Goal: Communication & Community: Answer question/provide support

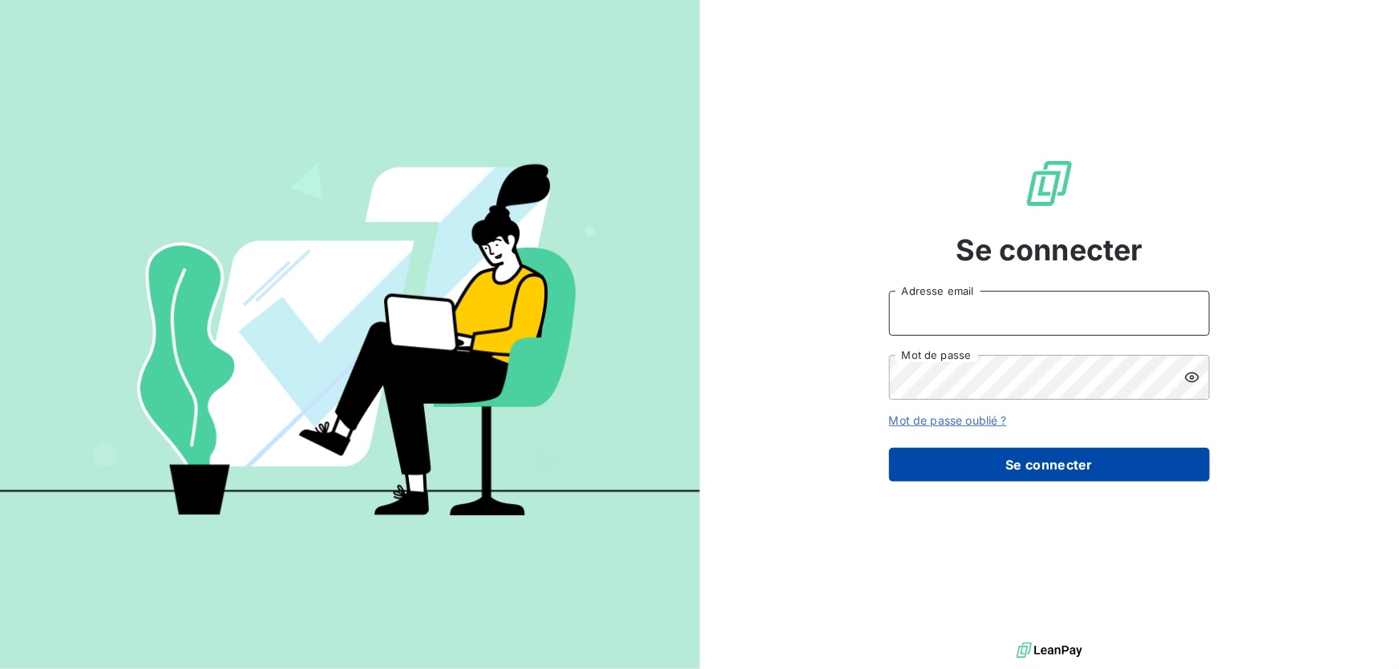
type input "[EMAIL_ADDRESS][DOMAIN_NAME]"
click at [1042, 458] on button "Se connecter" at bounding box center [1049, 465] width 321 height 34
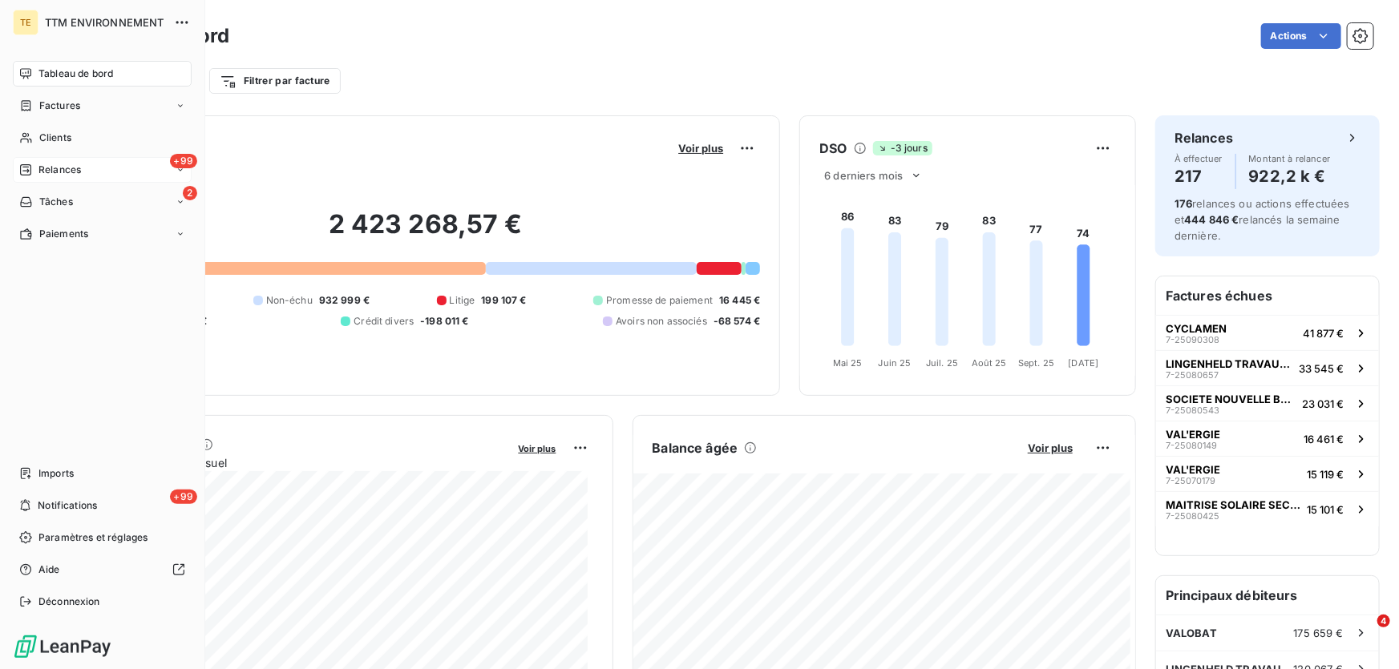
click at [60, 172] on span "Relances" at bounding box center [59, 170] width 42 height 14
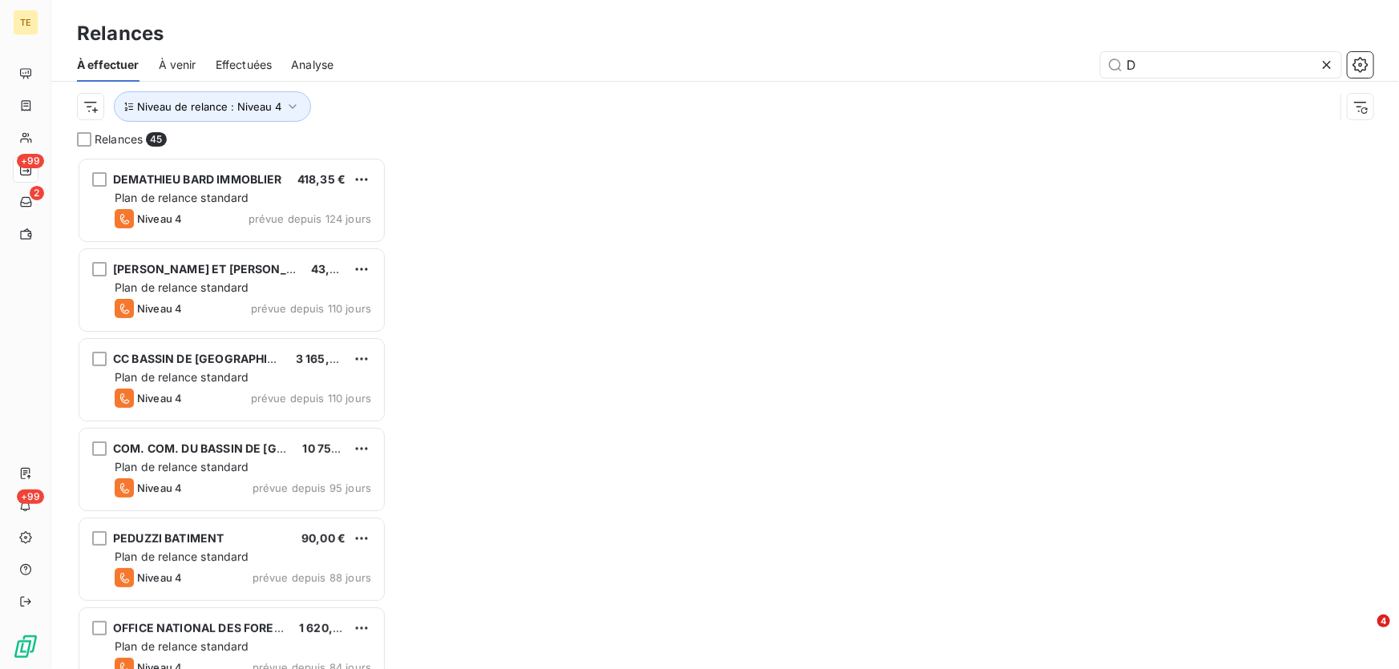
scroll to position [502, 298]
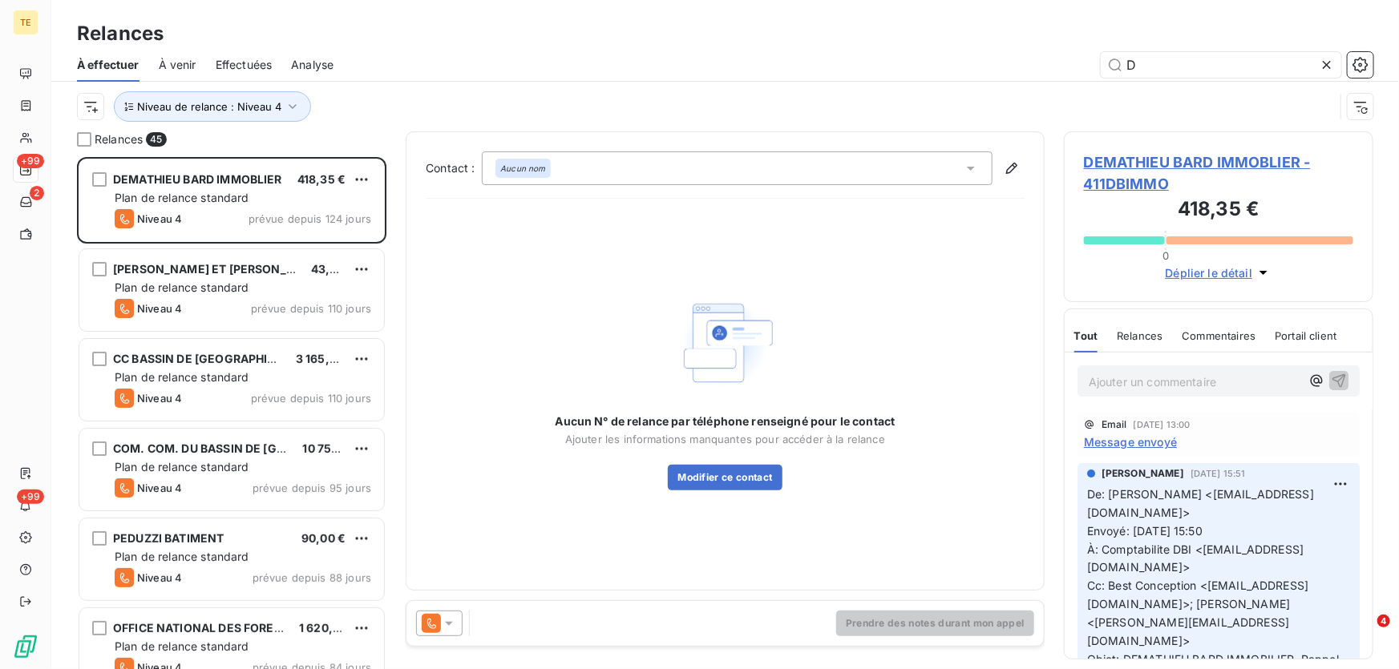
click at [263, 66] on span "Effectuées" at bounding box center [244, 65] width 57 height 16
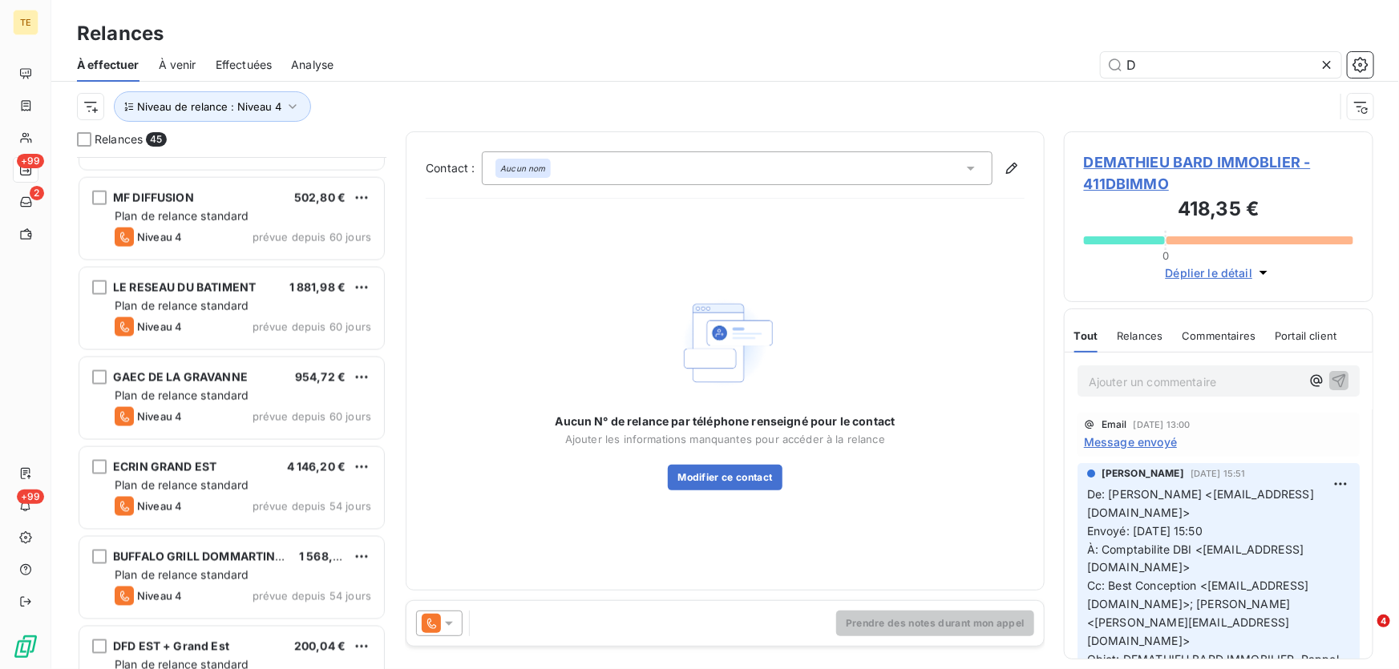
scroll to position [1312, 0]
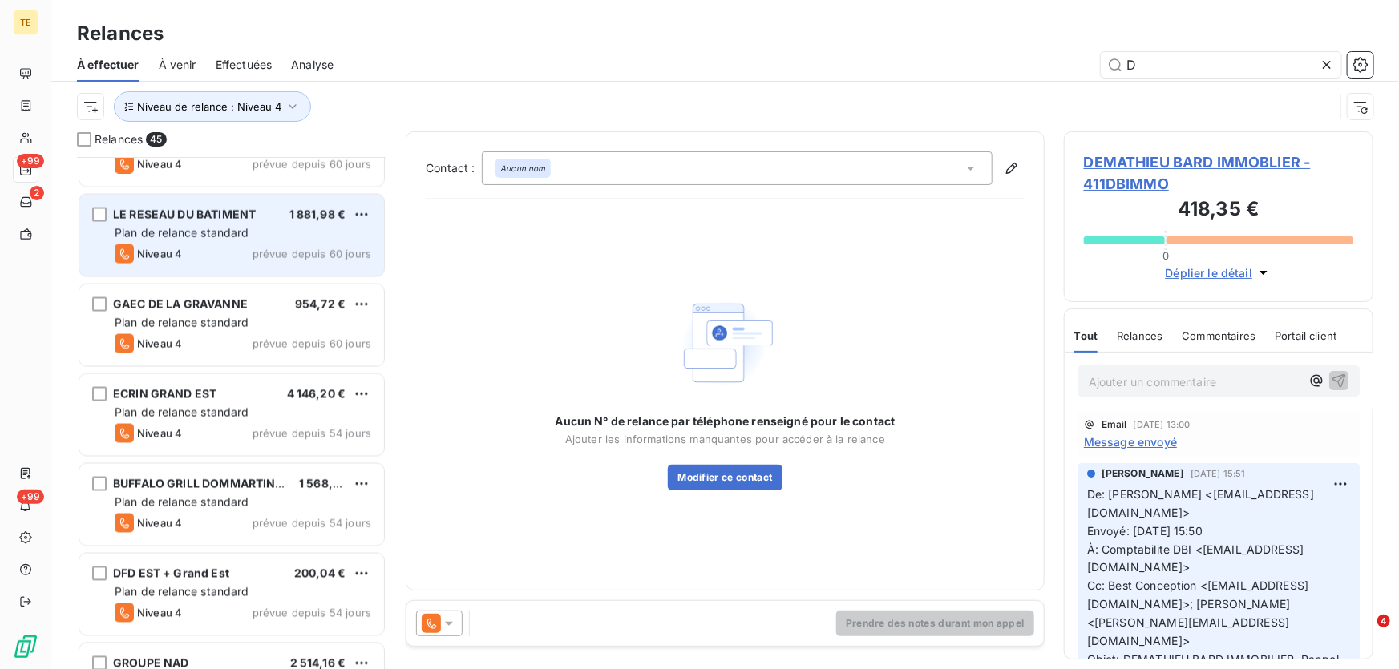
click at [240, 228] on span "Plan de relance standard" at bounding box center [182, 233] width 135 height 14
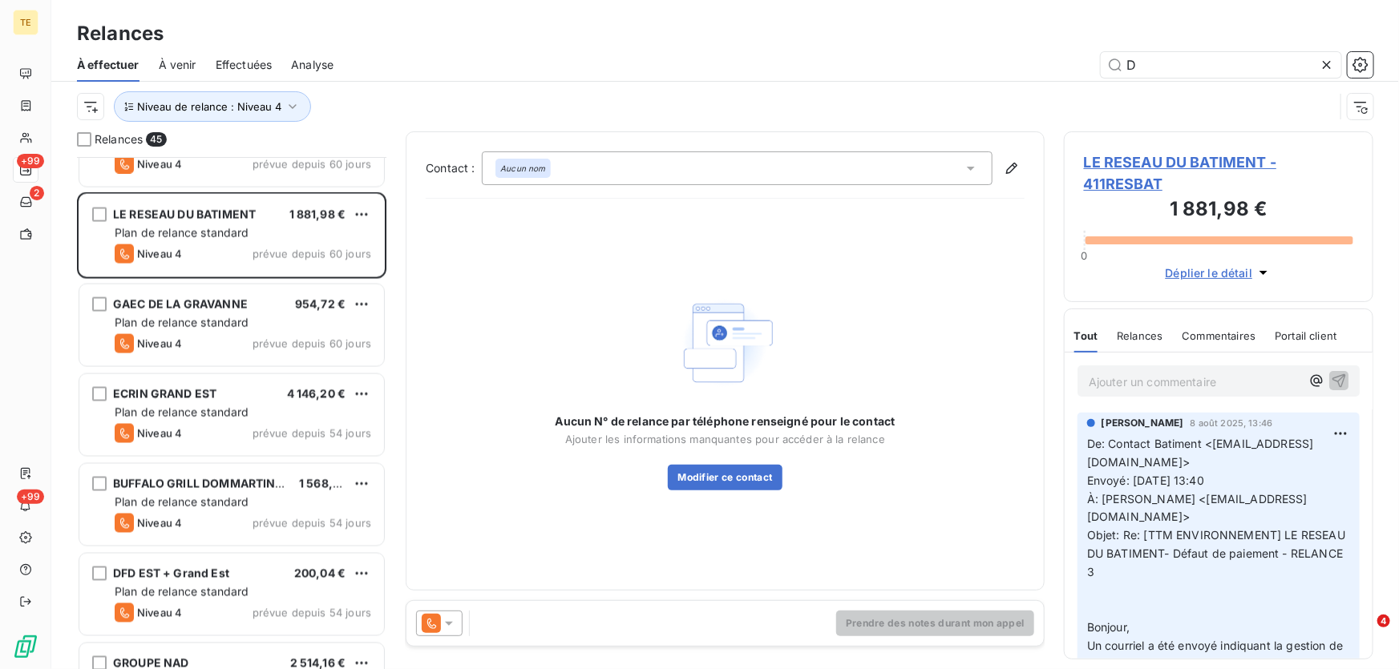
drag, startPoint x: 1096, startPoint y: 463, endPoint x: 1315, endPoint y: 464, distance: 218.9
click at [1314, 464] on span "De: Contact Batiment <[EMAIL_ADDRESS][DOMAIN_NAME]>" at bounding box center [1200, 453] width 227 height 32
copy span "[EMAIL_ADDRESS][DOMAIN_NAME]"
click at [1113, 183] on span "LE RESEAU DU BATIMENT - 411RESBAT" at bounding box center [1218, 173] width 269 height 43
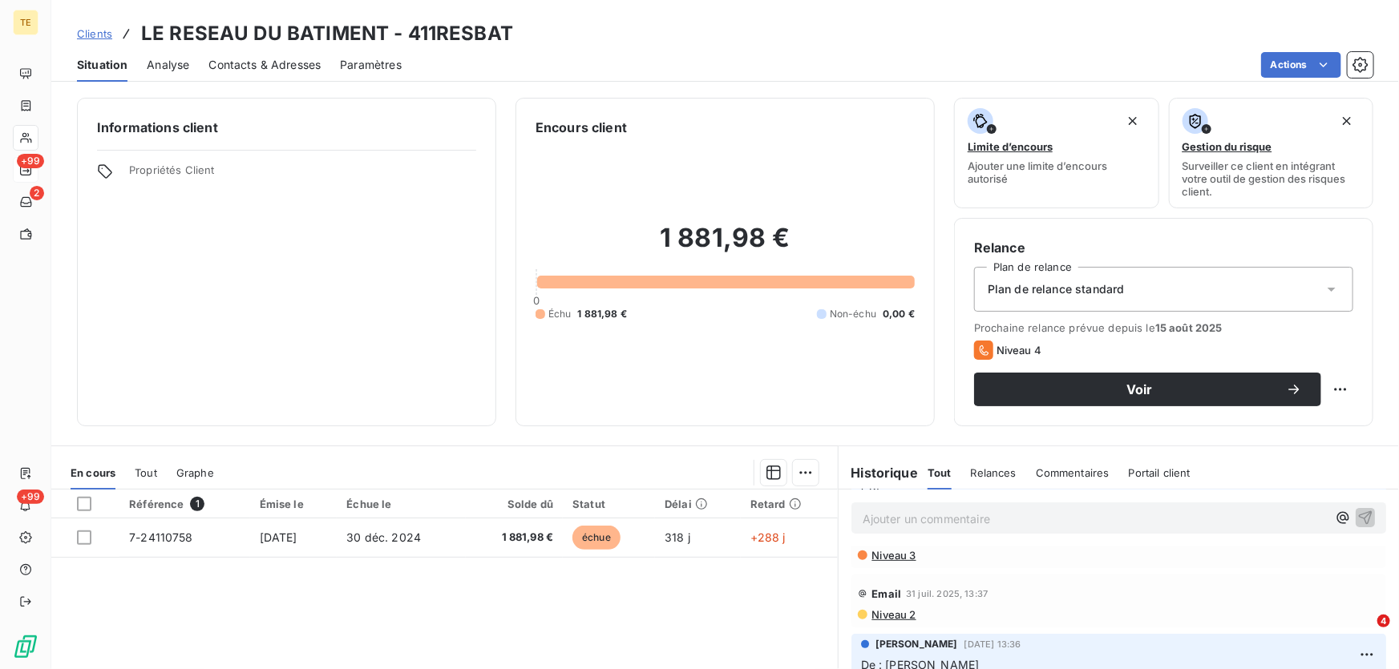
scroll to position [267, 0]
drag, startPoint x: 68, startPoint y: 170, endPoint x: 324, endPoint y: 240, distance: 265.1
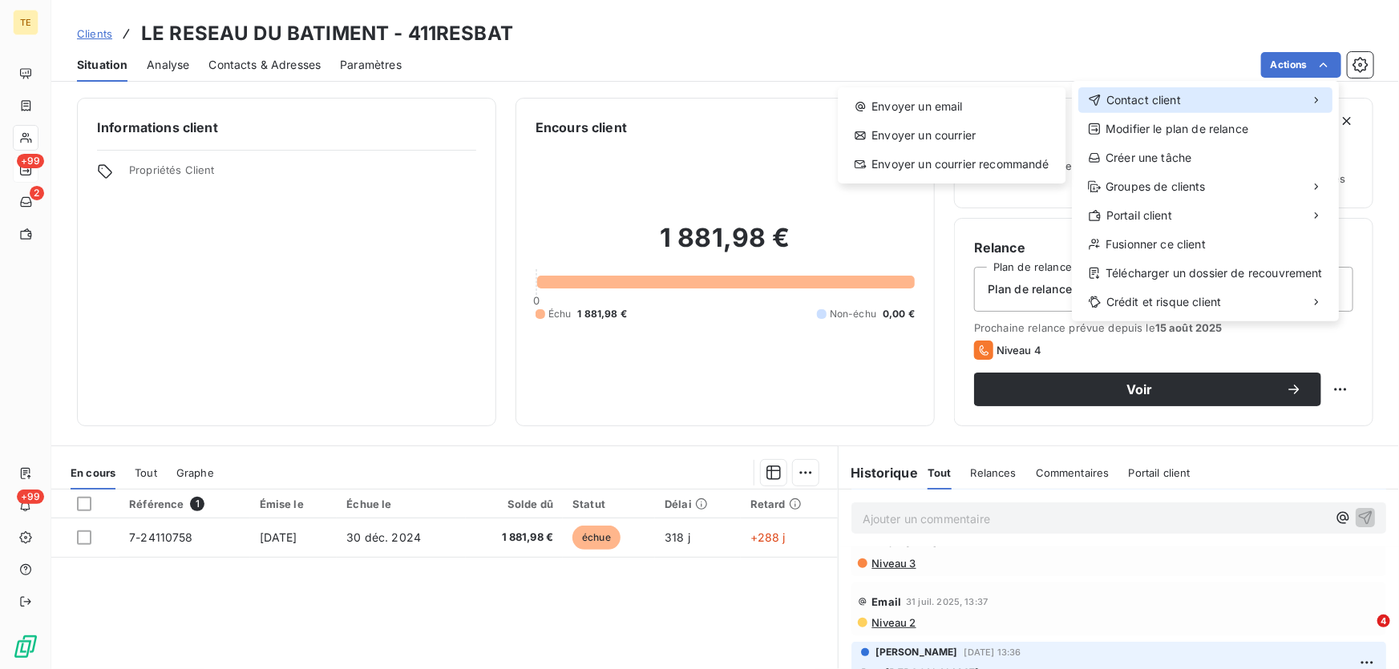
click at [1156, 95] on span "Contact client" at bounding box center [1143, 100] width 75 height 16
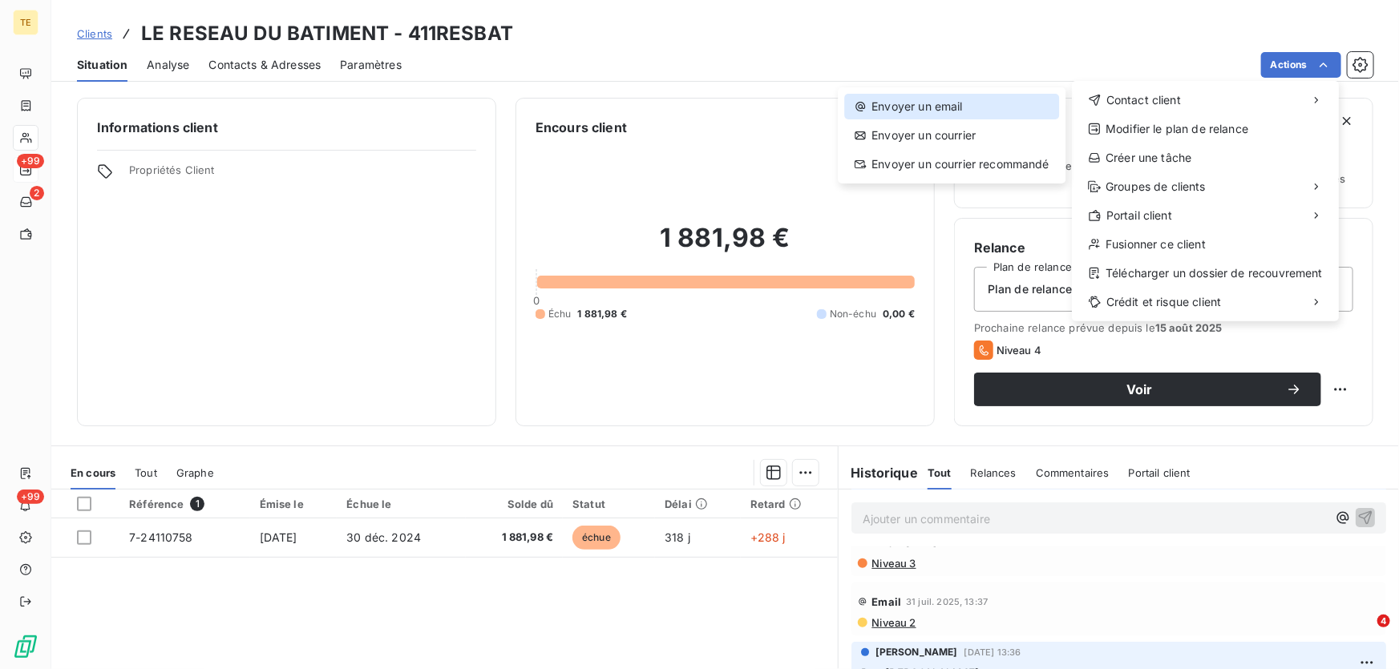
click at [944, 102] on div "Envoyer un email" at bounding box center [951, 107] width 215 height 26
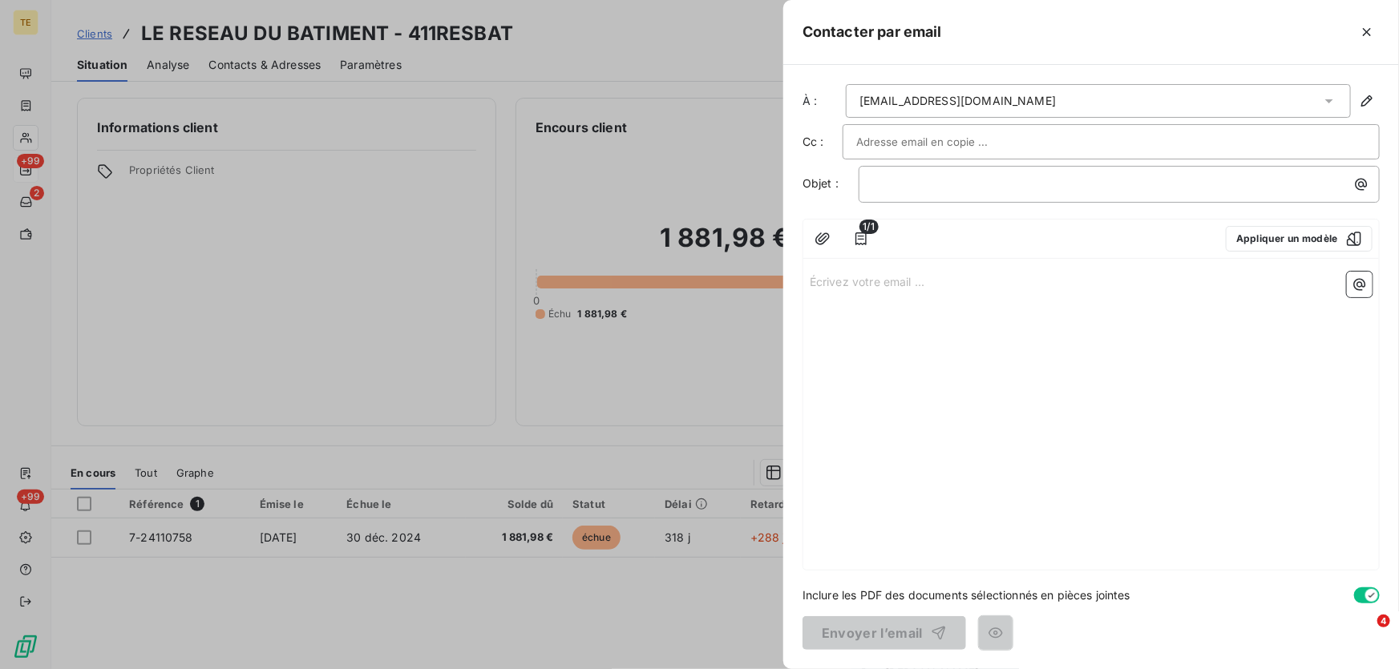
click at [960, 139] on input "text" at bounding box center [942, 142] width 172 height 24
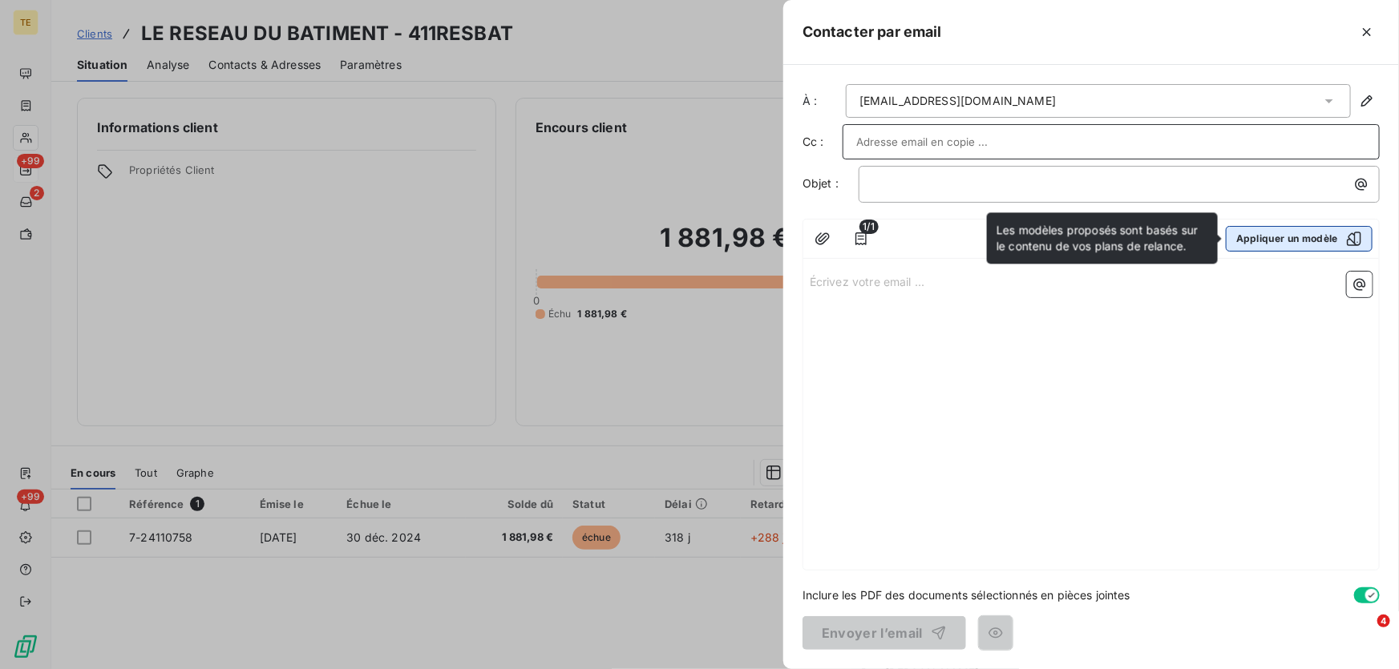
click at [1320, 233] on button "Appliquer un modèle" at bounding box center [1299, 239] width 147 height 26
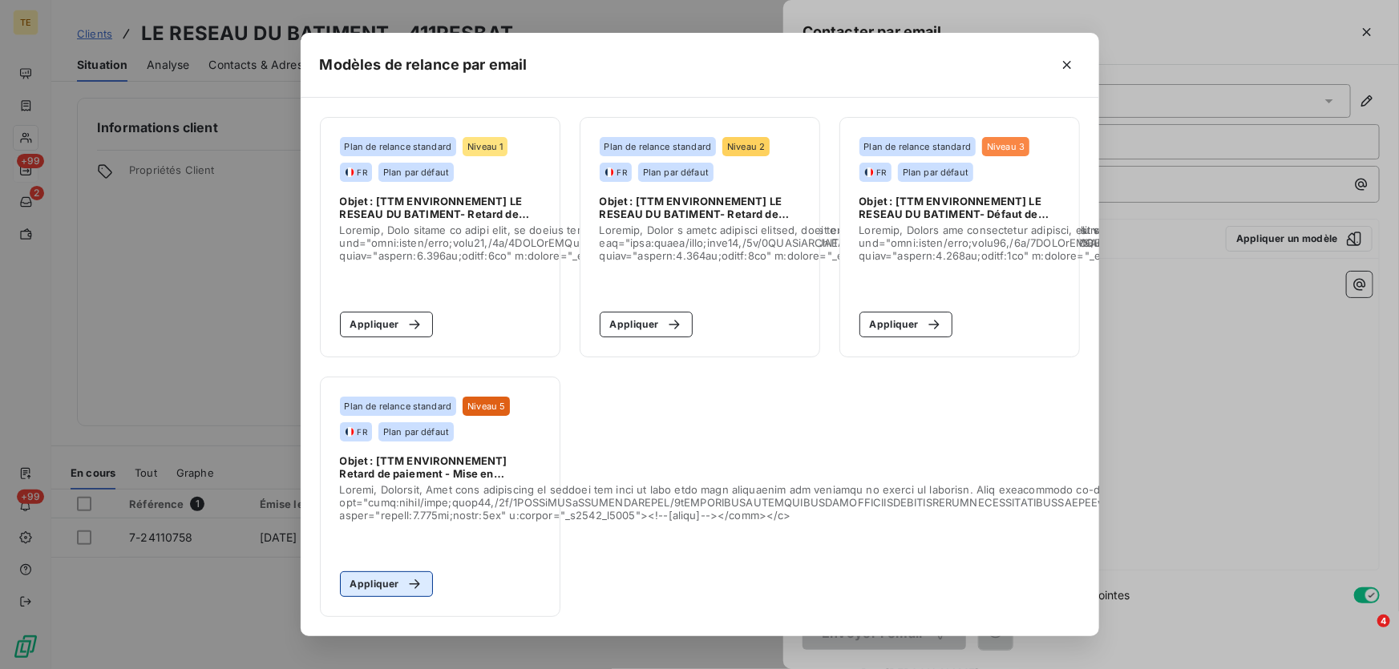
click at [378, 579] on button "Appliquer" at bounding box center [387, 585] width 94 height 26
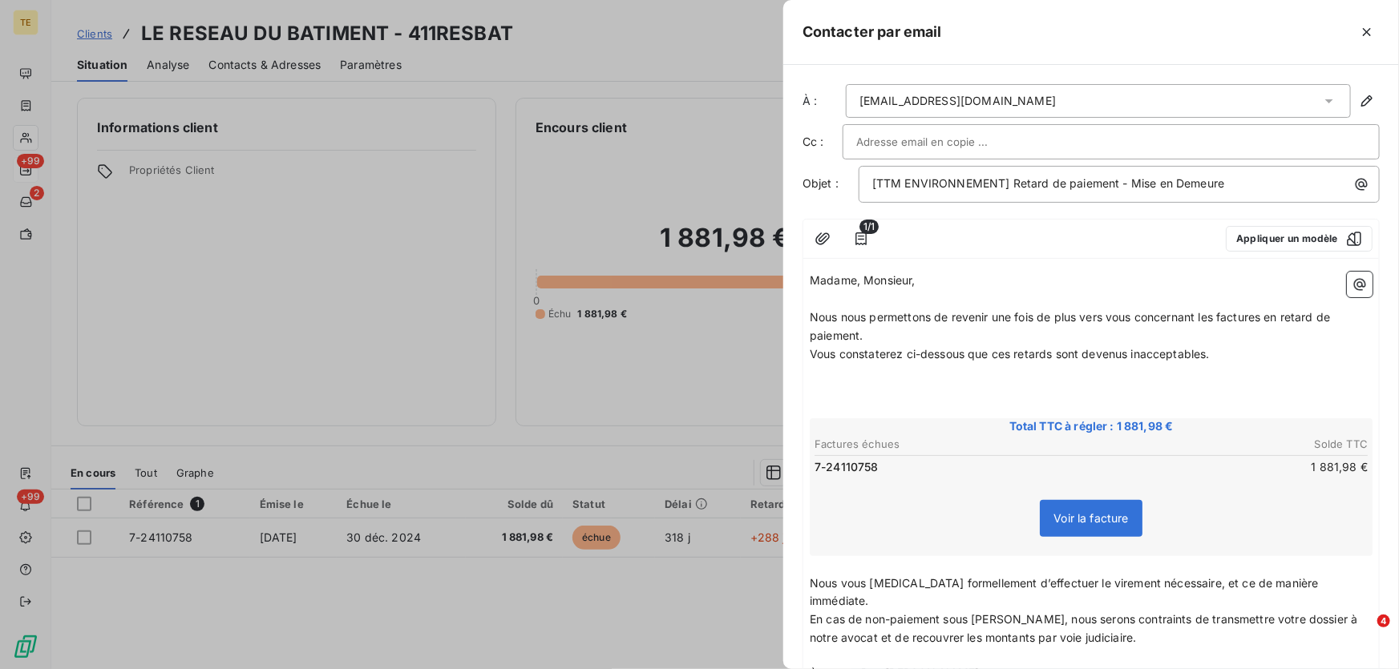
click at [924, 137] on input "text" at bounding box center [942, 142] width 172 height 24
type input "K"
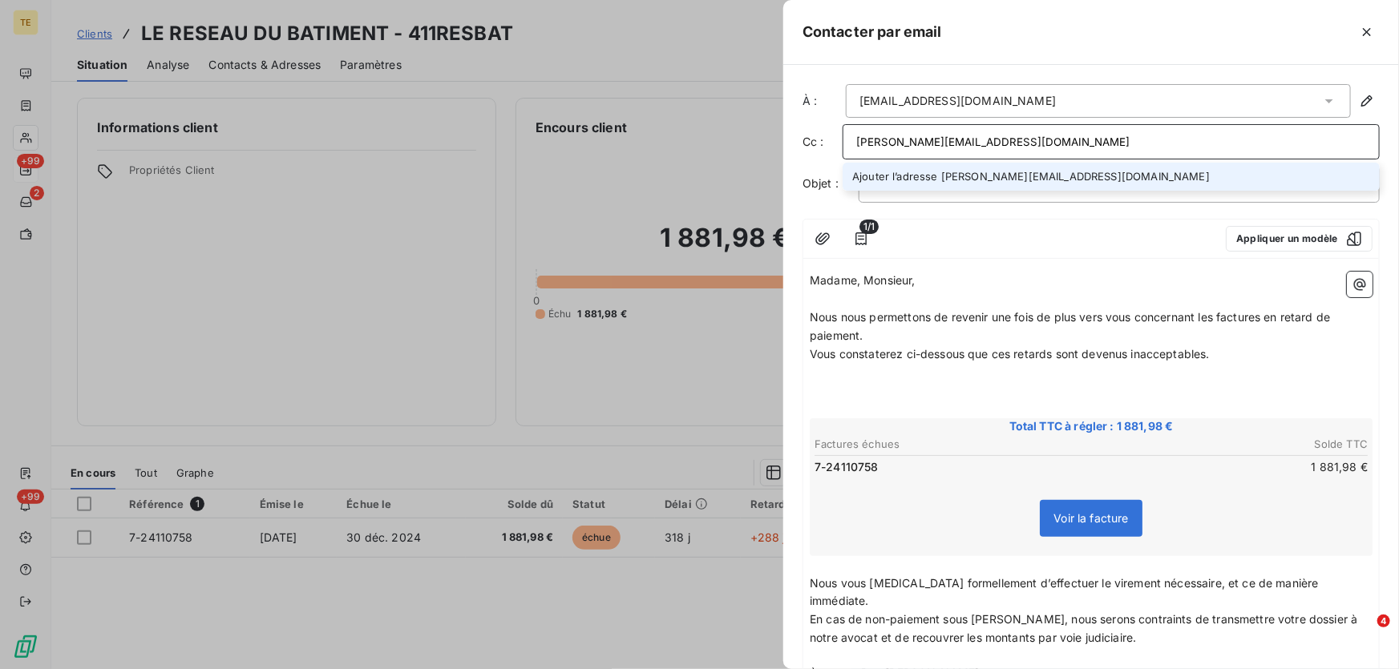
type input "[PERSON_NAME][EMAIL_ADDRESS][DOMAIN_NAME]"
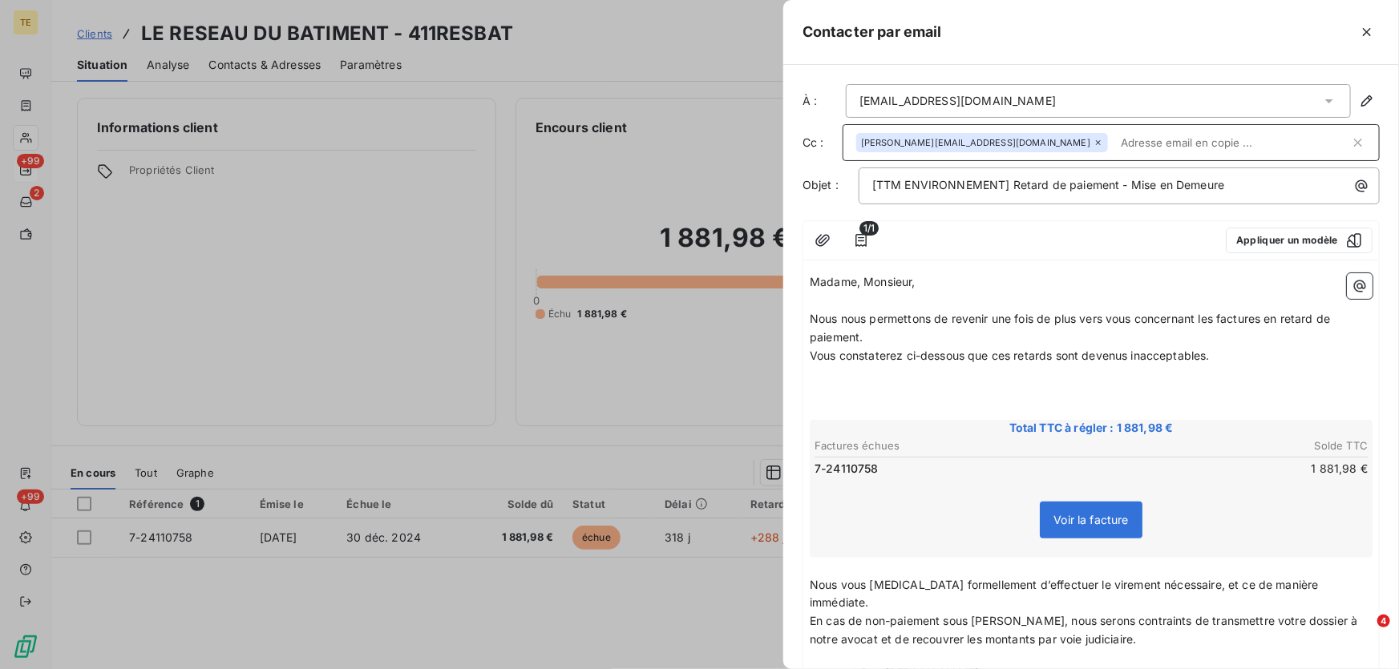
click at [1039, 234] on div at bounding box center [1050, 241] width 326 height 26
click at [1235, 189] on p "[TTM ENVIRONNEMENT] Retard de paiement - Mise en Demeure" at bounding box center [1123, 185] width 502 height 18
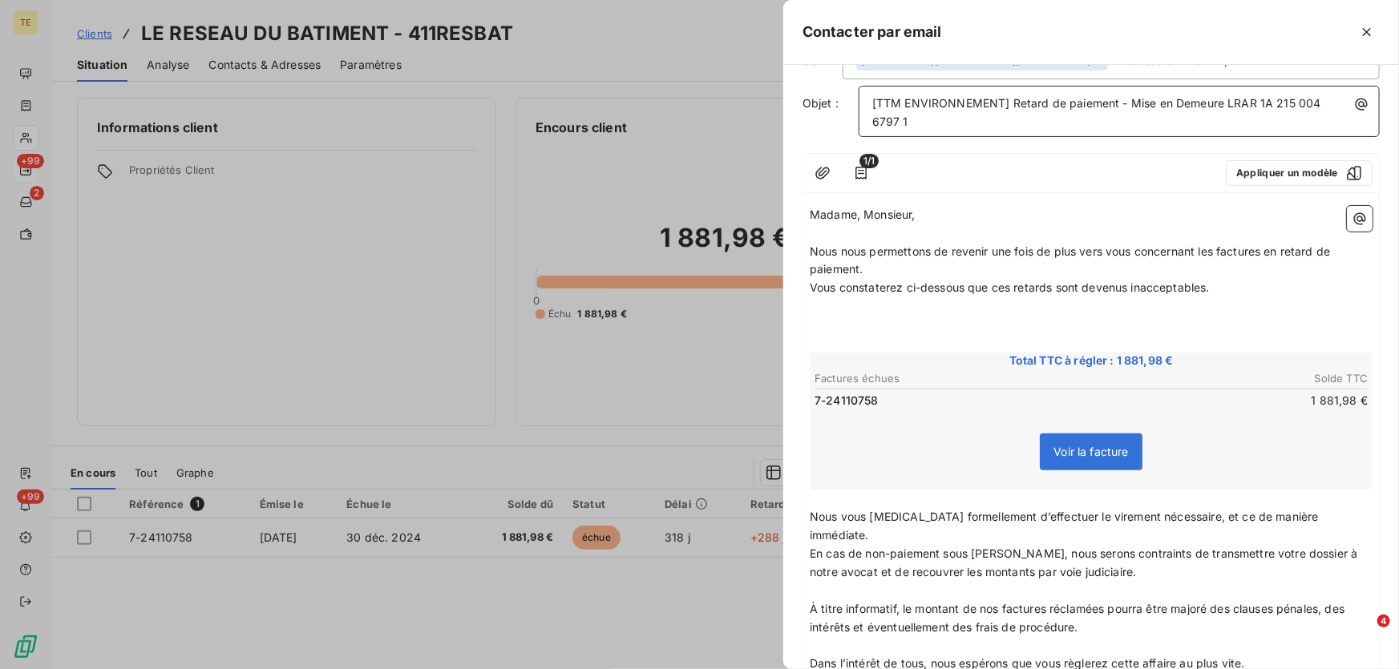
scroll to position [0, 0]
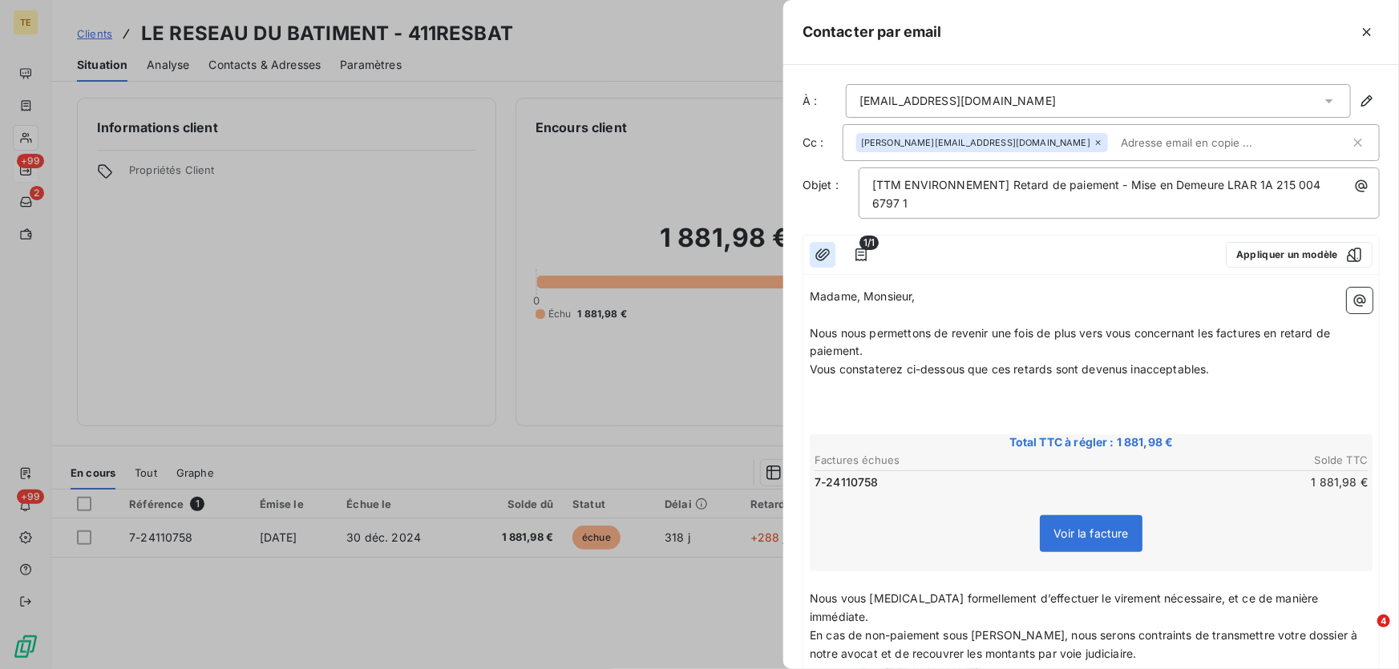
click at [819, 255] on icon "button" at bounding box center [822, 255] width 14 height 12
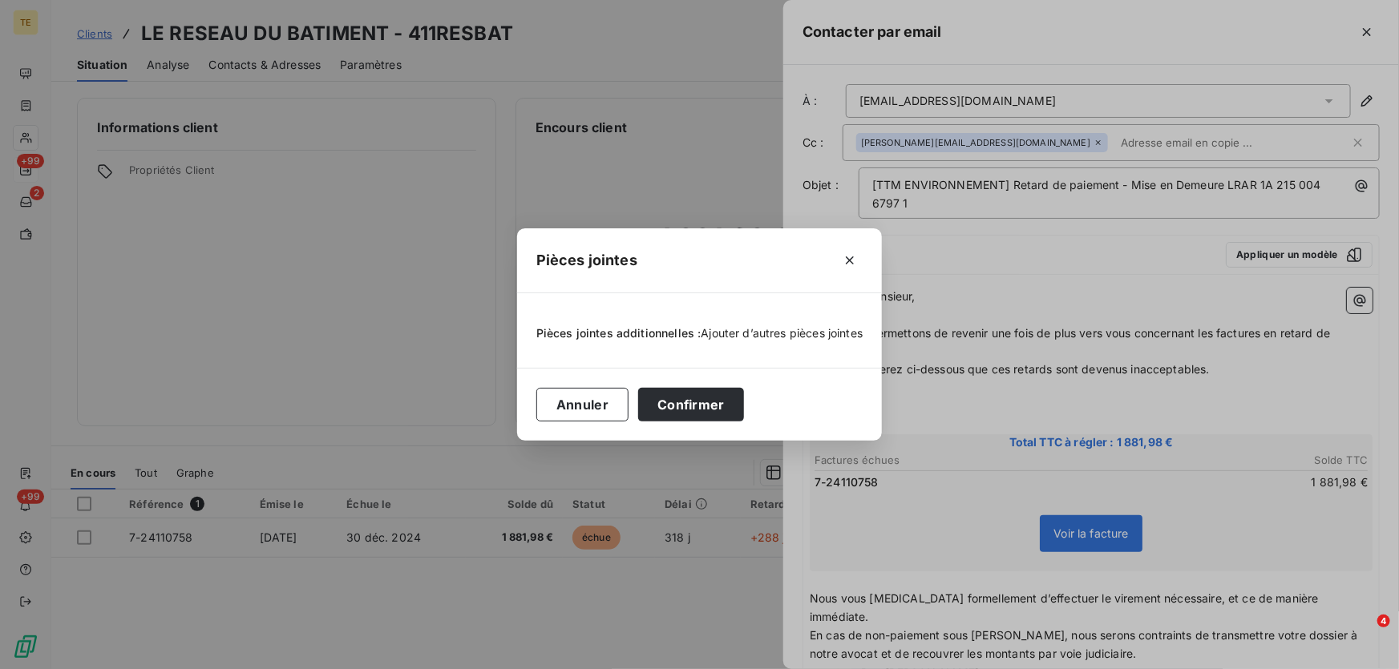
click at [758, 328] on span "Ajouter d’autres pièces jointes" at bounding box center [783, 333] width 162 height 14
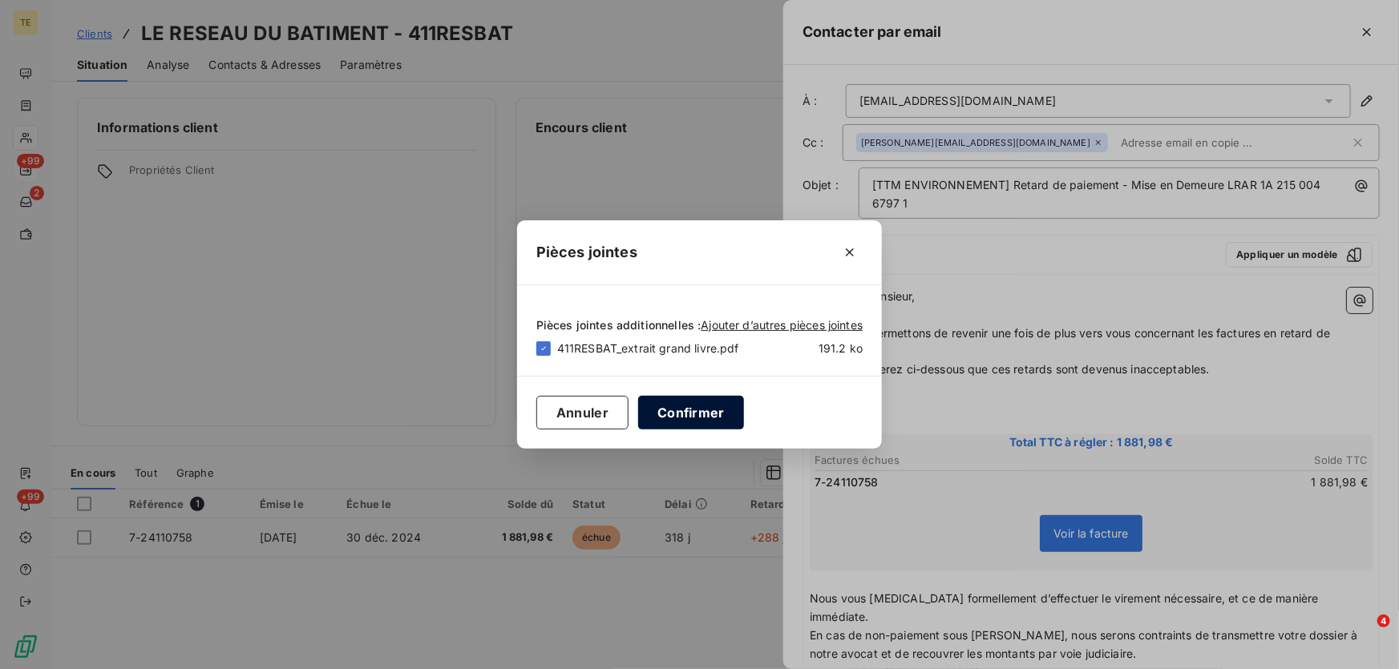
click at [707, 417] on button "Confirmer" at bounding box center [691, 413] width 106 height 34
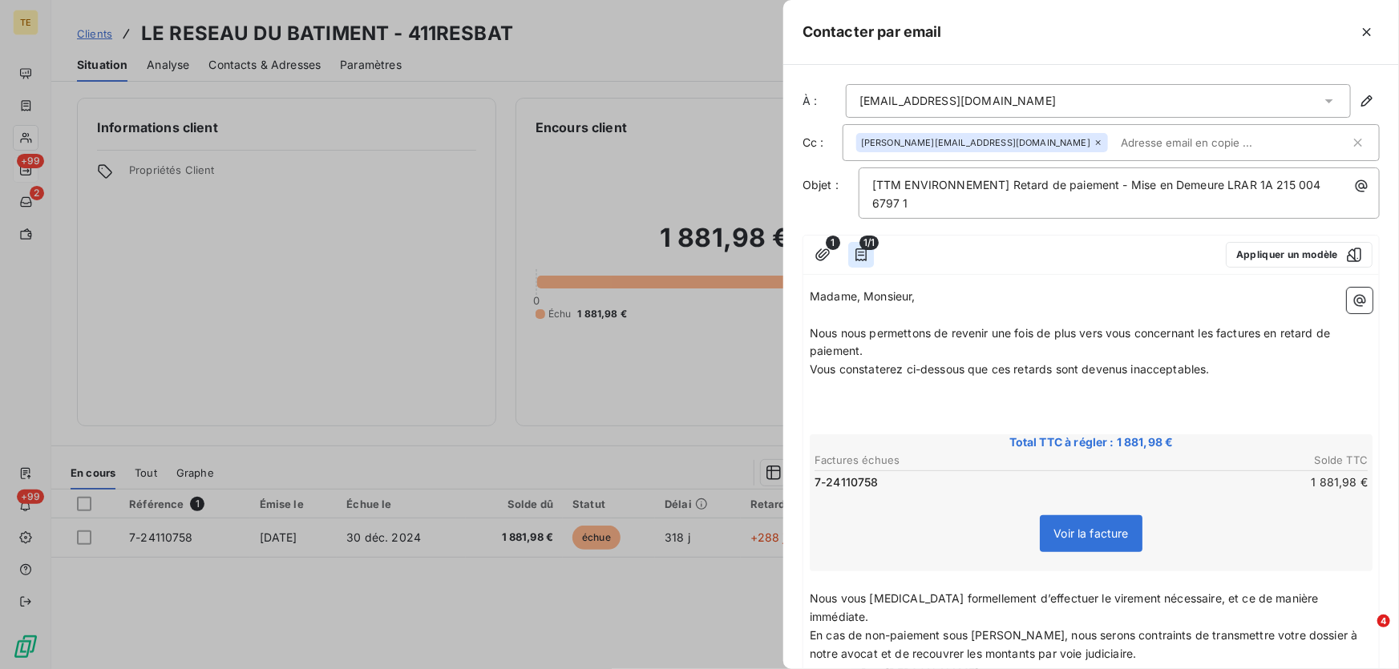
click at [865, 253] on icon "button" at bounding box center [861, 255] width 16 height 16
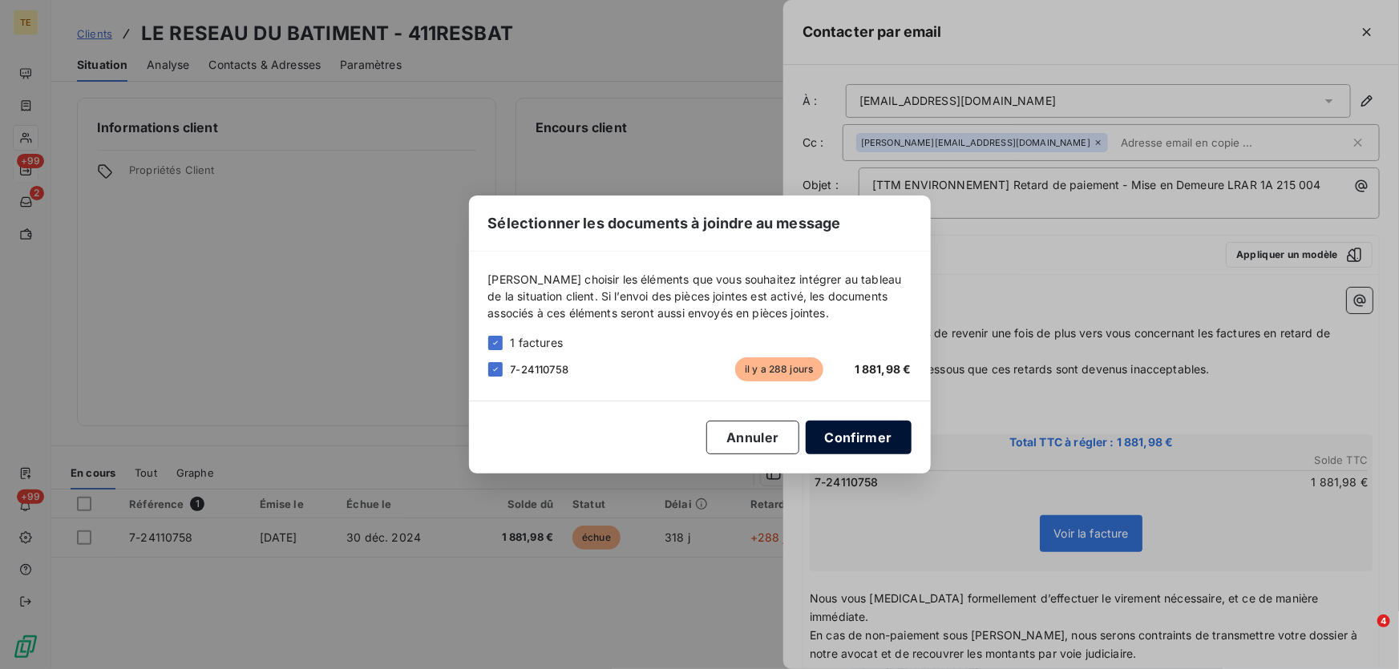
click at [812, 441] on button "Confirmer" at bounding box center [859, 438] width 106 height 34
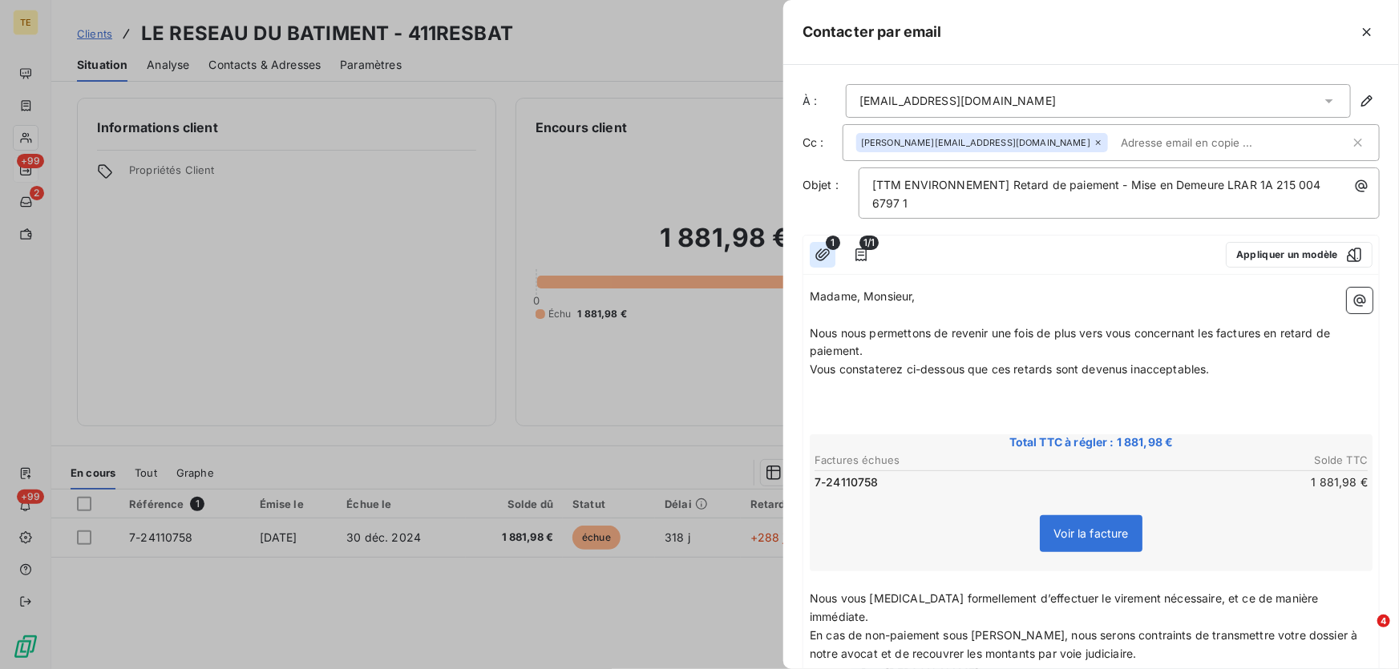
click at [823, 253] on icon "button" at bounding box center [823, 255] width 16 height 16
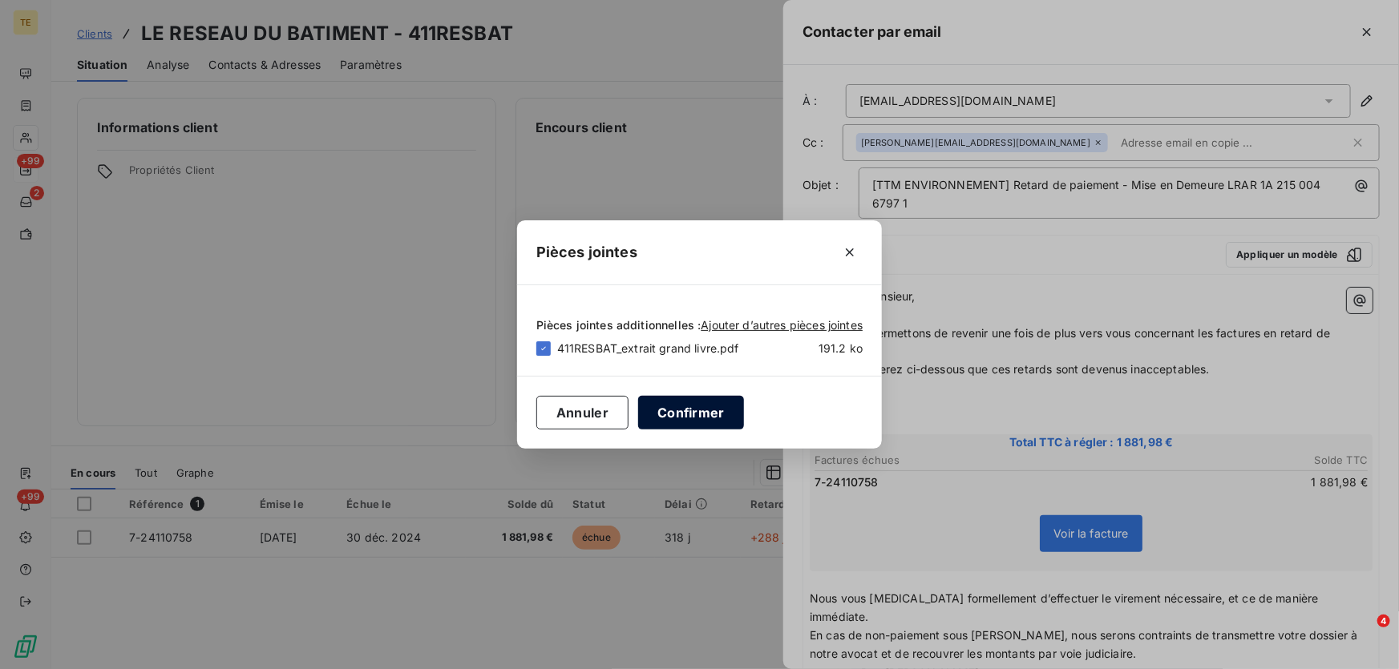
click at [694, 412] on button "Confirmer" at bounding box center [691, 413] width 106 height 34
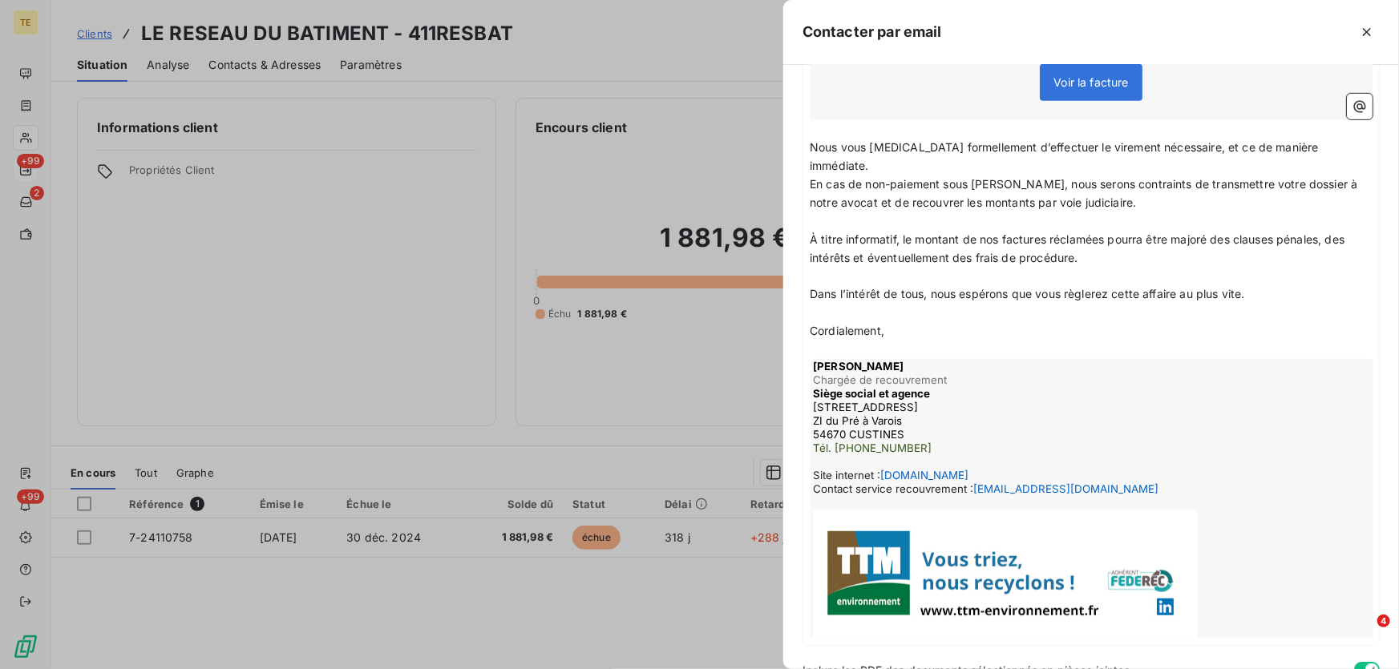
scroll to position [508, 0]
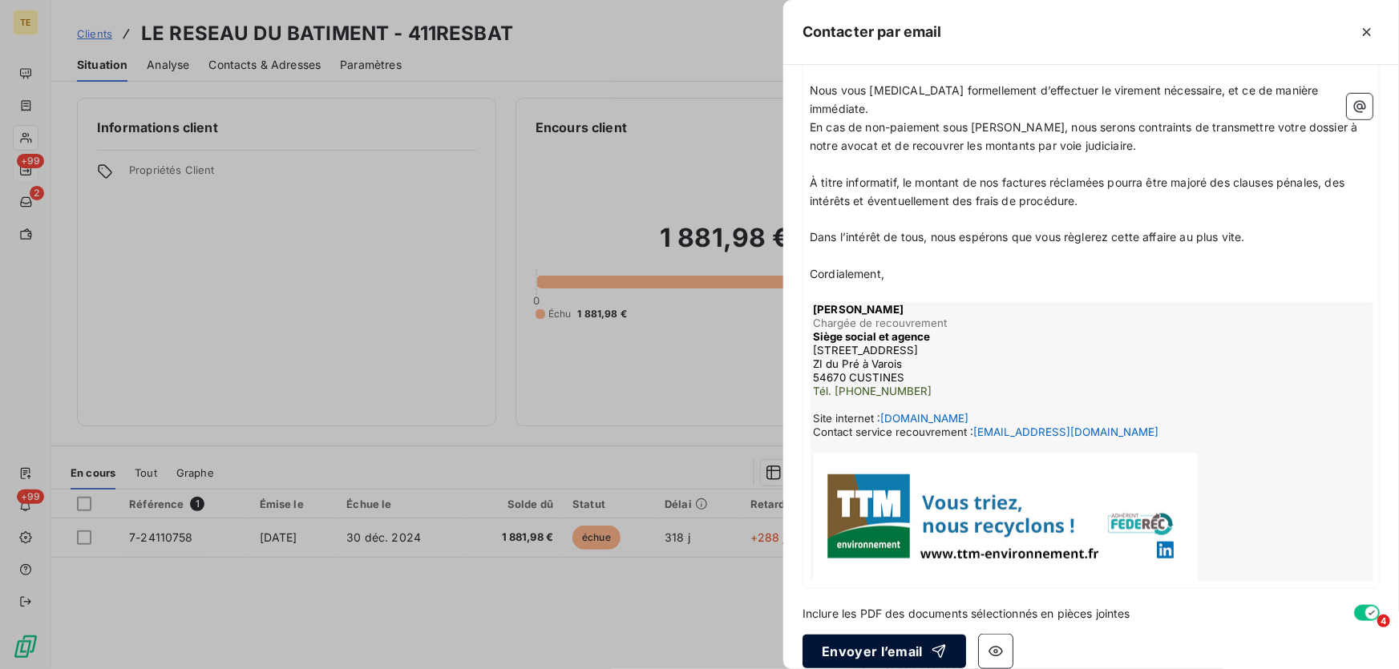
click at [869, 637] on button "Envoyer l’email" at bounding box center [885, 652] width 164 height 34
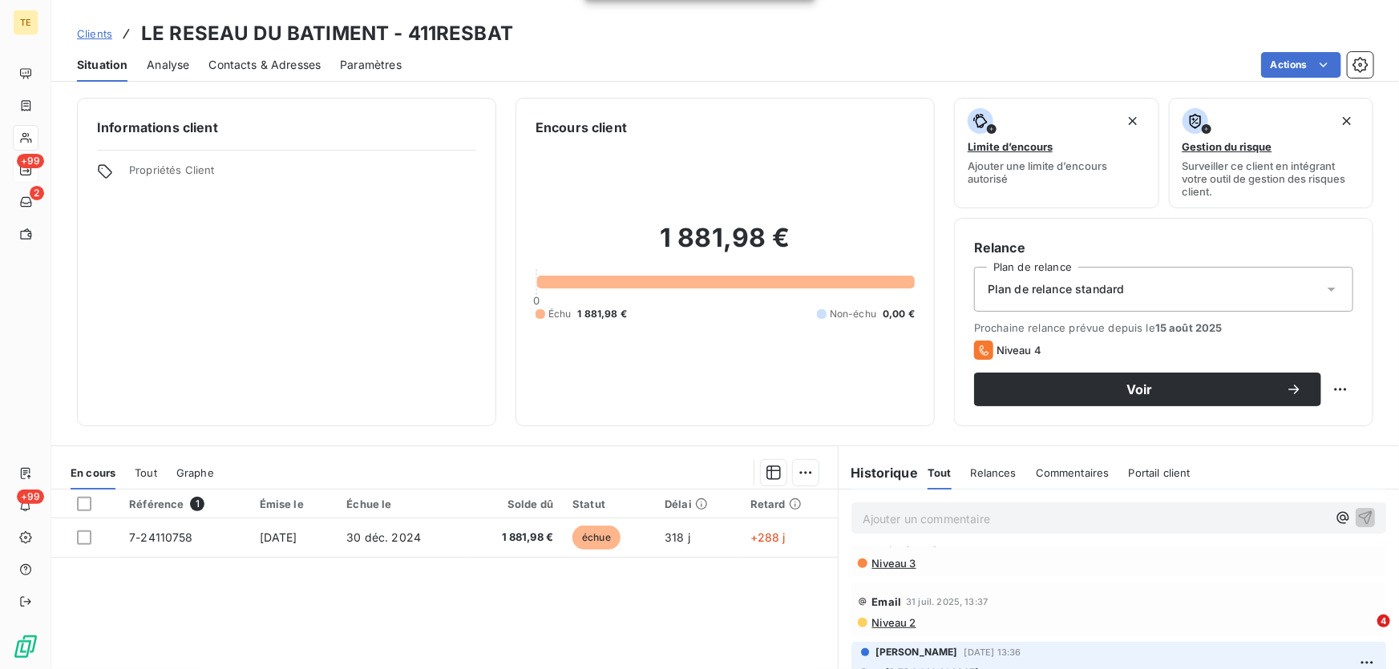
click at [879, 516] on p "Ajouter un commentaire ﻿" at bounding box center [1095, 519] width 464 height 20
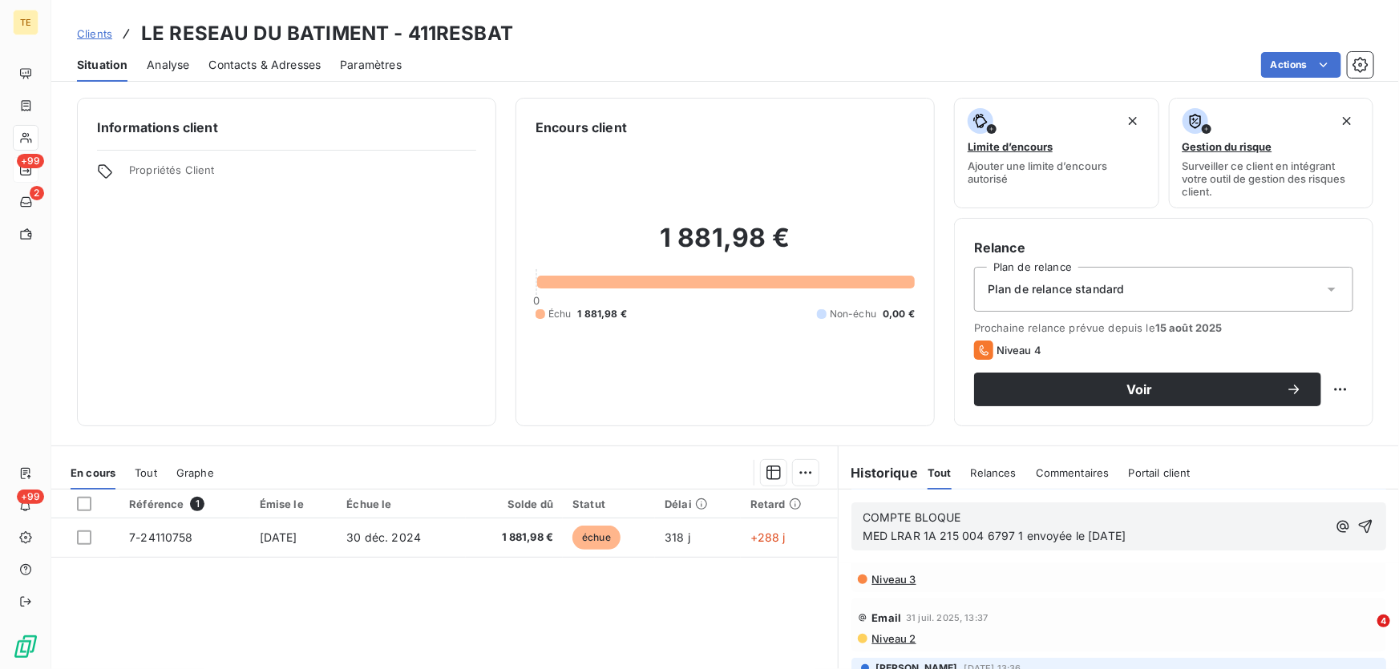
scroll to position [283, 0]
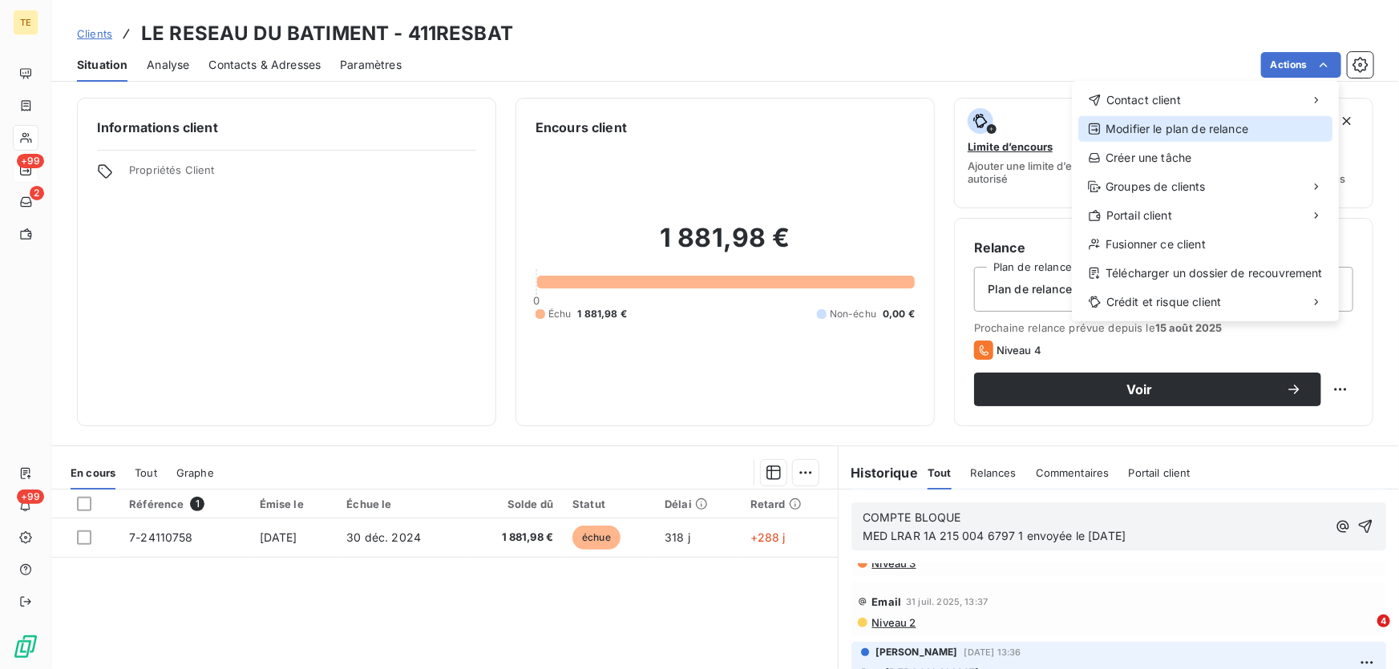
click at [1166, 128] on div "Modifier le plan de relance" at bounding box center [1205, 129] width 254 height 26
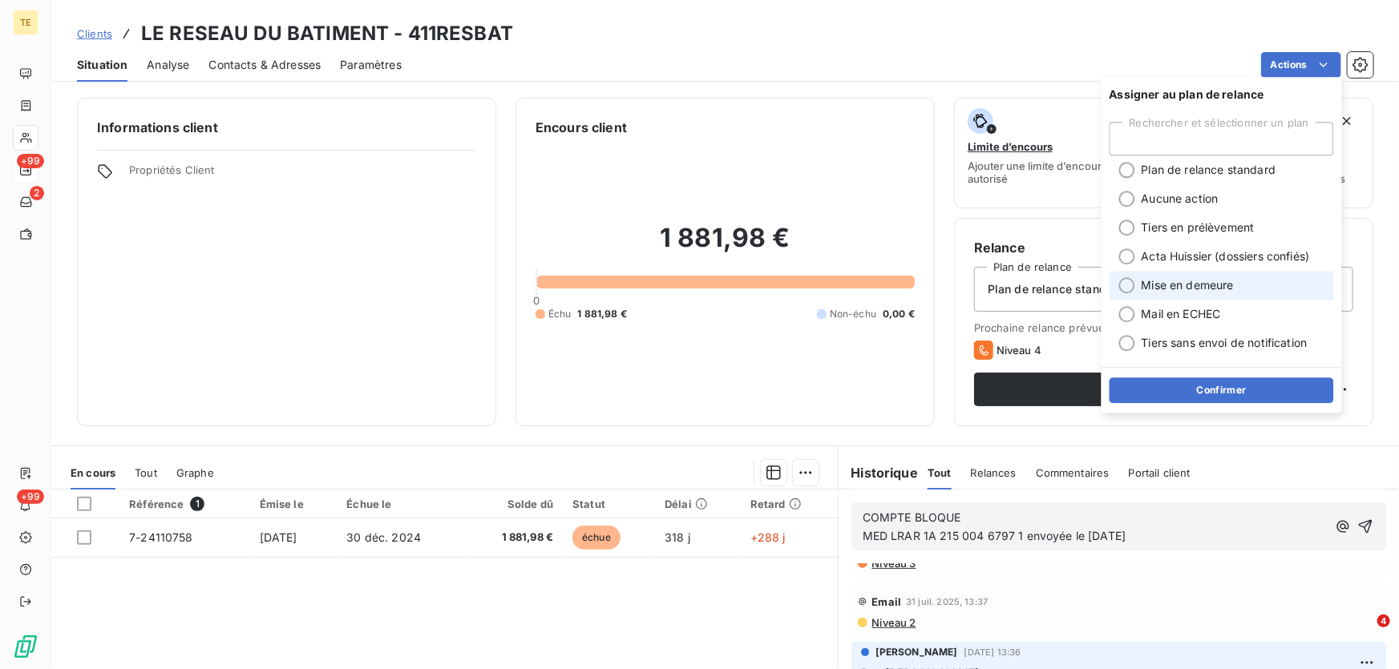
click at [1165, 281] on span "Mise en demeure" at bounding box center [1188, 285] width 92 height 16
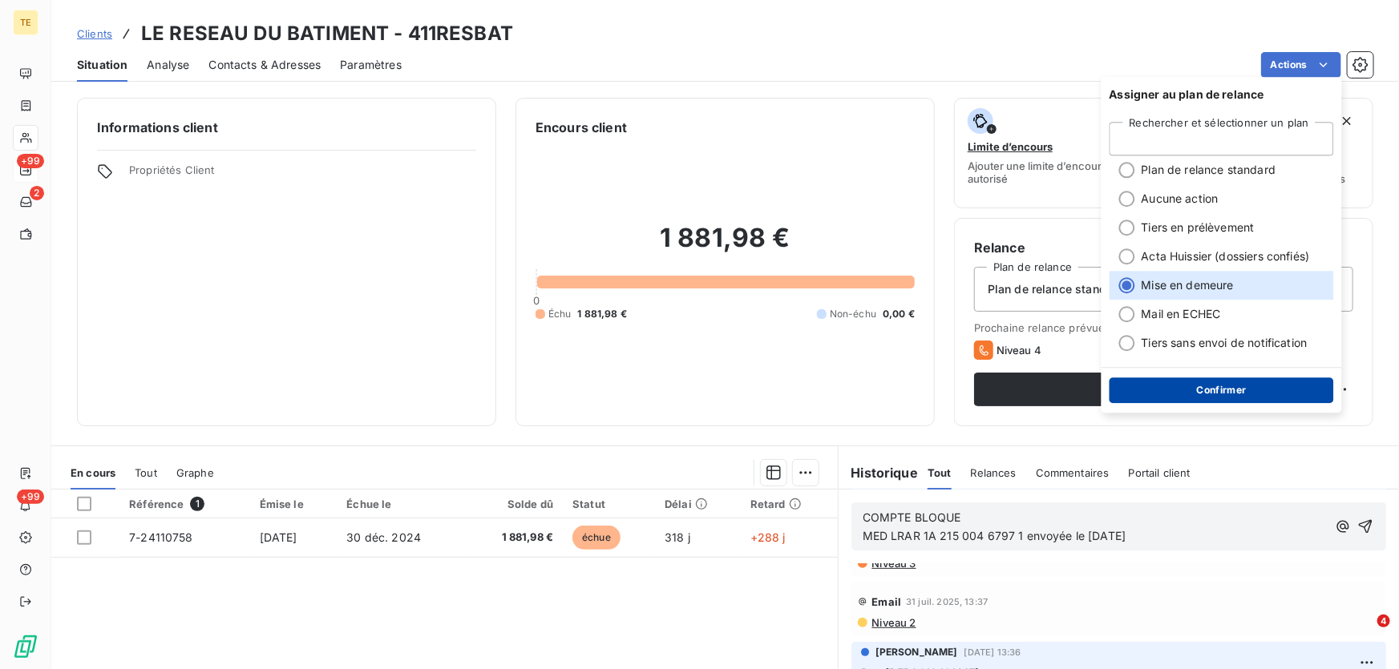
click at [1204, 394] on button "Confirmer" at bounding box center [1222, 391] width 224 height 26
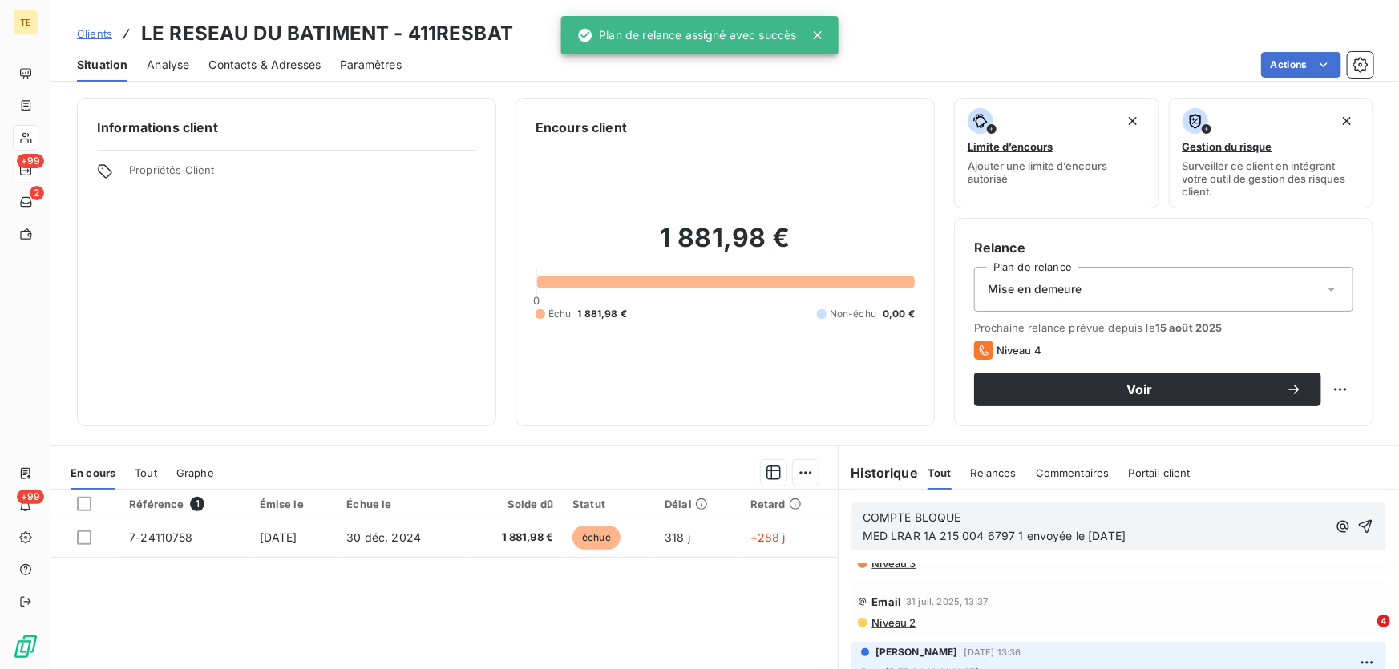
click at [767, 391] on div "1 881,98 € 0 Échu 1 881,98 € Non-échu 0,00 €" at bounding box center [725, 271] width 379 height 269
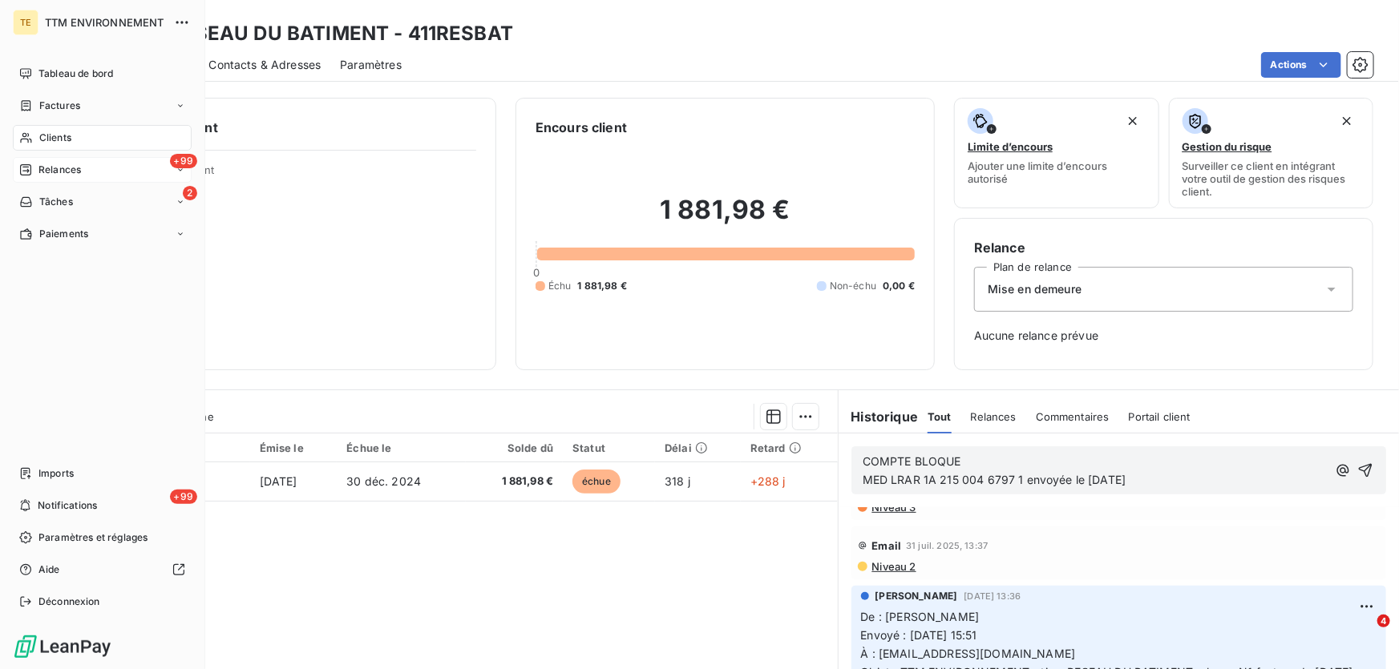
click at [64, 168] on span "Relances" at bounding box center [59, 170] width 42 height 14
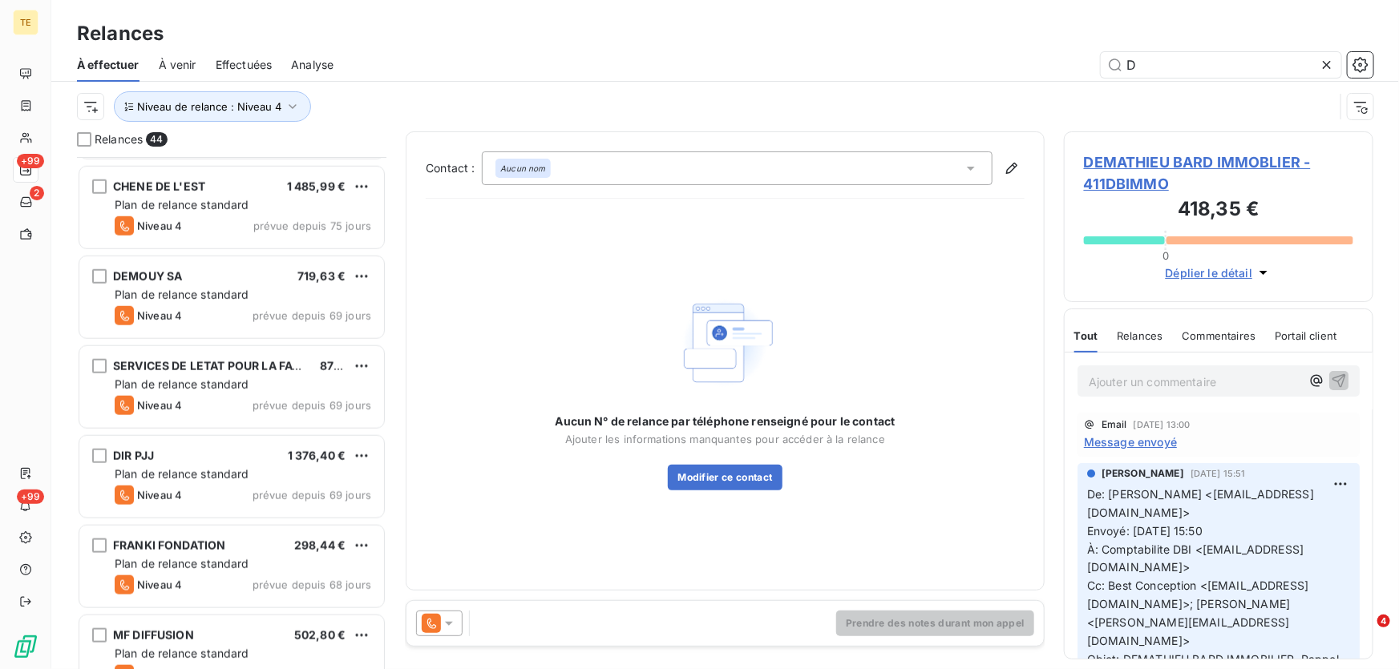
scroll to position [802, 0]
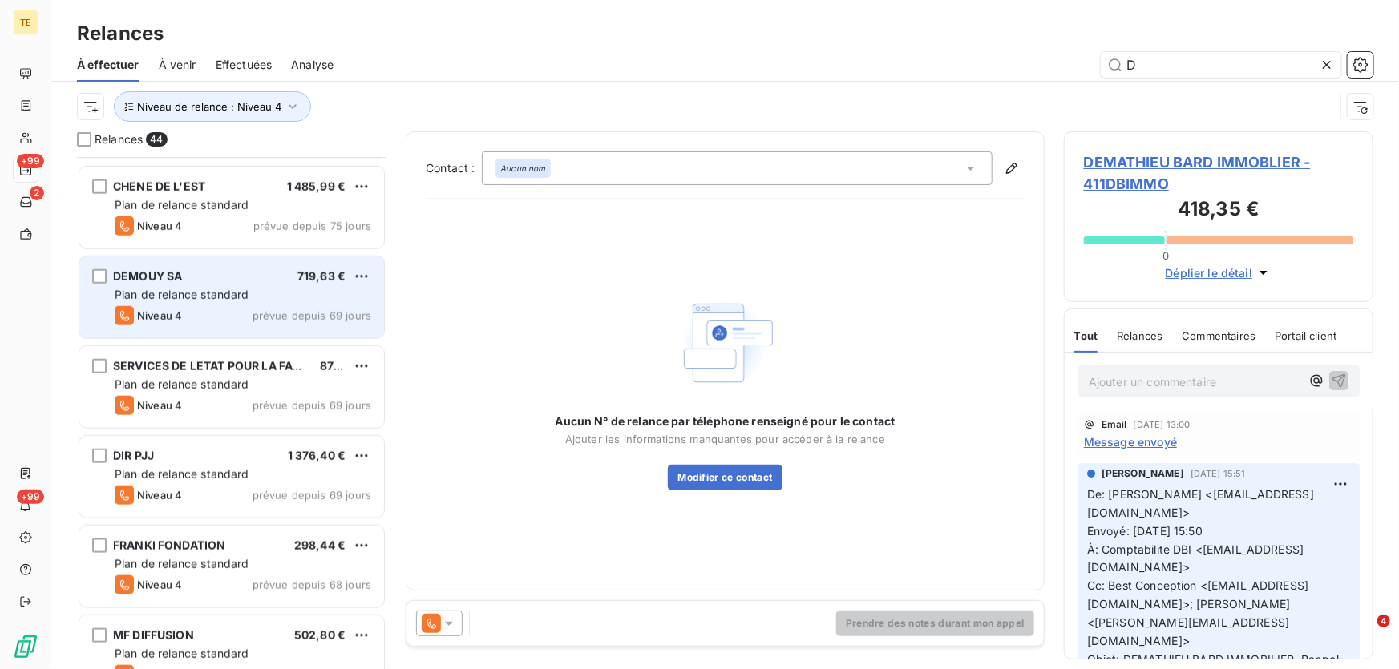
click at [200, 290] on span "Plan de relance standard" at bounding box center [182, 295] width 135 height 14
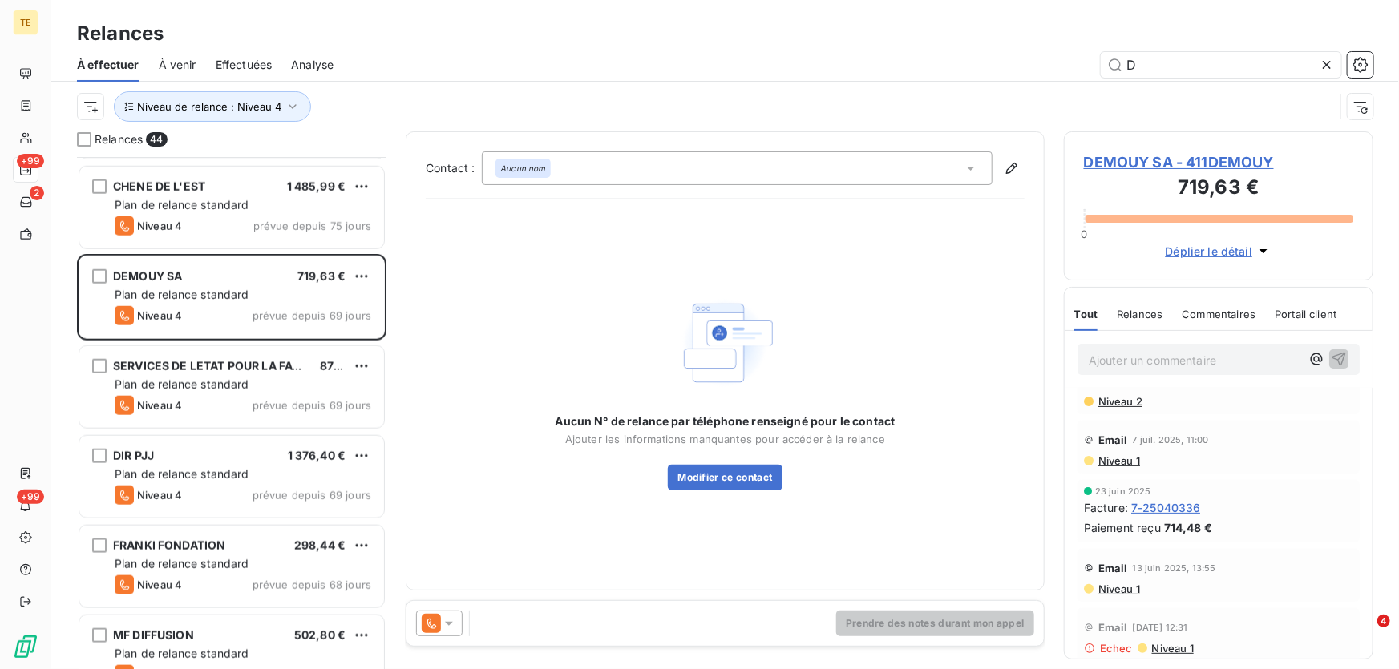
scroll to position [212, 0]
click at [1166, 157] on span "DEMOUY SA - 411DEMOUY" at bounding box center [1218, 163] width 269 height 22
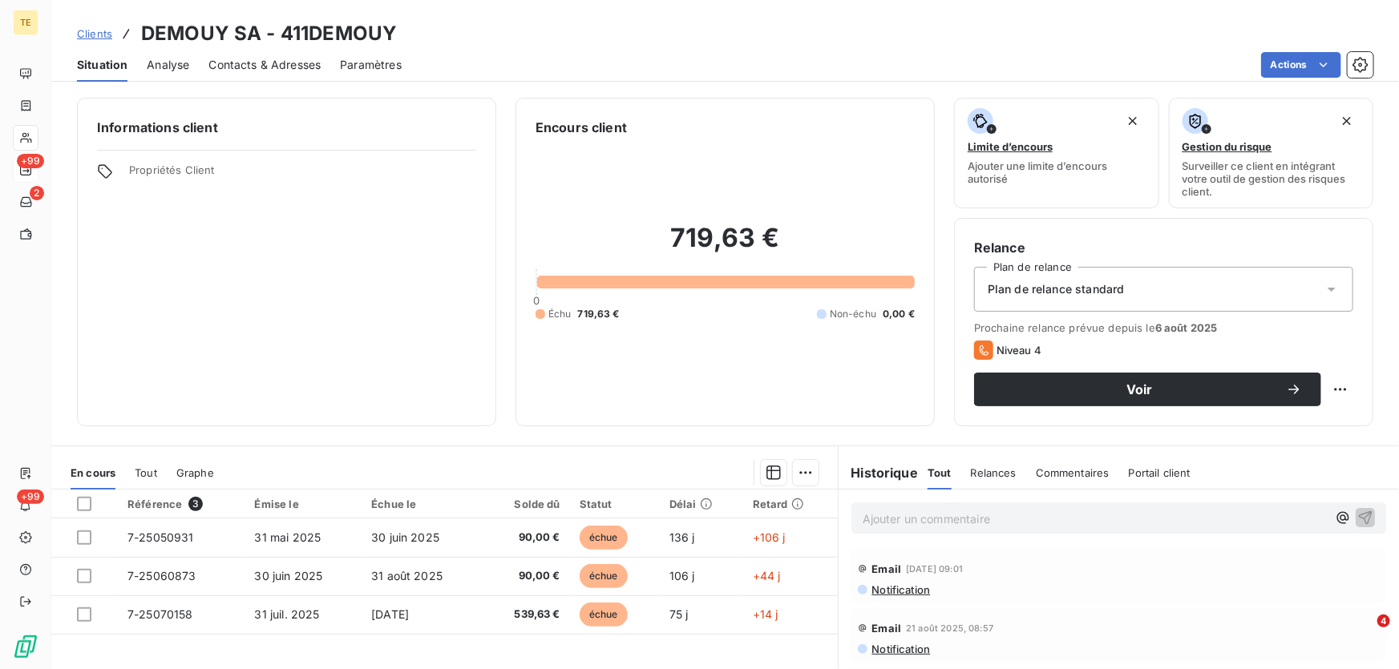
scroll to position [72, 0]
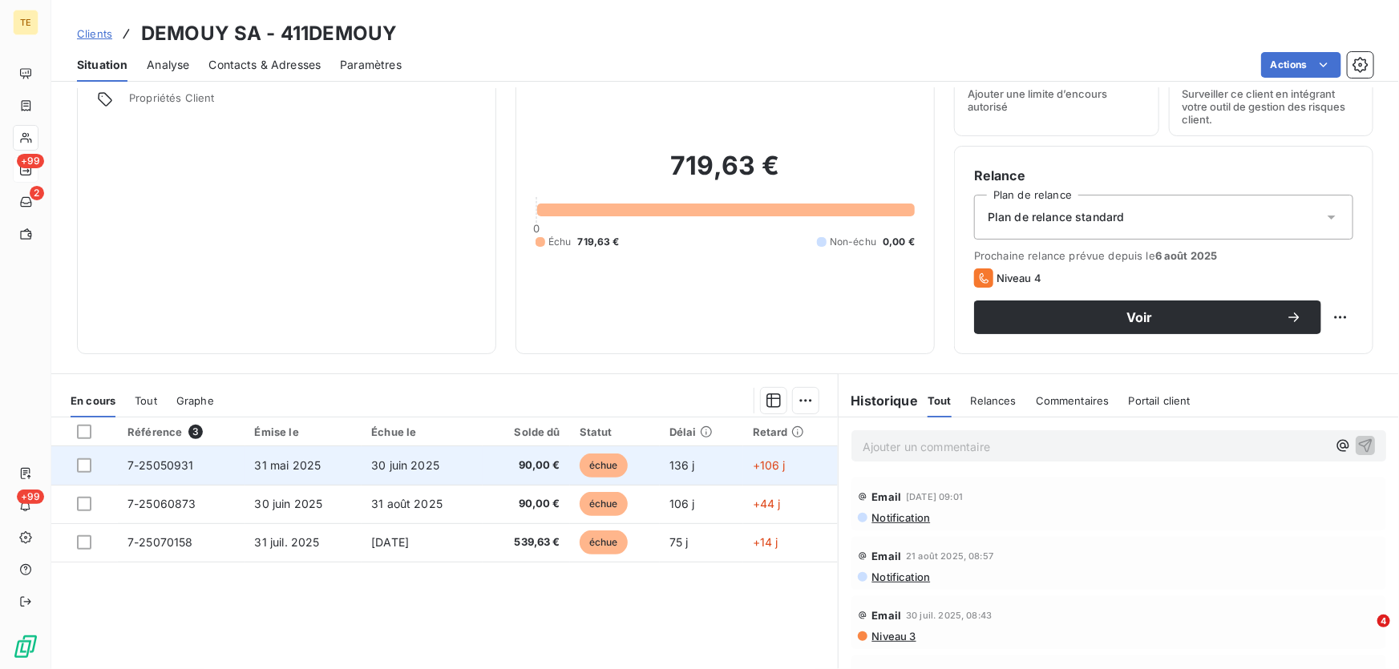
click at [166, 459] on span "7-25050931" at bounding box center [160, 466] width 67 height 14
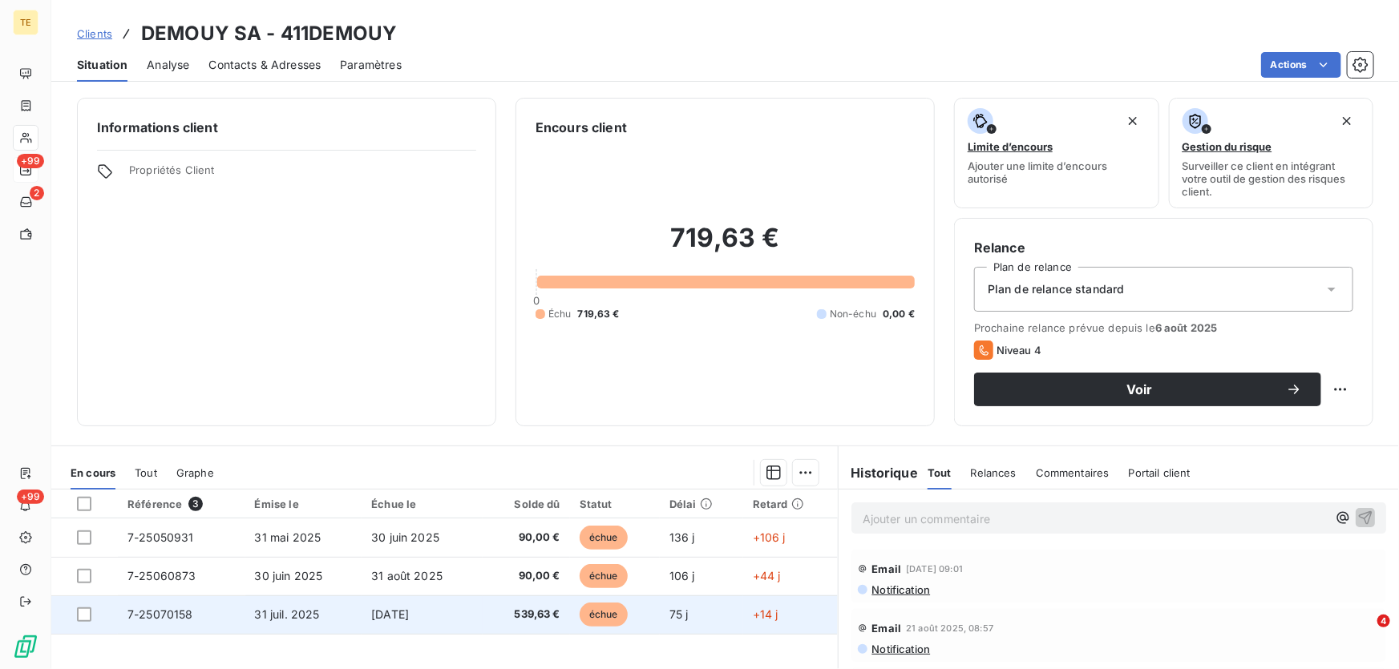
click at [152, 609] on span "7-25070158" at bounding box center [160, 615] width 66 height 14
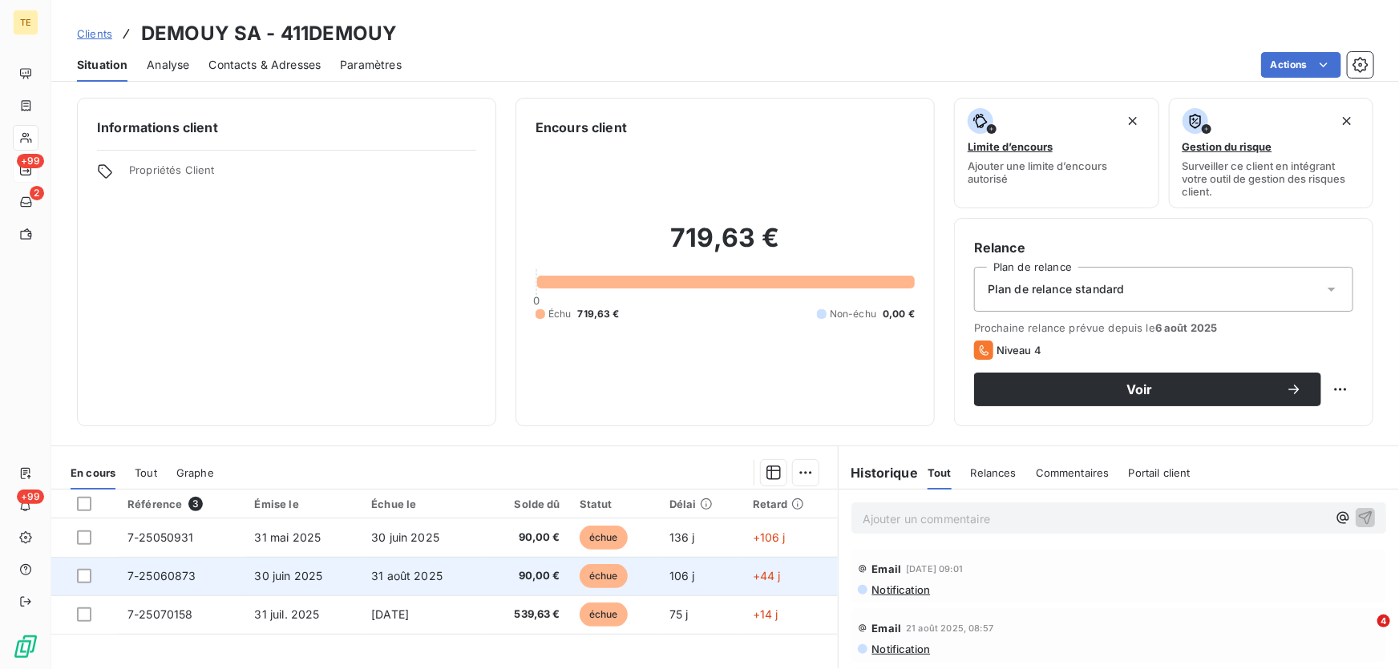
click at [159, 571] on span "7-25060873" at bounding box center [161, 576] width 69 height 14
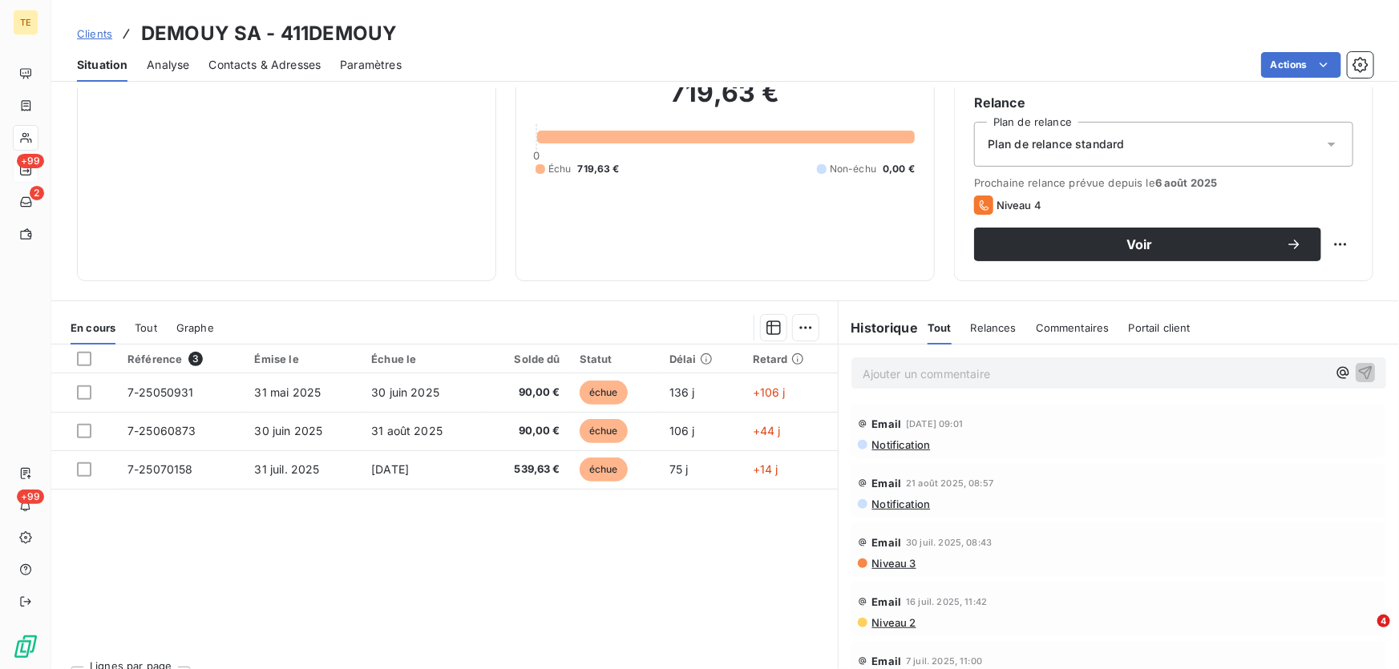
click at [898, 561] on span "Niveau 3" at bounding box center [894, 563] width 46 height 13
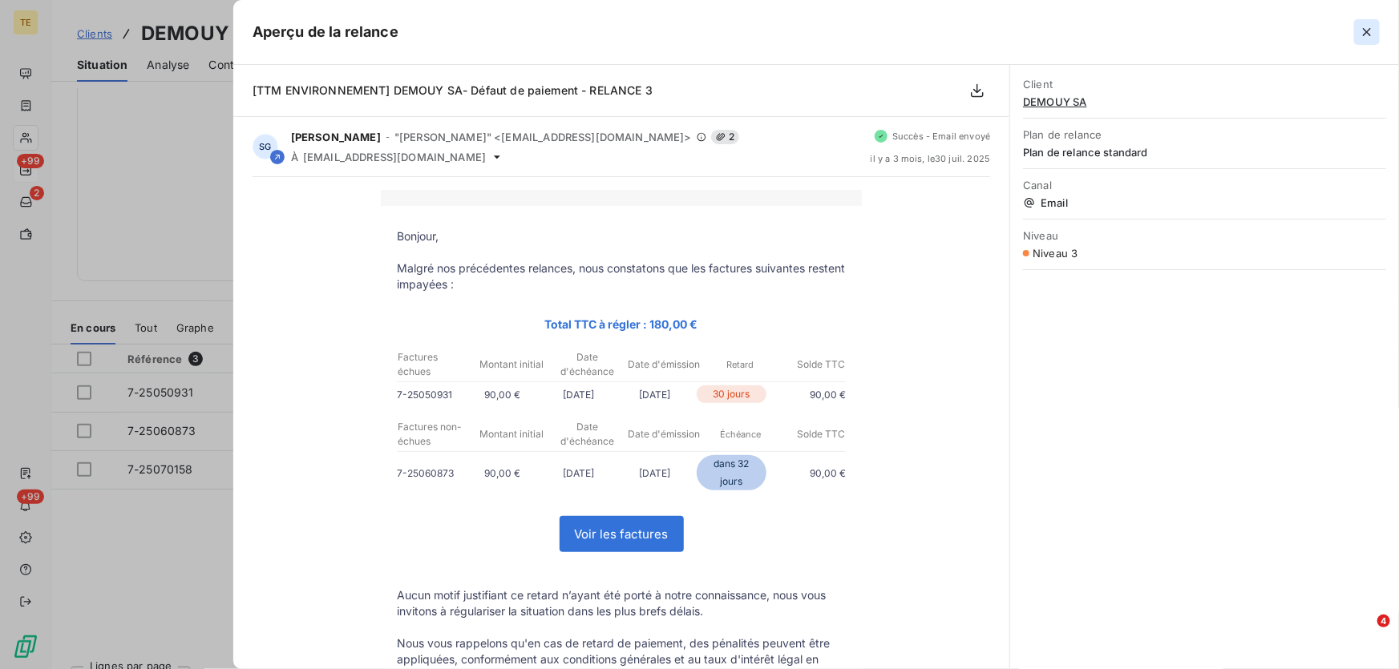
click at [1370, 30] on icon "button" at bounding box center [1367, 32] width 16 height 16
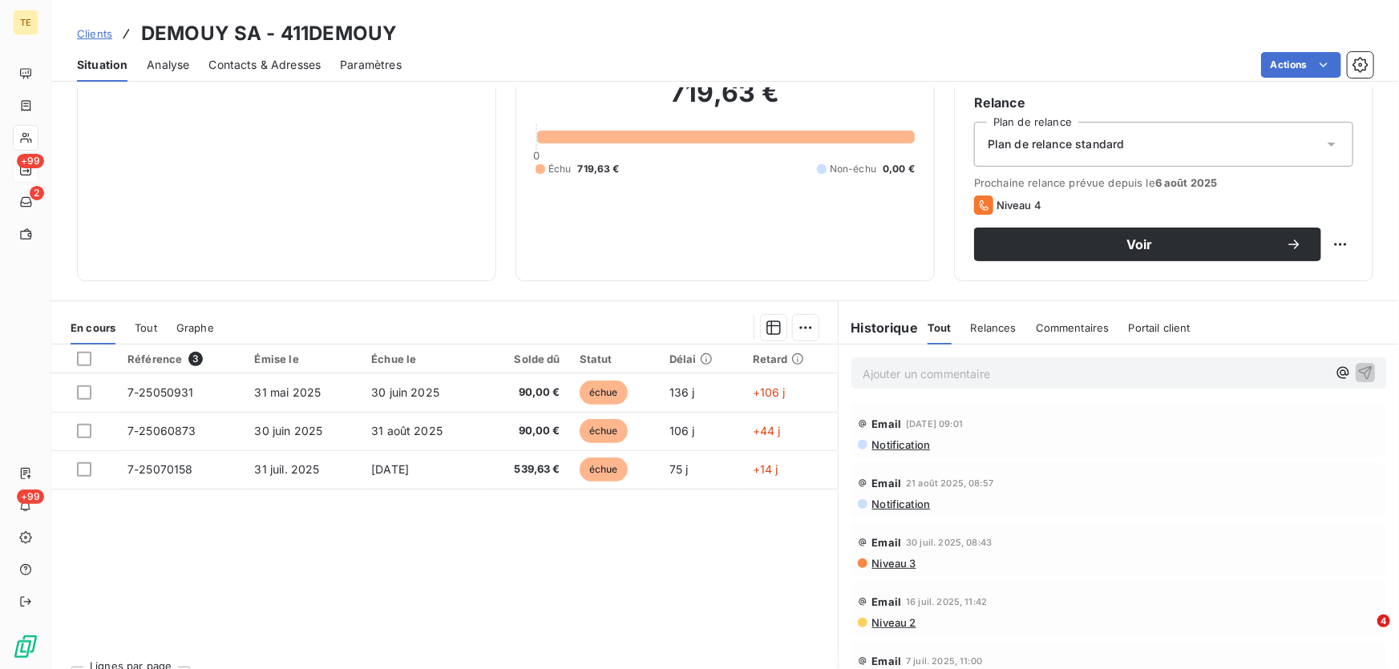
click at [892, 447] on span "Notification" at bounding box center [901, 445] width 60 height 13
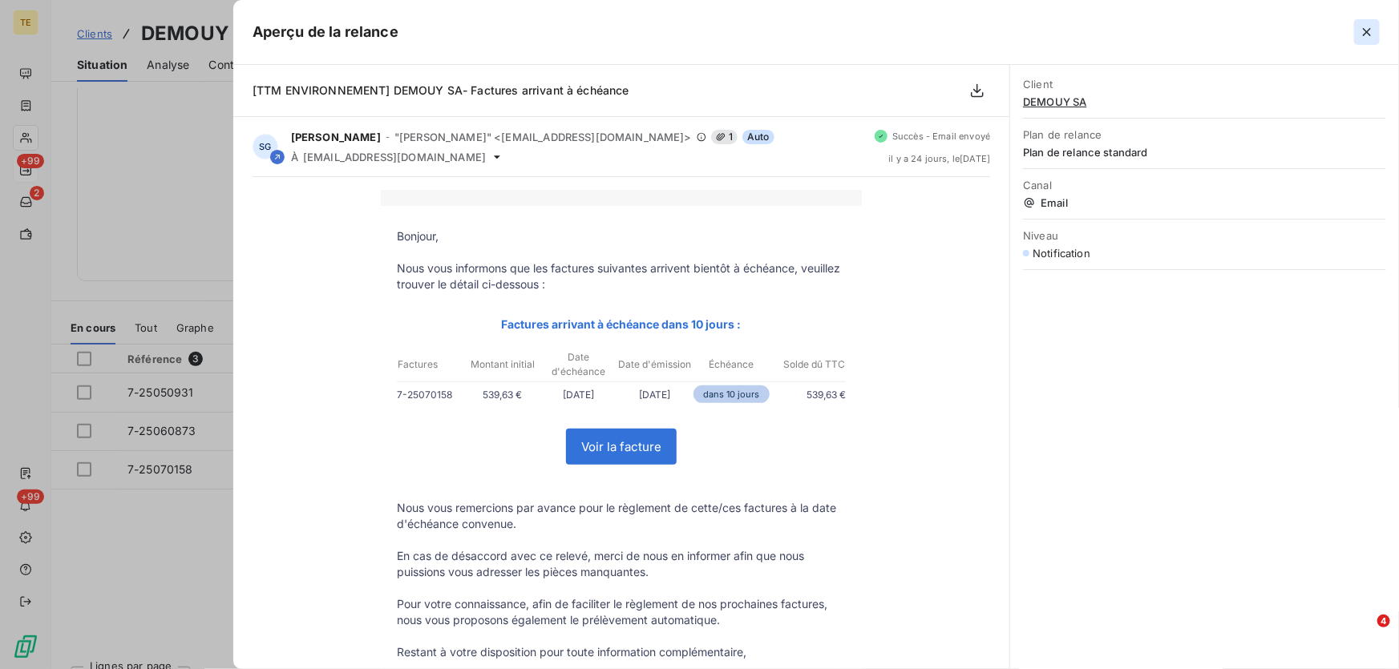
click at [1361, 29] on icon "button" at bounding box center [1367, 32] width 16 height 16
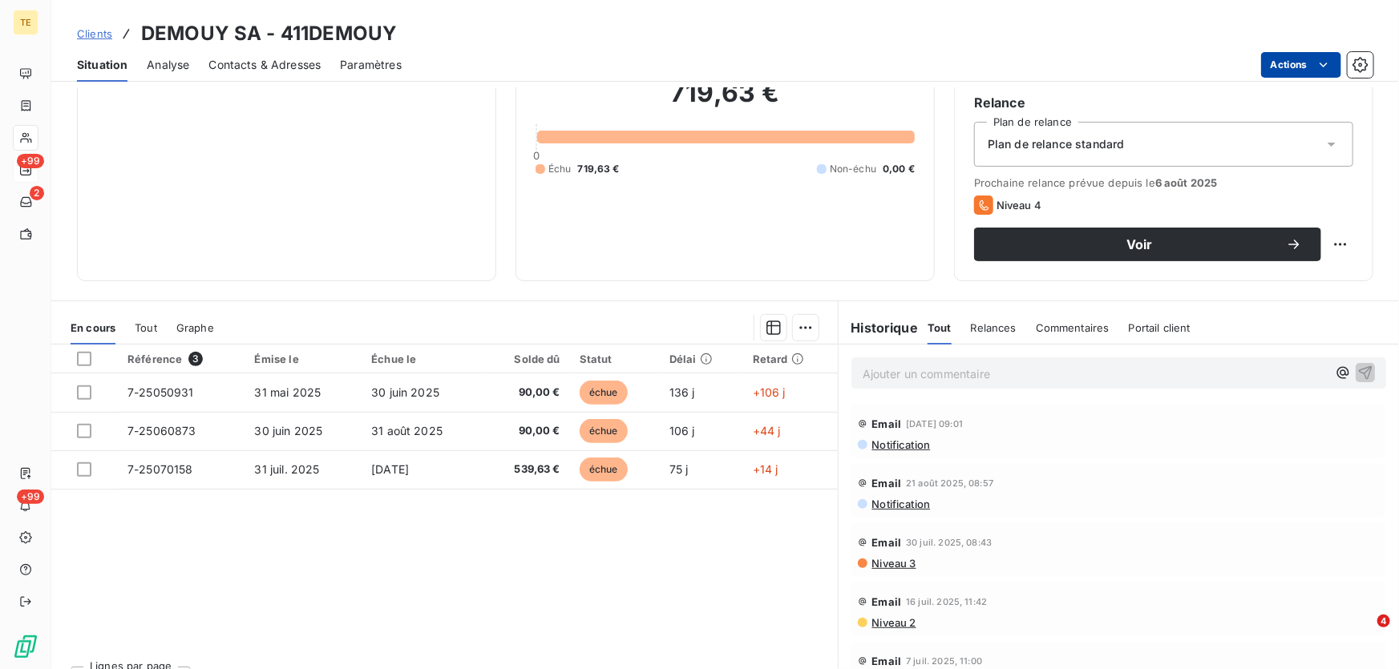
click at [1305, 63] on html "TE +99 2 +99 Clients DEMOUY SA - 411DEMOUY Situation Analyse Contacts & Adresse…" at bounding box center [699, 334] width 1399 height 669
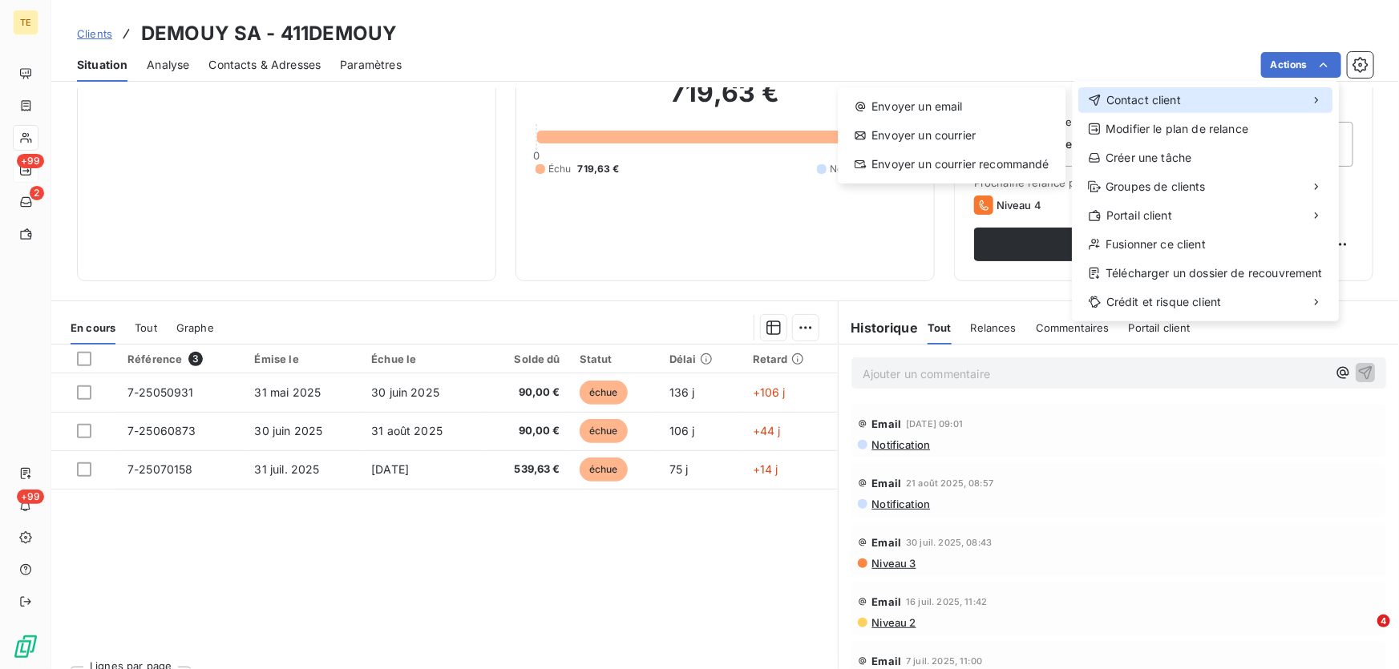
click at [1128, 95] on span "Contact client" at bounding box center [1143, 100] width 75 height 16
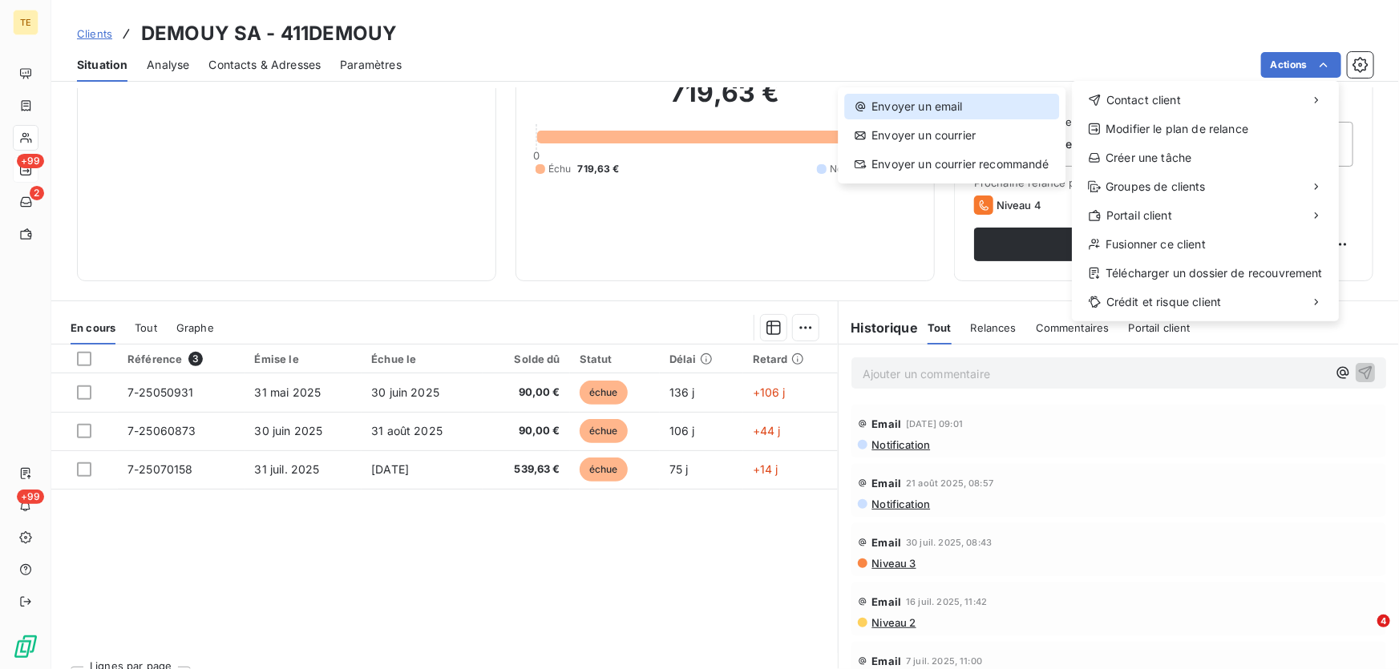
click at [965, 105] on div "Envoyer un email" at bounding box center [951, 107] width 215 height 26
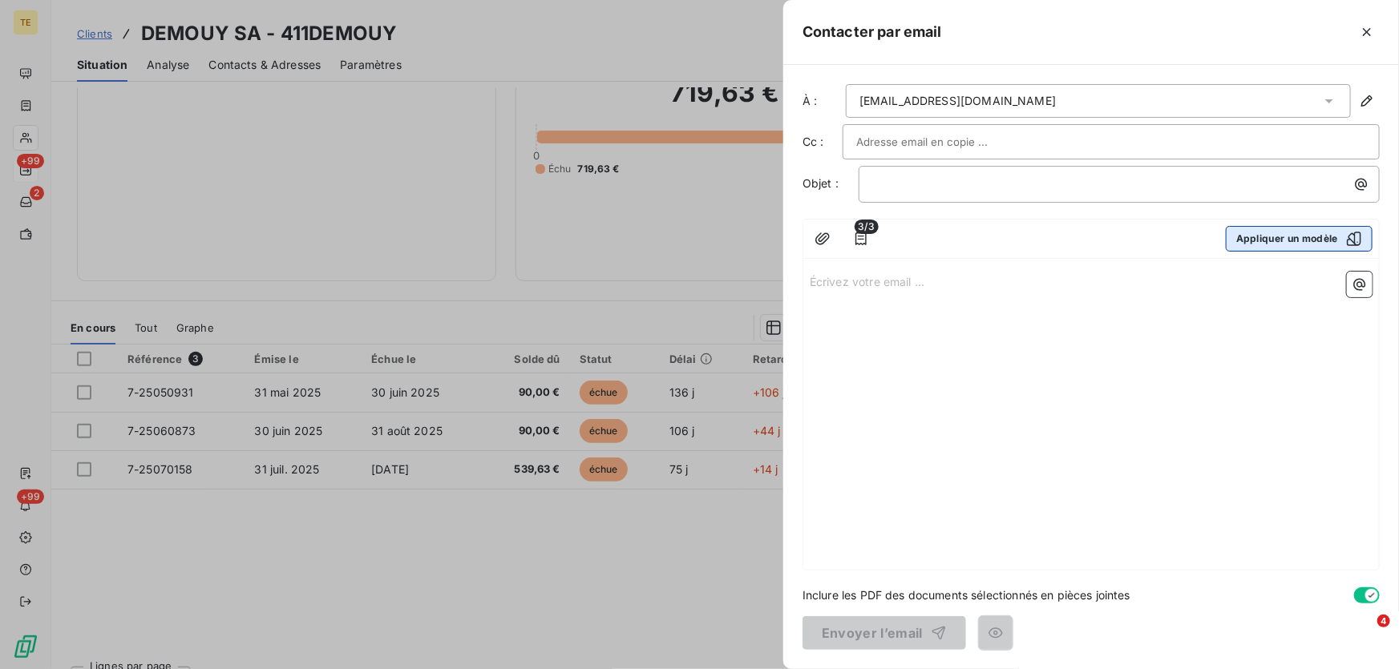
click at [1260, 244] on button "Appliquer un modèle" at bounding box center [1299, 239] width 147 height 26
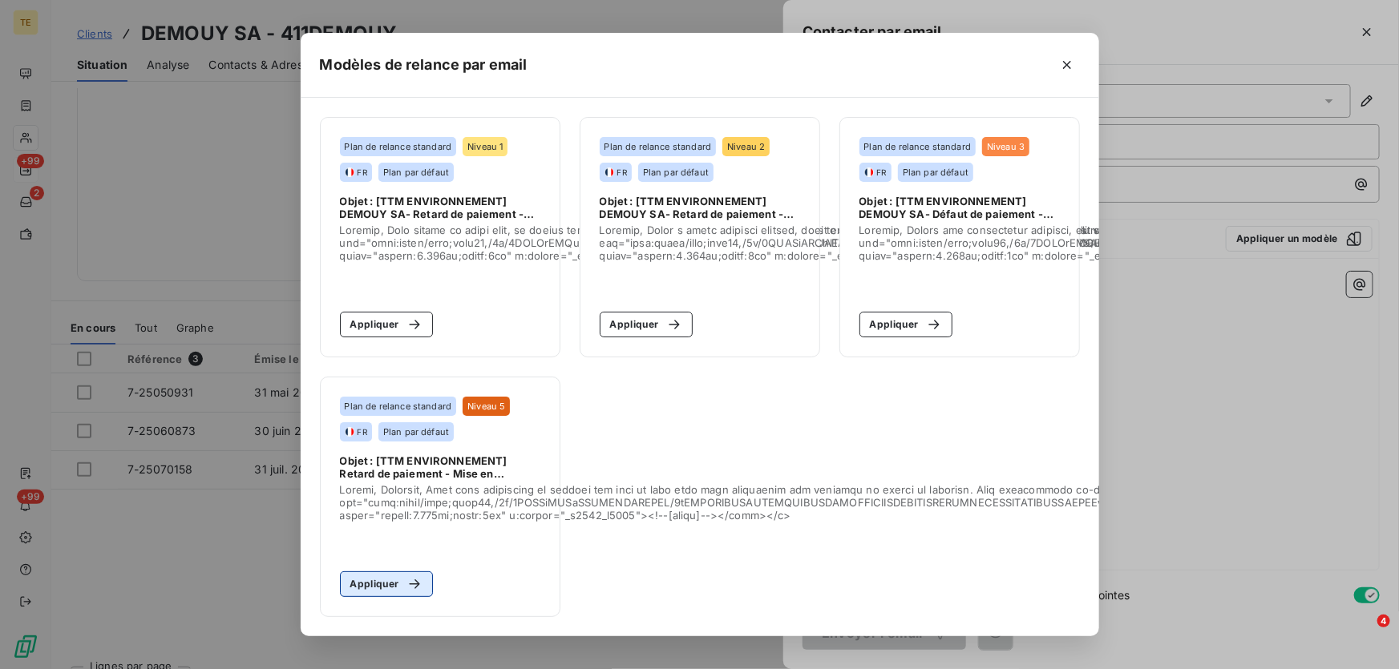
click at [382, 578] on button "Appliquer" at bounding box center [387, 585] width 94 height 26
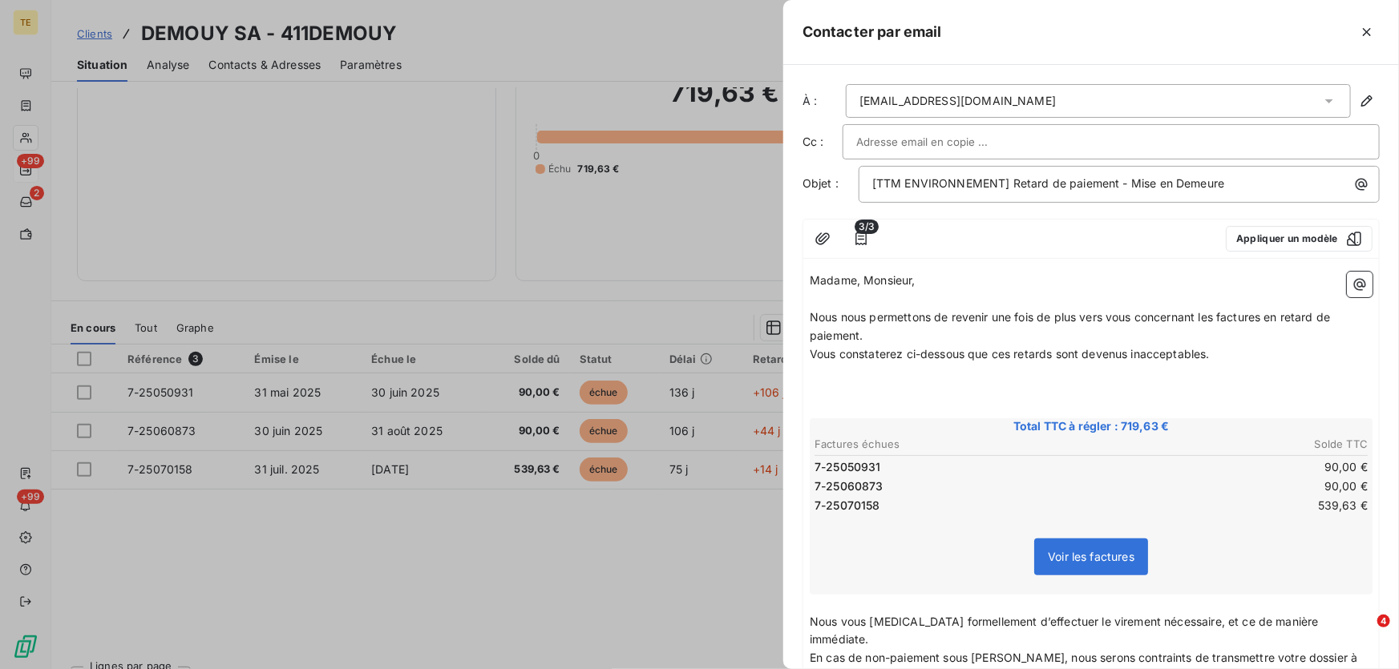
click at [923, 232] on div at bounding box center [1050, 239] width 326 height 26
click at [858, 236] on icon "button" at bounding box center [861, 239] width 16 height 16
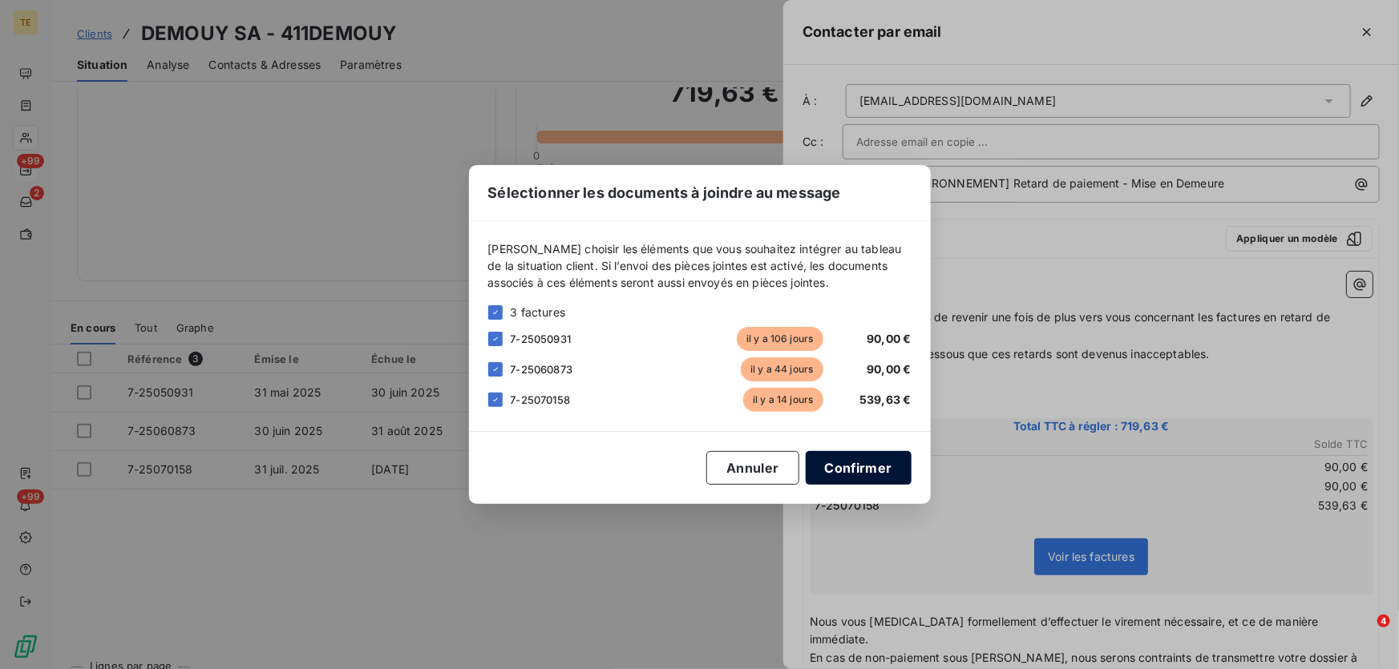
click at [845, 471] on button "Confirmer" at bounding box center [859, 468] width 106 height 34
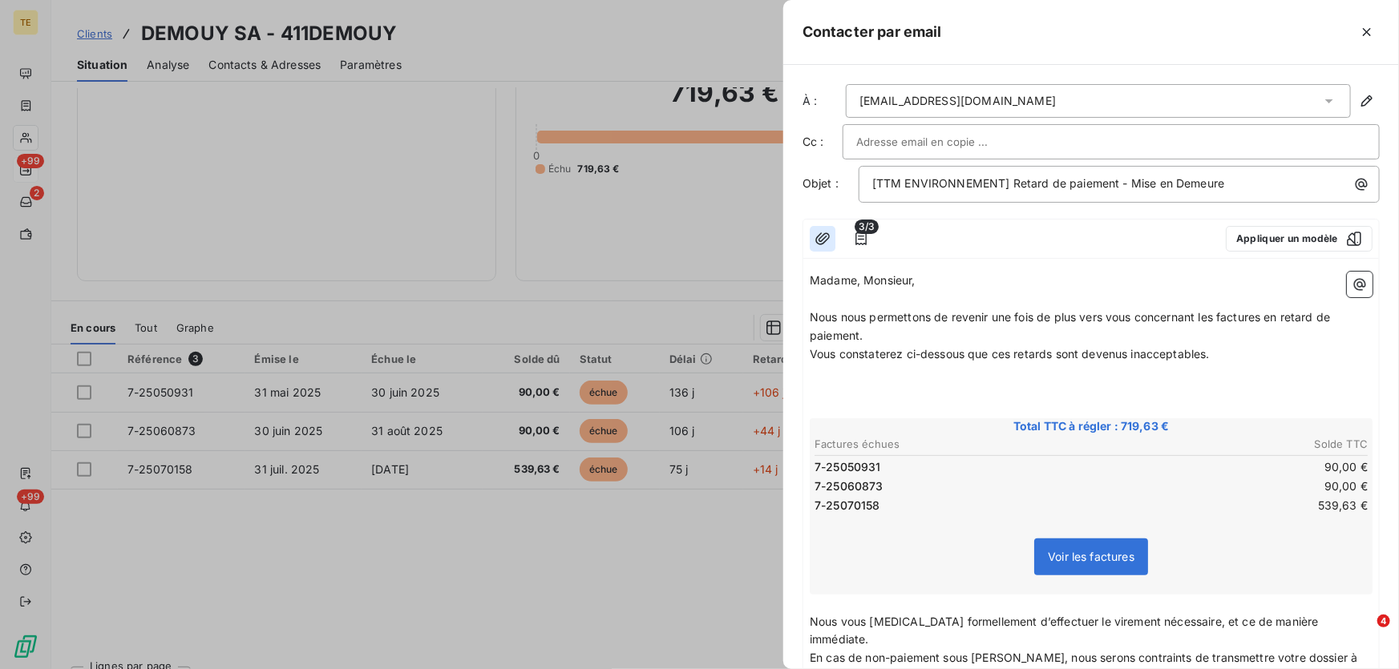
click at [819, 239] on icon "button" at bounding box center [822, 239] width 14 height 12
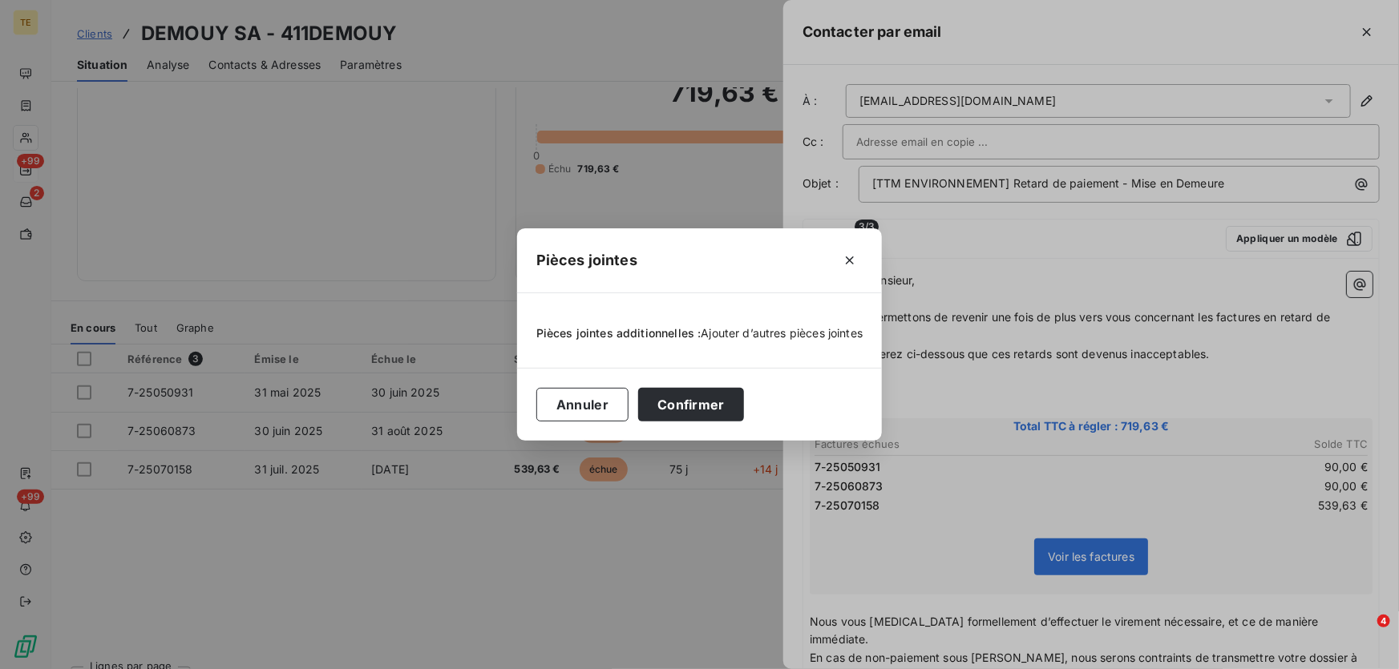
click at [754, 328] on span "Ajouter d’autres pièces jointes" at bounding box center [783, 333] width 162 height 14
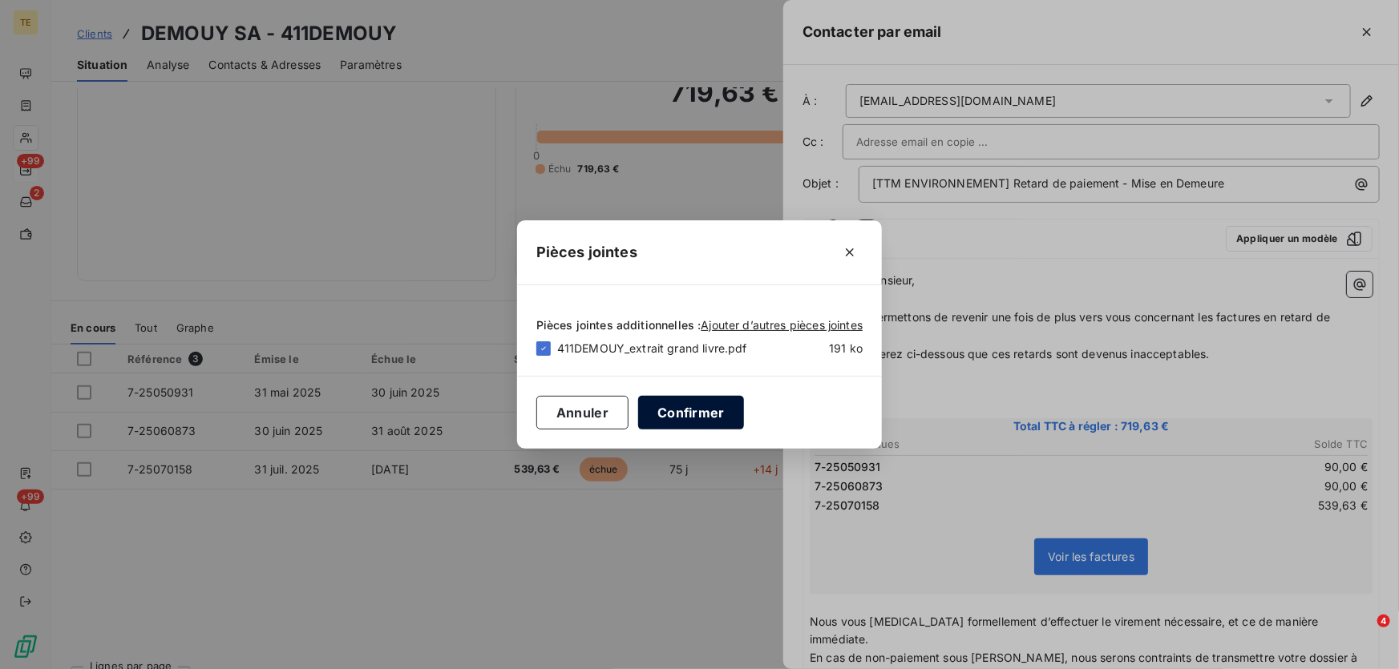
click at [677, 413] on button "Confirmer" at bounding box center [691, 413] width 106 height 34
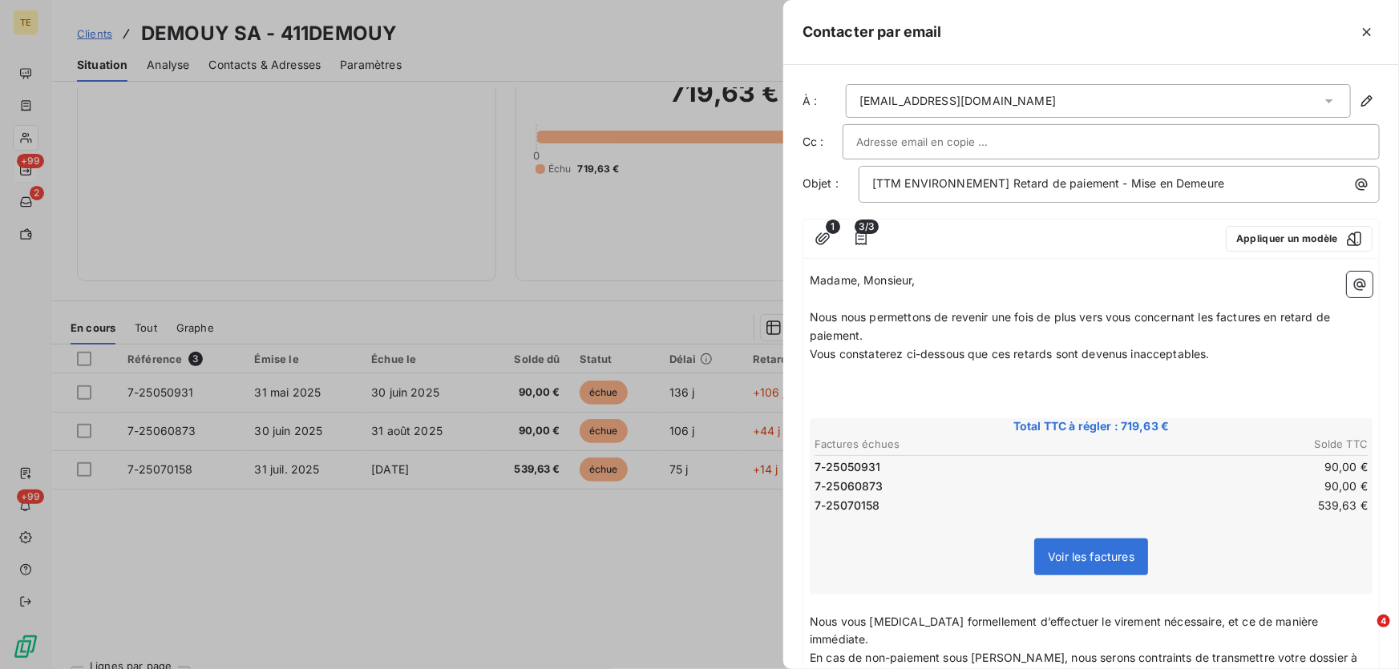
click at [916, 151] on input "text" at bounding box center [942, 142] width 172 height 24
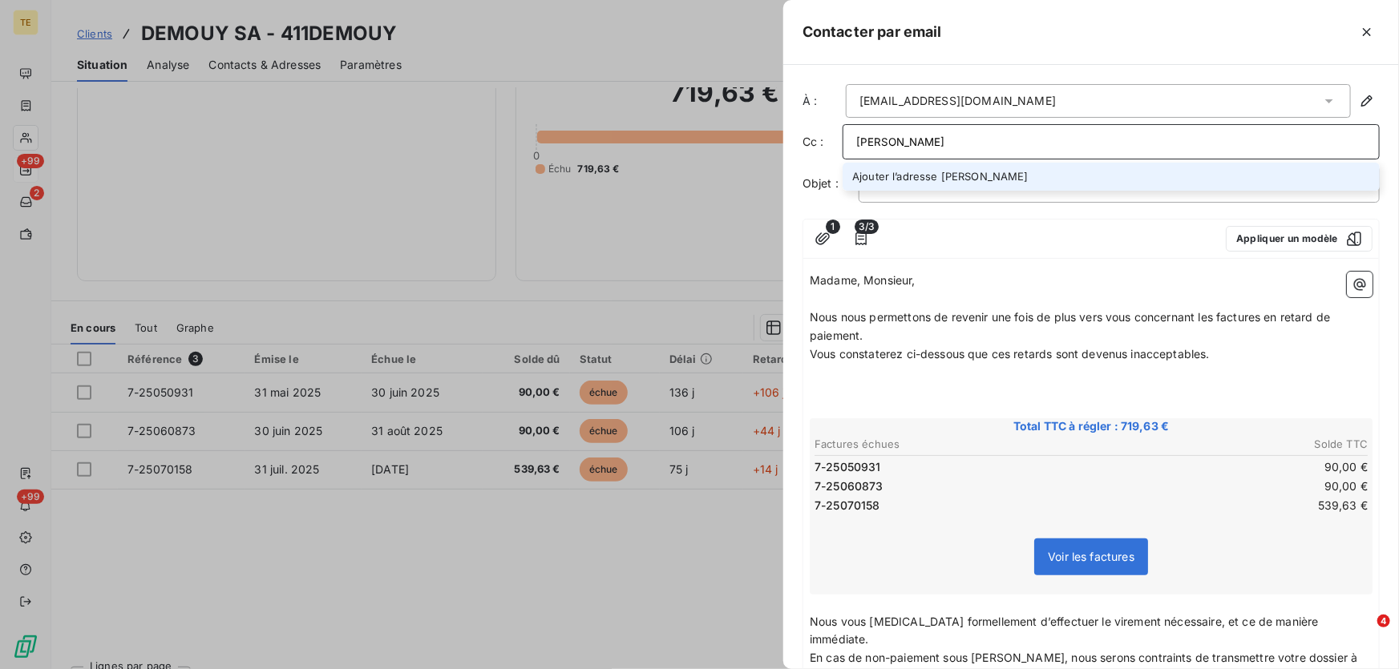
type input "[PERSON_NAME]"
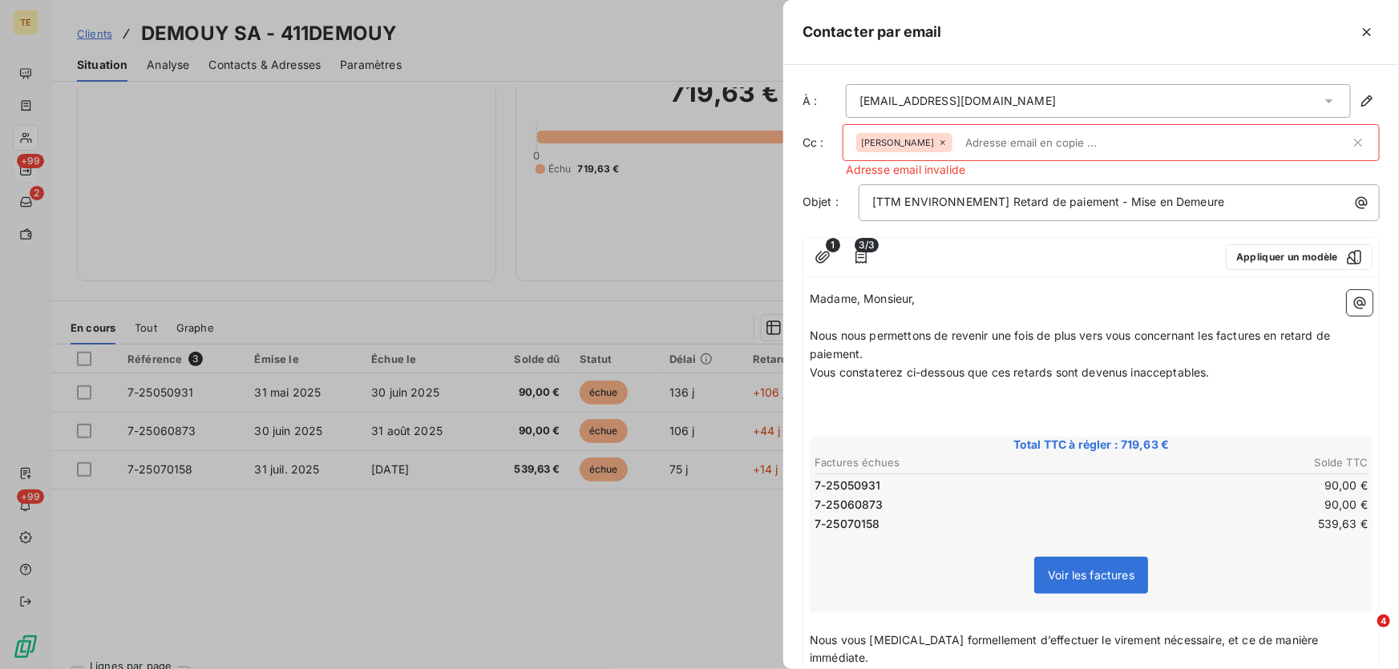
click at [938, 145] on icon at bounding box center [943, 143] width 10 height 10
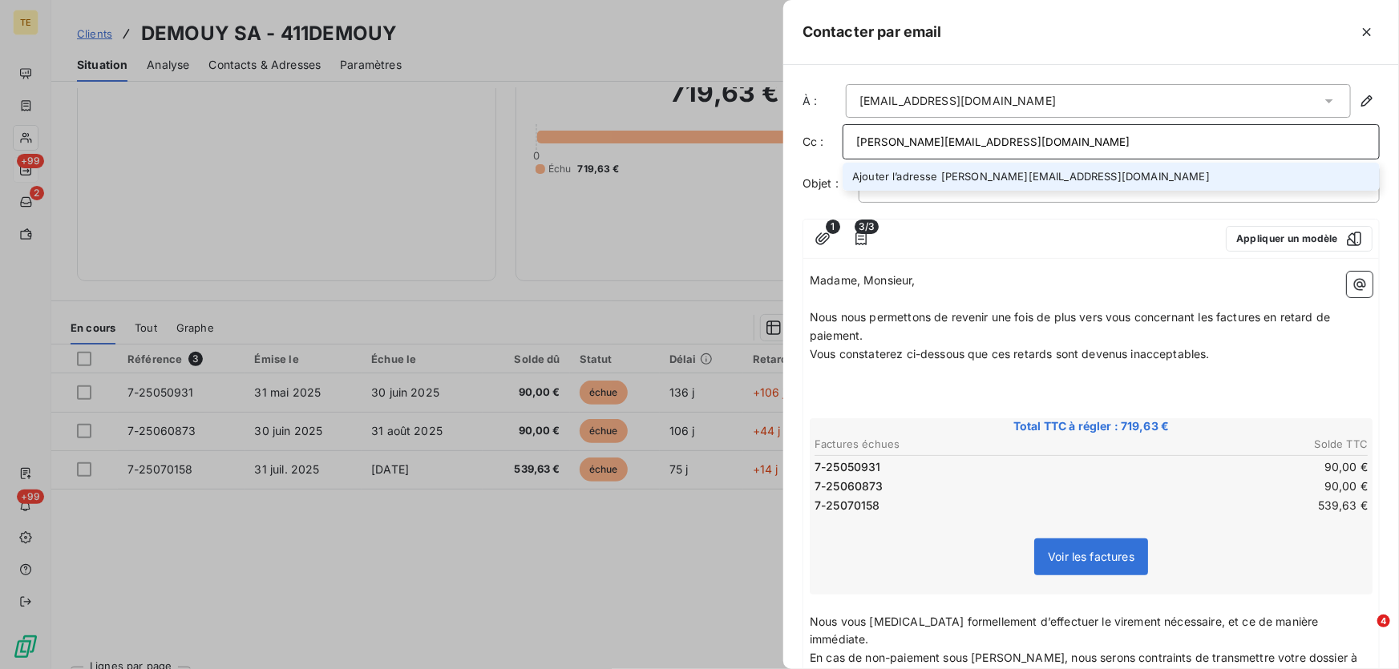
type input "[PERSON_NAME][EMAIL_ADDRESS][DOMAIN_NAME]"
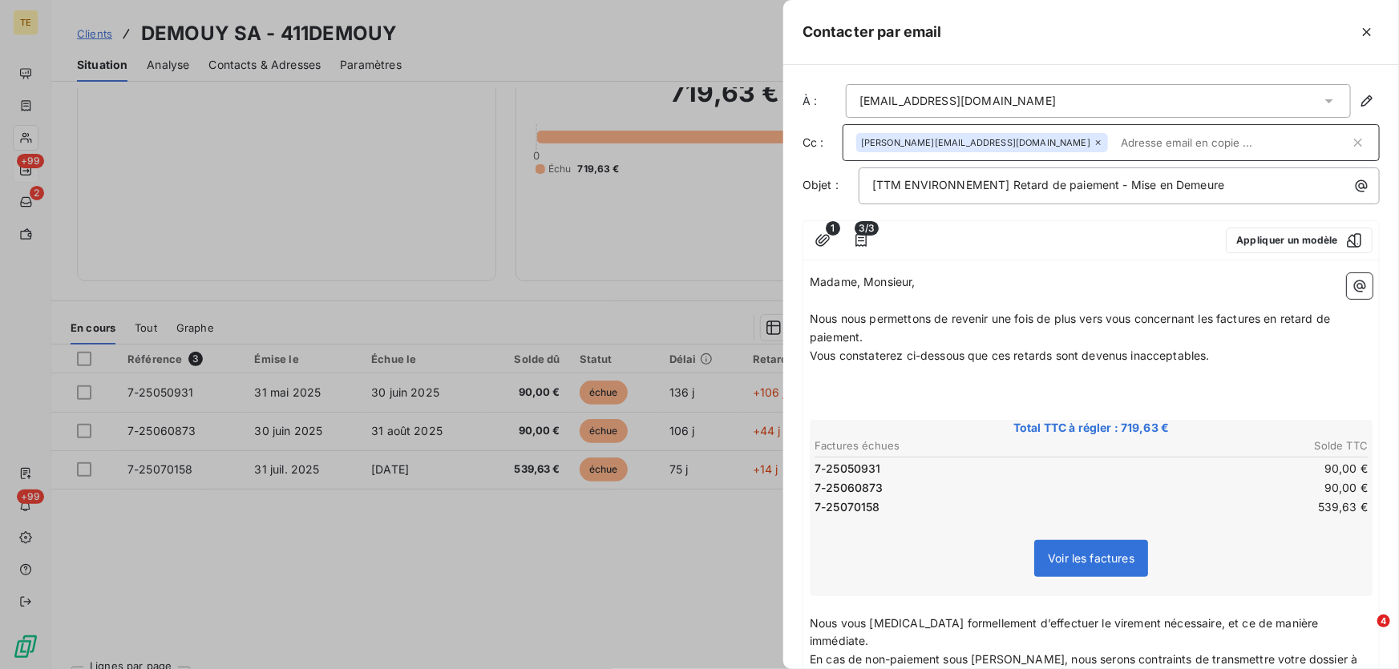
click at [1114, 143] on input "text" at bounding box center [1232, 143] width 236 height 24
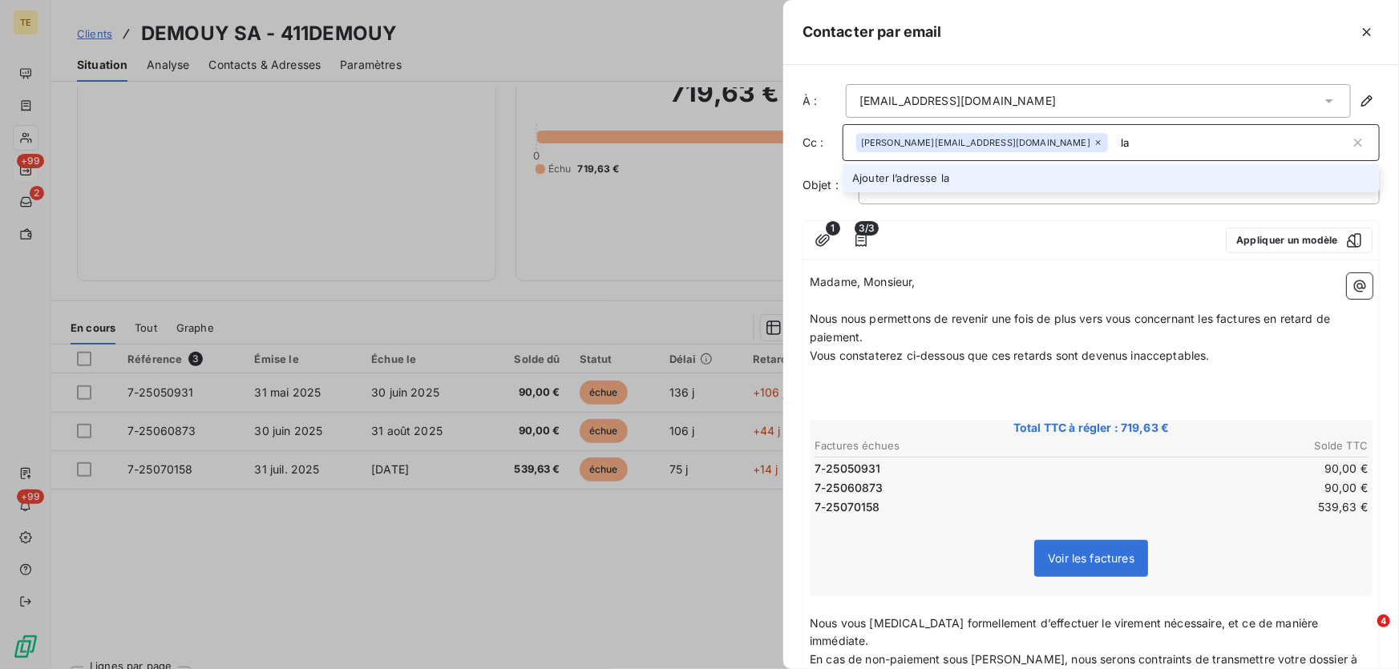
type input "l"
type input "[PERSON_NAME]"
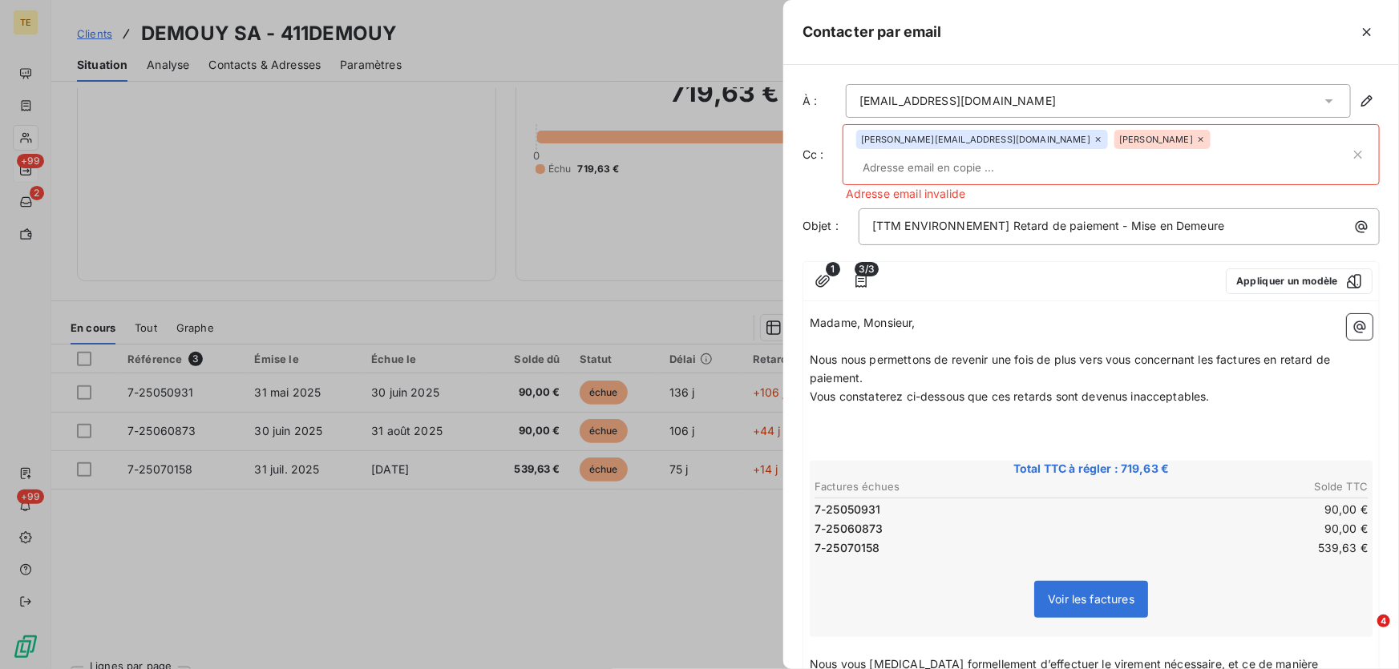
click at [1196, 139] on icon at bounding box center [1201, 140] width 10 height 10
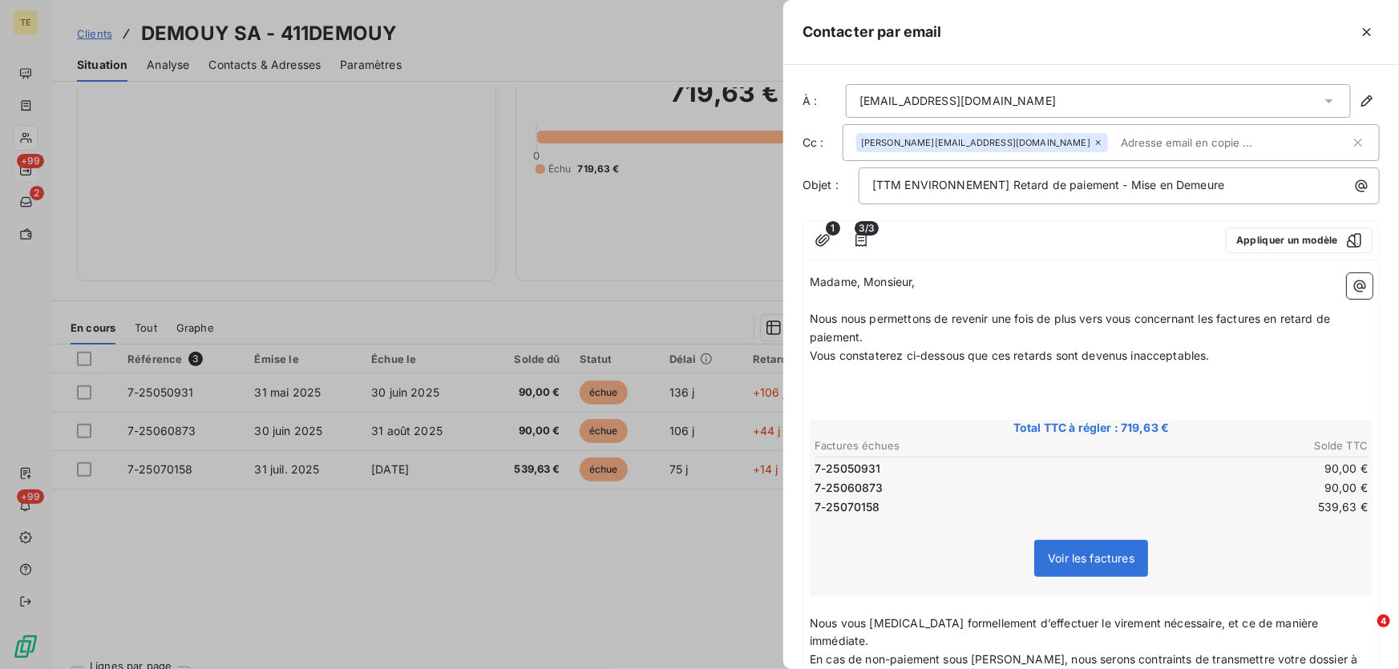
paste input "[PERSON_NAME][EMAIL_ADDRESS][DOMAIN_NAME]"
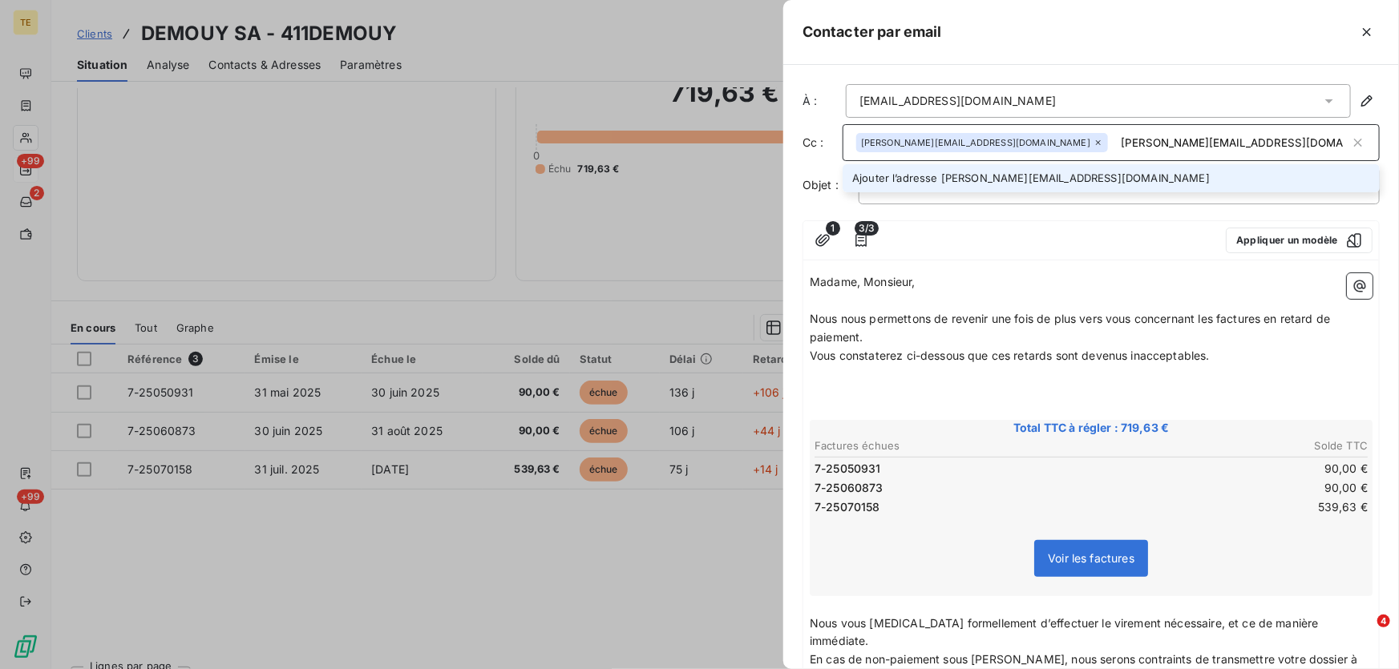
type input "[PERSON_NAME][EMAIL_ADDRESS][DOMAIN_NAME]"
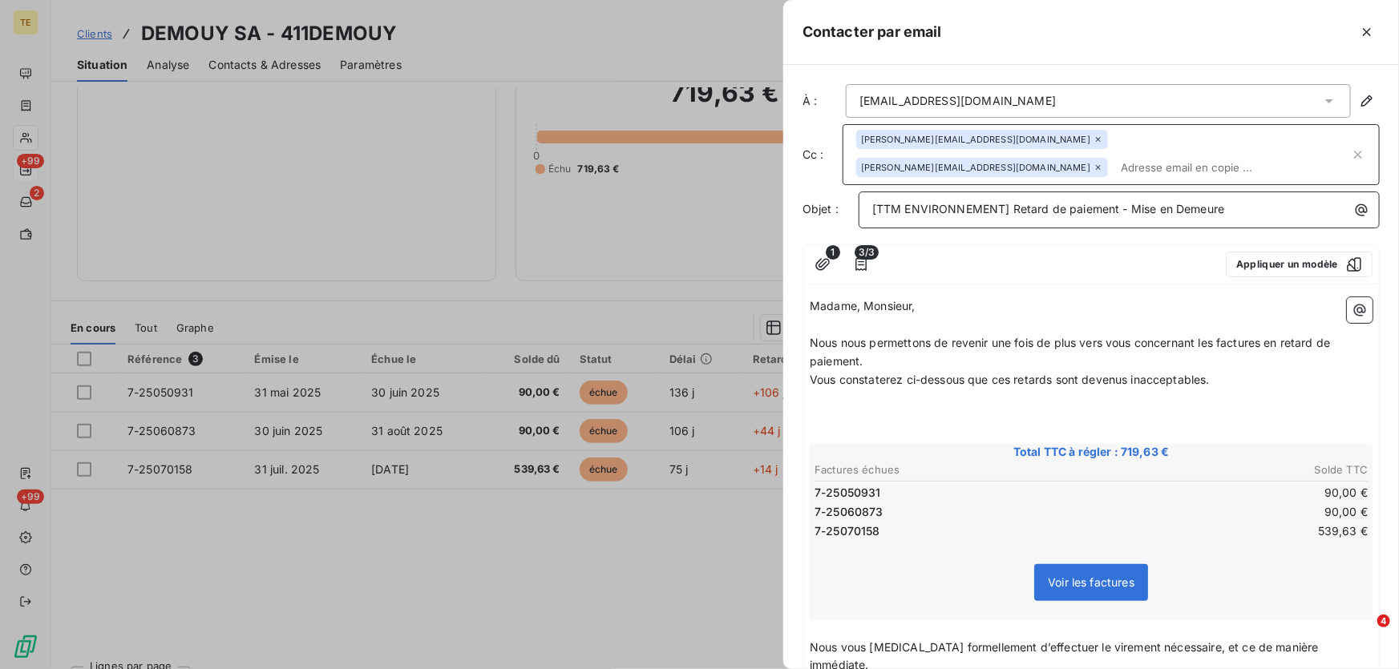
click at [1249, 212] on p "[TTM ENVIRONNEMENT] Retard de paiement - Mise en Demeure" at bounding box center [1123, 209] width 502 height 18
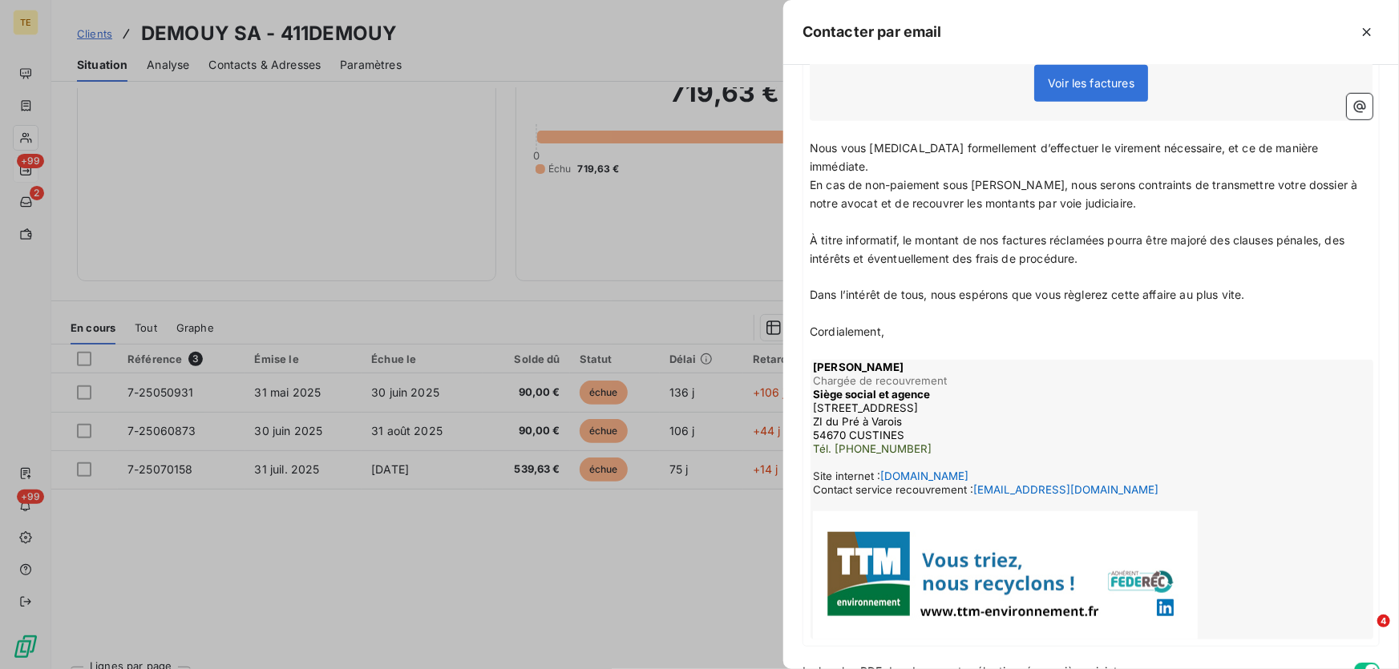
scroll to position [571, 0]
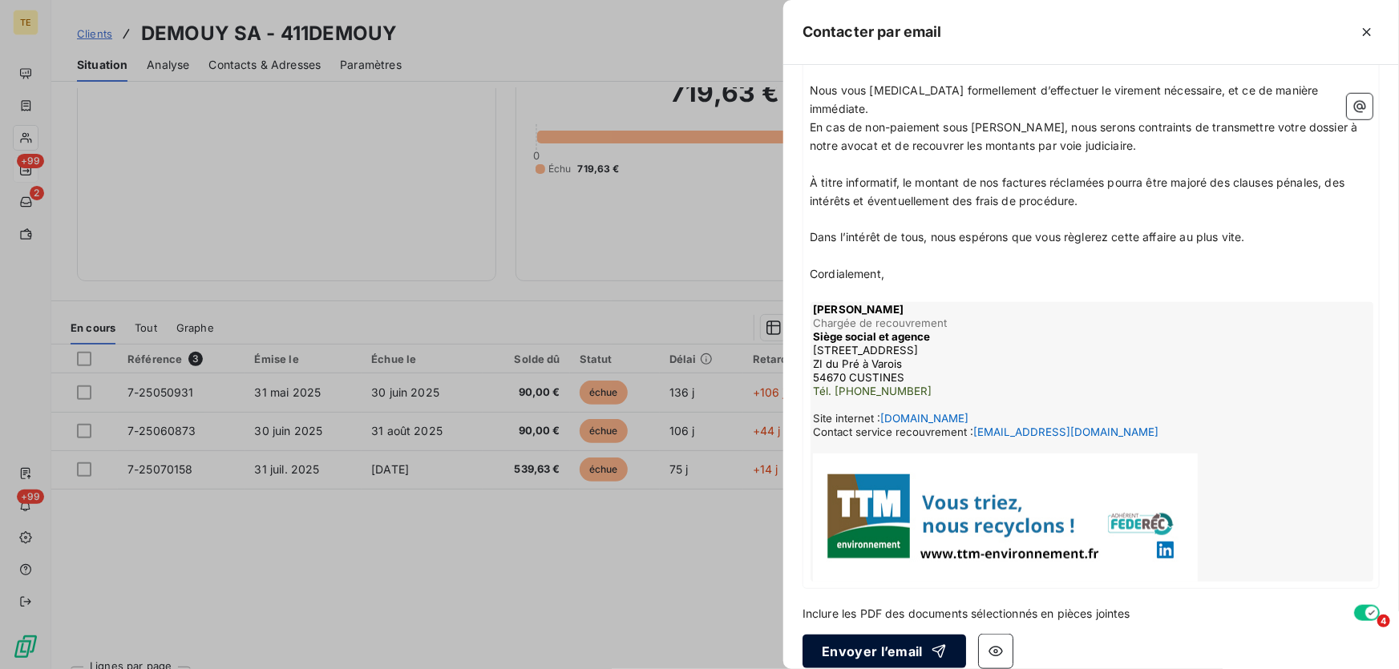
drag, startPoint x: 881, startPoint y: 639, endPoint x: 881, endPoint y: 625, distance: 14.4
click at [881, 635] on button "Envoyer l’email" at bounding box center [885, 652] width 164 height 34
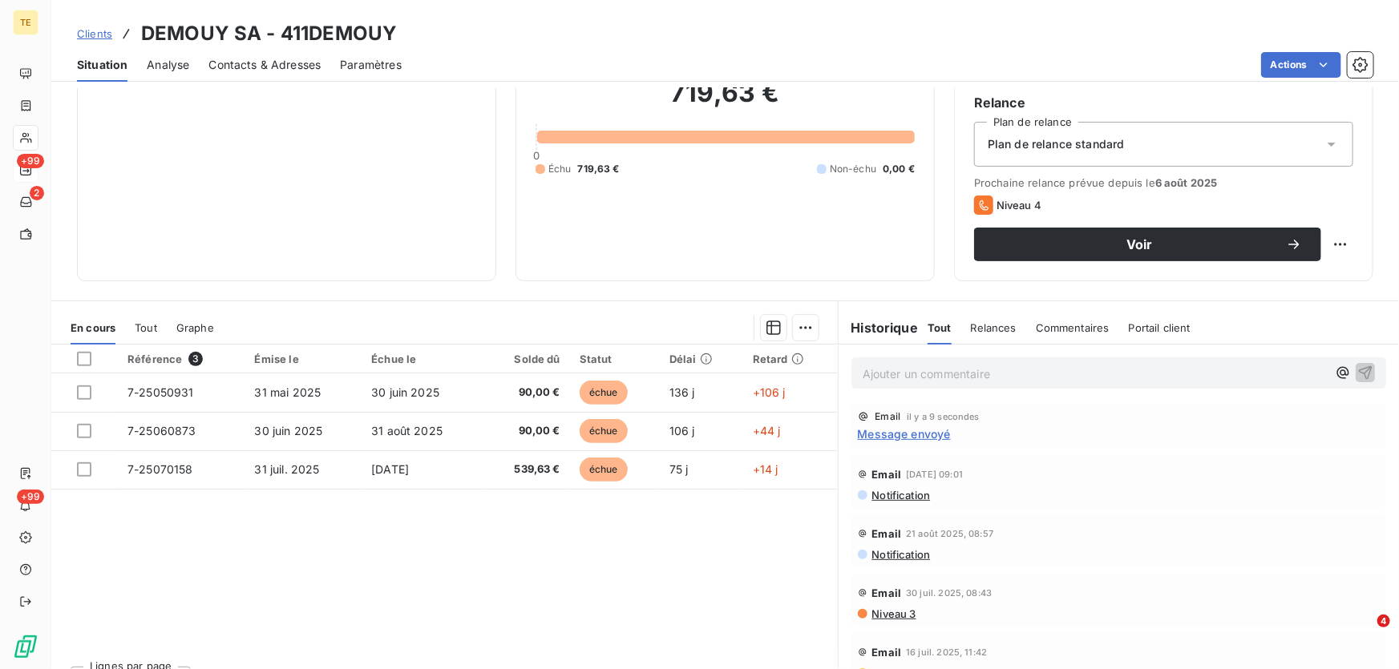
click at [876, 366] on p "Ajouter un commentaire ﻿" at bounding box center [1095, 374] width 464 height 20
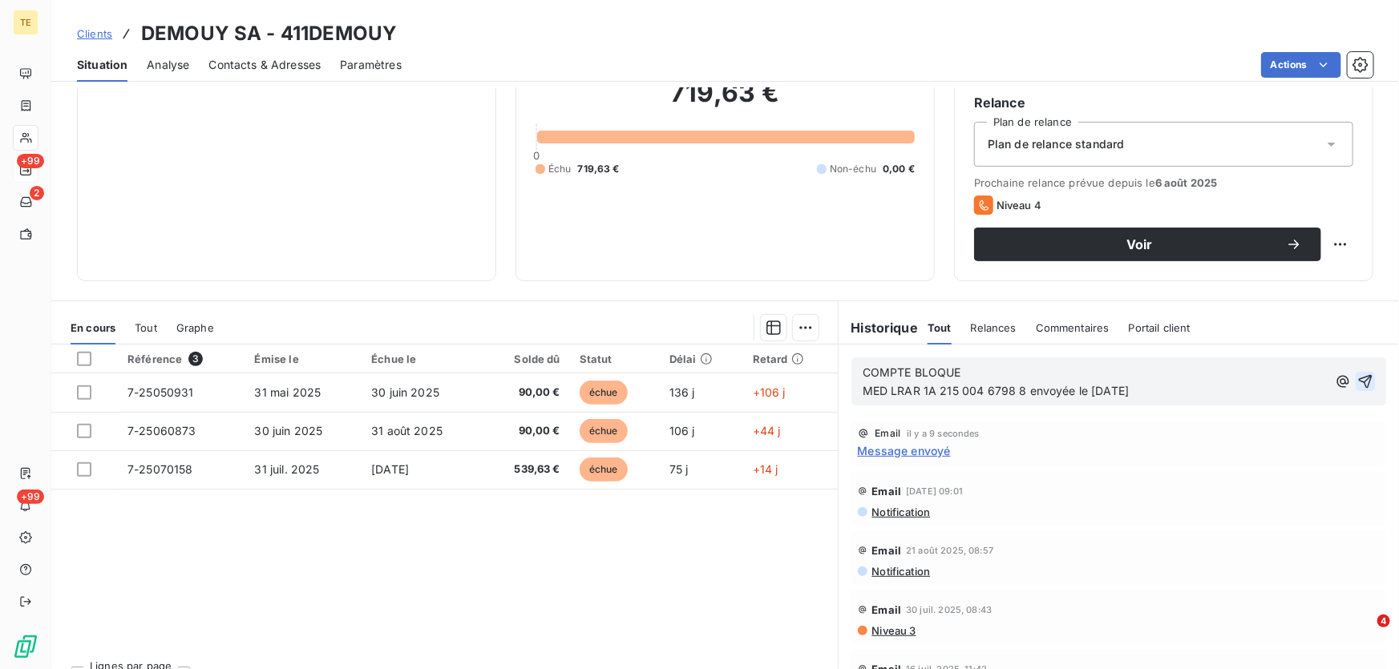
click at [1357, 382] on icon "button" at bounding box center [1365, 382] width 16 height 16
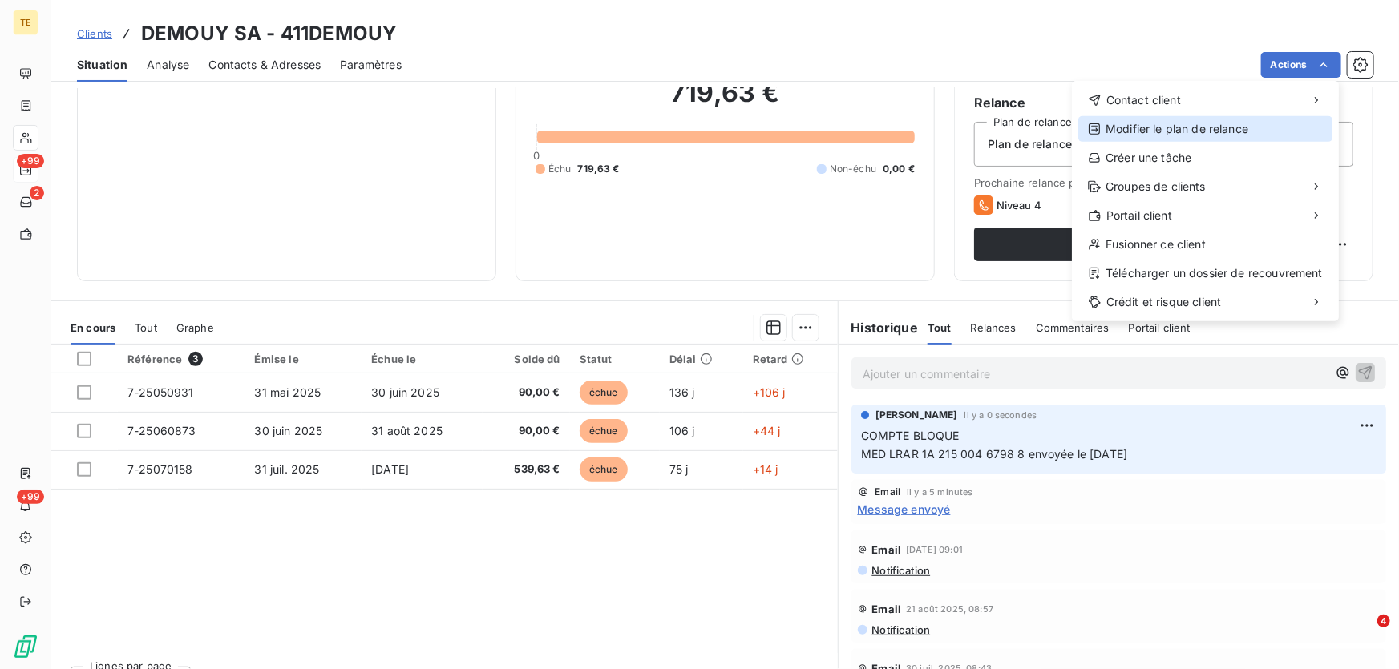
click at [1183, 126] on div "Modifier le plan de relance" at bounding box center [1205, 129] width 254 height 26
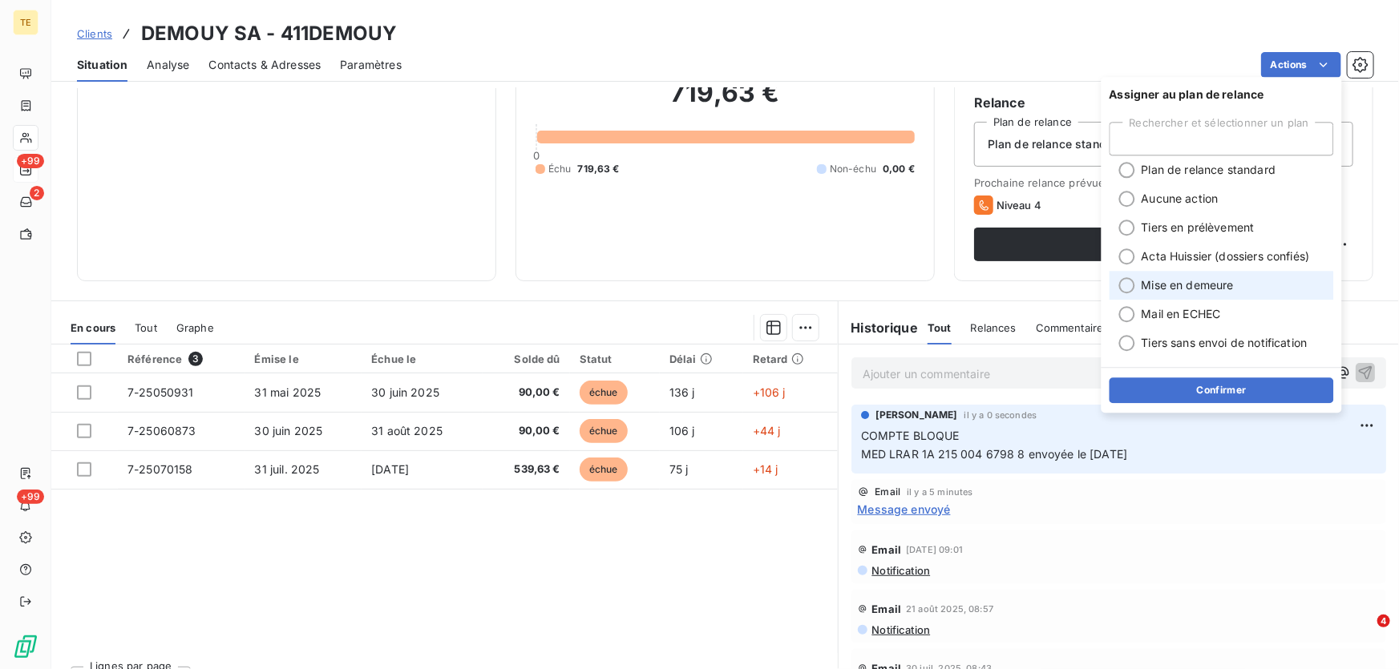
click at [1179, 291] on span "Mise en demeure" at bounding box center [1188, 285] width 92 height 16
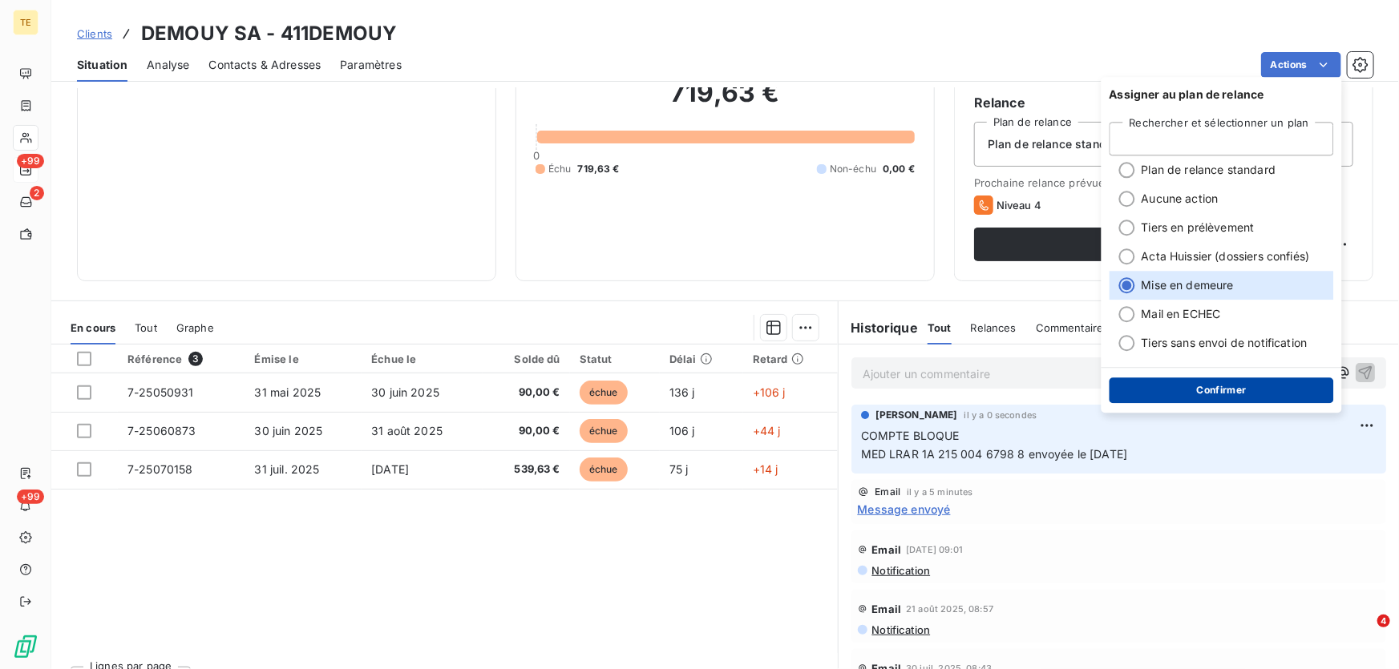
click at [1215, 392] on button "Confirmer" at bounding box center [1222, 391] width 224 height 26
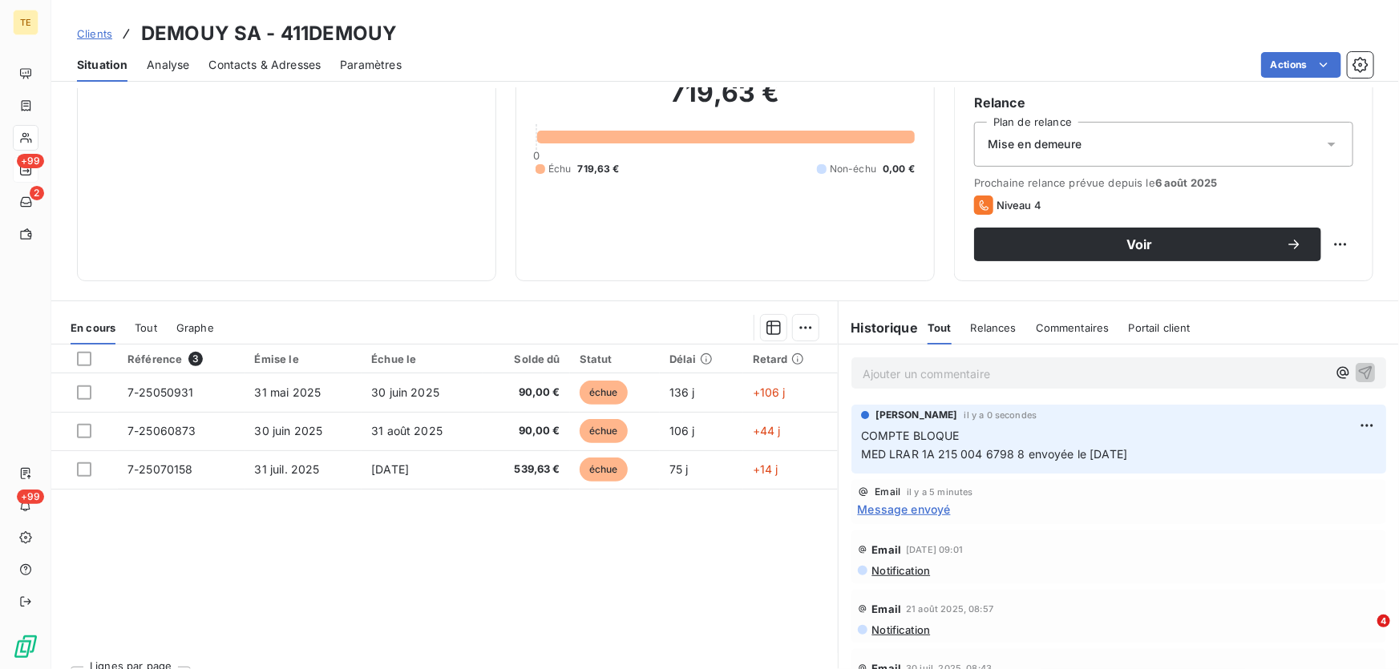
scroll to position [120, 0]
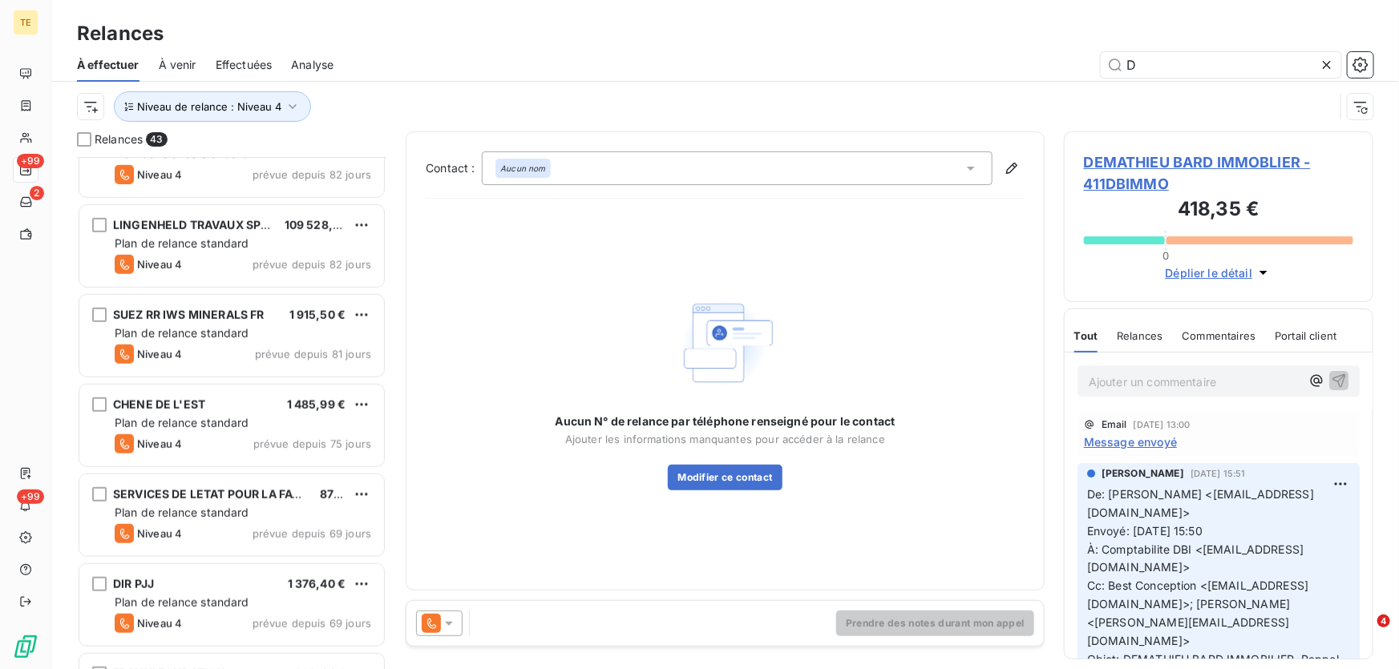
scroll to position [657, 0]
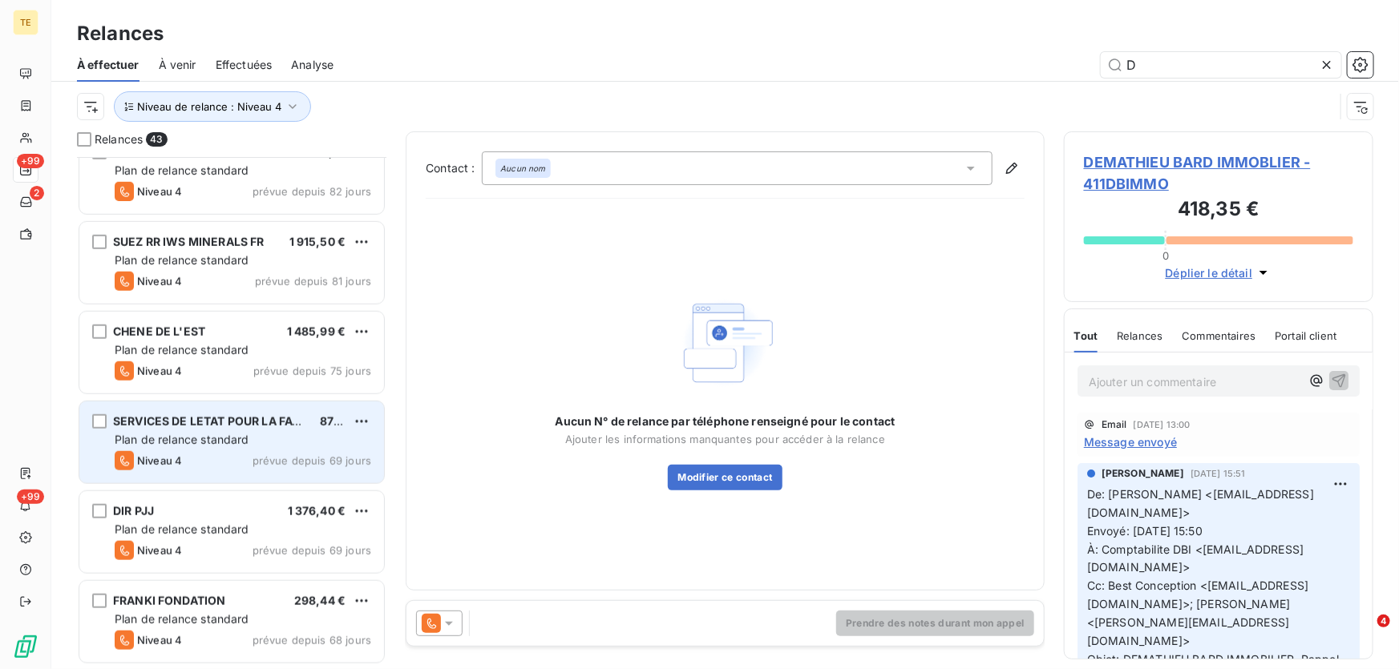
click at [184, 433] on span "Plan de relance standard" at bounding box center [182, 440] width 135 height 14
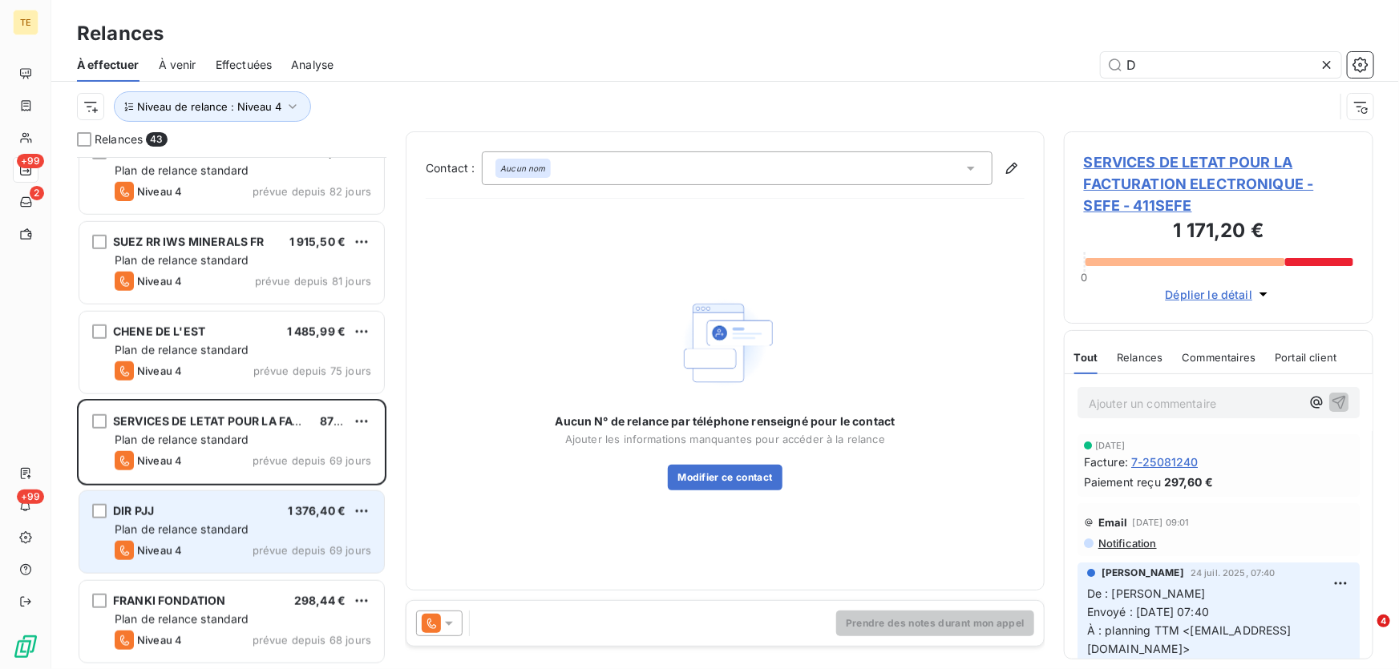
click at [176, 521] on div "DIR PJJ 1 376,40 € Plan de relance standard Niveau 4 prévue depuis 69 jours" at bounding box center [231, 532] width 305 height 82
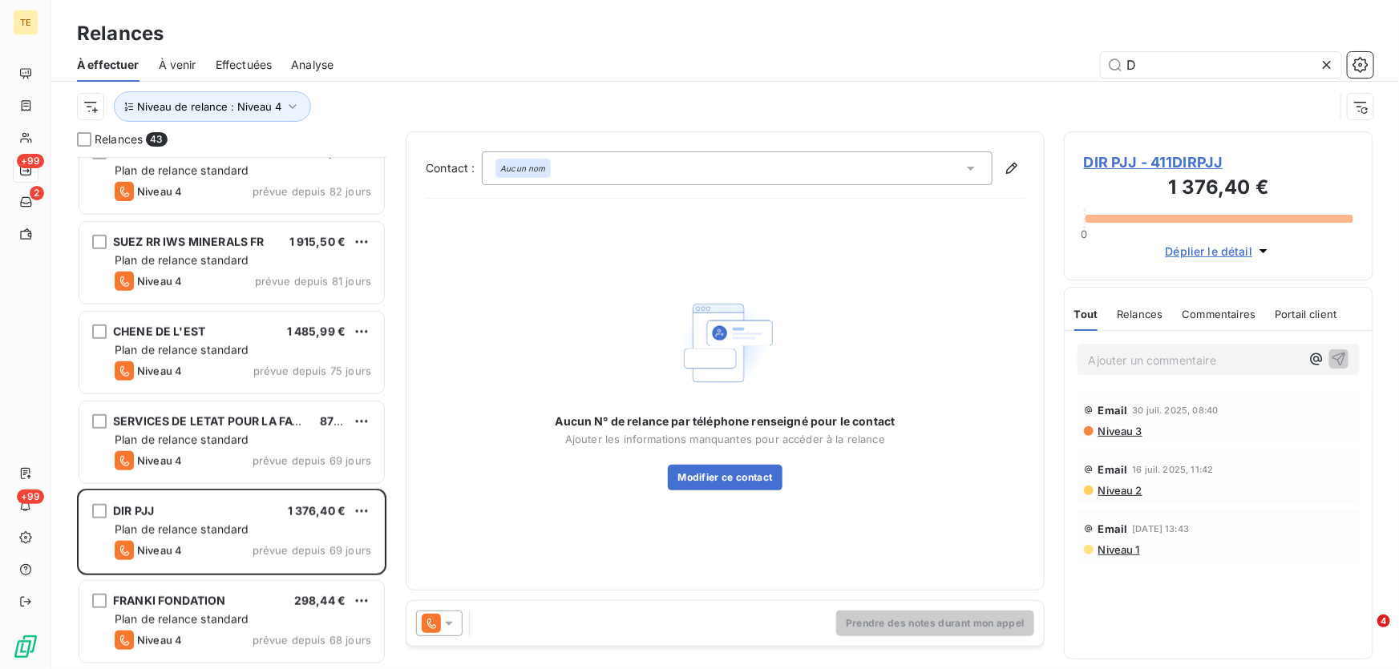
click at [1130, 152] on span "DIR PJJ - 411DIRPJJ" at bounding box center [1218, 163] width 269 height 22
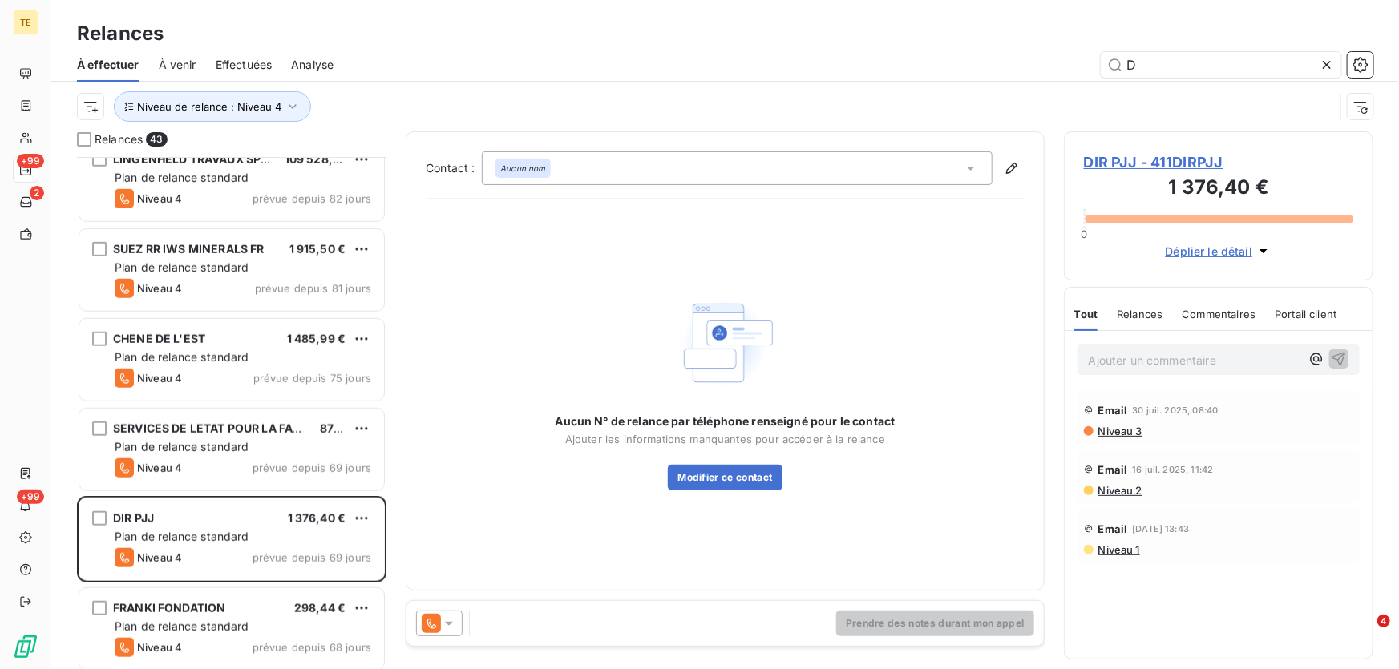
scroll to position [657, 0]
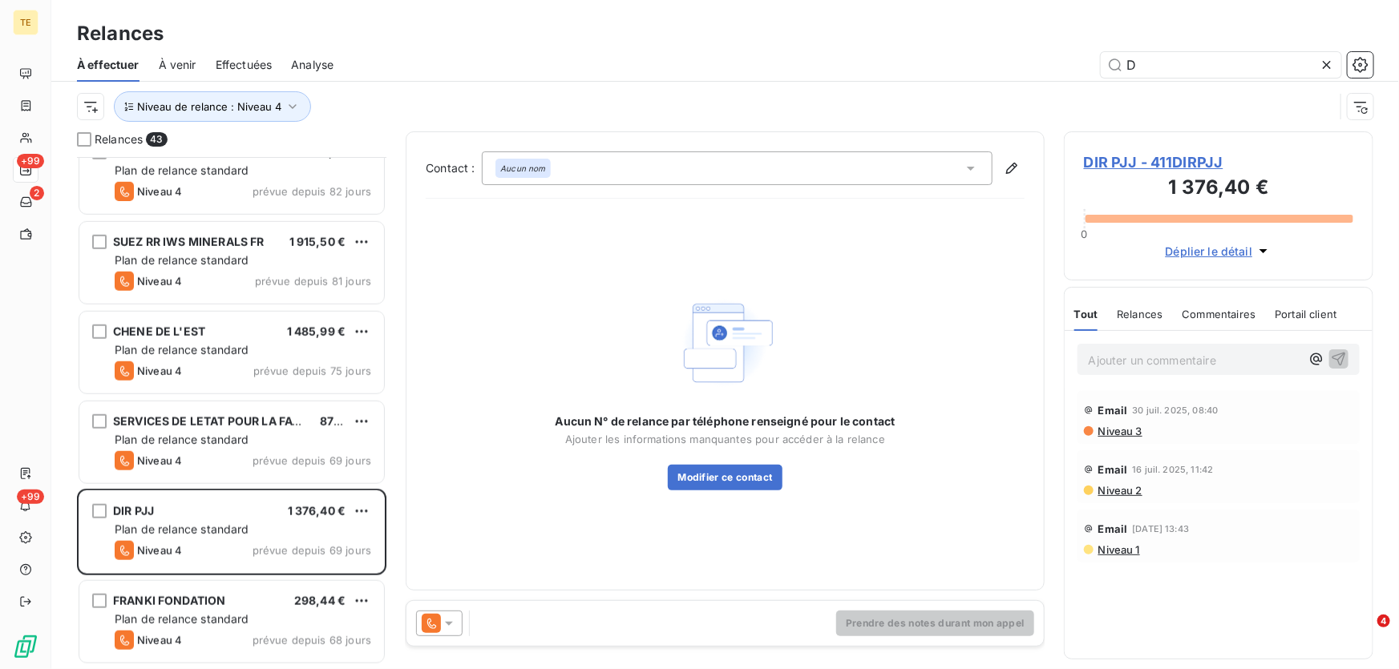
click at [1156, 154] on span "DIR PJJ - 411DIRPJJ" at bounding box center [1218, 163] width 269 height 22
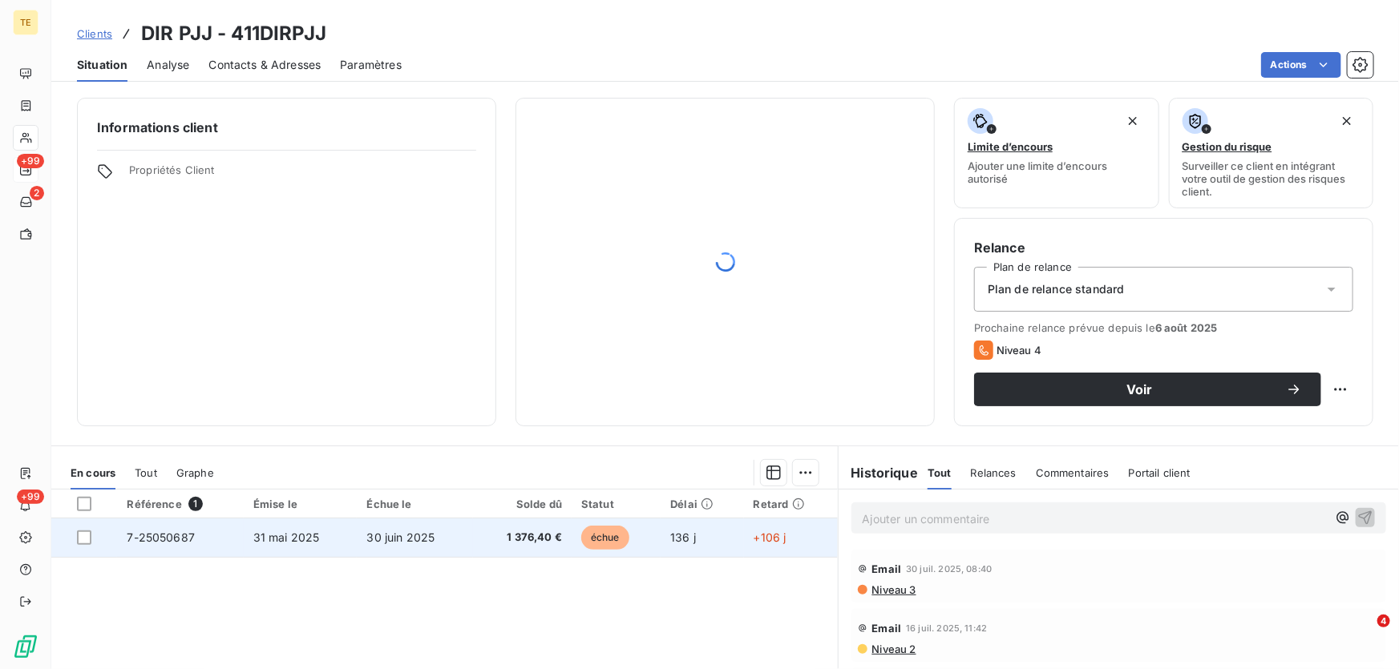
click at [148, 541] on span "7-25050687" at bounding box center [161, 538] width 68 height 14
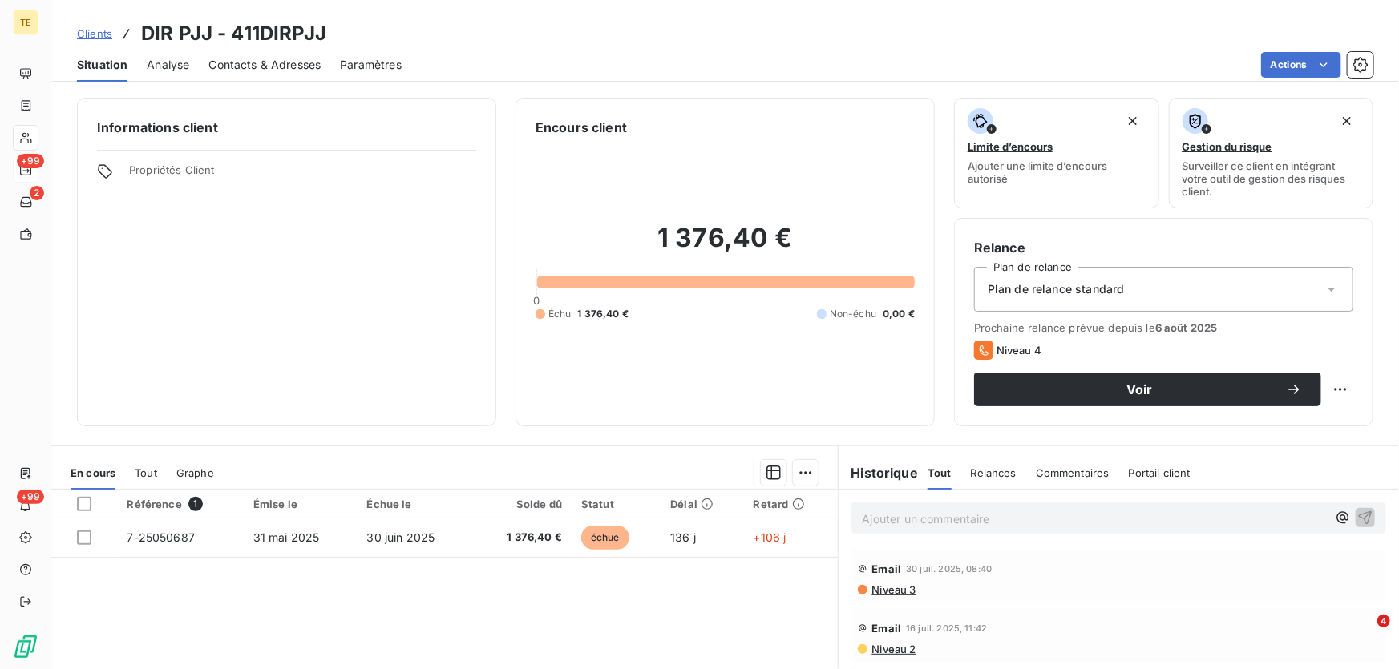
click at [893, 512] on p "Ajouter un commentaire ﻿" at bounding box center [1095, 519] width 464 height 20
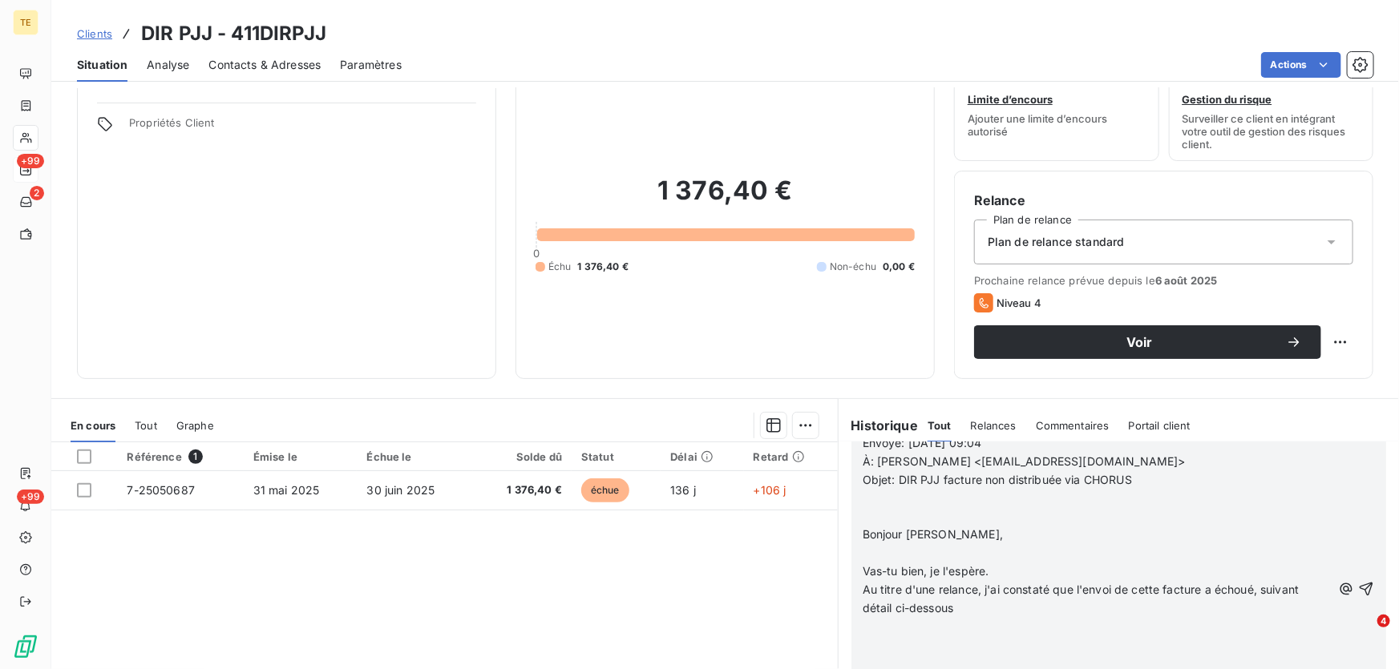
scroll to position [176, 0]
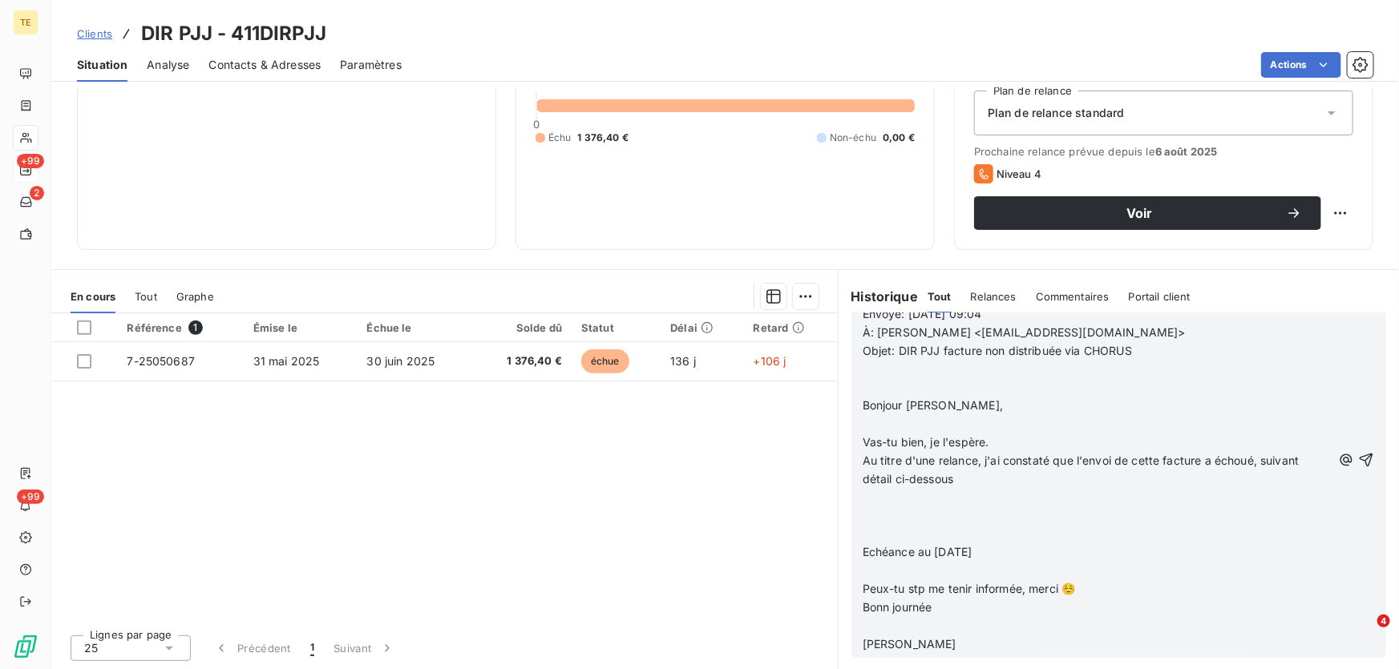
click at [926, 508] on p at bounding box center [1097, 516] width 469 height 18
click at [896, 499] on p "﻿" at bounding box center [1097, 498] width 469 height 18
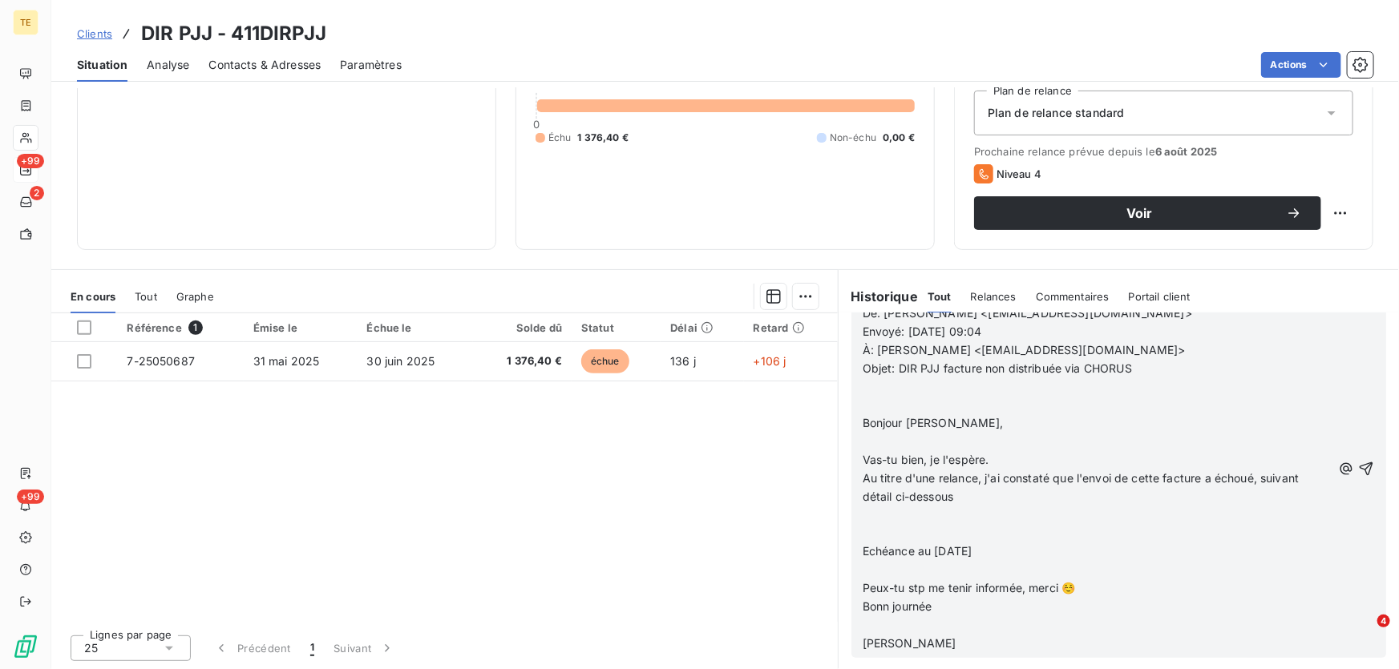
scroll to position [206, 0]
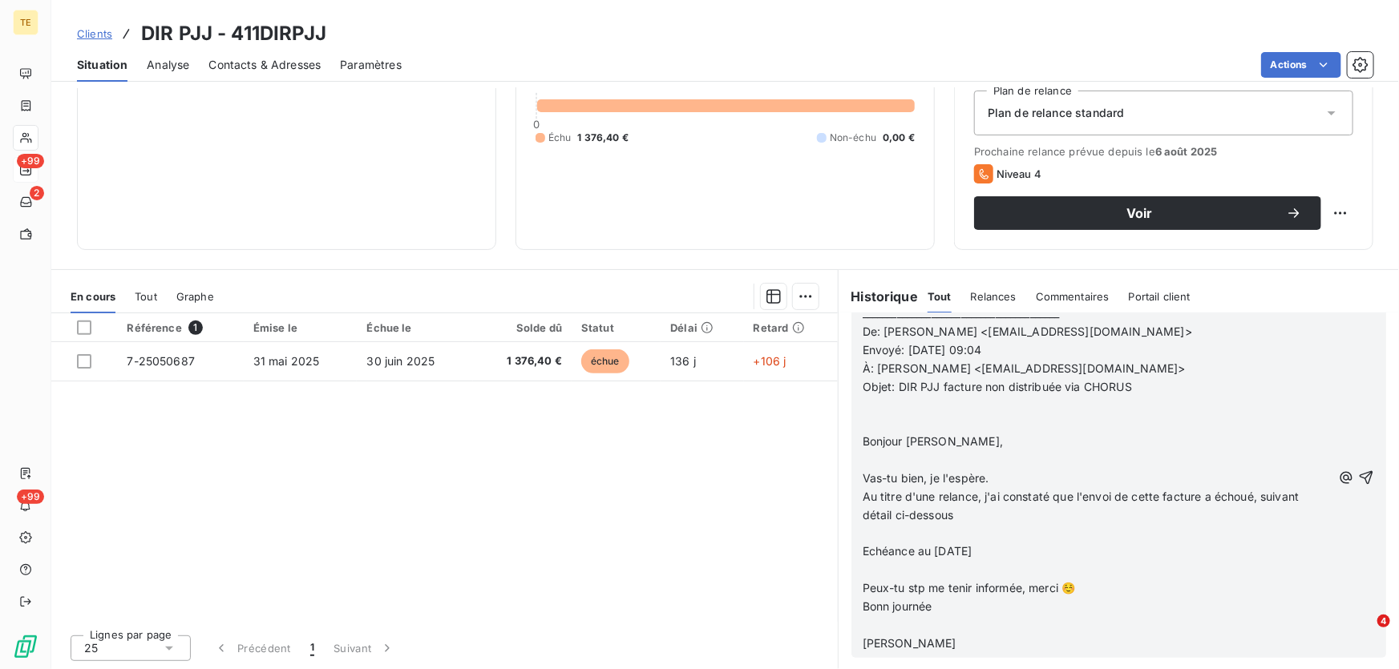
click at [885, 529] on p at bounding box center [1097, 534] width 469 height 18
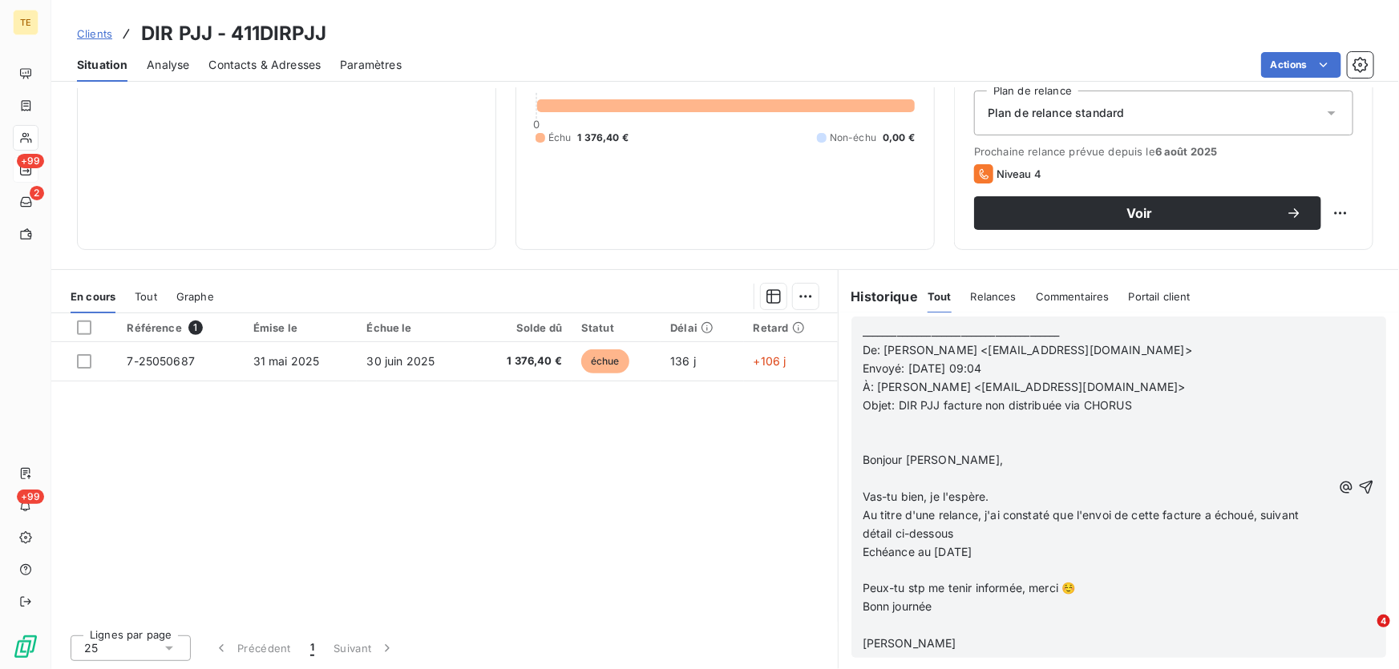
click at [863, 426] on p "﻿" at bounding box center [1097, 424] width 469 height 18
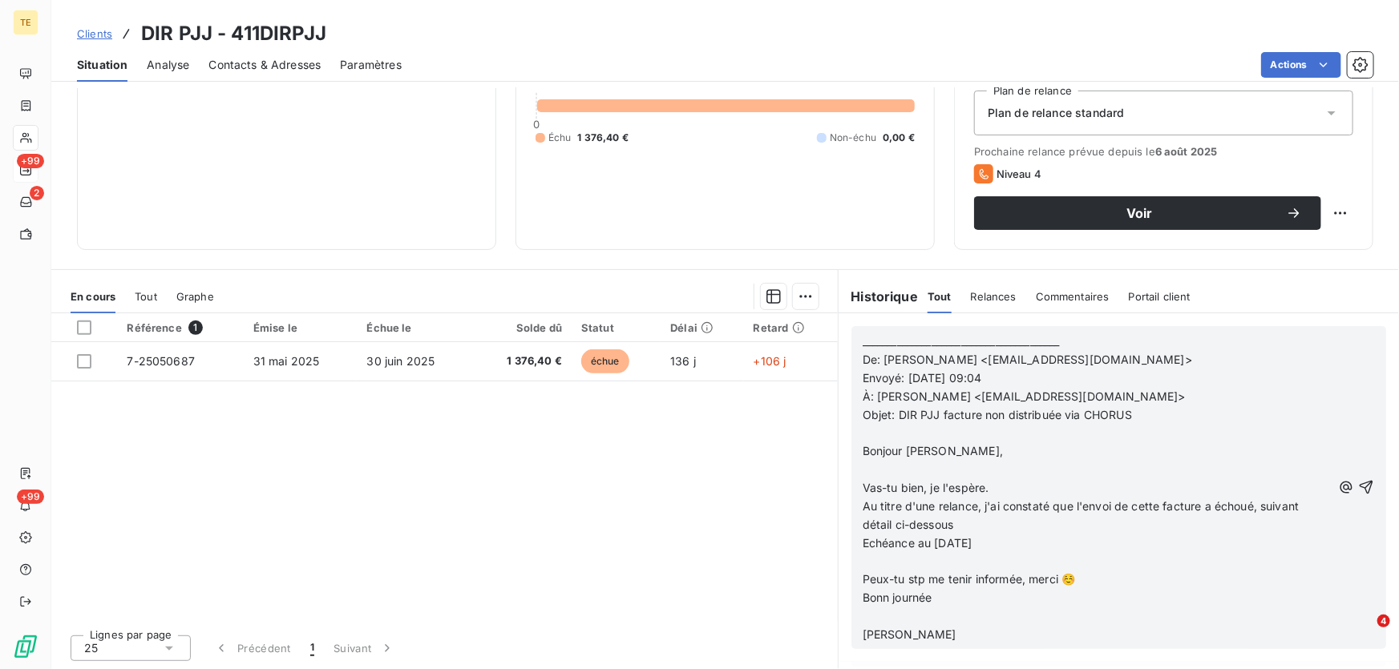
scroll to position [168, 0]
click at [984, 477] on p "﻿" at bounding box center [1097, 470] width 469 height 18
click at [999, 492] on p "Vas-tu bien, je l'espère." at bounding box center [1097, 488] width 469 height 18
click at [1358, 484] on icon "button" at bounding box center [1366, 487] width 16 height 16
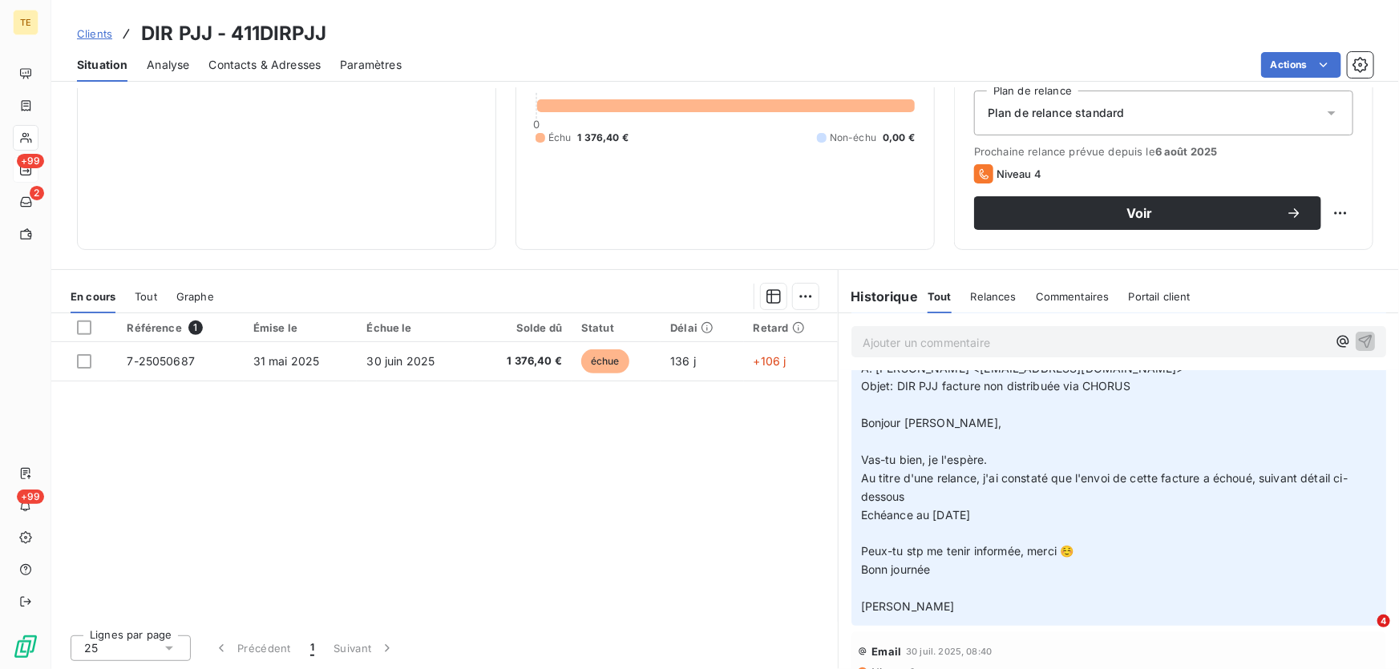
scroll to position [228, 0]
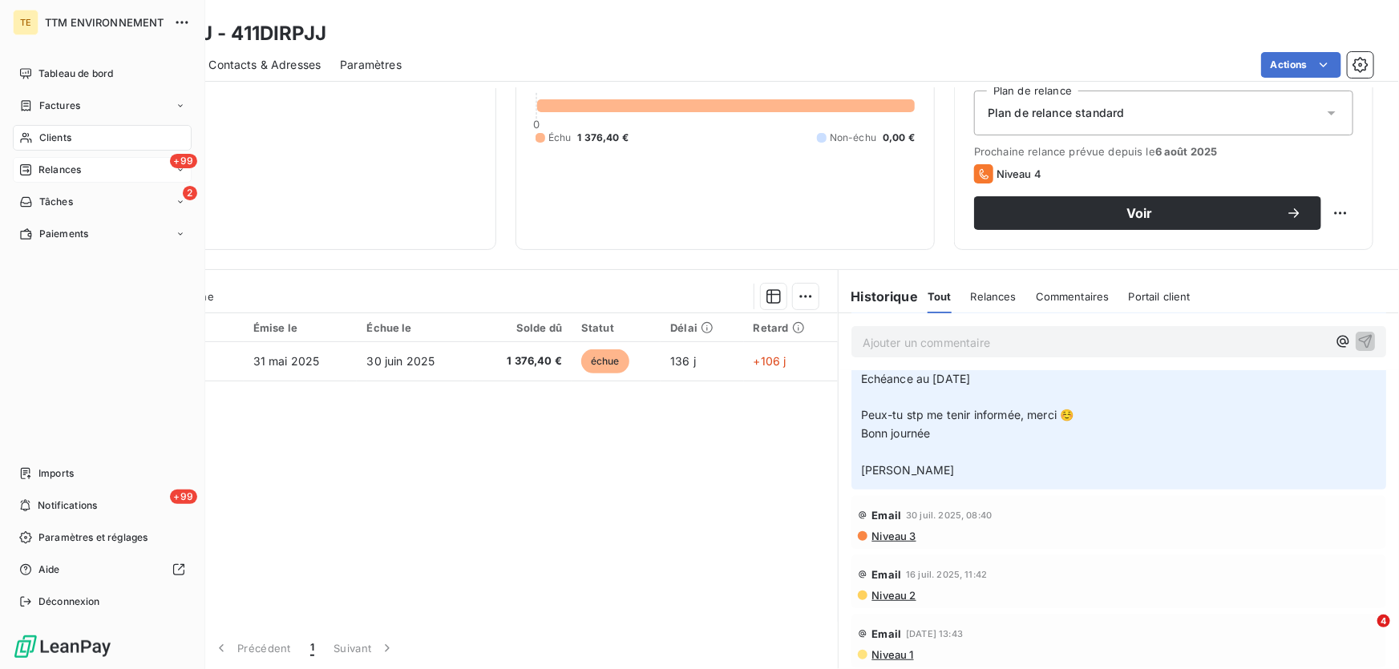
click at [72, 175] on span "Relances" at bounding box center [59, 170] width 42 height 14
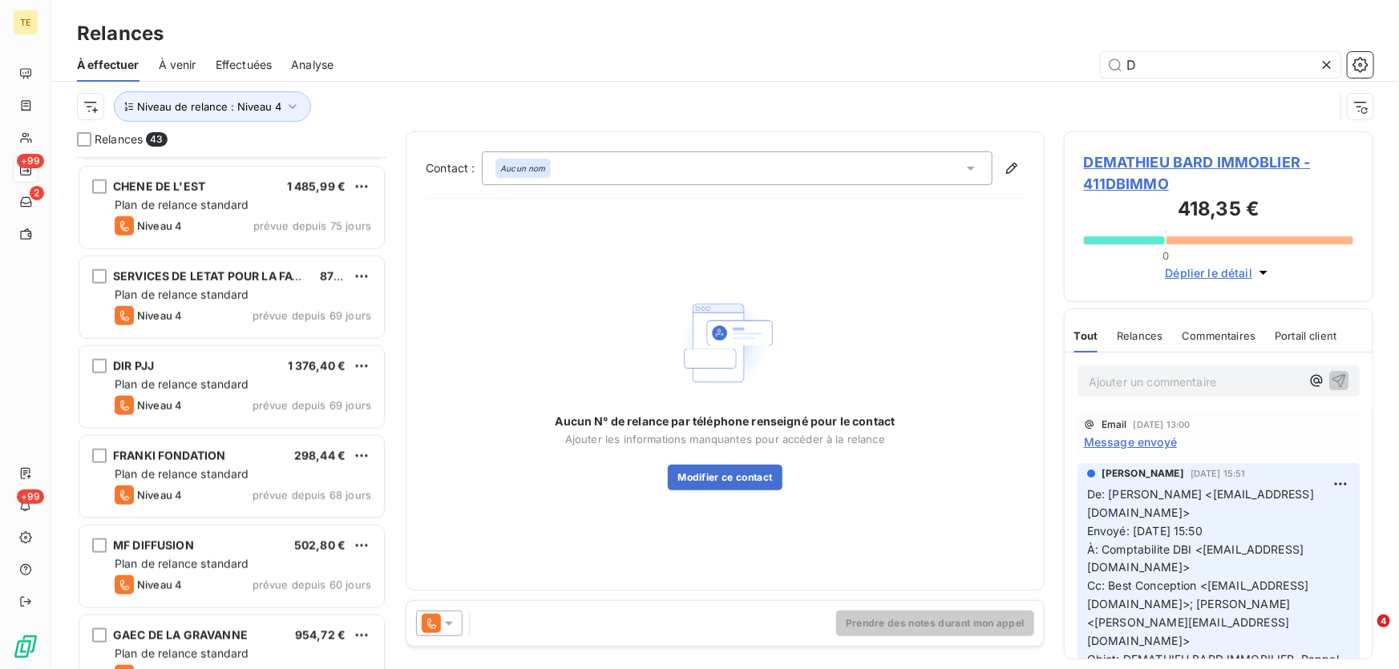
scroll to position [875, 0]
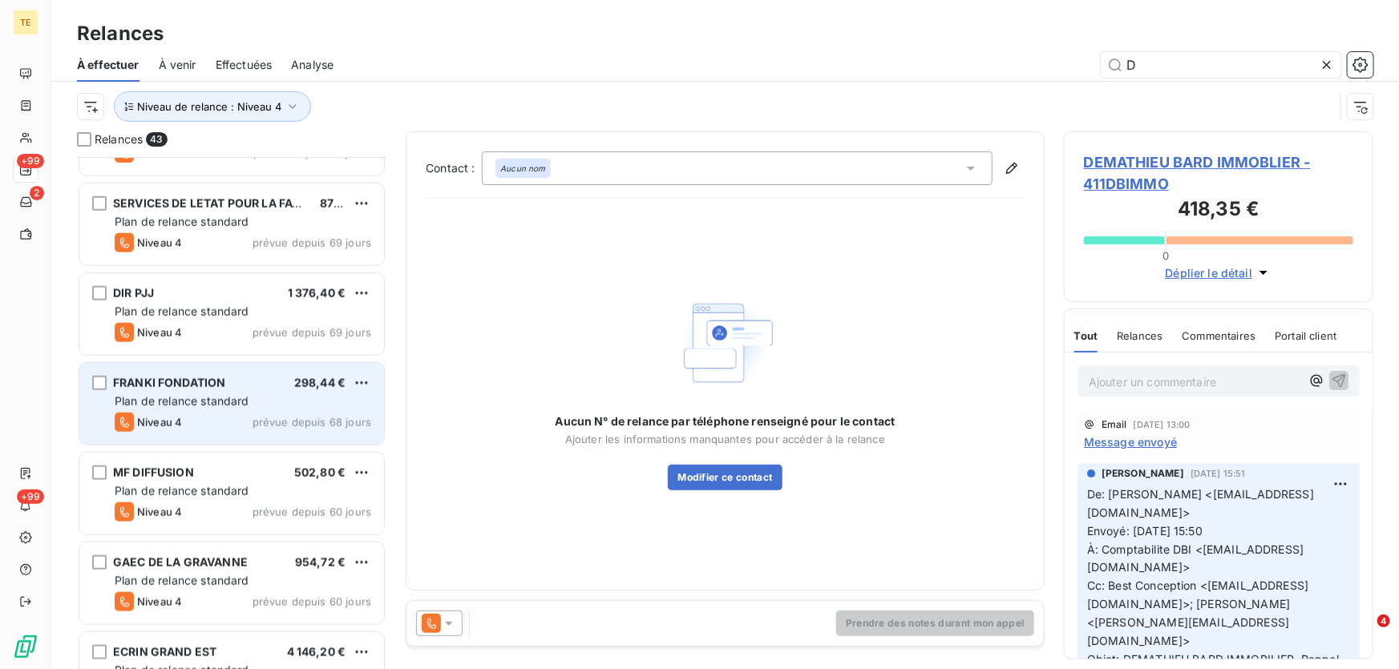
click at [233, 384] on div "FRANKI FONDATION 298,44 €" at bounding box center [243, 383] width 257 height 14
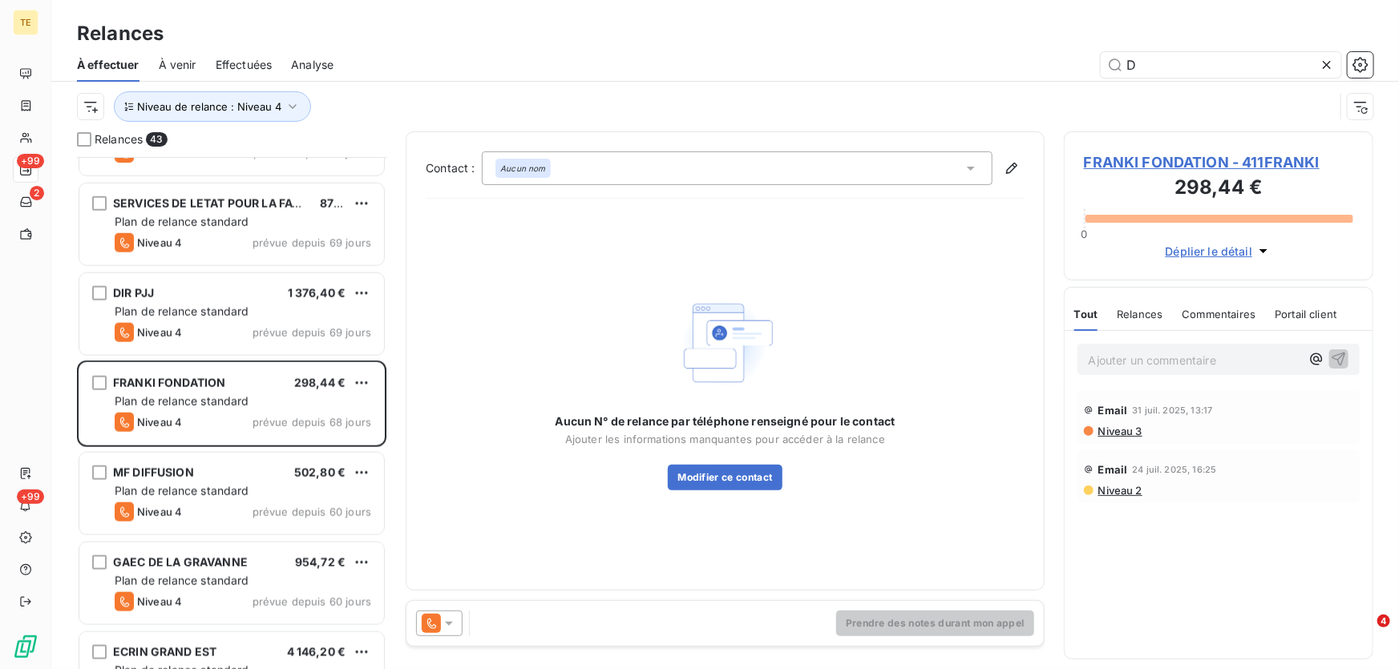
click at [1142, 160] on span "FRANKI FONDATION - 411FRANKI" at bounding box center [1218, 163] width 269 height 22
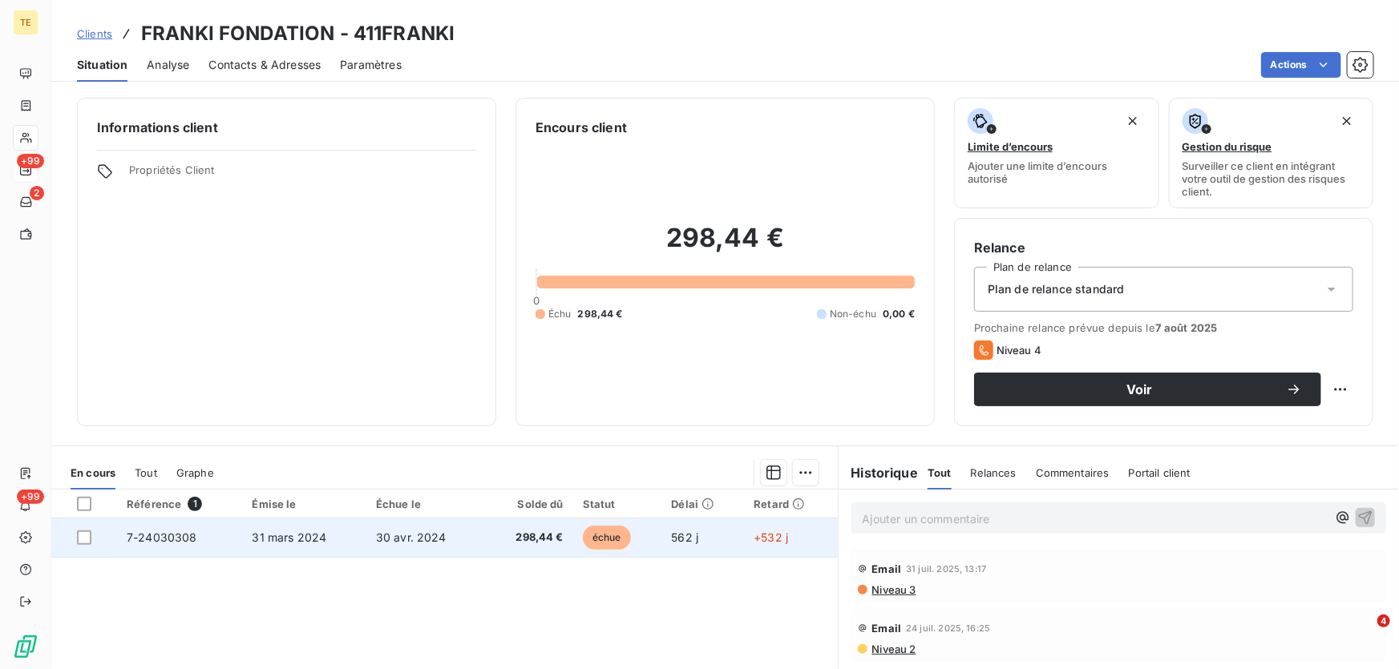
click at [172, 534] on span "7-24030308" at bounding box center [162, 538] width 71 height 14
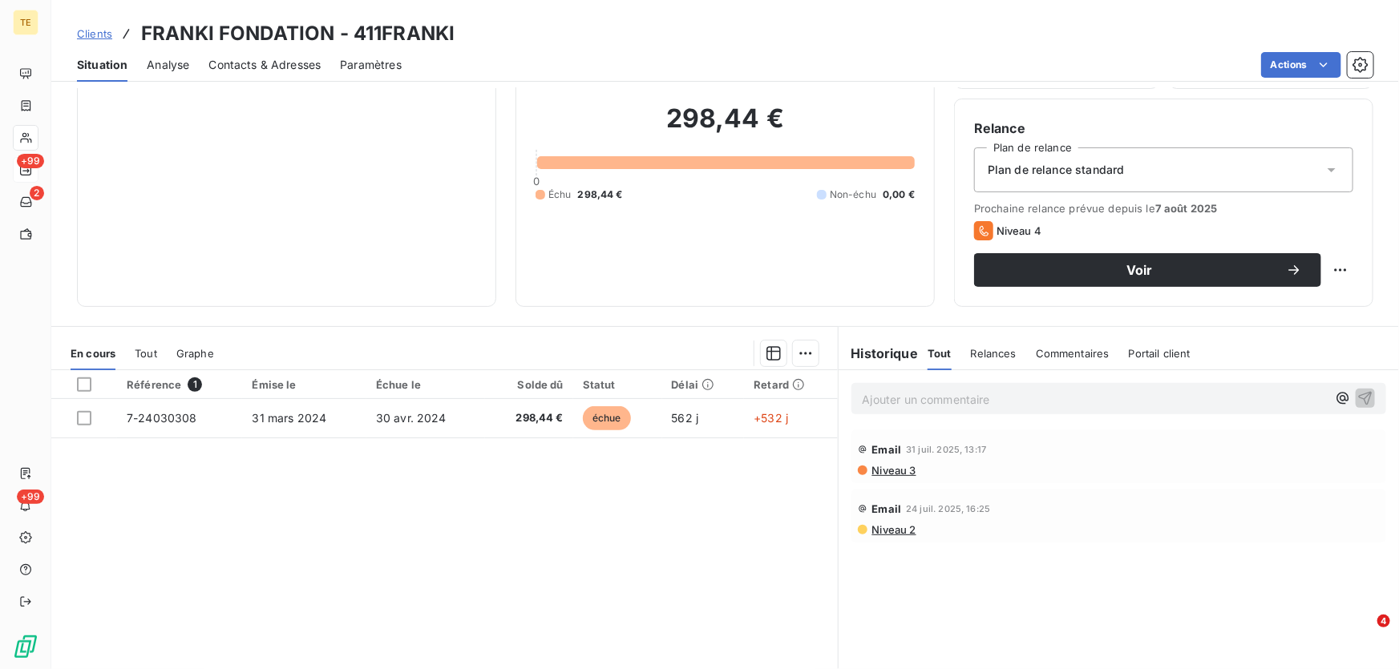
scroll to position [145, 0]
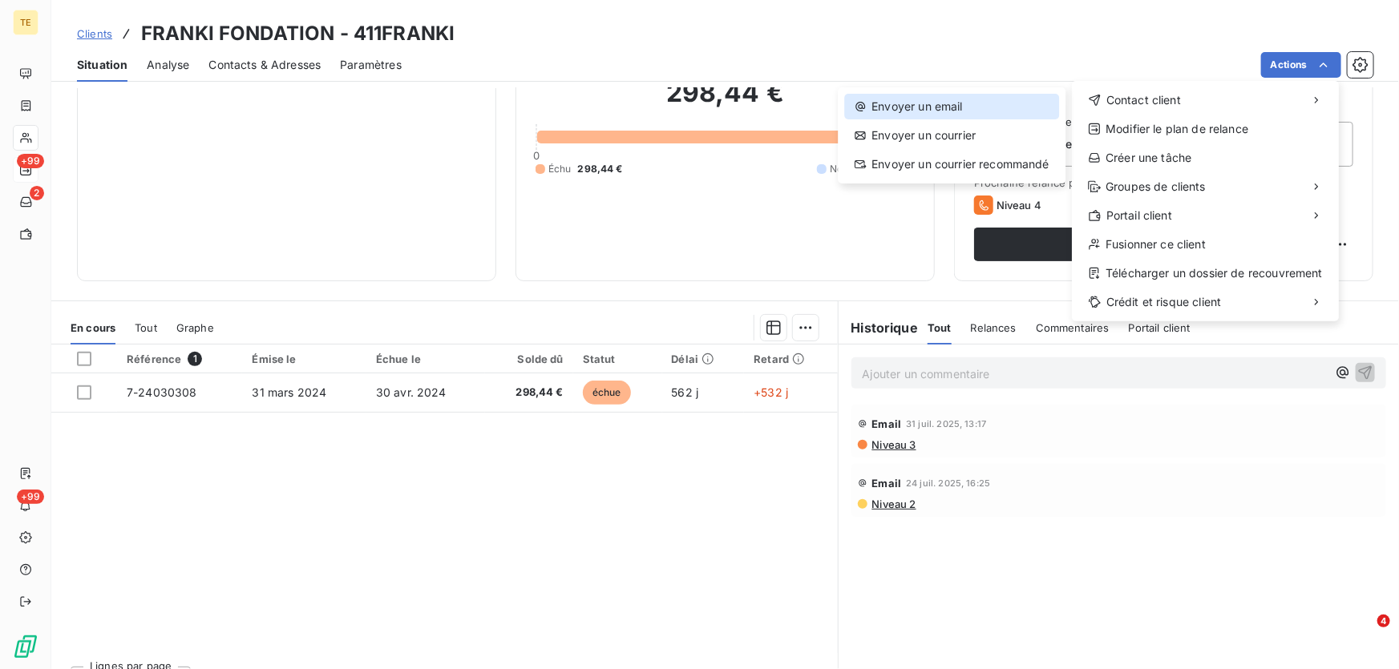
click at [894, 104] on div "Envoyer un email" at bounding box center [951, 107] width 215 height 26
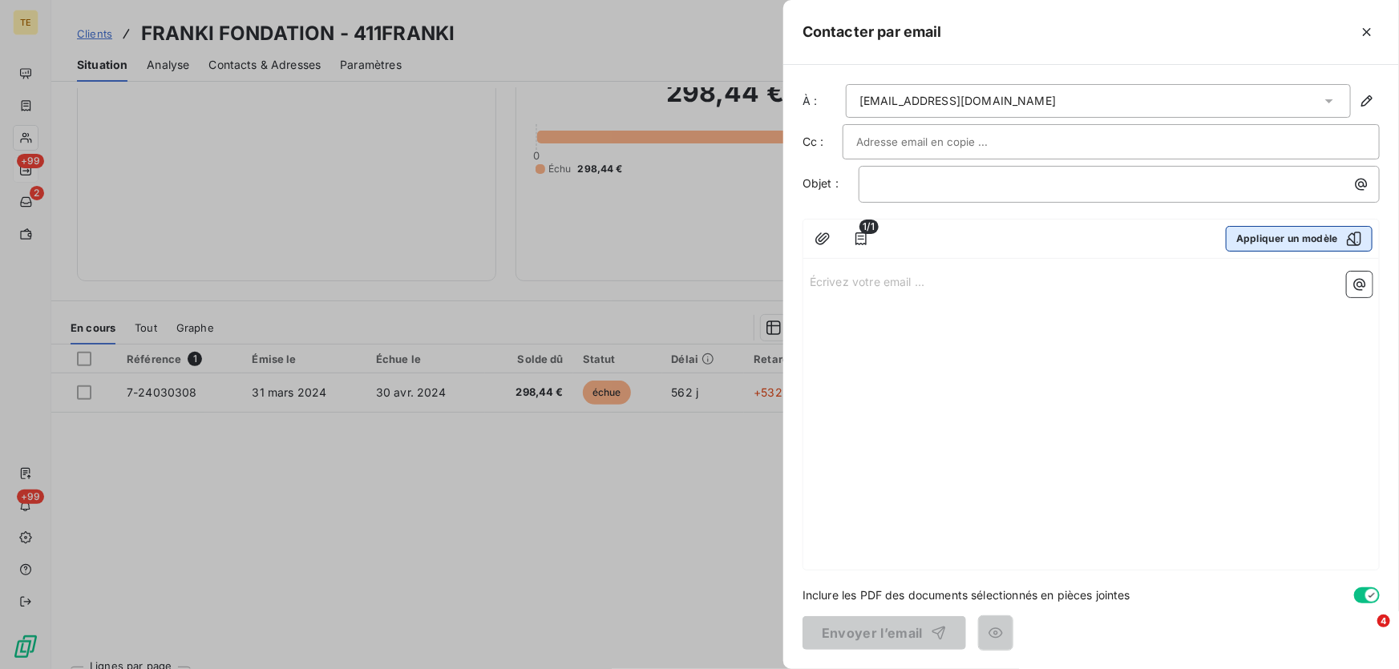
click at [1260, 232] on button "Appliquer un modèle" at bounding box center [1299, 239] width 147 height 26
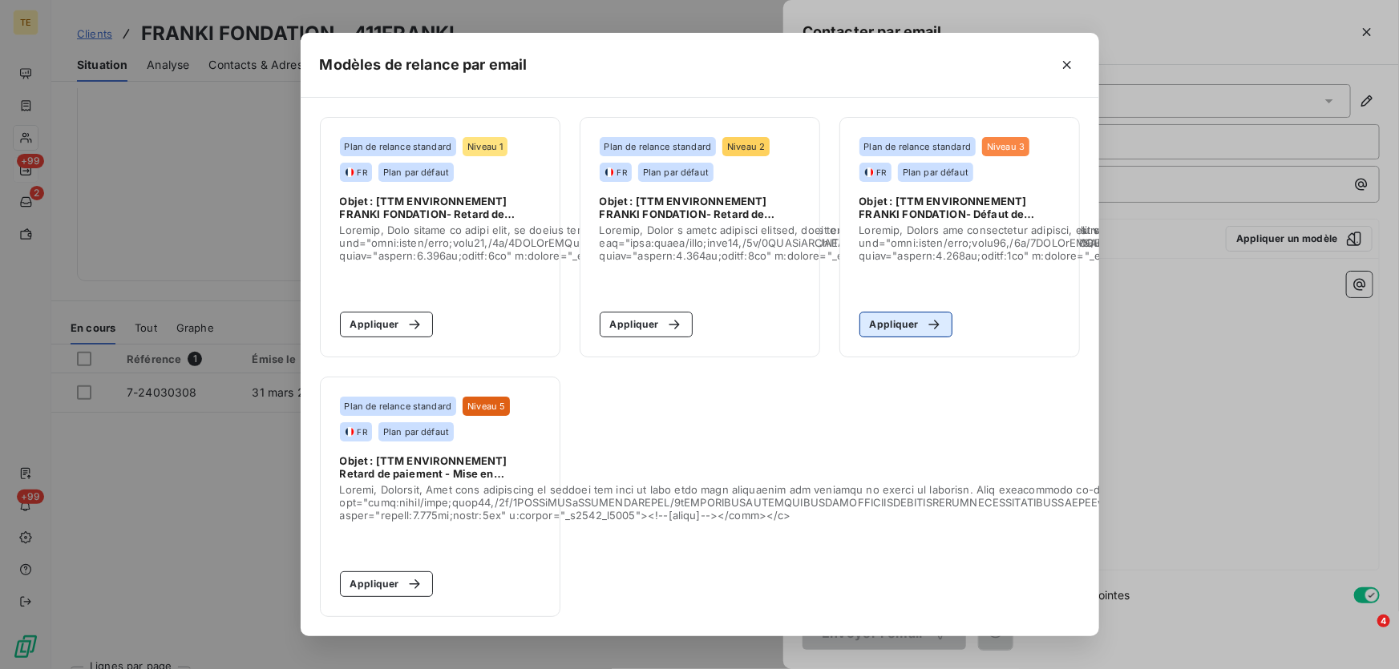
click at [899, 322] on button "Appliquer" at bounding box center [906, 325] width 94 height 26
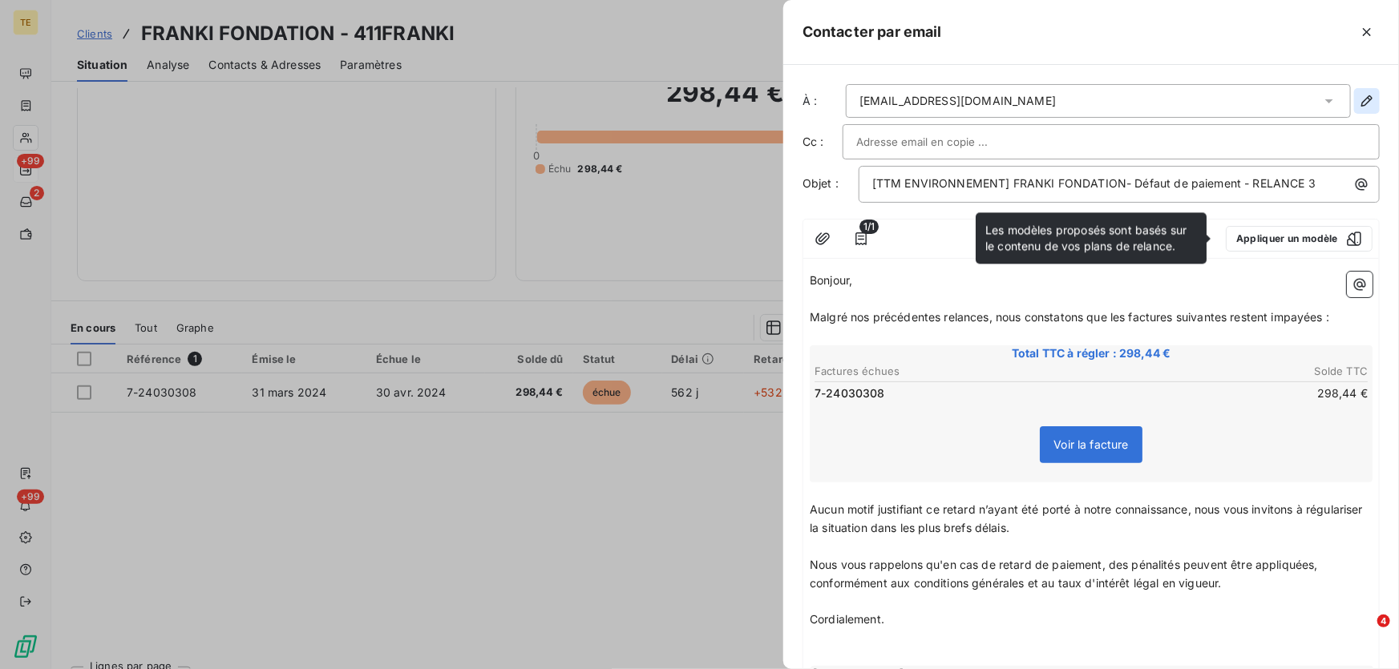
click at [1359, 102] on icon "button" at bounding box center [1367, 101] width 16 height 16
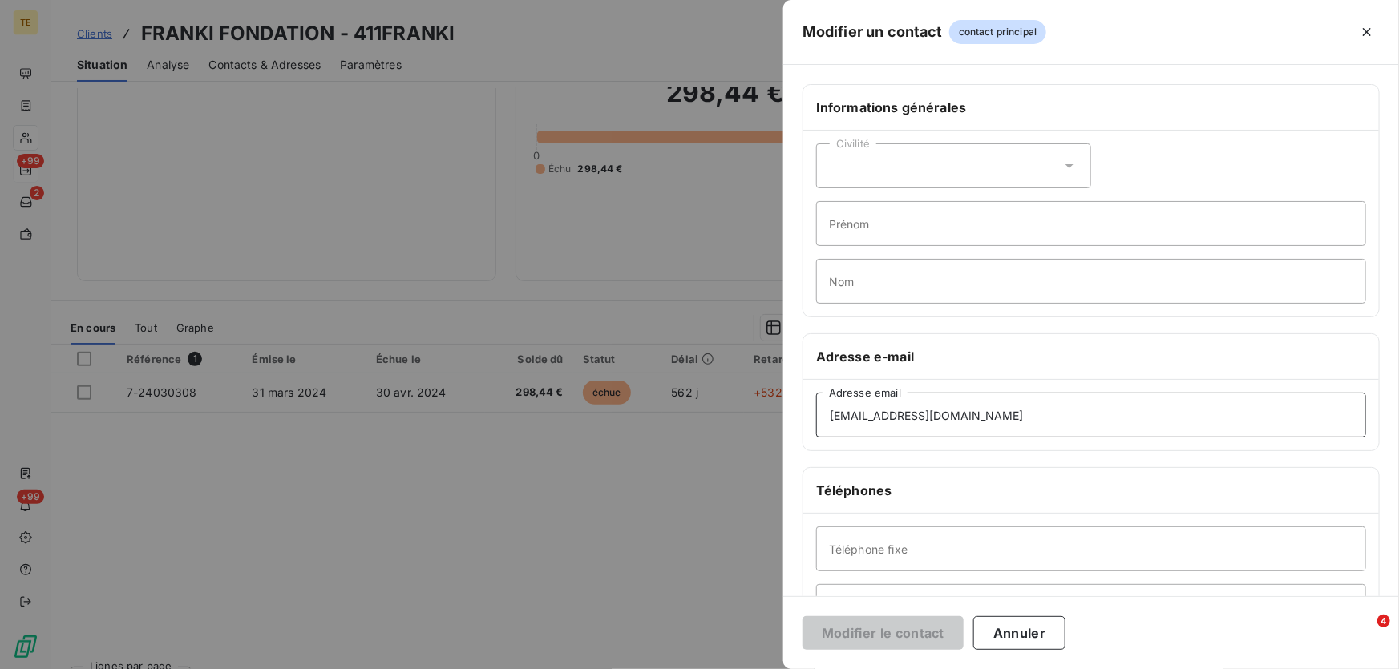
drag, startPoint x: 784, startPoint y: 416, endPoint x: 619, endPoint y: 420, distance: 165.2
click at [619, 669] on div "Modifier un contact contact principal Informations générales Civilité Prénom No…" at bounding box center [699, 669] width 1399 height 0
paste input "fournisseurs"
type input "[EMAIL_ADDRESS][DOMAIN_NAME]"
click at [865, 633] on button "Modifier le contact" at bounding box center [883, 634] width 161 height 34
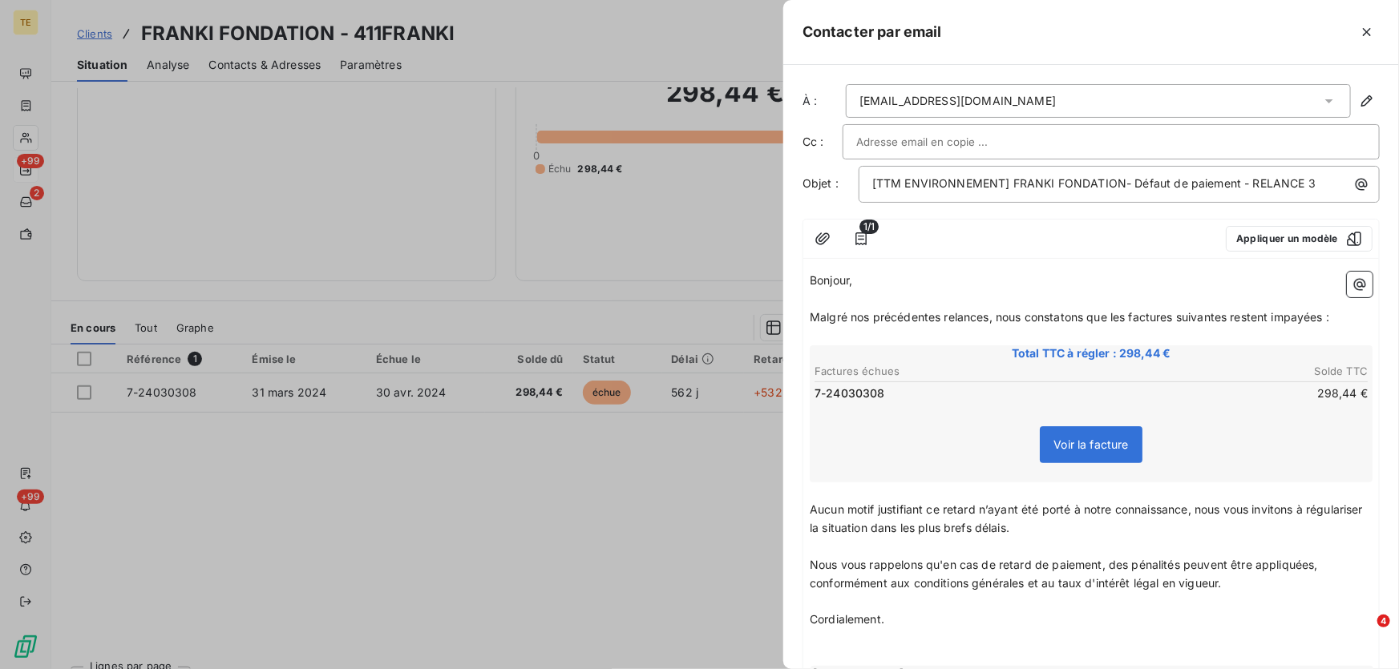
click at [863, 233] on span "1/1" at bounding box center [868, 227] width 19 height 14
click at [820, 237] on icon "button" at bounding box center [822, 239] width 14 height 12
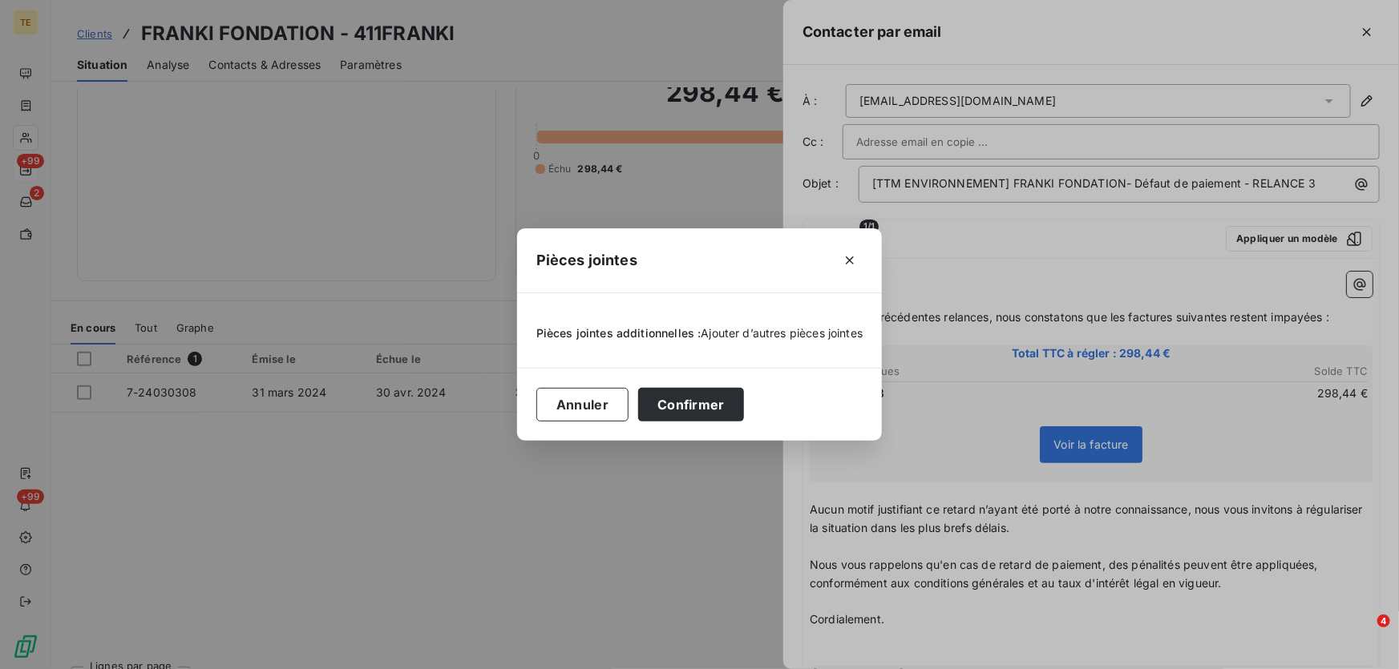
click at [773, 332] on span "Ajouter d’autres pièces jointes" at bounding box center [783, 333] width 162 height 14
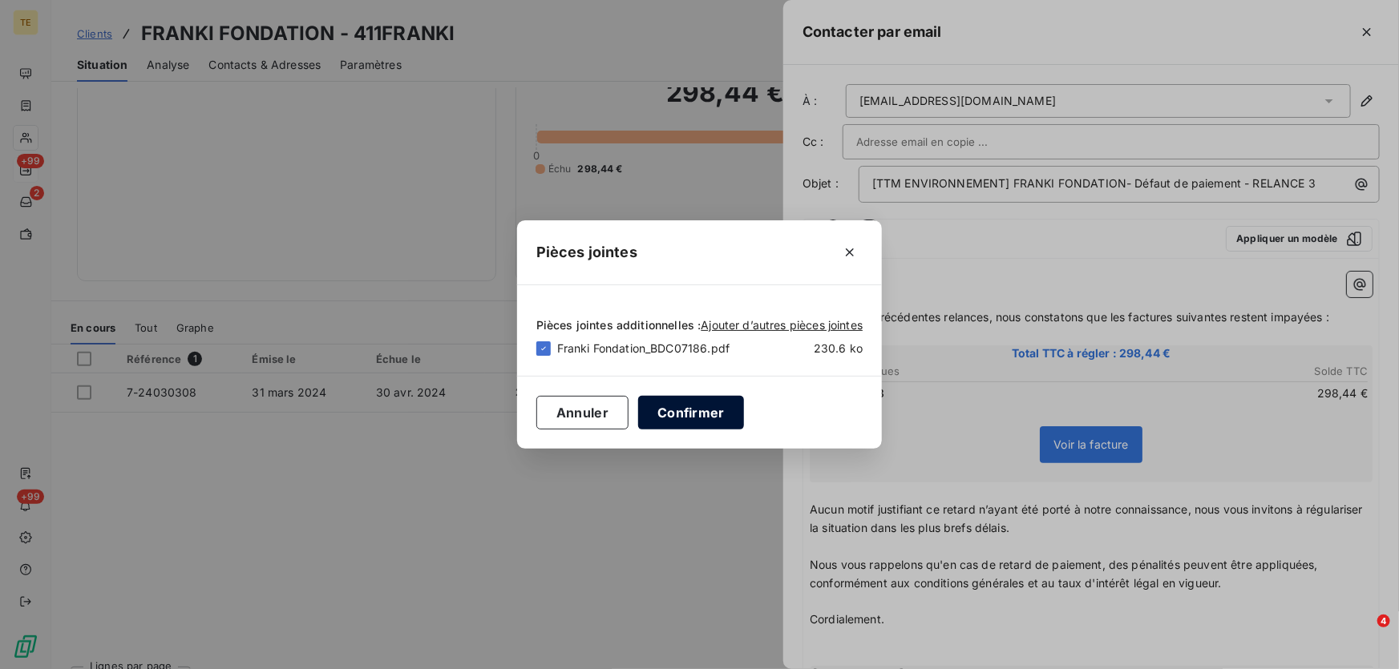
click at [693, 410] on button "Confirmer" at bounding box center [691, 413] width 106 height 34
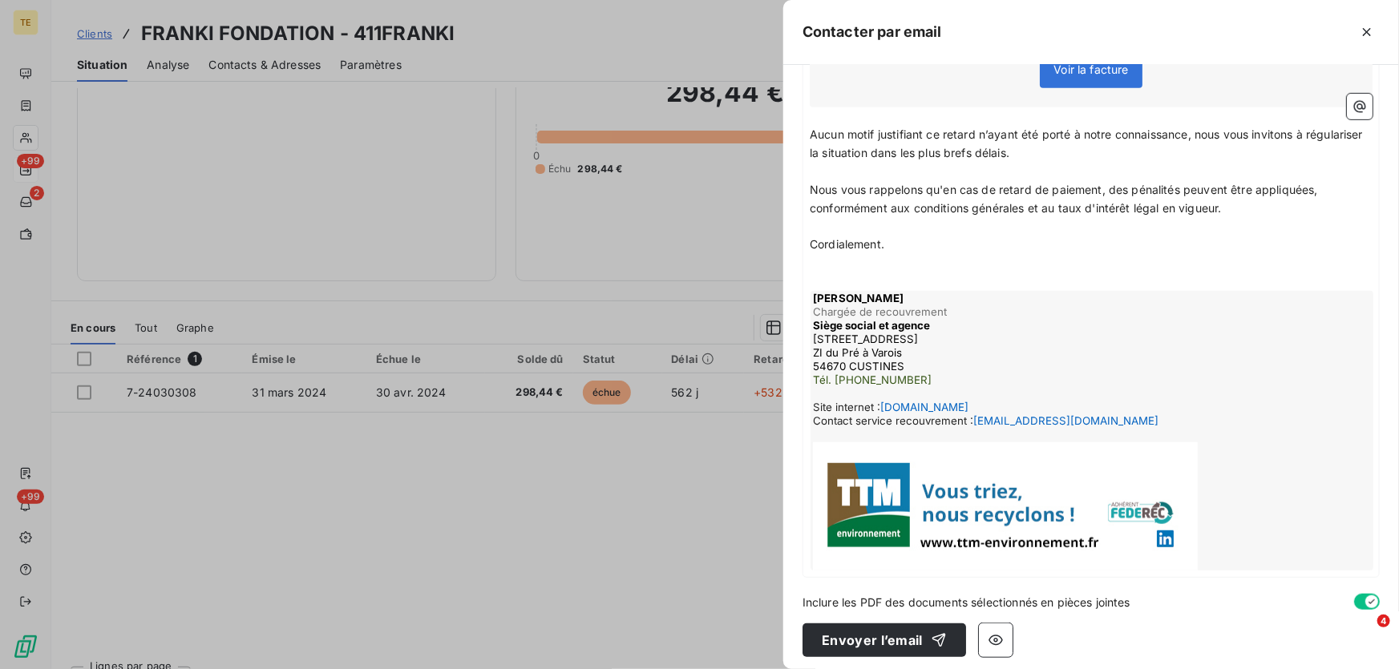
scroll to position [382, 0]
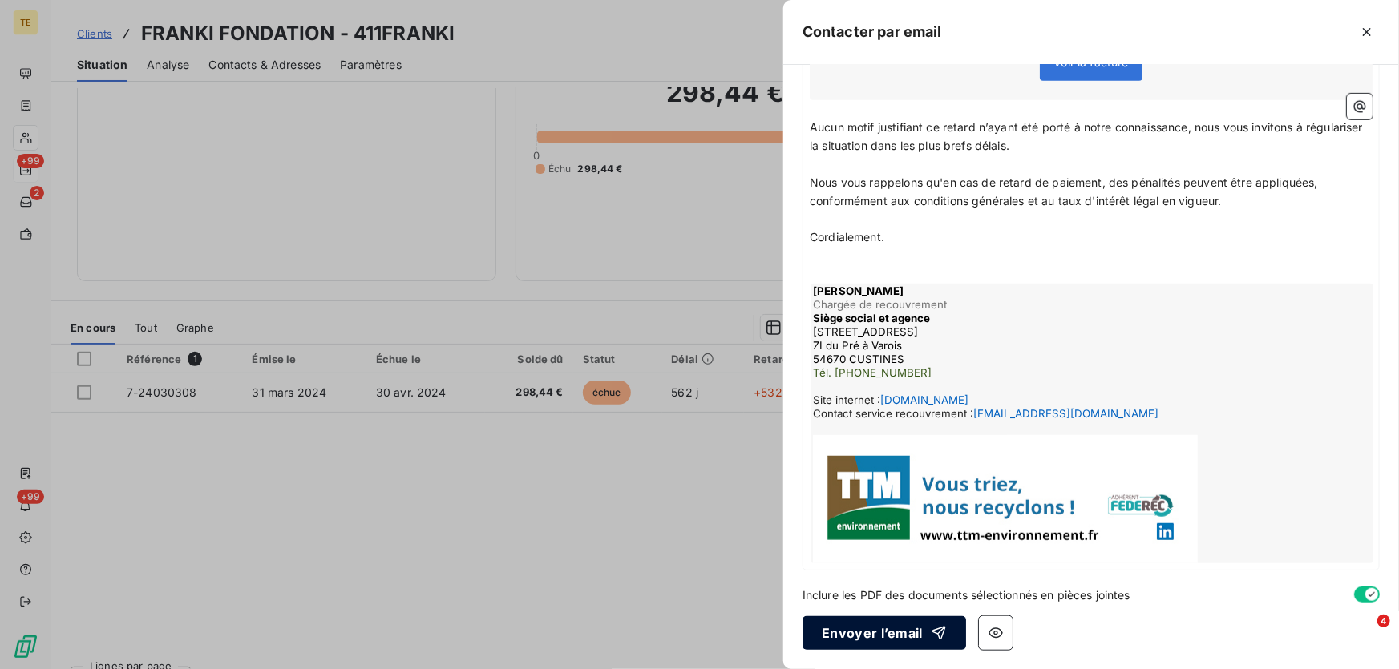
click at [882, 640] on button "Envoyer l’email" at bounding box center [885, 634] width 164 height 34
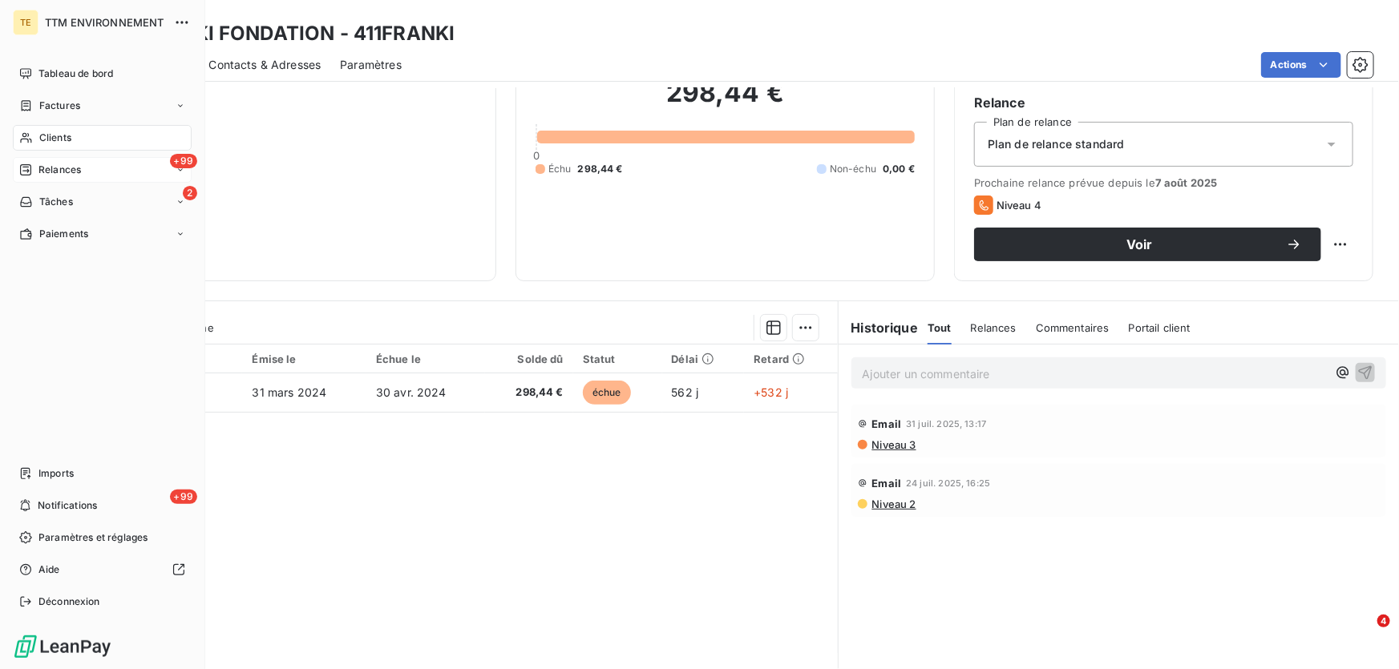
click at [63, 164] on span "Relances" at bounding box center [59, 170] width 42 height 14
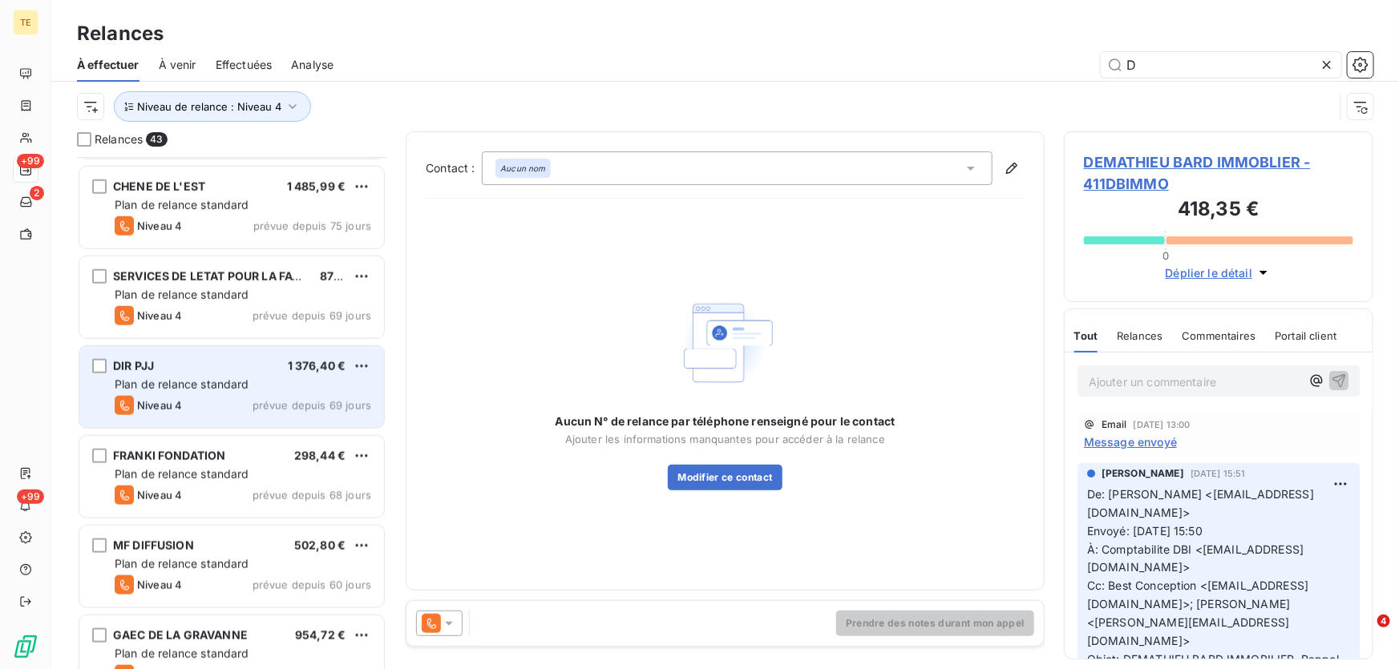
scroll to position [875, 0]
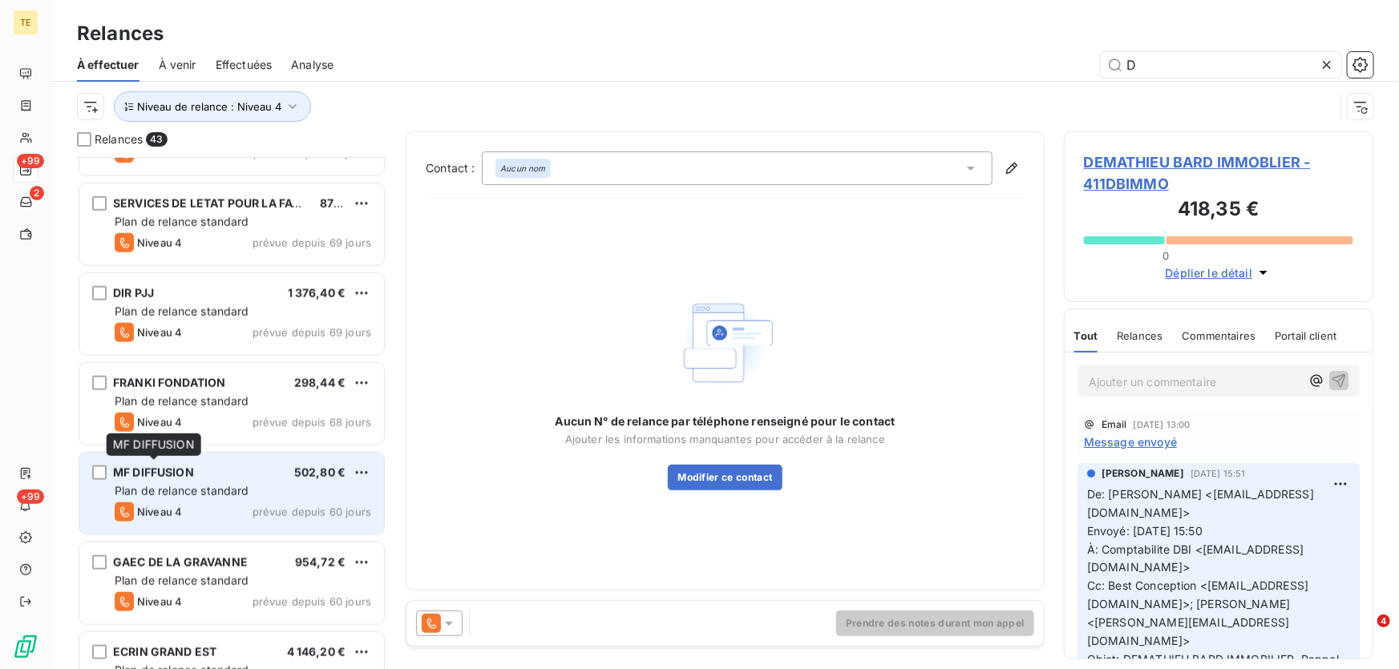
click at [159, 480] on div "MF DIFFUSION" at bounding box center [153, 473] width 81 height 16
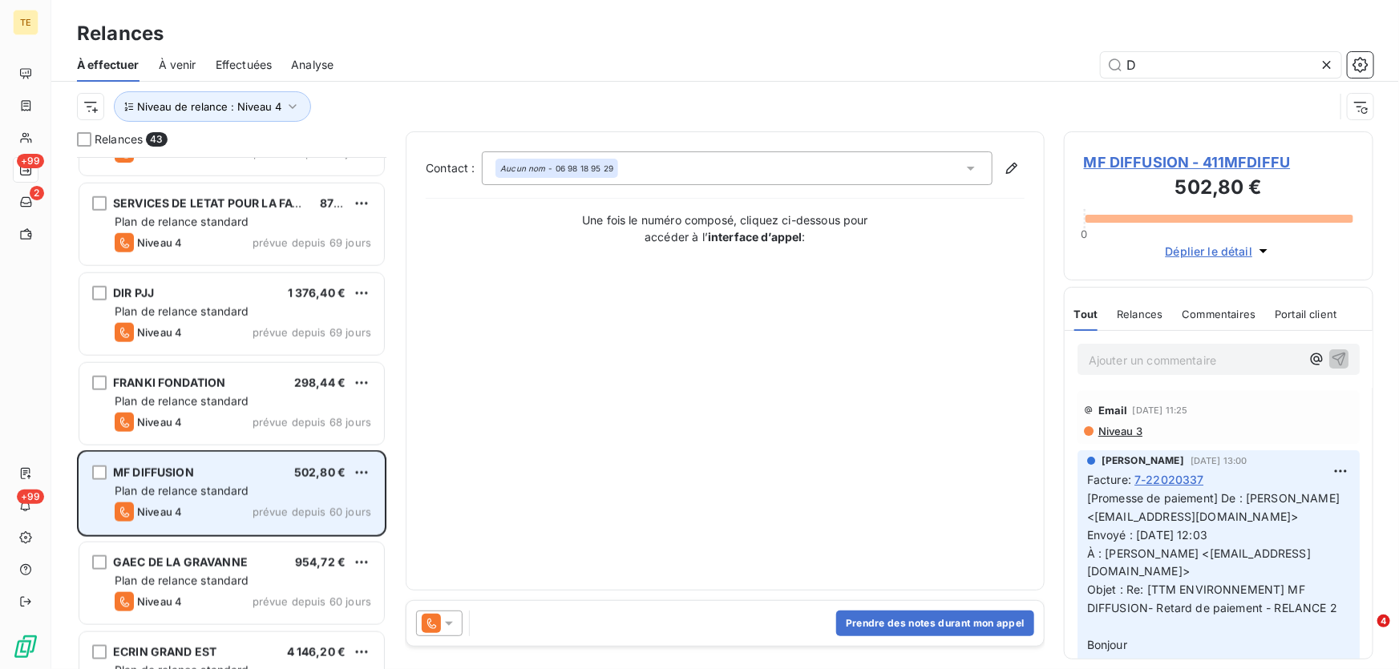
click at [157, 475] on span "MF DIFFUSION" at bounding box center [153, 473] width 81 height 14
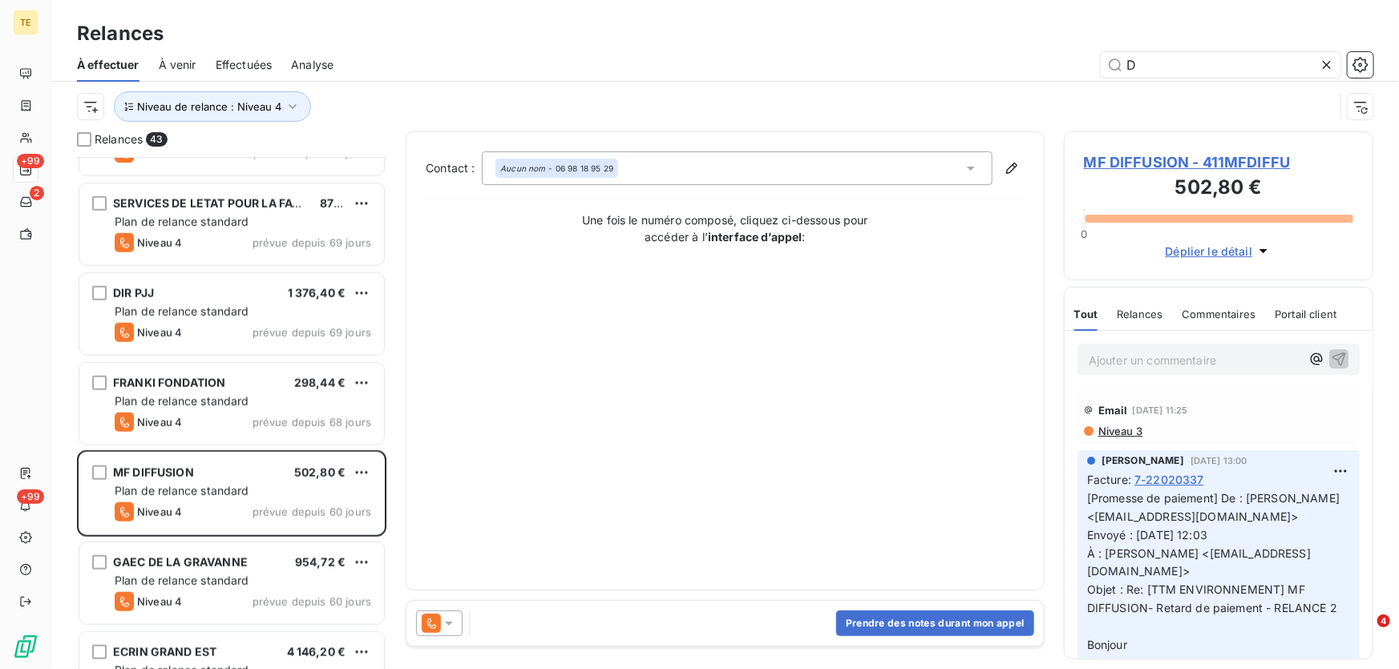
click at [1101, 358] on p "Ajouter un commentaire ﻿" at bounding box center [1195, 360] width 212 height 20
click at [1331, 356] on icon "button" at bounding box center [1339, 358] width 16 height 16
click at [1358, 67] on icon "button" at bounding box center [1361, 65] width 16 height 16
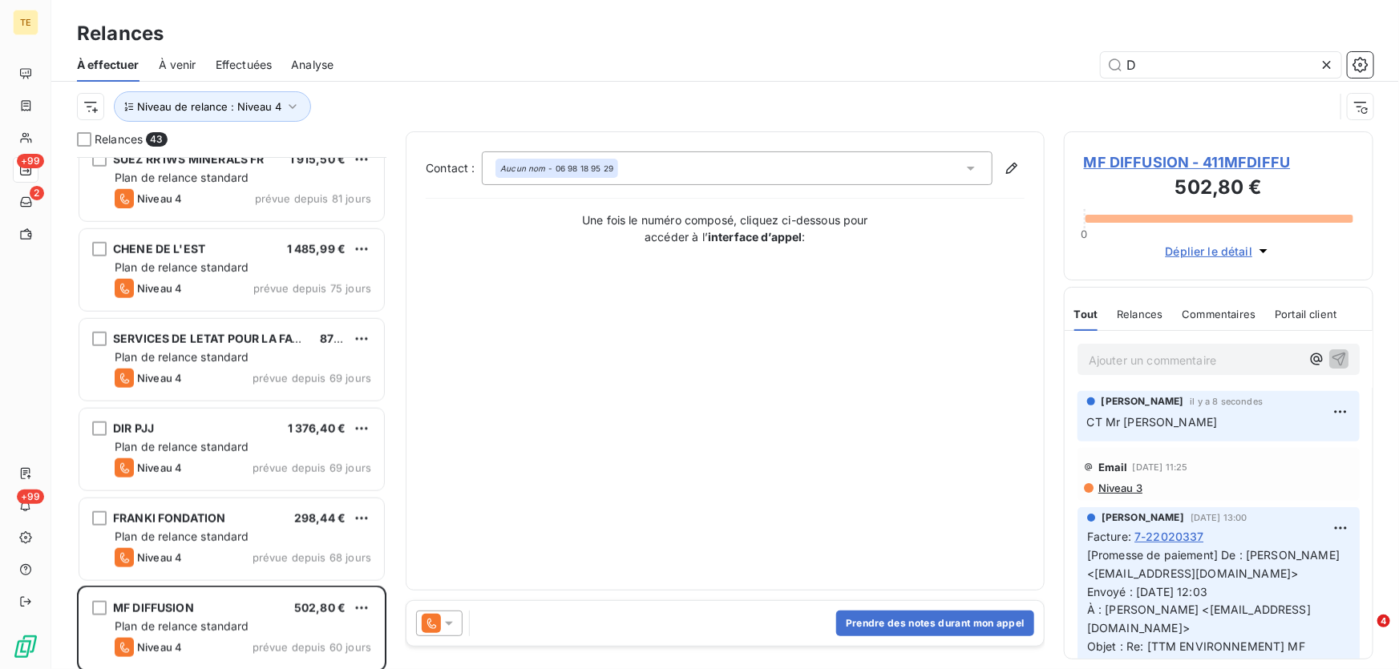
scroll to position [875, 0]
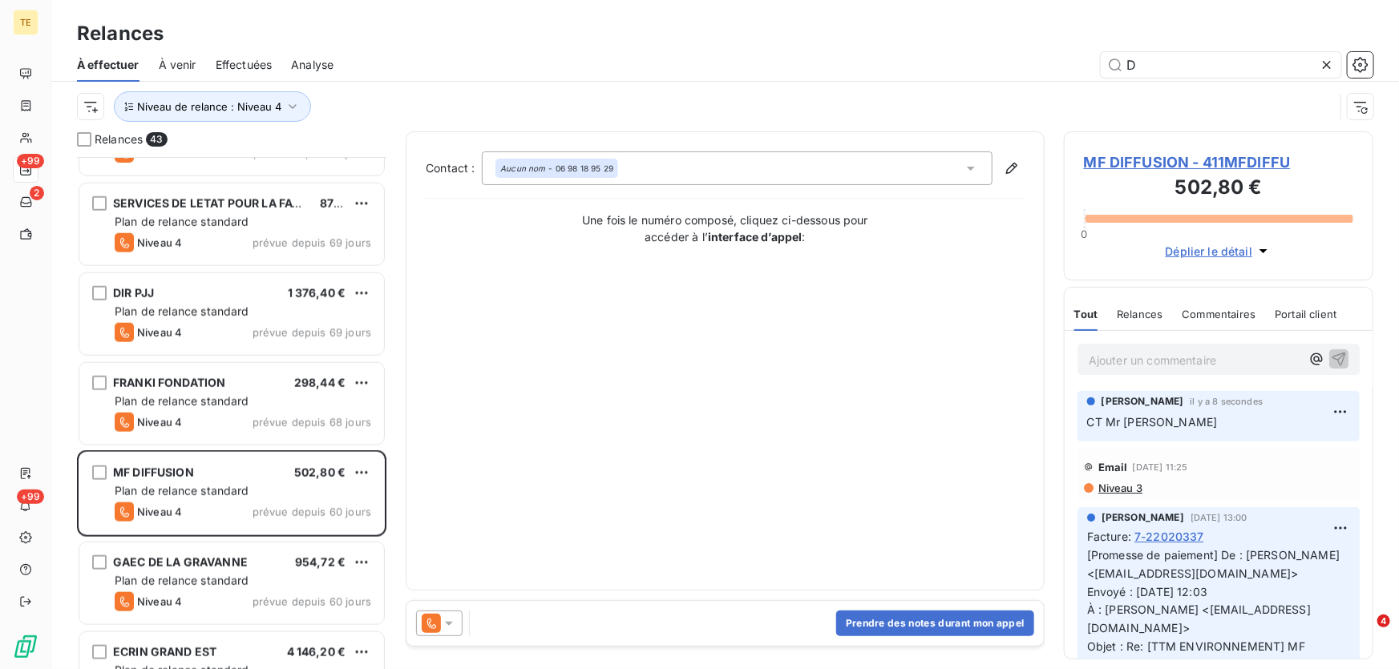
click at [1136, 155] on span "MF DIFFUSION - 411MFDIFFU" at bounding box center [1218, 163] width 269 height 22
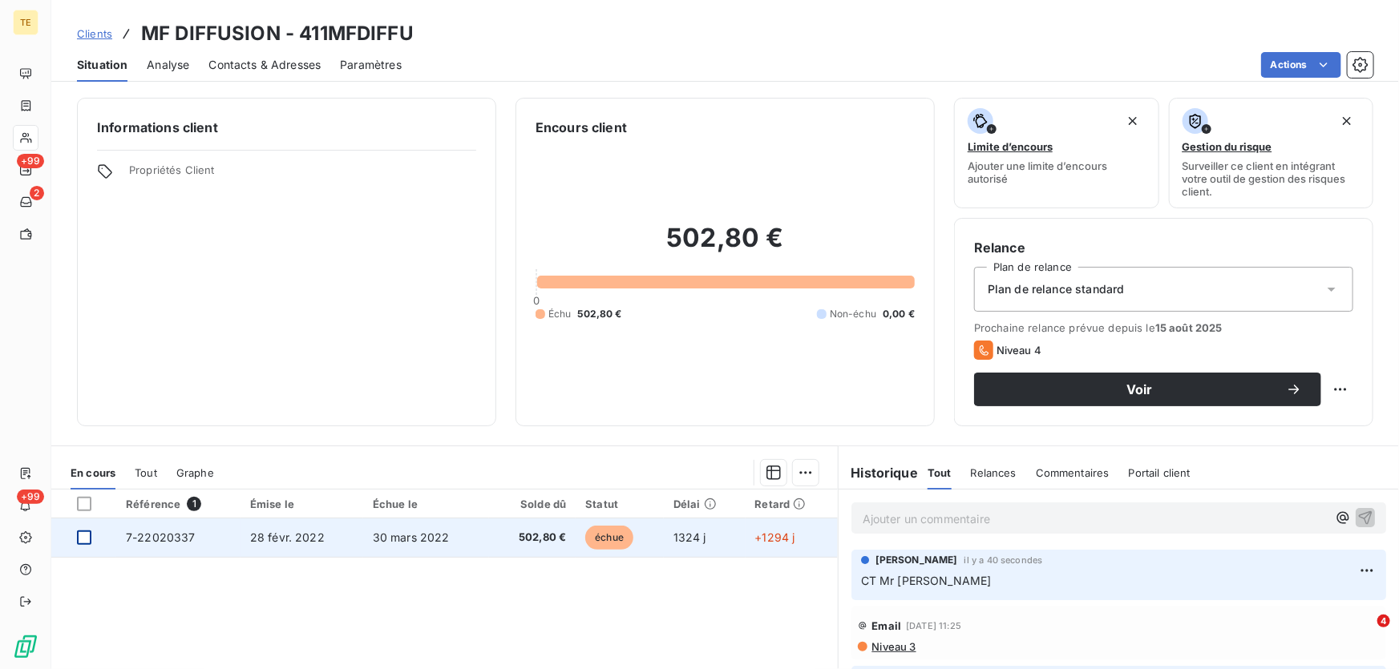
click at [88, 536] on div at bounding box center [84, 538] width 14 height 14
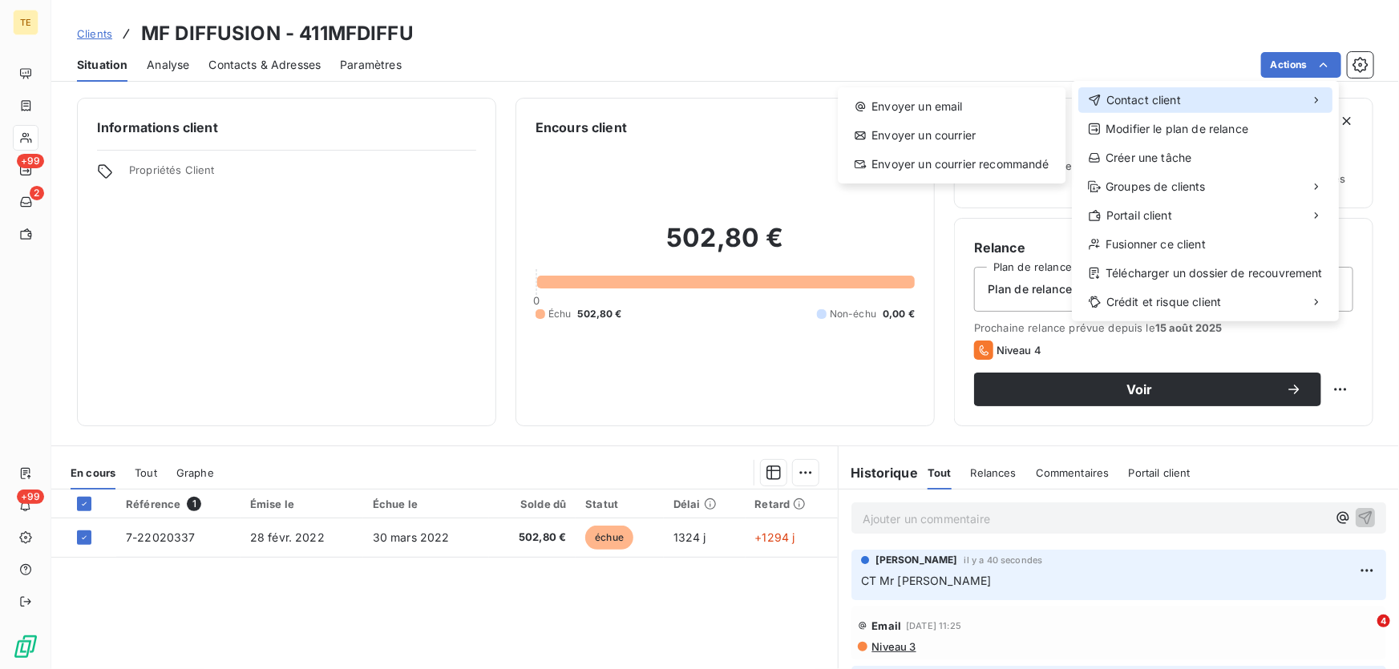
click at [1124, 100] on span "Contact client" at bounding box center [1143, 100] width 75 height 16
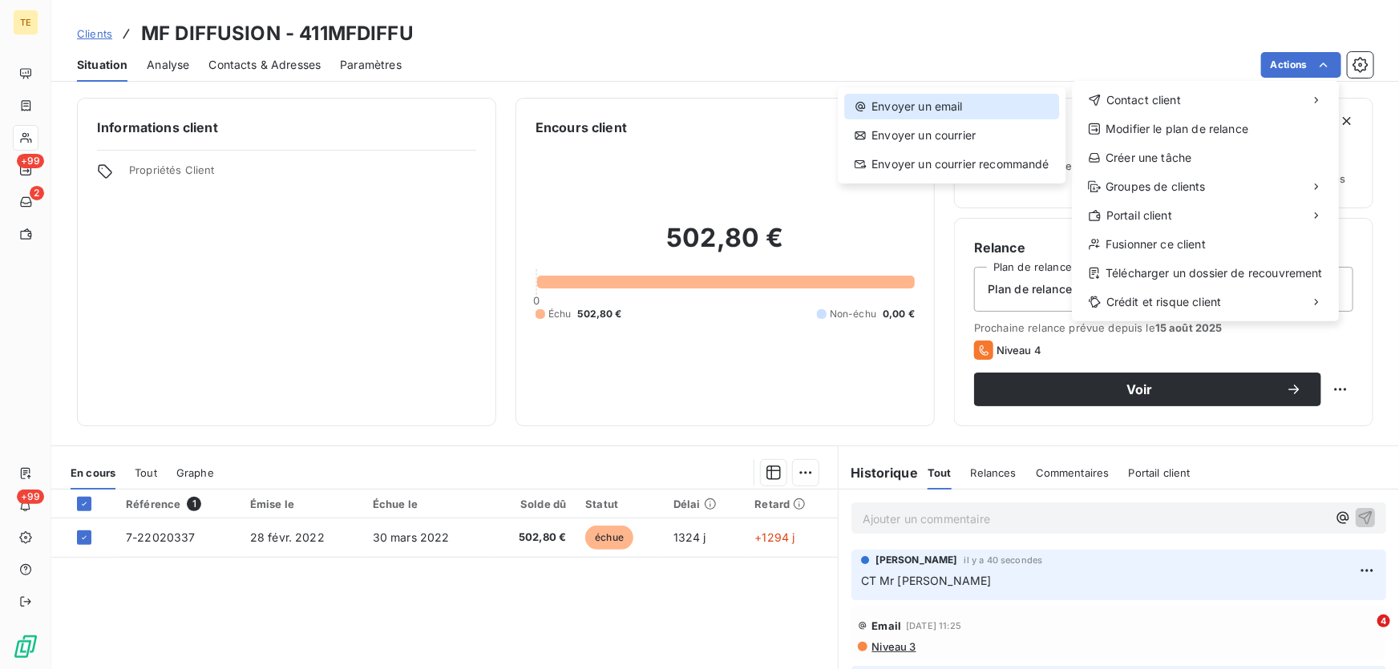
click at [931, 109] on div "Envoyer un email" at bounding box center [951, 107] width 215 height 26
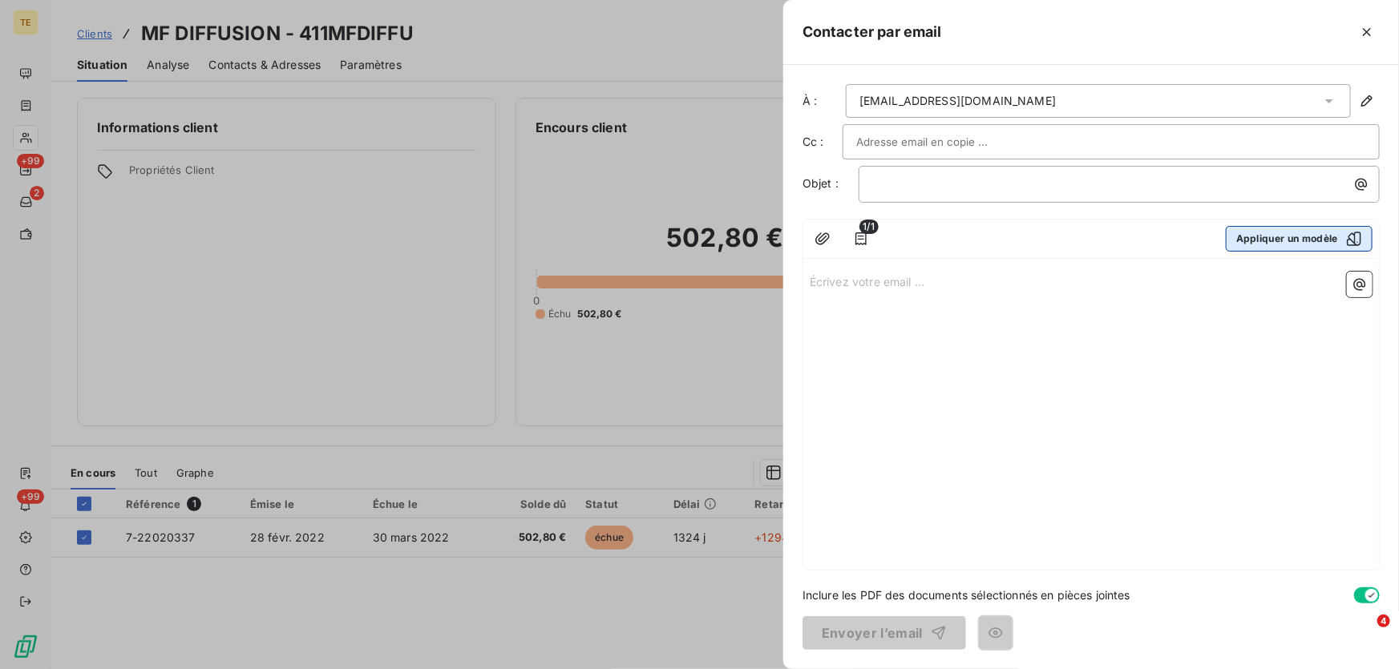
click at [1316, 241] on button "Appliquer un modèle" at bounding box center [1299, 239] width 147 height 26
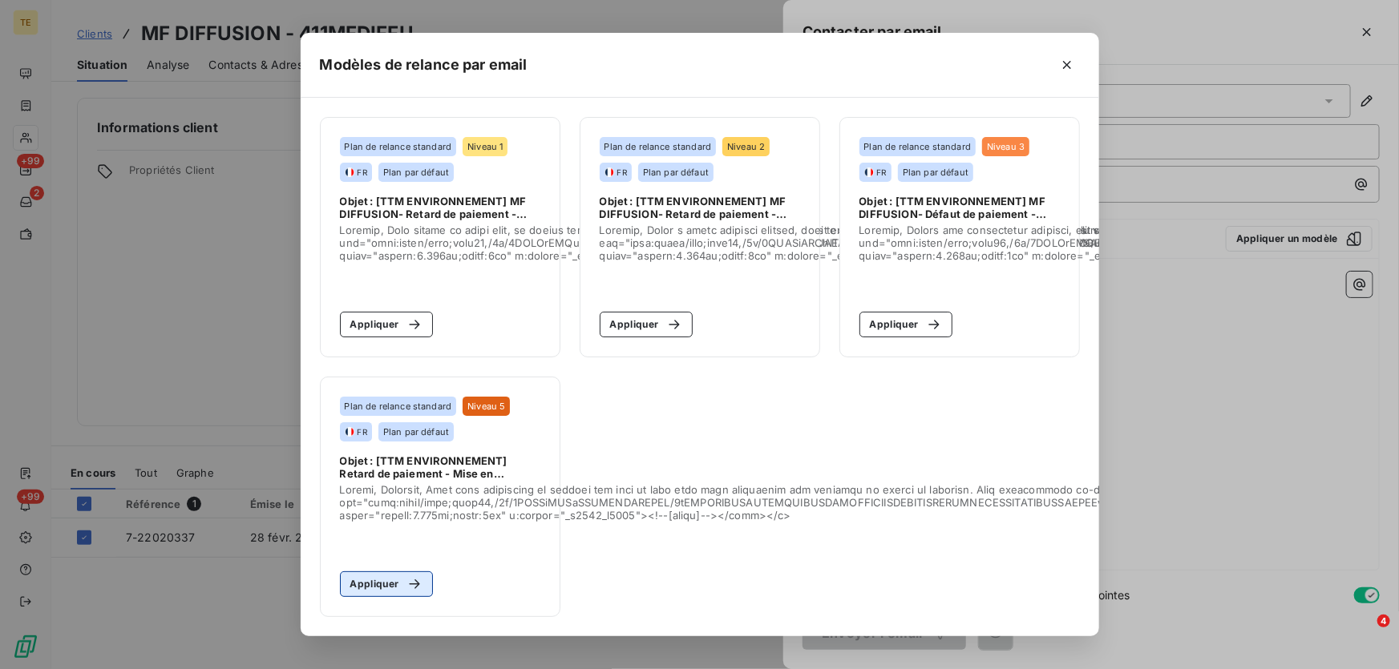
click at [378, 574] on button "Appliquer" at bounding box center [387, 585] width 94 height 26
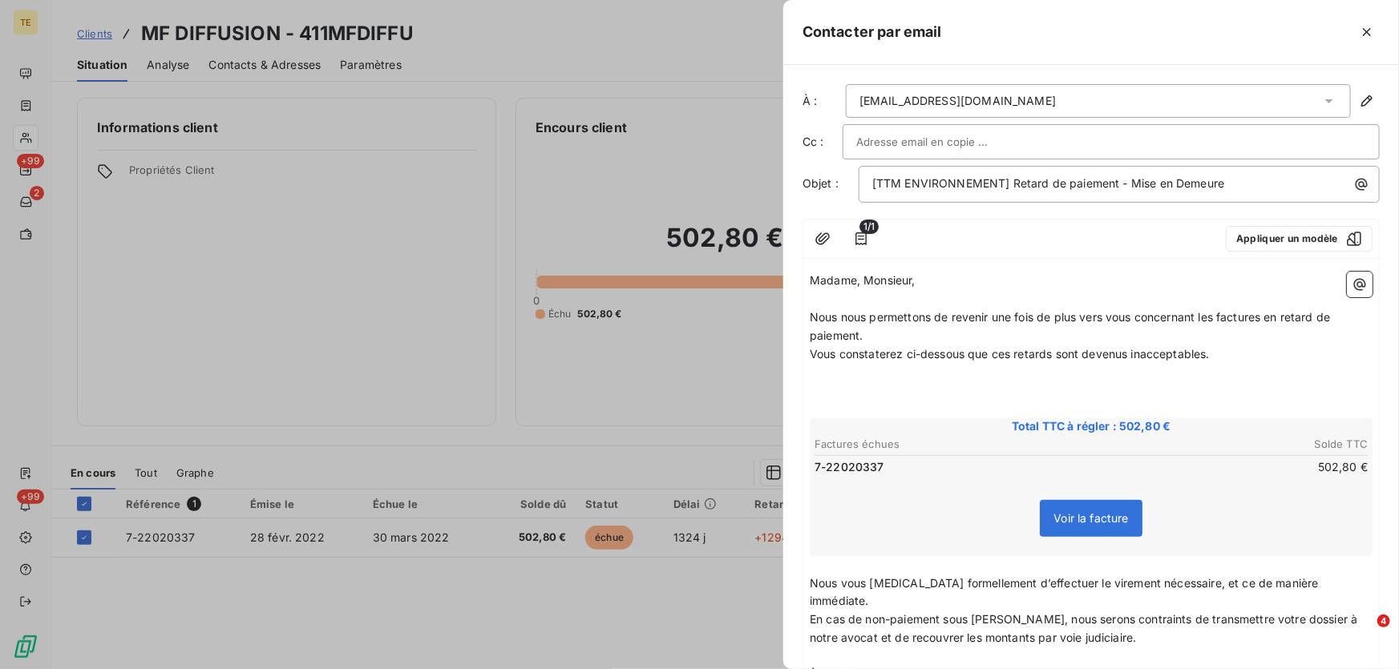
click at [888, 140] on input "text" at bounding box center [942, 142] width 172 height 24
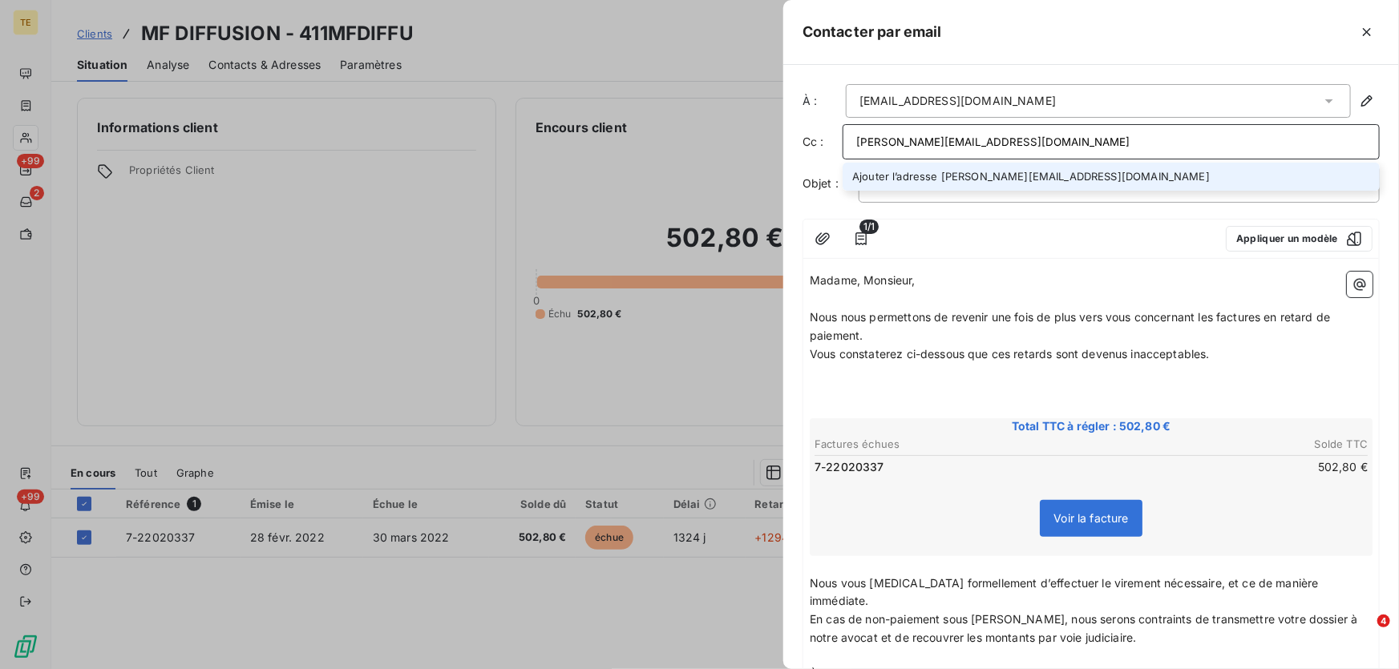
type input "[PERSON_NAME][EMAIL_ADDRESS][DOMAIN_NAME]"
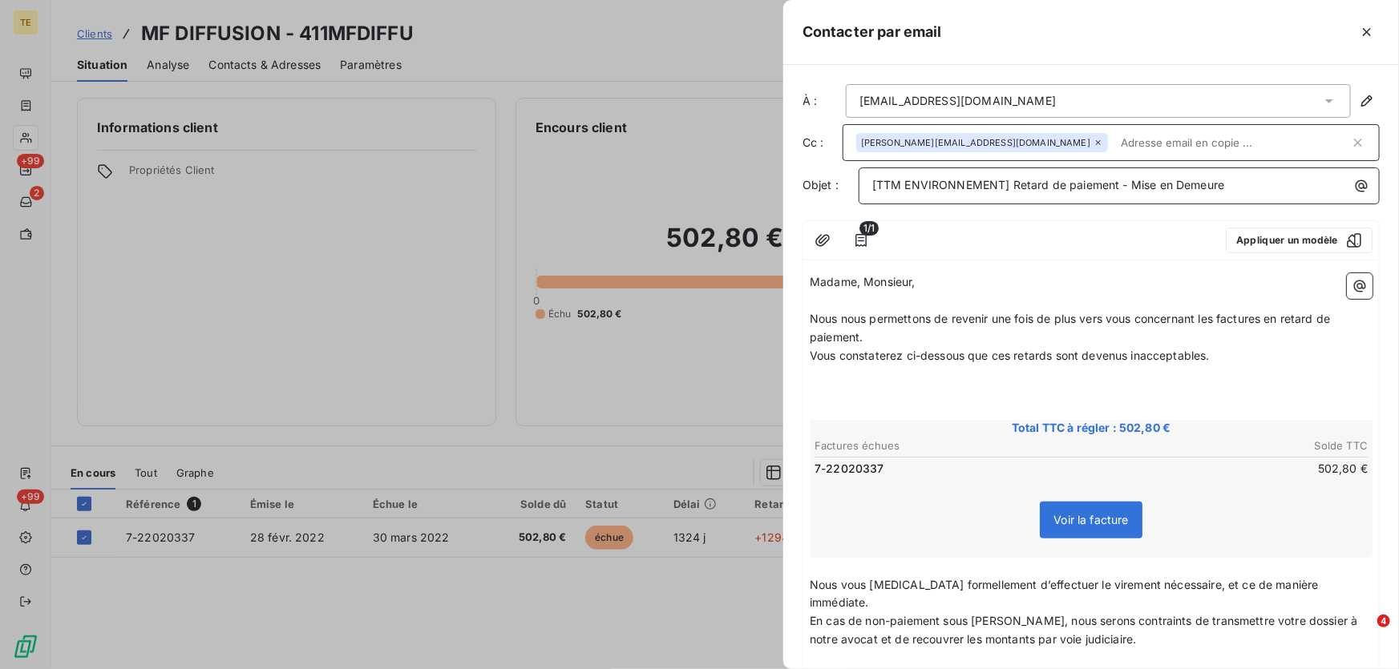
click at [1243, 192] on p "[TTM ENVIRONNEMENT] Retard de paiement - Mise en Demeure" at bounding box center [1123, 185] width 502 height 18
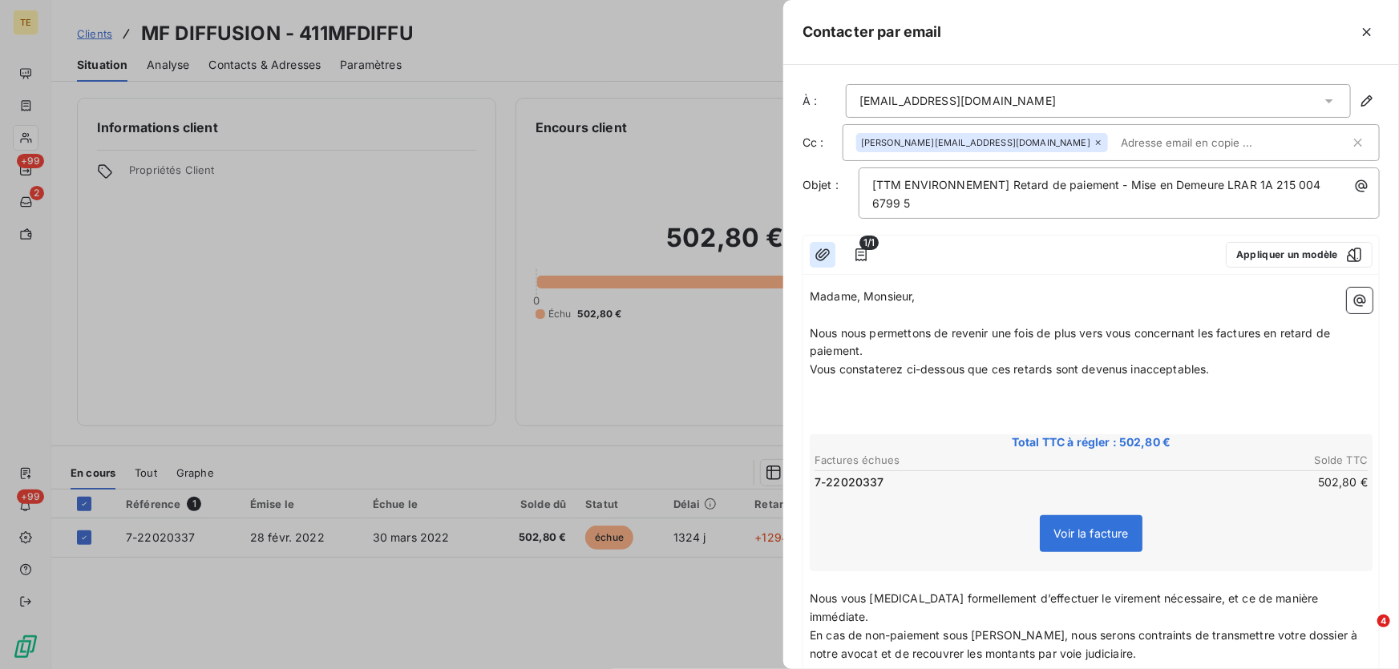
click at [816, 253] on icon "button" at bounding box center [823, 255] width 16 height 16
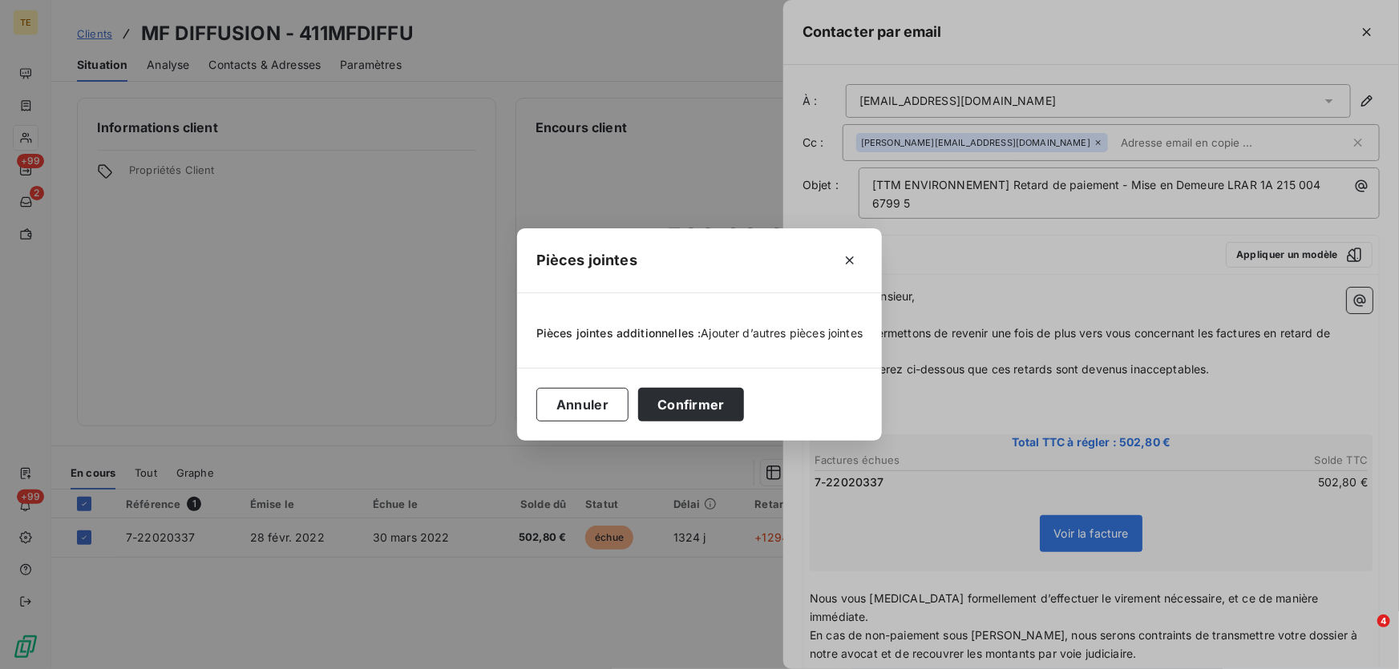
click at [742, 329] on span "Ajouter d’autres pièces jointes" at bounding box center [783, 333] width 162 height 14
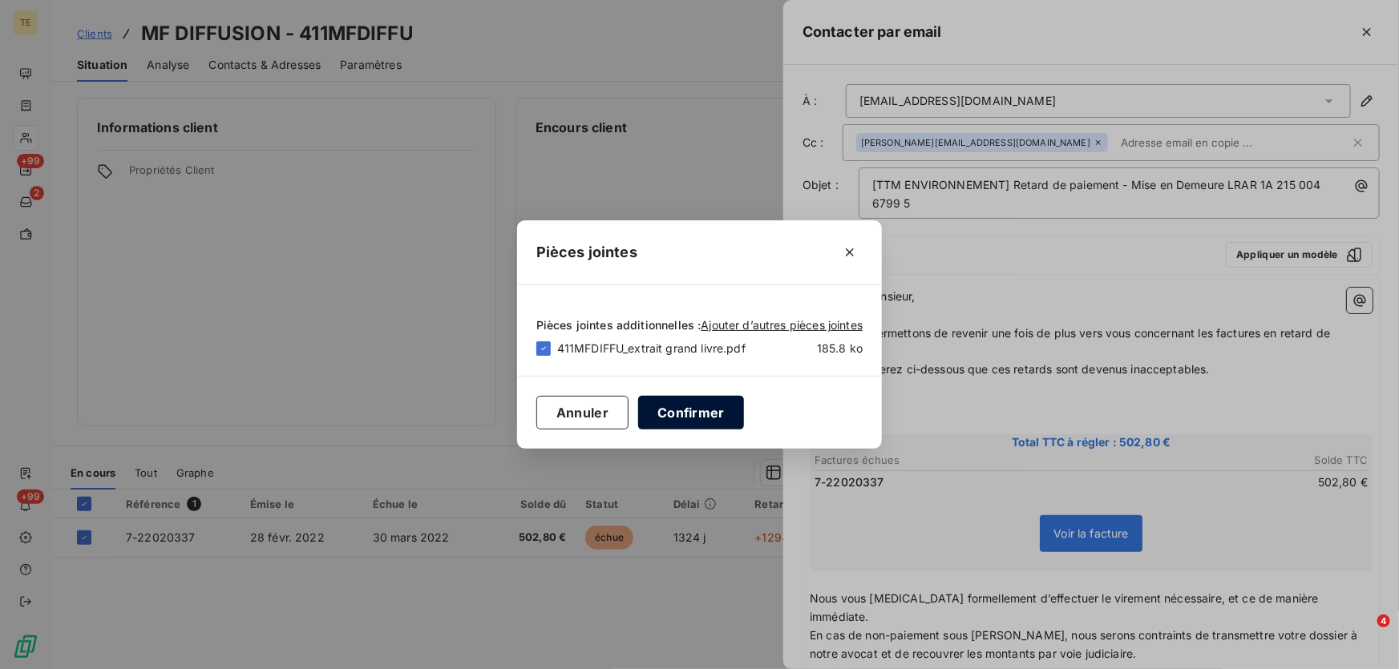
click at [692, 409] on button "Confirmer" at bounding box center [691, 413] width 106 height 34
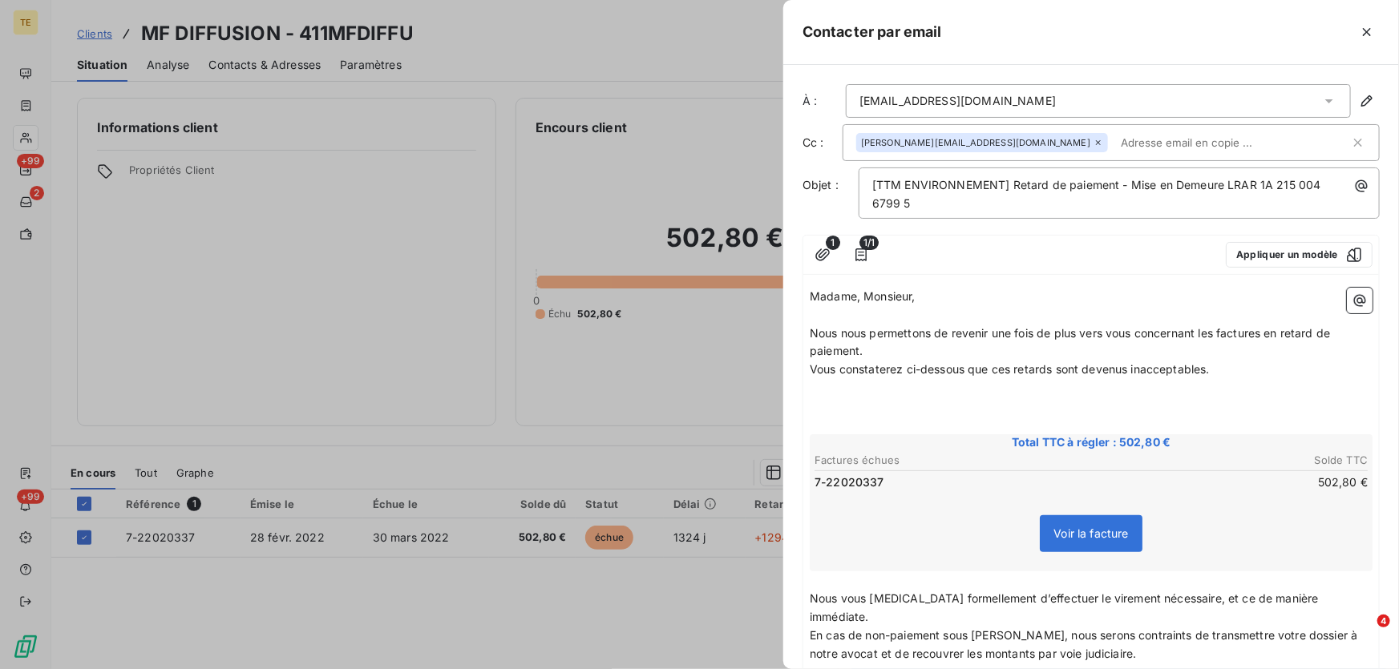
drag, startPoint x: 859, startPoint y: 252, endPoint x: 944, endPoint y: 249, distance: 84.2
click at [944, 249] on div "1 1/1 Appliquer un modèle" at bounding box center [1091, 255] width 576 height 39
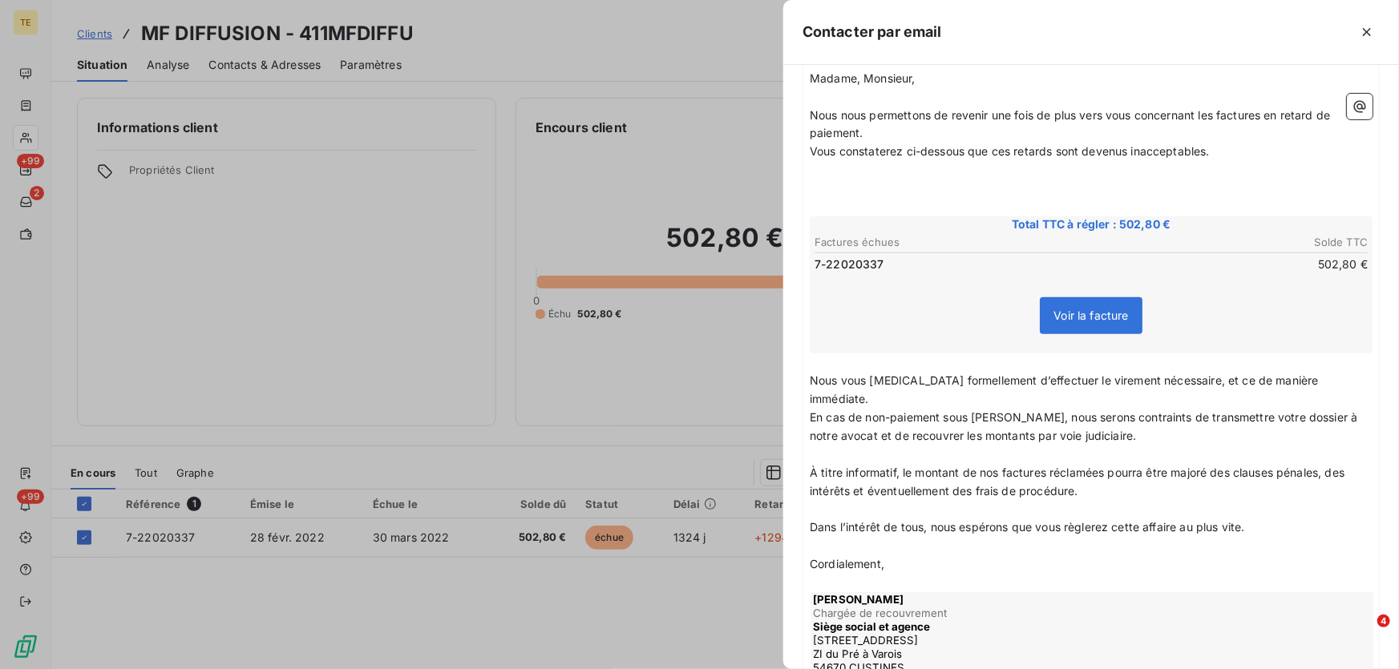
scroll to position [508, 0]
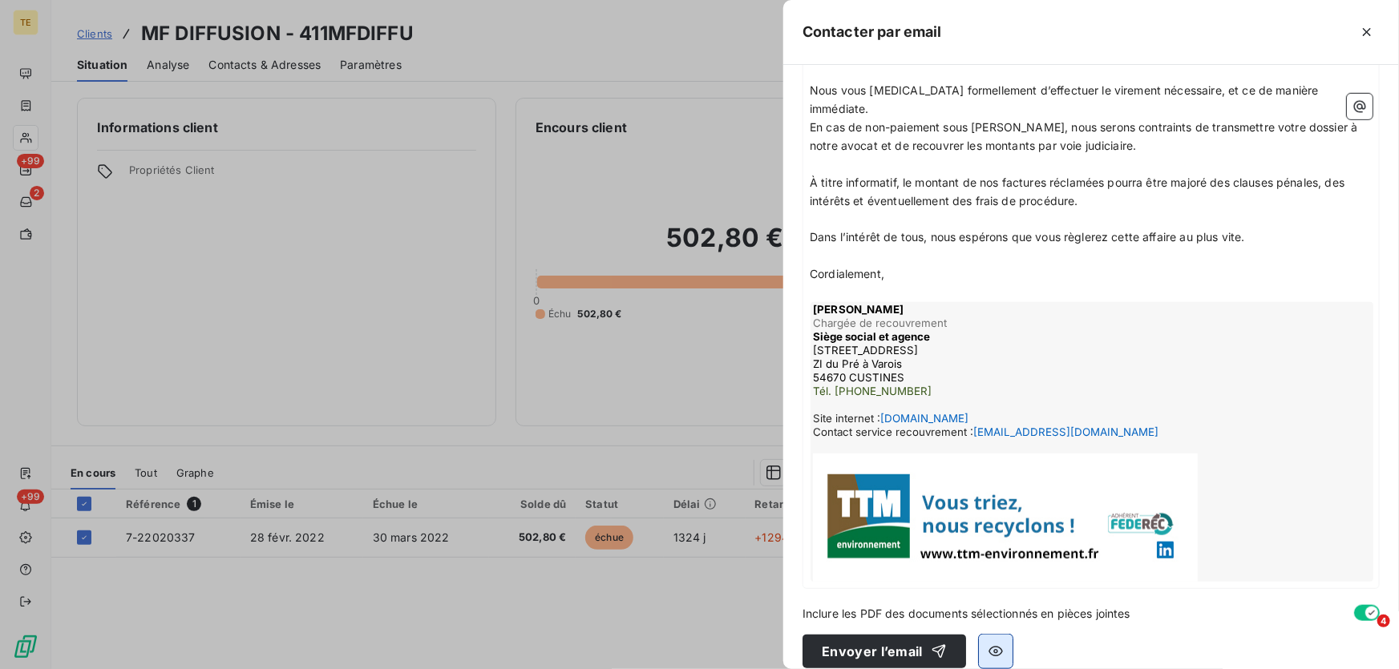
click at [997, 646] on icon "button" at bounding box center [996, 651] width 14 height 10
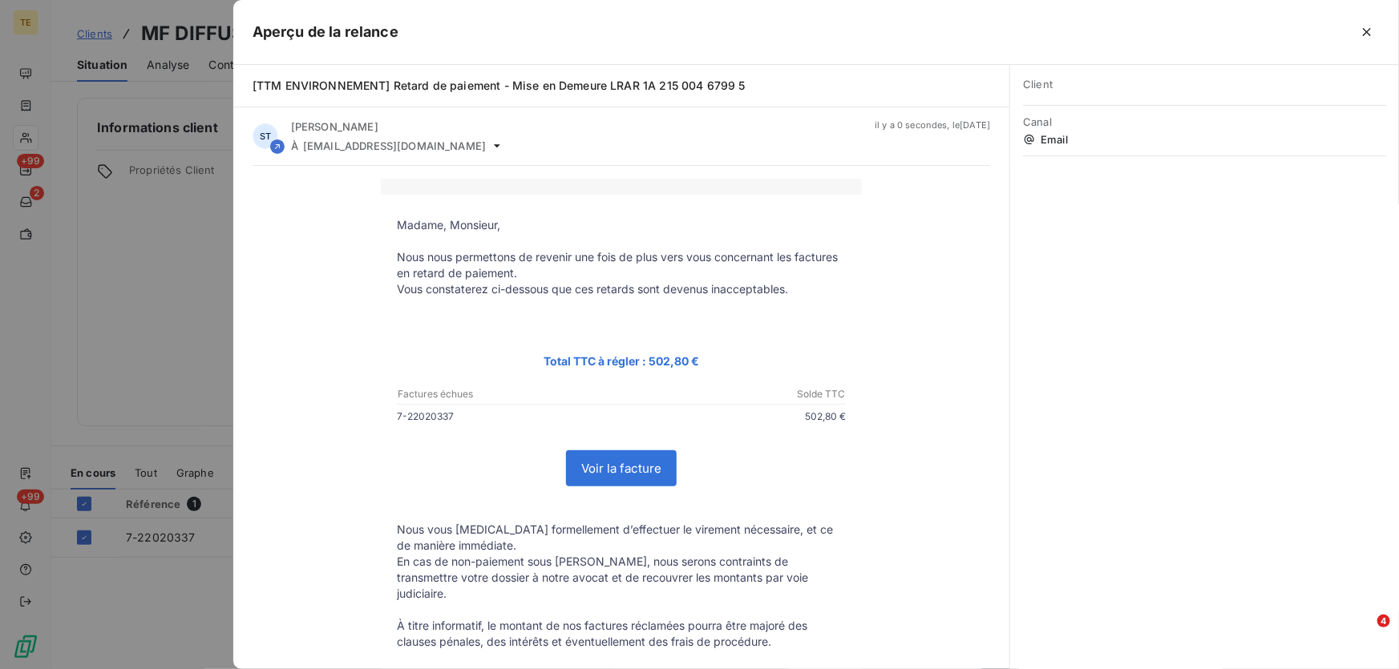
scroll to position [0, 0]
click at [1373, 31] on icon "button" at bounding box center [1367, 32] width 16 height 16
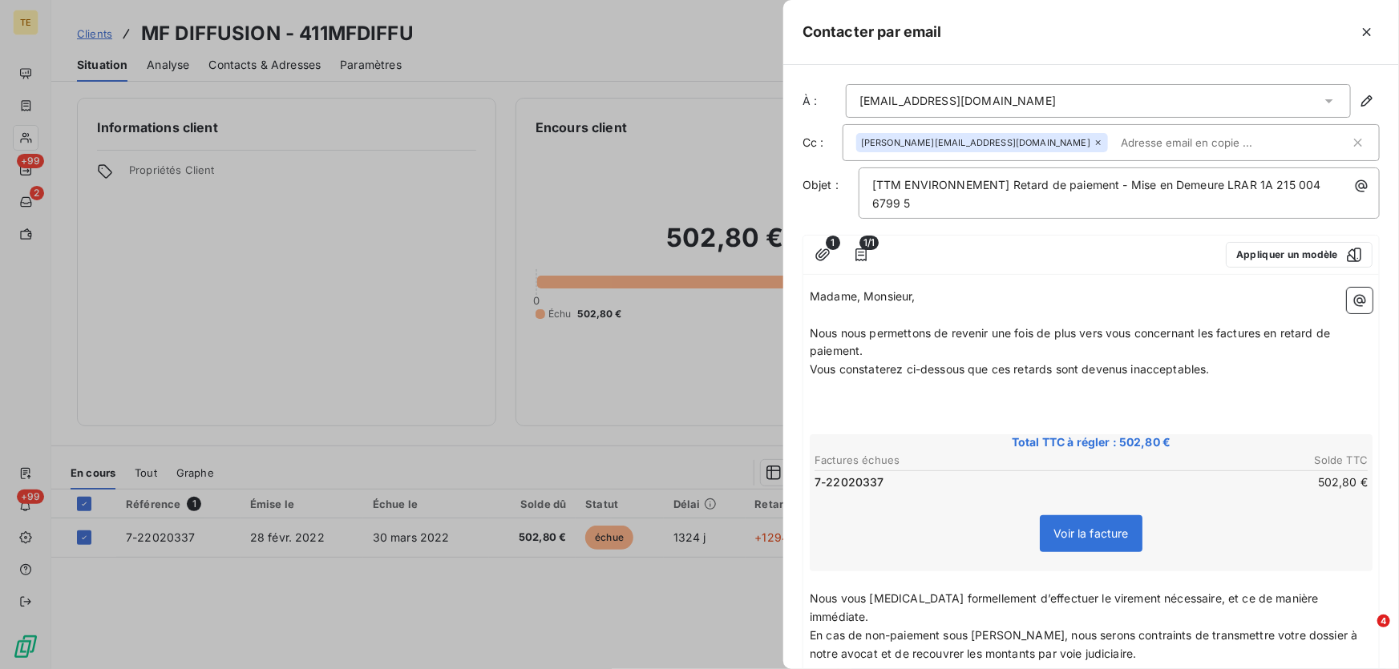
click at [859, 249] on span "1/1" at bounding box center [868, 243] width 19 height 14
click at [826, 249] on icon "button" at bounding box center [823, 255] width 16 height 16
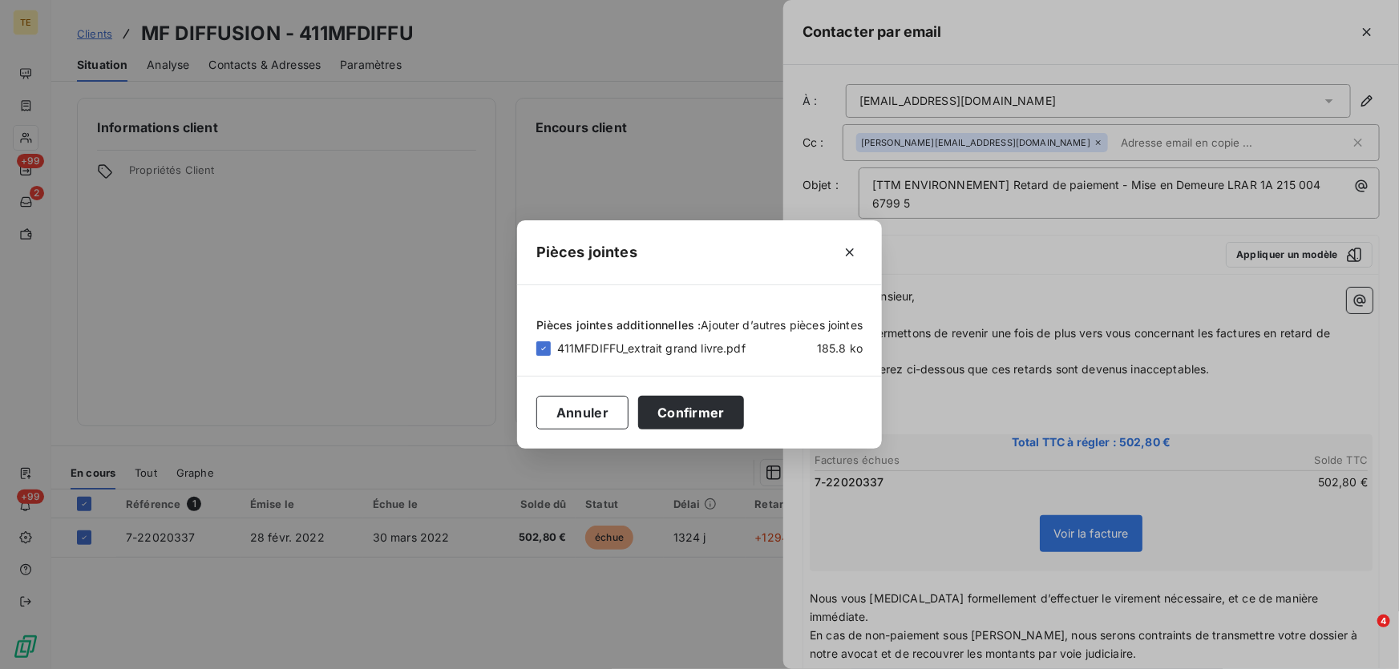
click at [763, 319] on span "Ajouter d’autres pièces jointes" at bounding box center [783, 325] width 162 height 14
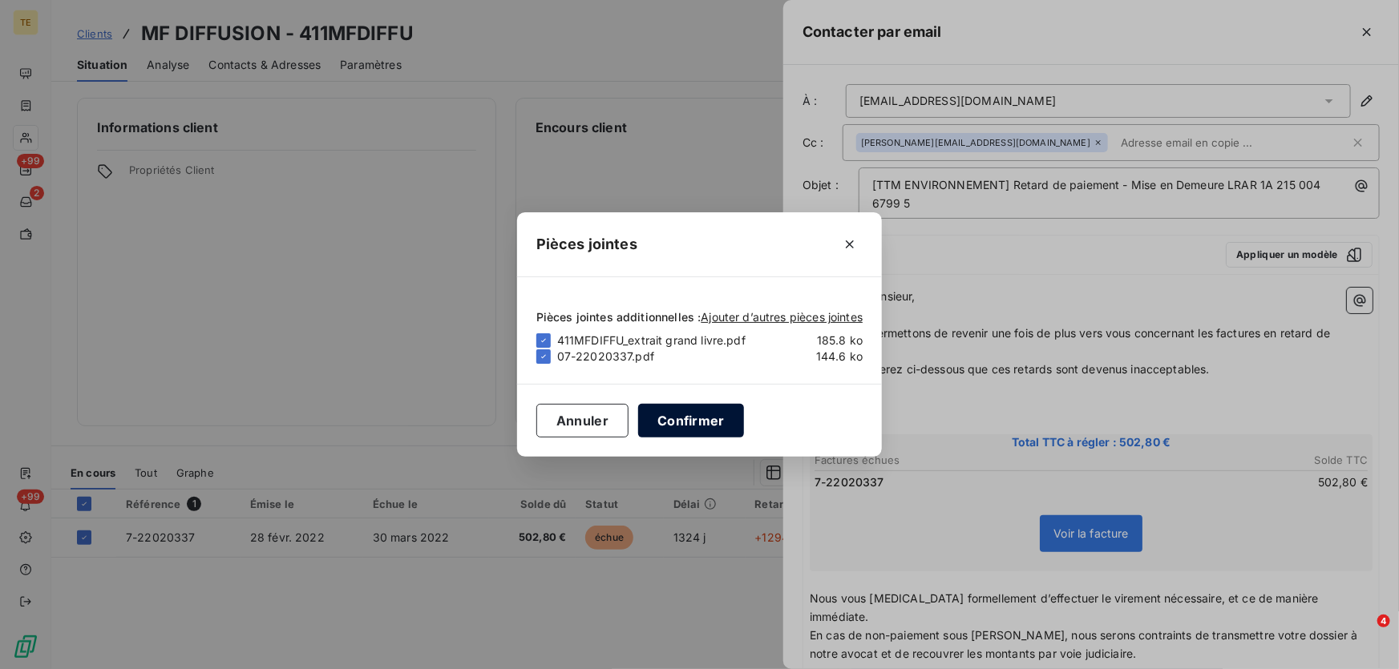
click at [701, 422] on button "Confirmer" at bounding box center [691, 421] width 106 height 34
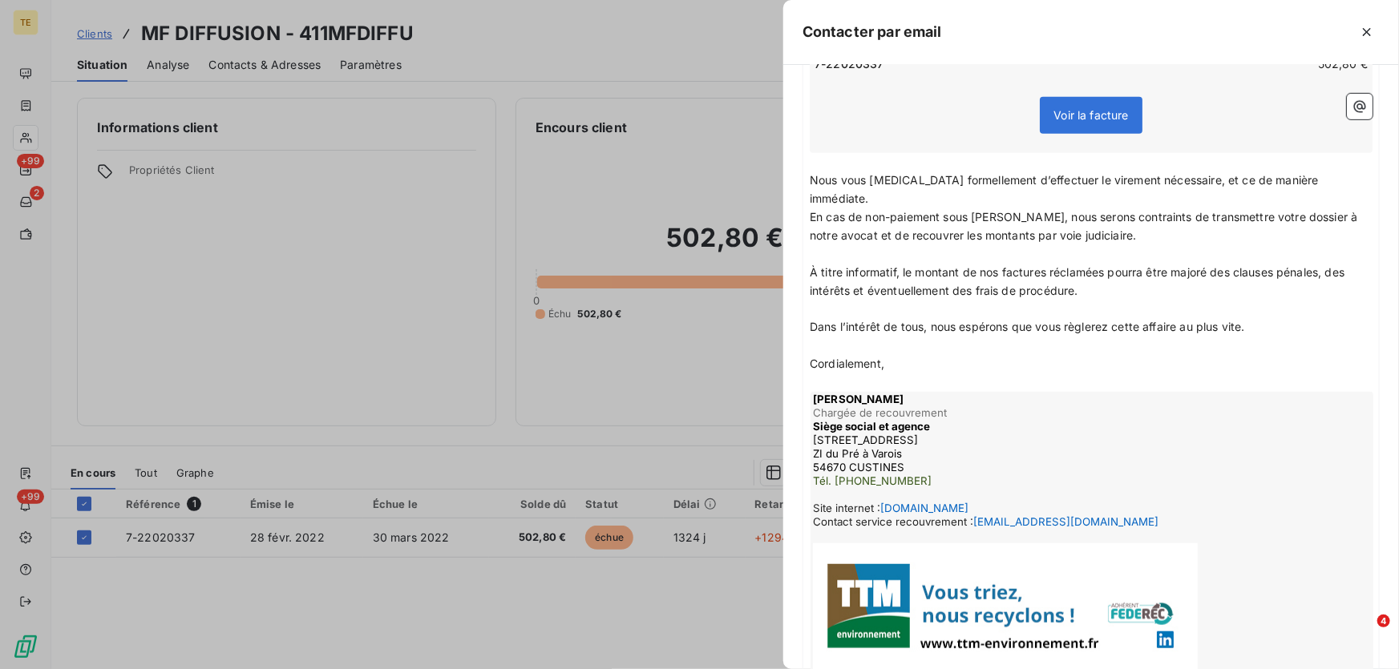
scroll to position [508, 0]
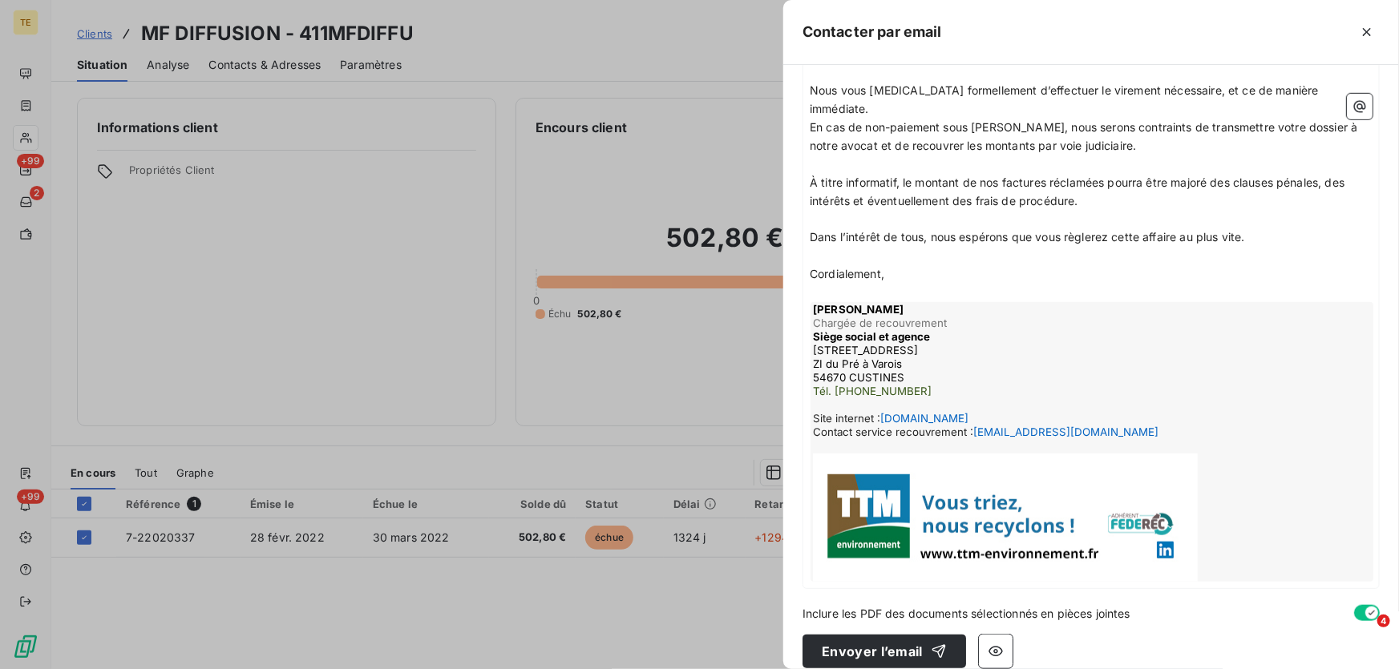
drag, startPoint x: 856, startPoint y: 639, endPoint x: 1248, endPoint y: 338, distance: 493.4
click at [1248, 338] on div "À : [EMAIL_ADDRESS][DOMAIN_NAME] Cc : [DOMAIN_NAME][EMAIL_ADDRESS][DOMAIN_NAME]…" at bounding box center [1091, 367] width 616 height 605
click at [890, 637] on button "Envoyer l’email" at bounding box center [885, 652] width 164 height 34
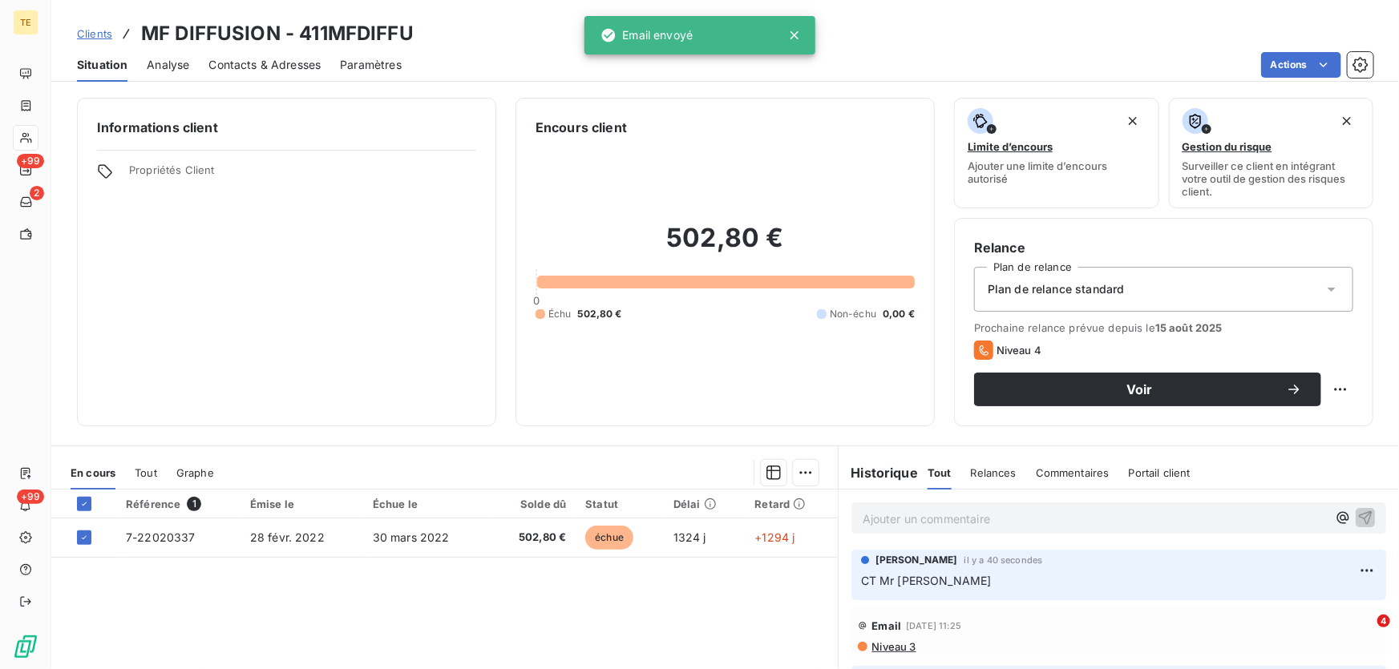
click at [892, 516] on p "Ajouter un commentaire ﻿" at bounding box center [1095, 519] width 464 height 20
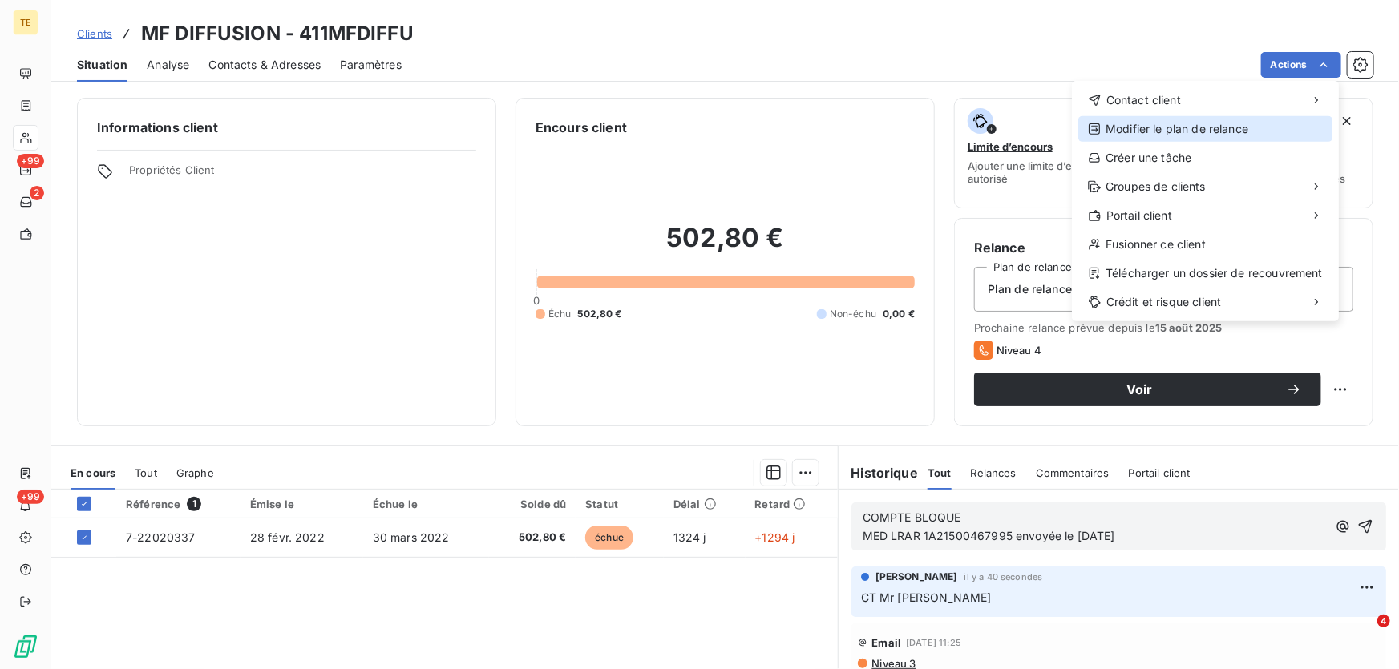
click at [1136, 130] on div "Modifier le plan de relance" at bounding box center [1205, 129] width 254 height 26
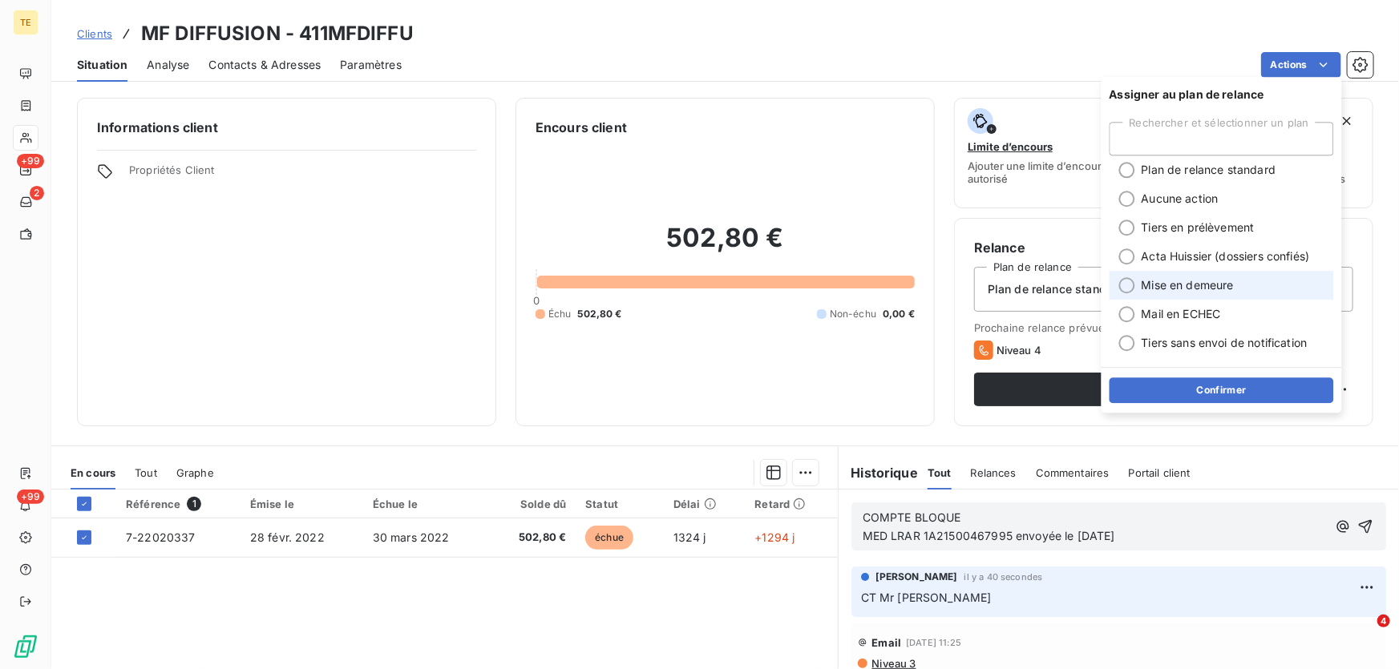
click at [1145, 288] on span "Mise en demeure" at bounding box center [1188, 285] width 92 height 16
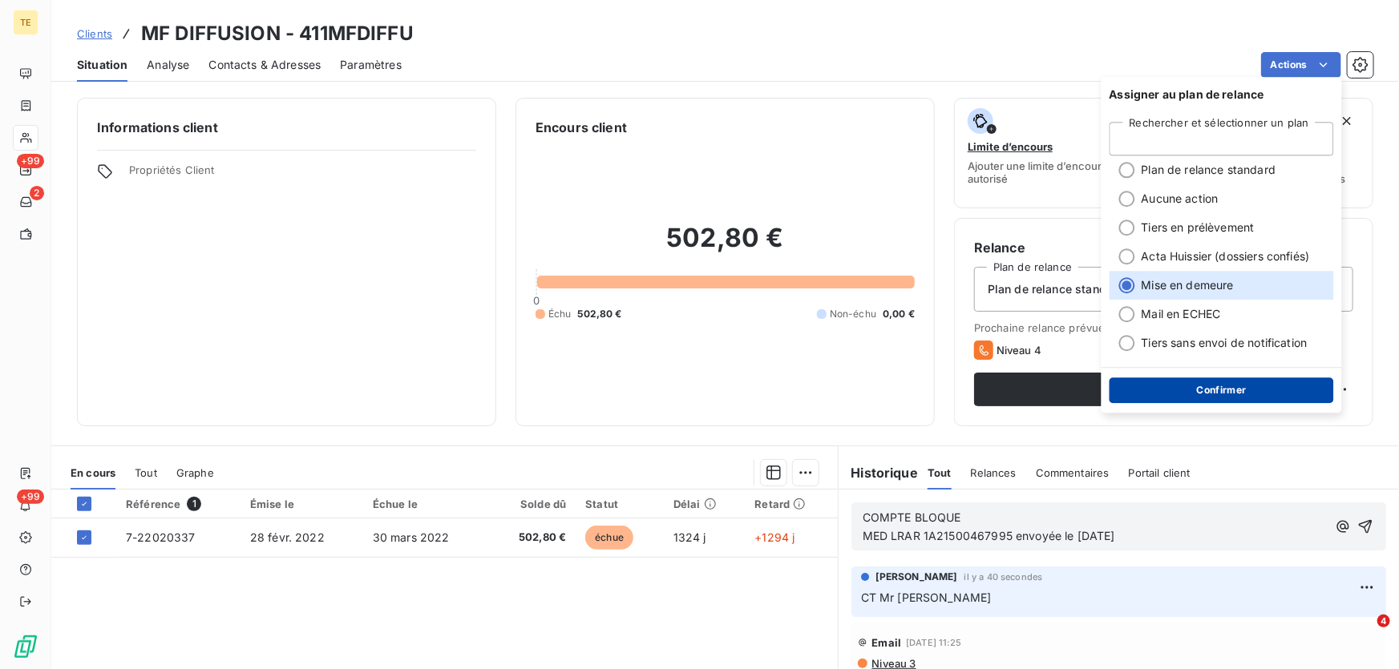
click at [1196, 388] on button "Confirmer" at bounding box center [1222, 391] width 224 height 26
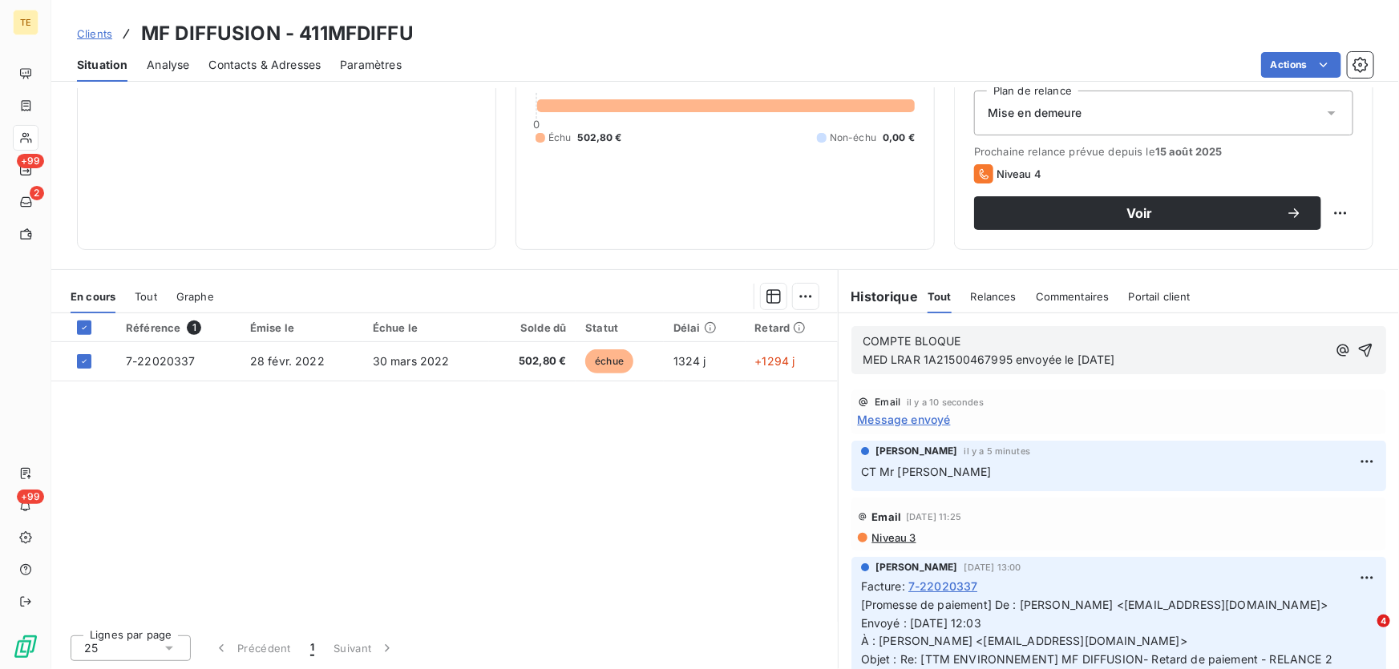
scroll to position [120, 0]
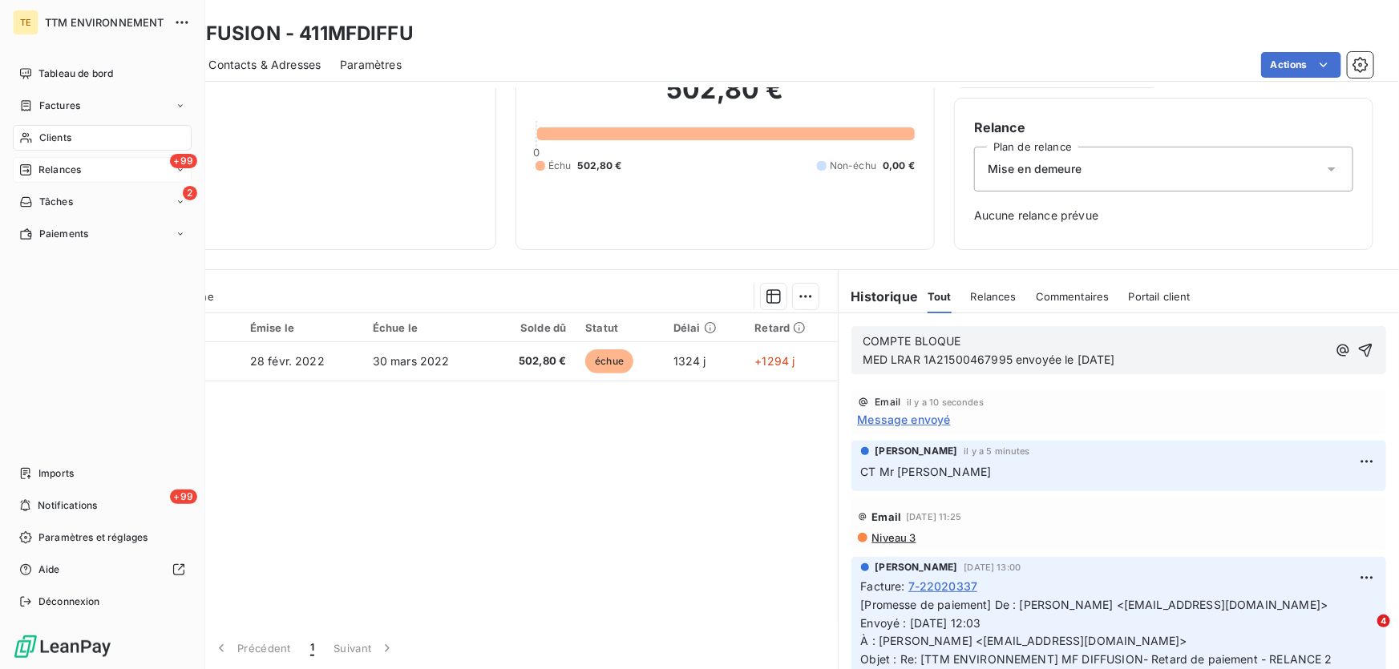
click at [59, 169] on span "Relances" at bounding box center [59, 170] width 42 height 14
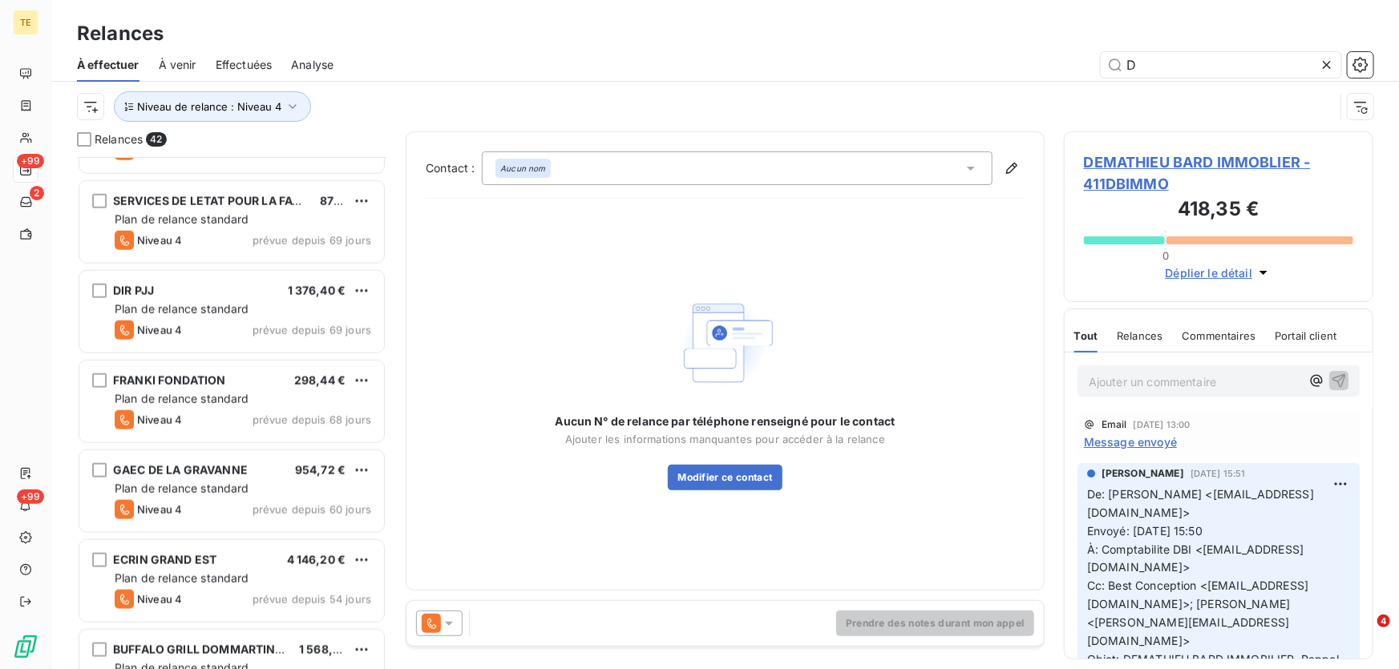
scroll to position [948, 0]
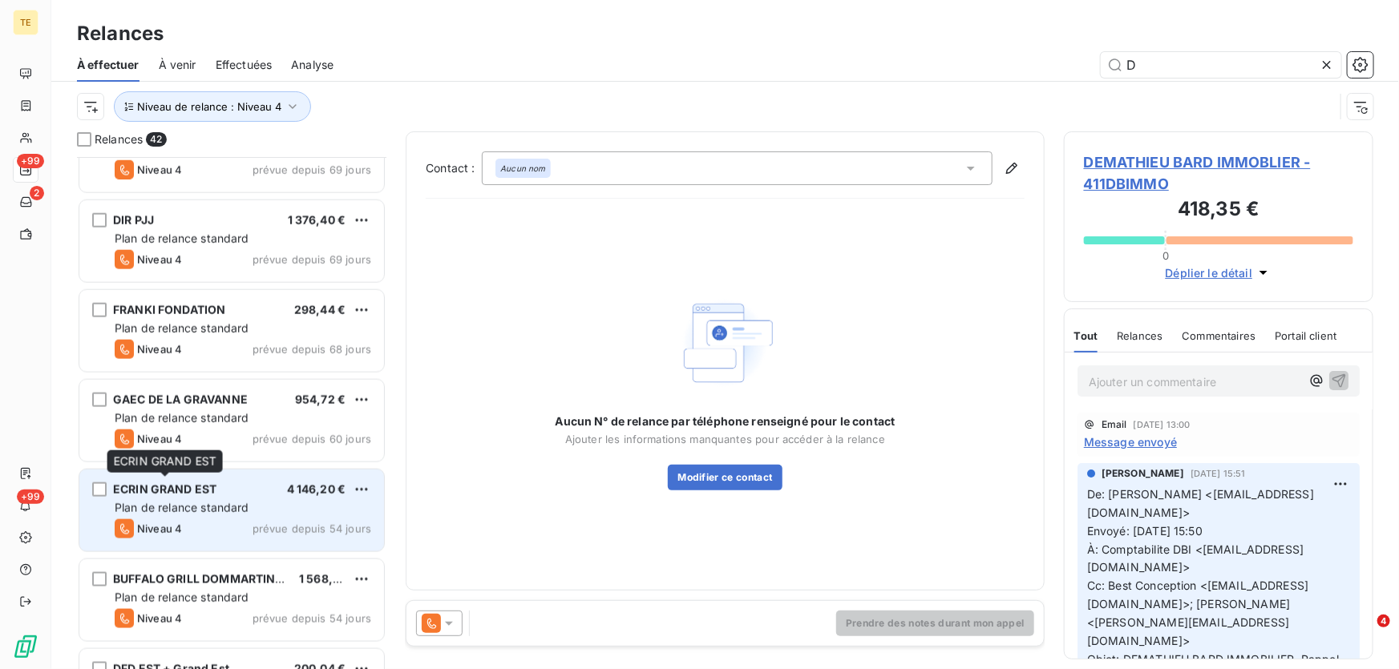
click at [212, 497] on div "ECRIN GRAND EST" at bounding box center [164, 490] width 103 height 16
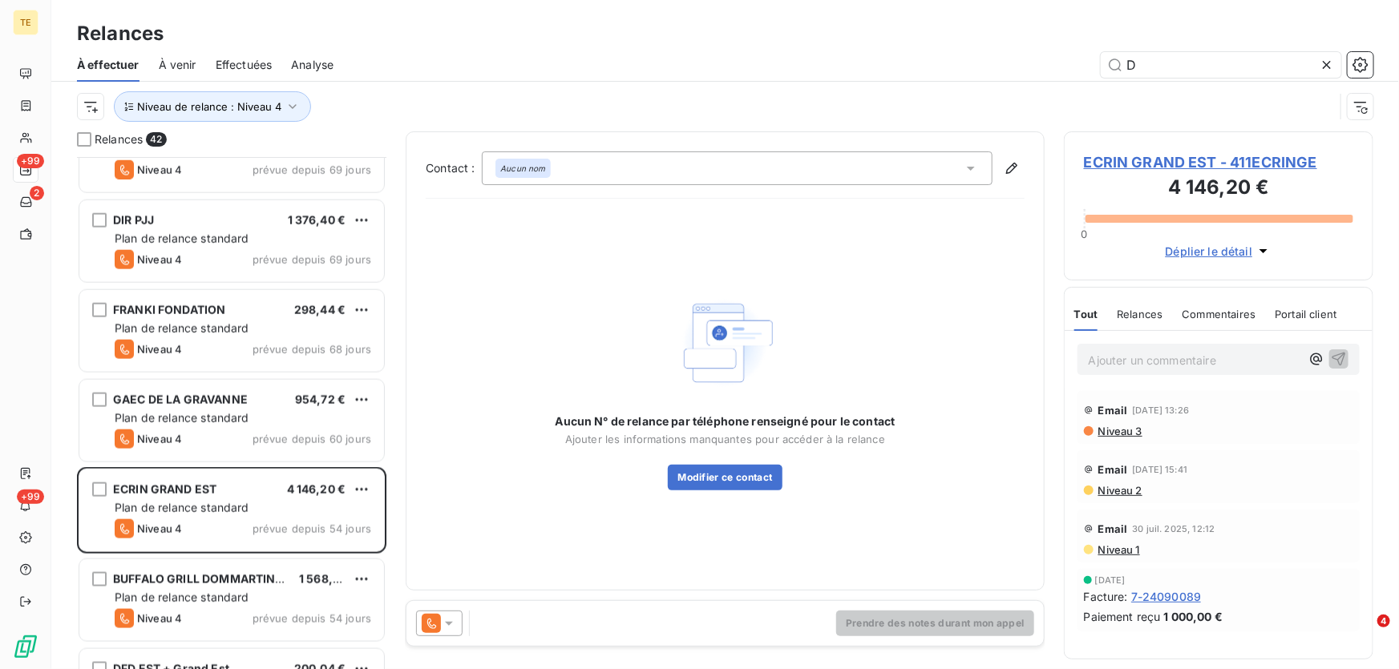
click at [1138, 161] on span "ECRIN GRAND EST - 411ECRINGE" at bounding box center [1218, 163] width 269 height 22
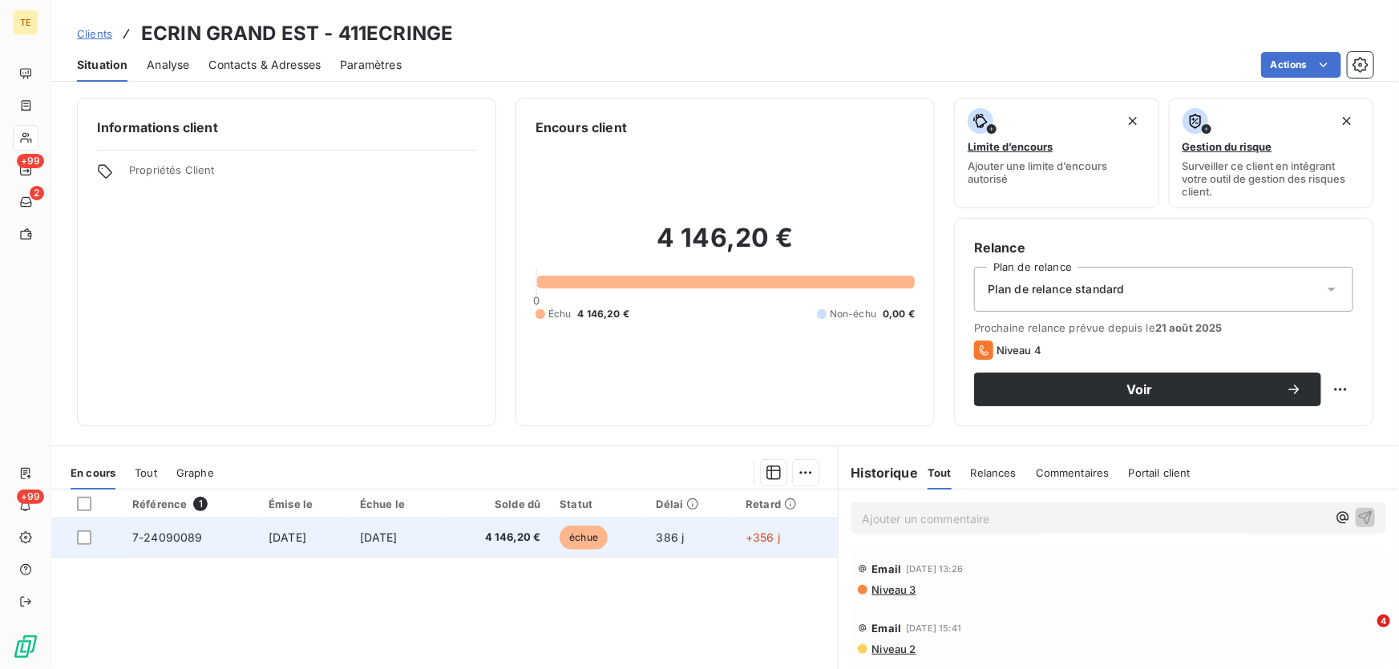
click at [180, 540] on span "7-24090089" at bounding box center [167, 538] width 71 height 14
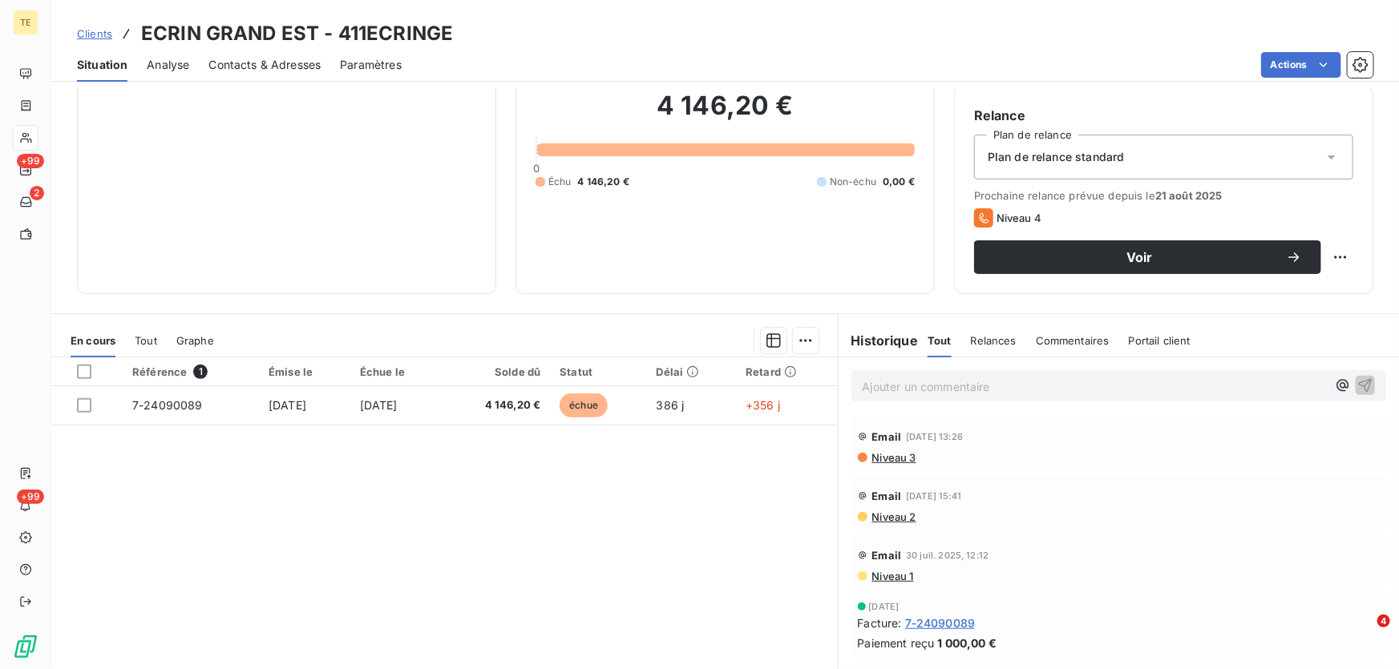
scroll to position [145, 0]
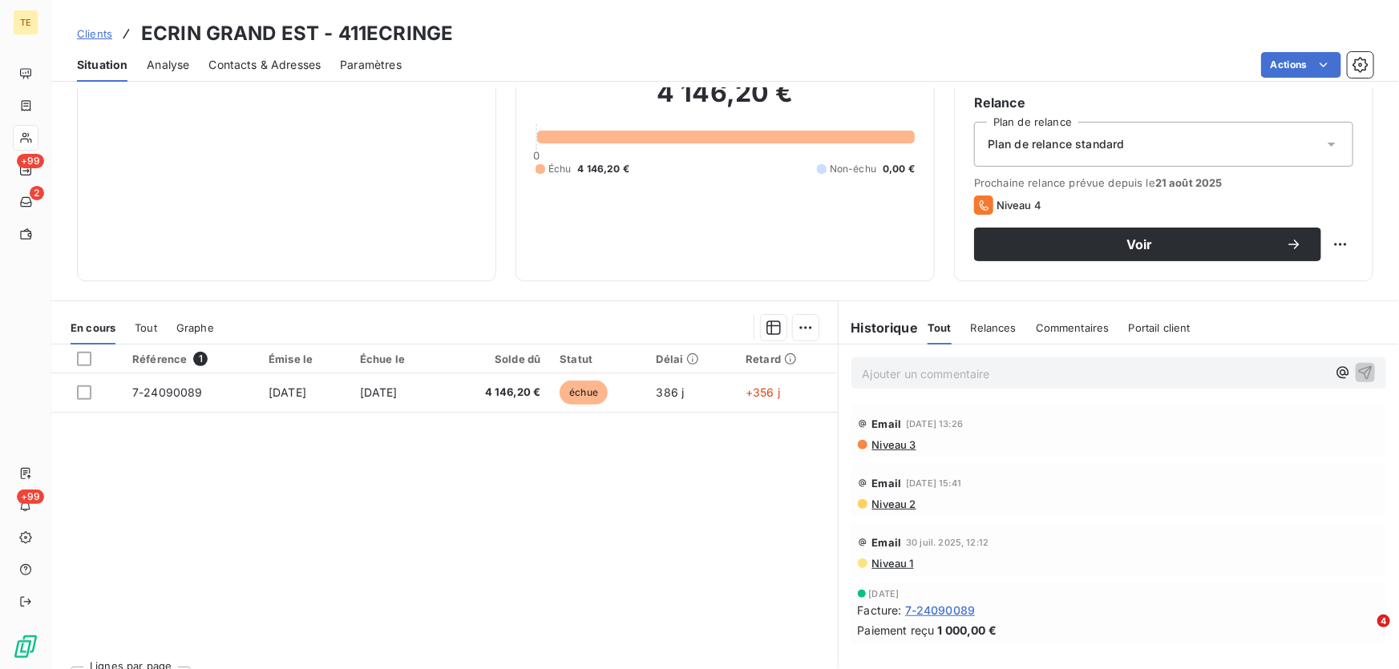
click at [889, 561] on span "Niveau 1" at bounding box center [892, 563] width 43 height 13
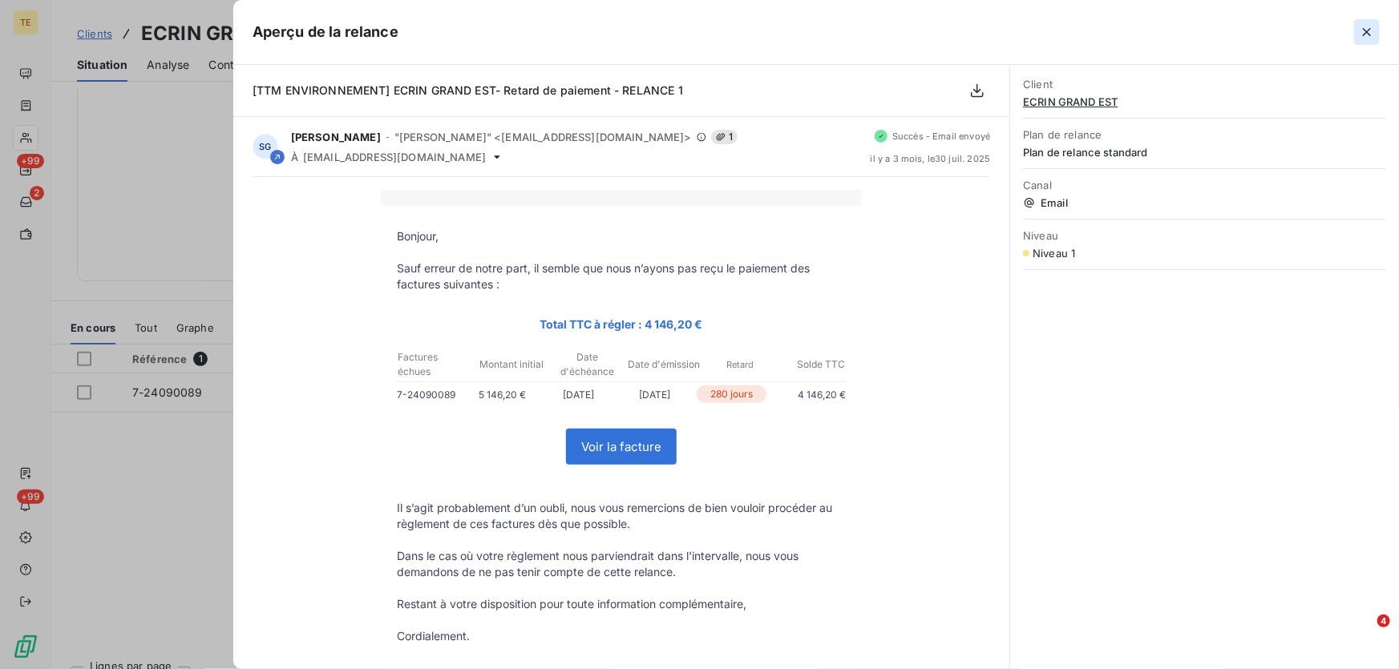
click at [1364, 25] on icon "button" at bounding box center [1367, 32] width 16 height 16
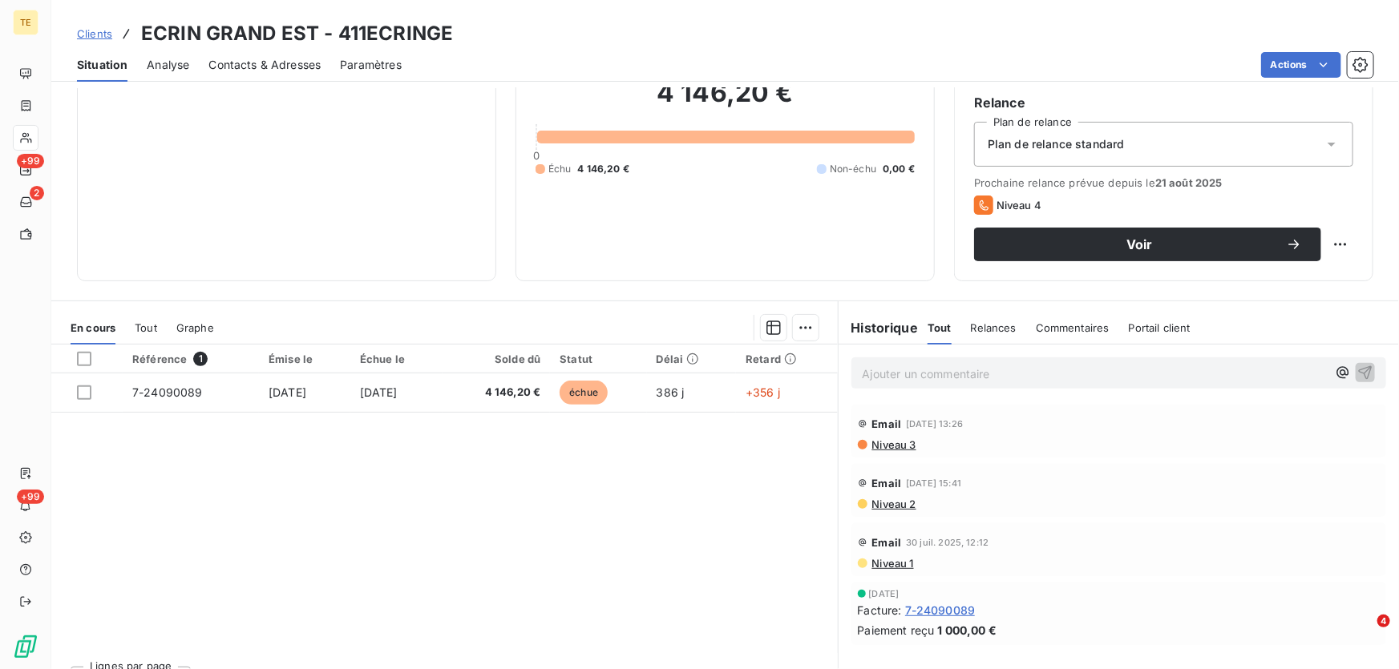
scroll to position [176, 0]
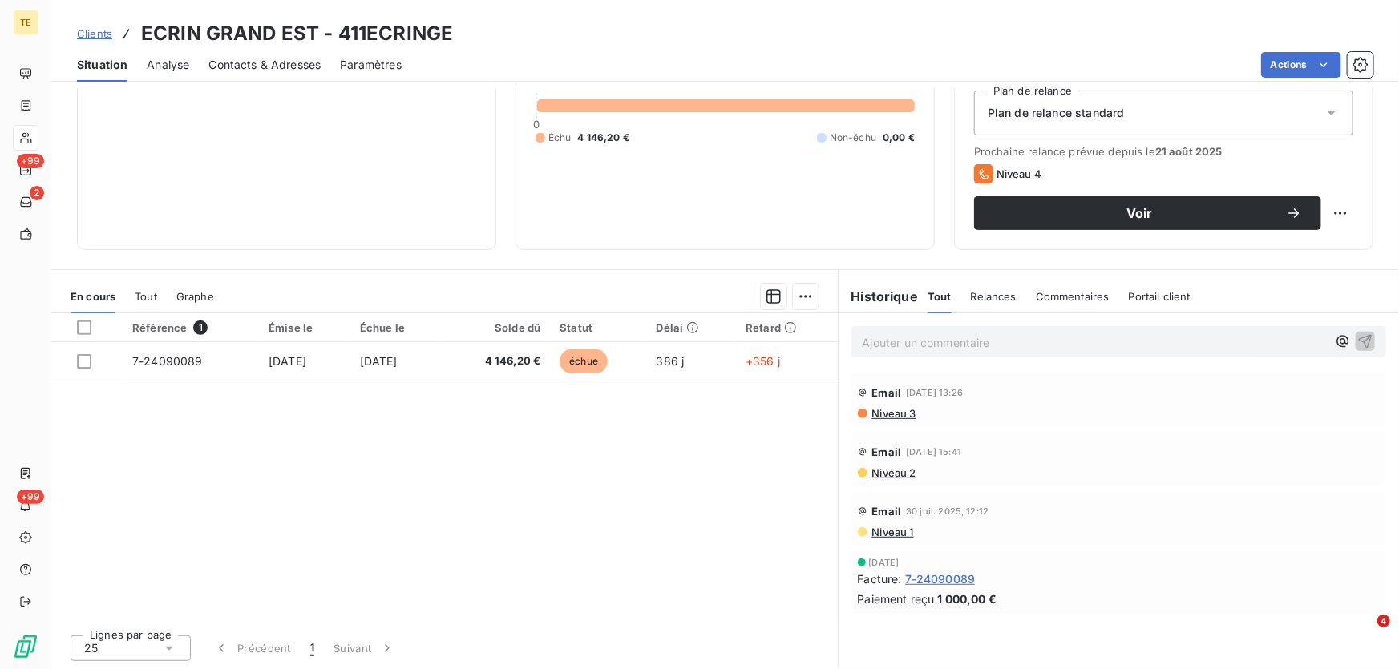
click at [885, 346] on p "Ajouter un commentaire ﻿" at bounding box center [1095, 343] width 464 height 20
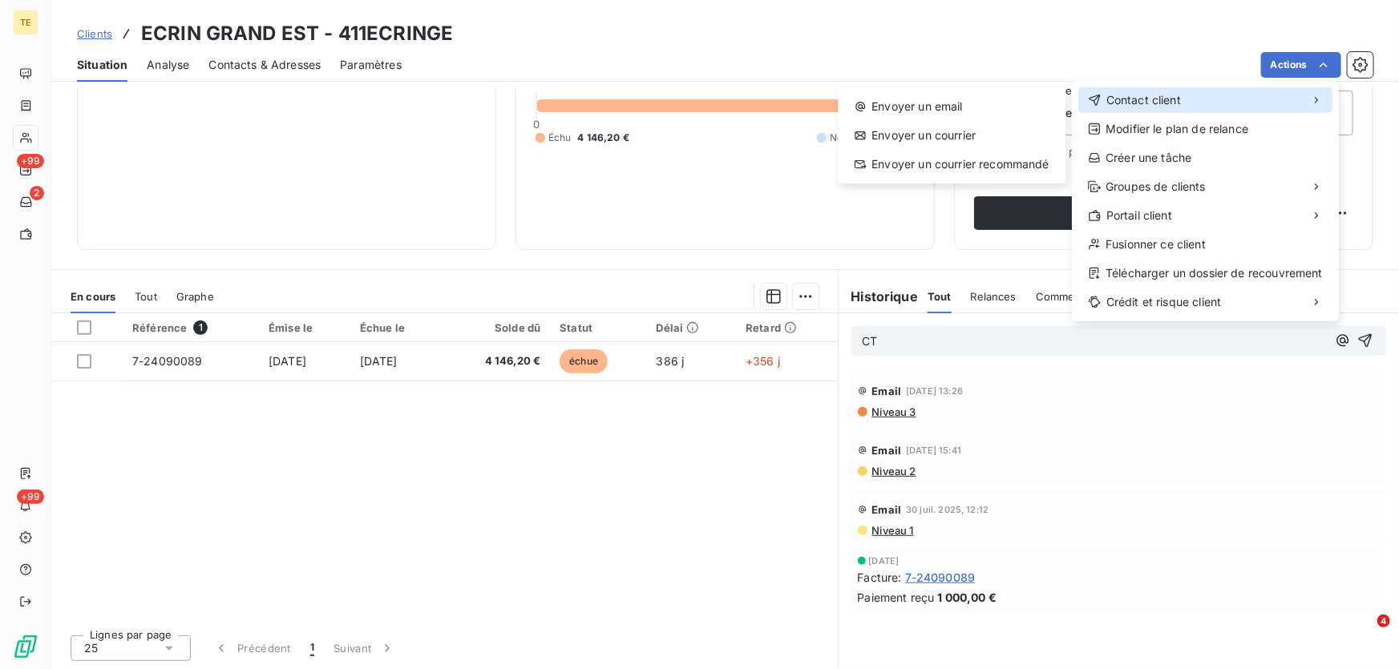
click at [1174, 101] on span "Contact client" at bounding box center [1143, 100] width 75 height 16
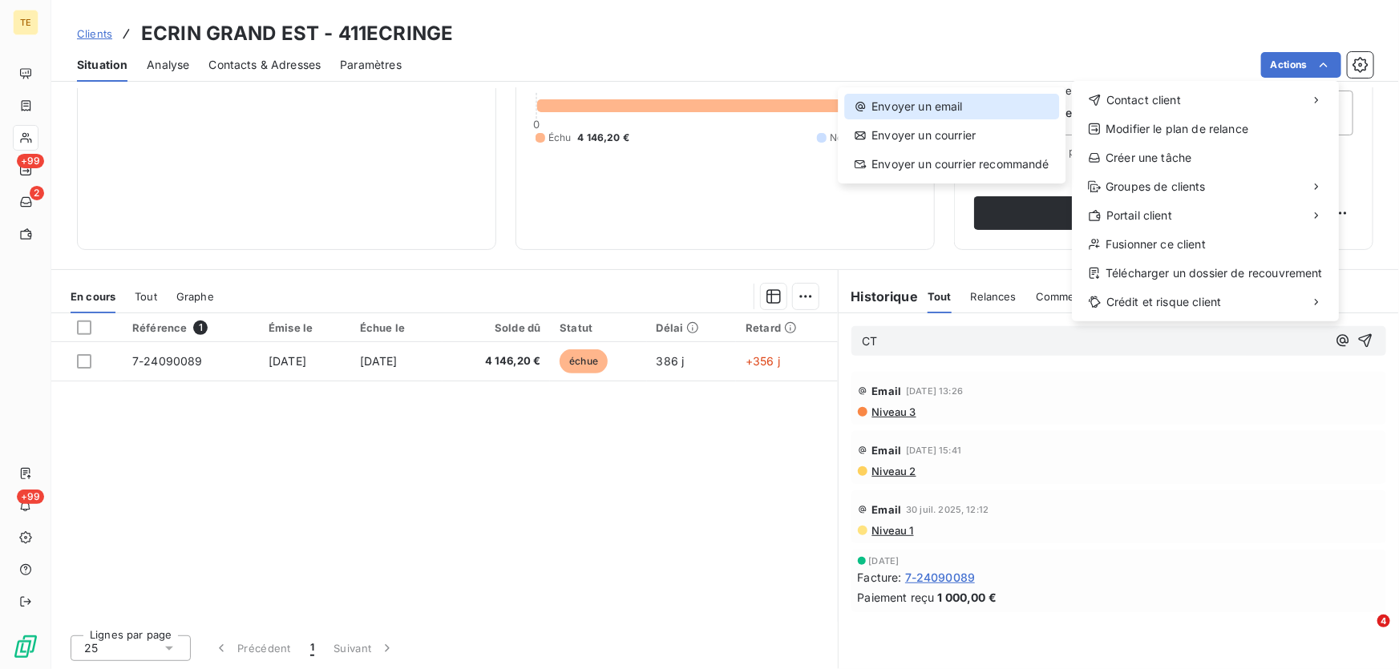
click at [948, 103] on div "Envoyer un email" at bounding box center [951, 107] width 215 height 26
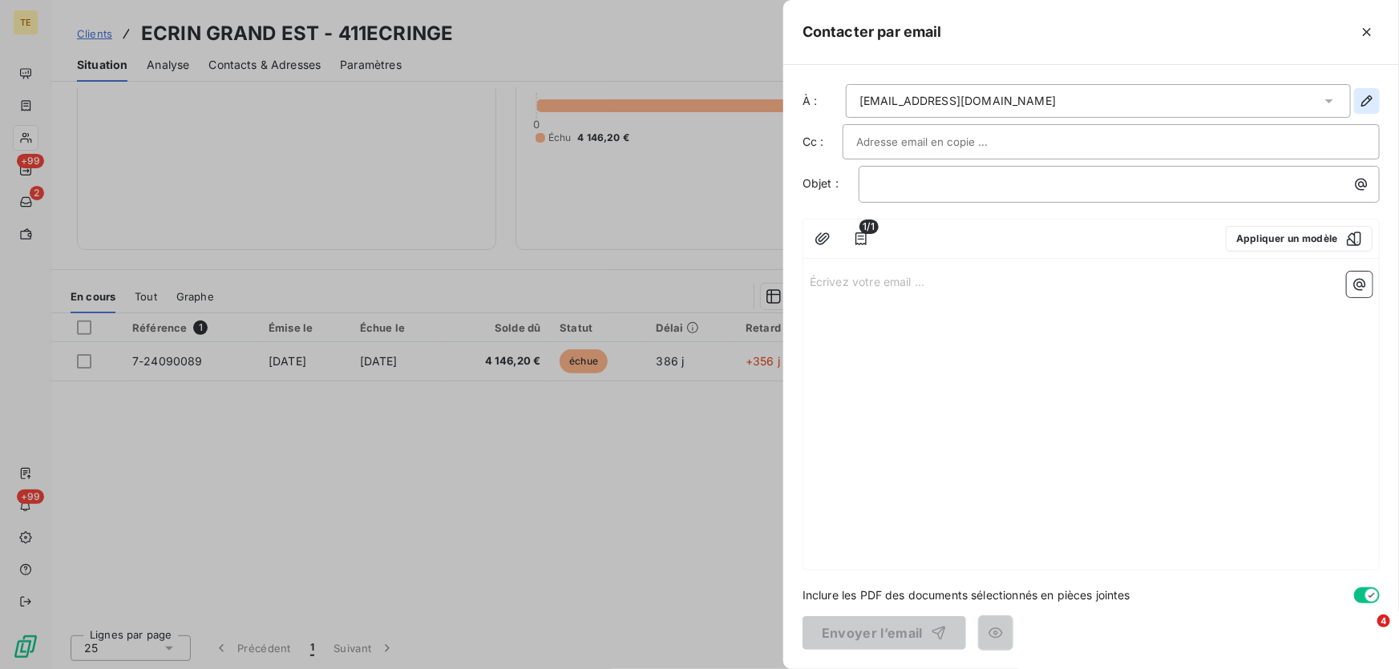
click at [1370, 101] on icon "button" at bounding box center [1367, 101] width 16 height 16
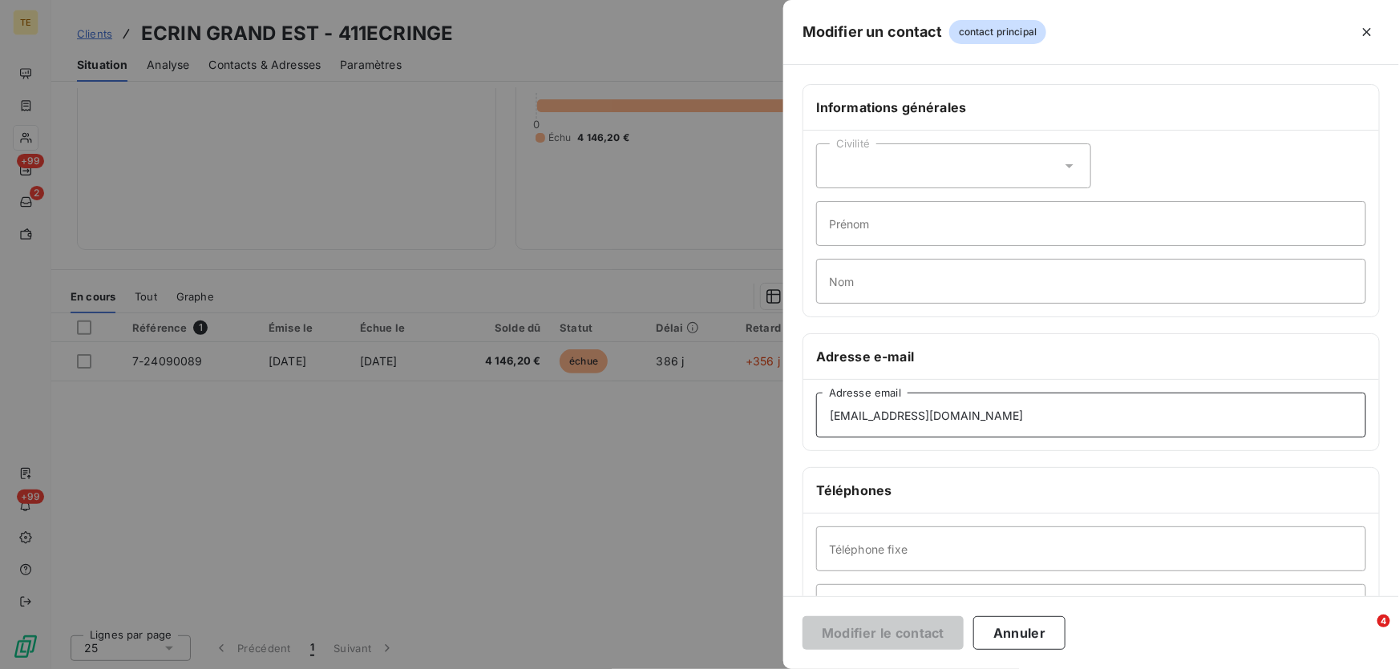
click at [884, 417] on input "[EMAIL_ADDRESS][DOMAIN_NAME]" at bounding box center [1091, 415] width 550 height 45
drag, startPoint x: 905, startPoint y: 413, endPoint x: 789, endPoint y: 413, distance: 116.3
click at [789, 413] on div "Informations générales Civilité Prénom Nom Adresse e-mail [EMAIL_ADDRESS][DOMAI…" at bounding box center [1091, 440] width 616 height 712
type input "[EMAIL_ADDRESS][DOMAIN_NAME]"
click at [858, 624] on button "Modifier le contact" at bounding box center [883, 634] width 161 height 34
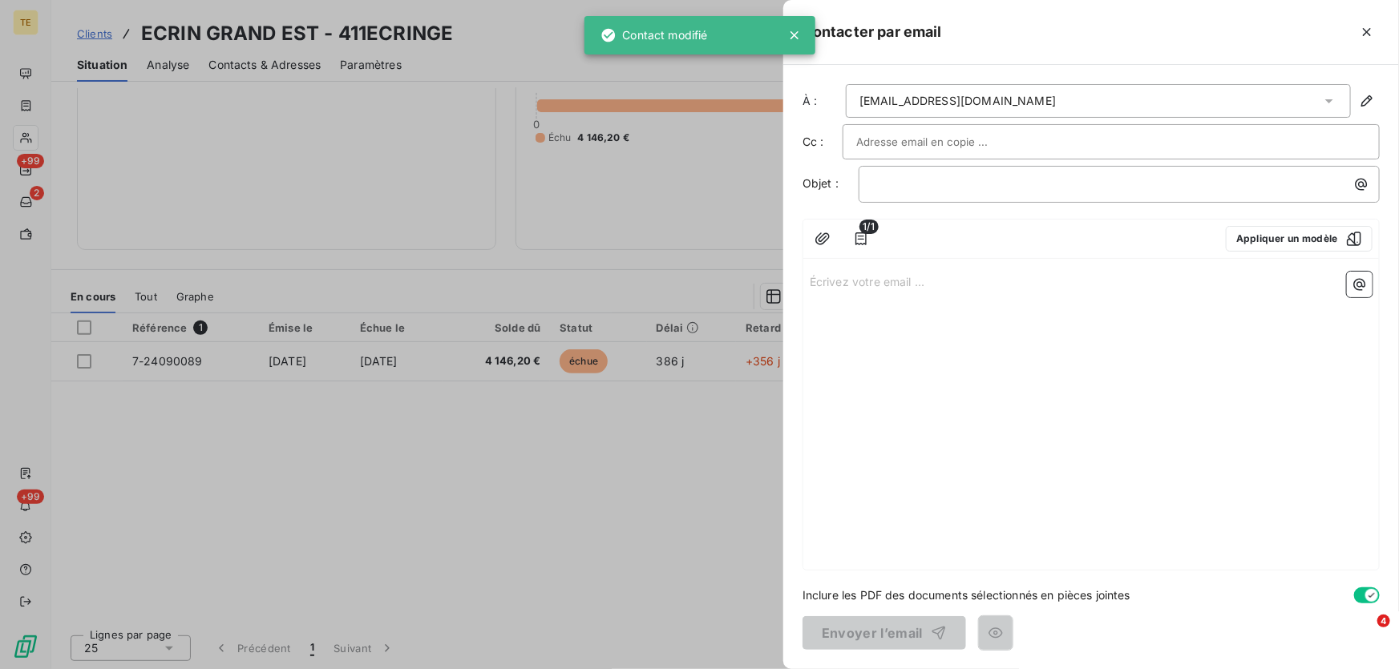
click at [872, 145] on input "text" at bounding box center [942, 142] width 172 height 24
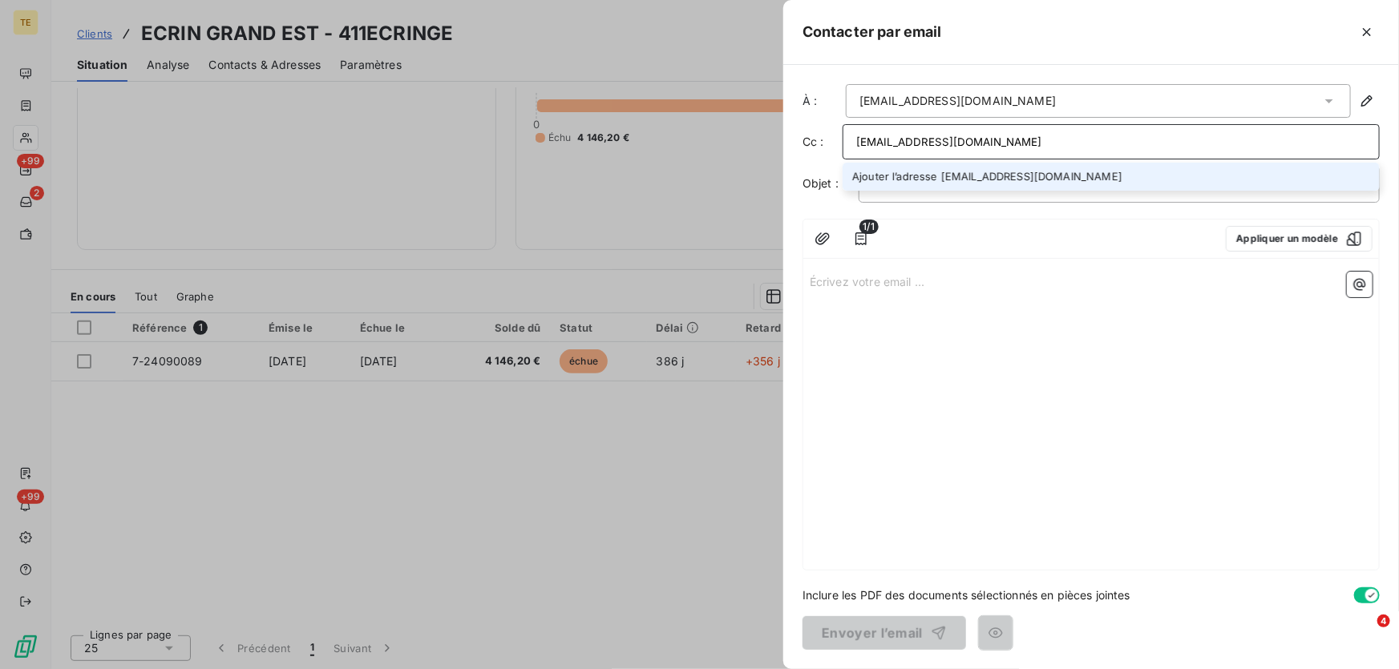
type input "[EMAIL_ADDRESS][DOMAIN_NAME]"
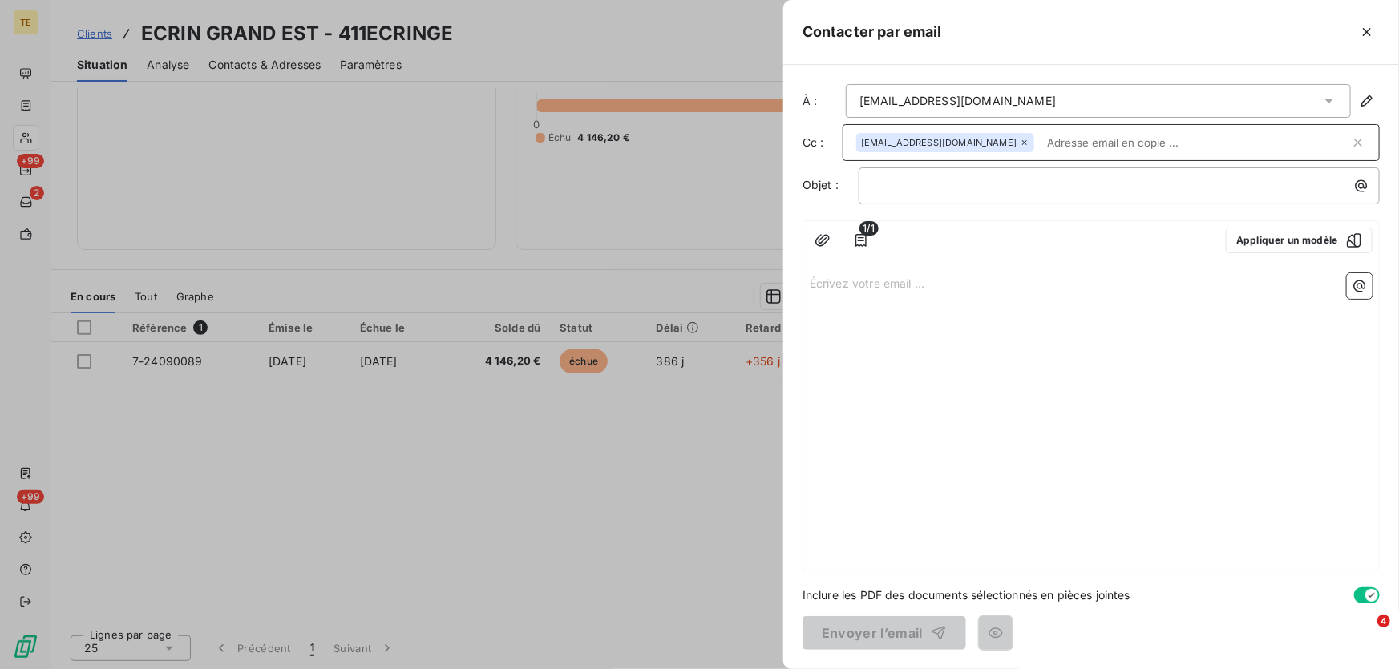
click at [1041, 147] on input "text" at bounding box center [1195, 143] width 309 height 24
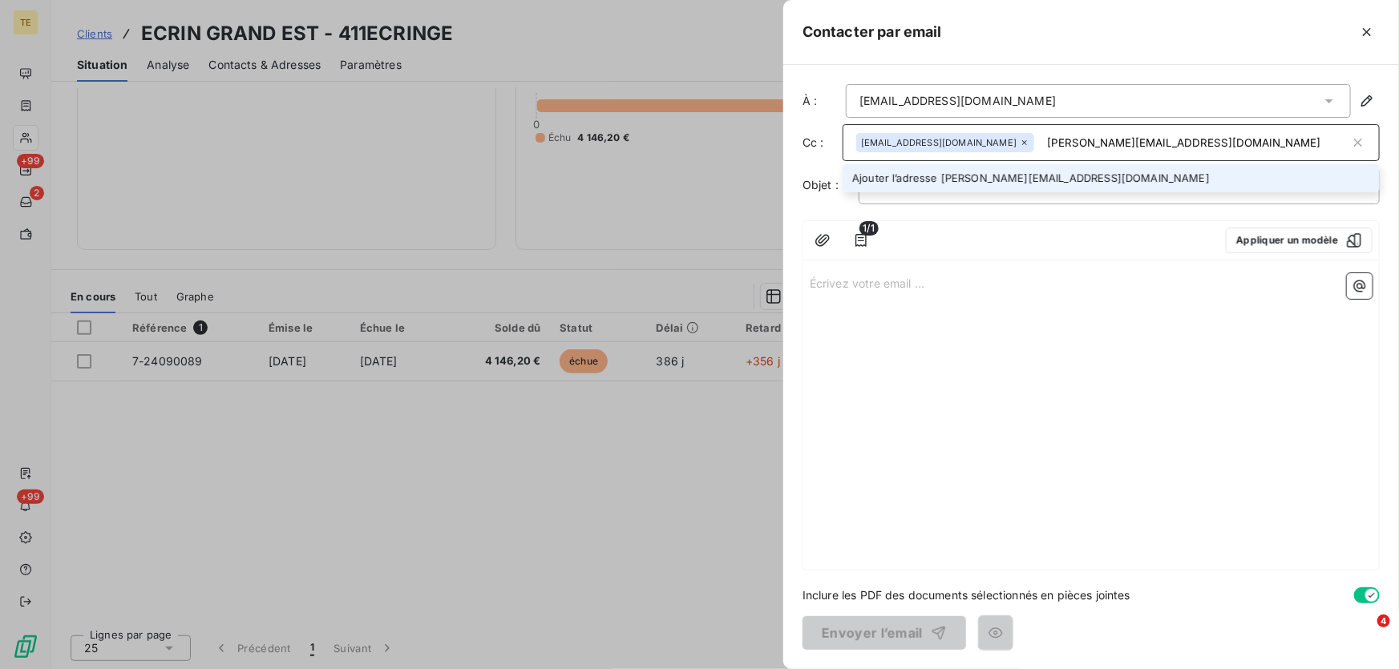
type input "[PERSON_NAME][EMAIL_ADDRESS][DOMAIN_NAME]"
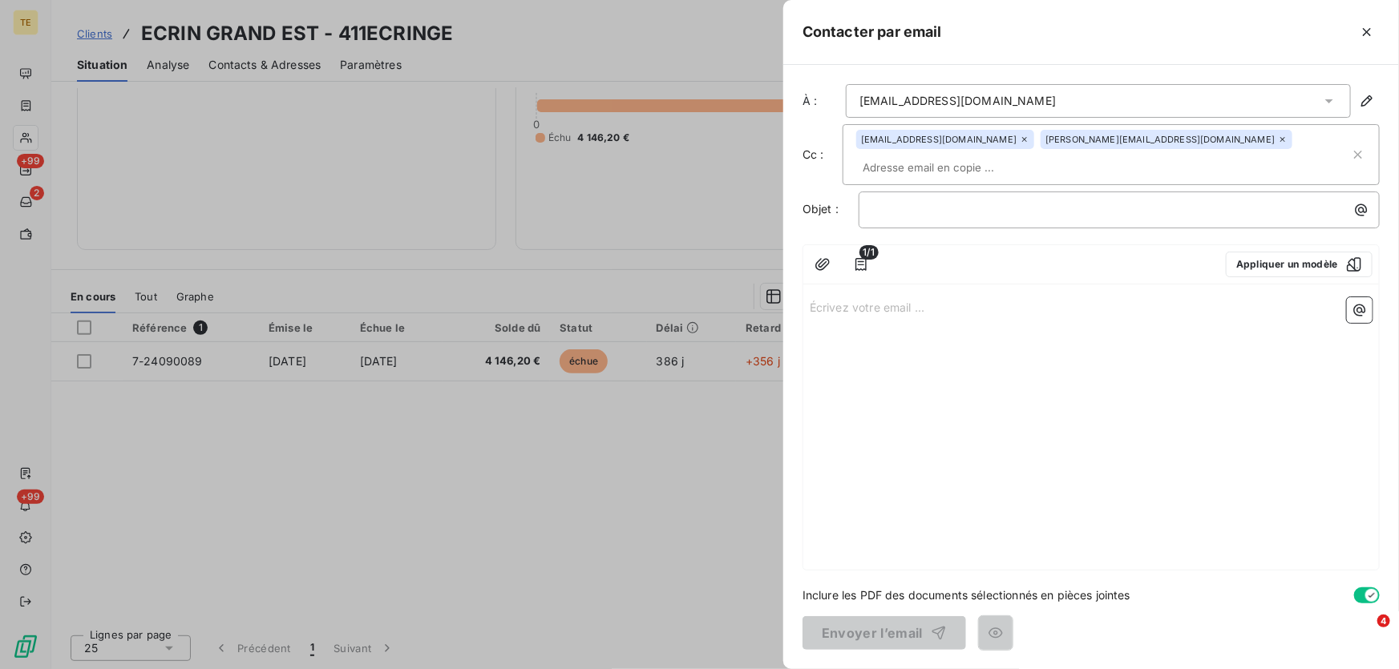
click at [1040, 253] on div "1/1 Appliquer un modèle" at bounding box center [1091, 264] width 576 height 39
click at [1253, 252] on button "Appliquer un modèle" at bounding box center [1299, 265] width 147 height 26
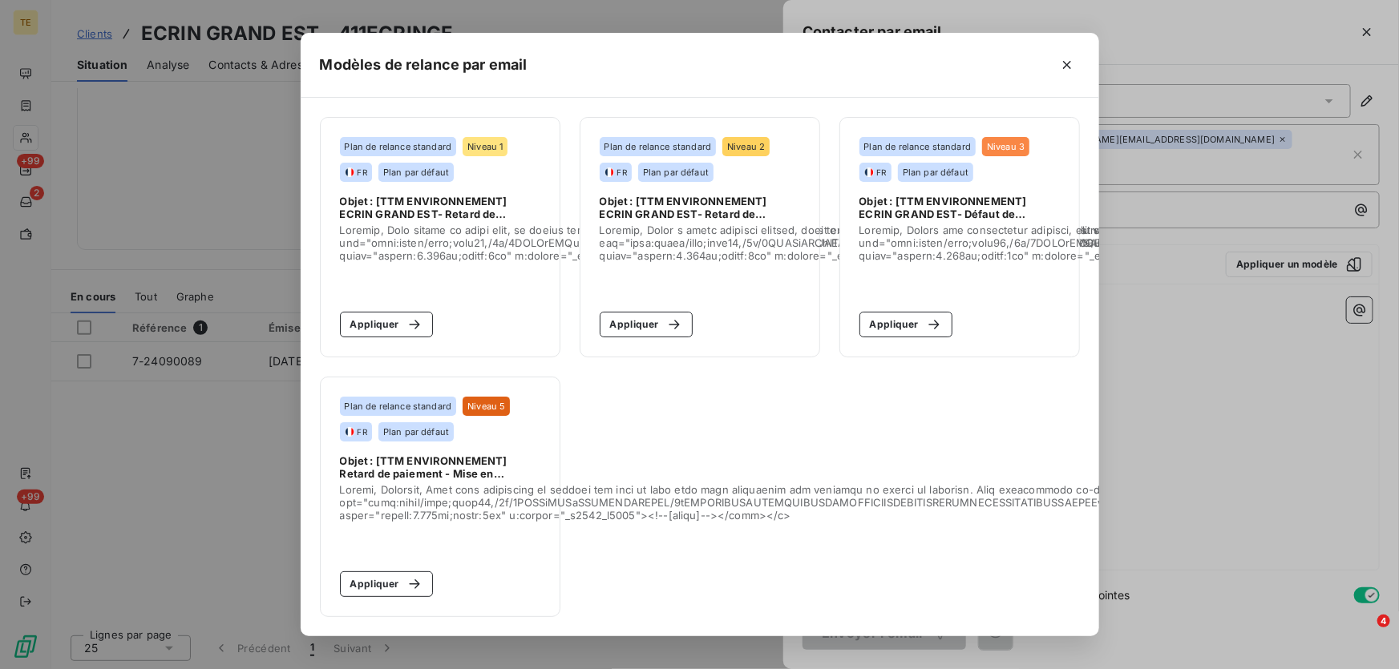
click at [411, 414] on div "Plan de relance standard Niveau 5 FR Plan par défaut" at bounding box center [440, 419] width 200 height 45
click at [377, 577] on button "Appliquer" at bounding box center [387, 585] width 94 height 26
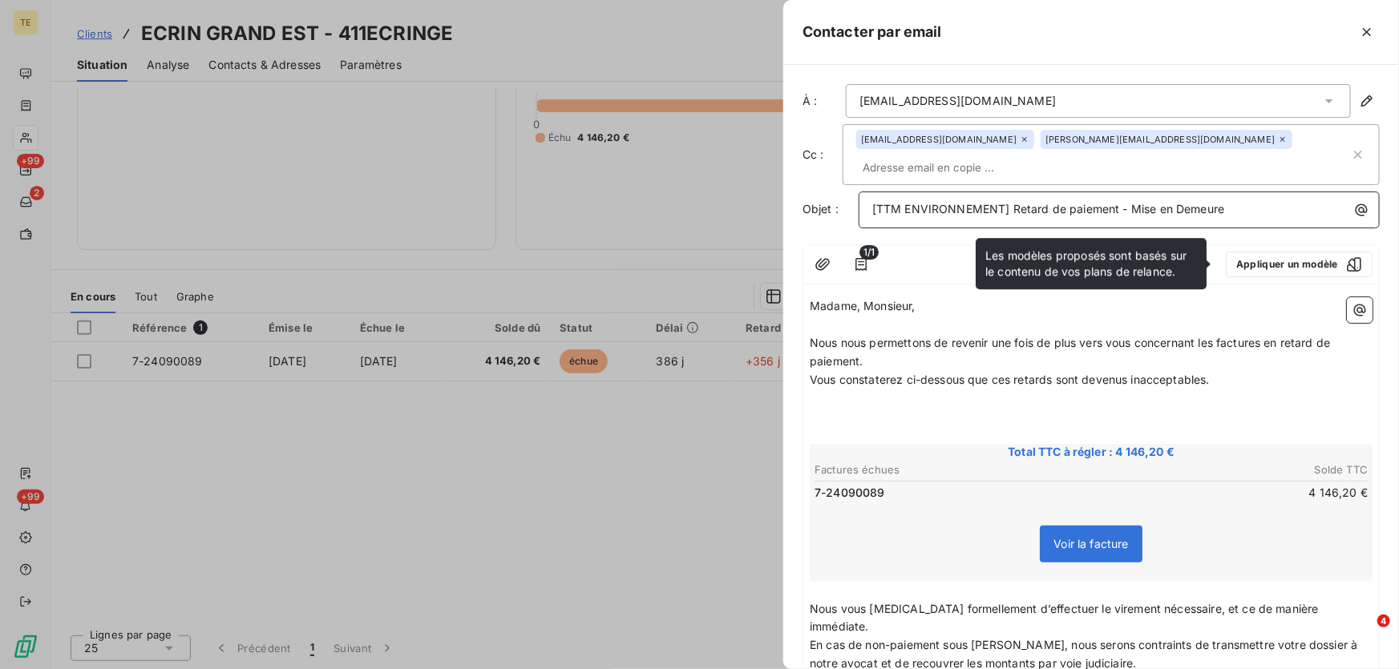
click at [1250, 213] on p "[TTM ENVIRONNEMENT] Retard de paiement - Mise en Demeure" at bounding box center [1123, 209] width 502 height 18
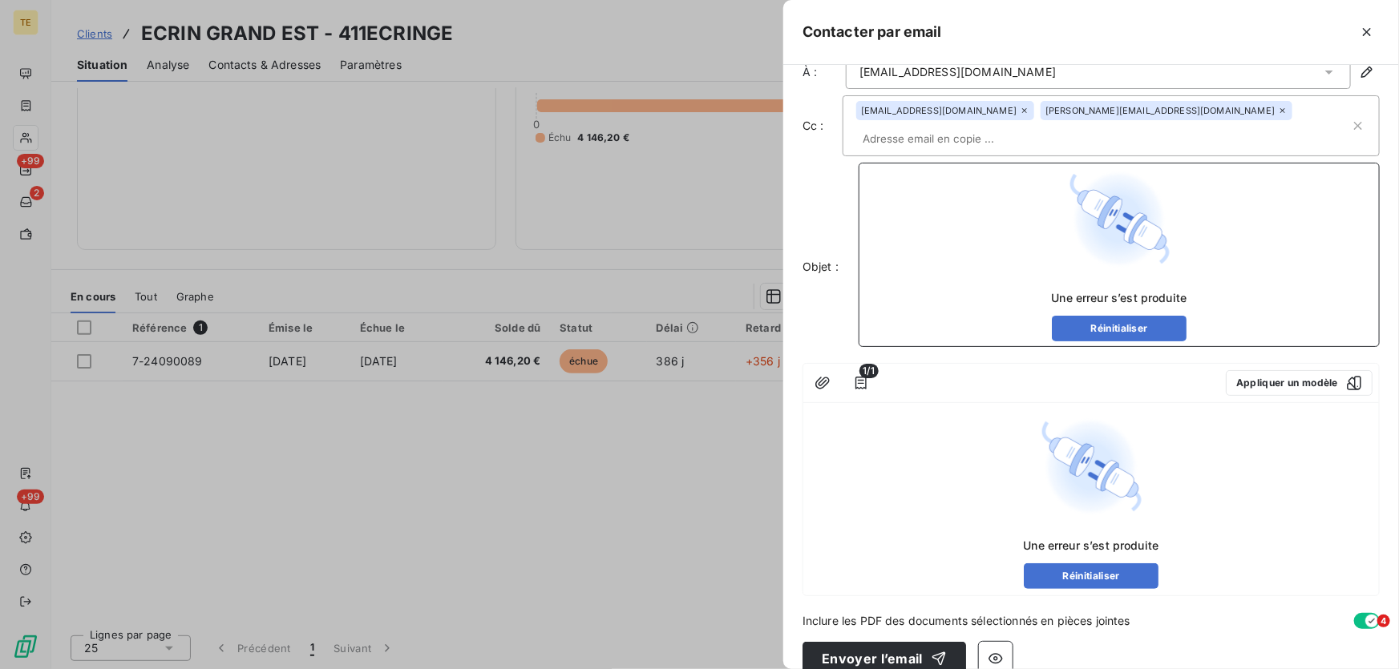
scroll to position [0, 0]
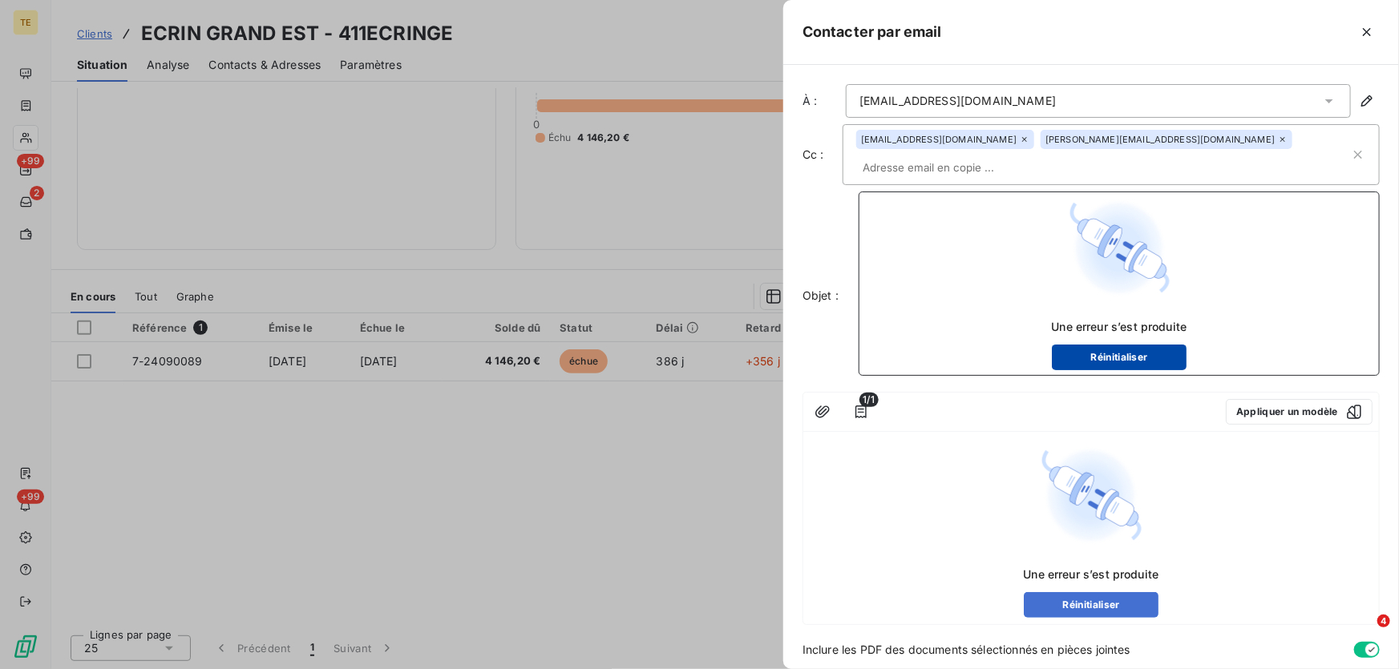
click at [1105, 357] on button "Réinitialiser" at bounding box center [1119, 358] width 135 height 26
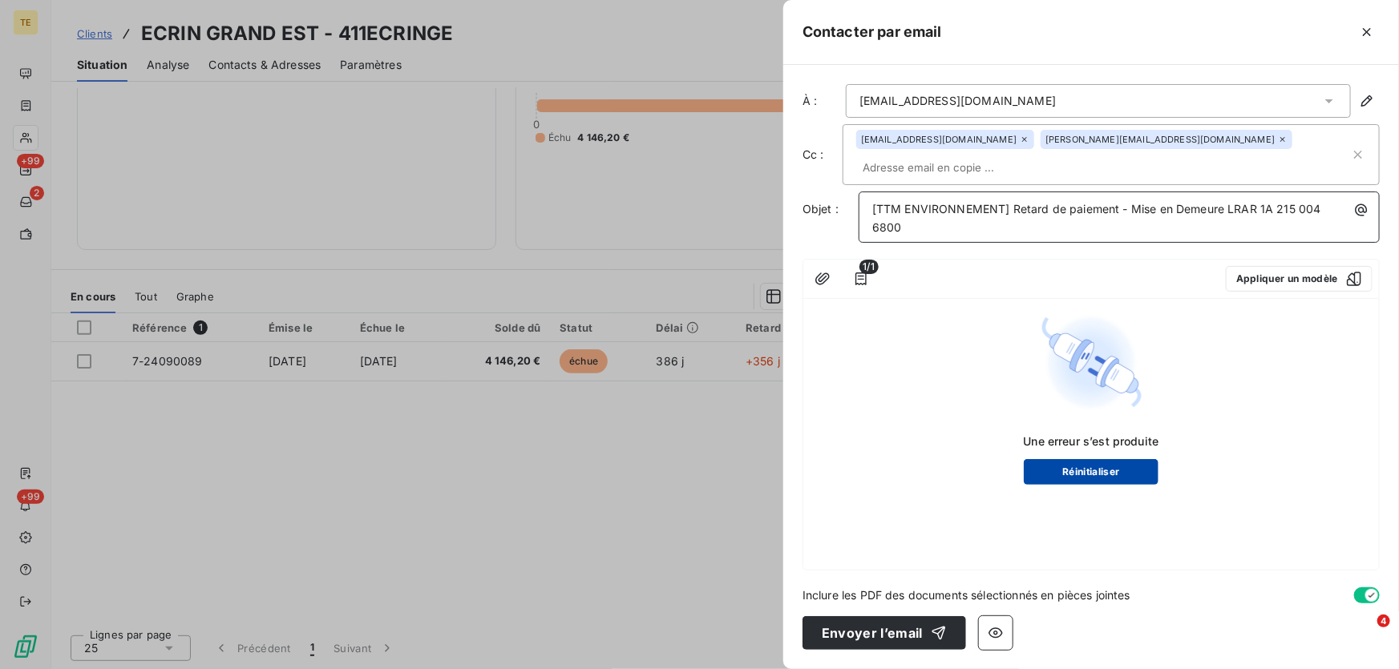
click at [1093, 459] on button "Réinitialiser" at bounding box center [1091, 472] width 135 height 26
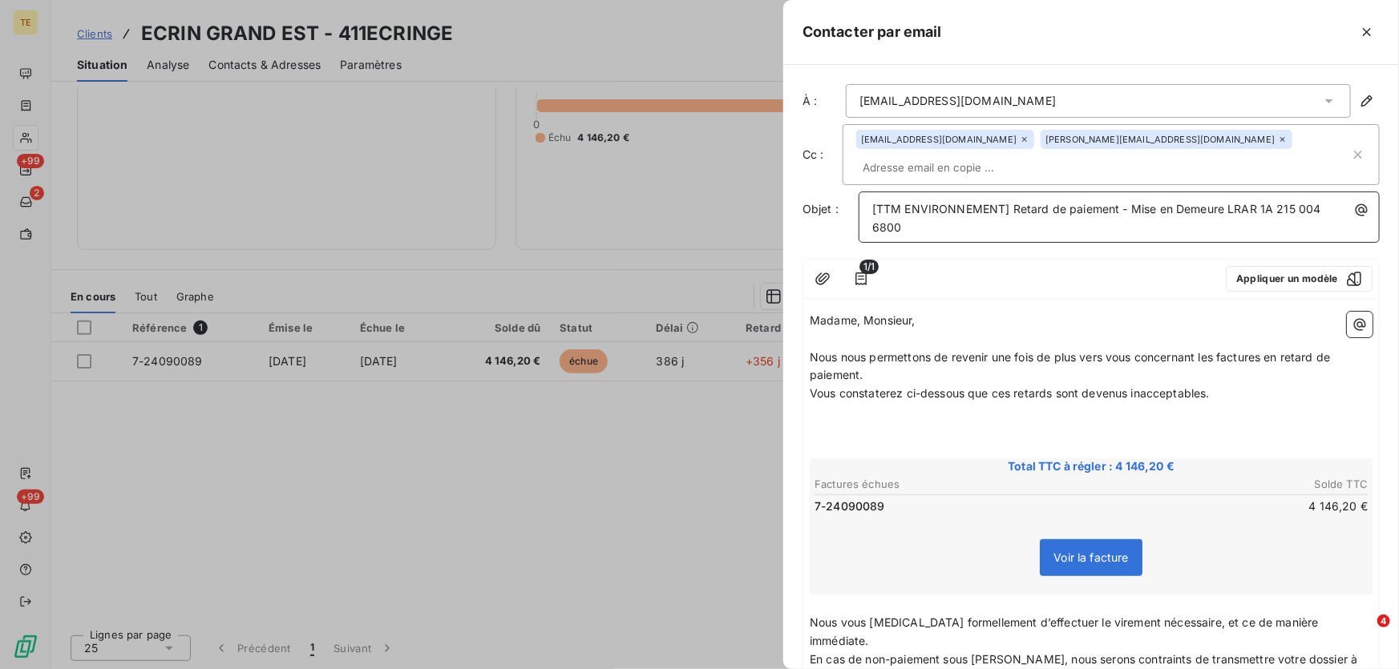
click at [987, 226] on p "[TTM ENVIRONNEMENT] Retard de paiement - Mise en Demeure LRAR 1A 215 004 6800" at bounding box center [1123, 218] width 502 height 37
drag, startPoint x: 862, startPoint y: 277, endPoint x: 811, endPoint y: 281, distance: 50.7
click at [811, 281] on div "1/1 Appliquer un modèle" at bounding box center [1091, 279] width 576 height 39
click at [816, 281] on icon "button" at bounding box center [822, 279] width 14 height 12
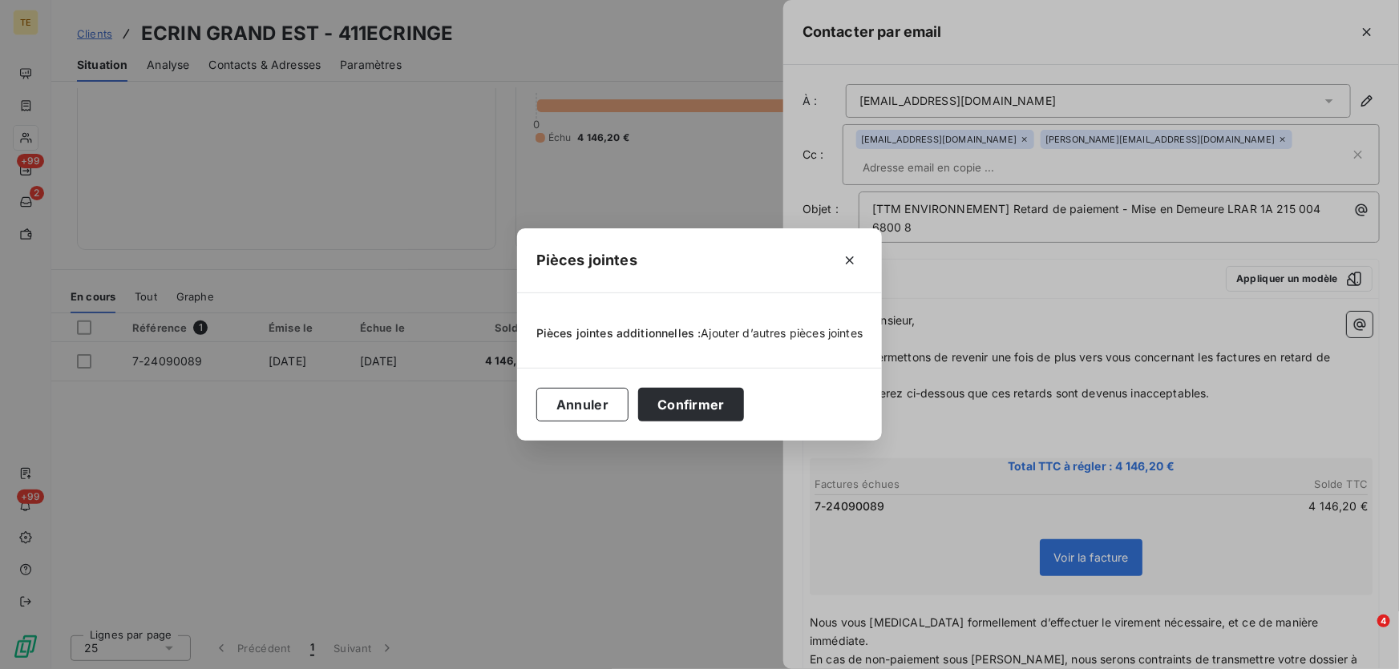
click at [746, 332] on span "Ajouter d’autres pièces jointes" at bounding box center [783, 333] width 162 height 14
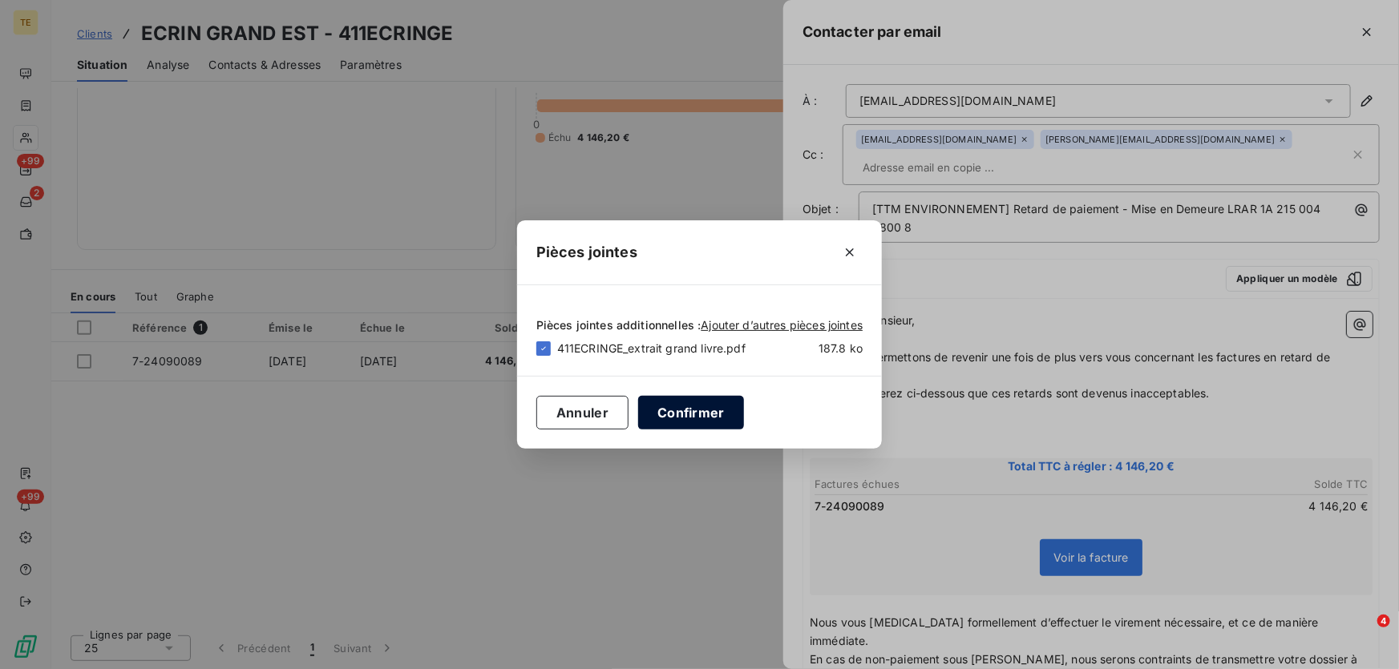
click at [704, 404] on button "Confirmer" at bounding box center [691, 413] width 106 height 34
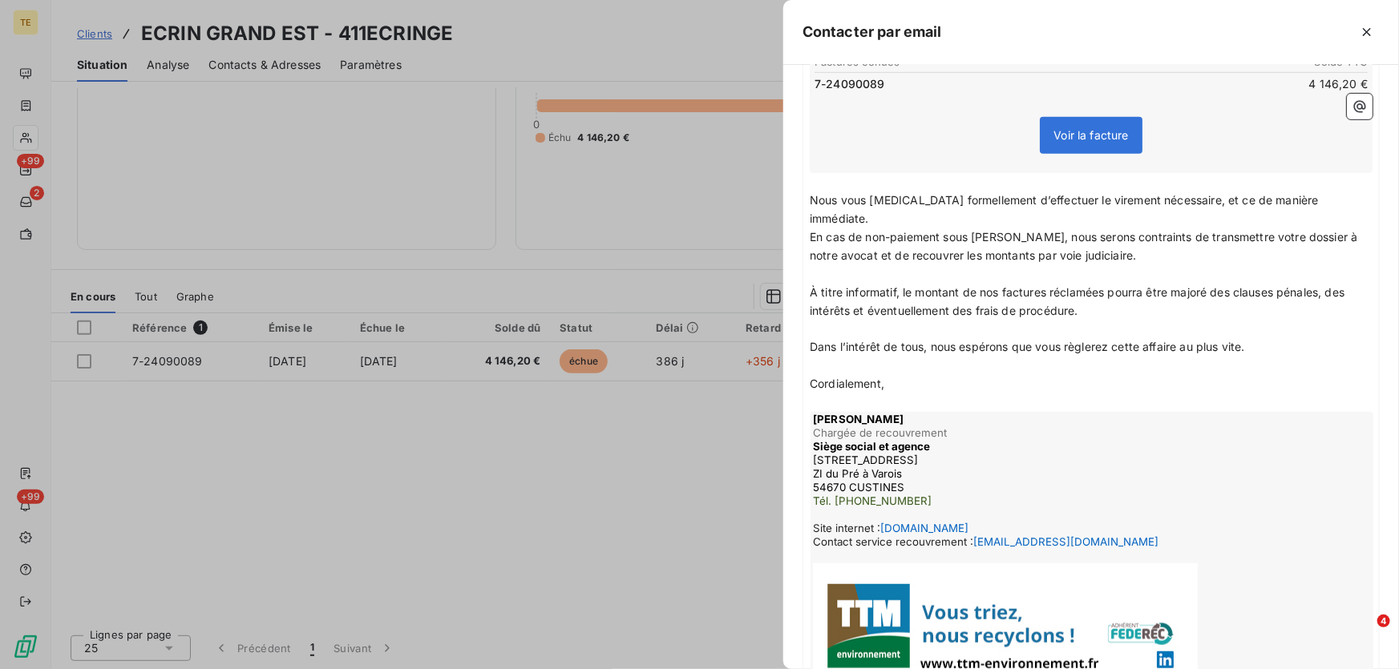
scroll to position [532, 0]
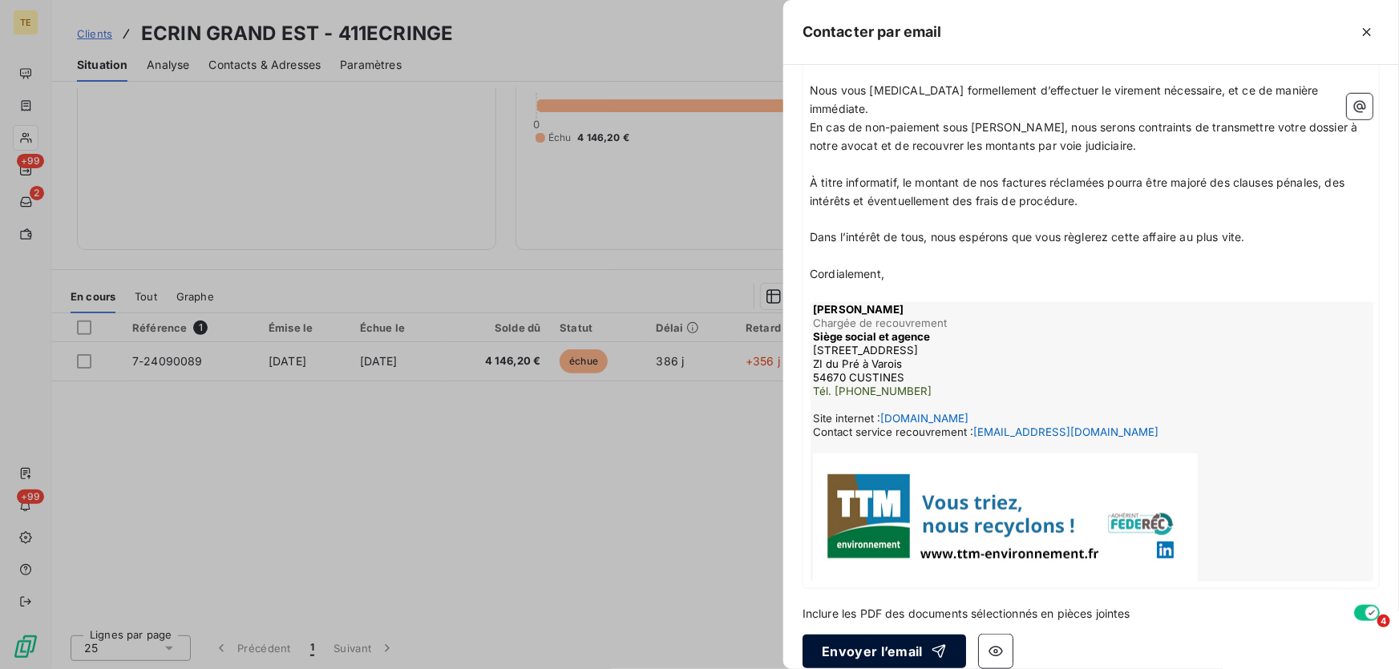
click at [880, 635] on button "Envoyer l’email" at bounding box center [885, 652] width 164 height 34
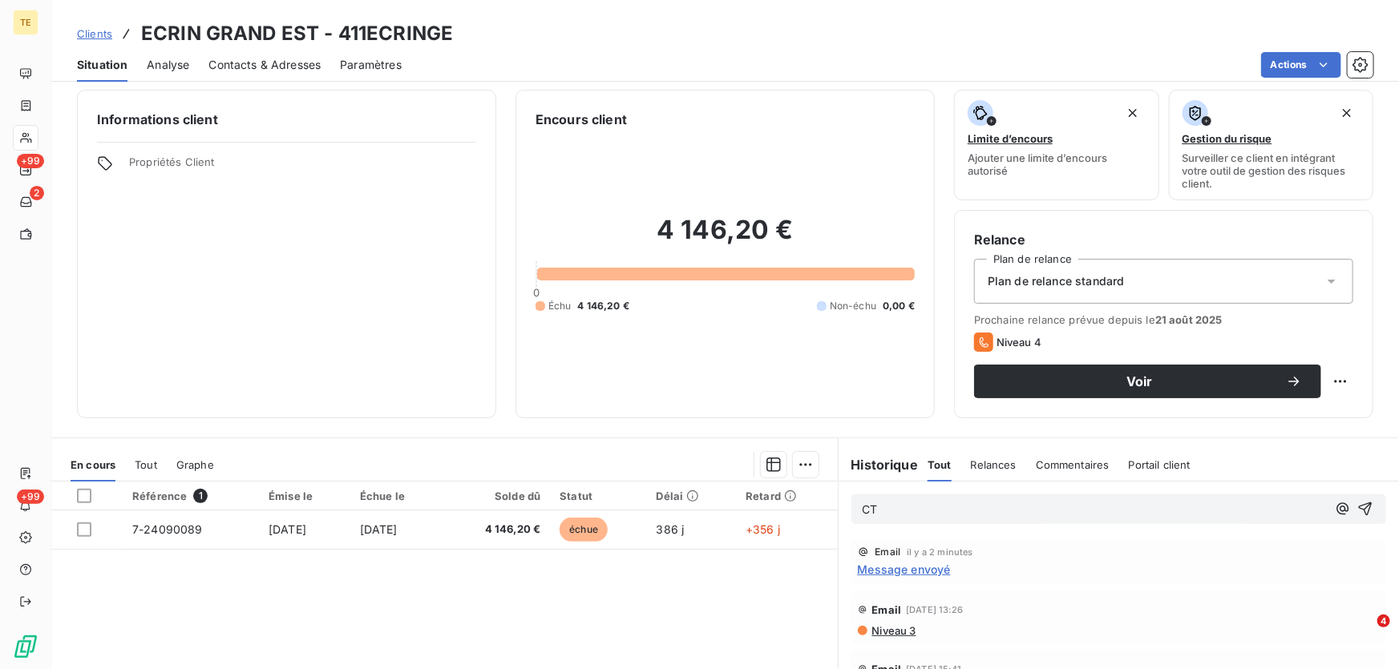
scroll to position [0, 0]
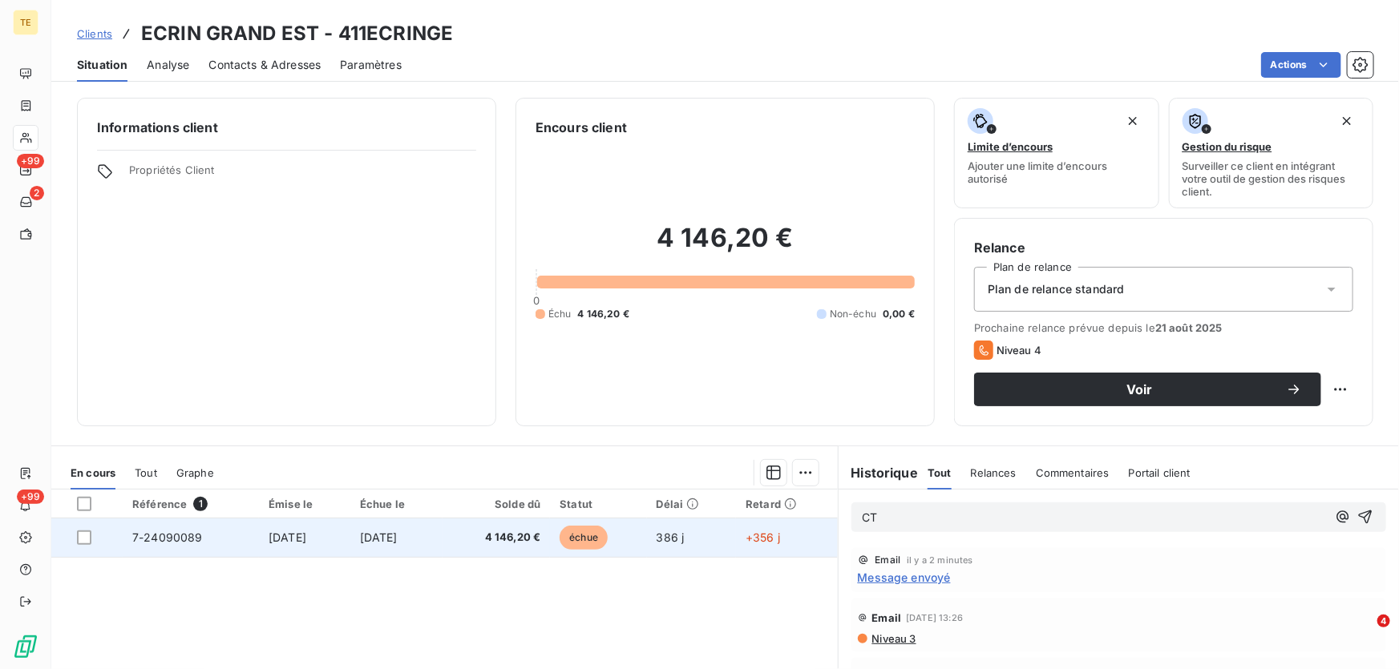
drag, startPoint x: 847, startPoint y: 521, endPoint x: 826, endPoint y: 525, distance: 22.0
click at [826, 525] on div "En cours Tout Graphe Référence 1 Émise le Échue le Solde dû Statut Délai Retard…" at bounding box center [725, 646] width 1348 height 401
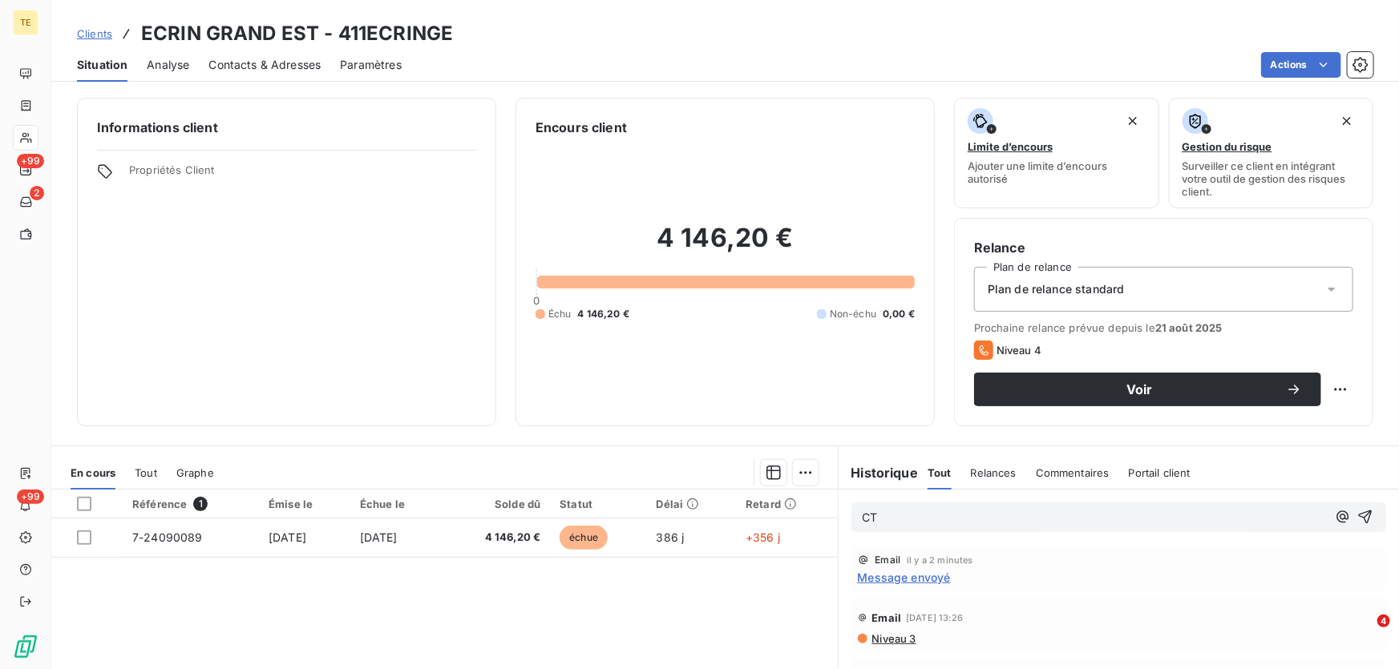
click at [940, 500] on div "CT" at bounding box center [1119, 517] width 560 height 55
click at [851, 524] on div "CT" at bounding box center [1118, 518] width 535 height 30
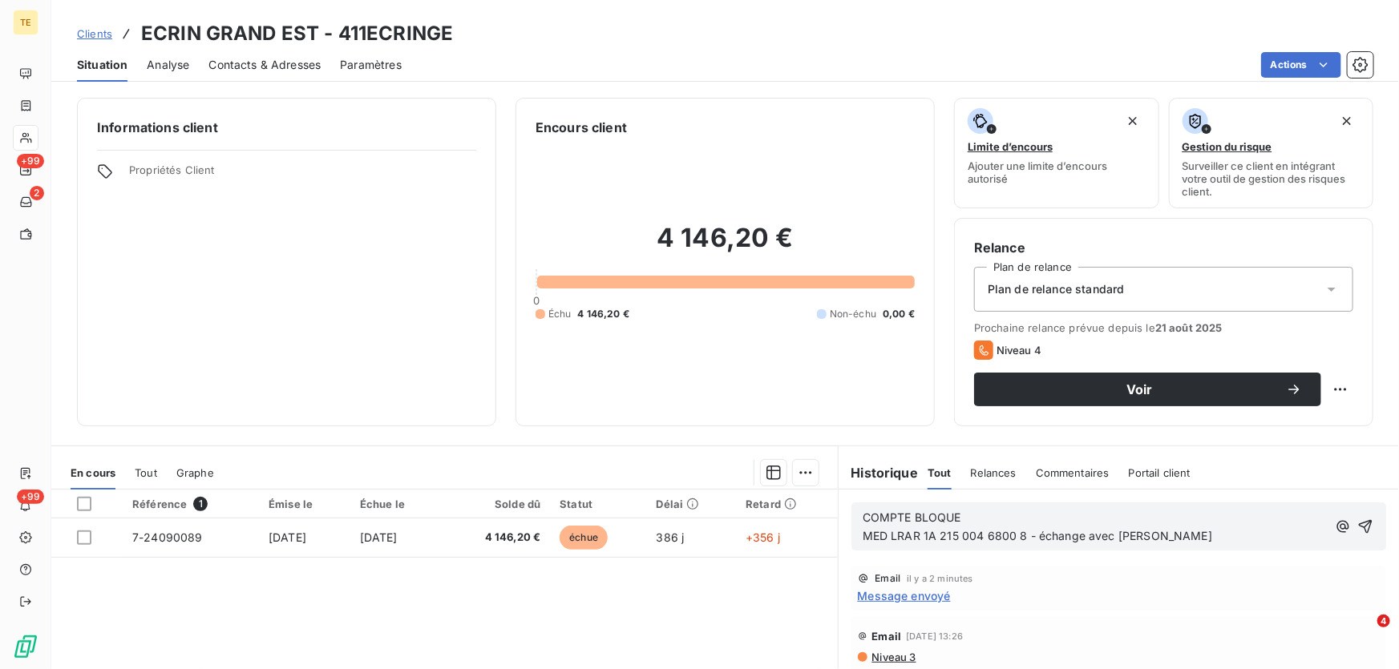
click at [1155, 535] on span "MED LRAR 1A 215 004 6800 8 - échange avec [PERSON_NAME]" at bounding box center [1038, 536] width 350 height 14
click at [1357, 524] on icon "button" at bounding box center [1365, 527] width 16 height 16
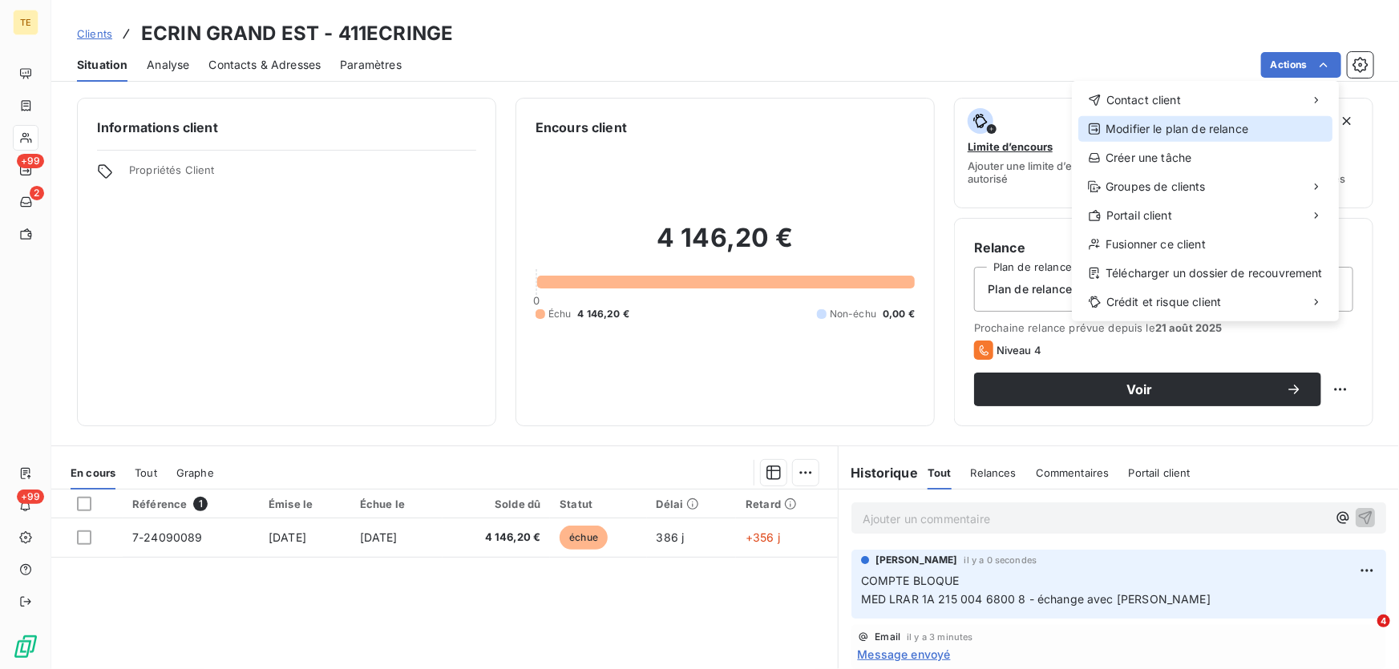
click at [1141, 135] on div "Modifier le plan de relance" at bounding box center [1205, 129] width 254 height 26
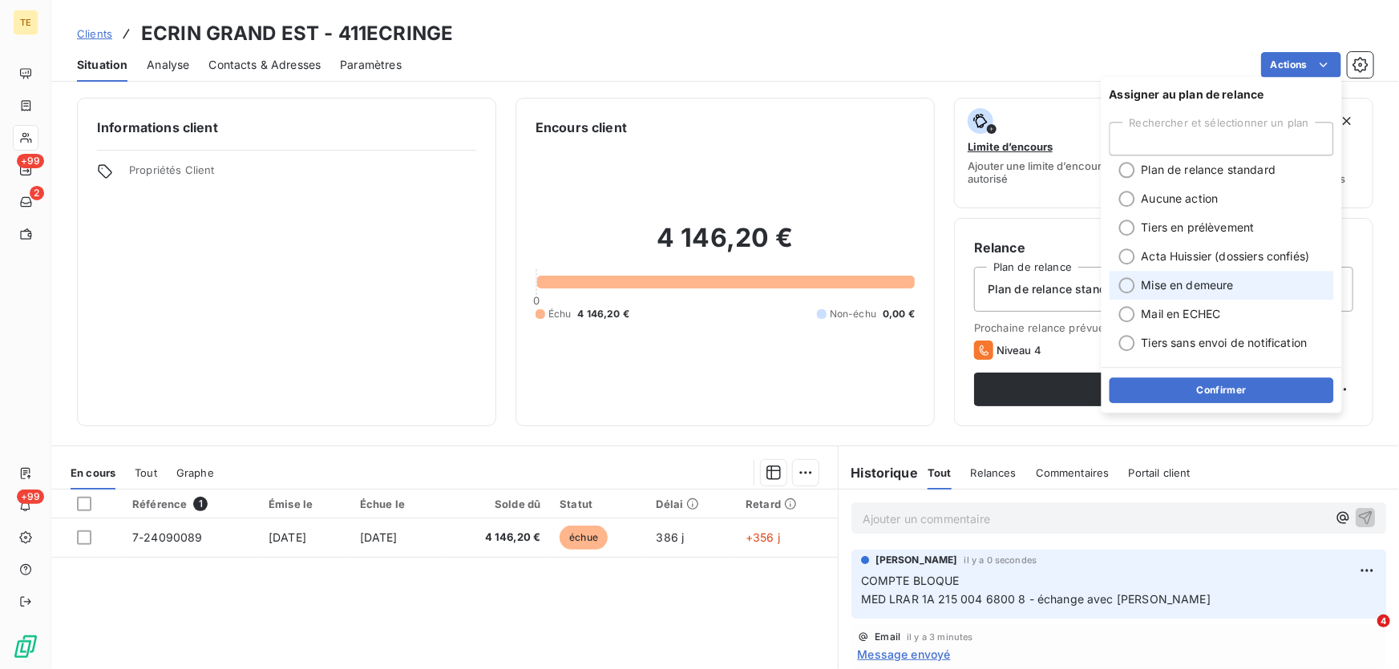
click at [1154, 278] on span "Mise en demeure" at bounding box center [1188, 285] width 92 height 16
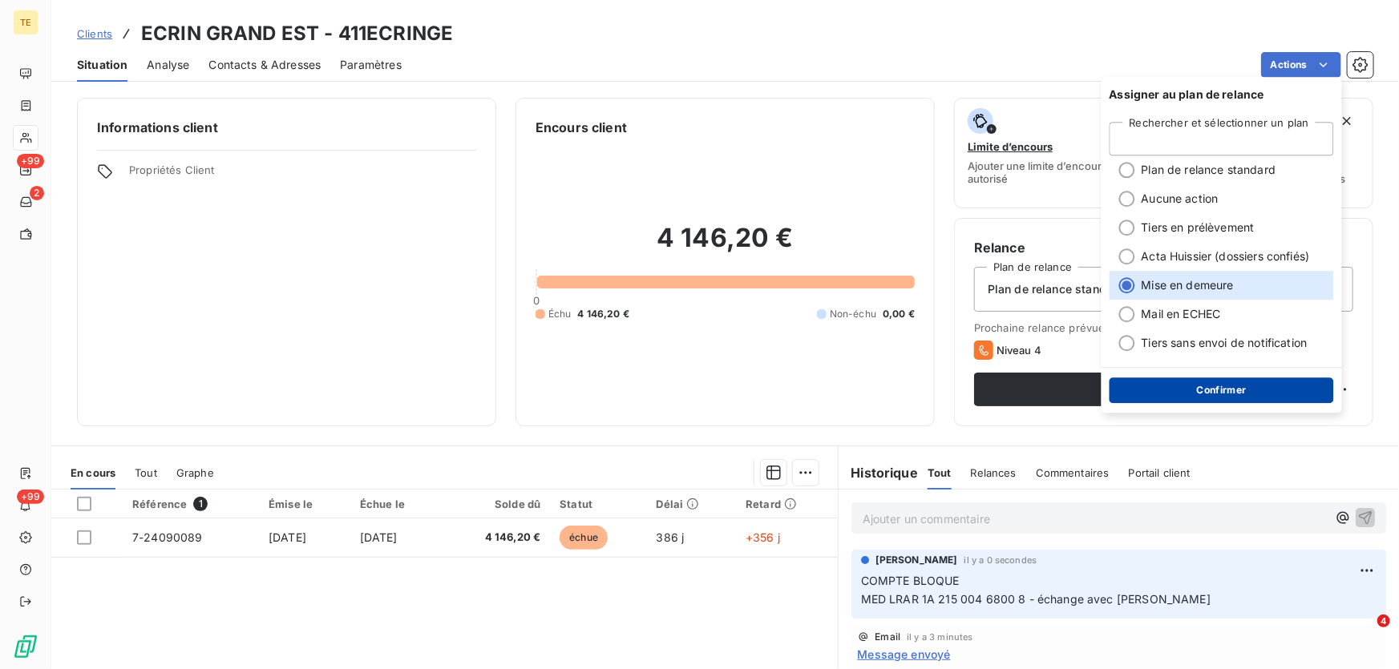
click at [1201, 390] on button "Confirmer" at bounding box center [1222, 391] width 224 height 26
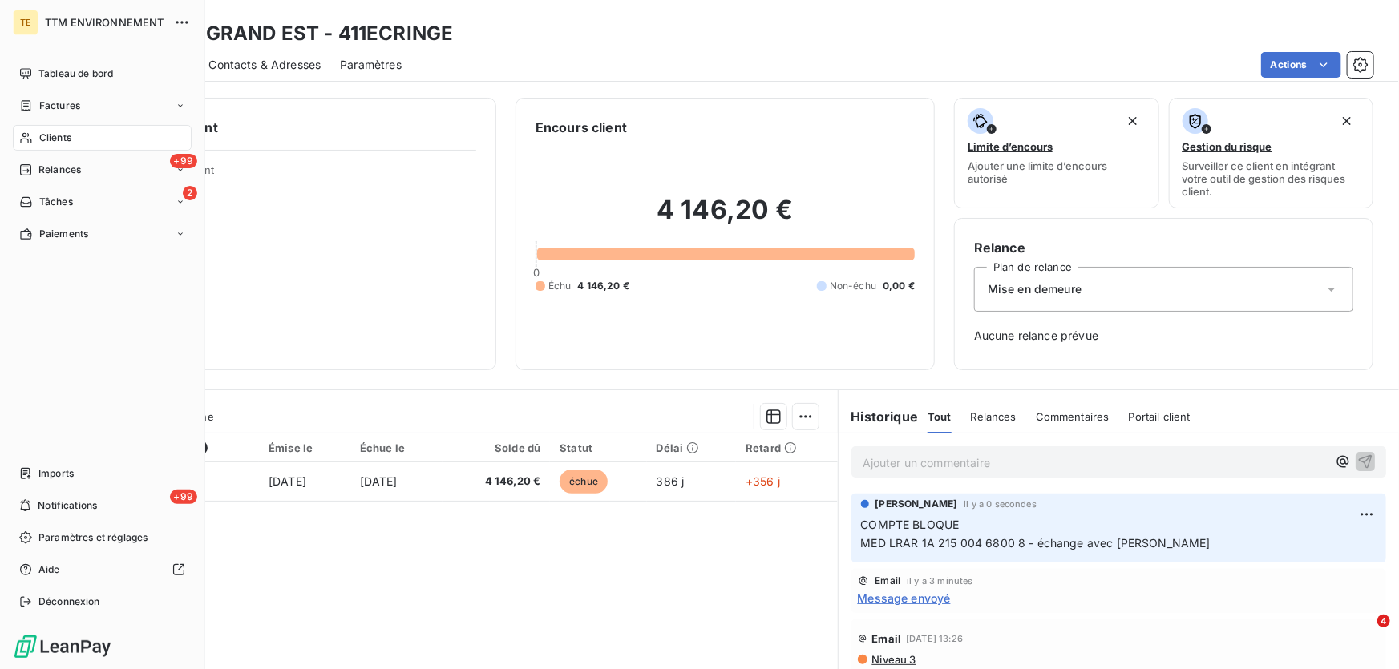
click at [54, 140] on span "Clients" at bounding box center [55, 138] width 32 height 14
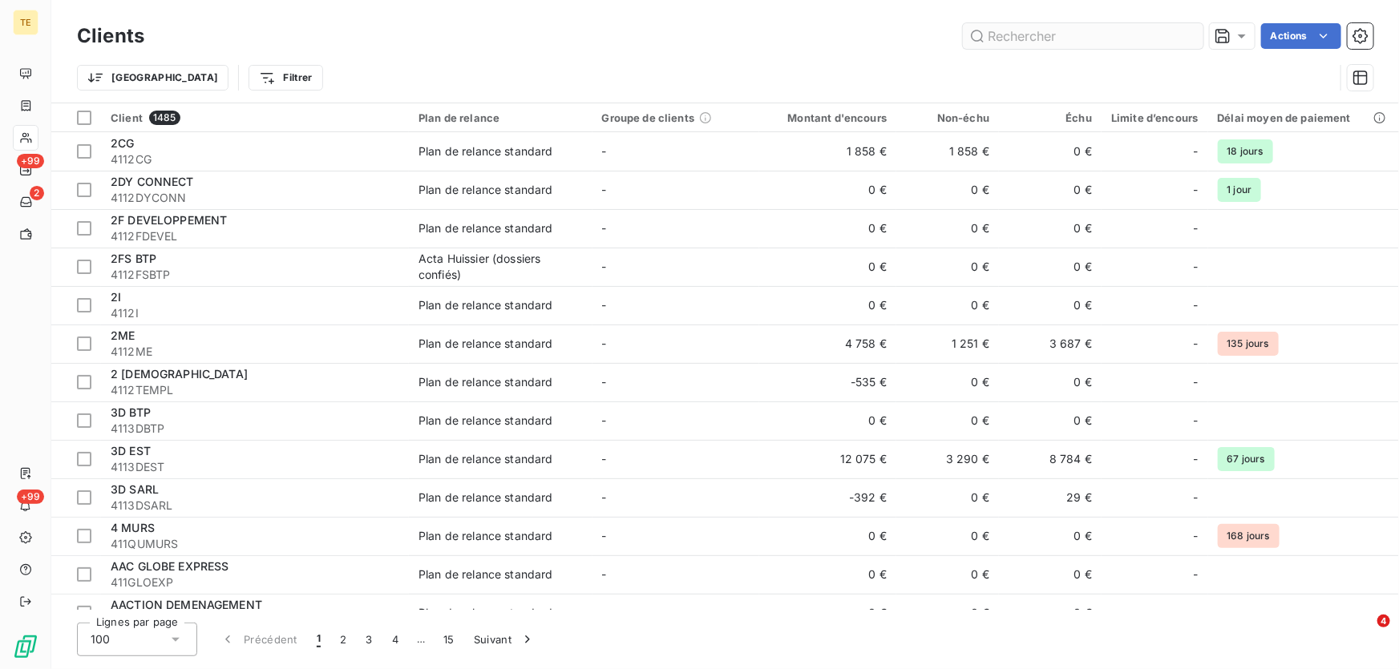
click at [1048, 29] on input "text" at bounding box center [1083, 36] width 241 height 26
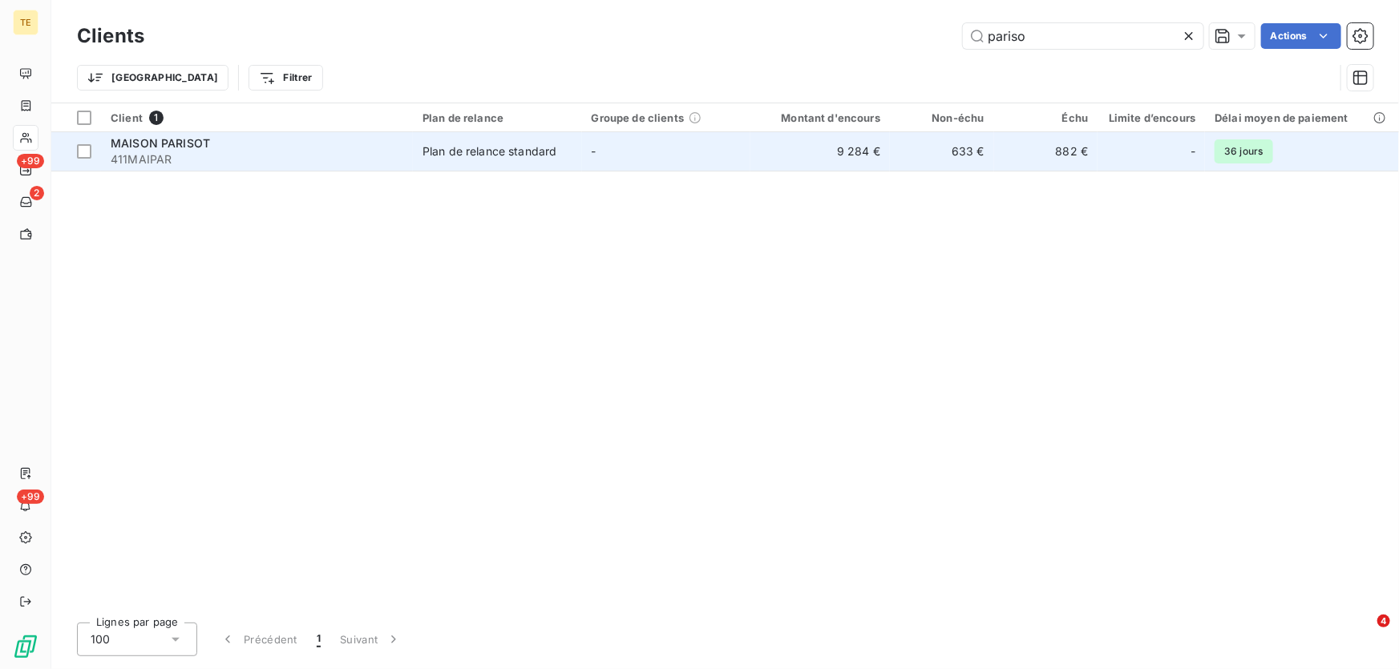
type input "pariso"
click at [153, 149] on span "MAISON PARISOT" at bounding box center [160, 143] width 99 height 14
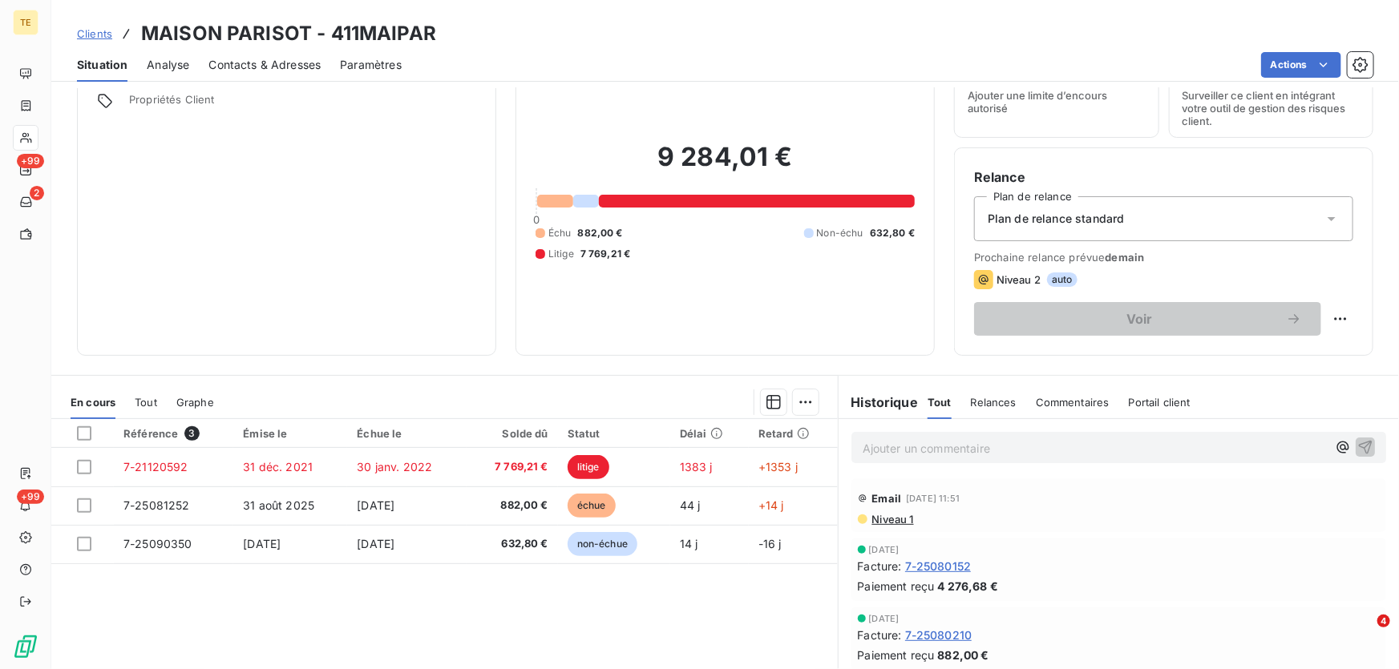
scroll to position [72, 0]
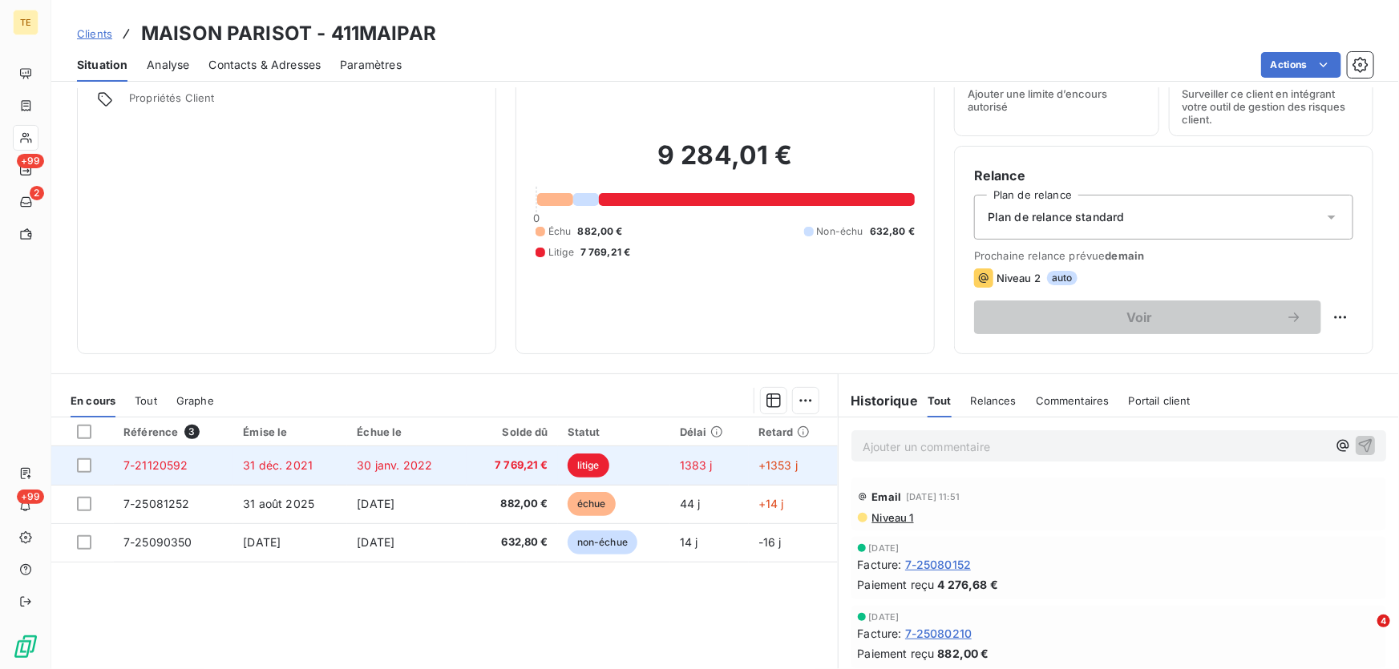
click at [168, 461] on span "7-21120592" at bounding box center [155, 466] width 65 height 14
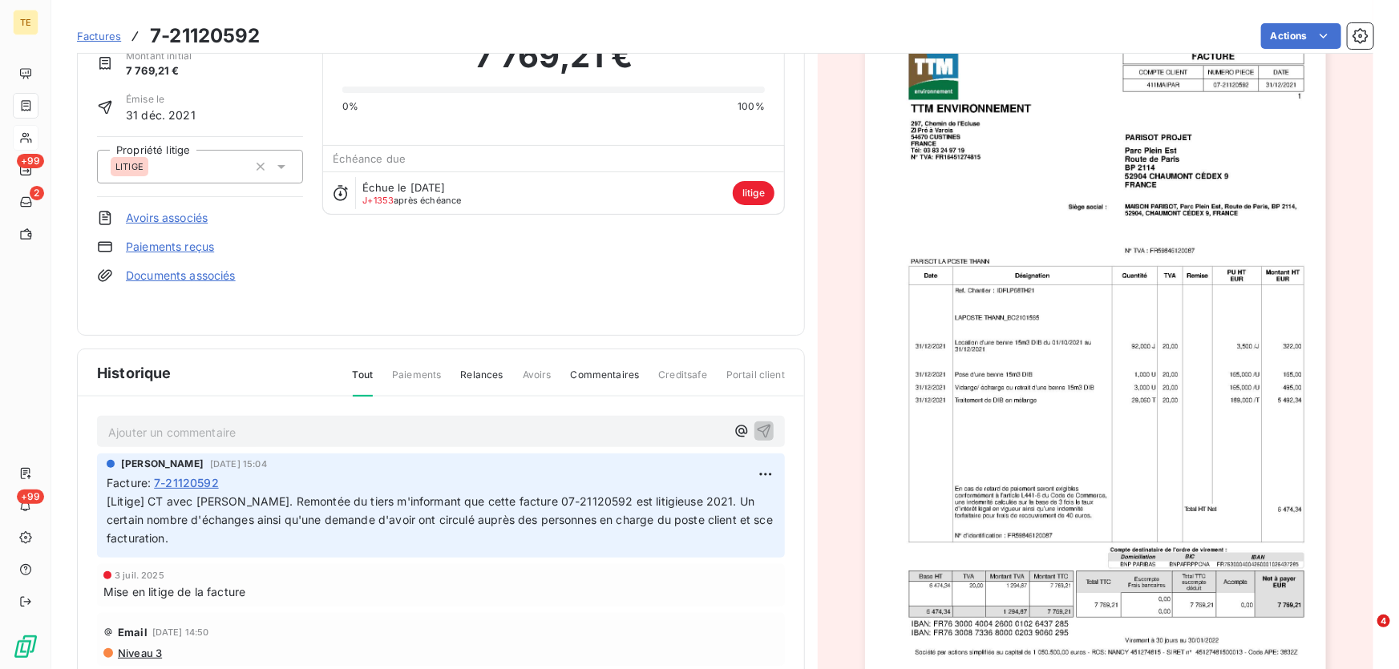
scroll to position [146, 0]
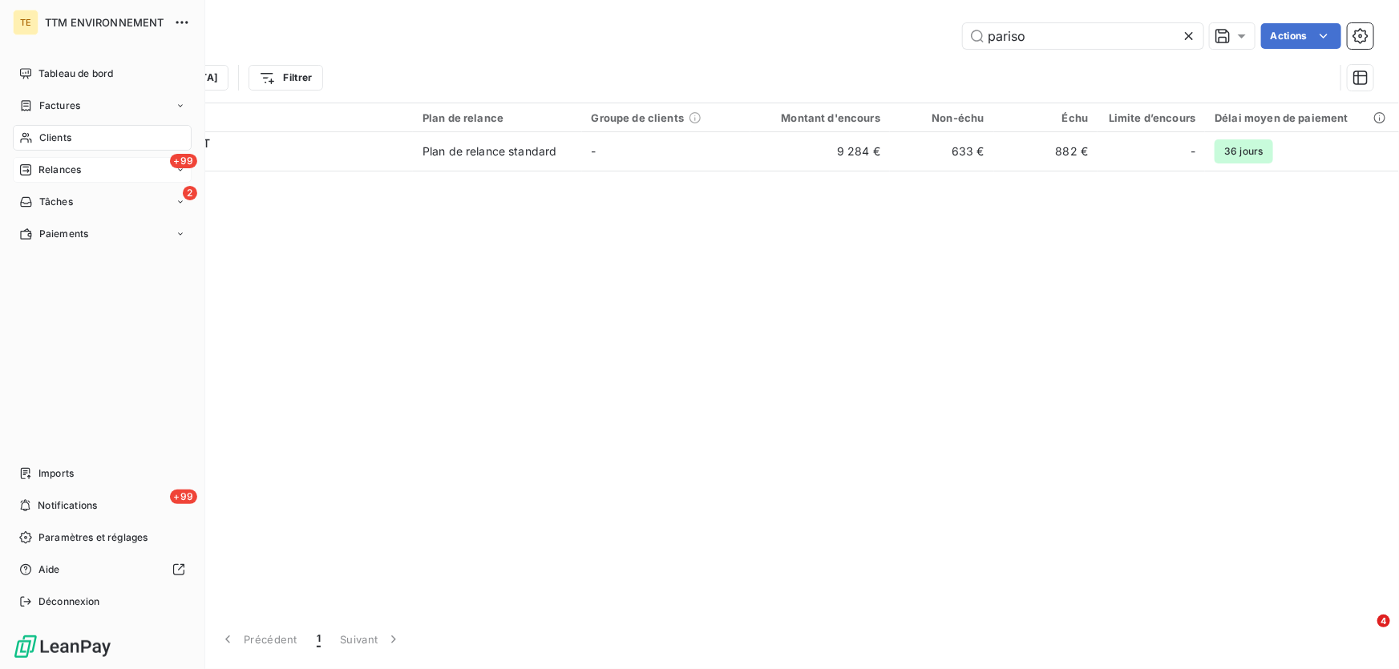
click at [50, 171] on span "Relances" at bounding box center [59, 170] width 42 height 14
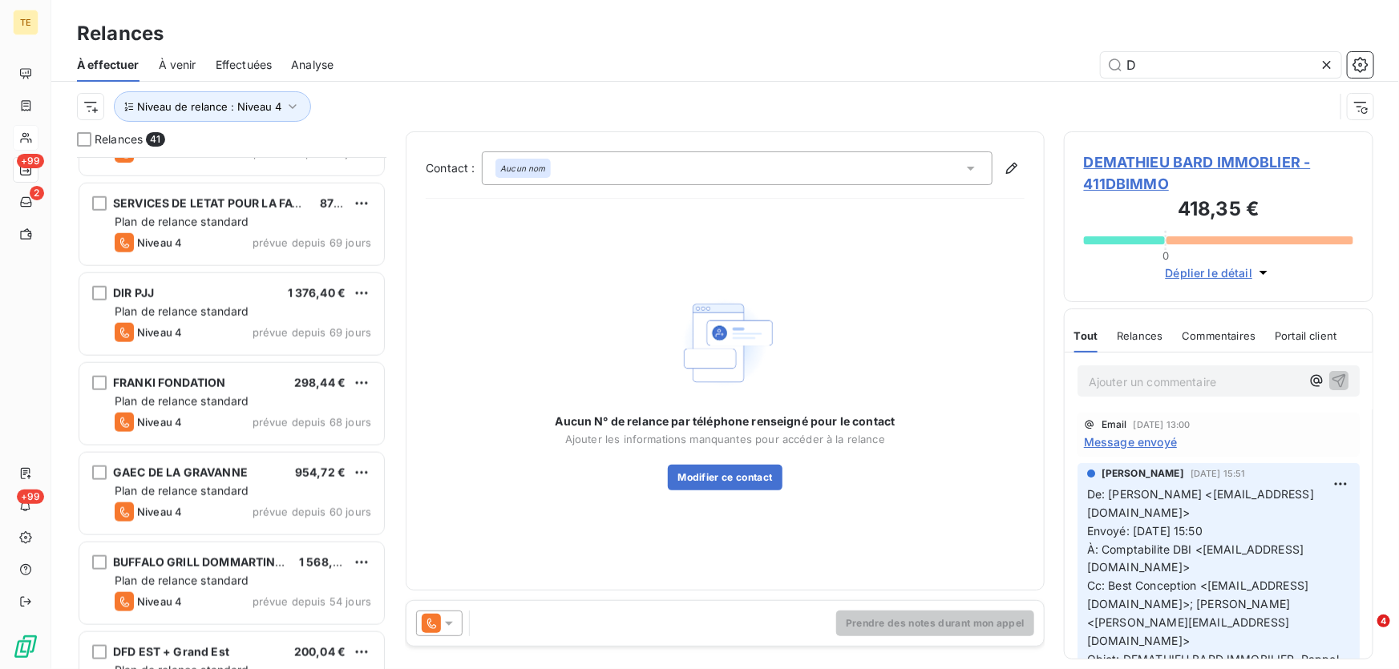
scroll to position [948, 0]
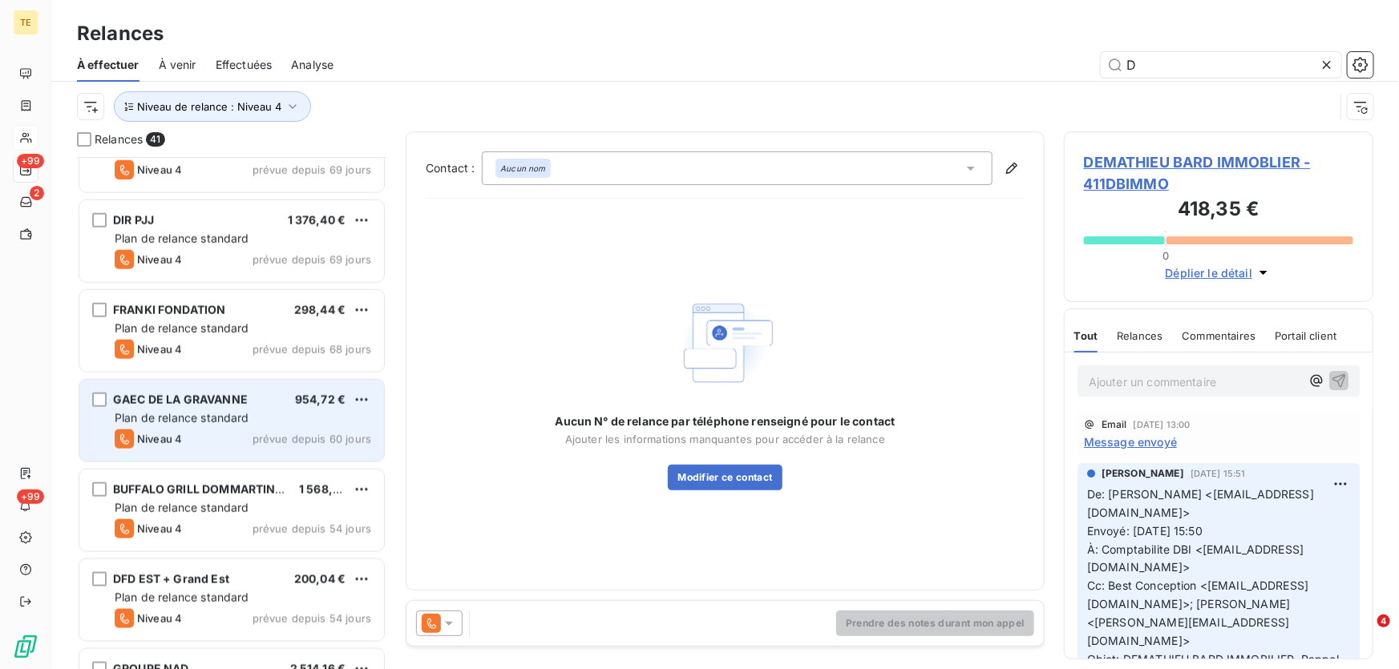
click at [188, 410] on div "Plan de relance standard" at bounding box center [243, 418] width 257 height 16
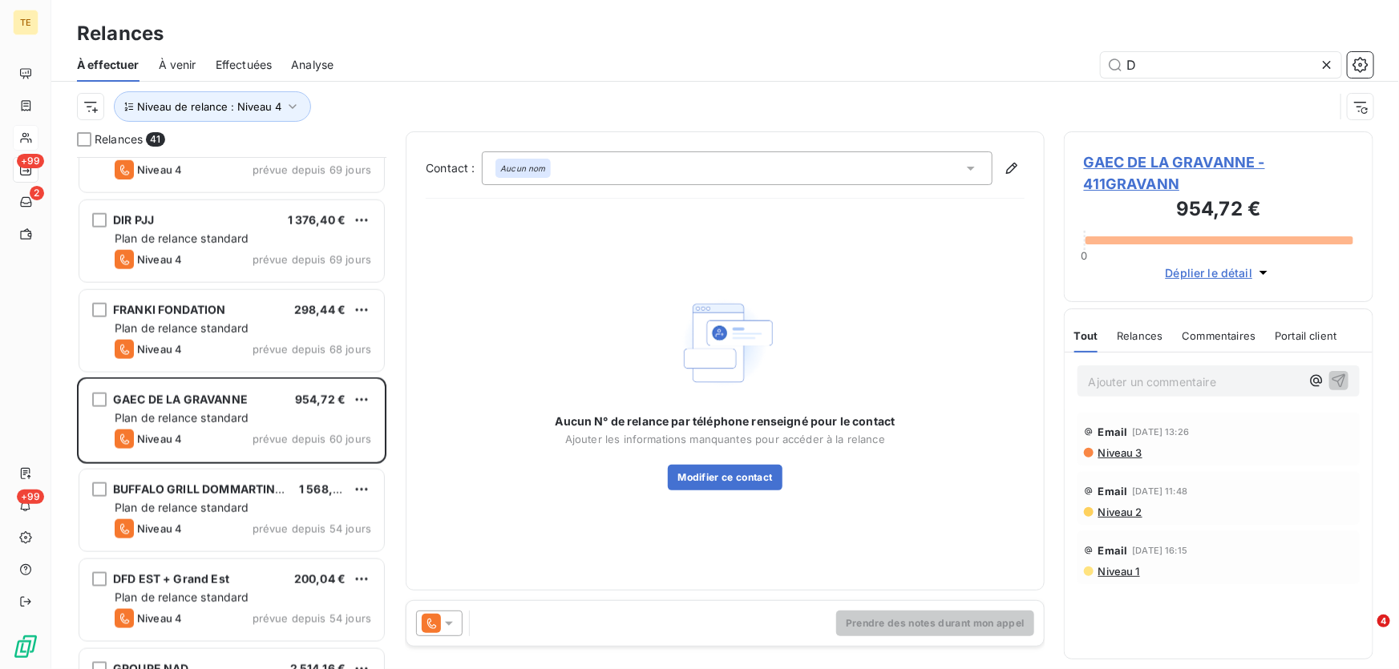
click at [1155, 156] on span "GAEC DE LA GRAVANNE - 411GRAVANN" at bounding box center [1218, 173] width 269 height 43
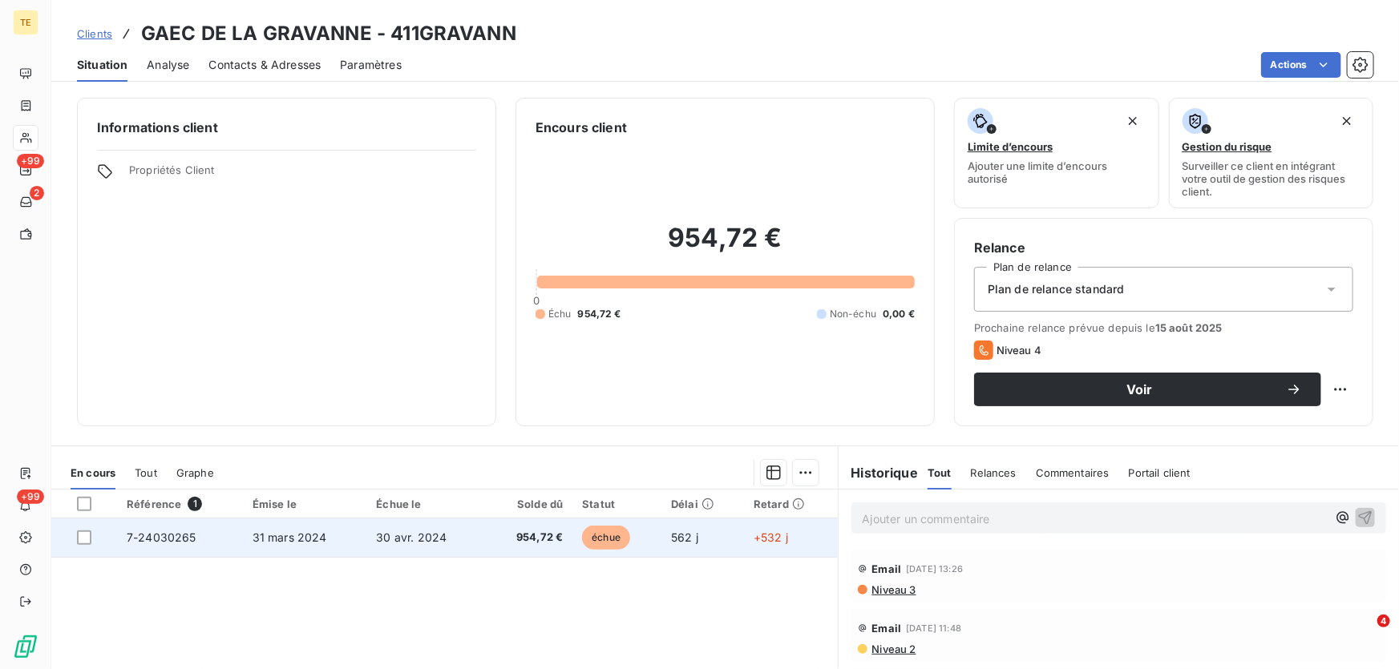
click at [175, 531] on span "7-24030265" at bounding box center [162, 538] width 70 height 14
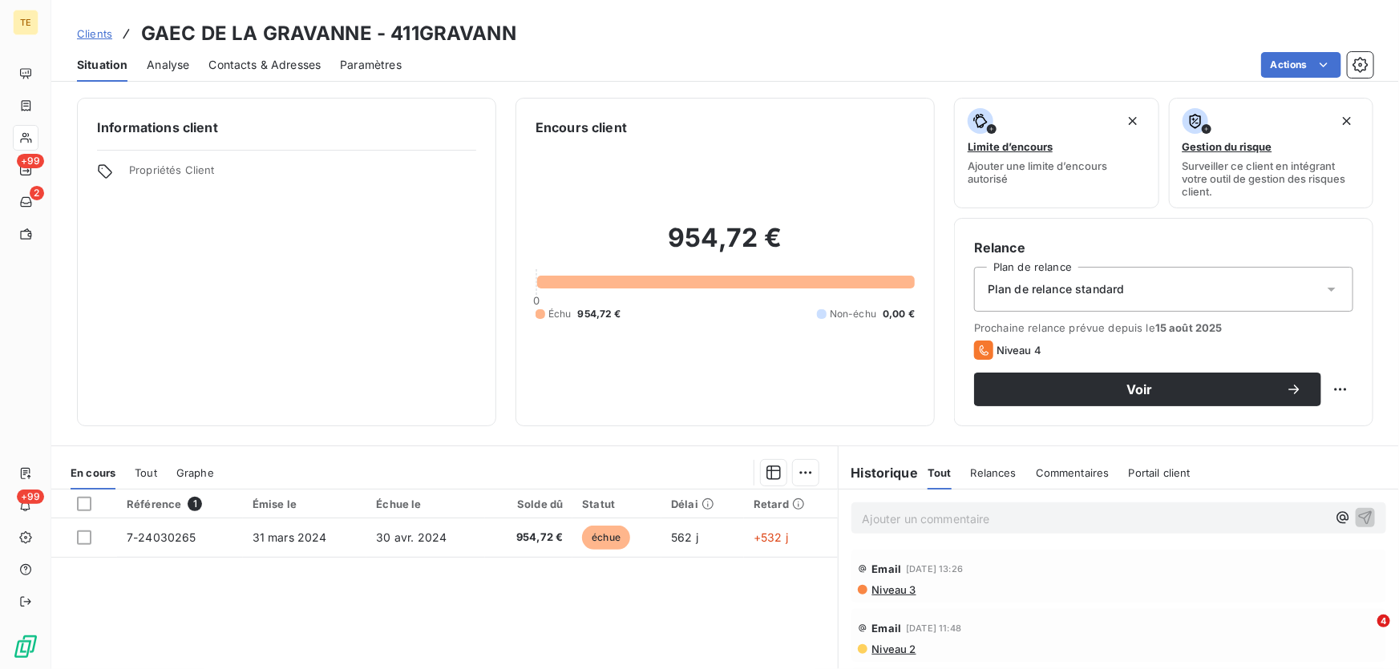
click at [886, 511] on p "Ajouter un commentaire ﻿" at bounding box center [1095, 519] width 464 height 20
click at [1357, 517] on icon "button" at bounding box center [1365, 517] width 16 height 16
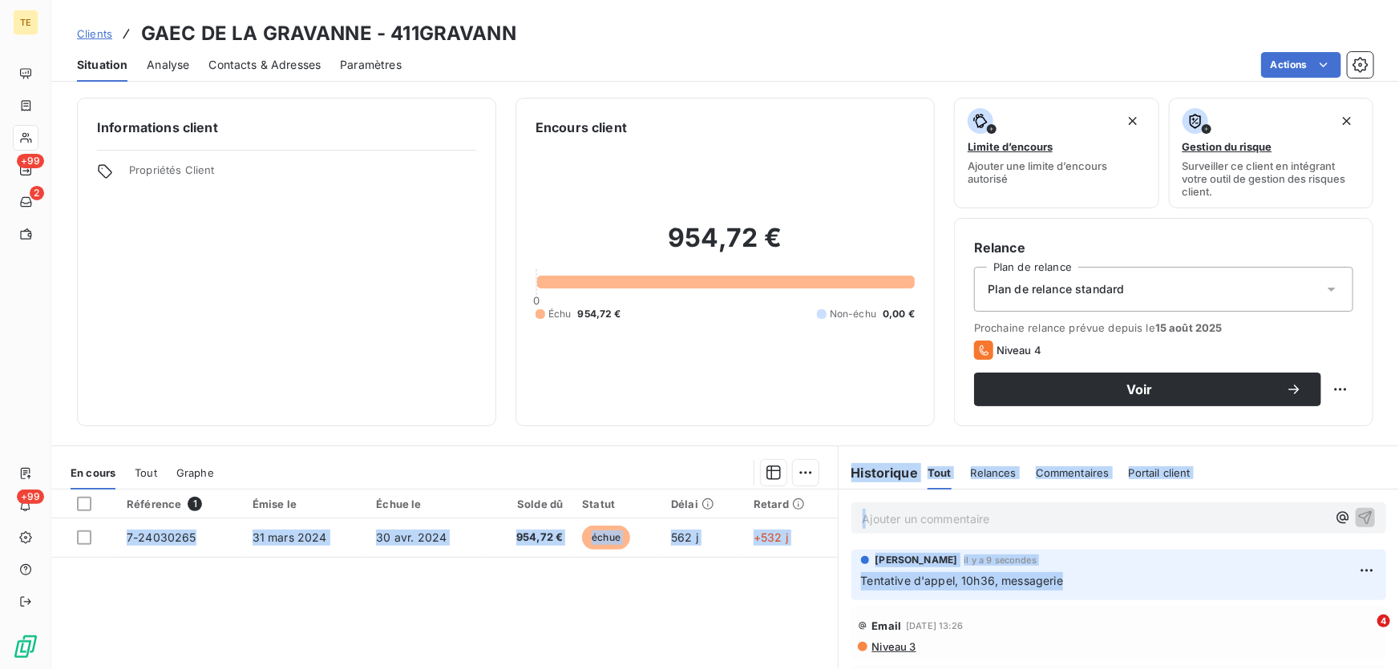
drag, startPoint x: 1096, startPoint y: 582, endPoint x: 819, endPoint y: 579, distance: 276.6
click at [819, 579] on div "En cours Tout Graphe Référence 1 Émise le Échue le Solde dû Statut Délai Retard…" at bounding box center [725, 646] width 1348 height 401
click at [924, 580] on span "Tentative d'appel, 10h36, messagerie" at bounding box center [962, 581] width 202 height 14
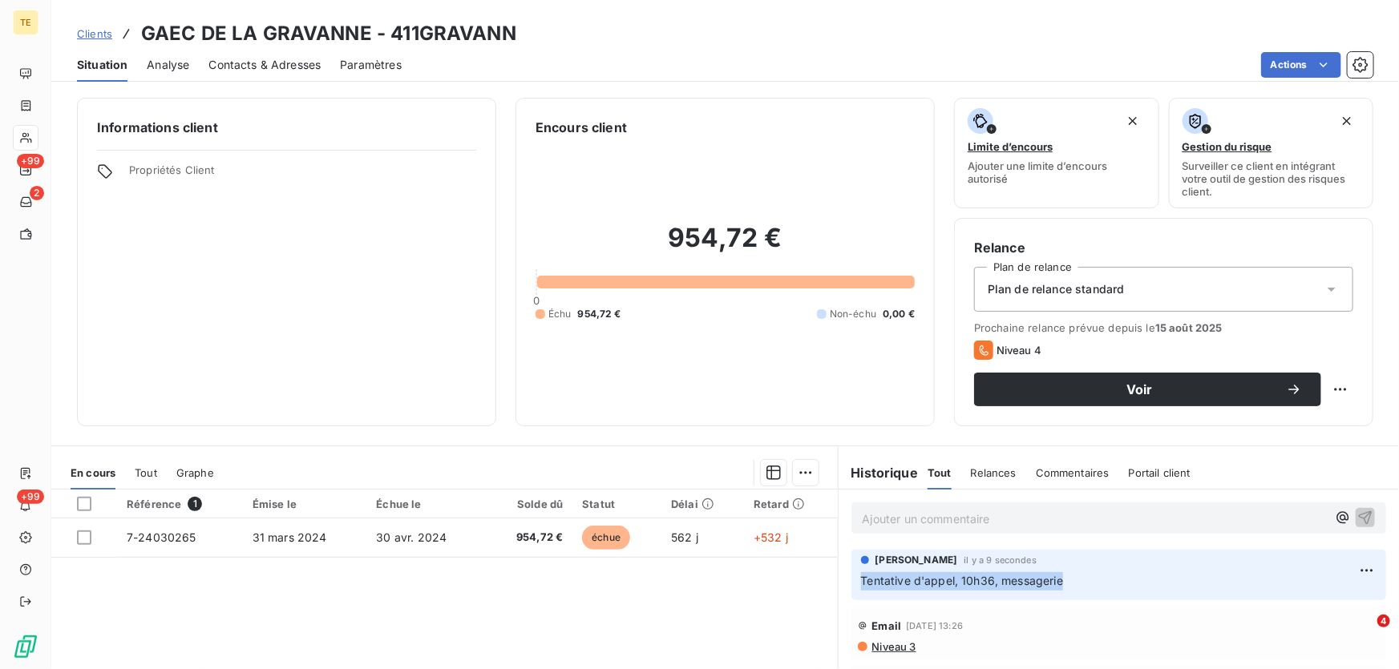
drag, startPoint x: 1043, startPoint y: 578, endPoint x: 831, endPoint y: 584, distance: 212.5
click at [838, 584] on section "Historique Tout Relances Commentaires Portail client Tout Relances Commentaires…" at bounding box center [1118, 647] width 561 height 400
copy span "Tentative d'appel, 10h36, messagerie"
click at [873, 521] on p "Ajouter un commentaire ﻿" at bounding box center [1095, 519] width 464 height 20
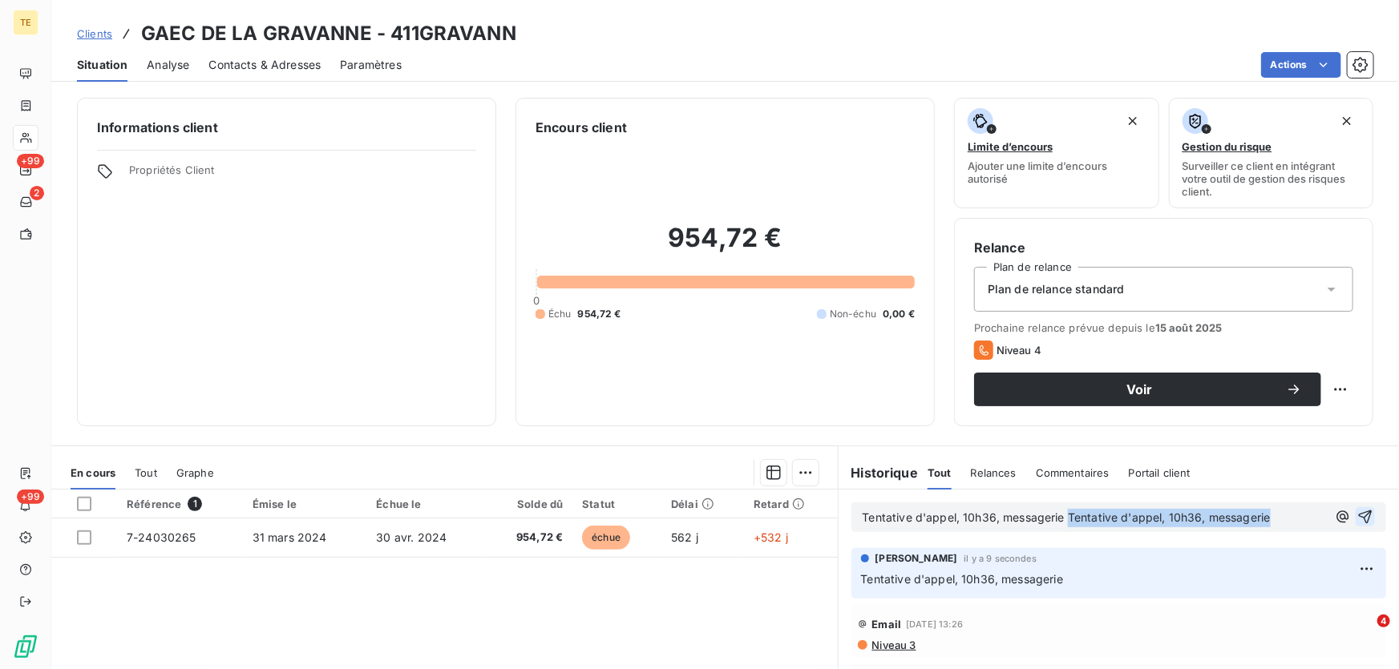
drag, startPoint x: 1277, startPoint y: 517, endPoint x: 1072, endPoint y: 522, distance: 205.3
click at [1070, 523] on p "Tentative d'appel, 10h36, messagerie Tentative d'appel, 10h36, messagerie" at bounding box center [1095, 518] width 464 height 18
click at [1357, 513] on icon "button" at bounding box center [1365, 517] width 16 height 16
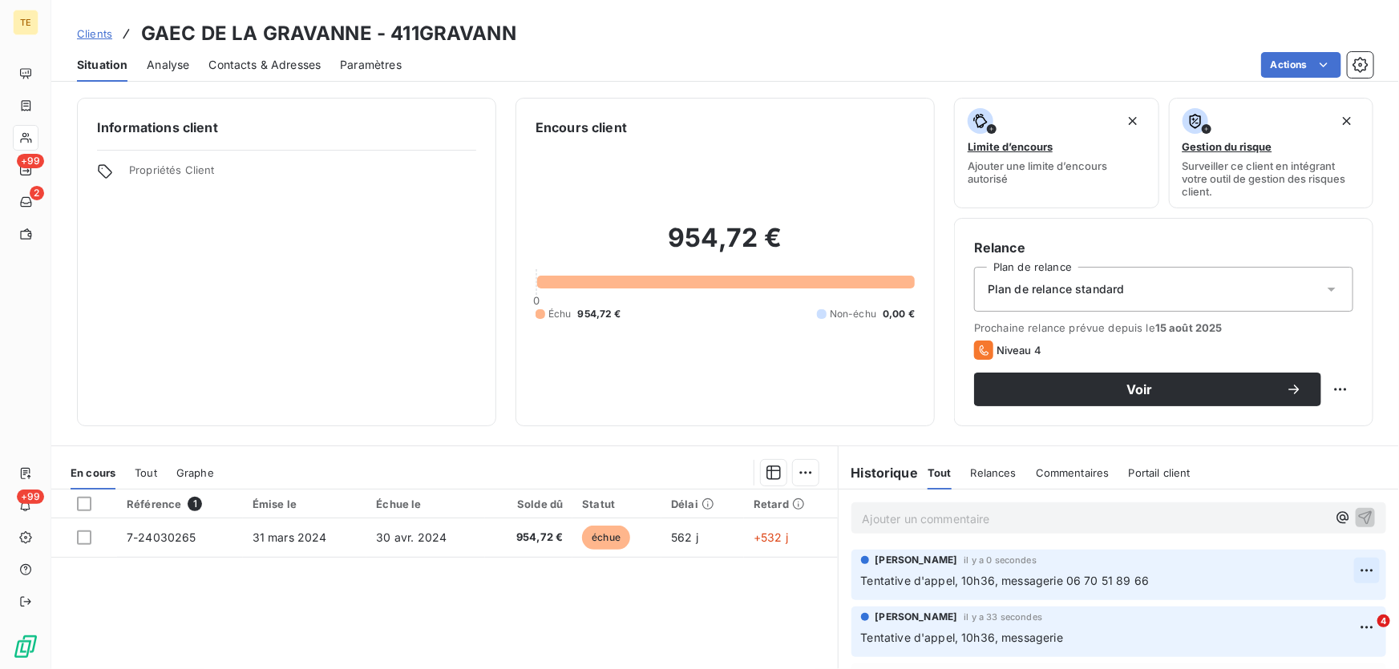
click at [1357, 569] on html "TE +99 2 +99 Clients GAEC DE LA GRAVANNE - 411GRAVANN Situation Analyse Contact…" at bounding box center [699, 334] width 1399 height 669
click at [1291, 636] on div "Supprimer" at bounding box center [1318, 635] width 90 height 26
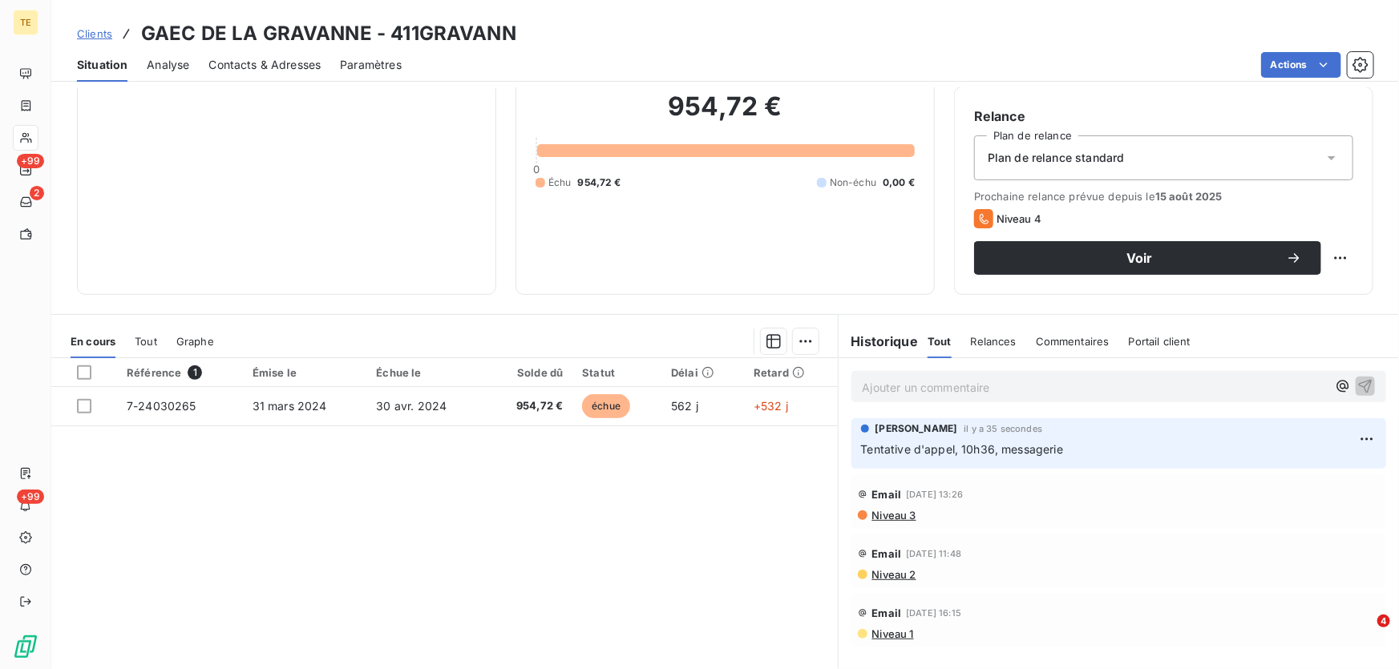
scroll to position [176, 0]
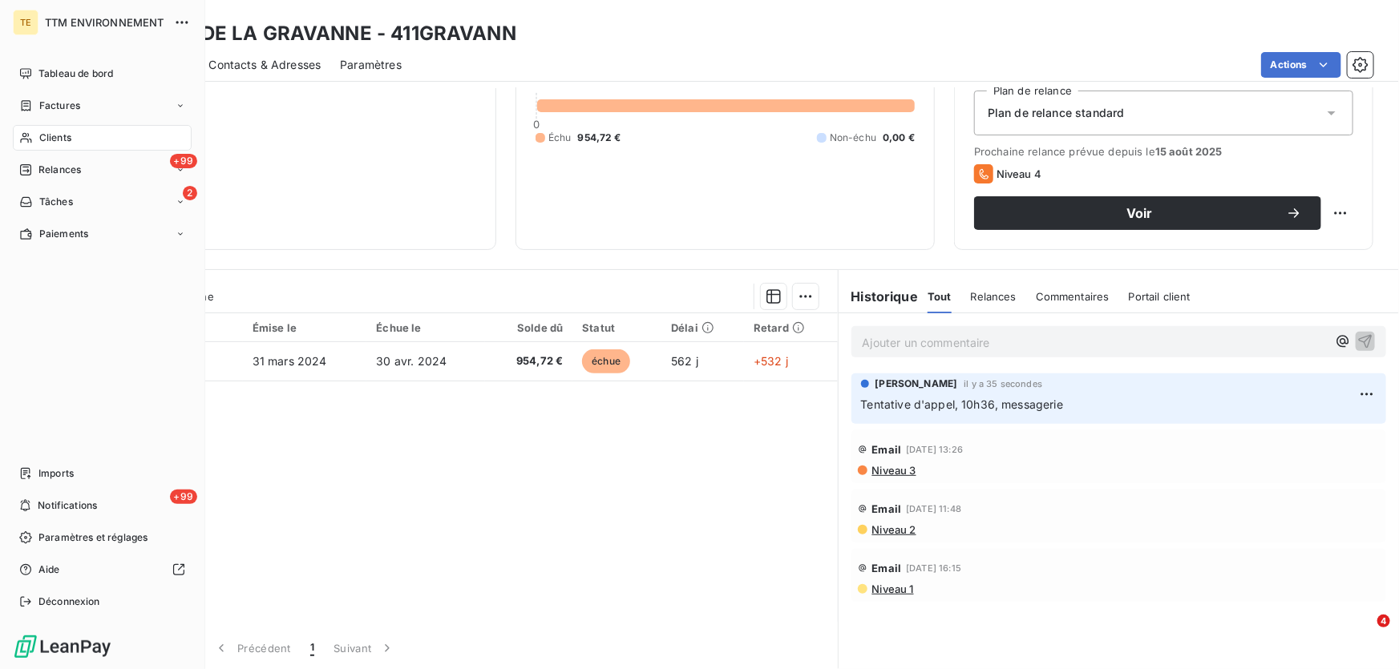
click at [61, 144] on span "Clients" at bounding box center [55, 138] width 32 height 14
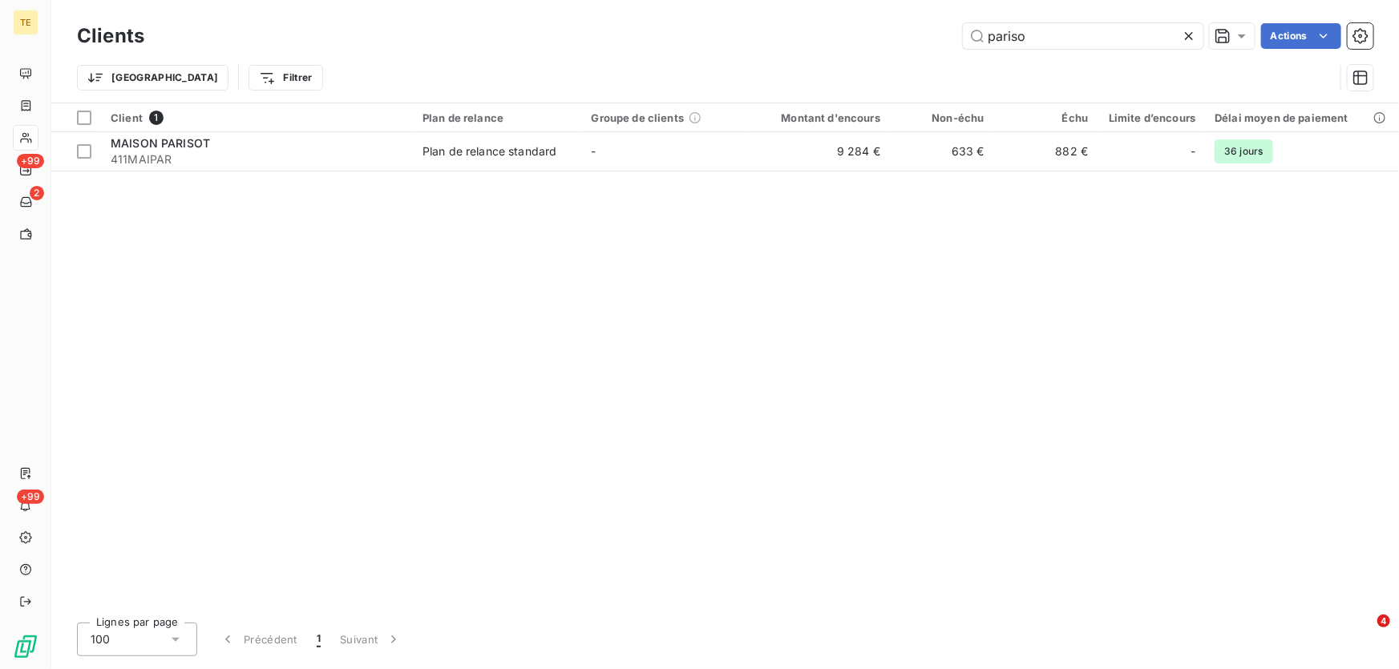
drag, startPoint x: 1086, startPoint y: 37, endPoint x: 860, endPoint y: 35, distance: 225.3
click at [860, 35] on div "pariso Actions" at bounding box center [769, 36] width 1210 height 26
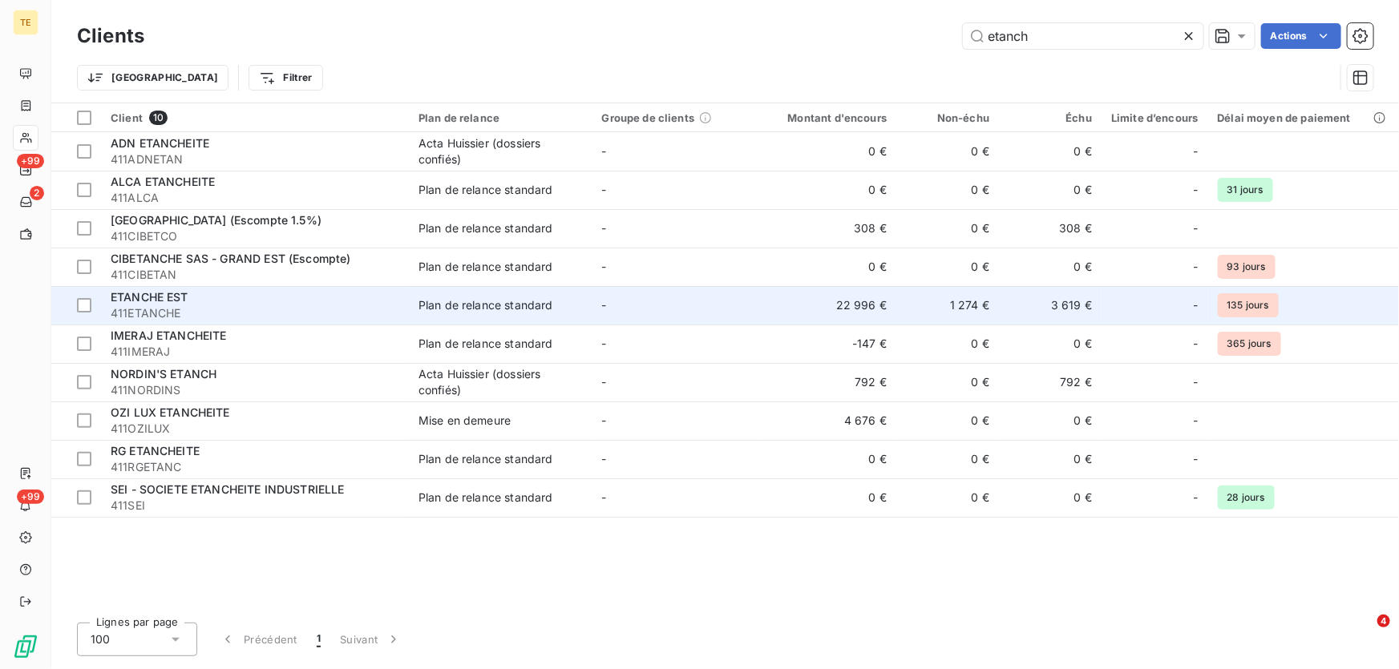
type input "etanch"
click at [192, 301] on div "ETANCHE EST" at bounding box center [255, 297] width 289 height 16
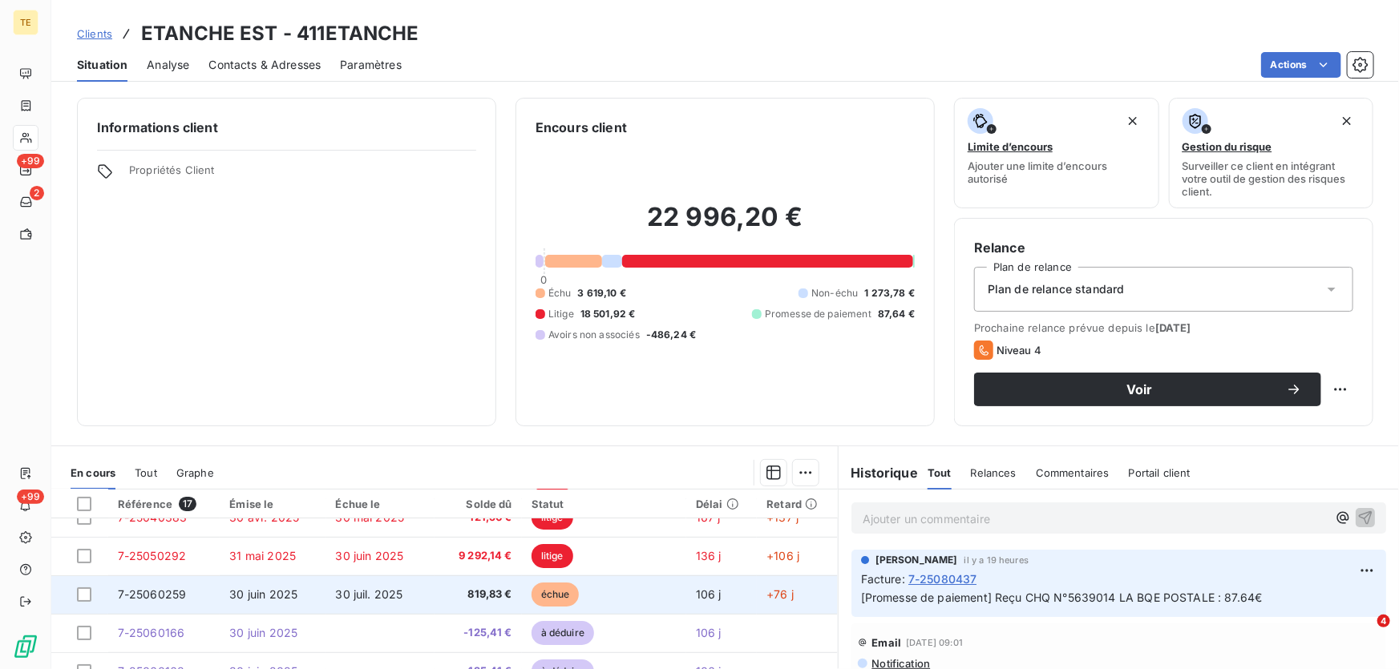
scroll to position [218, 0]
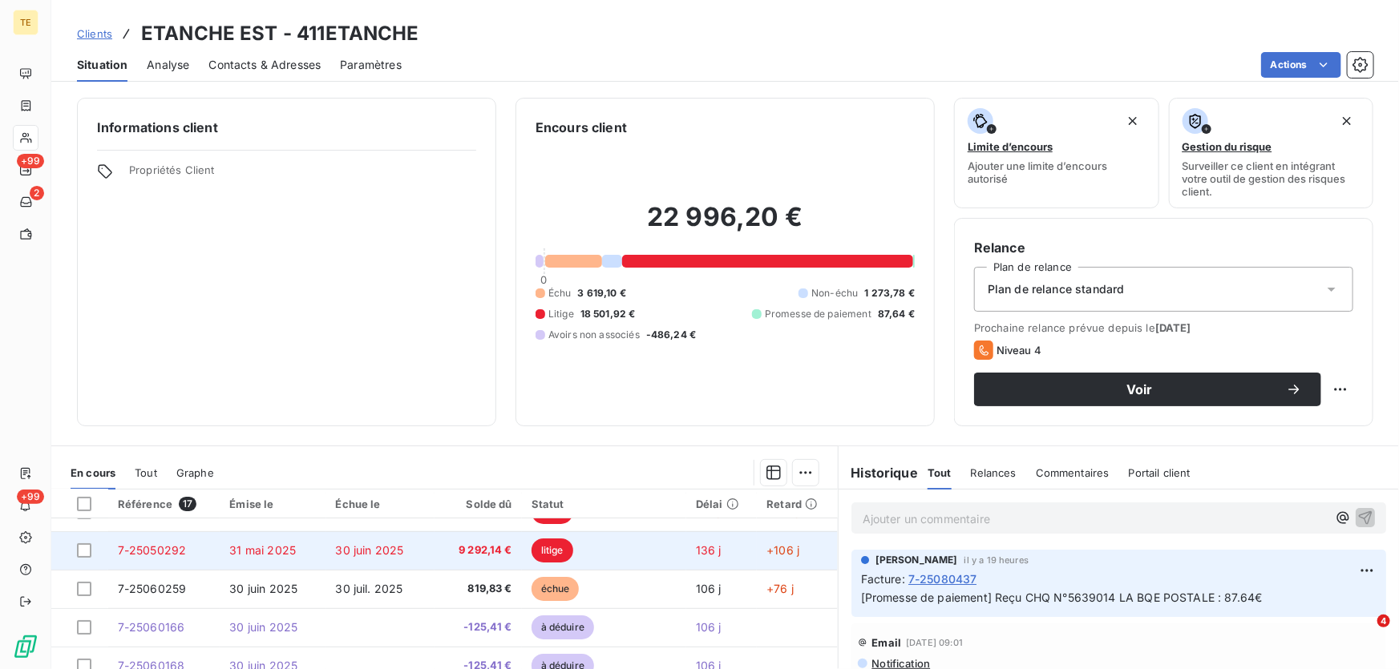
click at [147, 552] on span "7-25050292" at bounding box center [152, 551] width 69 height 14
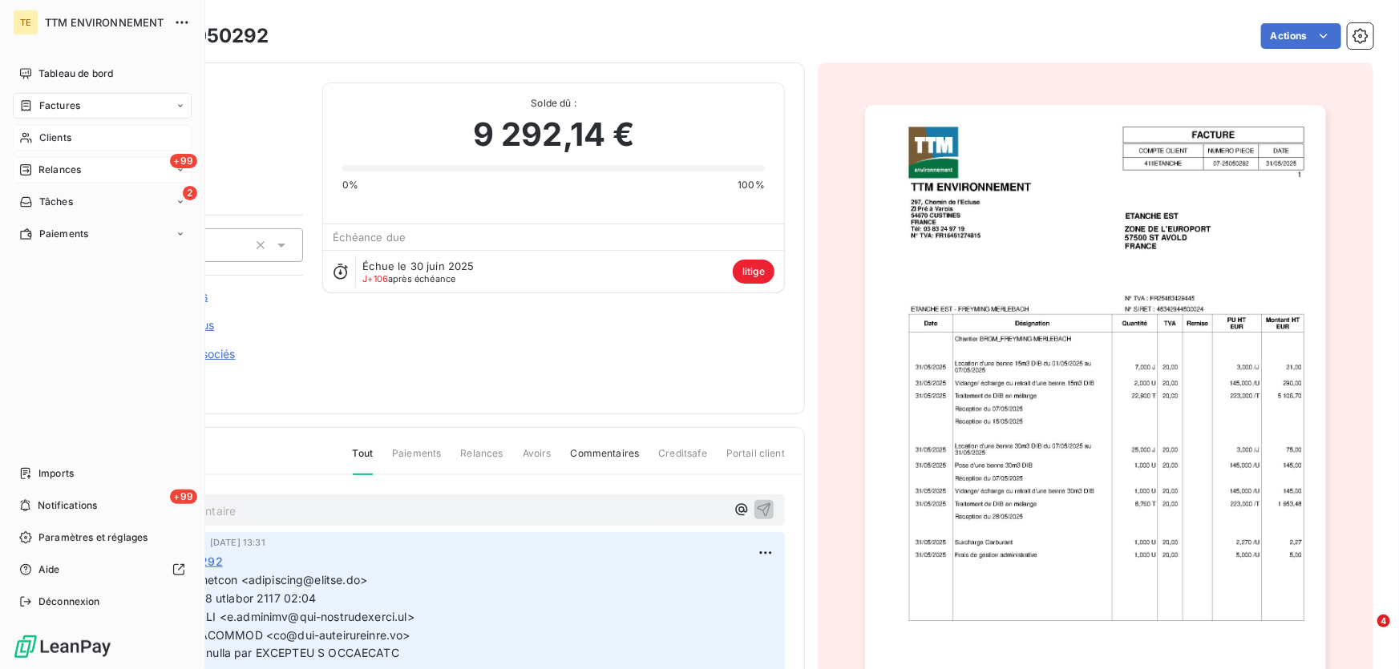
click at [57, 170] on span "Relances" at bounding box center [59, 170] width 42 height 14
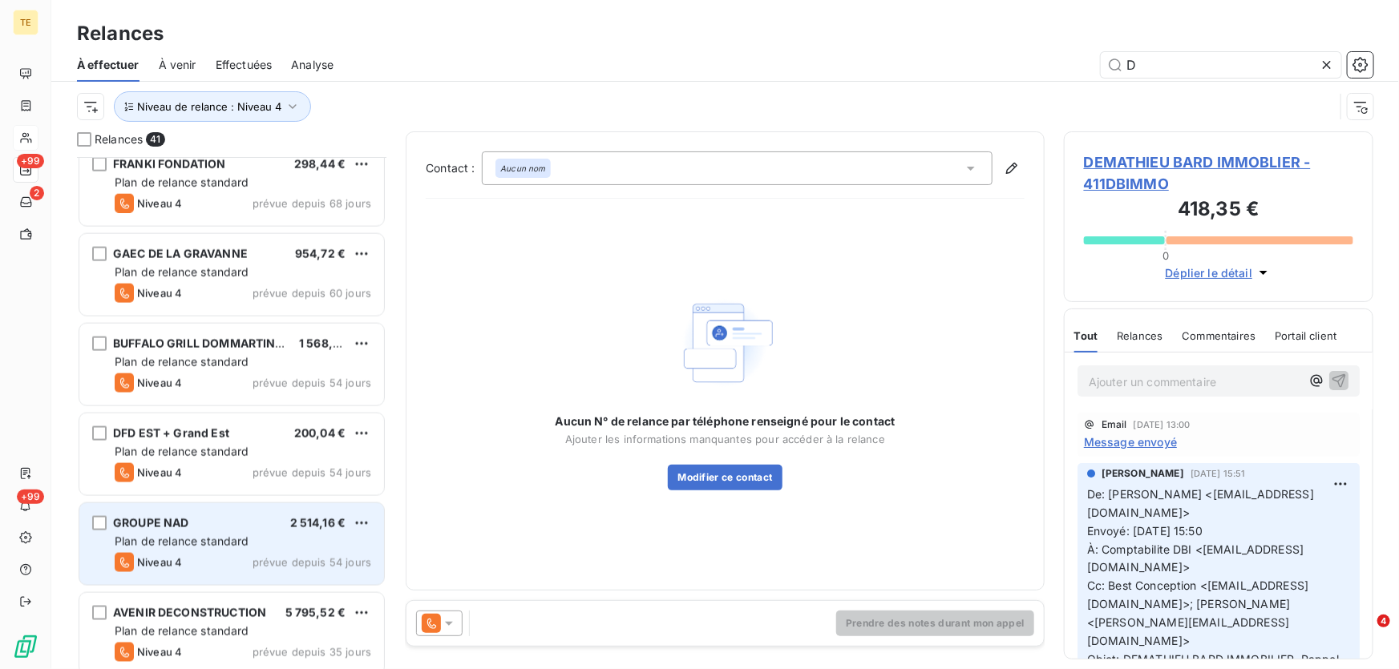
scroll to position [1021, 0]
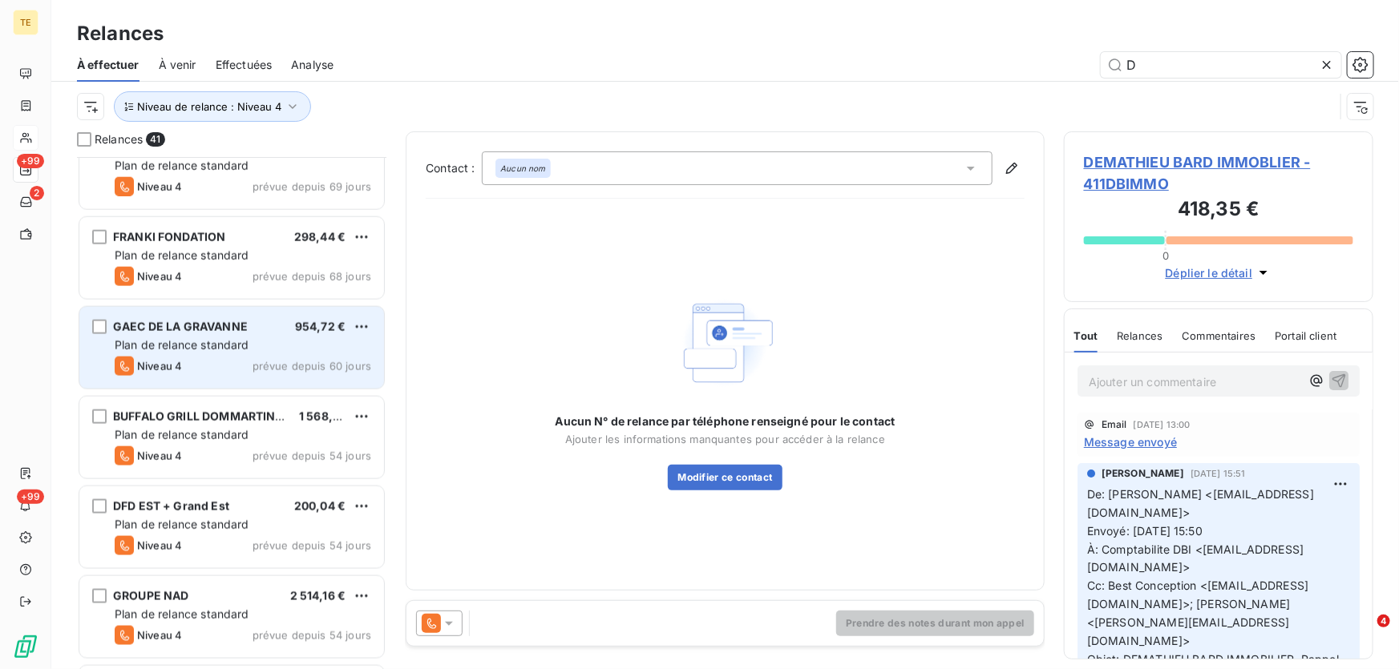
click at [204, 344] on span "Plan de relance standard" at bounding box center [182, 345] width 135 height 14
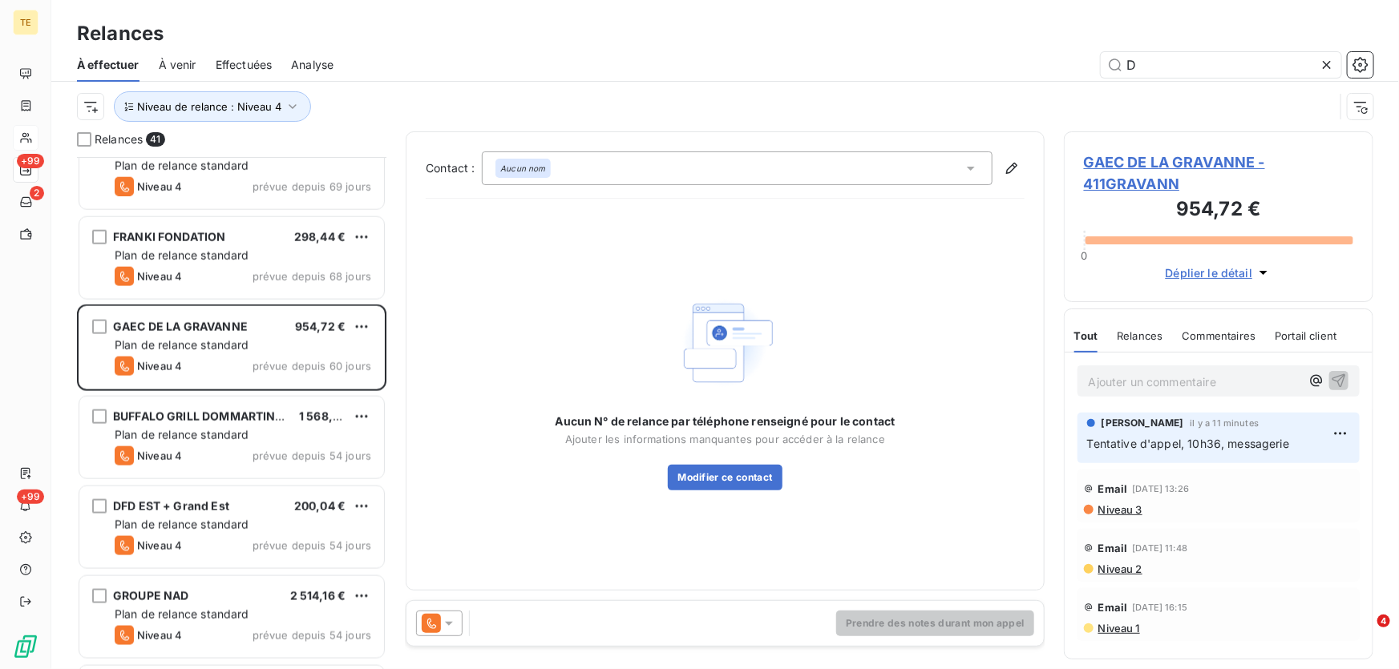
click at [1177, 160] on span "GAEC DE LA GRAVANNE - 411GRAVANN" at bounding box center [1218, 173] width 269 height 43
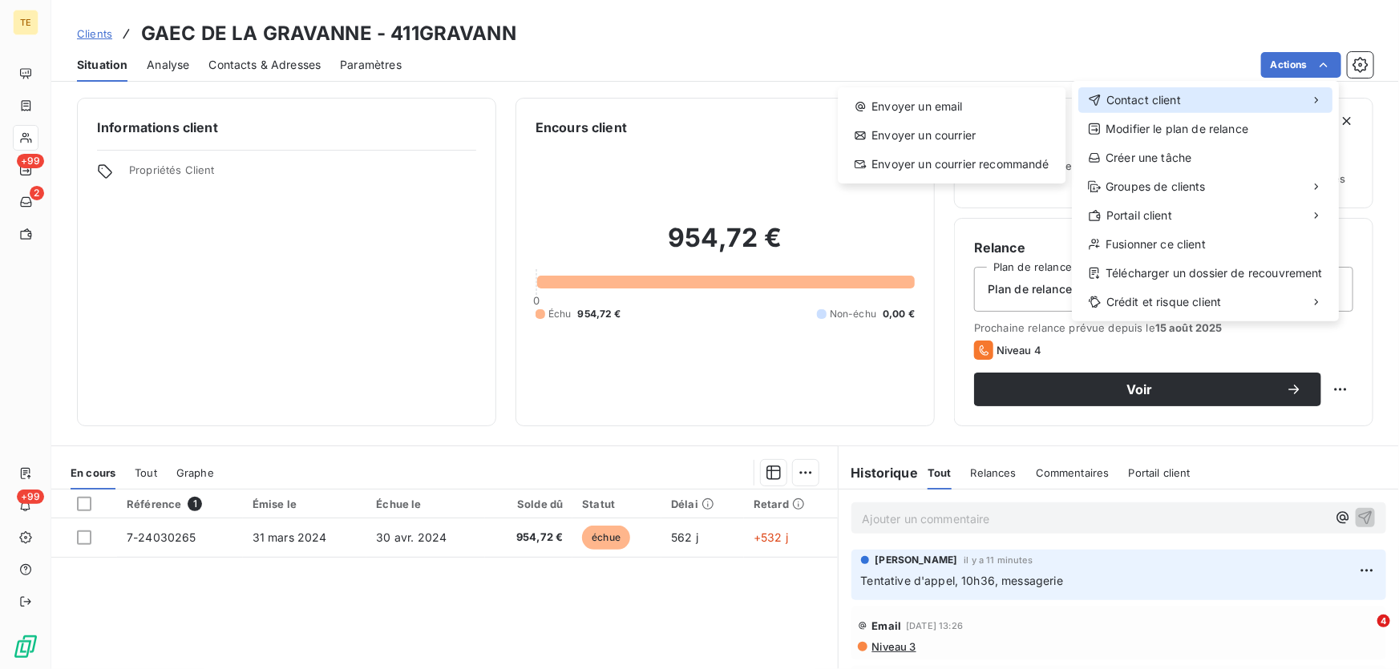
click at [1138, 101] on span "Contact client" at bounding box center [1143, 100] width 75 height 16
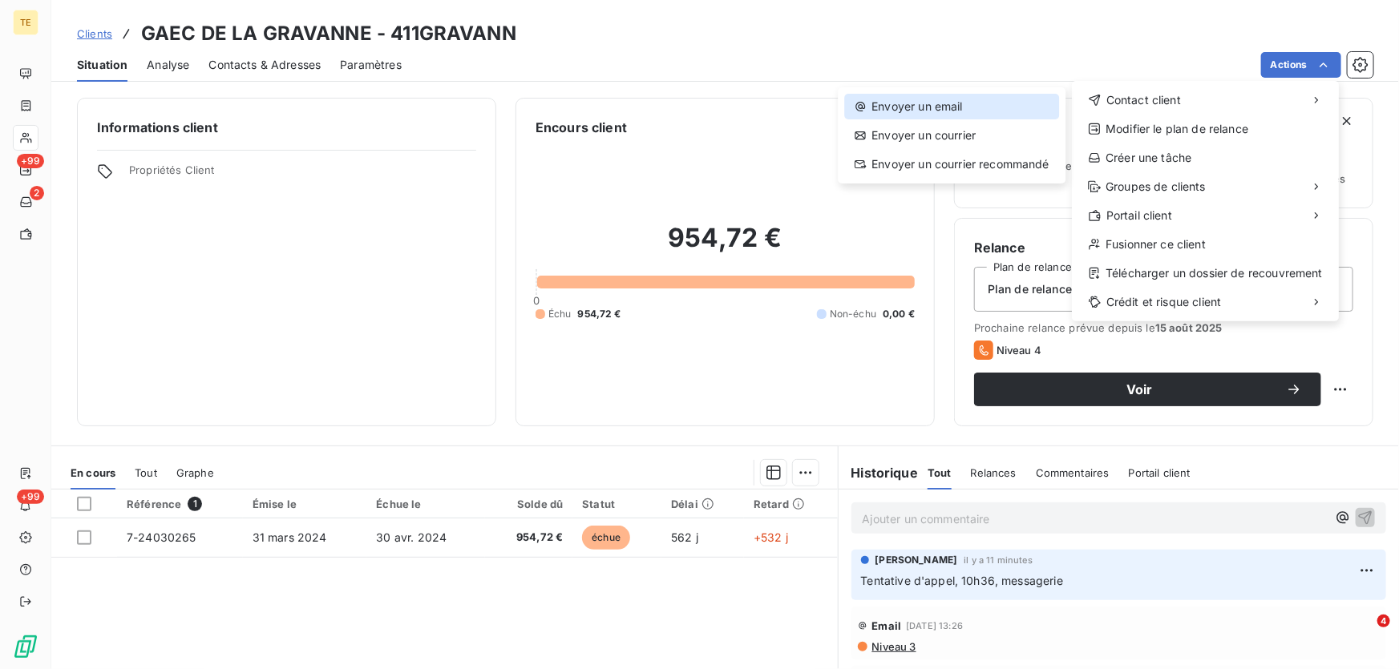
click at [946, 109] on div "Envoyer un email" at bounding box center [951, 107] width 215 height 26
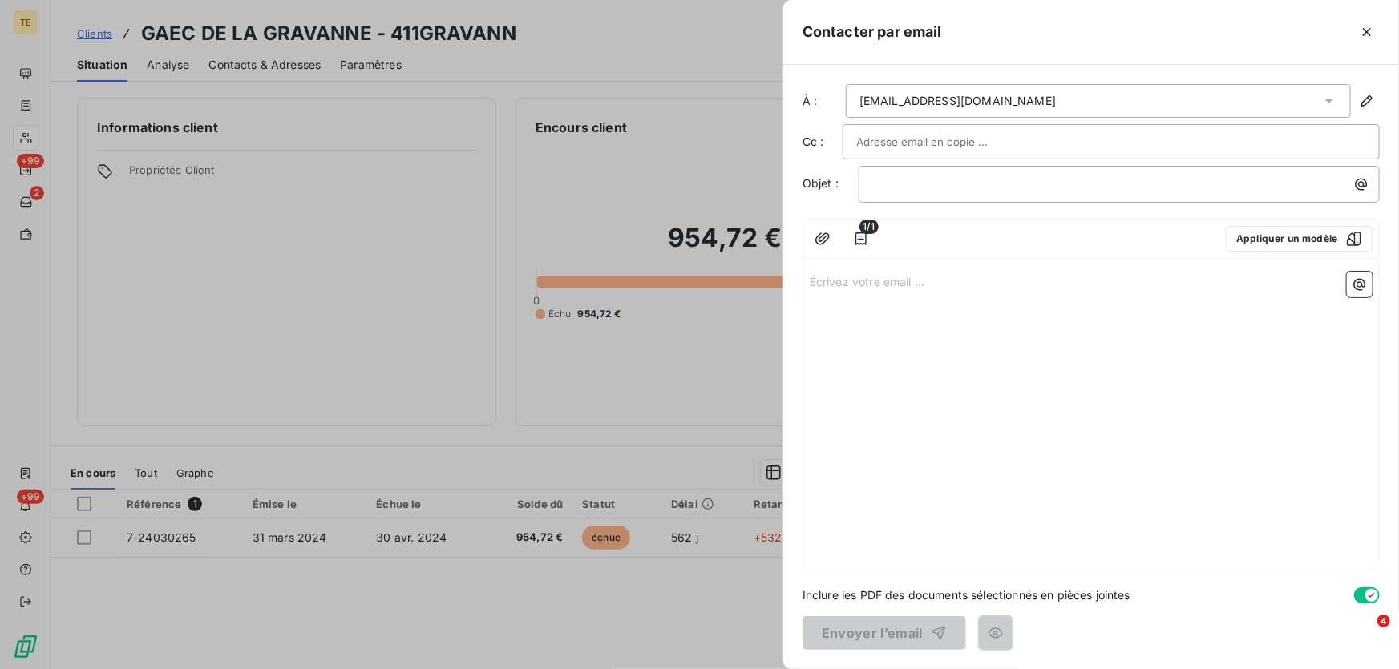
click at [955, 144] on input "text" at bounding box center [942, 142] width 172 height 24
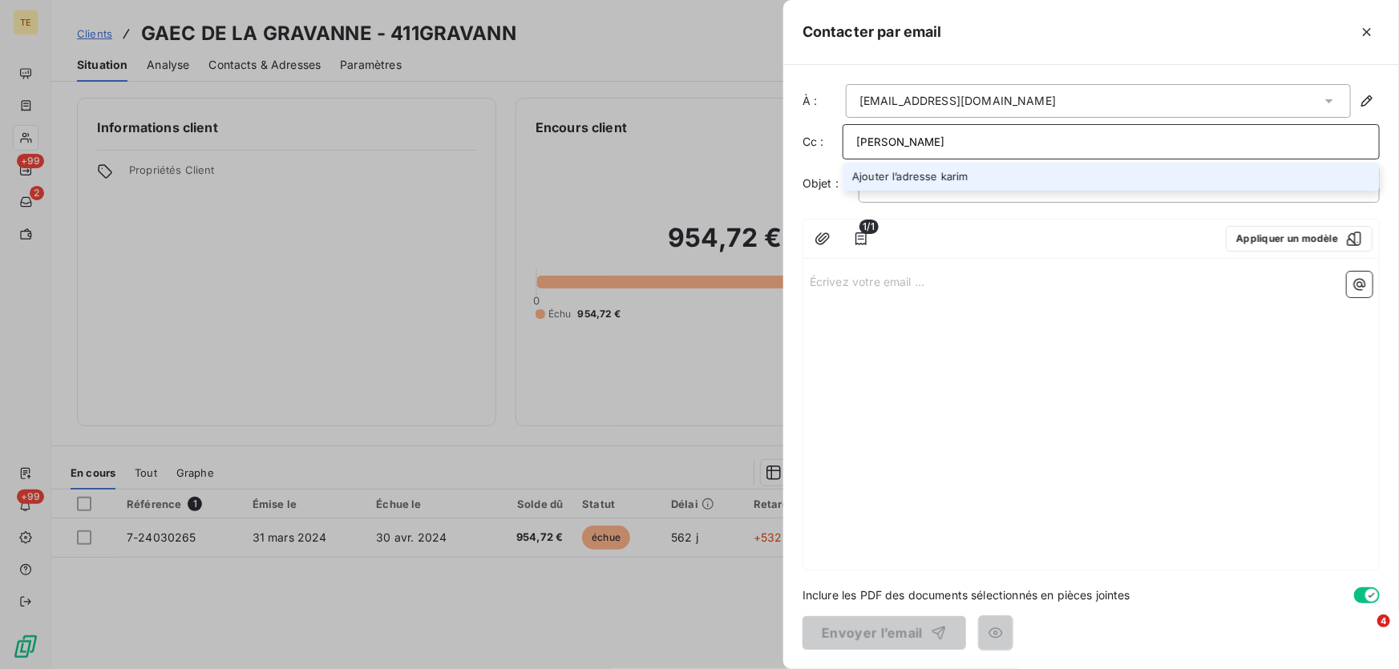
drag, startPoint x: 824, startPoint y: 138, endPoint x: 811, endPoint y: 138, distance: 12.8
click at [811, 138] on div "Cc : [PERSON_NAME] l’adresse [PERSON_NAME]" at bounding box center [1091, 141] width 577 height 35
type input "L;[EMAIL_ADDRESS][DOMAIN_NAME]"
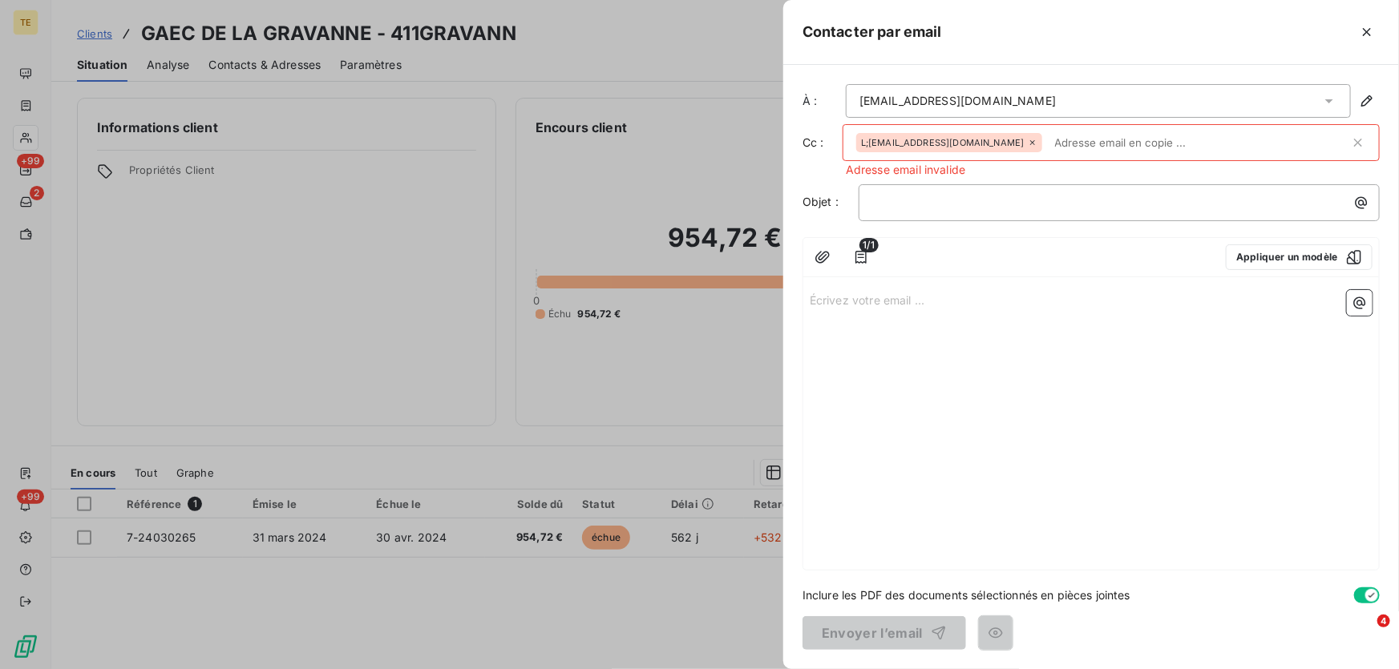
click at [965, 139] on span "L;[EMAIL_ADDRESS][DOMAIN_NAME]" at bounding box center [943, 143] width 164 height 10
click at [1028, 144] on icon at bounding box center [1033, 143] width 10 height 10
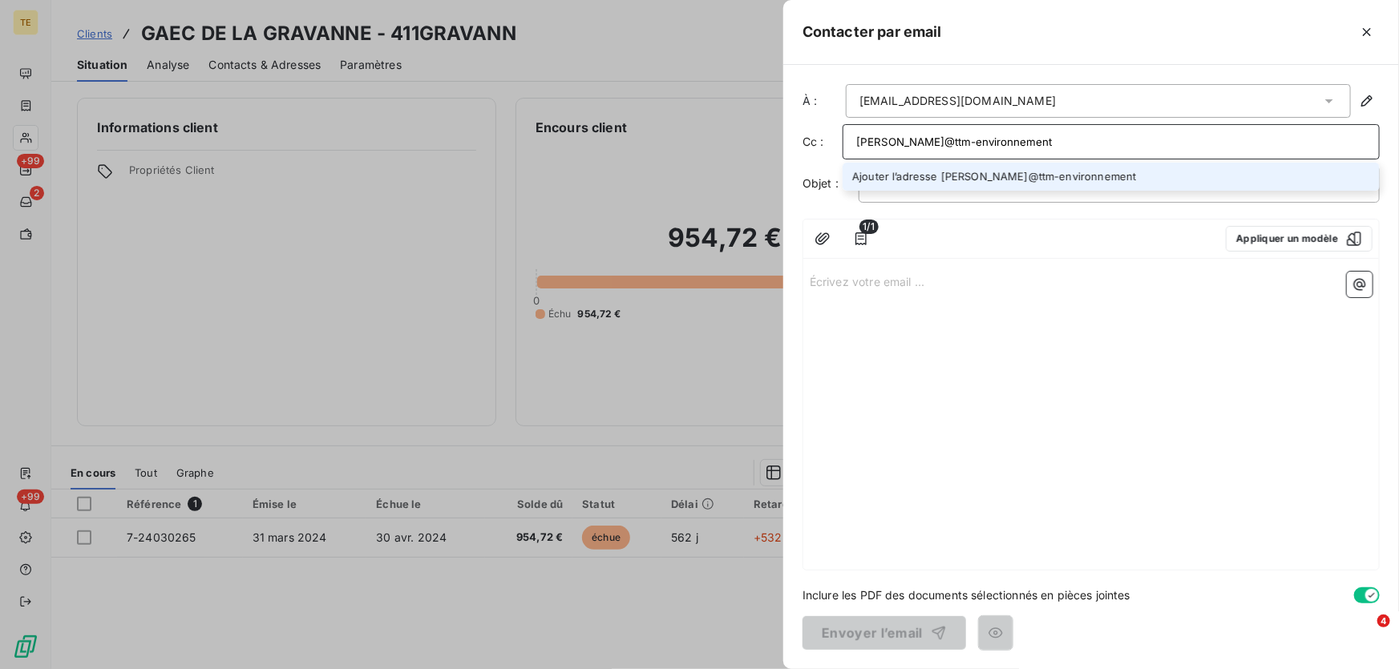
type input "[PERSON_NAME]@ttm-environnement"
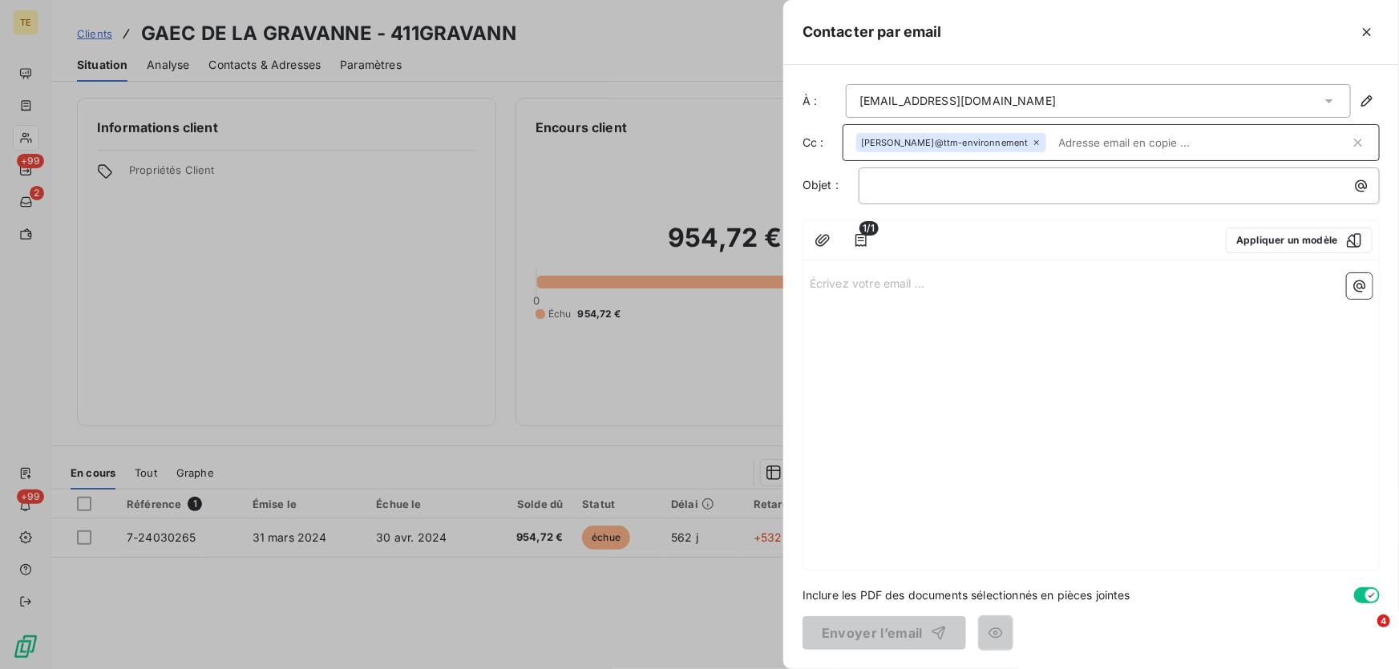
click at [1053, 143] on input "text" at bounding box center [1201, 143] width 297 height 24
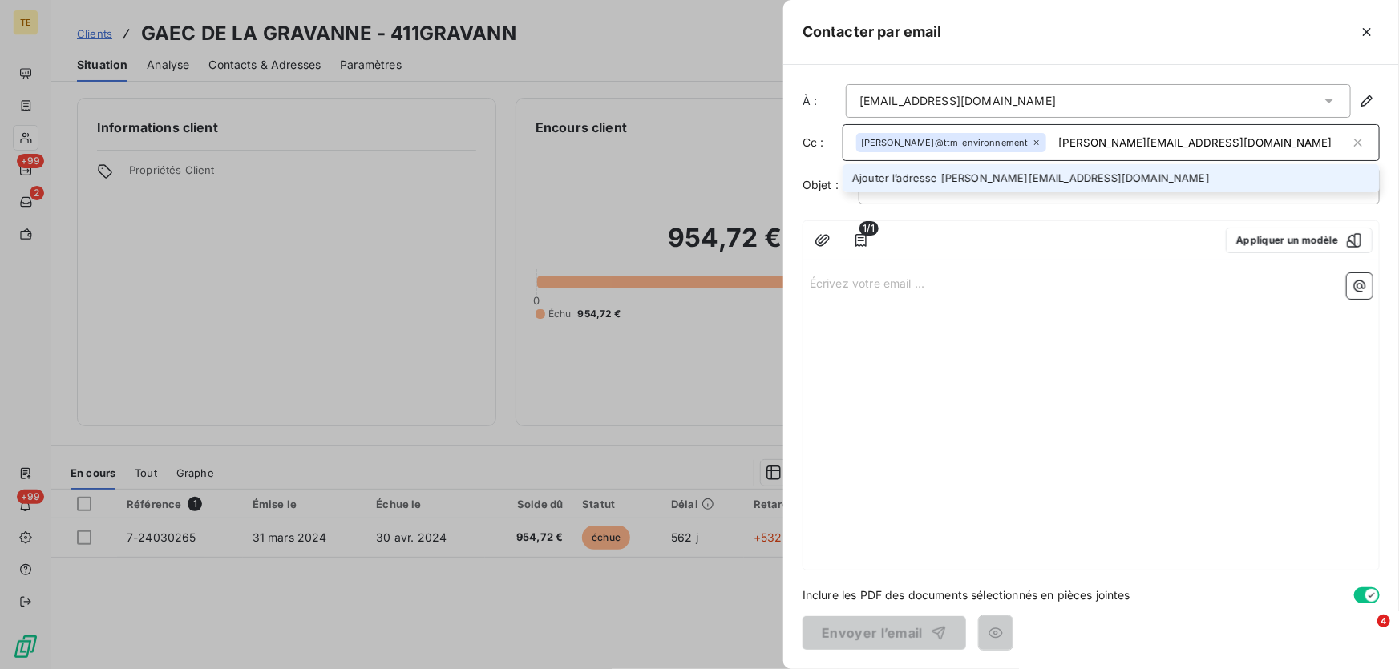
type input "[PERSON_NAME][EMAIL_ADDRESS][DOMAIN_NAME]"
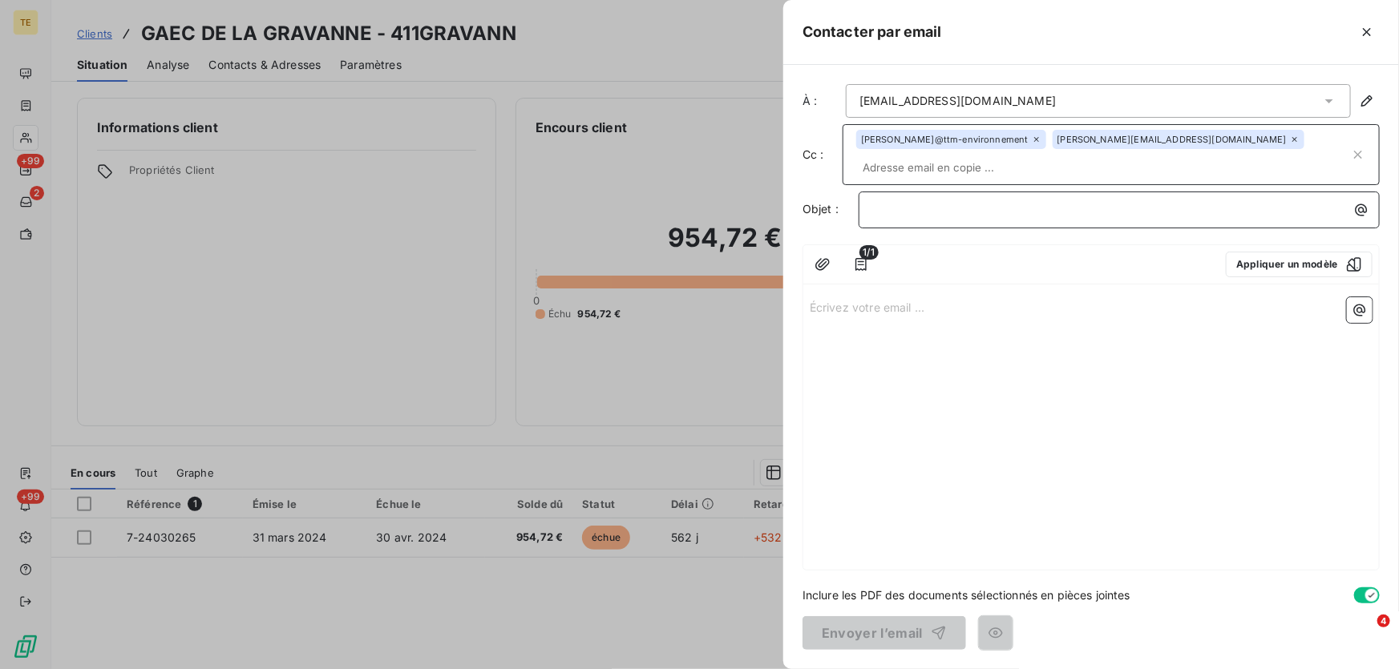
click at [934, 200] on p "﻿" at bounding box center [1123, 209] width 502 height 18
click at [1253, 252] on button "Appliquer un modèle" at bounding box center [1299, 265] width 147 height 26
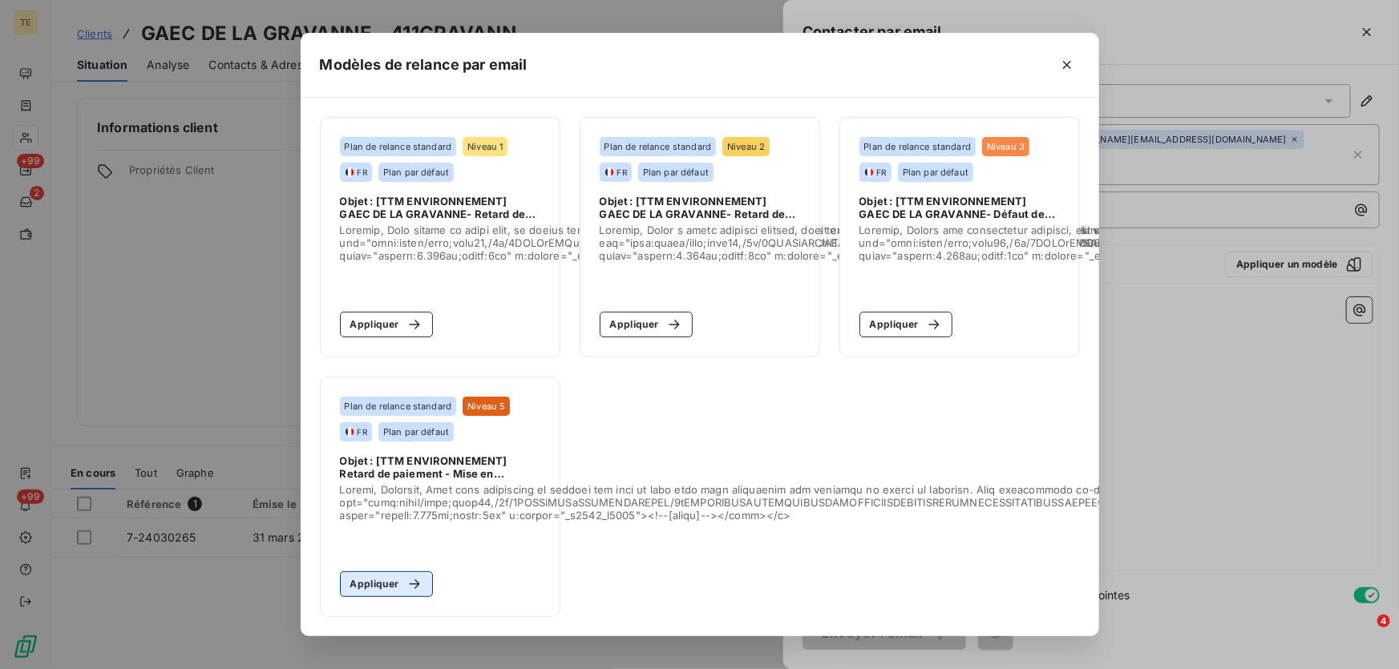
click at [382, 582] on button "Appliquer" at bounding box center [387, 585] width 94 height 26
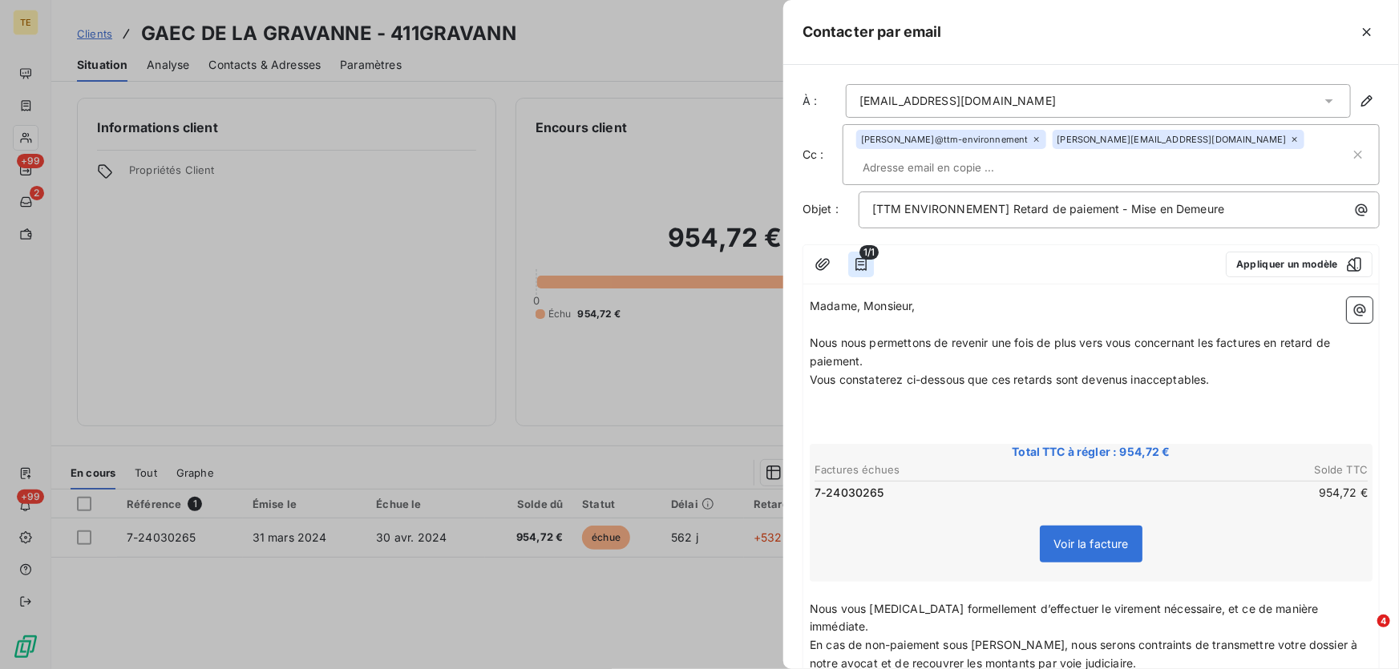
click at [865, 265] on icon "button" at bounding box center [861, 265] width 16 height 16
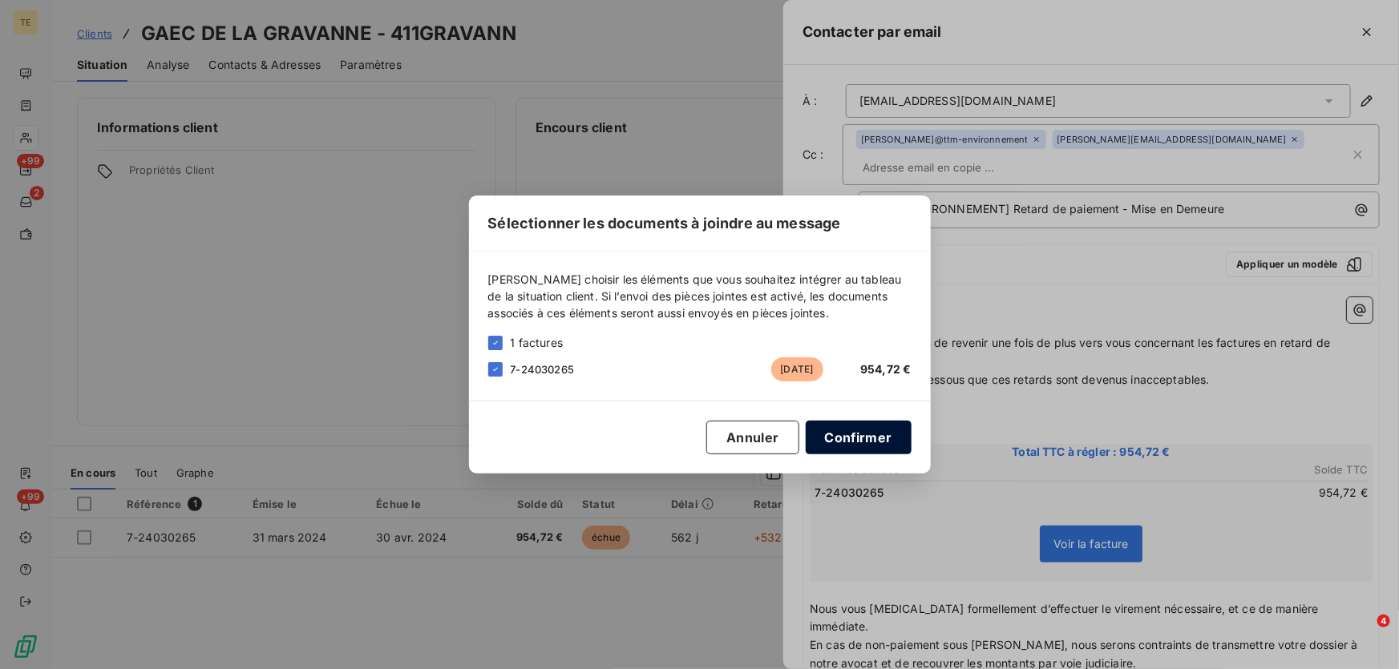
click at [835, 441] on button "Confirmer" at bounding box center [859, 438] width 106 height 34
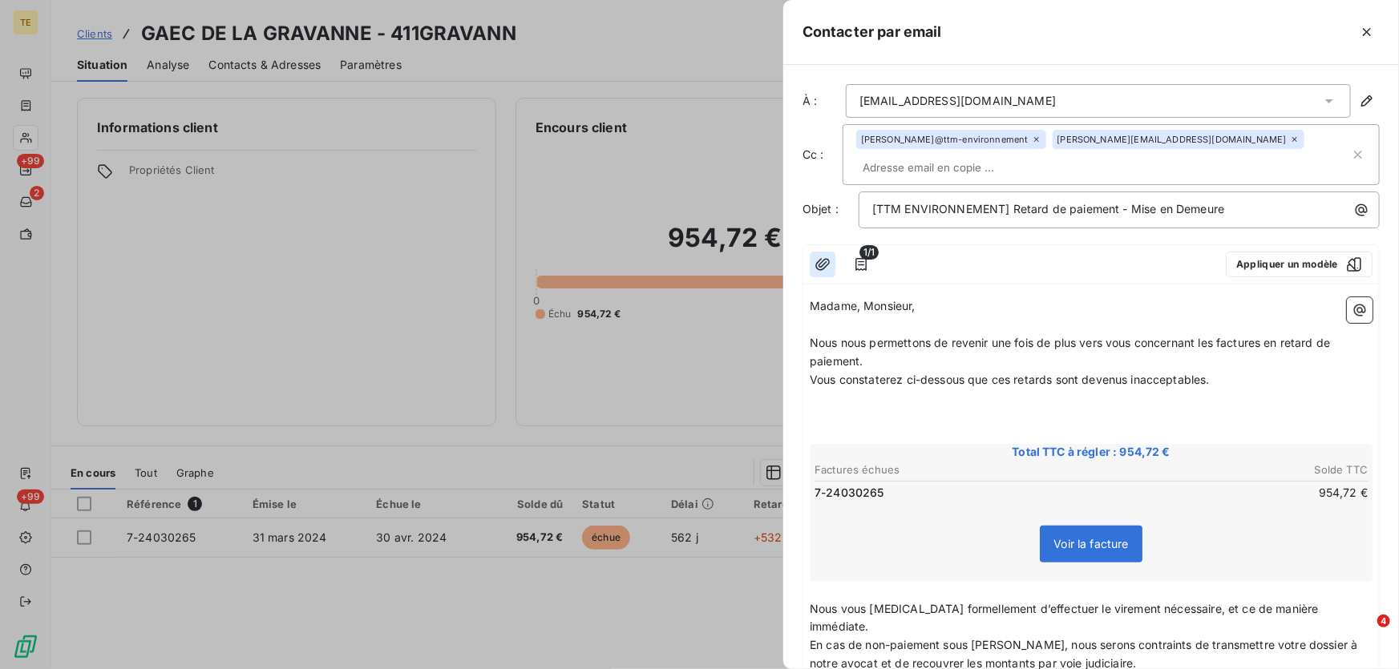
click at [824, 265] on icon "button" at bounding box center [823, 265] width 16 height 16
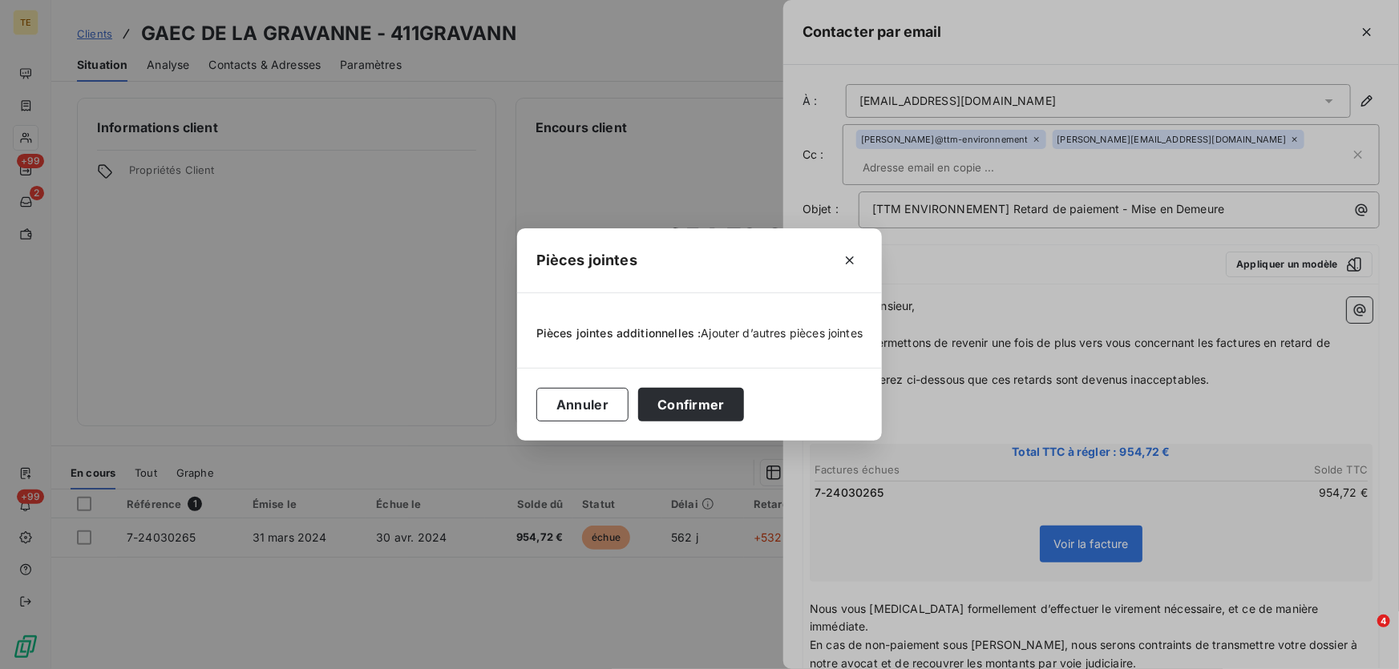
click at [721, 334] on span "Ajouter d’autres pièces jointes" at bounding box center [783, 333] width 162 height 14
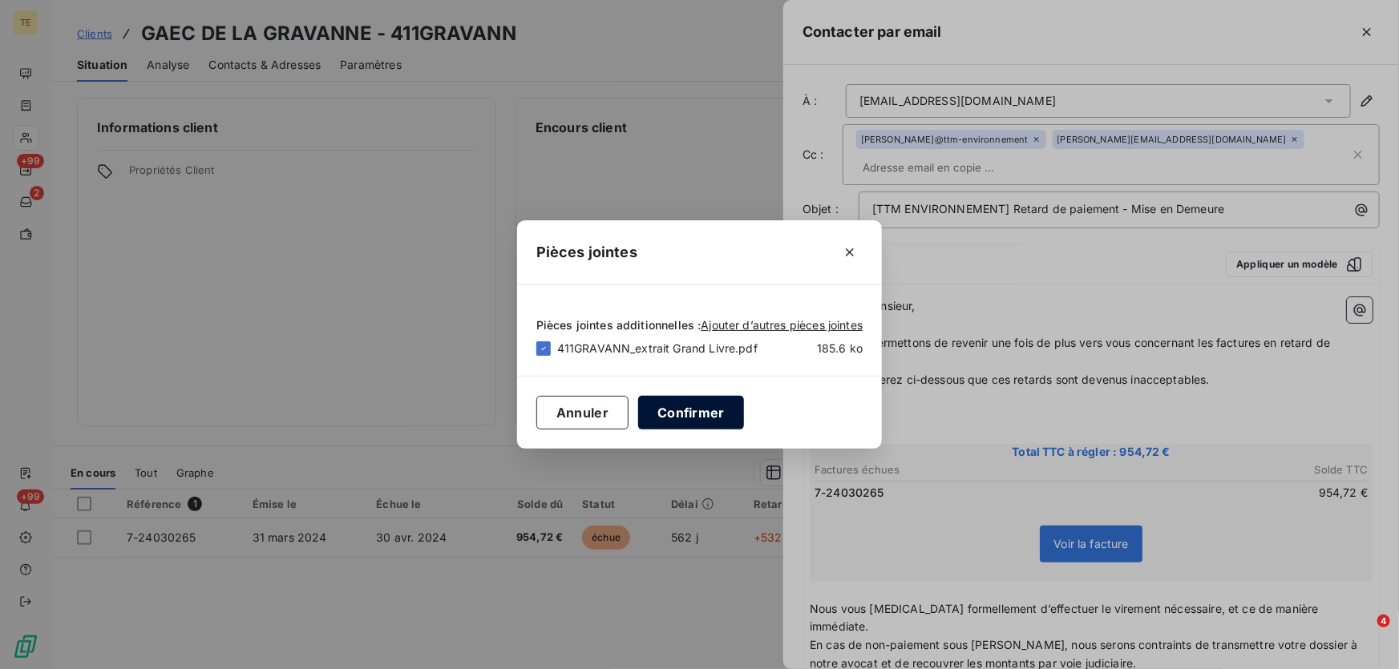
click at [689, 408] on button "Confirmer" at bounding box center [691, 413] width 106 height 34
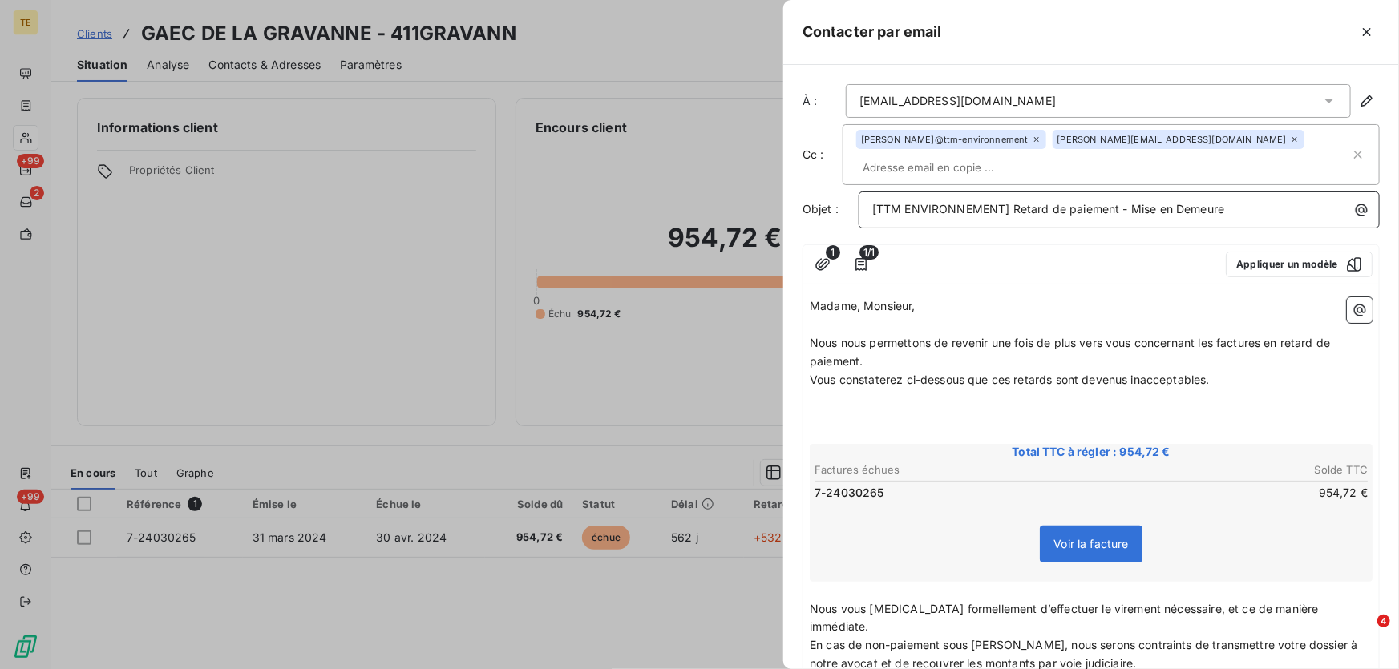
click at [1251, 215] on p "[TTM ENVIRONNEMENT] Retard de paiement - Mise en Demeure" at bounding box center [1123, 209] width 502 height 18
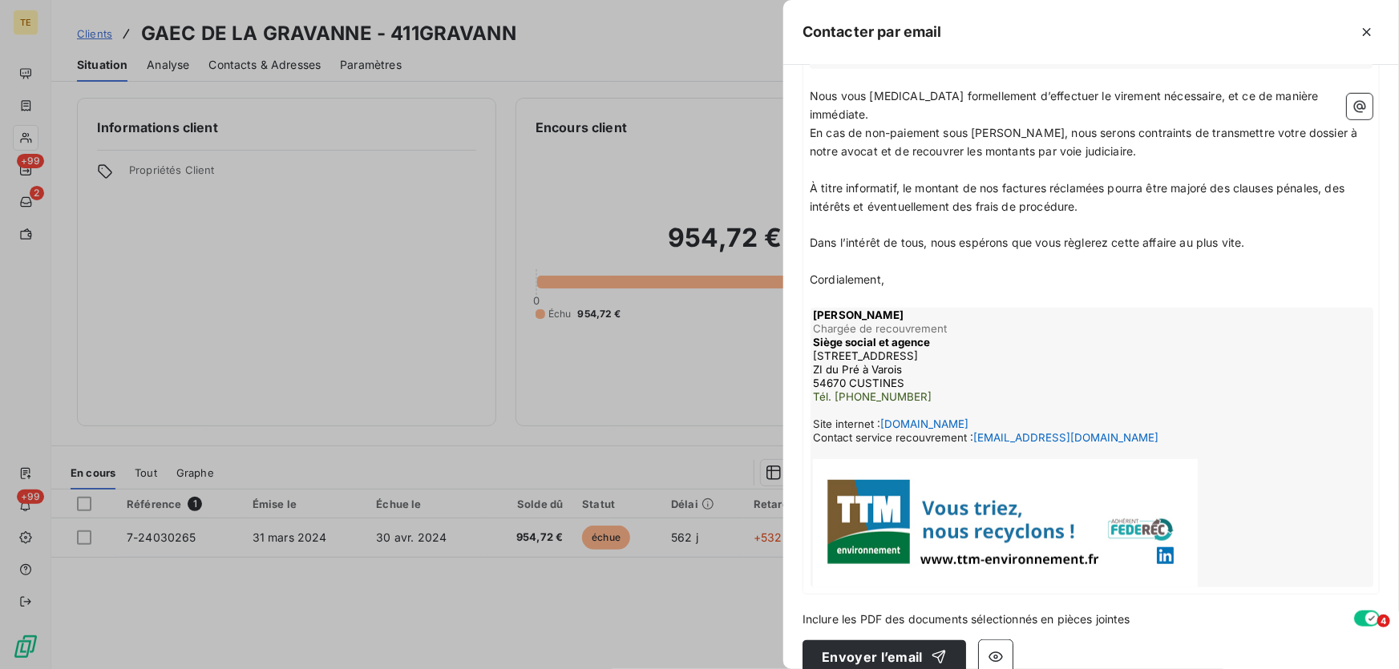
scroll to position [532, 0]
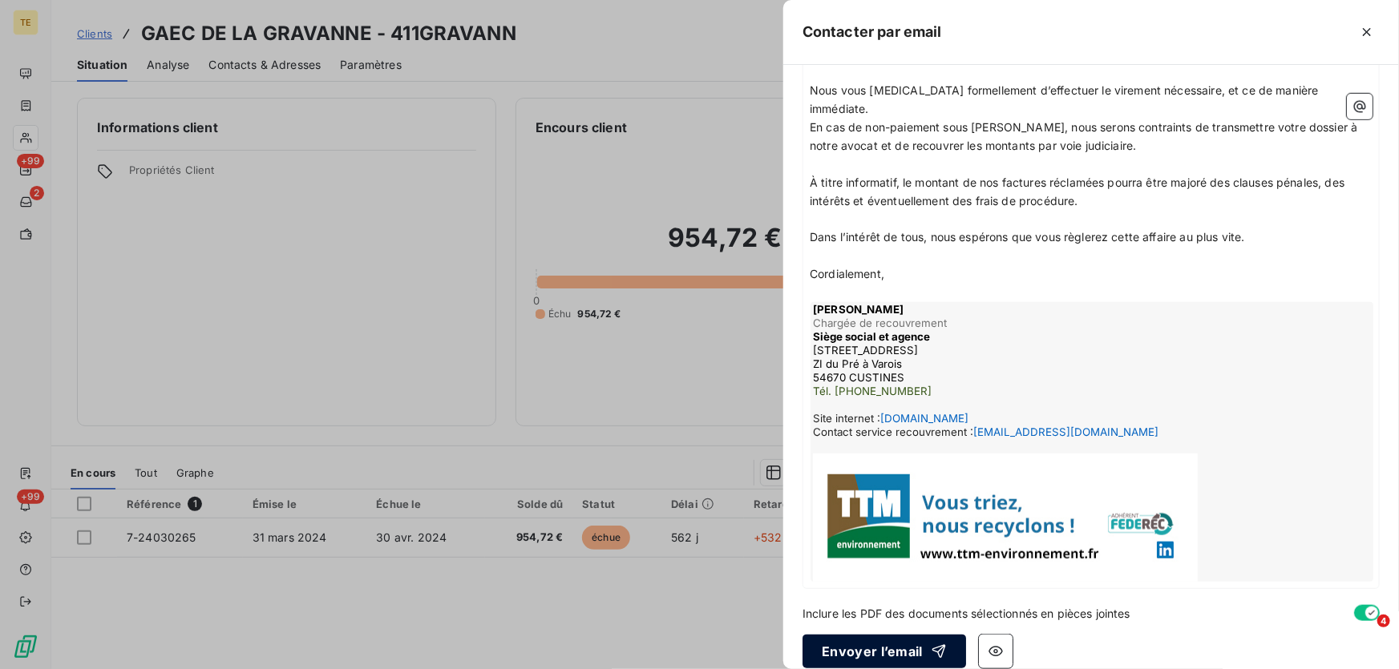
click at [867, 637] on button "Envoyer l’email" at bounding box center [885, 652] width 164 height 34
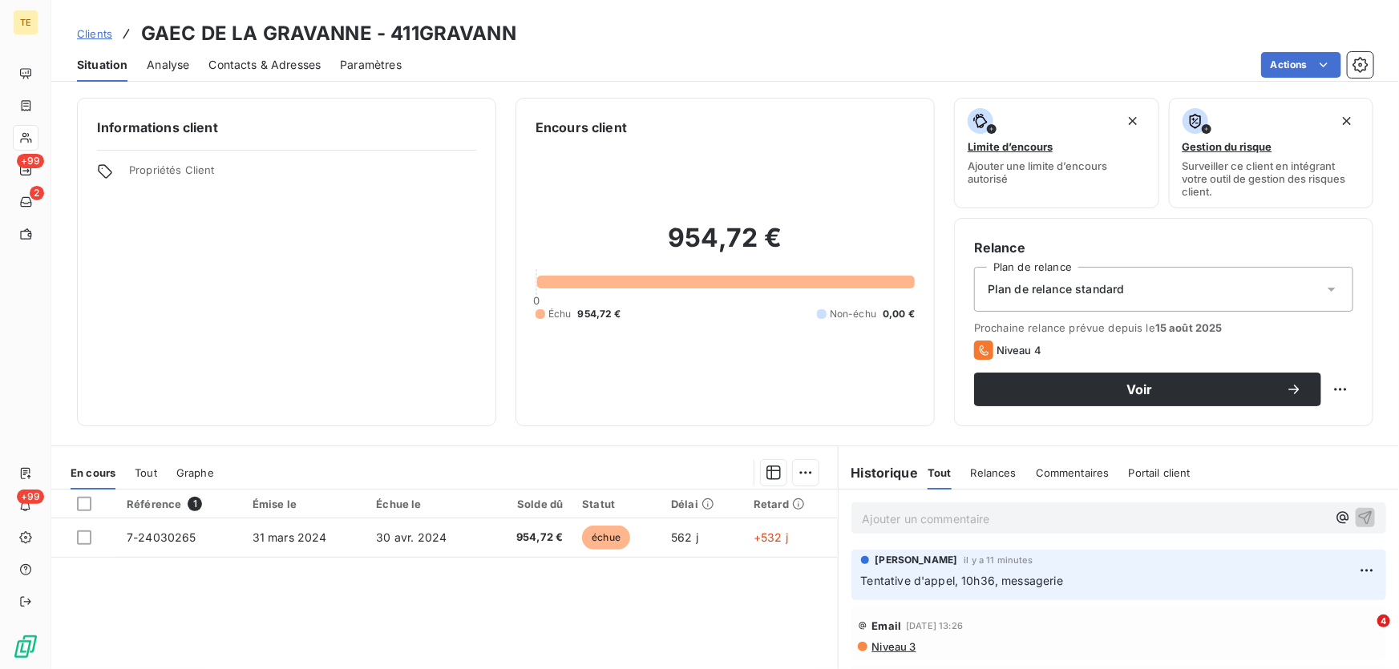
click at [986, 473] on span "Relances" at bounding box center [994, 473] width 46 height 13
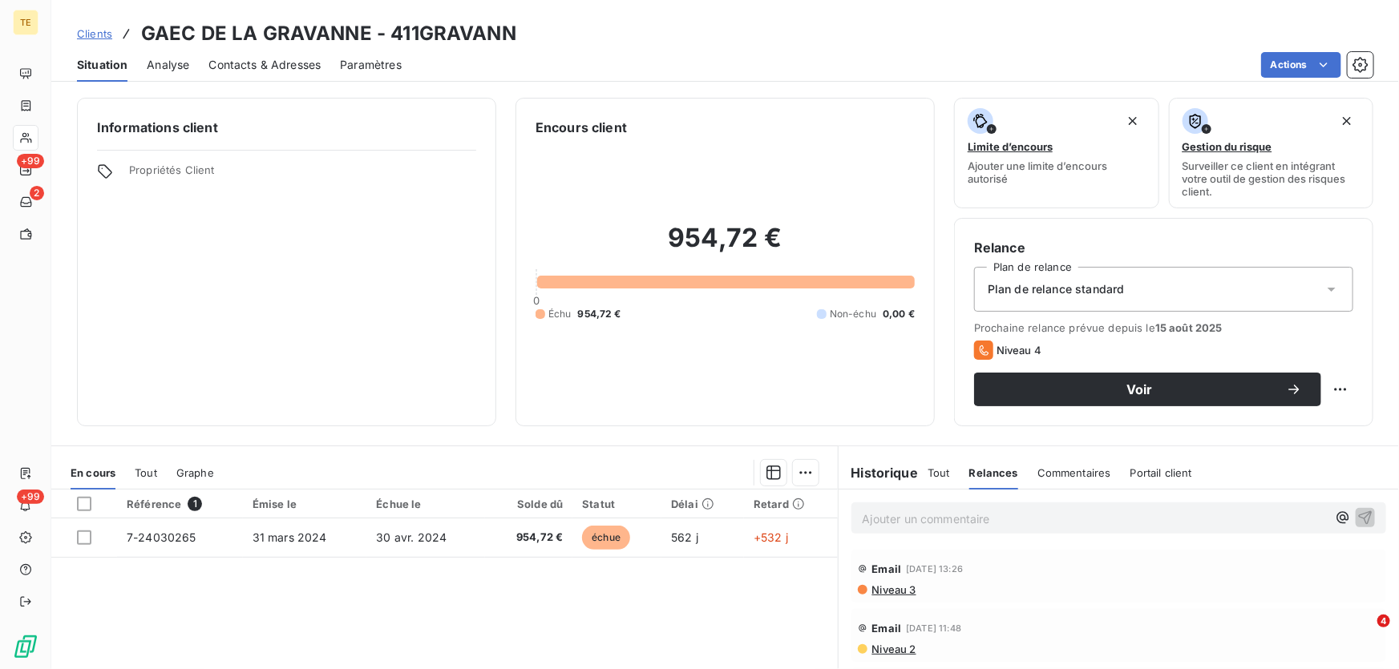
click at [932, 473] on span "Tout" at bounding box center [939, 473] width 22 height 13
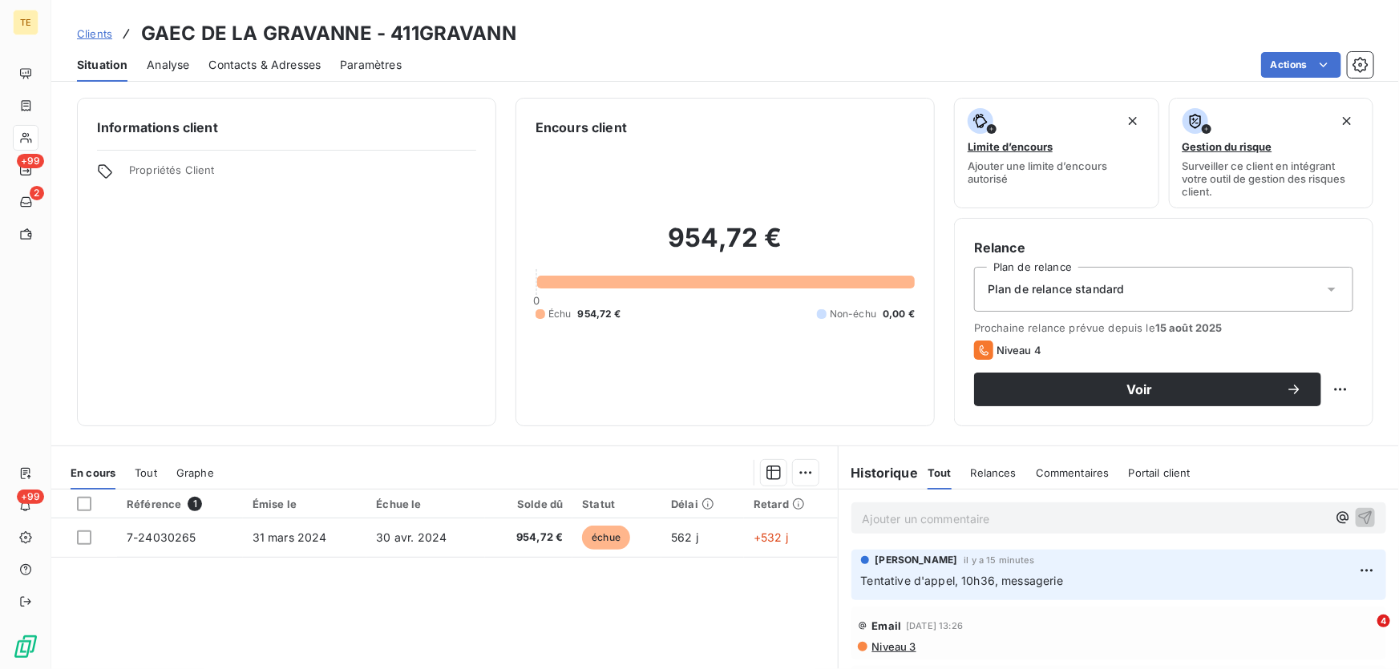
click at [986, 476] on span "Relances" at bounding box center [994, 473] width 46 height 13
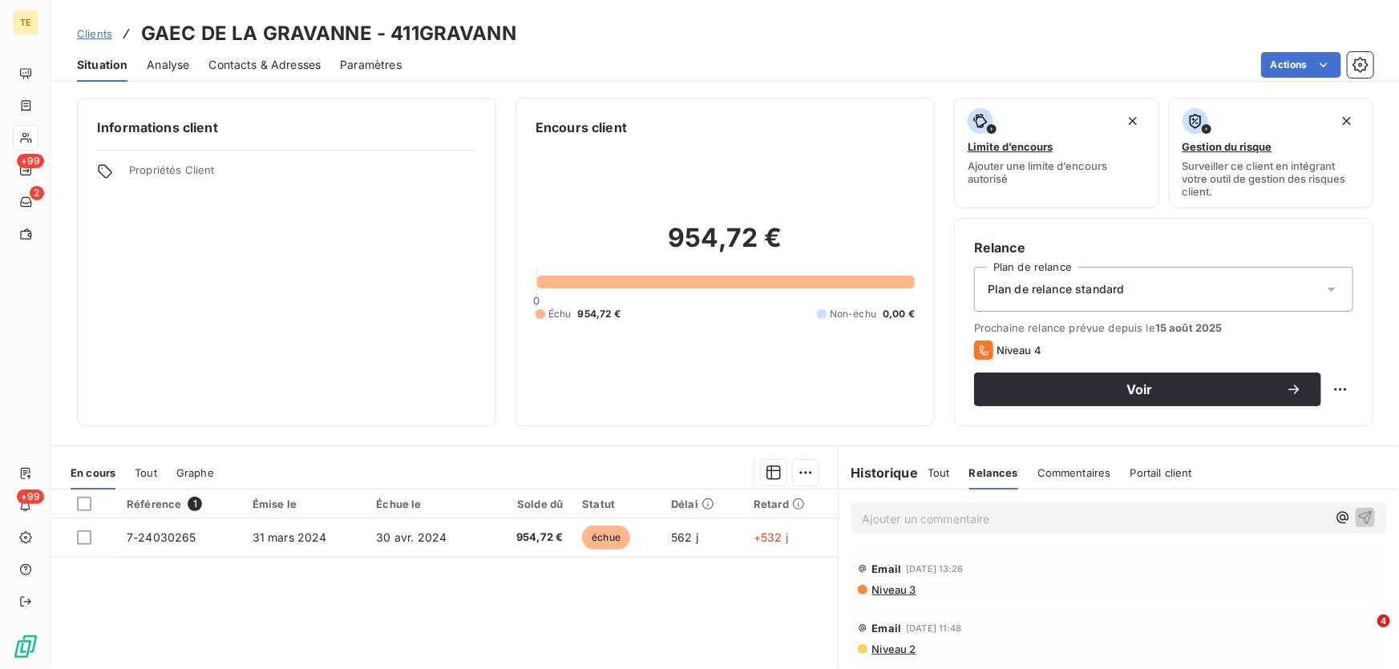
click at [873, 477] on h6 "Historique" at bounding box center [879, 472] width 80 height 19
click at [932, 475] on span "Tout" at bounding box center [939, 473] width 22 height 13
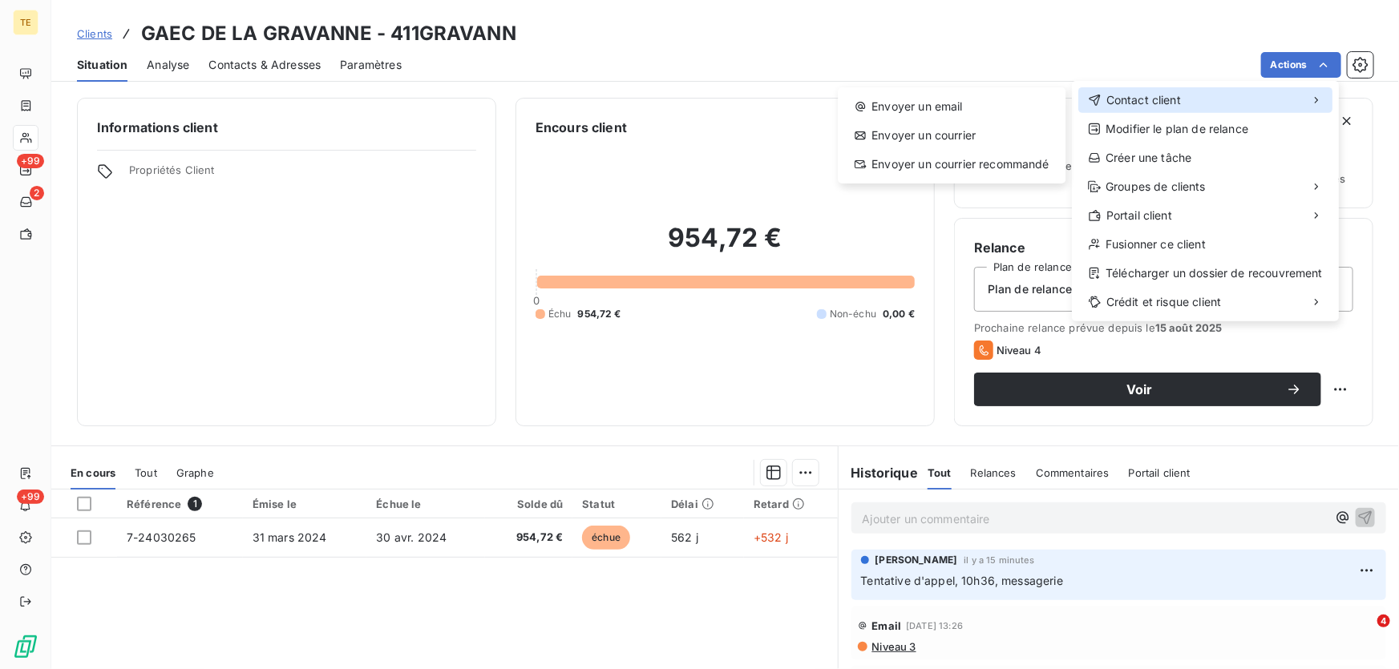
click at [1119, 99] on span "Contact client" at bounding box center [1143, 100] width 75 height 16
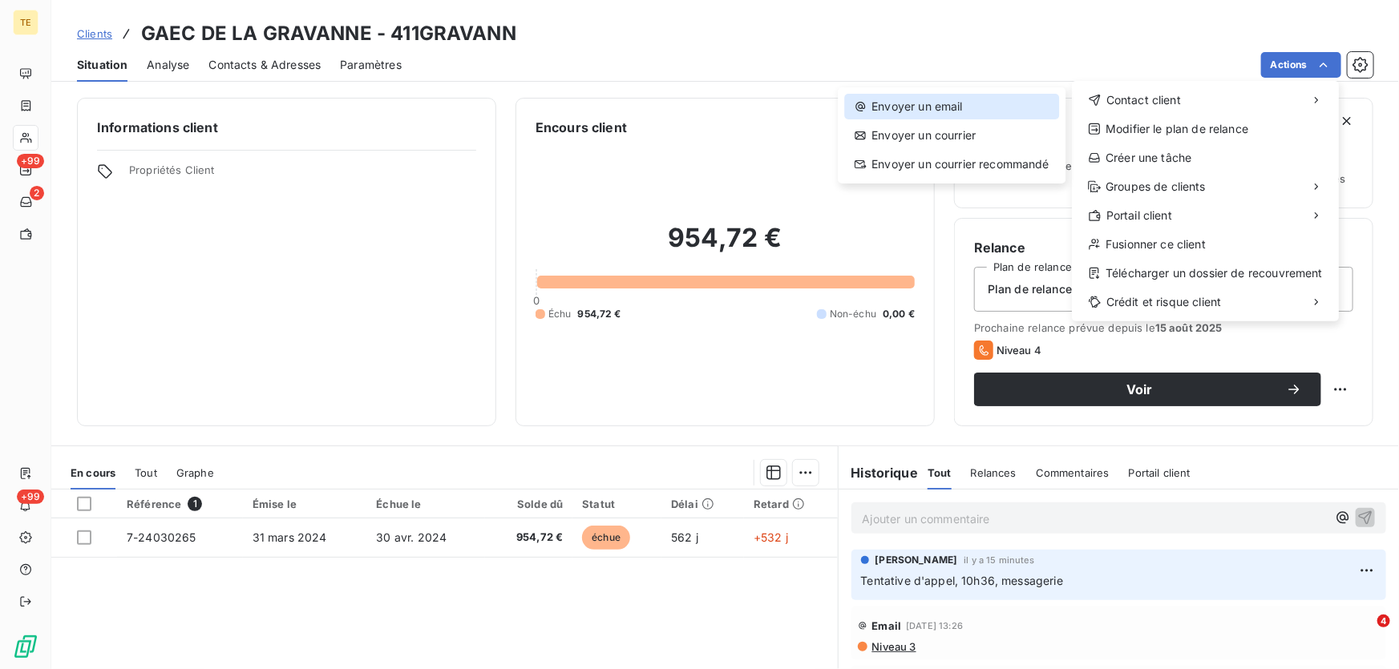
click at [915, 107] on div "Envoyer un email" at bounding box center [951, 107] width 215 height 26
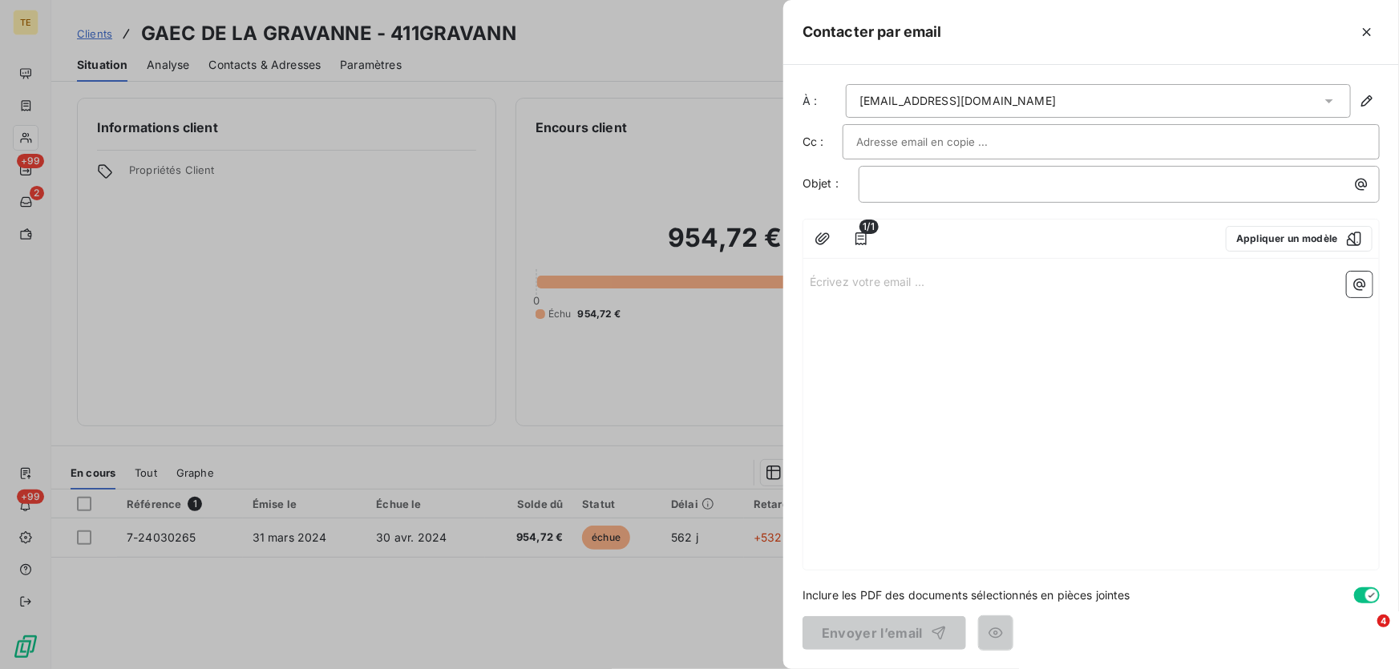
click at [920, 142] on input "text" at bounding box center [942, 142] width 172 height 24
click at [1157, 173] on div "﻿" at bounding box center [1119, 183] width 510 height 22
click at [938, 146] on input "text" at bounding box center [942, 142] width 172 height 24
click at [891, 135] on input "text" at bounding box center [1111, 142] width 510 height 24
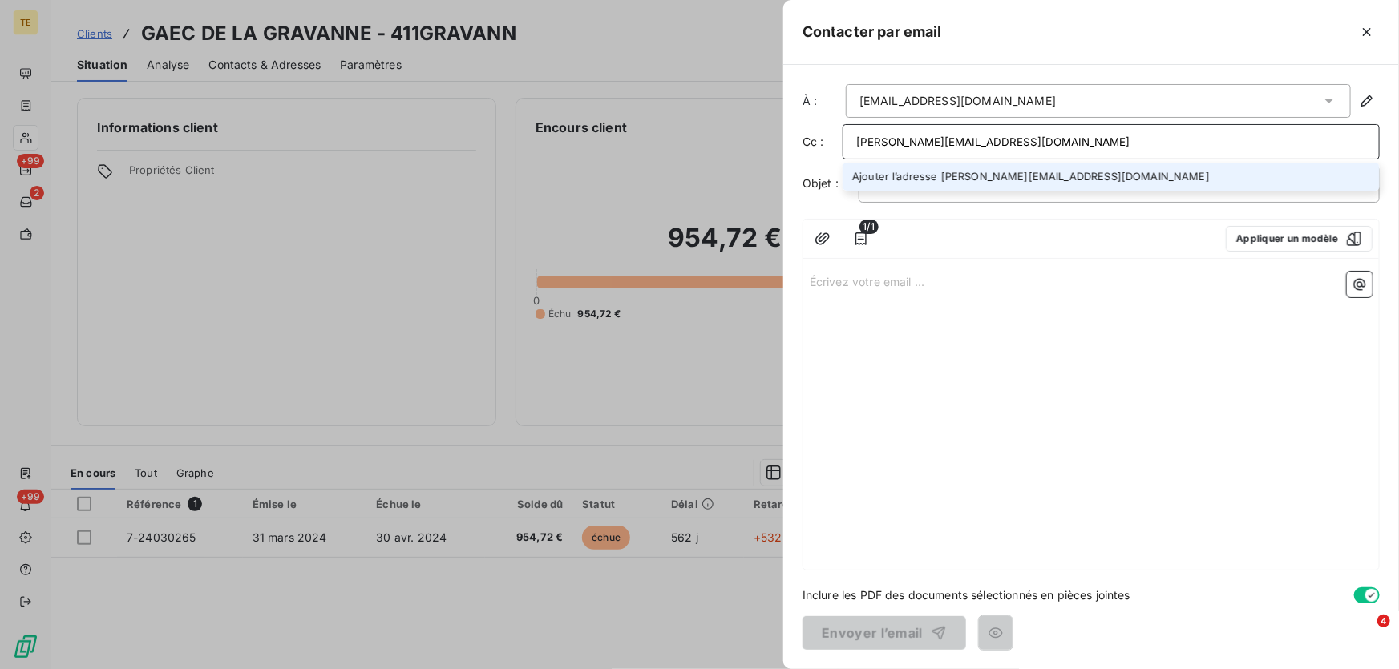
type input "[PERSON_NAME][EMAIL_ADDRESS][DOMAIN_NAME]"
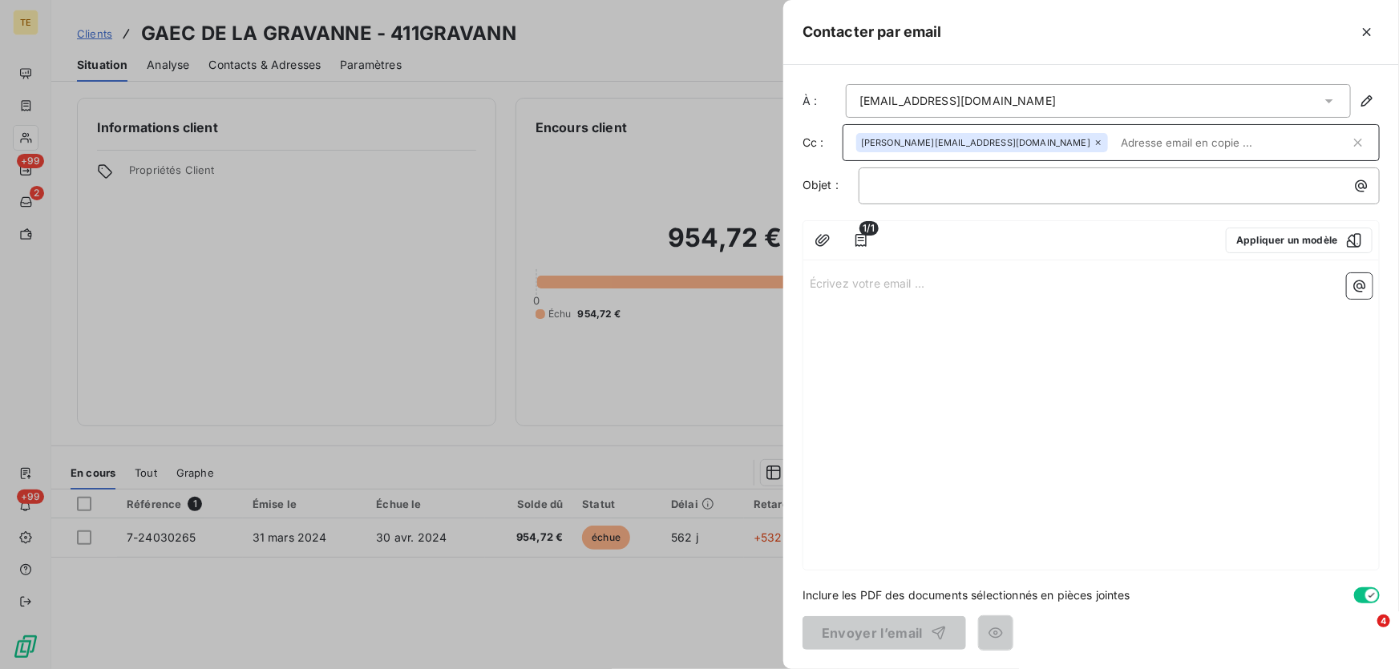
click at [1114, 138] on input "text" at bounding box center [1232, 143] width 236 height 24
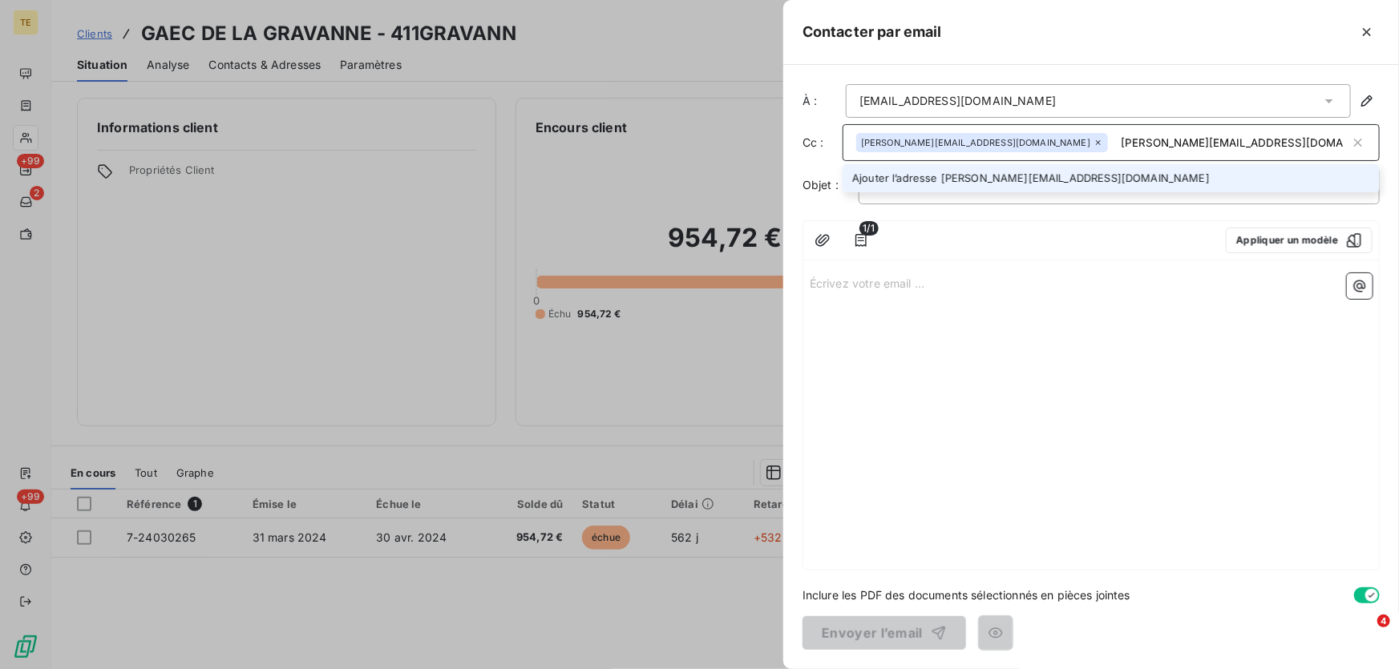
type input "[PERSON_NAME][EMAIL_ADDRESS][DOMAIN_NAME]"
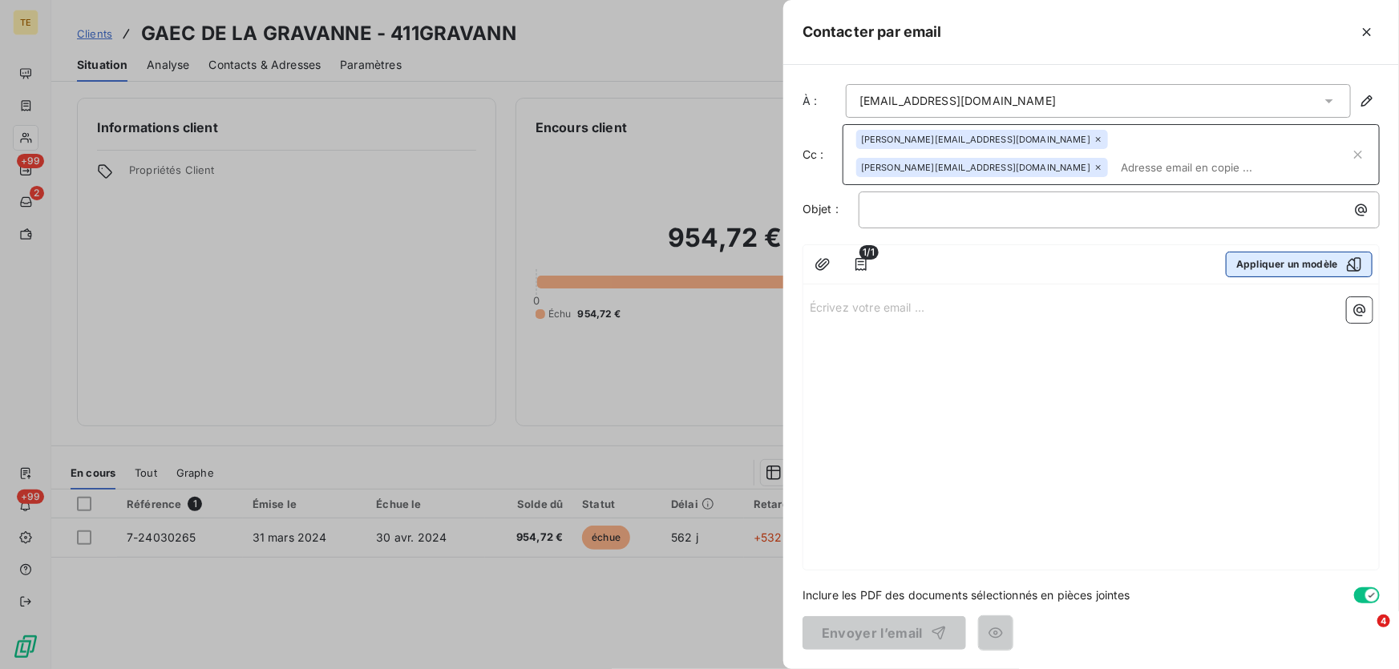
click at [1320, 252] on button "Appliquer un modèle" at bounding box center [1299, 265] width 147 height 26
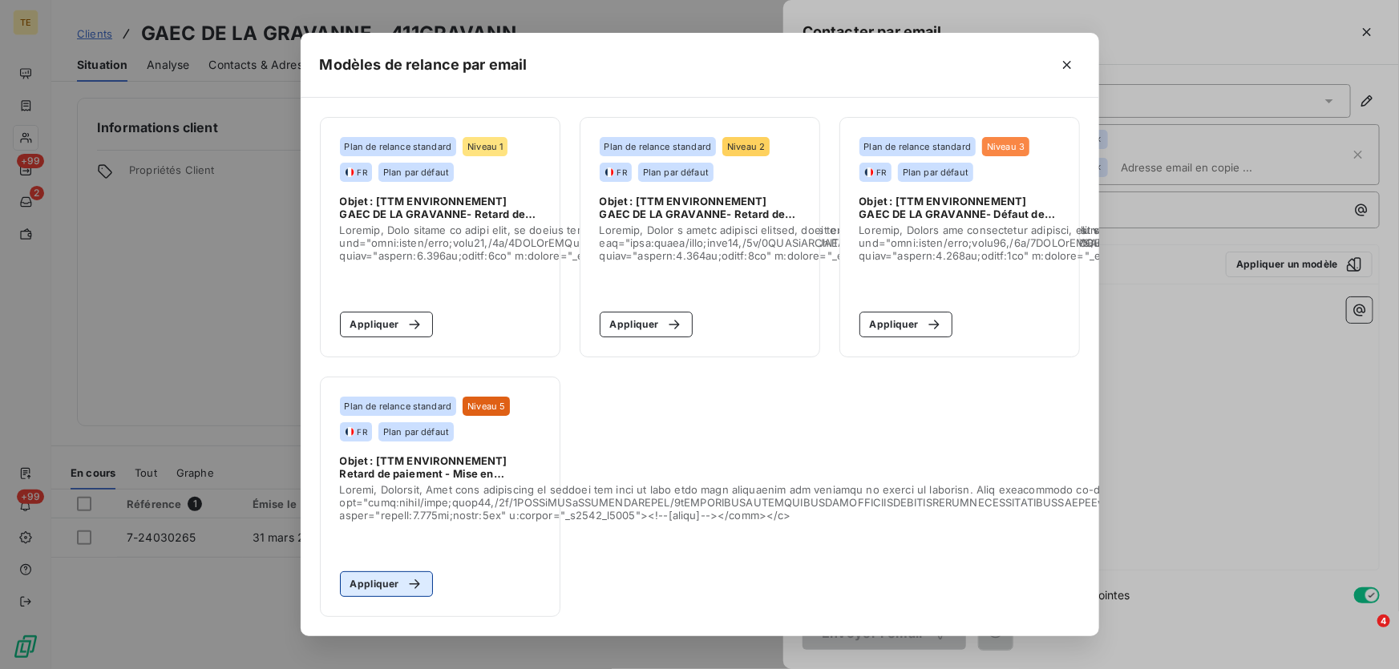
click at [375, 577] on button "Appliquer" at bounding box center [387, 585] width 94 height 26
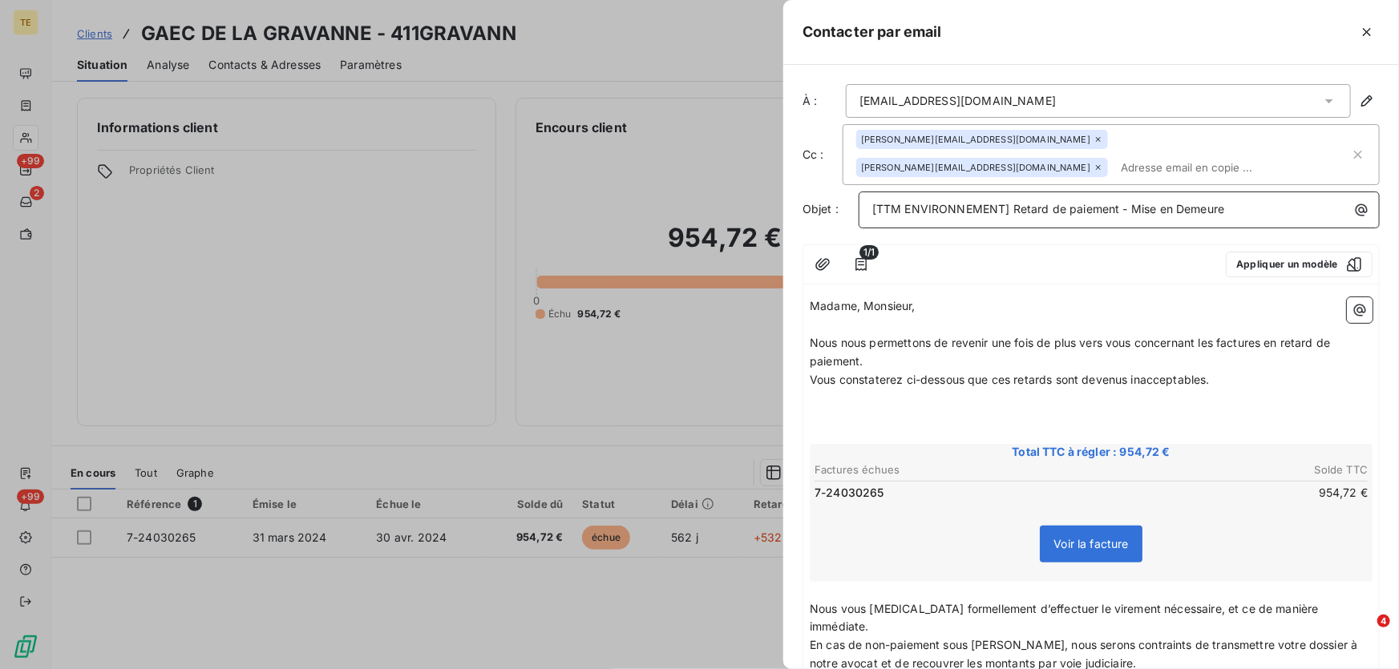
click at [1244, 208] on p "[TTM ENVIRONNEMENT] Retard de paiement - Mise en Demeure" at bounding box center [1123, 209] width 502 height 18
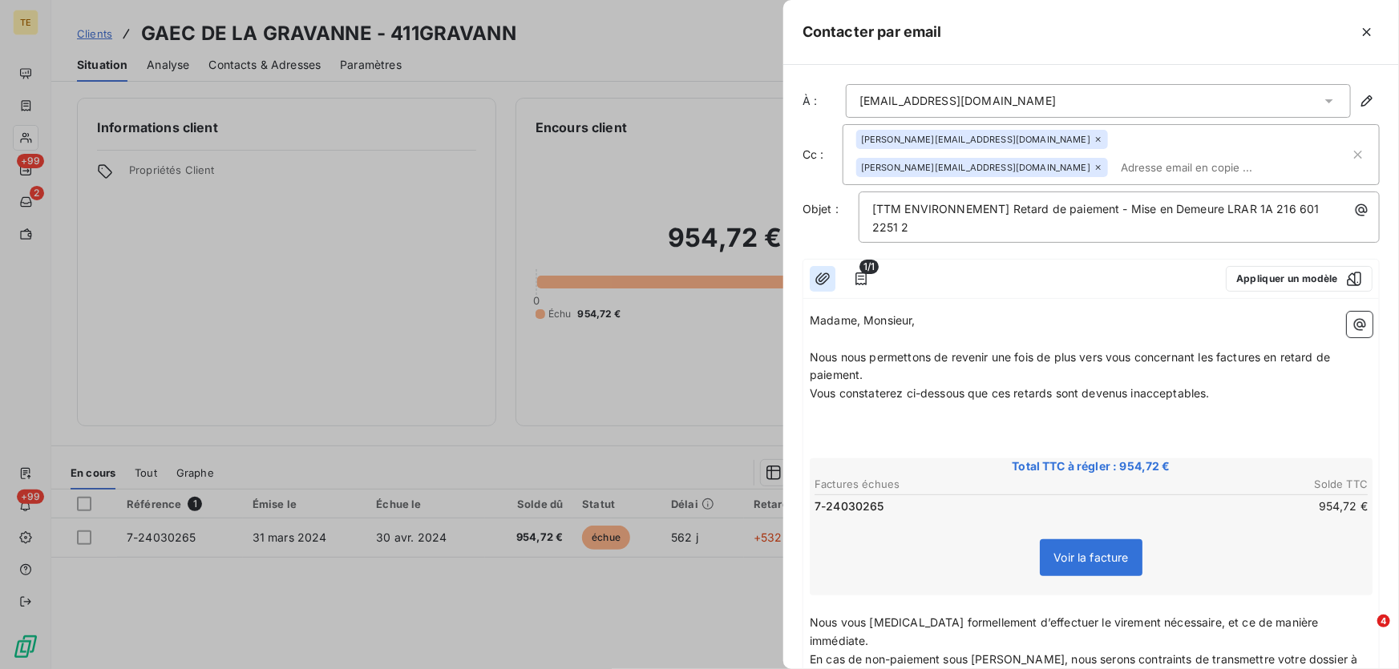
click at [822, 278] on icon "button" at bounding box center [823, 279] width 16 height 16
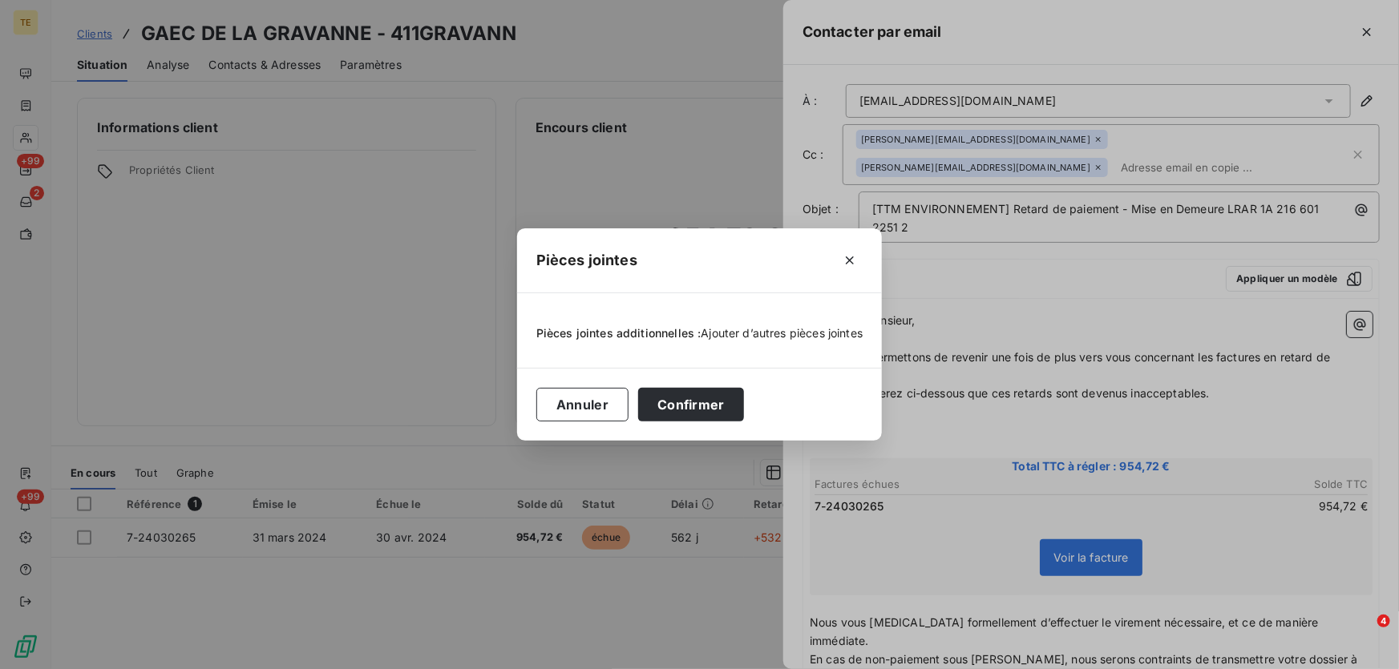
click at [738, 336] on span "Ajouter d’autres pièces jointes" at bounding box center [783, 333] width 162 height 14
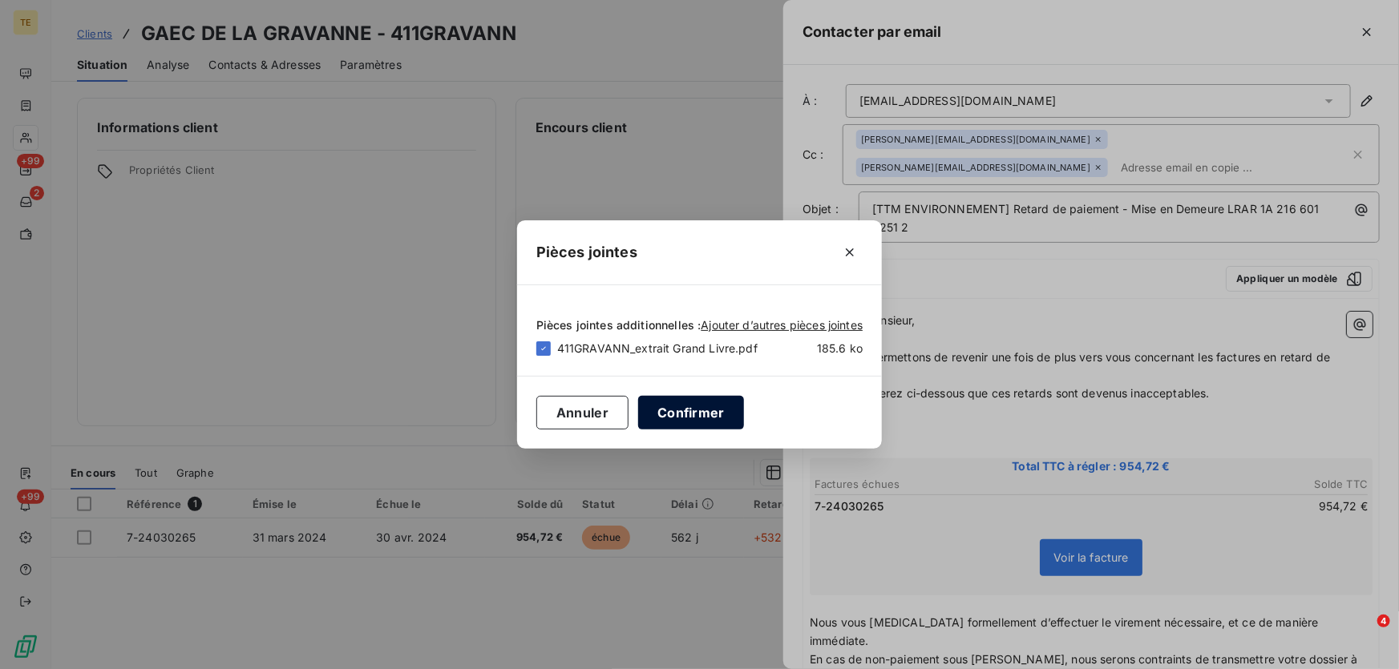
click at [705, 419] on button "Confirmer" at bounding box center [691, 413] width 106 height 34
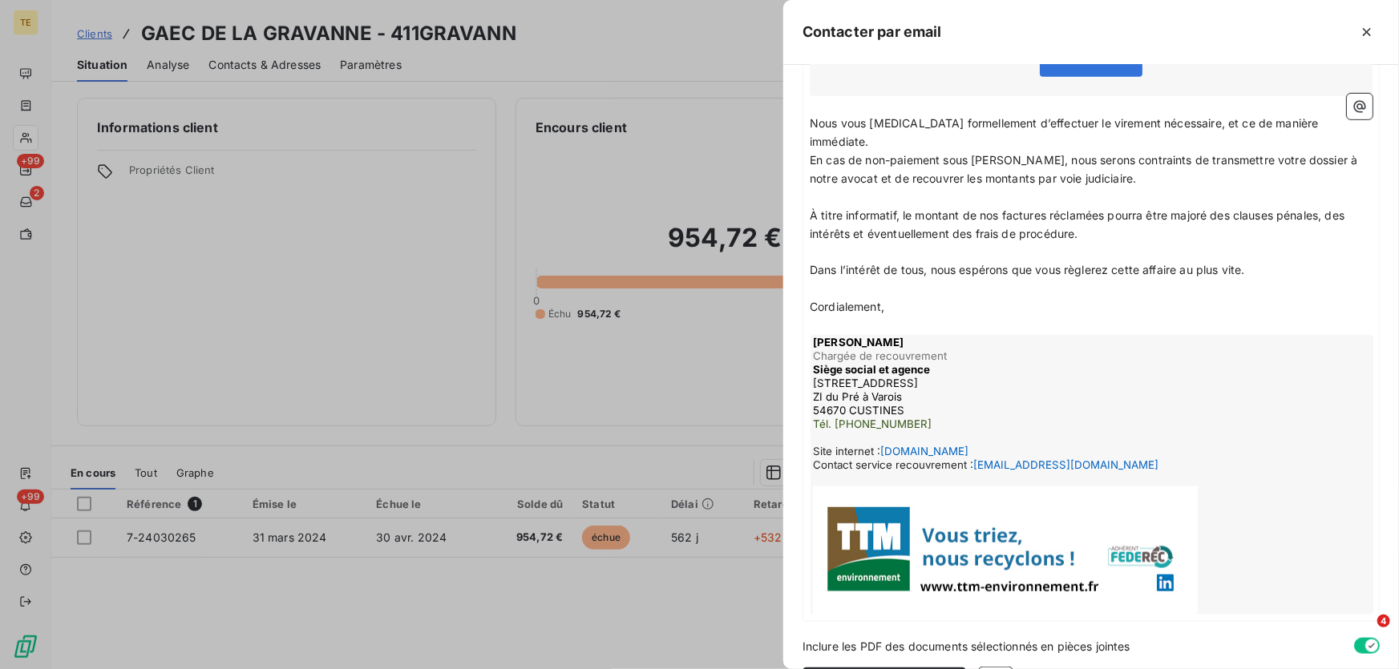
scroll to position [510, 0]
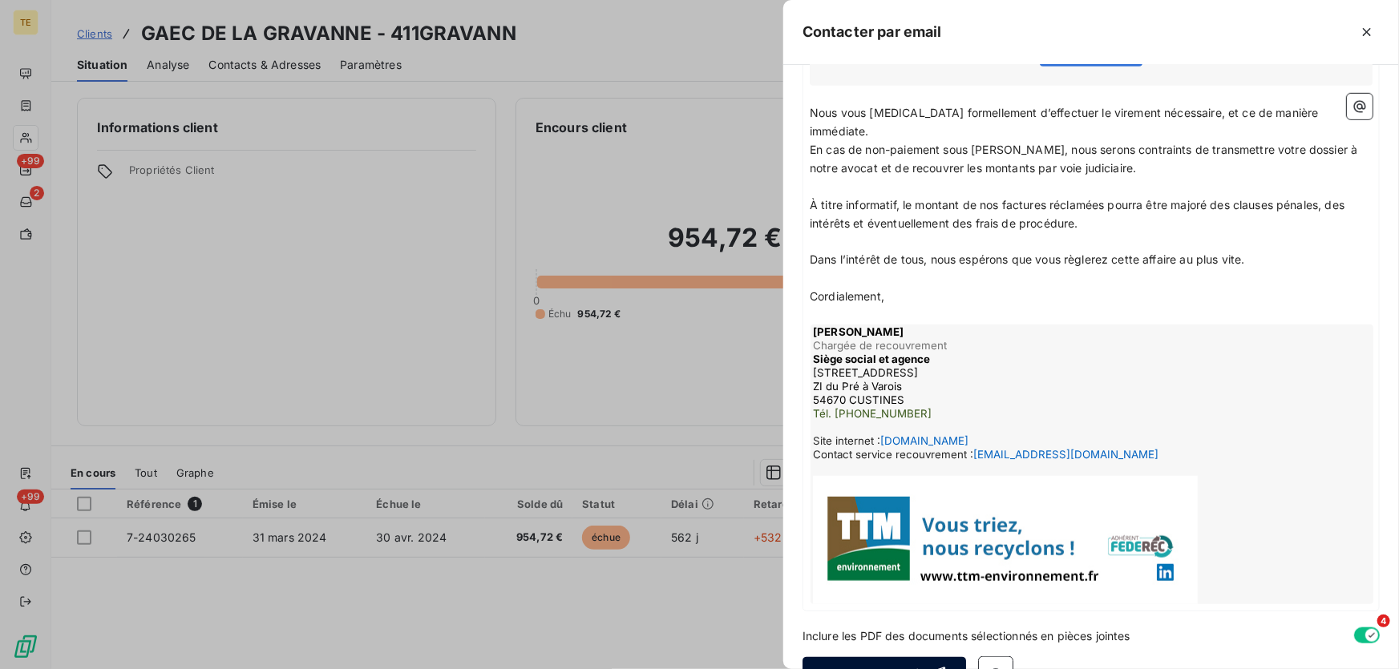
click at [883, 657] on button "Envoyer l’email" at bounding box center [885, 674] width 164 height 34
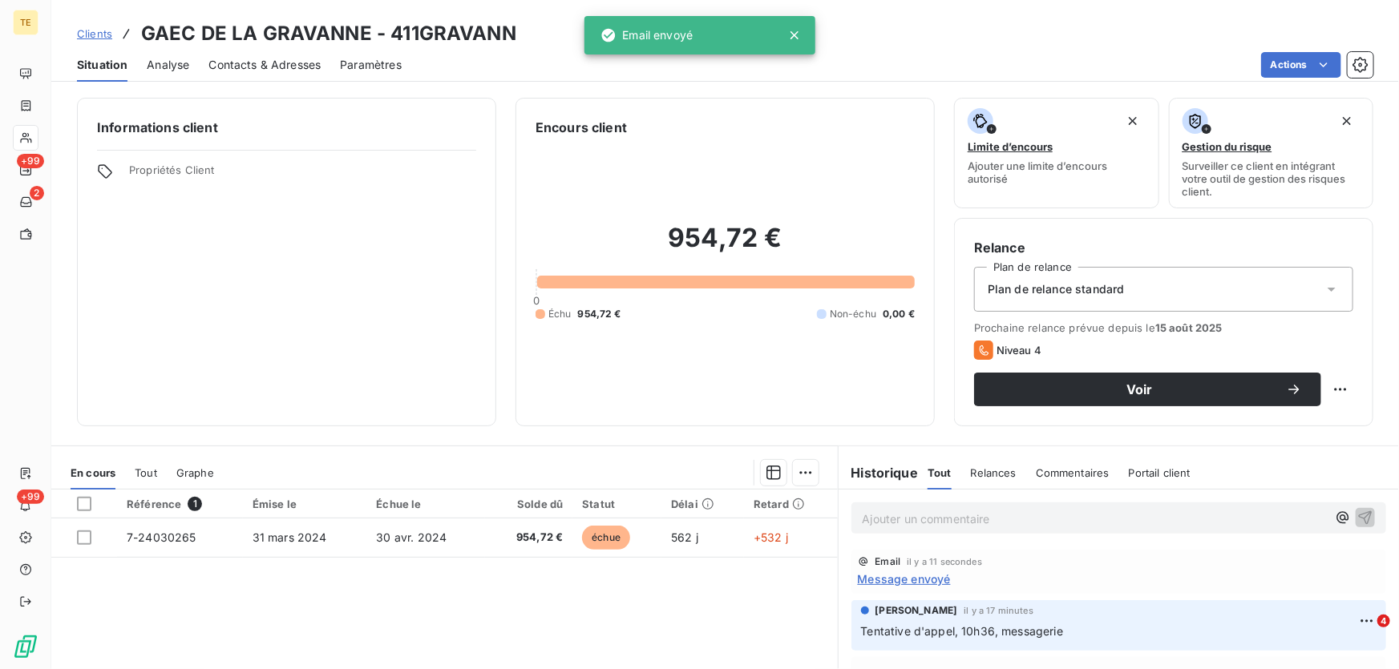
click at [904, 521] on p "Ajouter un commentaire ﻿" at bounding box center [1095, 519] width 464 height 20
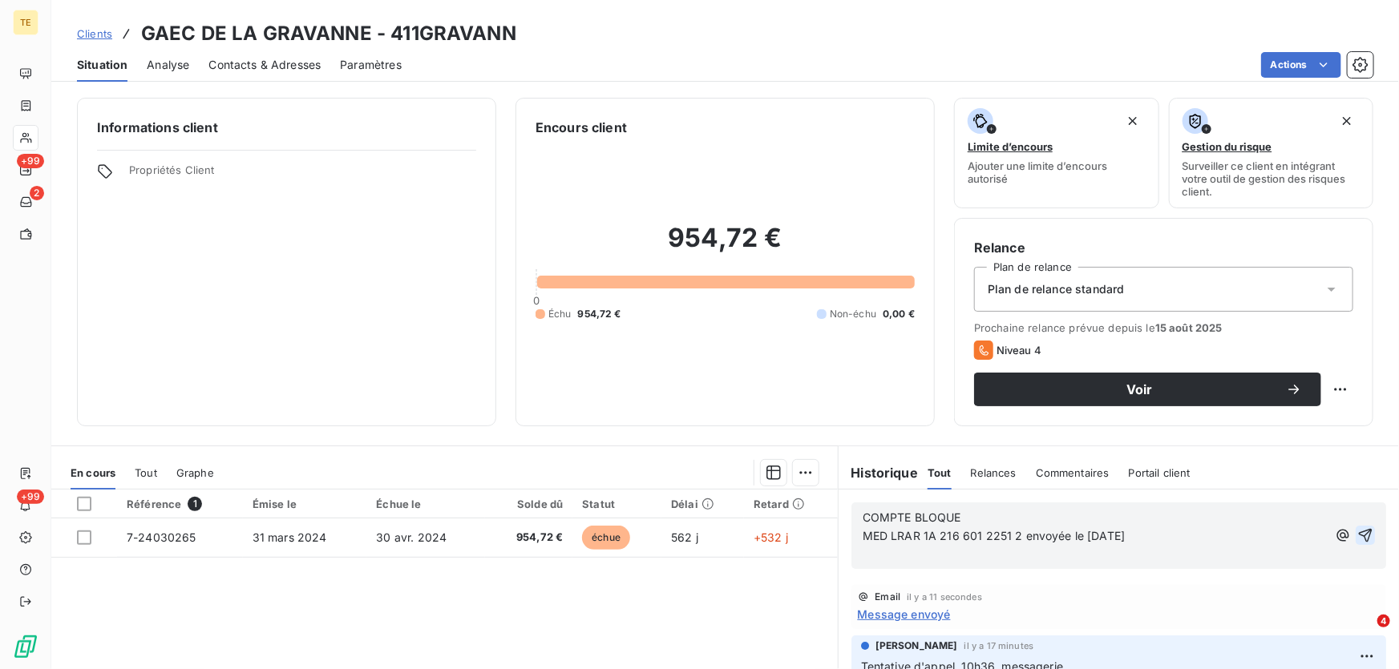
click at [1359, 532] on icon "button" at bounding box center [1366, 536] width 14 height 14
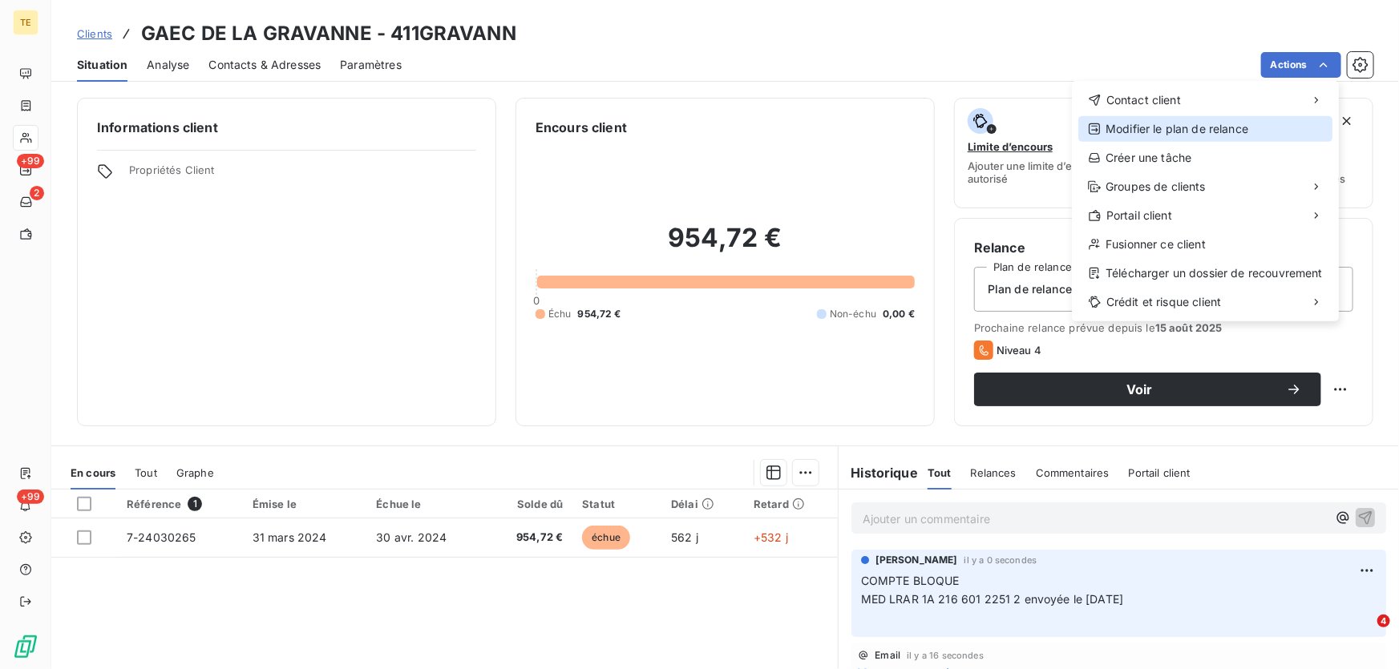
click at [1179, 128] on div "Modifier le plan de relance" at bounding box center [1205, 129] width 254 height 26
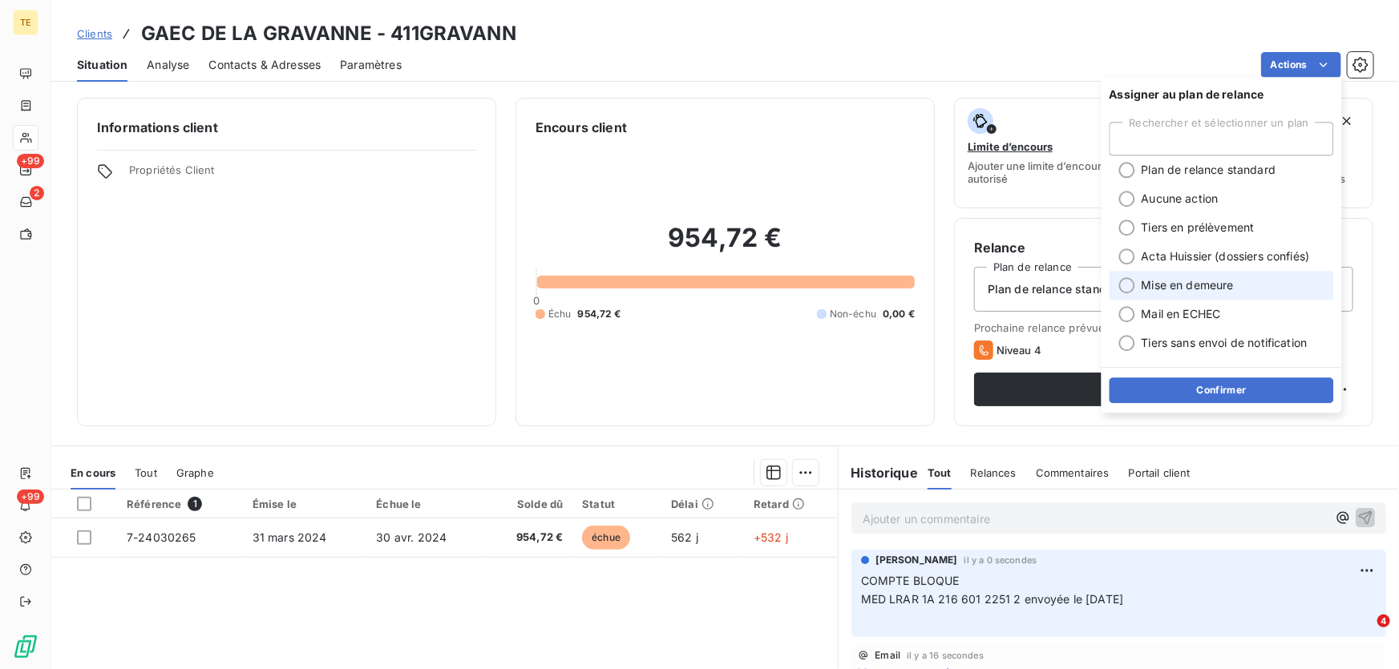
click at [1173, 286] on span "Mise en demeure" at bounding box center [1188, 285] width 92 height 16
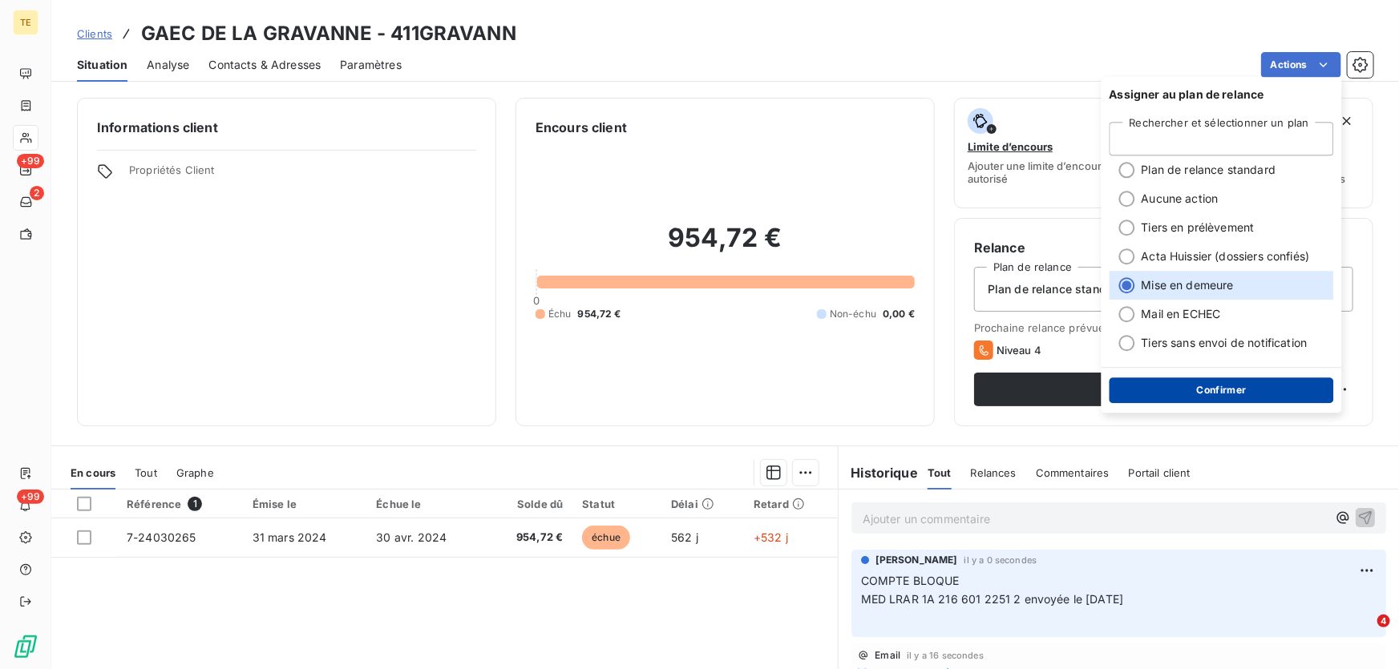
click at [1199, 399] on button "Confirmer" at bounding box center [1222, 391] width 224 height 26
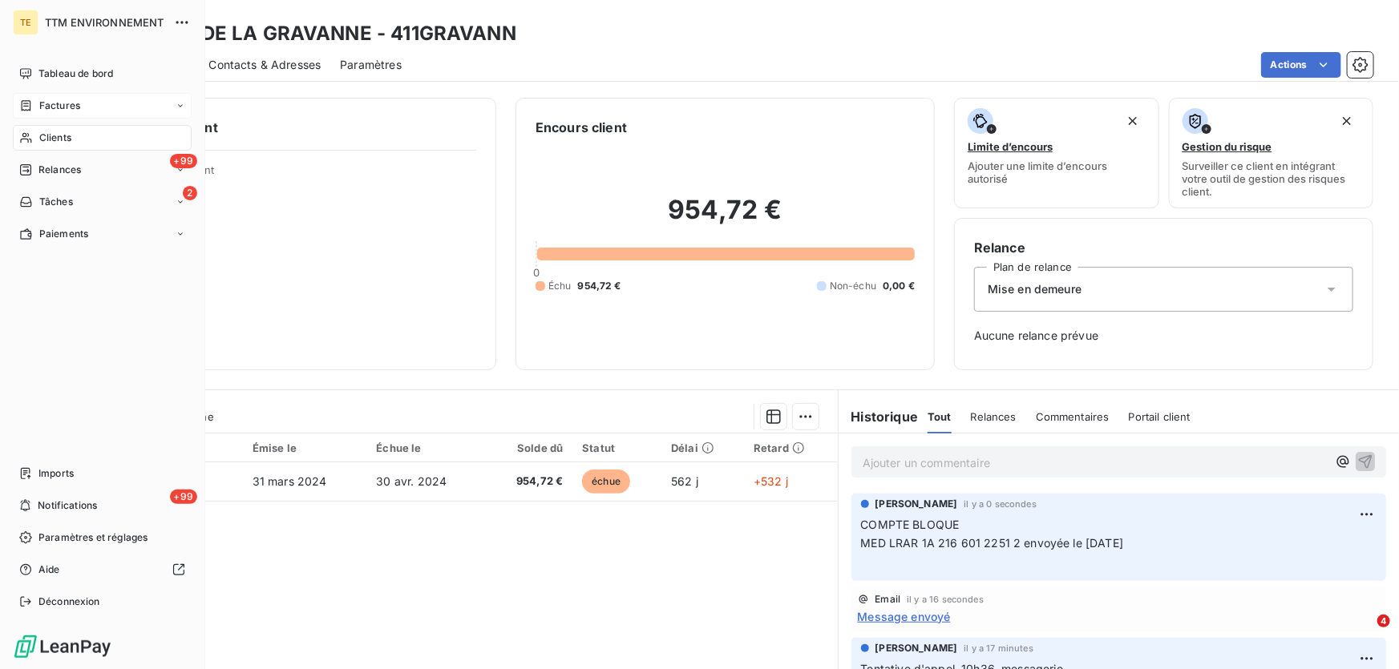
click at [63, 99] on span "Factures" at bounding box center [59, 106] width 41 height 14
click at [59, 165] on span "Relances" at bounding box center [59, 170] width 42 height 14
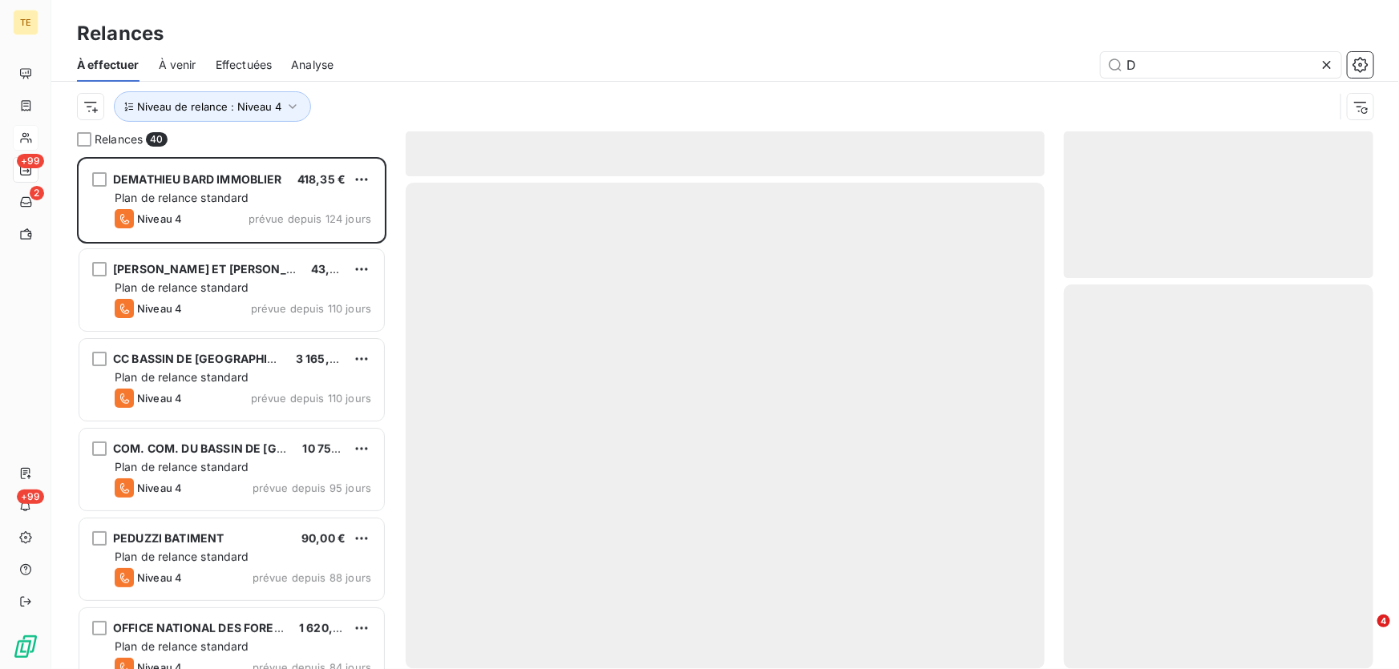
scroll to position [502, 298]
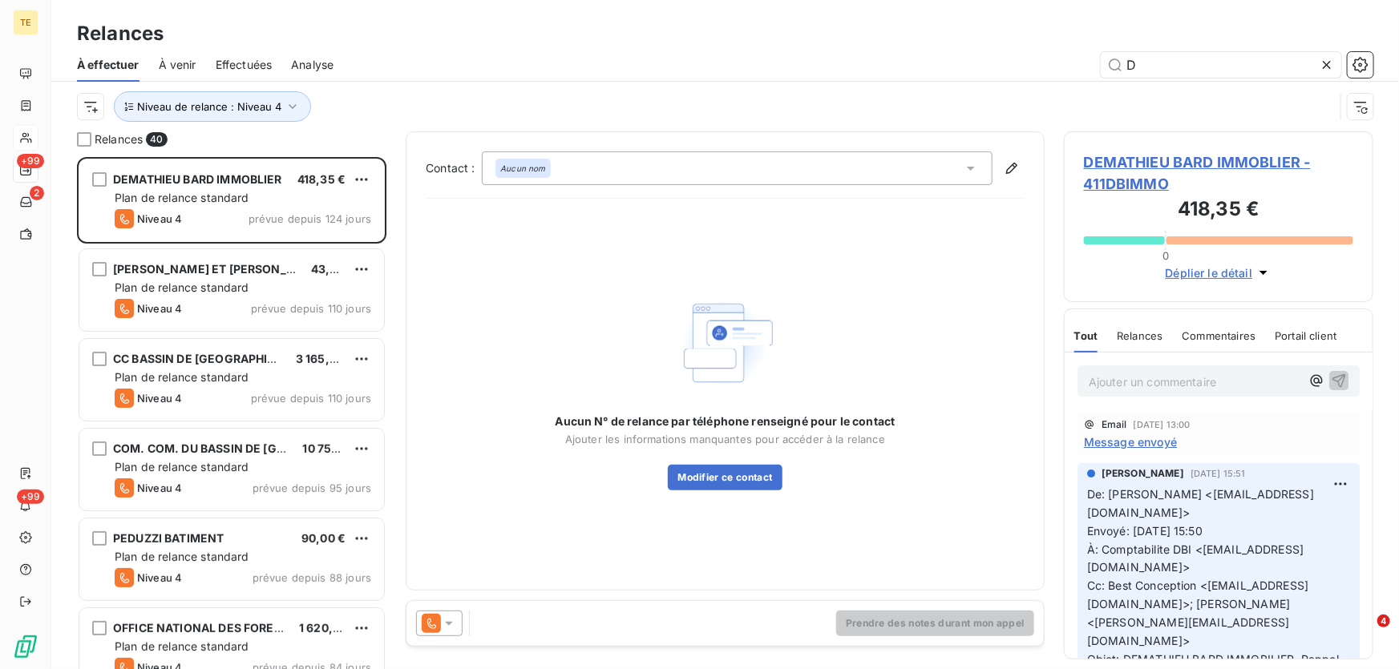
click at [245, 55] on div "Effectuées" at bounding box center [244, 65] width 57 height 34
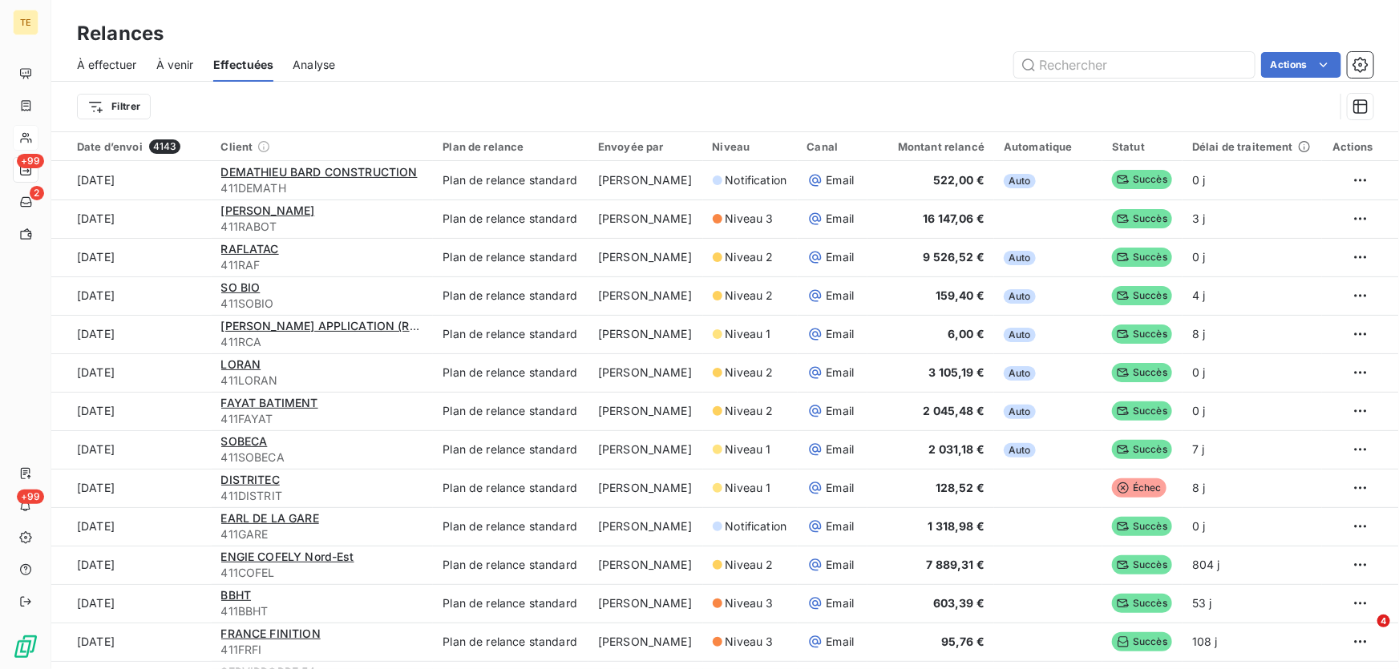
click at [310, 66] on span "Analyse" at bounding box center [314, 65] width 42 height 16
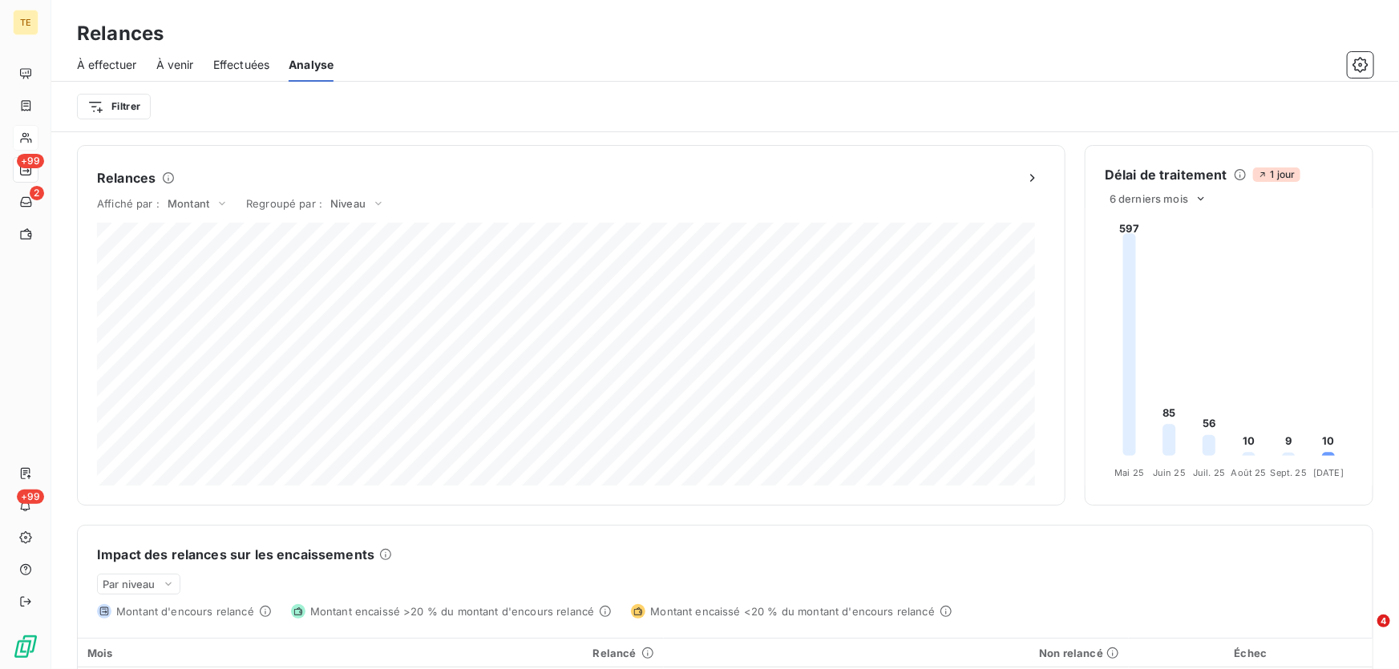
click at [235, 62] on span "Effectuées" at bounding box center [241, 65] width 57 height 16
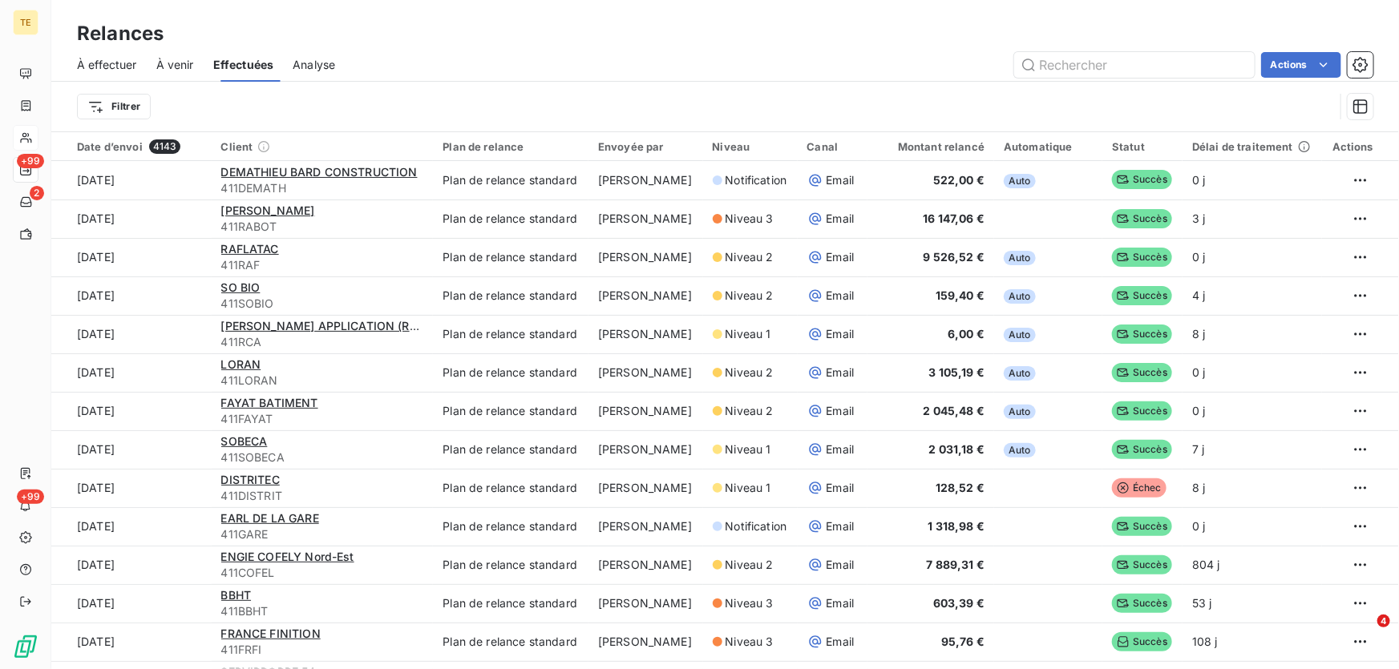
click at [187, 63] on span "À venir" at bounding box center [175, 65] width 38 height 16
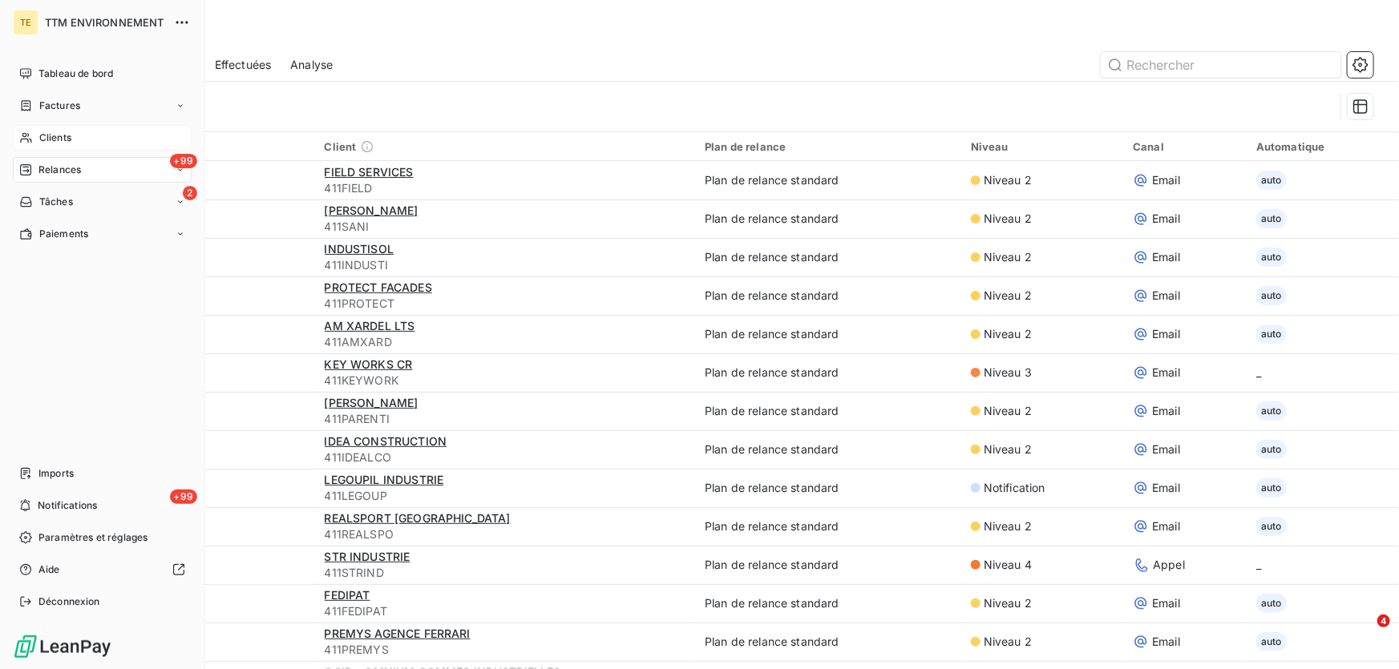
click at [45, 168] on span "Relances" at bounding box center [59, 170] width 42 height 14
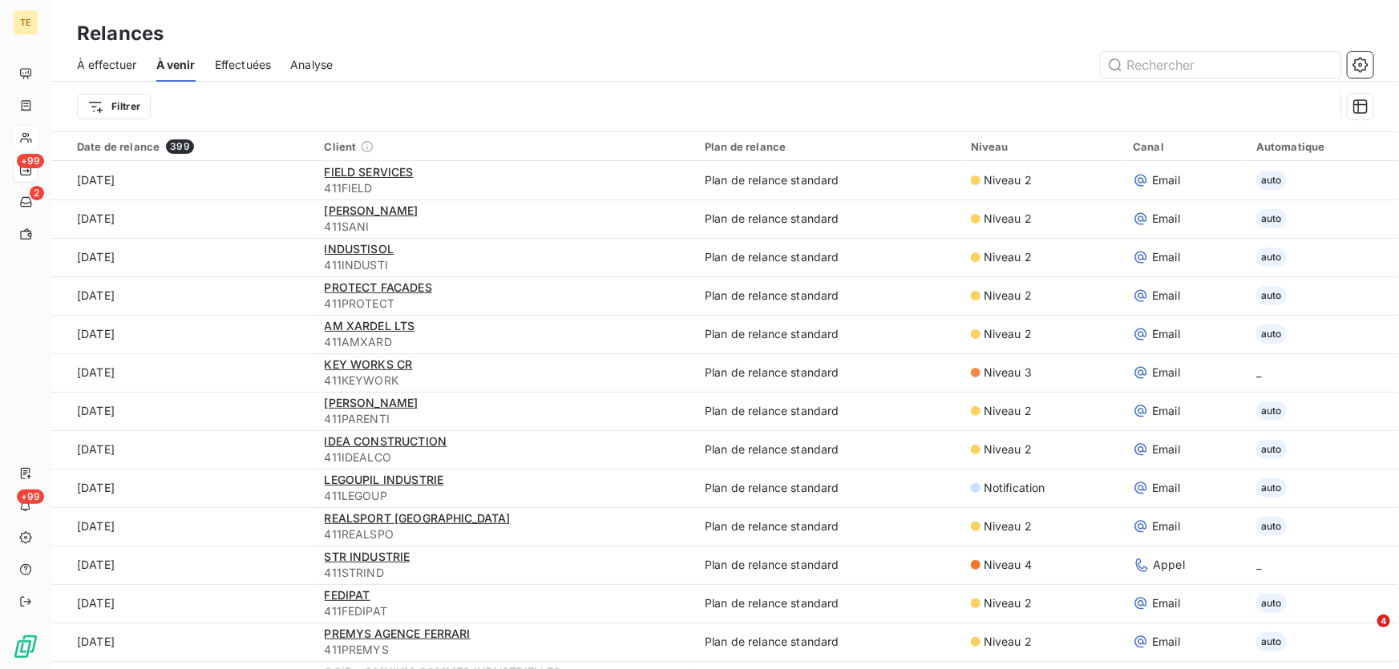
click at [238, 67] on span "Effectuées" at bounding box center [243, 65] width 57 height 16
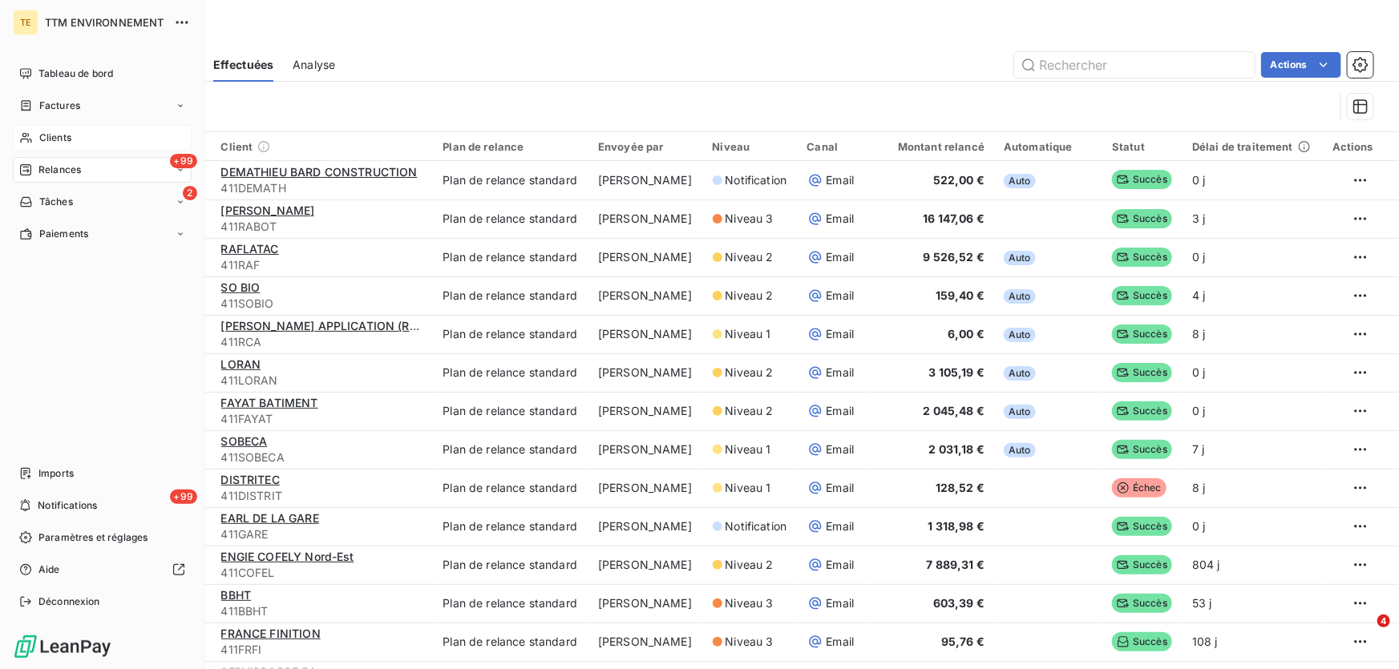
click at [51, 168] on span "Relances" at bounding box center [59, 170] width 42 height 14
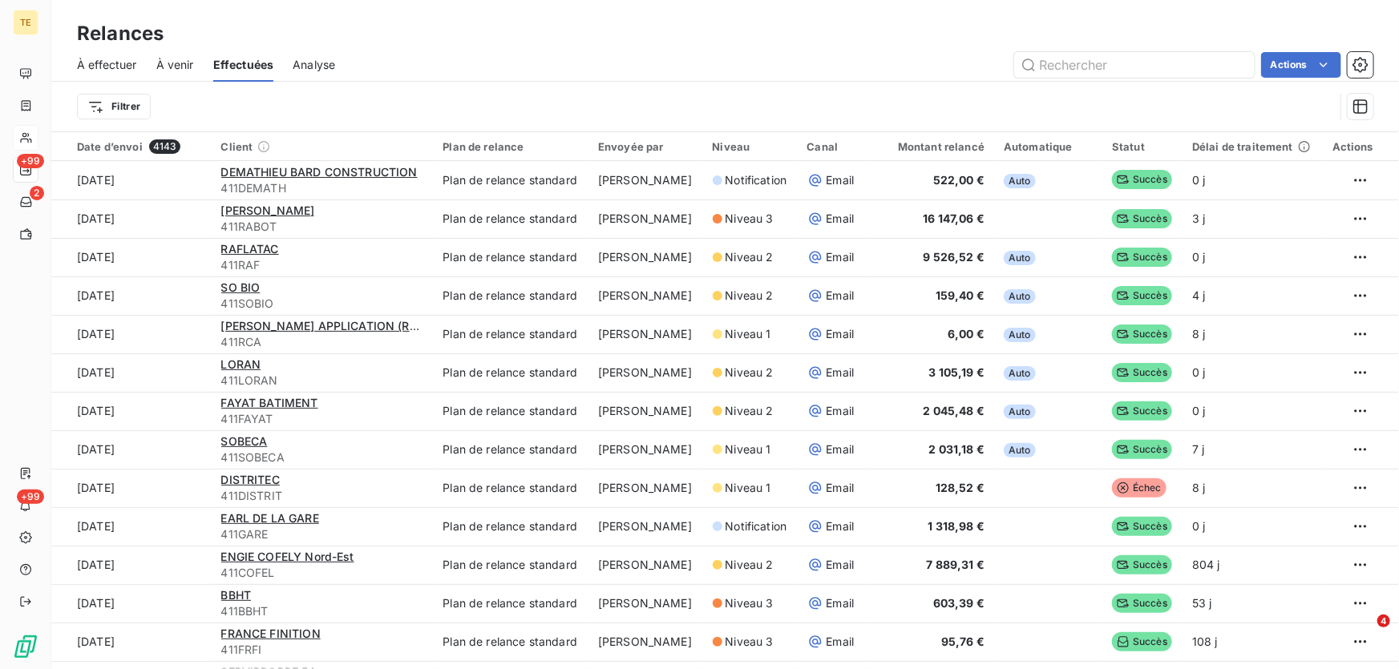
click at [105, 63] on span "À effectuer" at bounding box center [107, 65] width 60 height 16
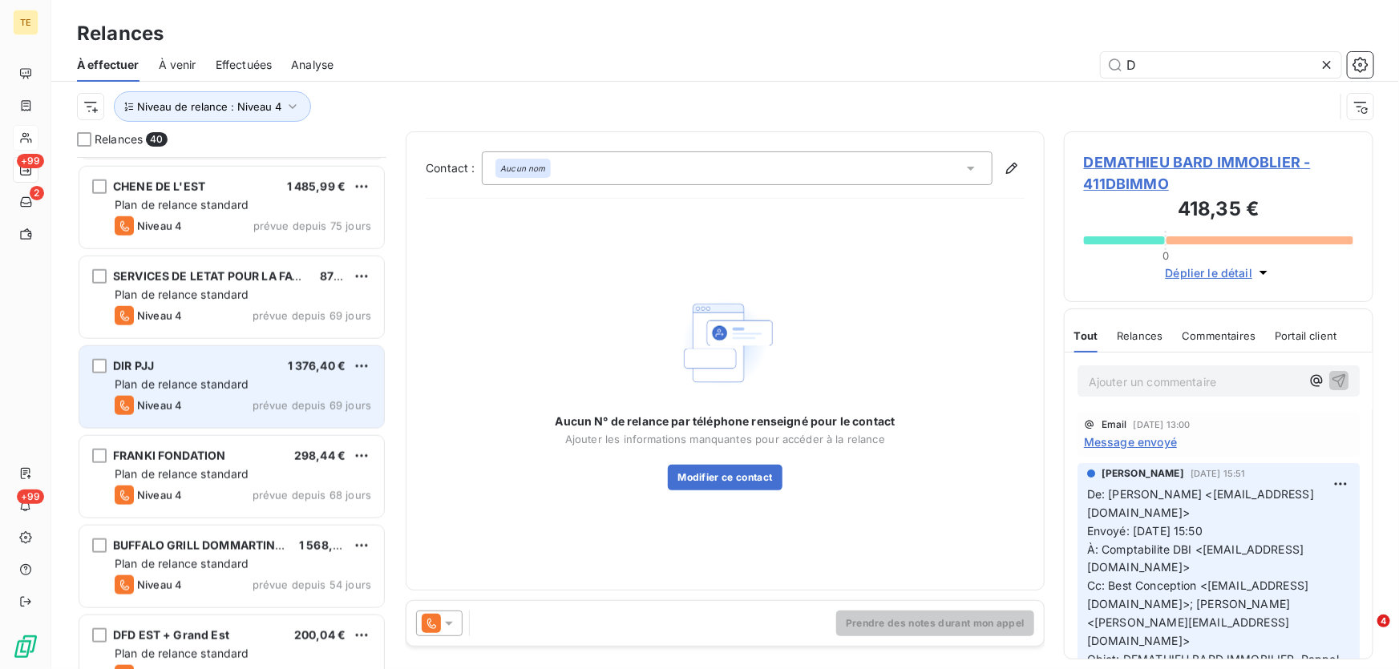
scroll to position [875, 0]
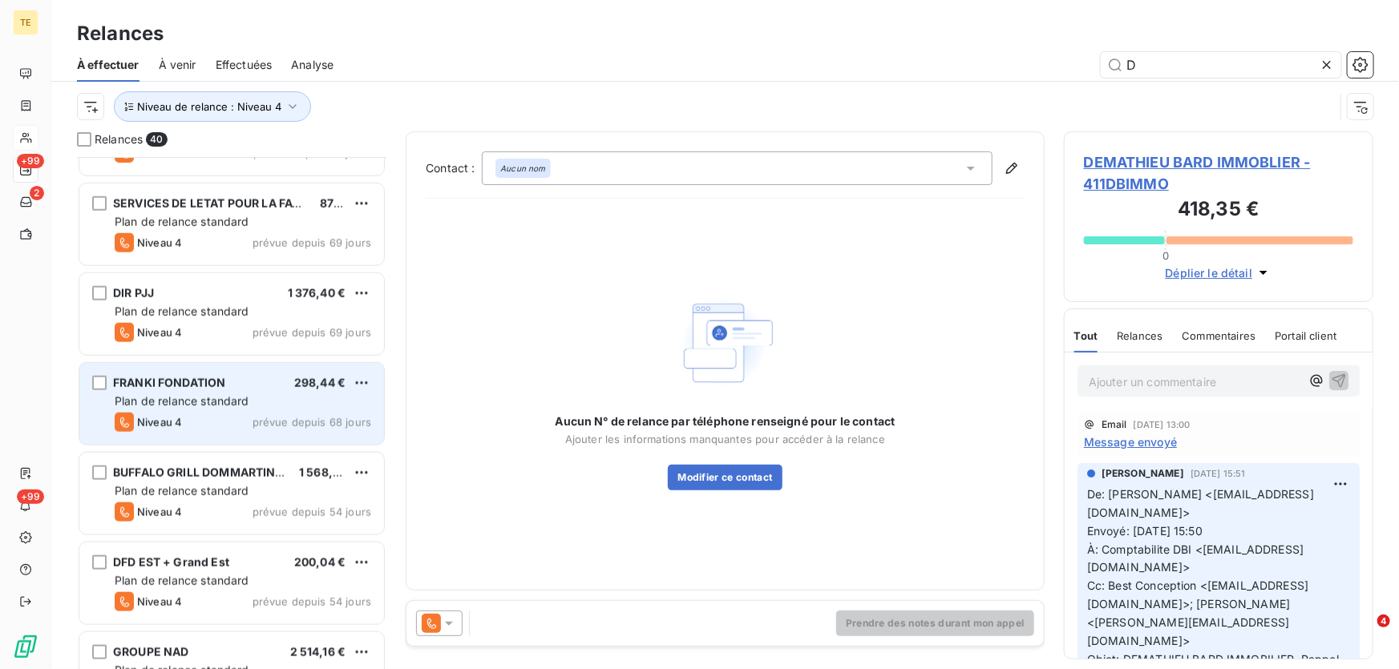
click at [224, 398] on span "Plan de relance standard" at bounding box center [182, 401] width 135 height 14
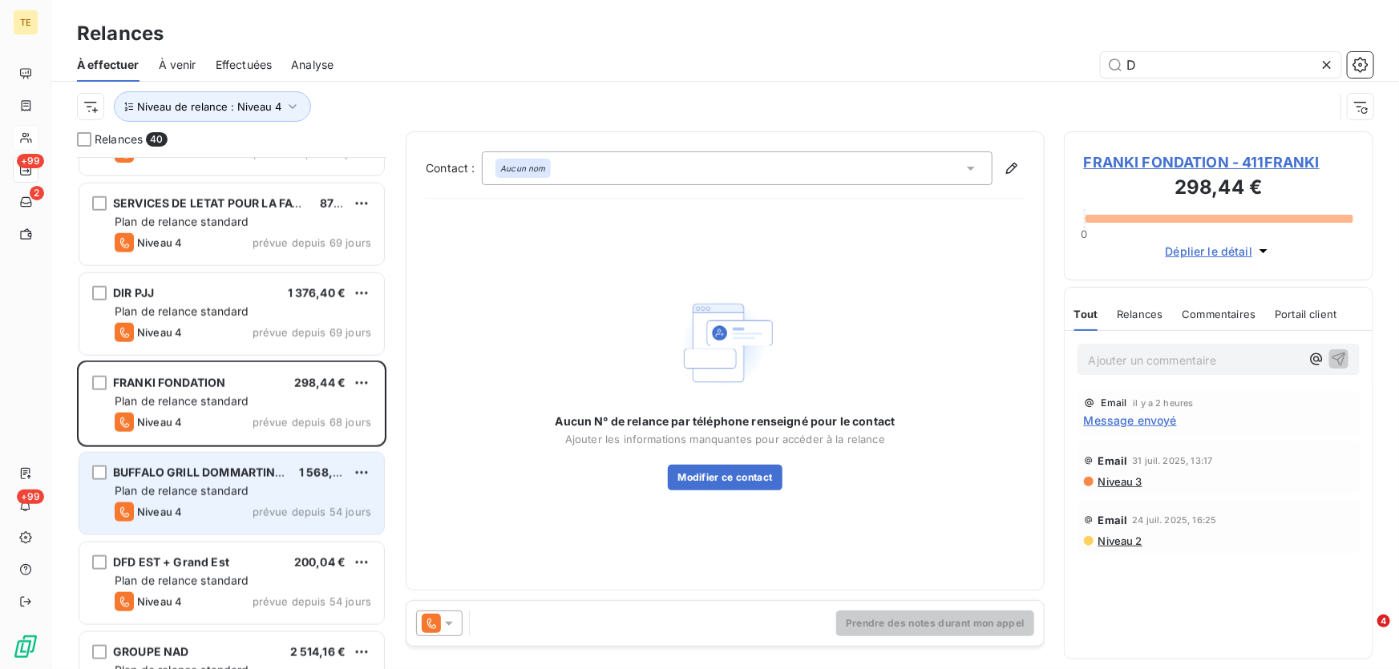
click at [210, 503] on div "Niveau 4 prévue depuis 54 jours" at bounding box center [243, 512] width 257 height 19
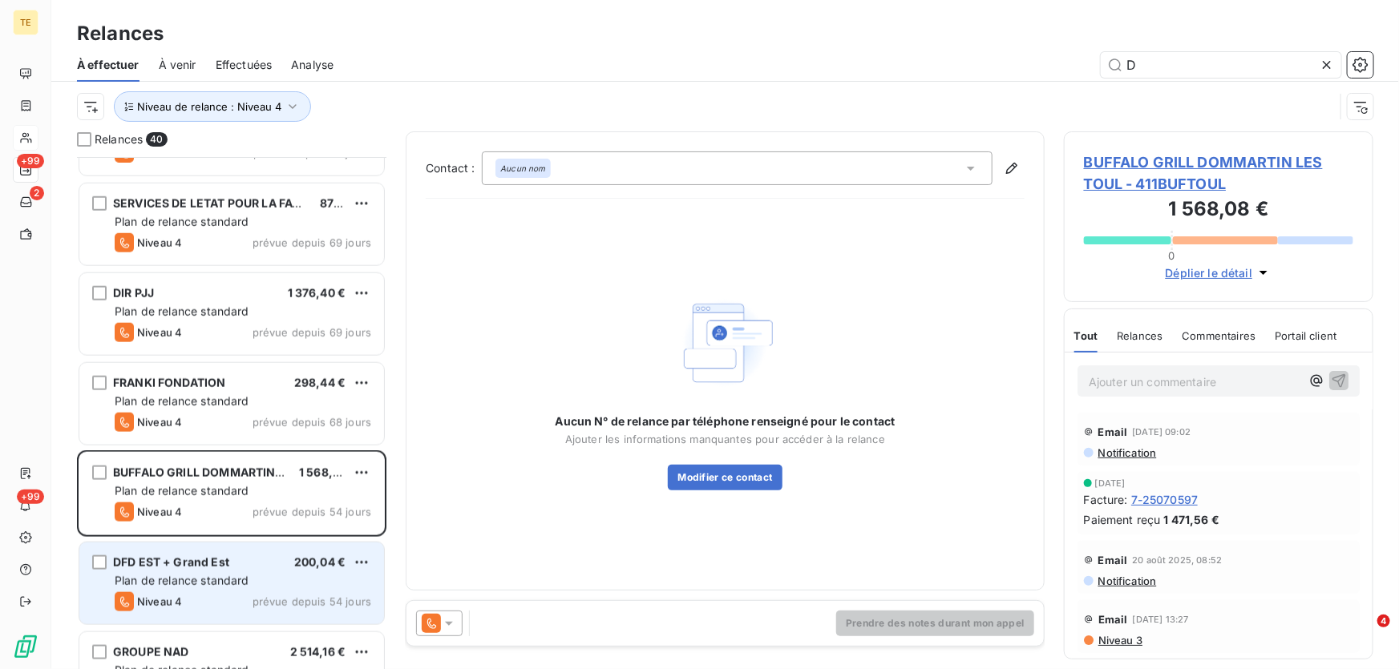
click at [190, 569] on div "DFD EST + Grand Est" at bounding box center [171, 563] width 116 height 16
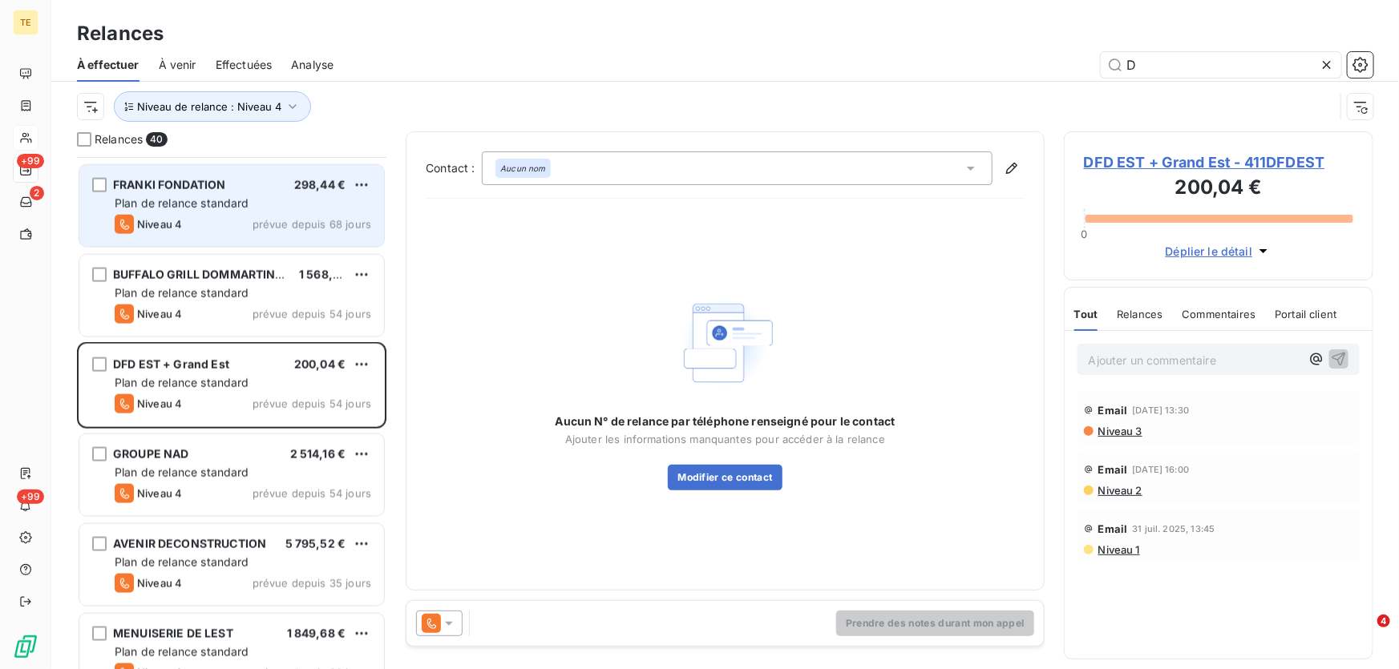
scroll to position [1094, 0]
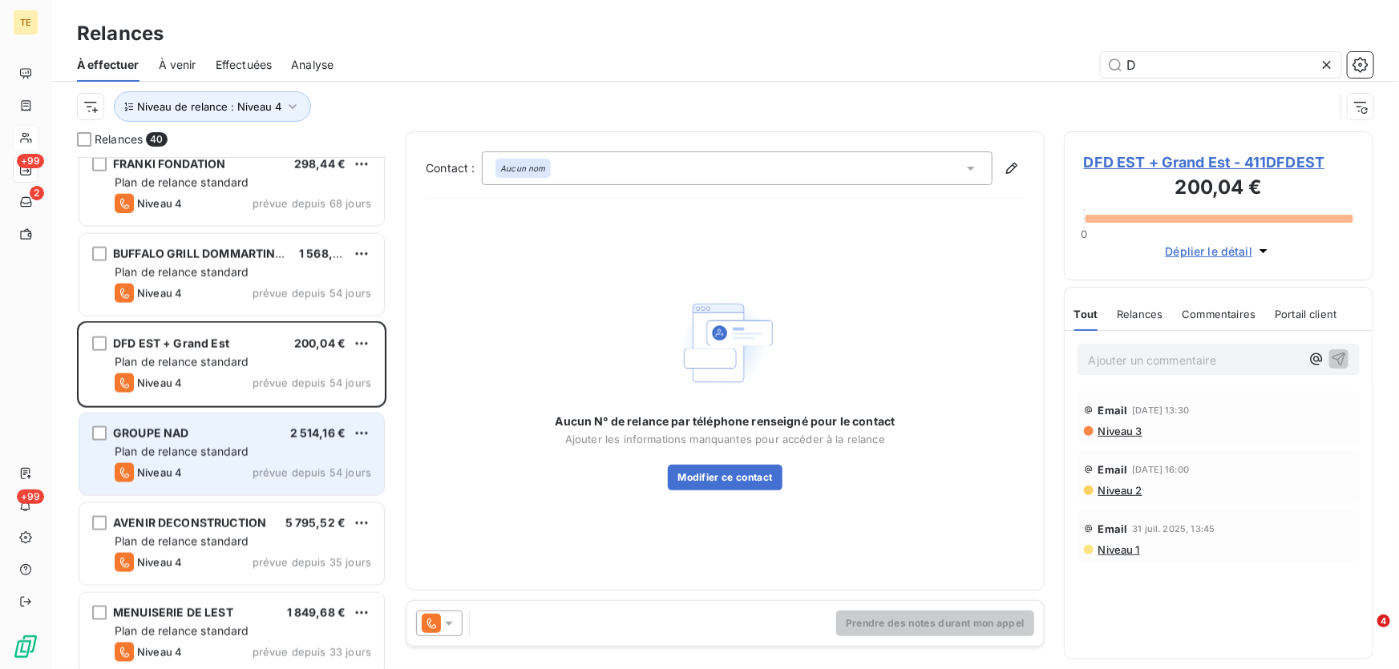
click at [219, 448] on span "Plan de relance standard" at bounding box center [182, 452] width 135 height 14
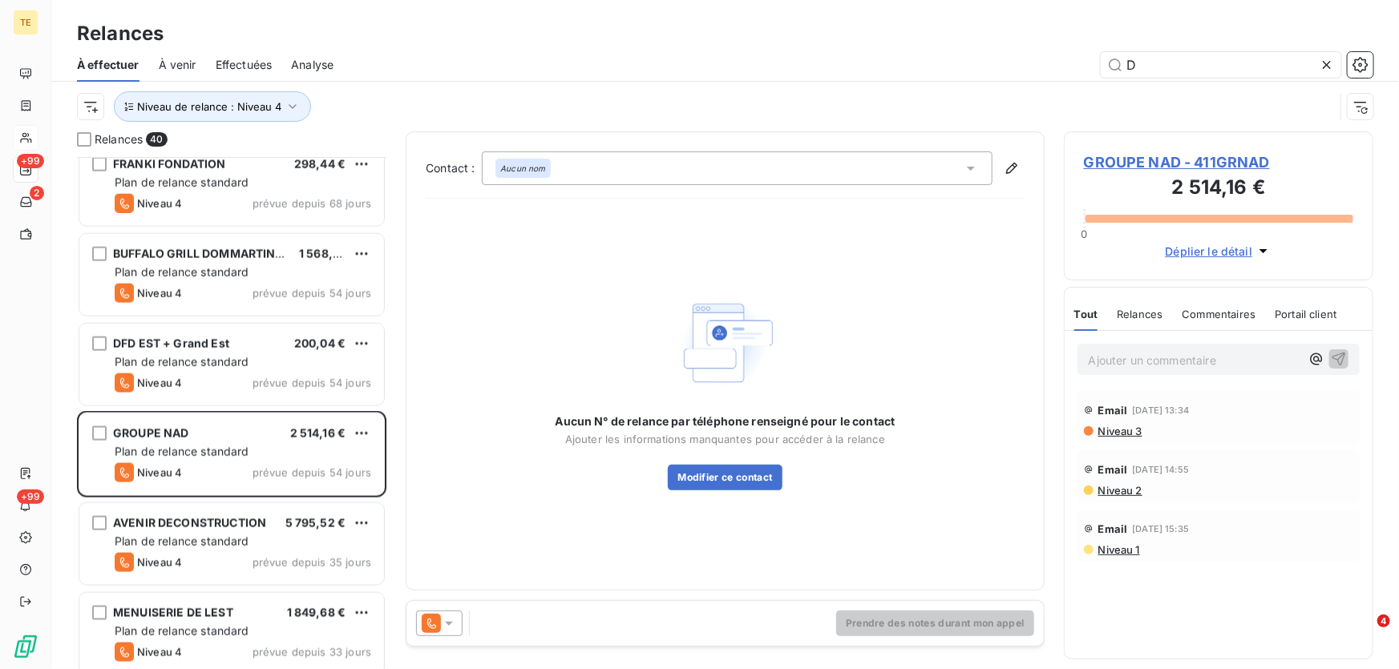
click at [1146, 163] on span "GROUPE NAD - 411GRNAD" at bounding box center [1218, 163] width 269 height 22
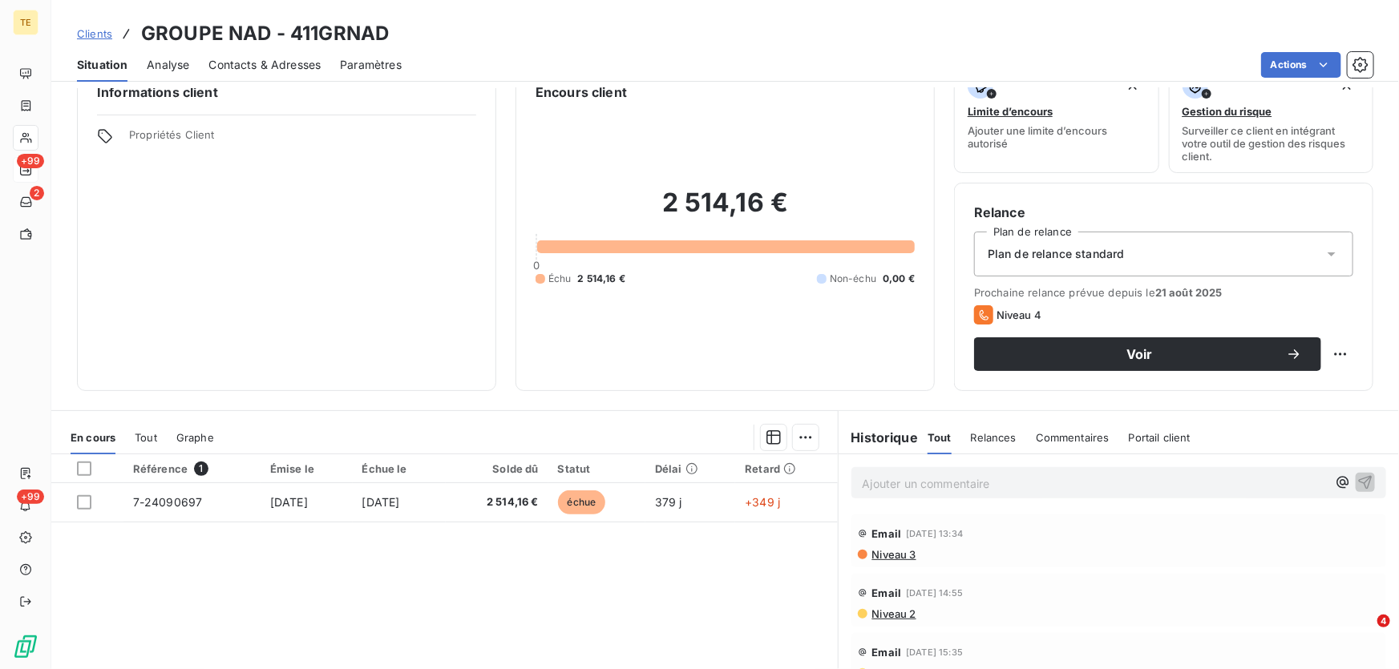
scroll to position [72, 0]
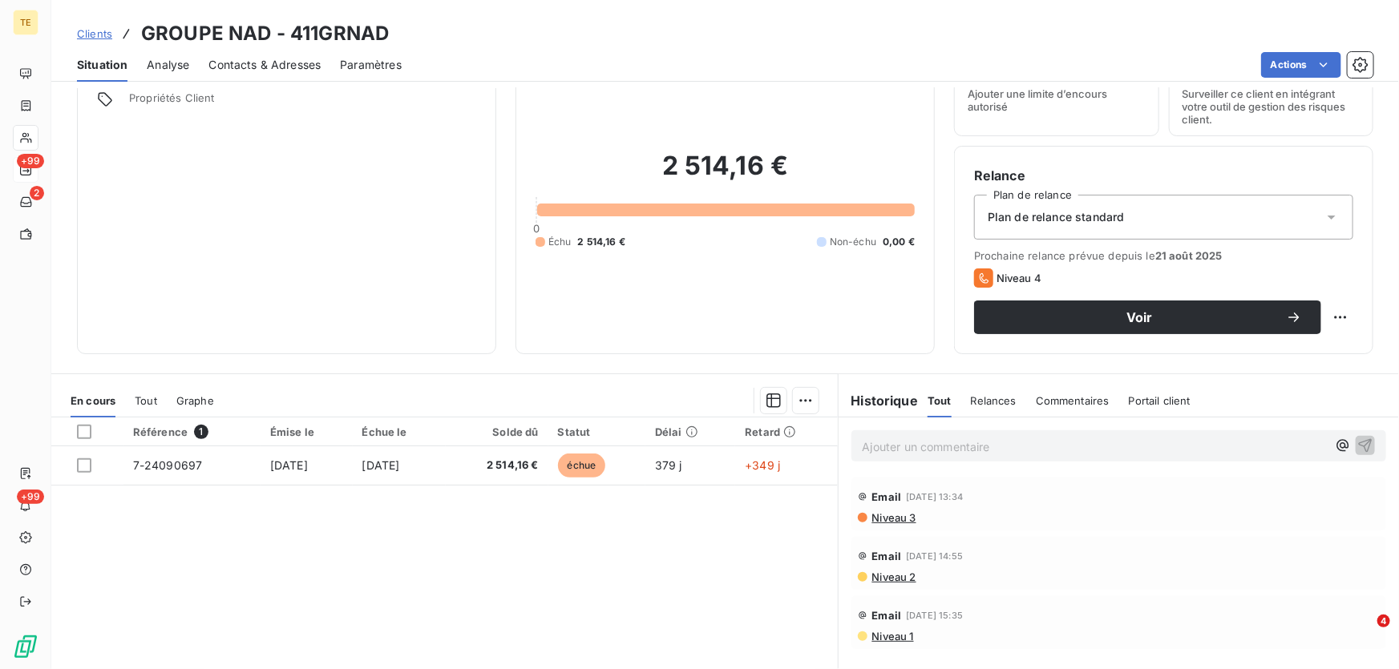
click at [929, 444] on p "Ajouter un commentaire ﻿" at bounding box center [1095, 447] width 464 height 20
click at [1088, 445] on p "CT [PERSON_NAME] sce intervention terrain" at bounding box center [1095, 446] width 464 height 18
click at [878, 448] on span "CT [PERSON_NAME] sce intervention terrain" at bounding box center [982, 446] width 239 height 14
click at [1199, 451] on p "CT à 11h08 [PERSON_NAME] sce intervention terrain" at bounding box center [1095, 446] width 464 height 18
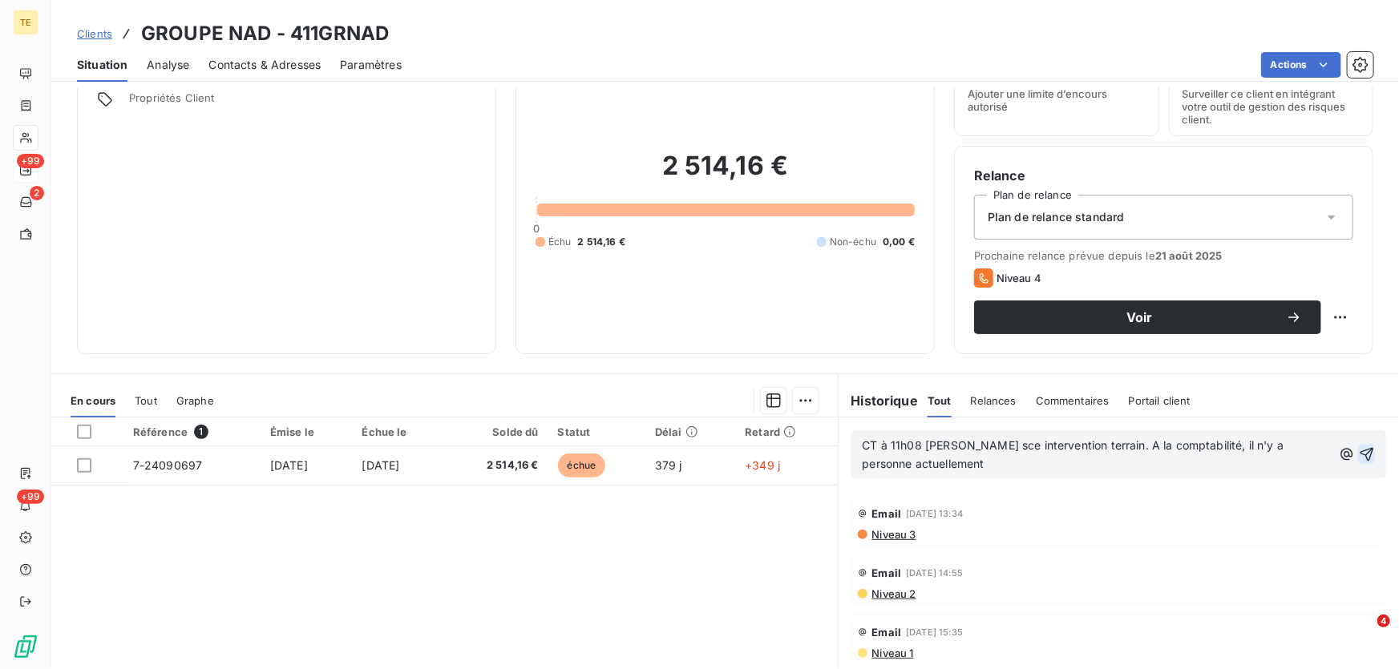
click at [1359, 449] on icon "button" at bounding box center [1367, 455] width 16 height 16
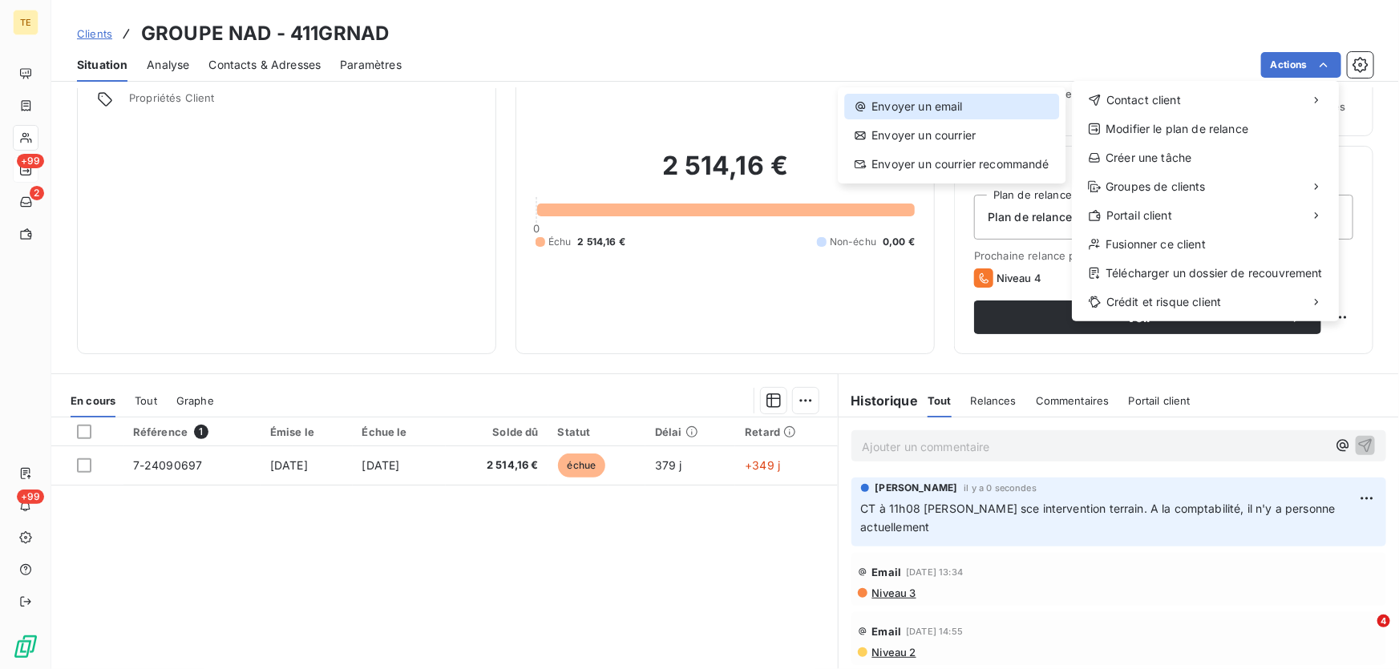
click at [946, 104] on div "Envoyer un email" at bounding box center [951, 107] width 215 height 26
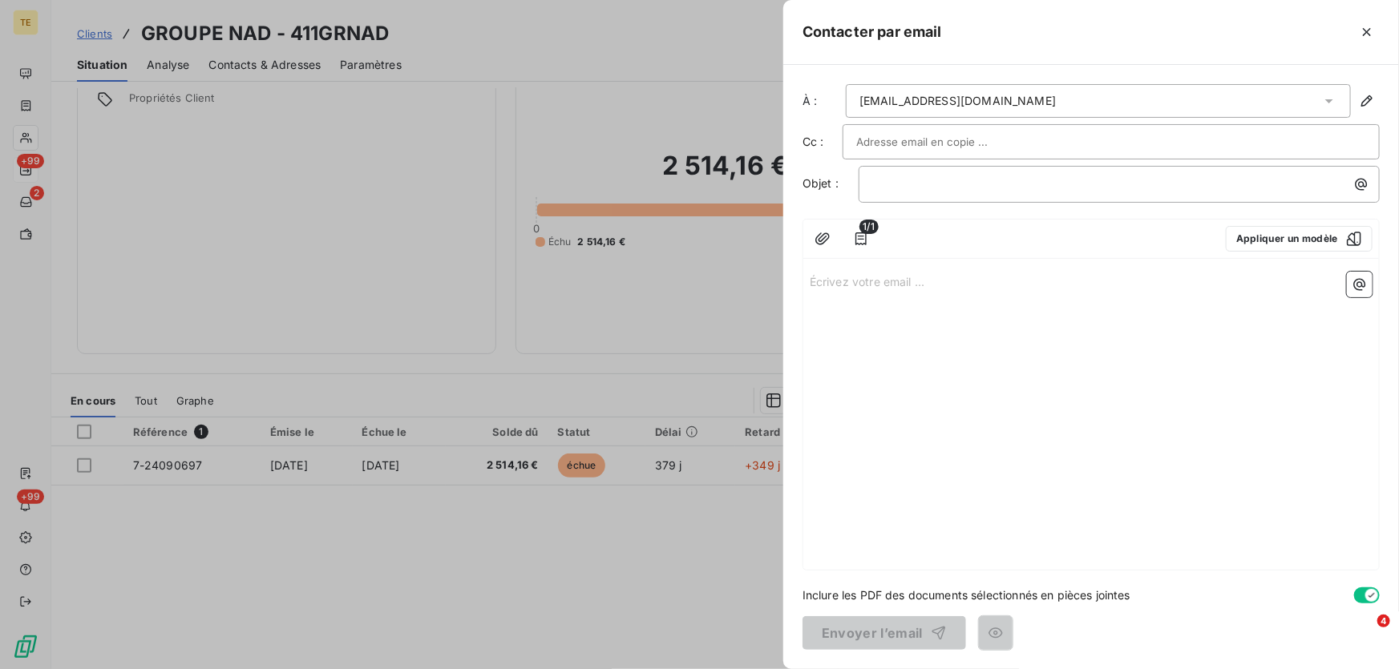
click at [883, 143] on input "text" at bounding box center [942, 142] width 172 height 24
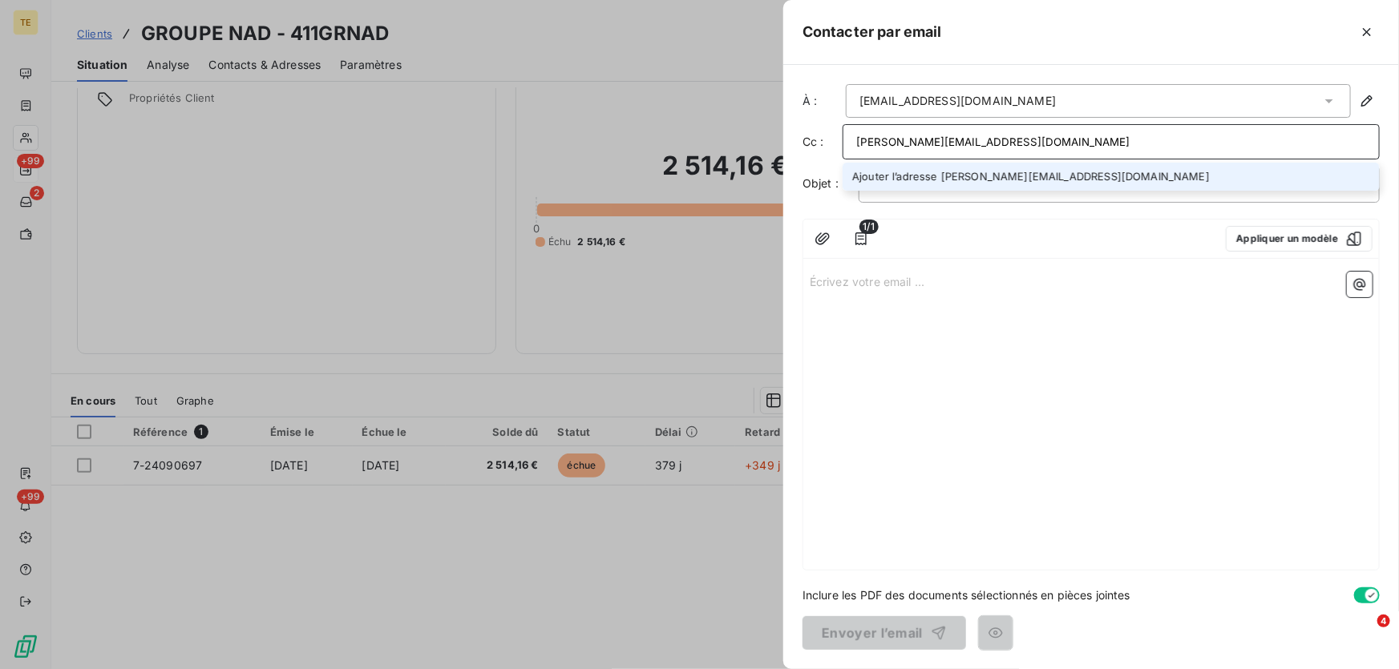
type input "[PERSON_NAME][EMAIL_ADDRESS][DOMAIN_NAME]"
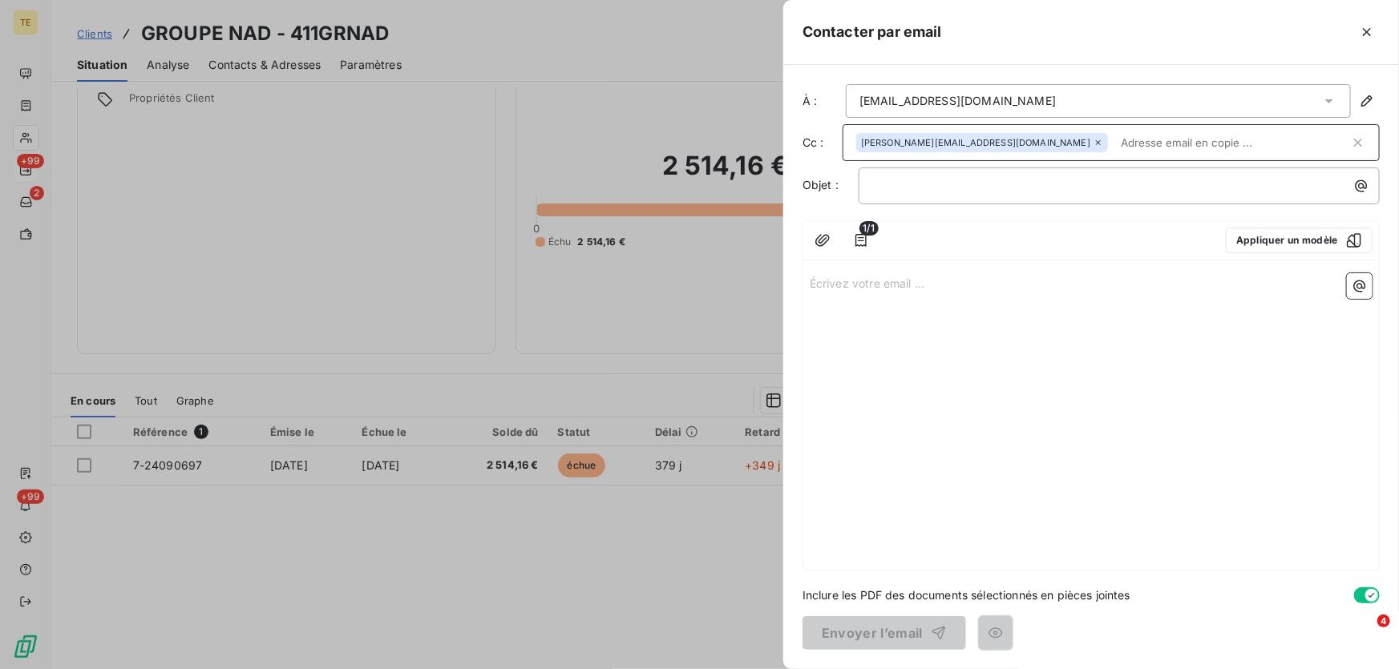
click at [1114, 144] on input "text" at bounding box center [1232, 143] width 236 height 24
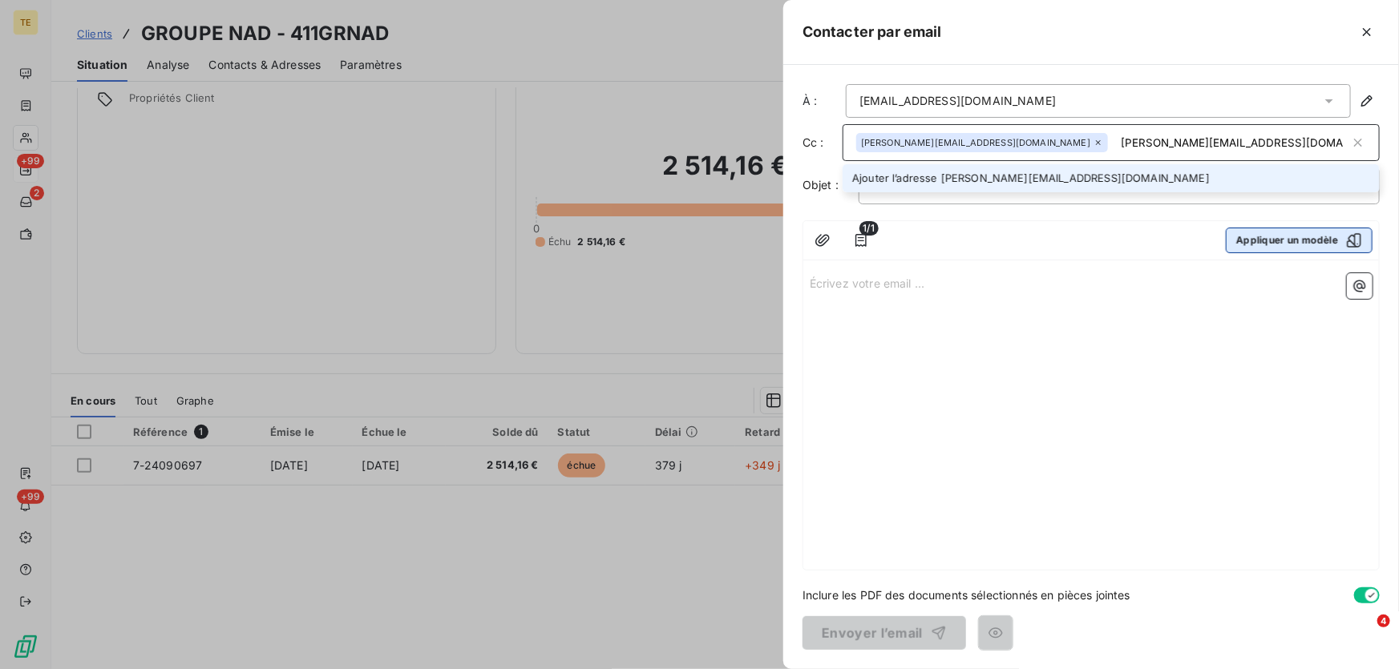
type input "[PERSON_NAME][EMAIL_ADDRESS][DOMAIN_NAME]"
click at [1270, 242] on button "Appliquer un modèle" at bounding box center [1299, 241] width 147 height 26
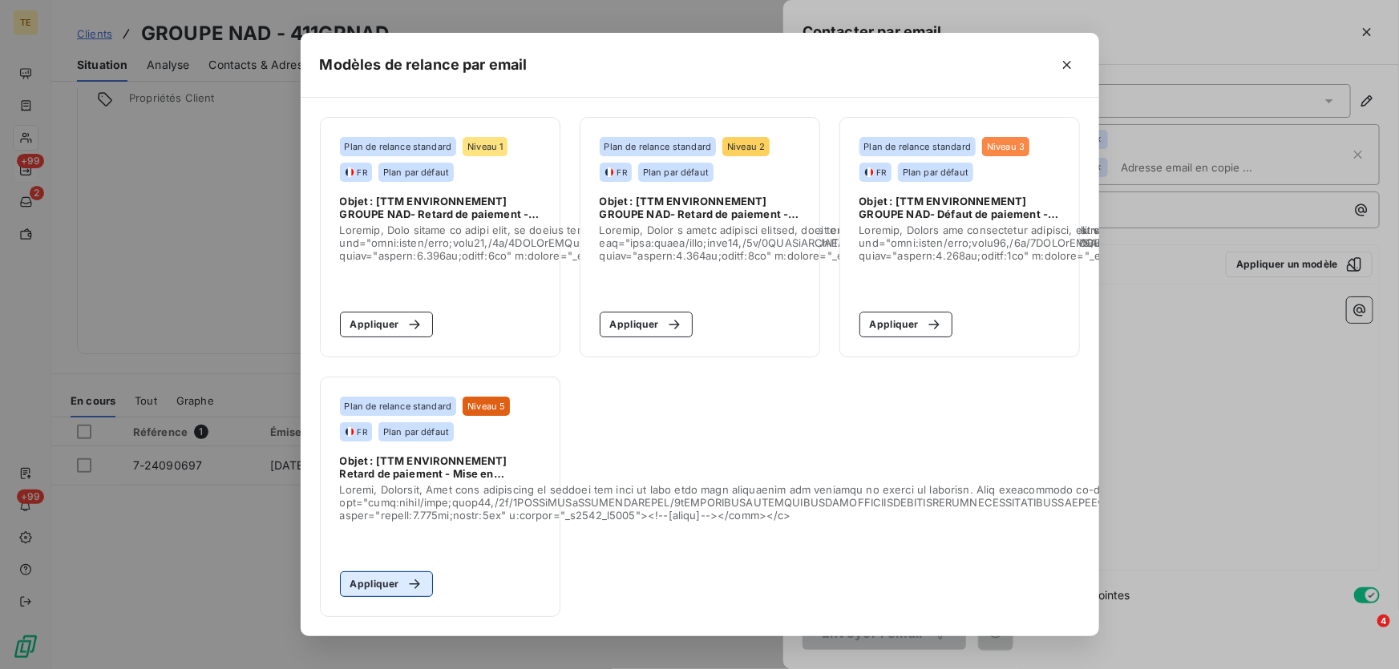
click at [376, 583] on button "Appliquer" at bounding box center [387, 585] width 94 height 26
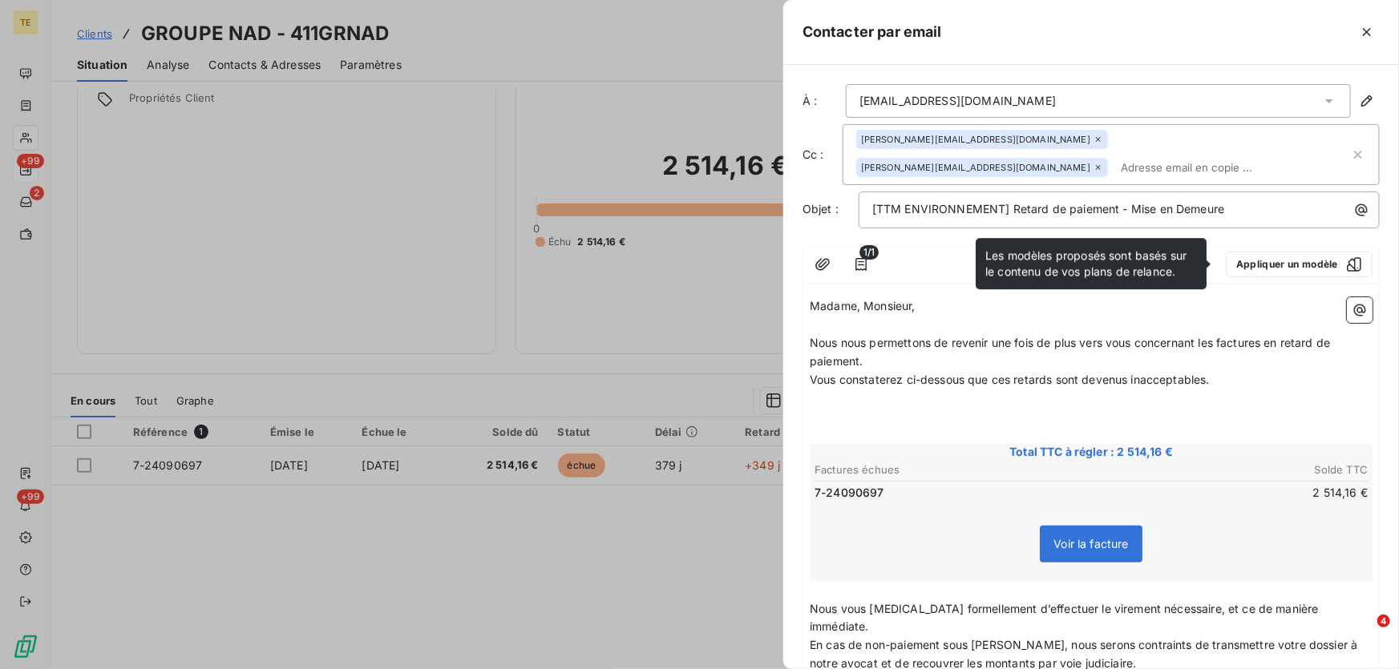
click at [1205, 423] on p "﻿" at bounding box center [1091, 416] width 563 height 18
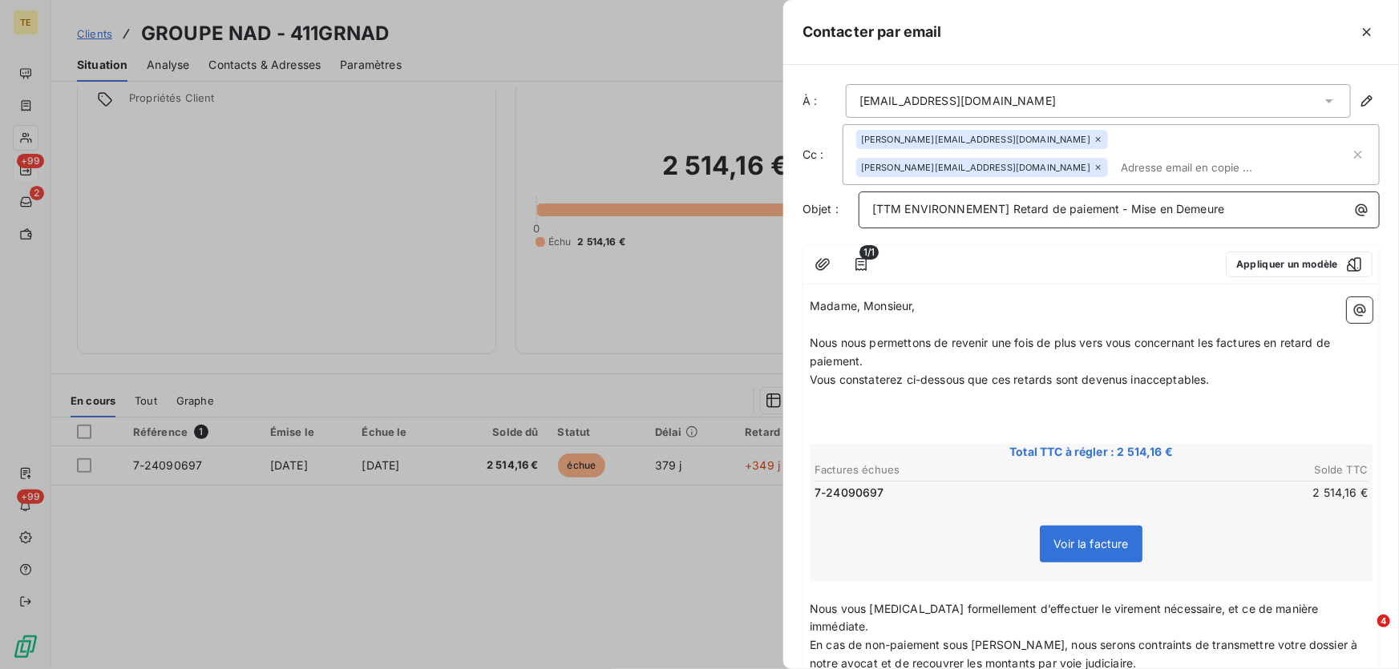
click at [1252, 207] on p "[TTM ENVIRONNEMENT] Retard de paiement - Mise en Demeure" at bounding box center [1123, 209] width 502 height 18
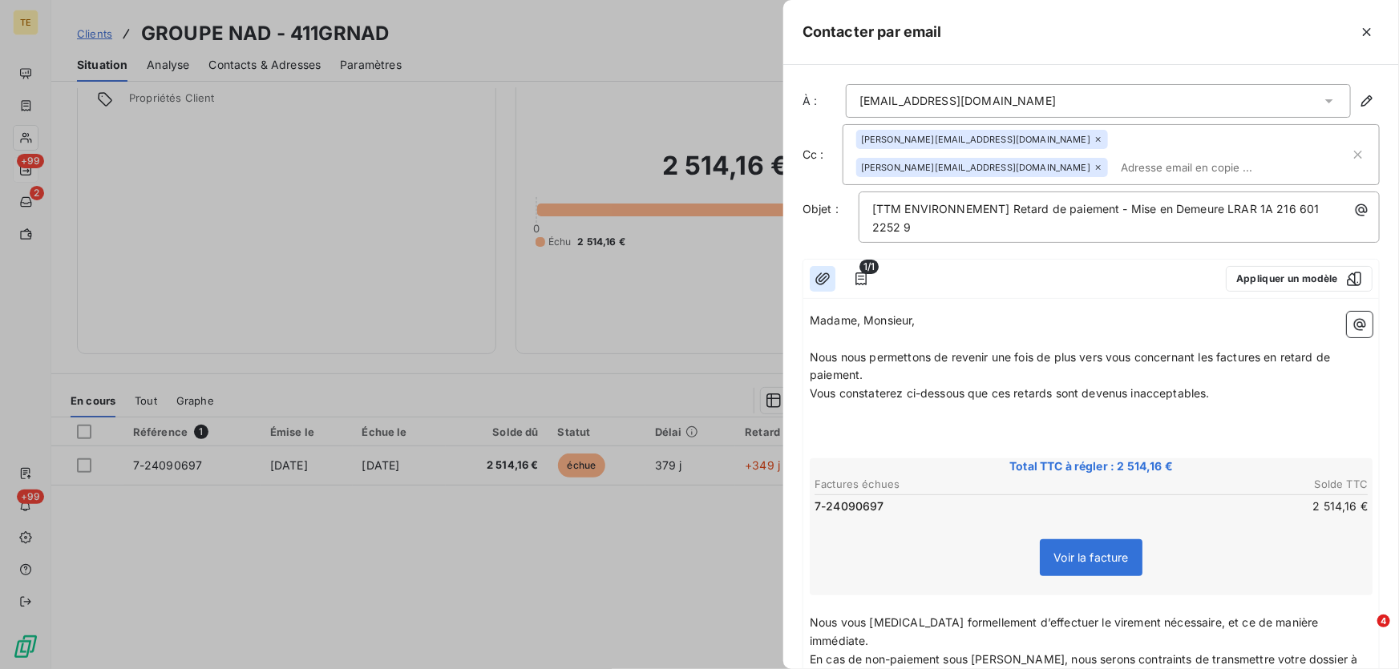
click at [824, 277] on icon "button" at bounding box center [822, 279] width 14 height 12
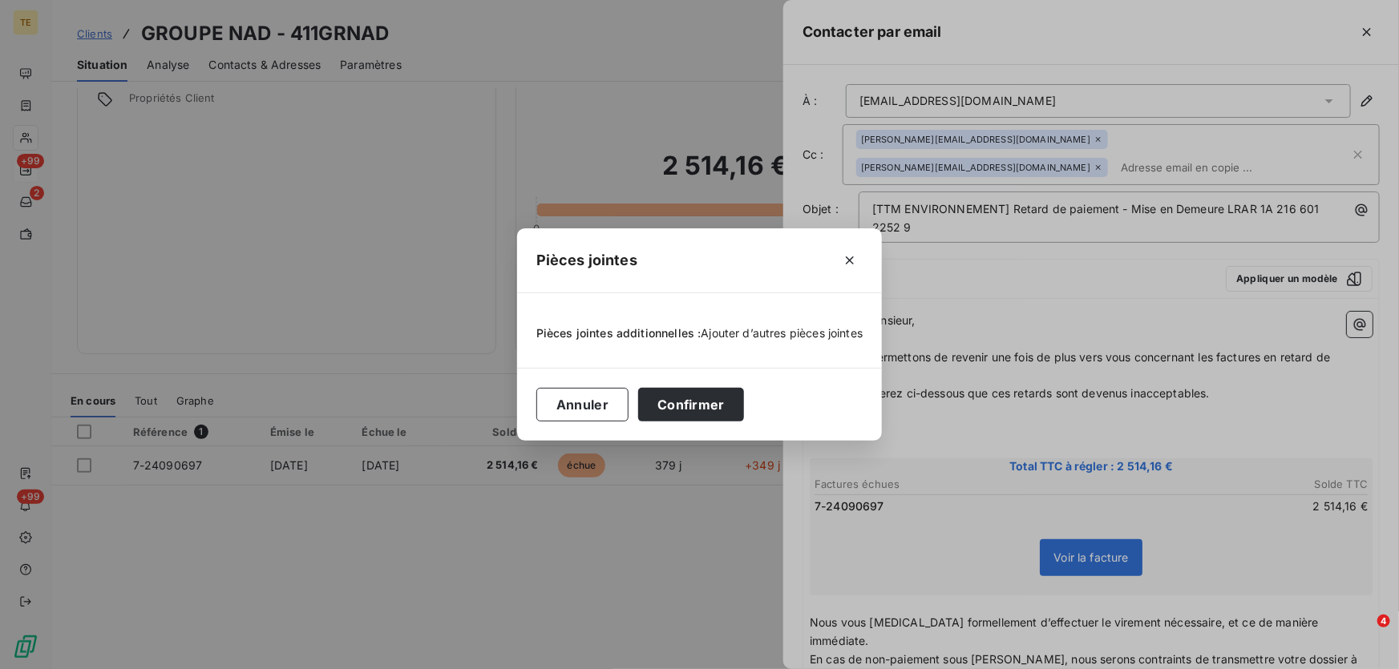
click at [770, 329] on span "Ajouter d’autres pièces jointes" at bounding box center [783, 333] width 162 height 14
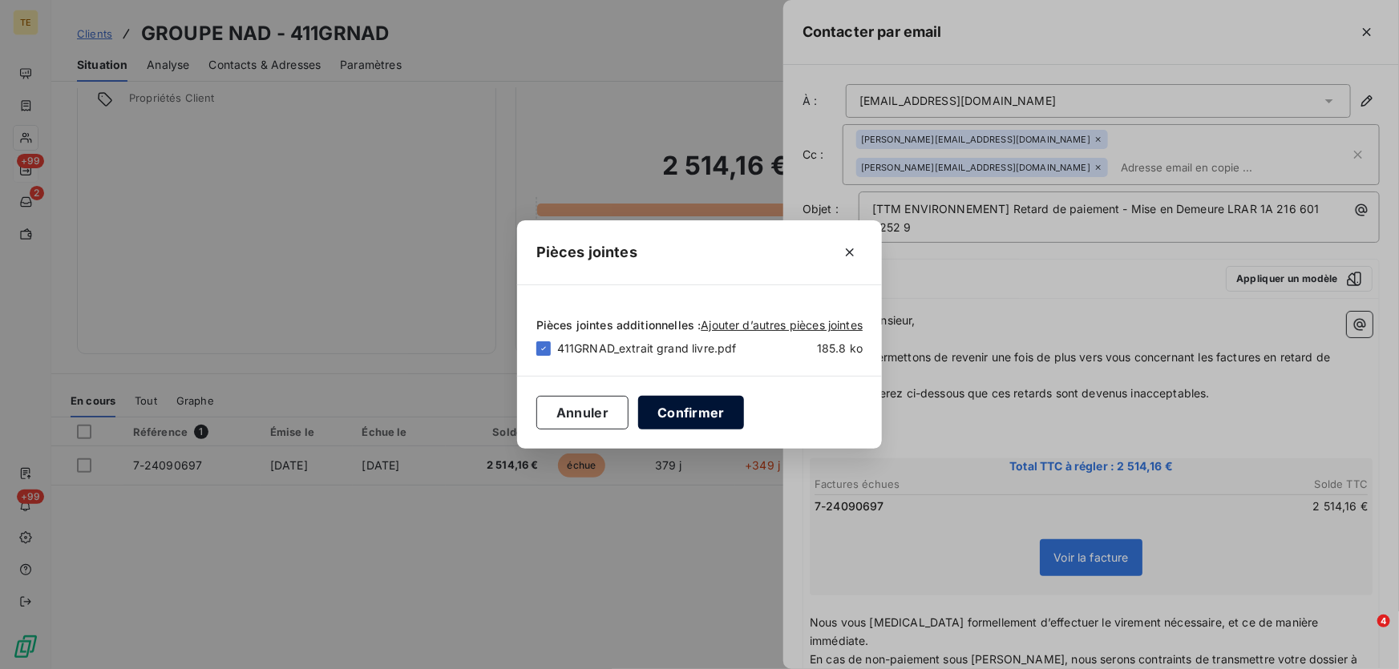
click at [692, 404] on button "Confirmer" at bounding box center [691, 413] width 106 height 34
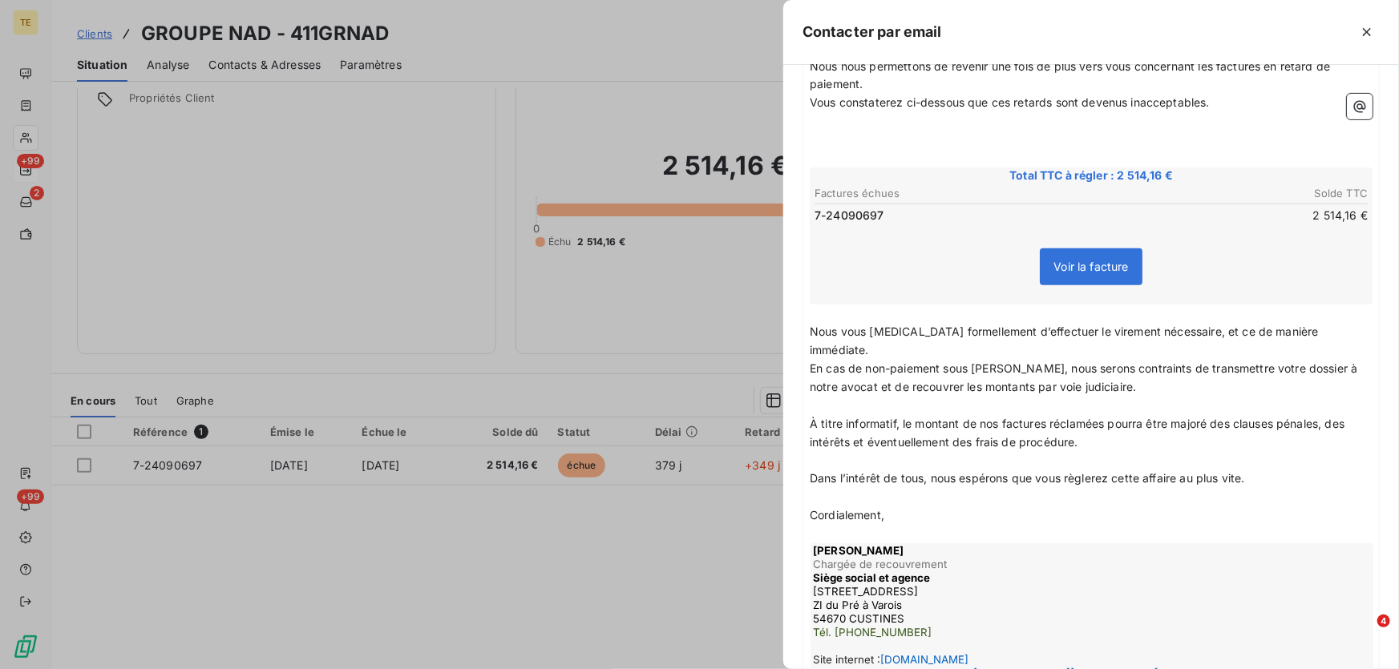
scroll to position [532, 0]
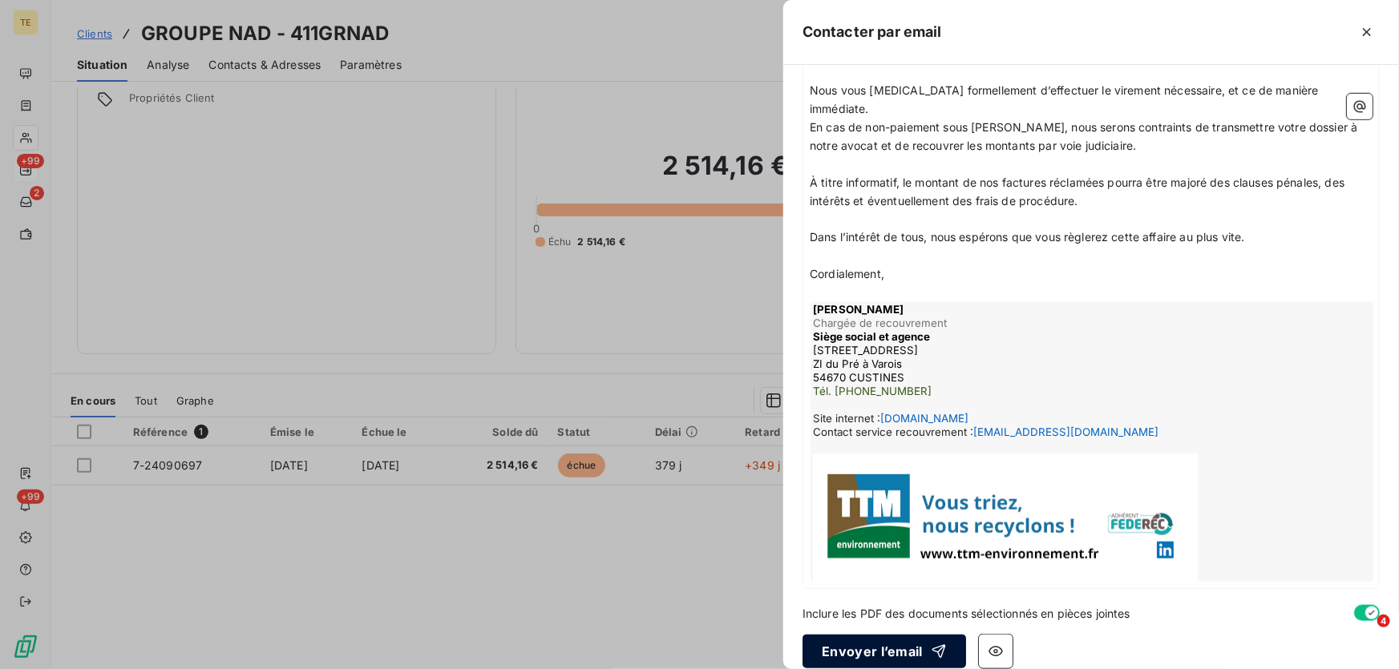
click at [898, 635] on button "Envoyer l’email" at bounding box center [885, 652] width 164 height 34
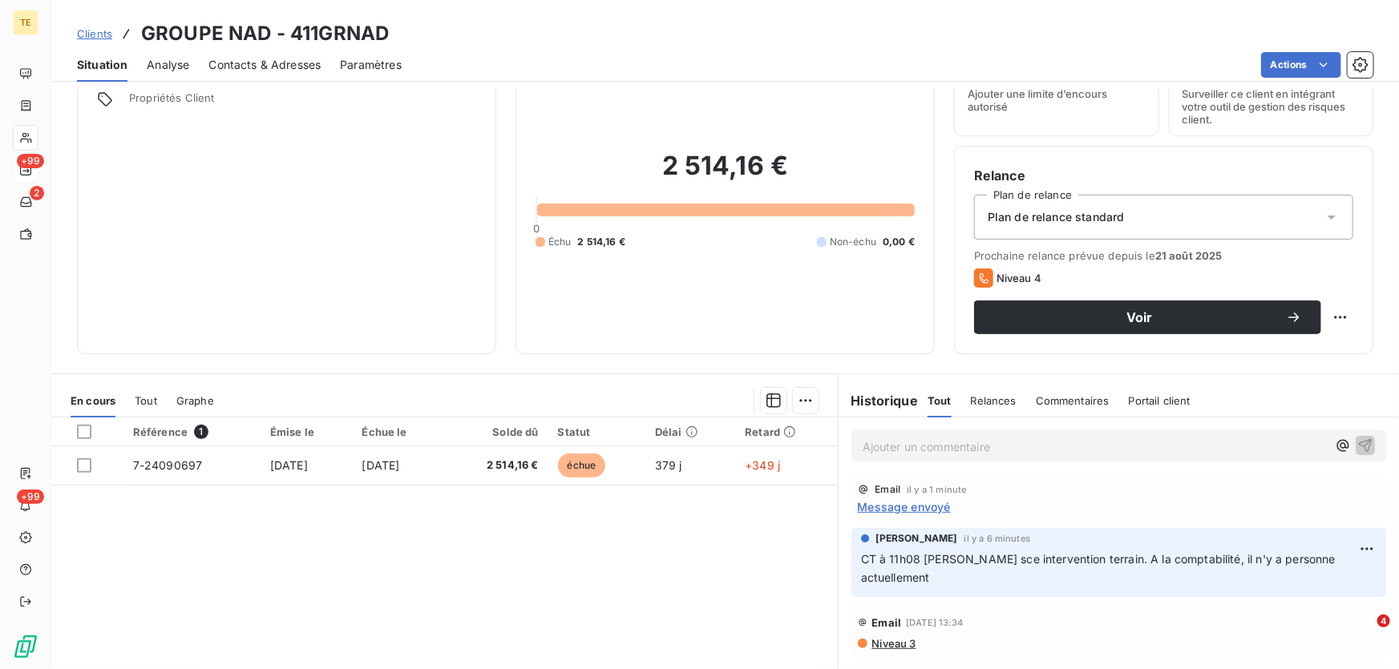
click at [907, 451] on p "Ajouter un commentaire ﻿" at bounding box center [1095, 447] width 464 height 20
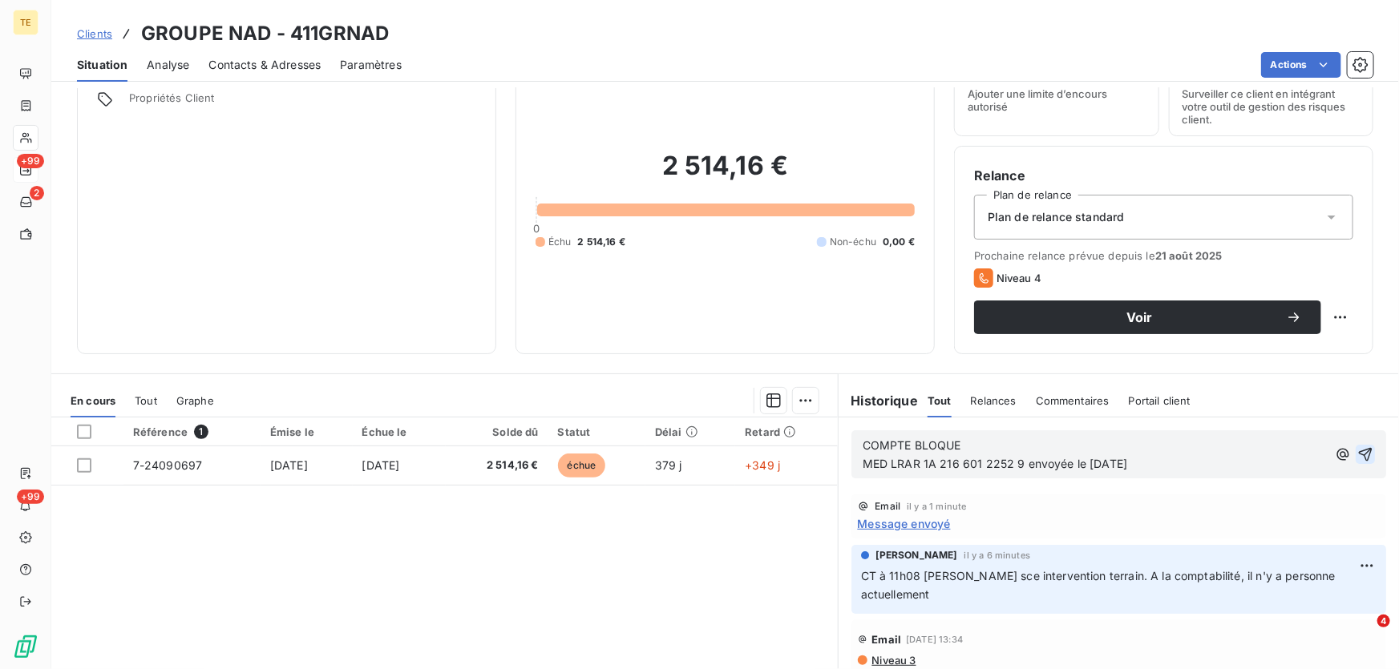
click at [1357, 451] on icon "button" at bounding box center [1365, 455] width 16 height 16
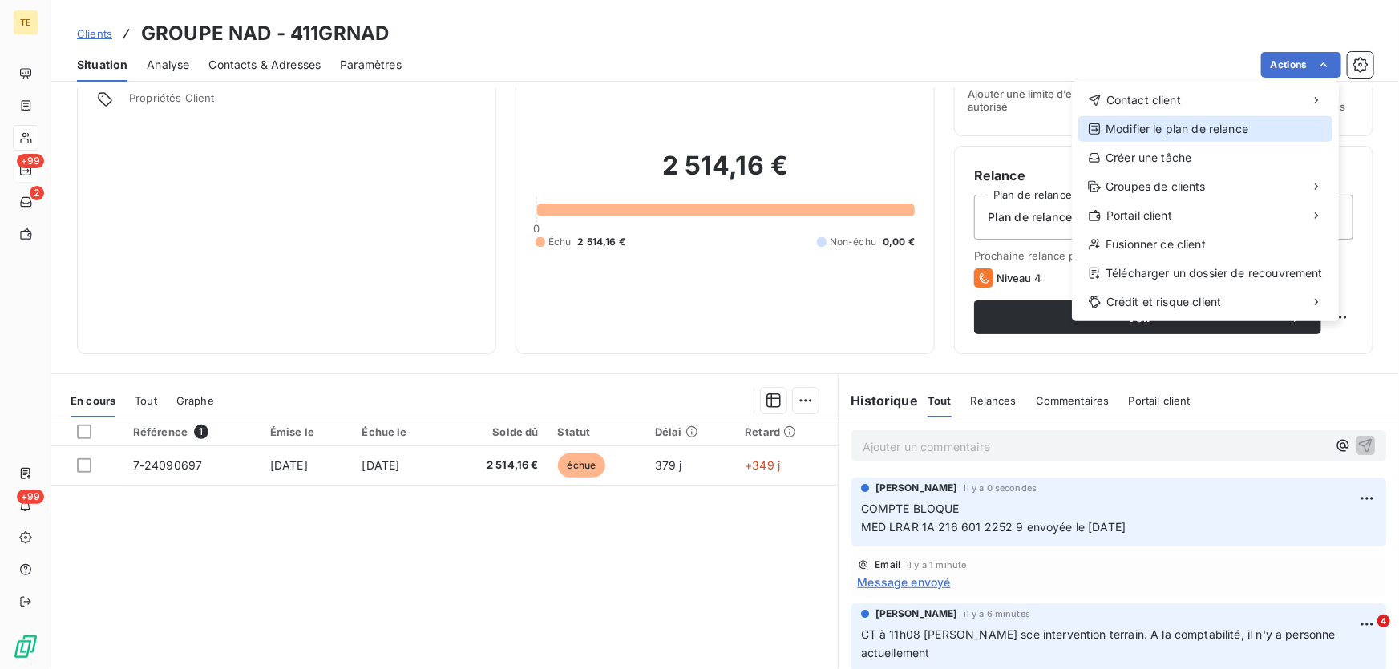
click at [1138, 121] on div "Modifier le plan de relance" at bounding box center [1205, 129] width 254 height 26
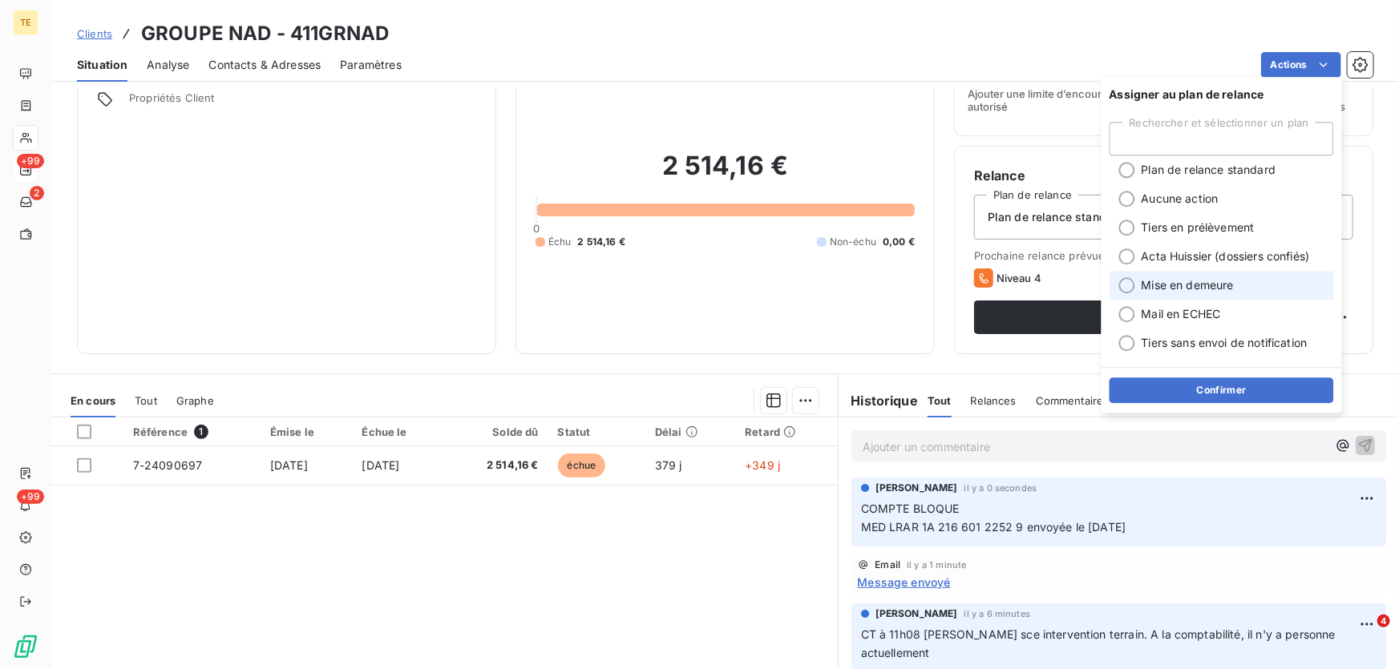
click at [1171, 285] on span "Mise en demeure" at bounding box center [1188, 285] width 92 height 16
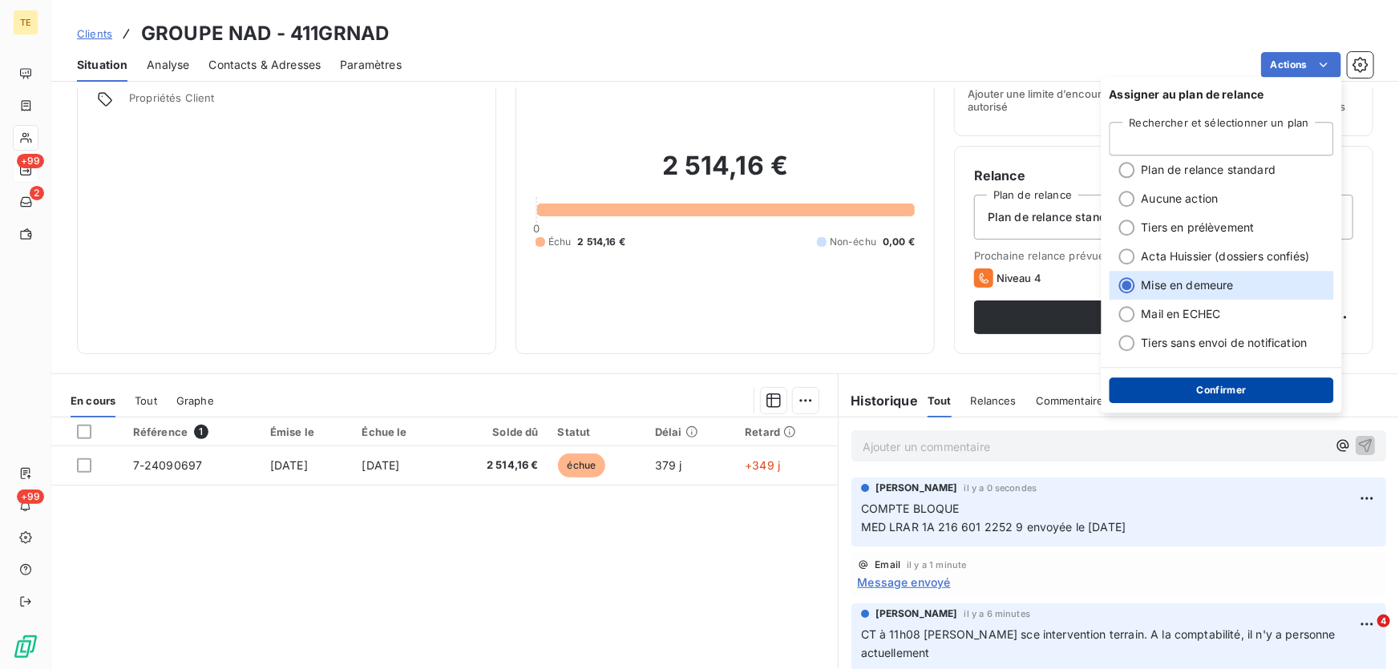
click at [1207, 395] on button "Confirmer" at bounding box center [1222, 391] width 224 height 26
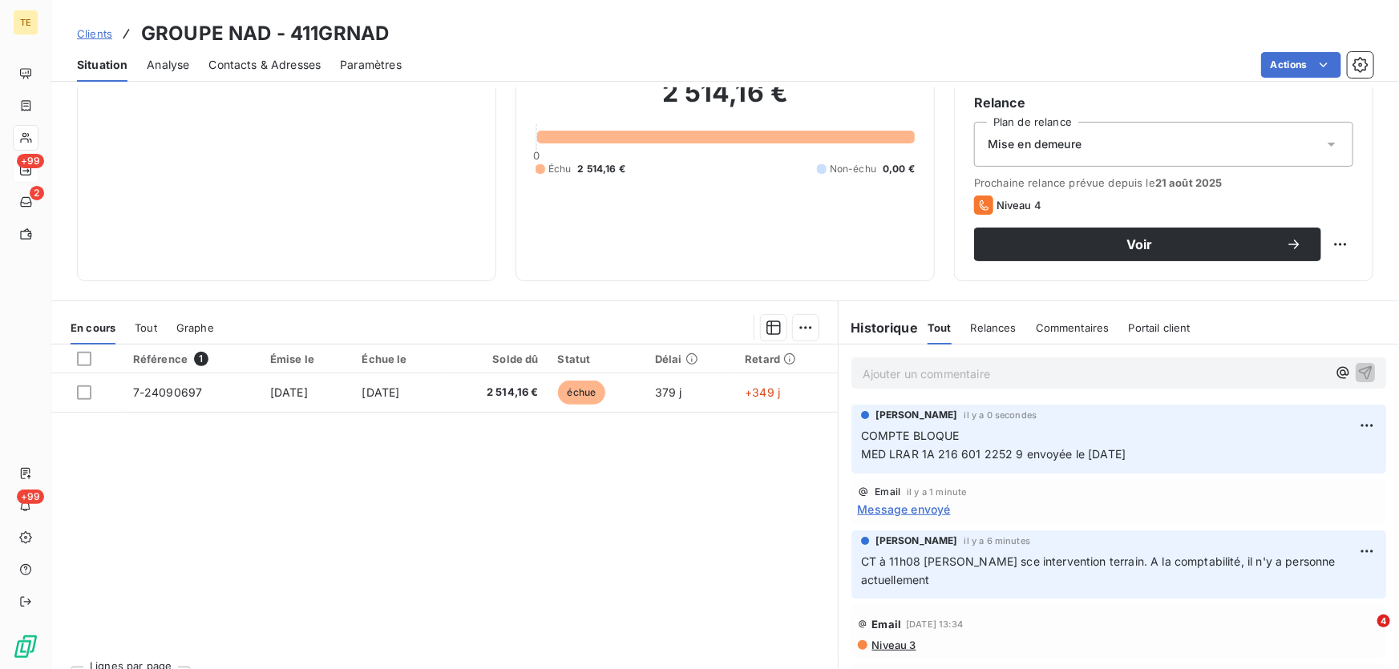
scroll to position [120, 0]
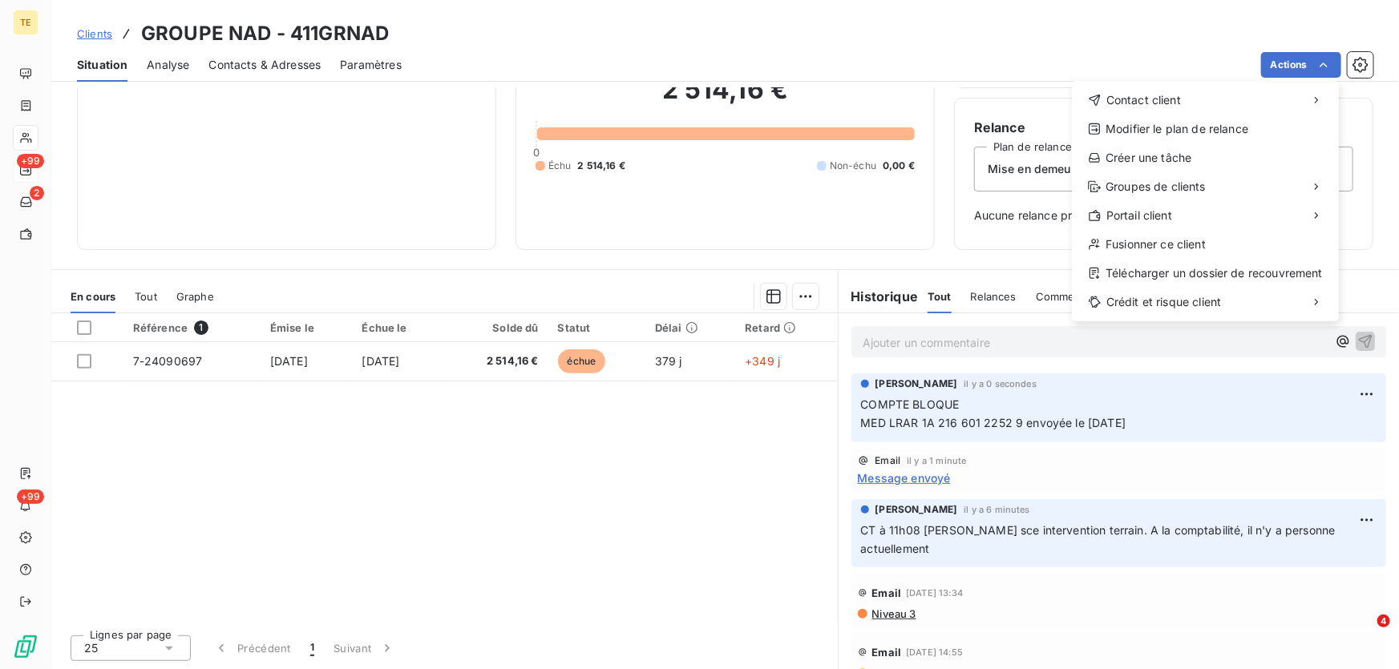
click at [1025, 64] on html "TE +99 2 +99 Clients GROUPE NAD - 411GRNAD Situation Analyse Contacts & Adresse…" at bounding box center [699, 334] width 1399 height 669
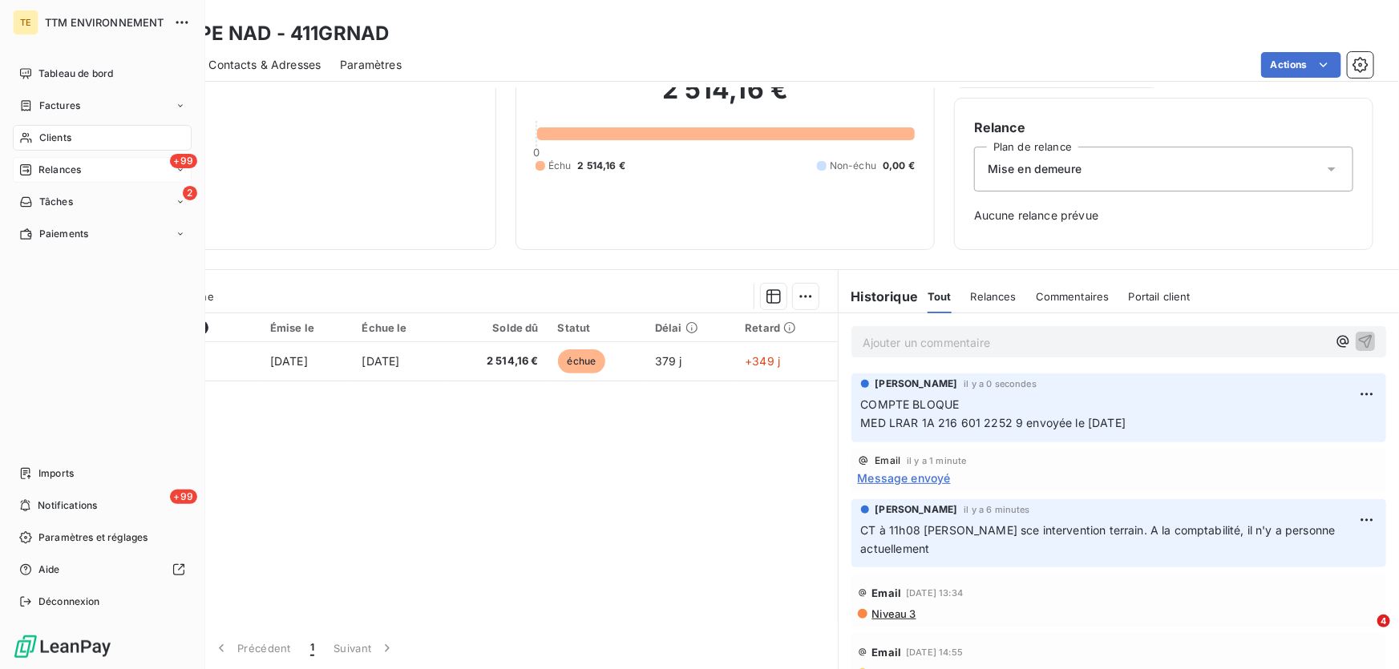
click at [52, 172] on span "Relances" at bounding box center [59, 170] width 42 height 14
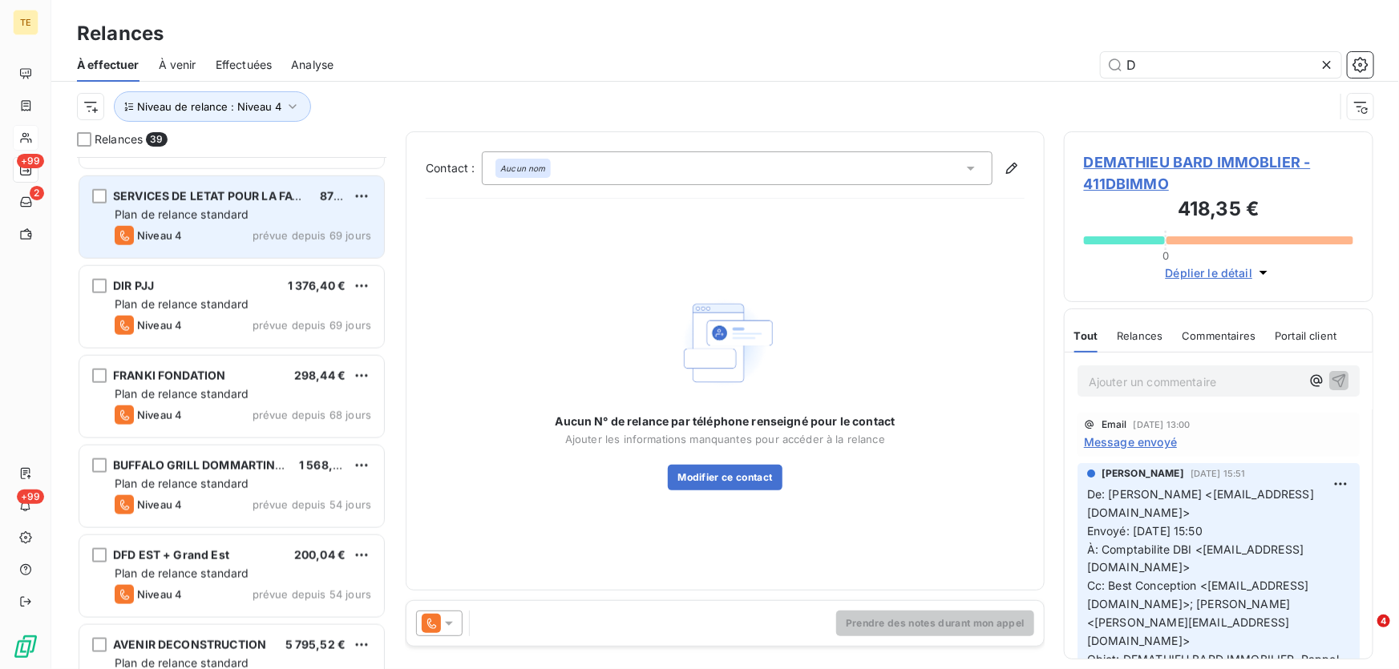
scroll to position [948, 0]
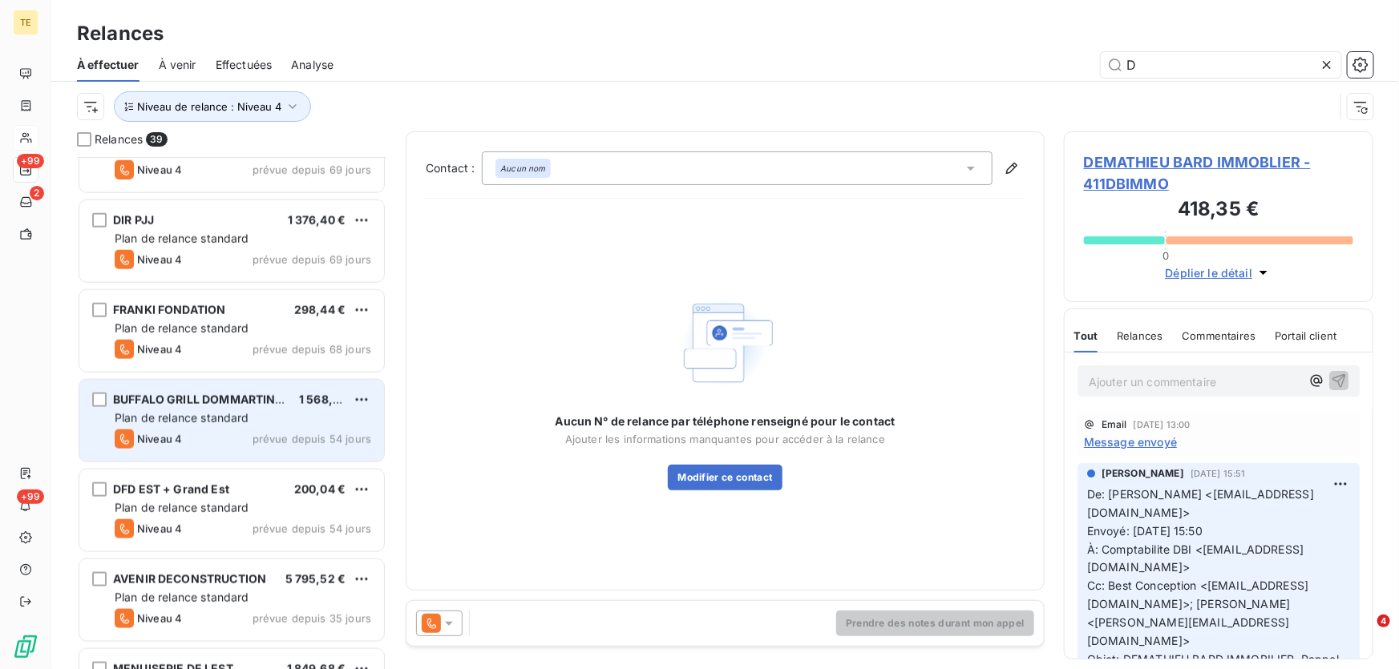
click at [167, 413] on span "Plan de relance standard" at bounding box center [182, 418] width 135 height 14
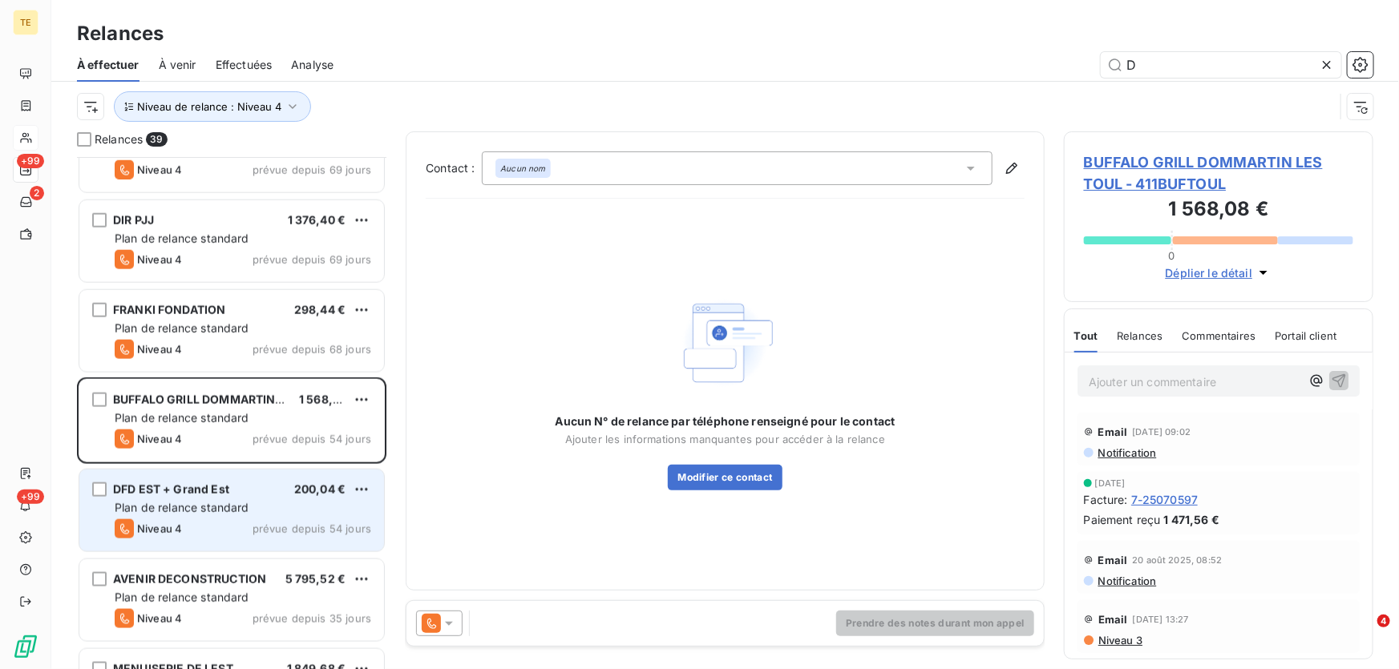
click at [166, 498] on div "DFD EST + Grand Est 200,04 € Plan de relance standard Niveau 4 prévue depuis 54…" at bounding box center [231, 511] width 305 height 82
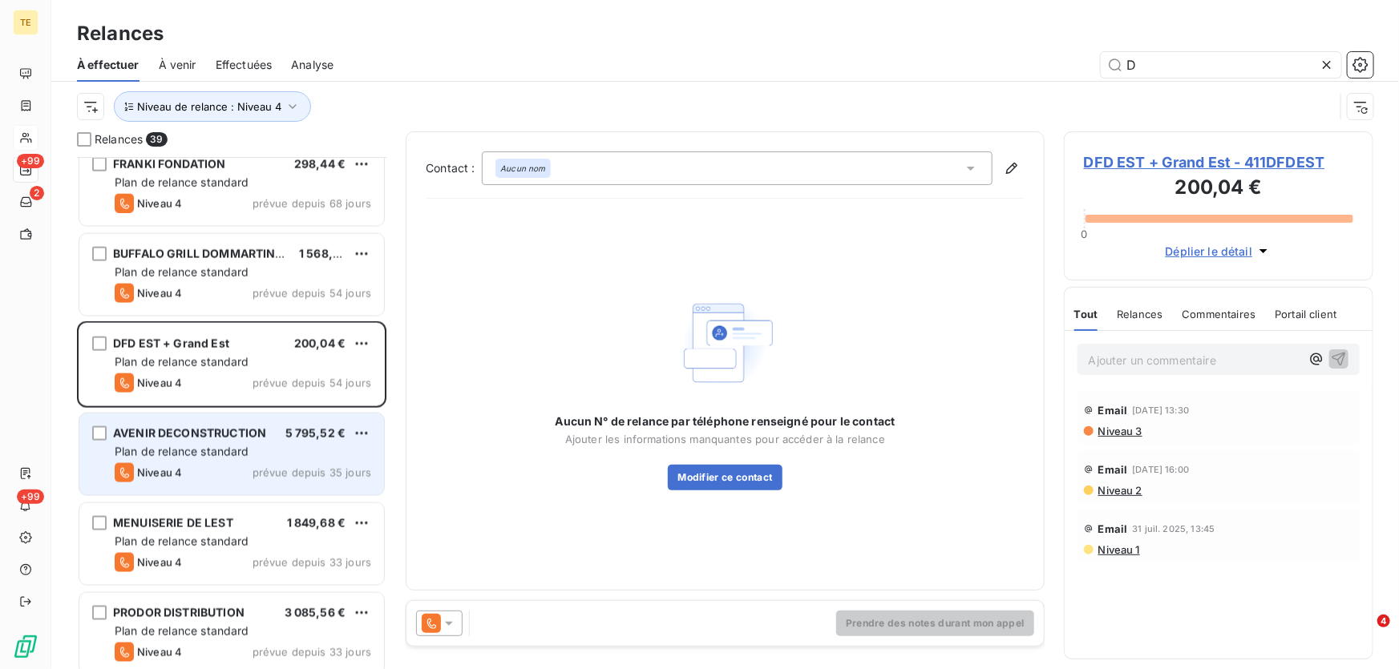
scroll to position [1167, 0]
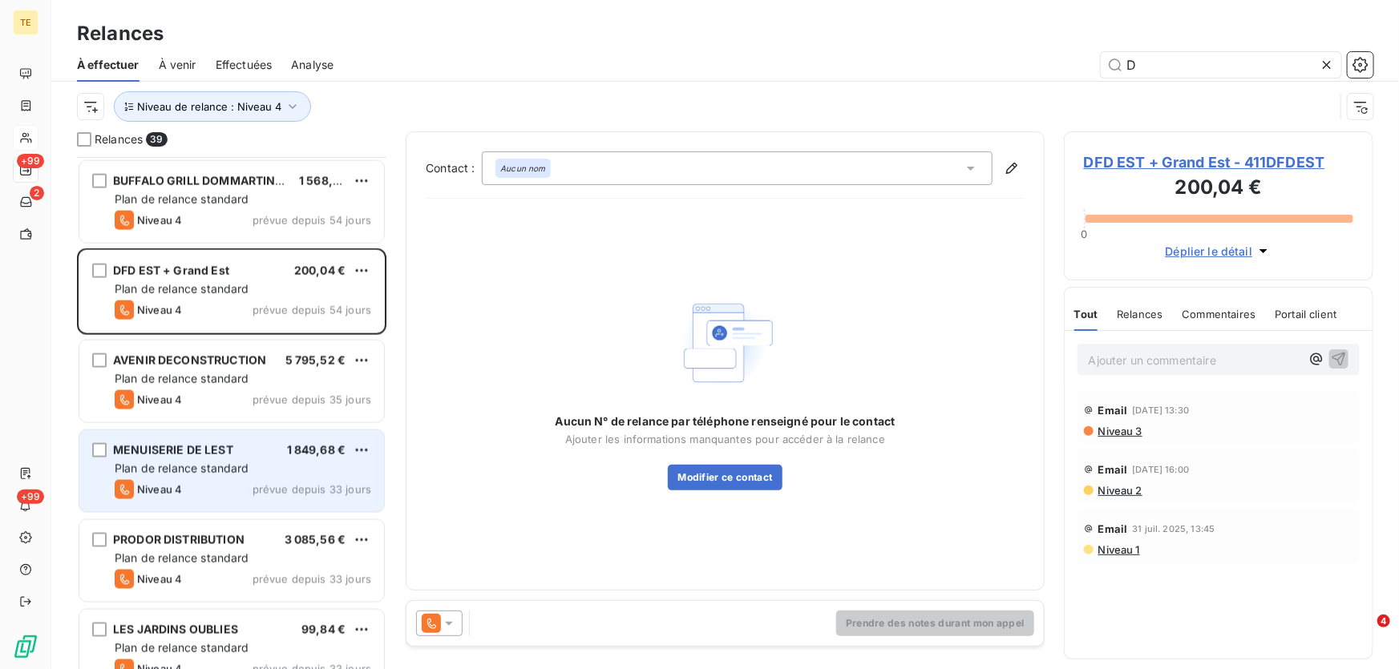
click at [165, 467] on span "Plan de relance standard" at bounding box center [182, 469] width 135 height 14
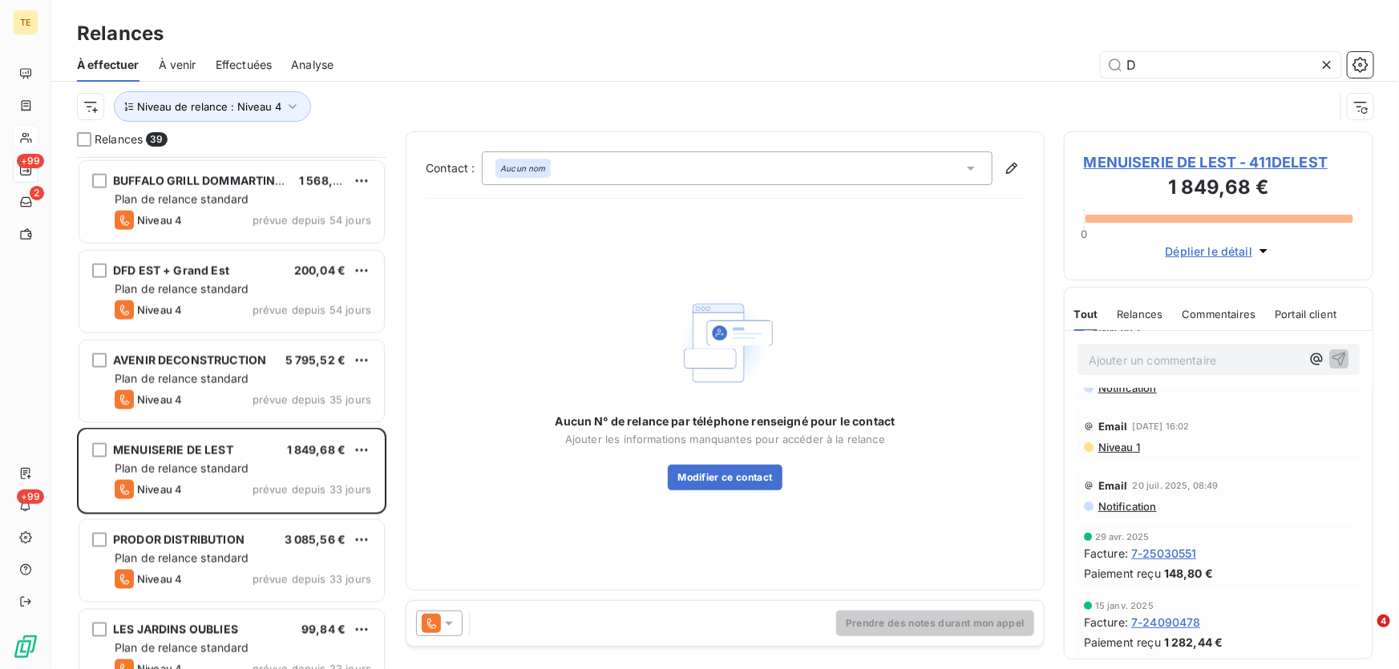
scroll to position [222, 0]
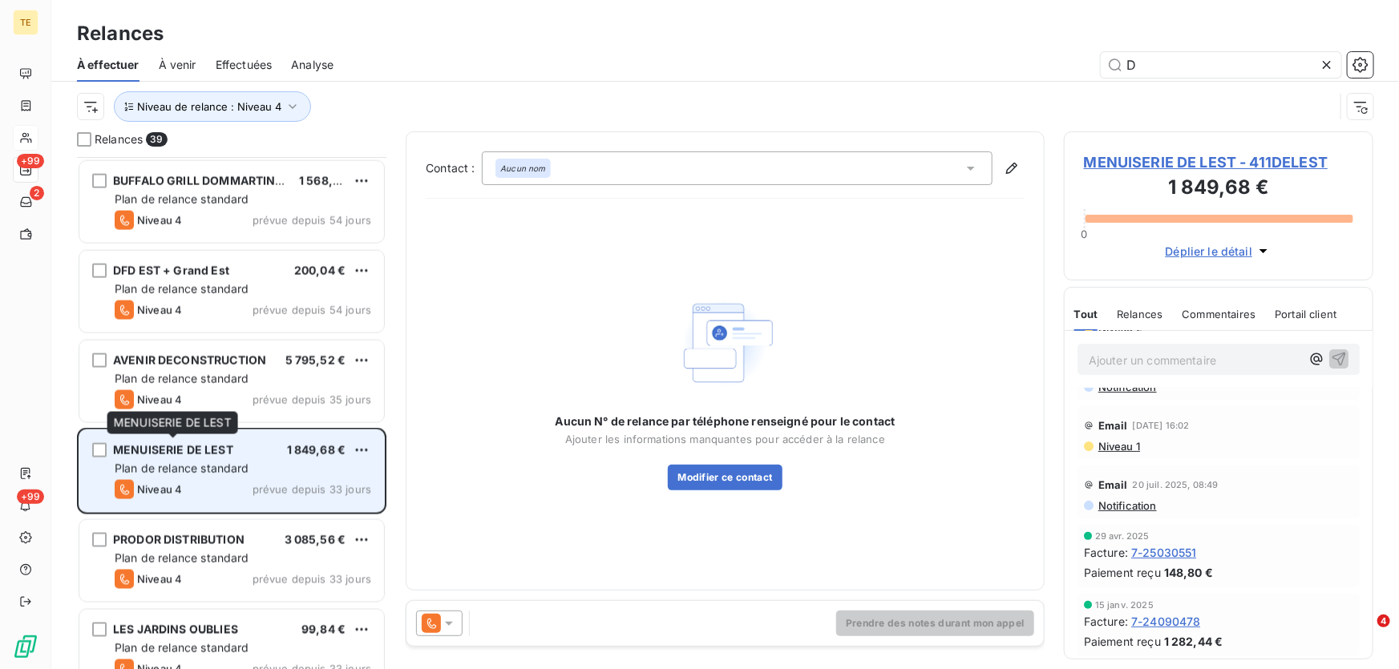
click at [197, 449] on span "MENUISERIE DE LEST" at bounding box center [173, 450] width 120 height 14
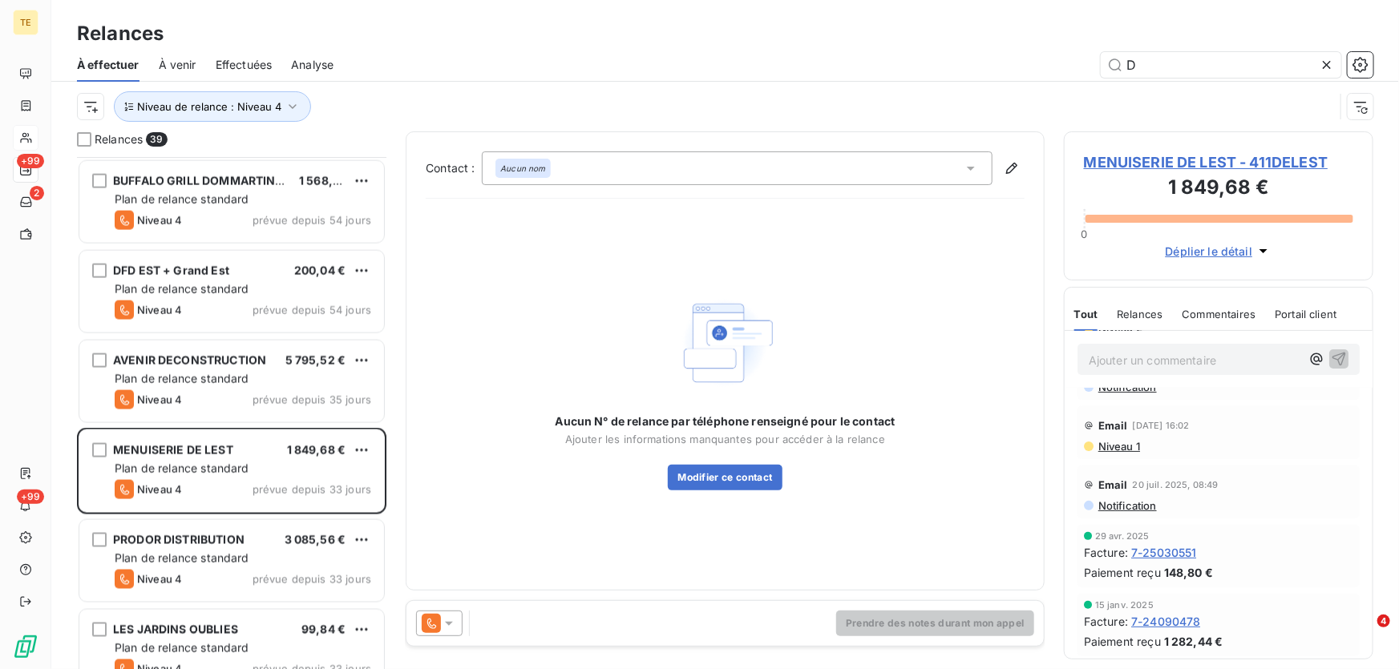
click at [1103, 160] on span "MENUISERIE DE LEST - 411DELEST" at bounding box center [1218, 163] width 269 height 22
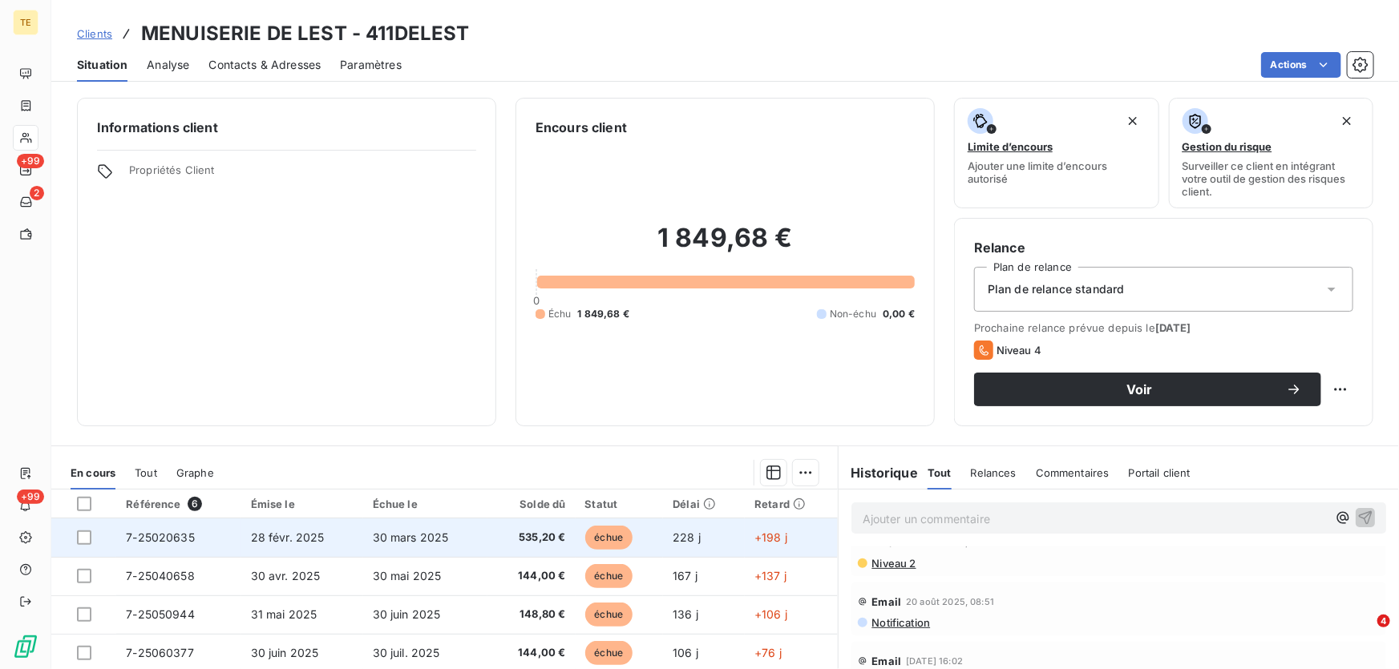
click at [148, 536] on span "7-25020635" at bounding box center [160, 538] width 69 height 14
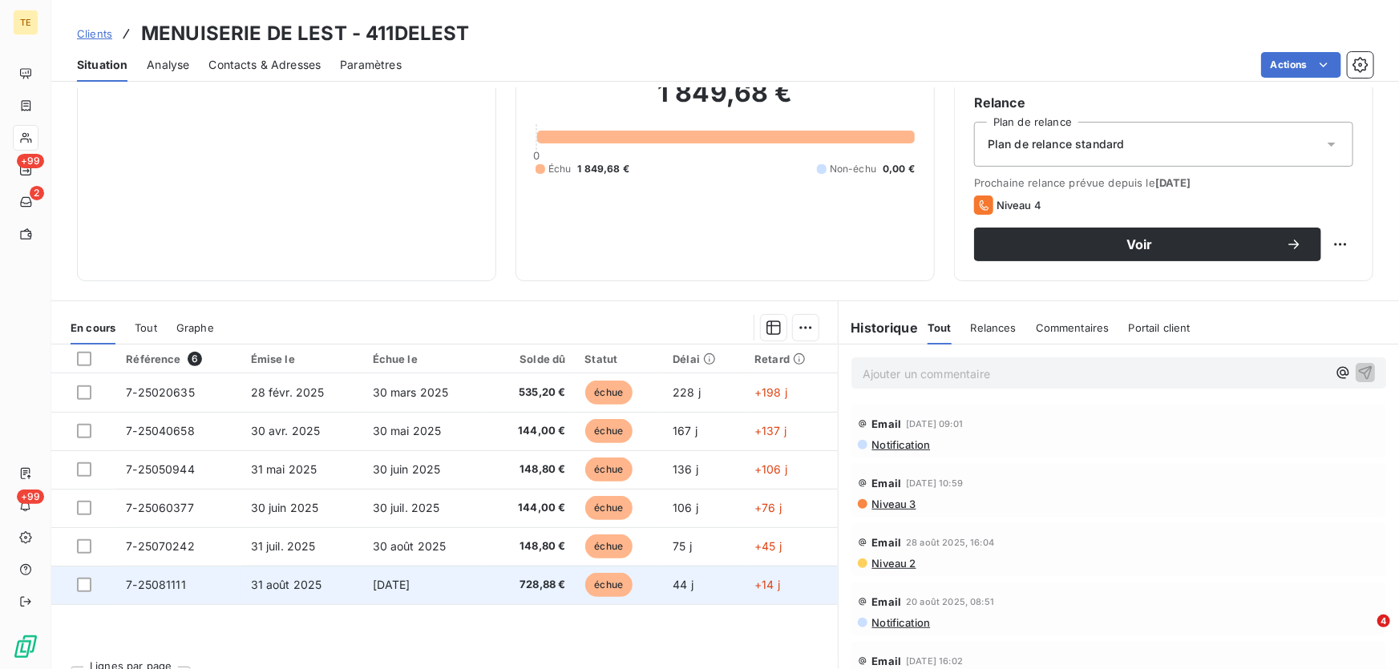
scroll to position [72, 0]
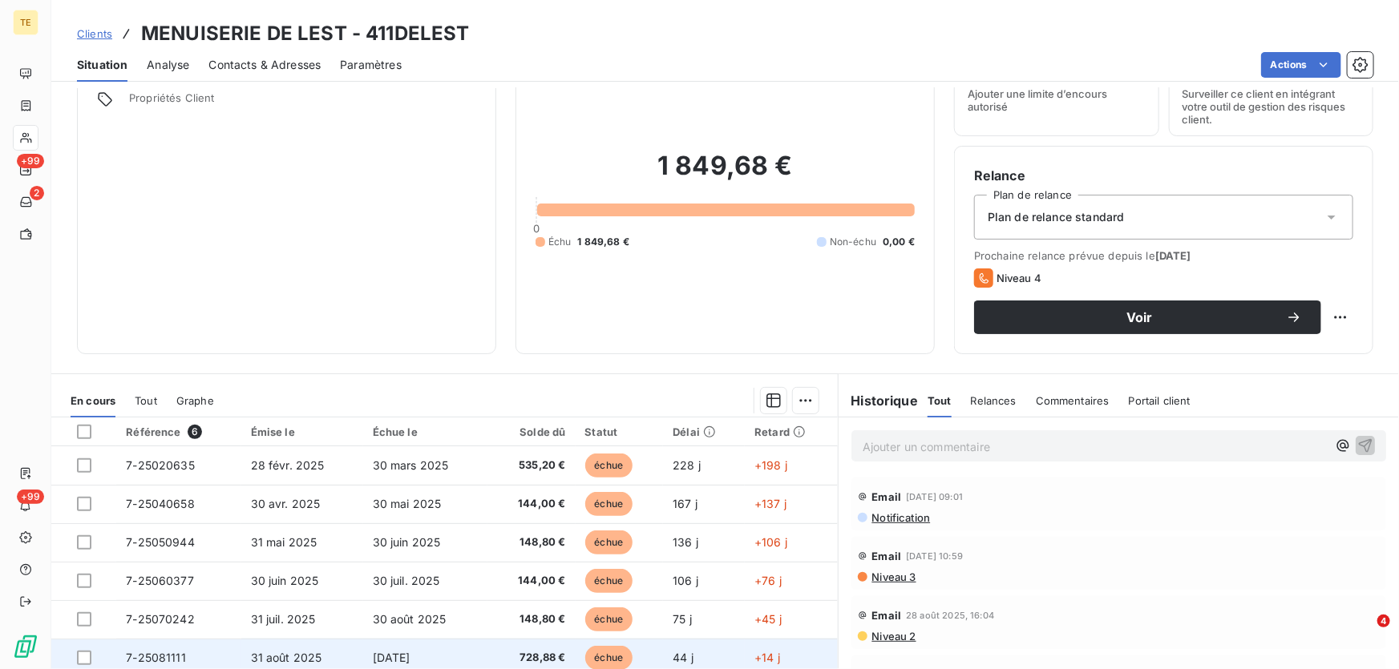
click at [152, 654] on span "7-25081111" at bounding box center [156, 658] width 60 height 14
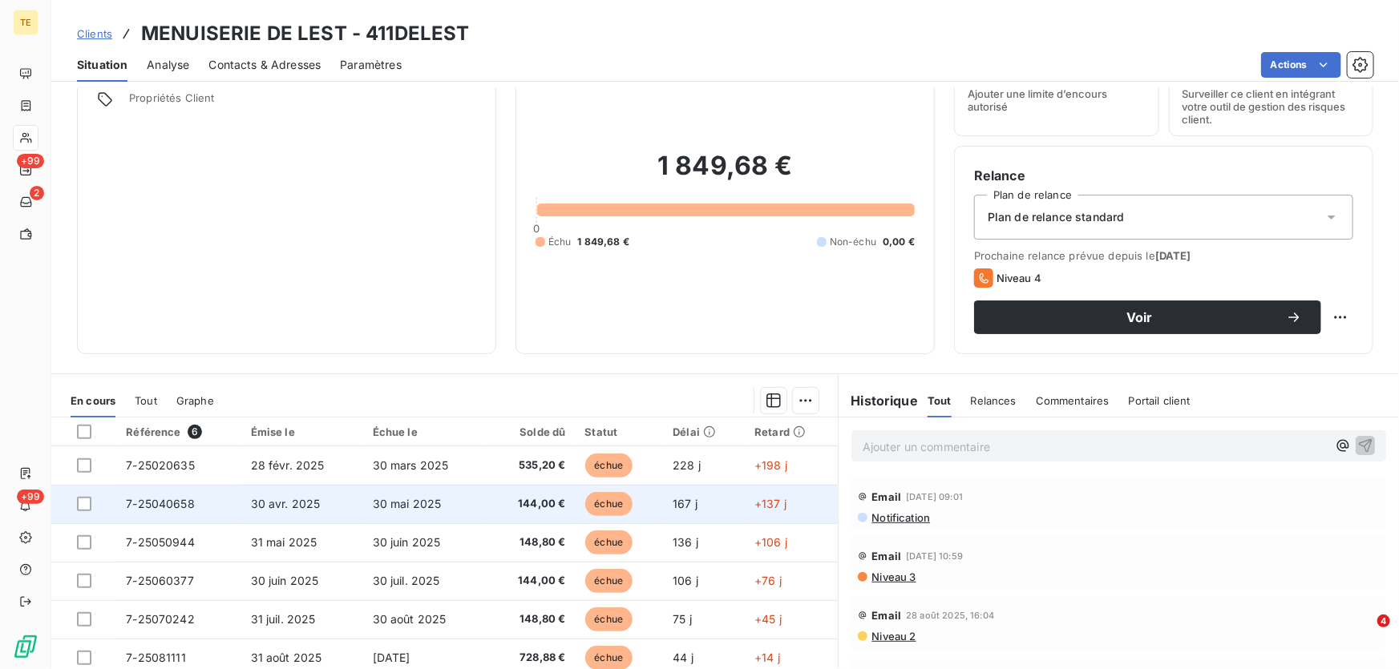
scroll to position [145, 0]
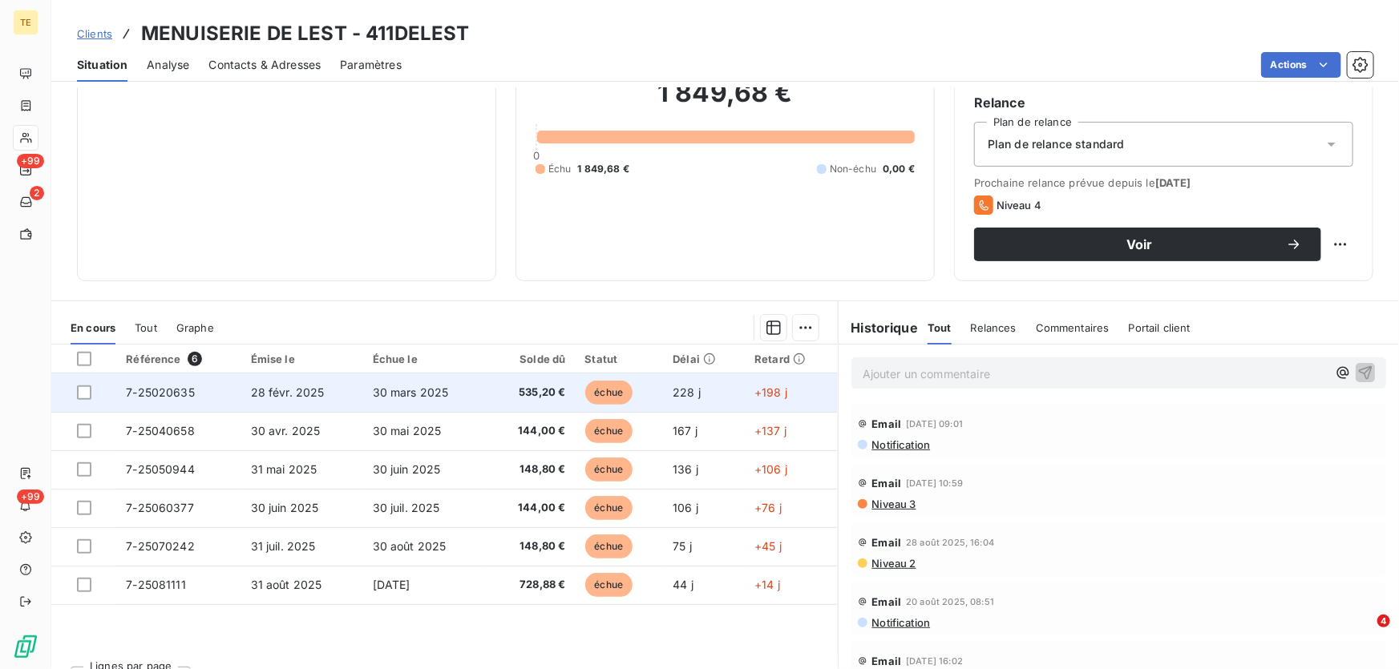
click at [171, 390] on span "7-25020635" at bounding box center [160, 393] width 69 height 14
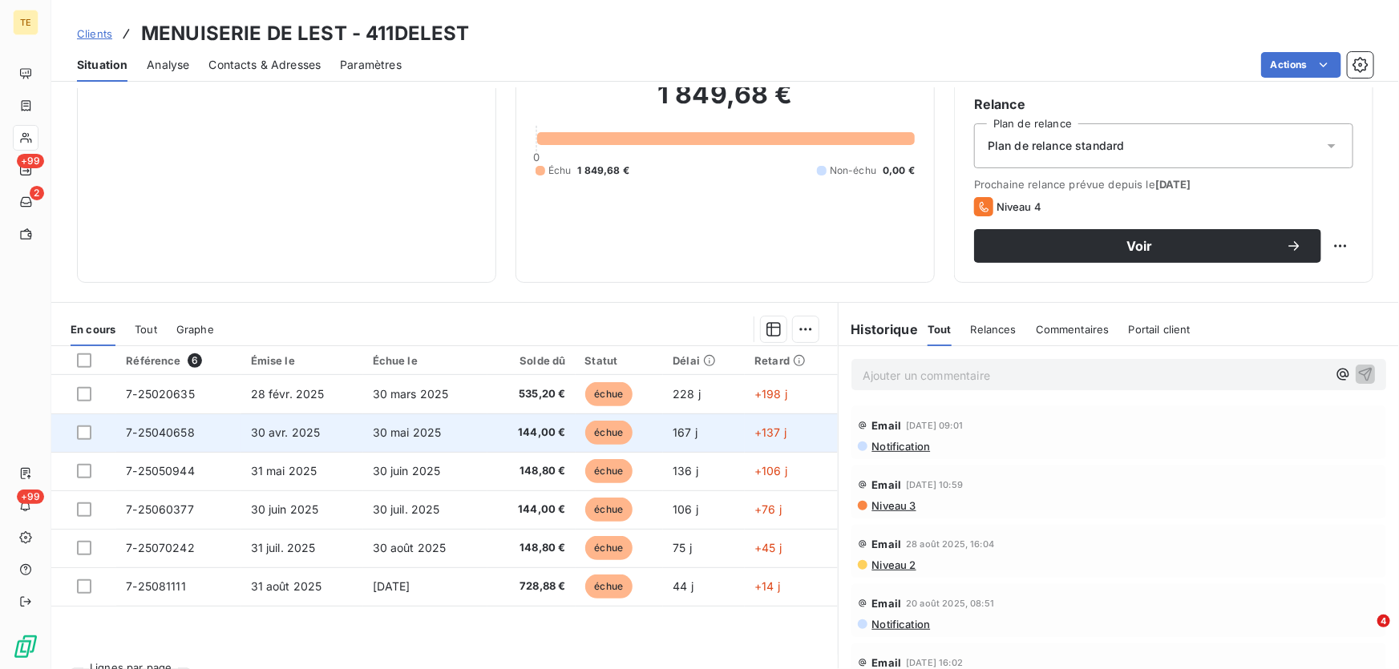
scroll to position [145, 0]
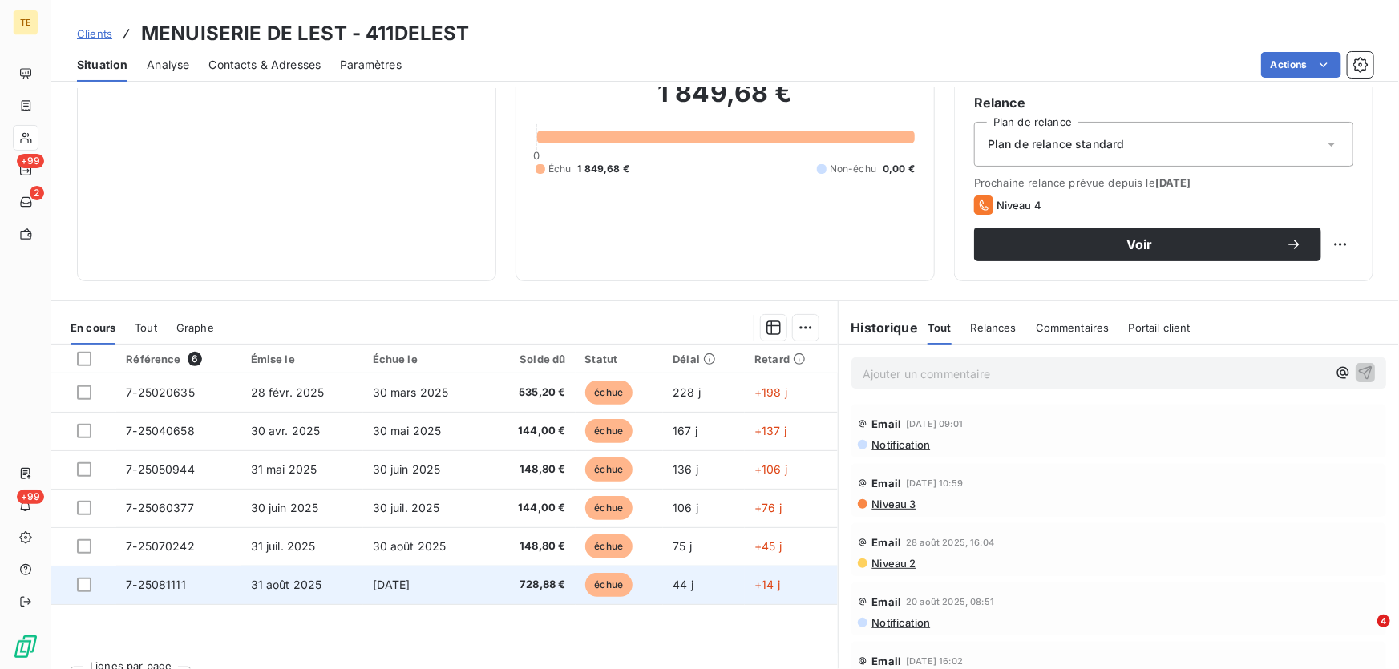
click at [153, 584] on span "7-25081111" at bounding box center [156, 585] width 60 height 14
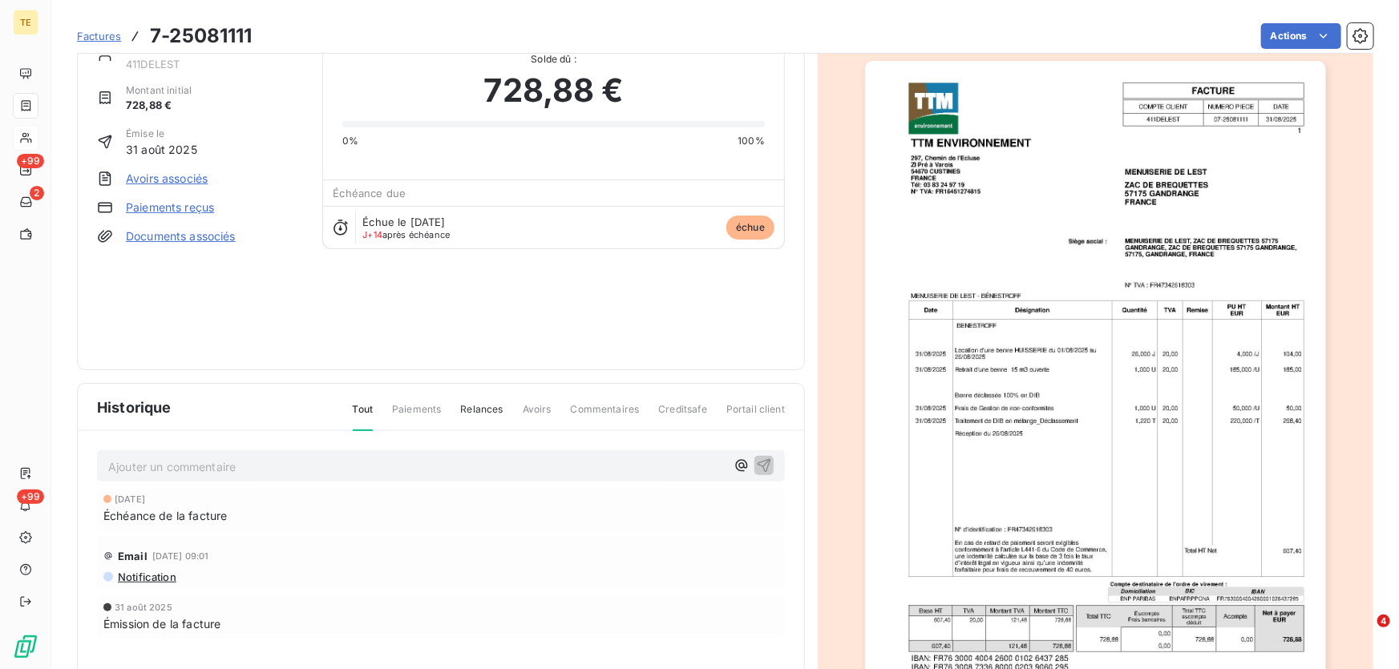
scroll to position [74, 0]
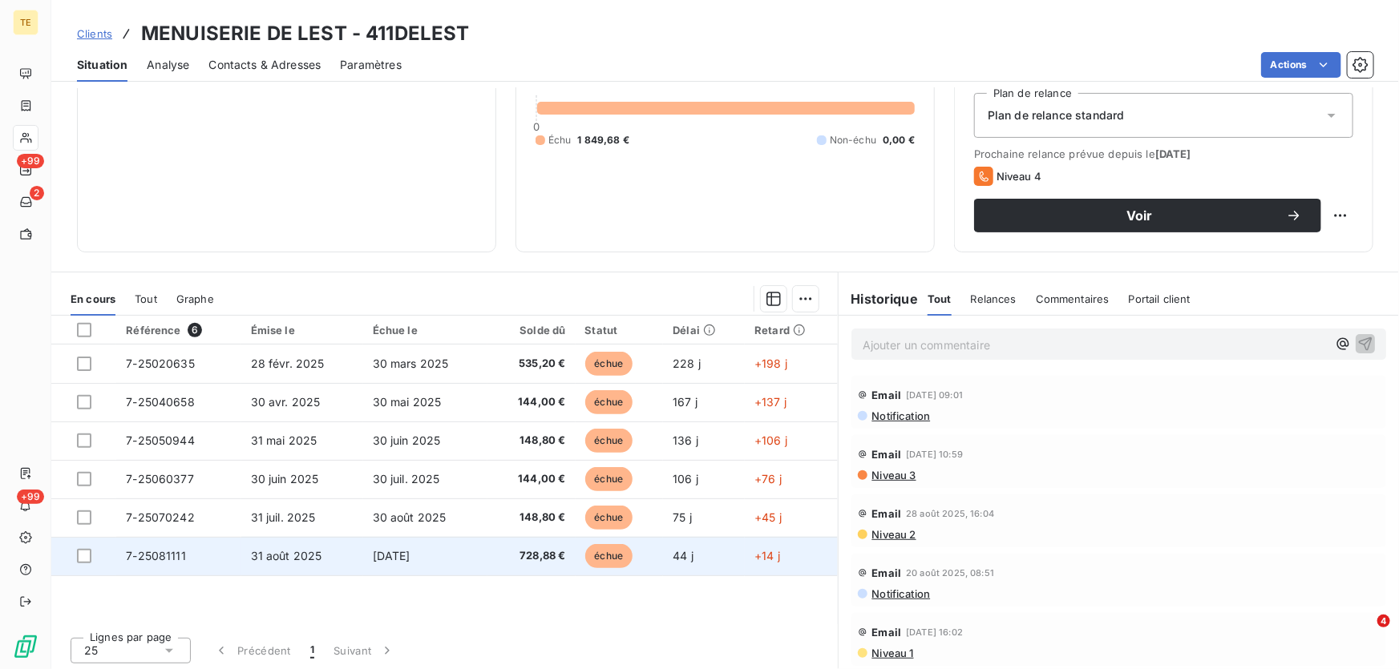
scroll to position [176, 0]
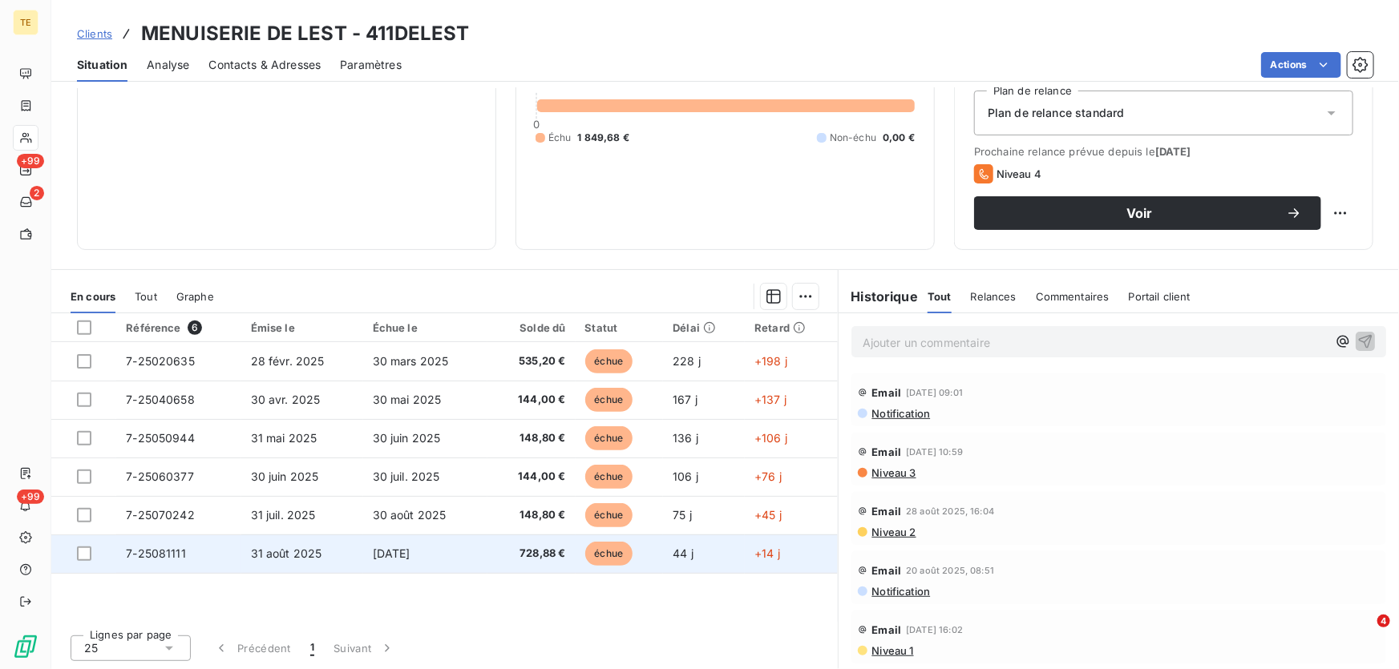
click at [528, 556] on span "728,88 €" at bounding box center [531, 554] width 68 height 16
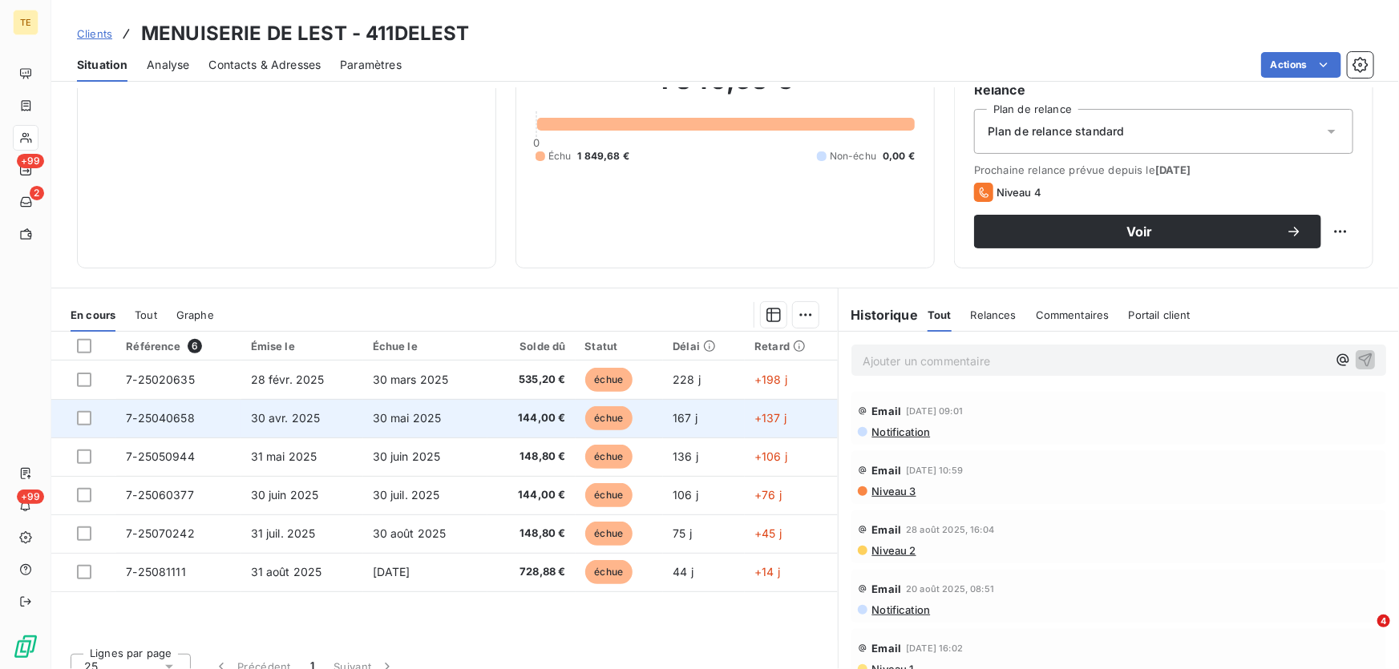
scroll to position [176, 0]
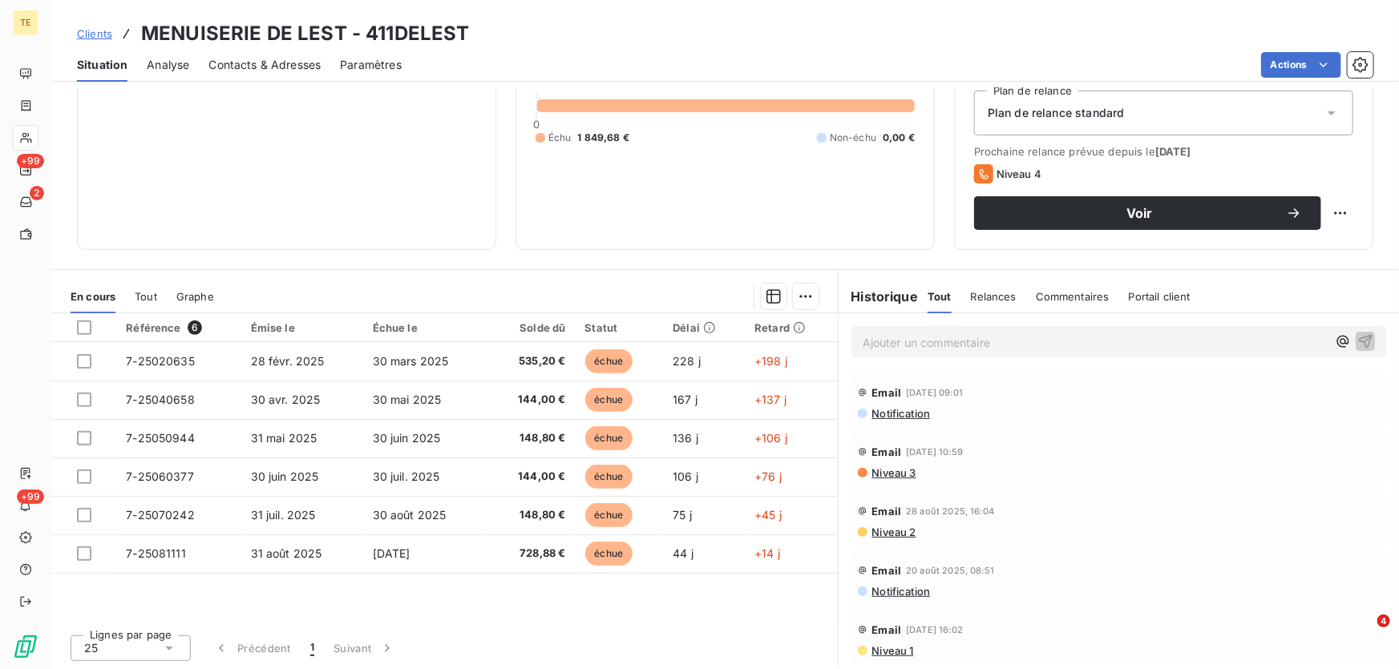
click at [882, 338] on p "Ajouter un commentaire ﻿" at bounding box center [1095, 343] width 464 height 20
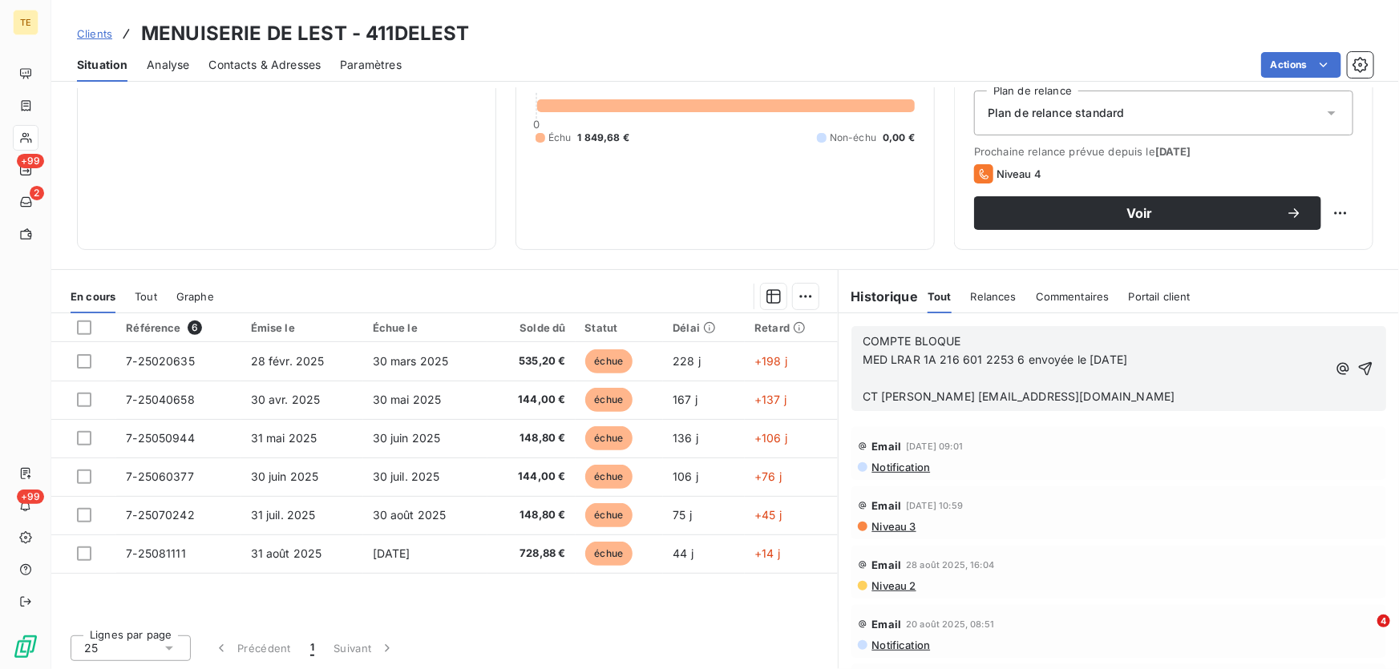
click at [884, 381] on p "﻿" at bounding box center [1095, 379] width 464 height 18
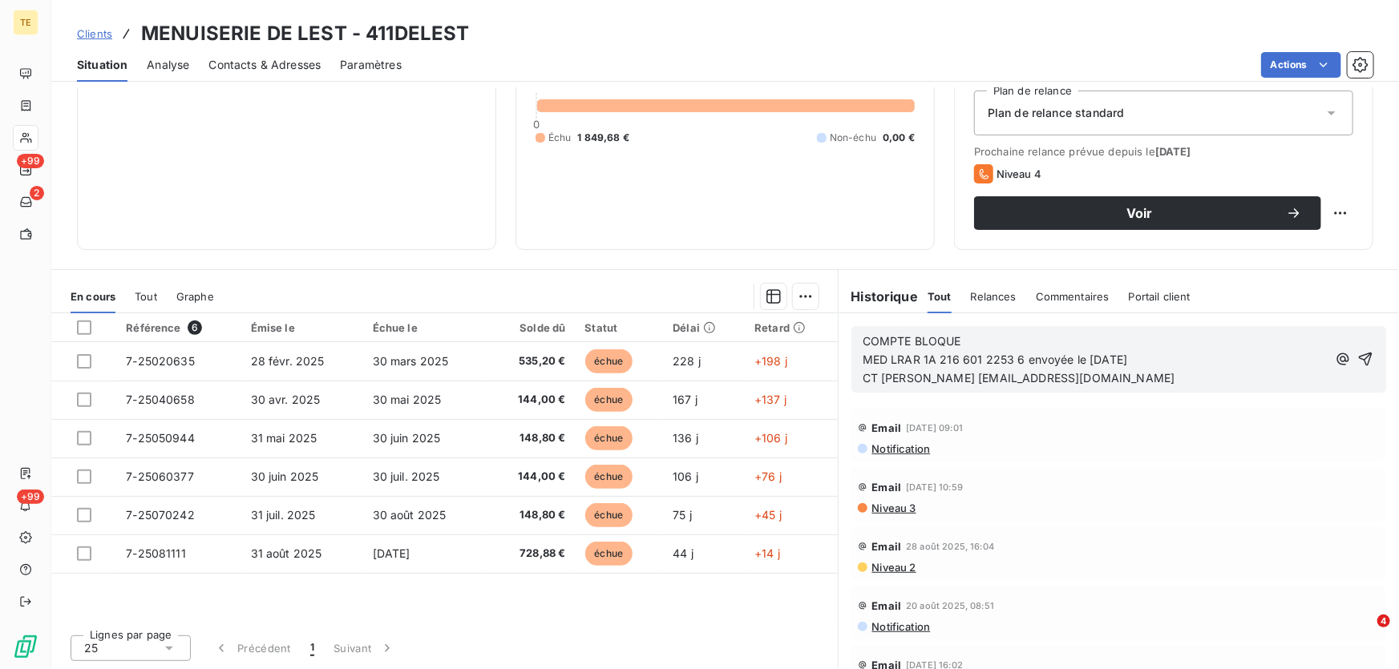
click at [1231, 384] on p "CT [PERSON_NAME] [EMAIL_ADDRESS][DOMAIN_NAME]" at bounding box center [1095, 379] width 464 height 18
click at [1267, 376] on span "CT [PERSON_NAME] [EMAIL_ADDRESS][DOMAIN_NAME] - chantier terminé le [DATE]" at bounding box center [1095, 378] width 464 height 14
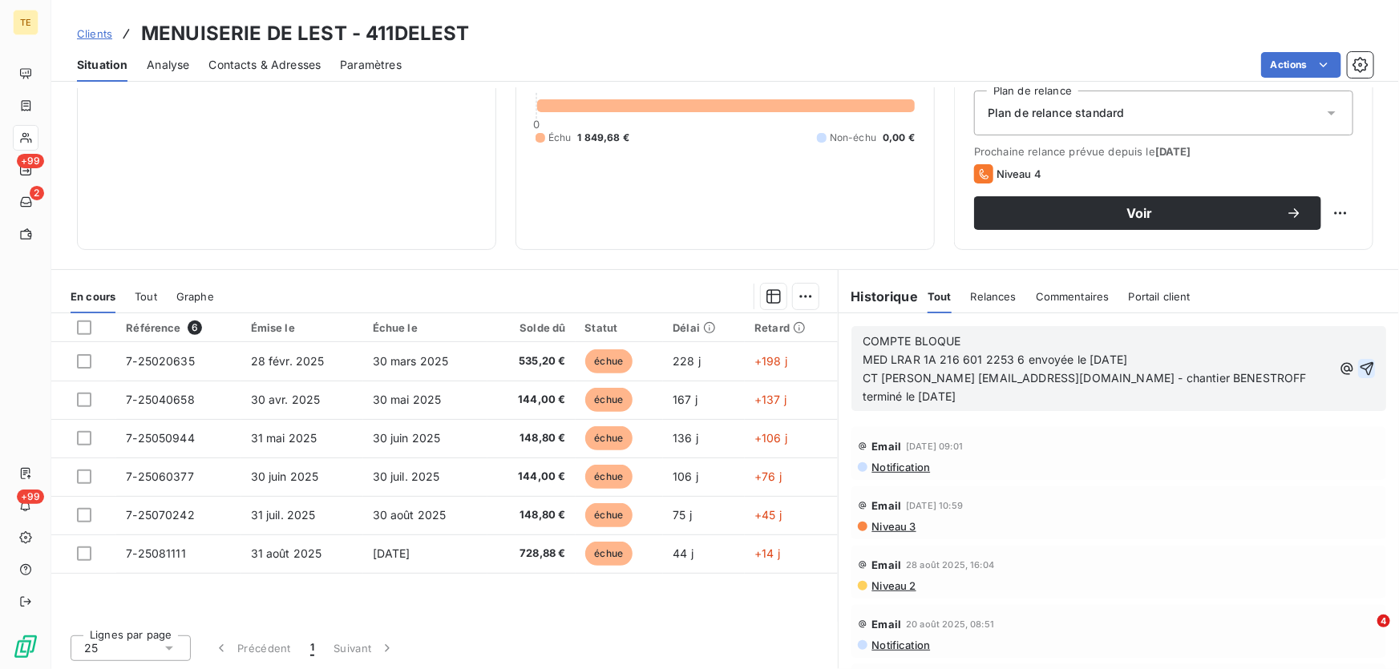
click at [1360, 364] on icon "button" at bounding box center [1367, 369] width 14 height 14
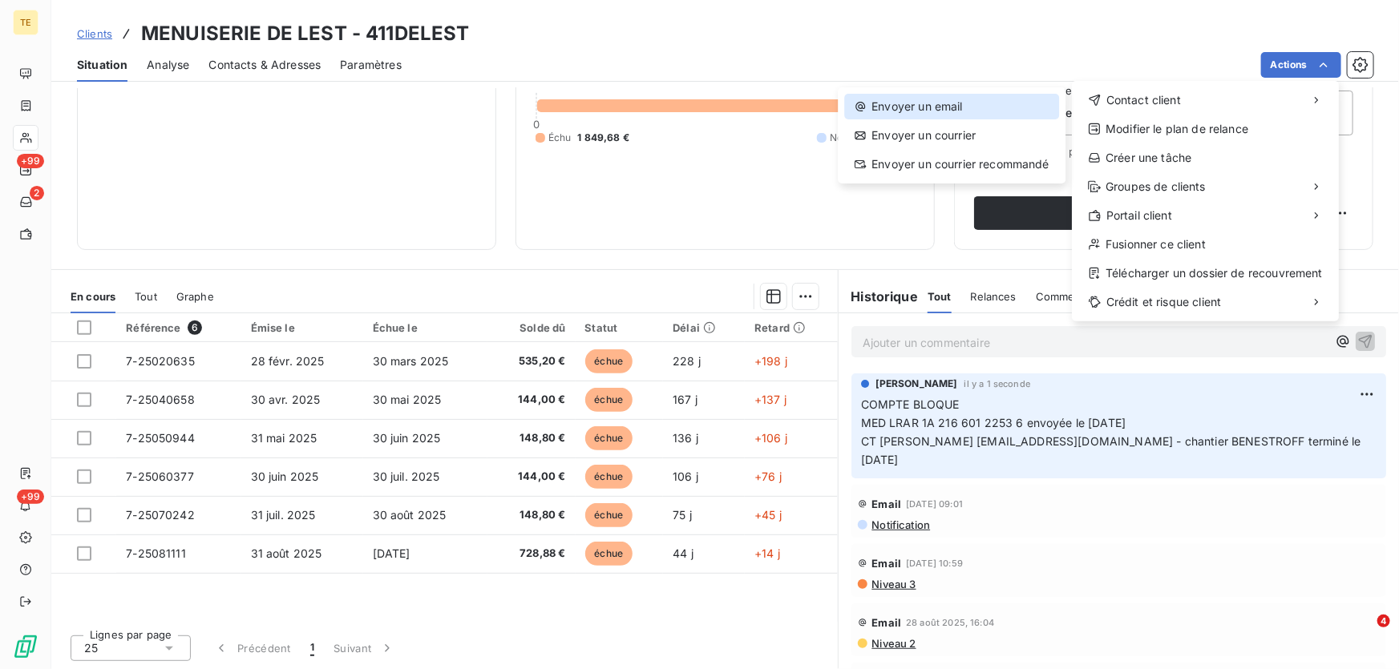
click at [923, 105] on div "Envoyer un email" at bounding box center [951, 107] width 215 height 26
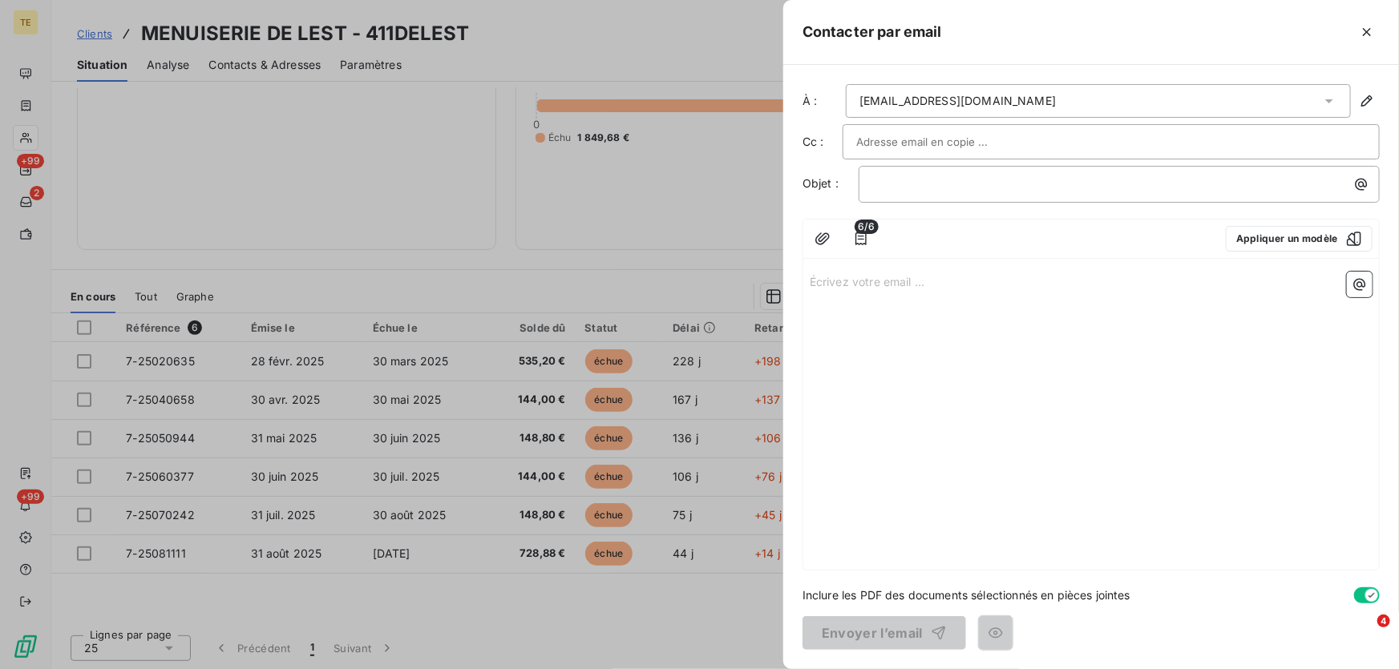
click at [898, 137] on input "text" at bounding box center [942, 142] width 172 height 24
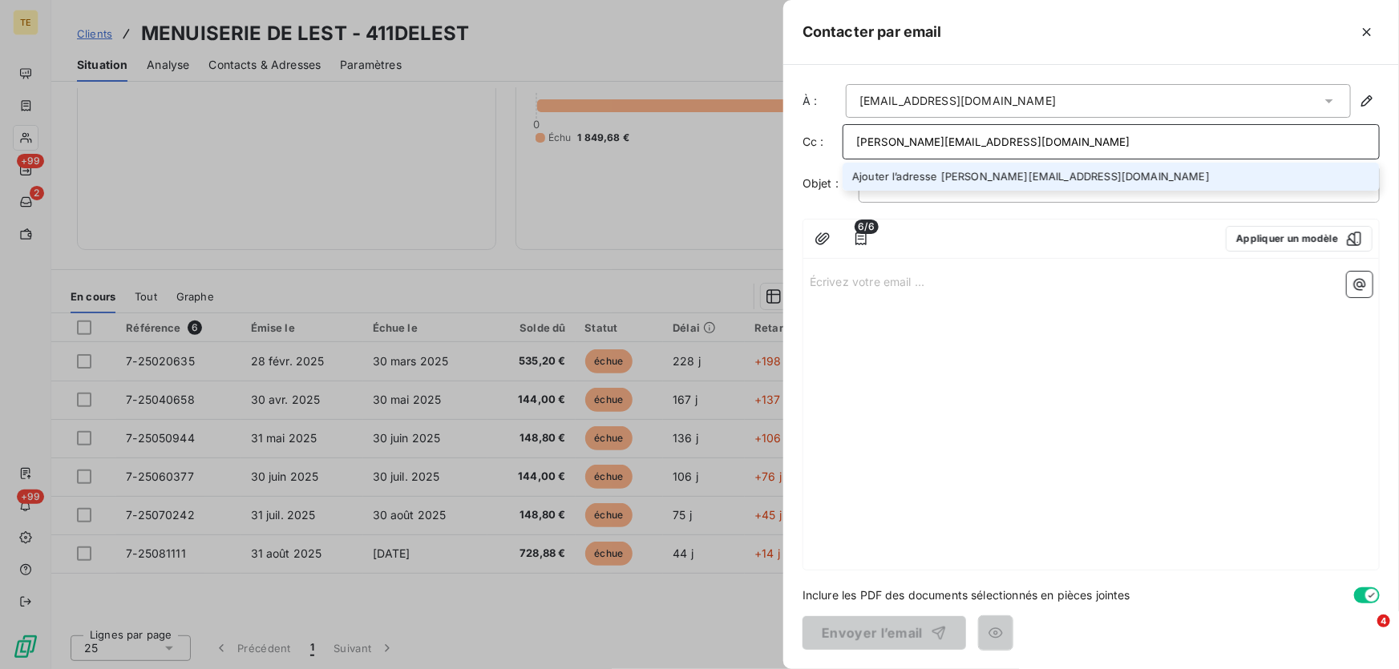
type input "[PERSON_NAME][EMAIL_ADDRESS][DOMAIN_NAME]"
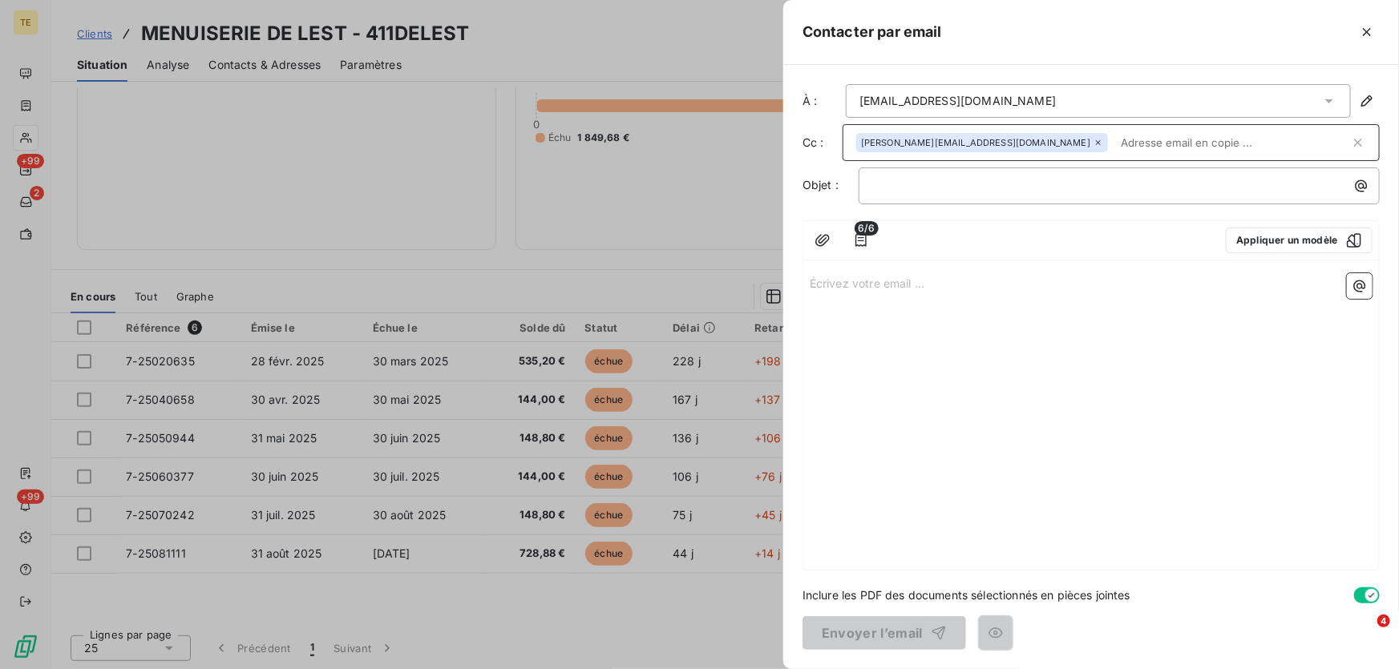
click at [1114, 144] on input "text" at bounding box center [1232, 143] width 236 height 24
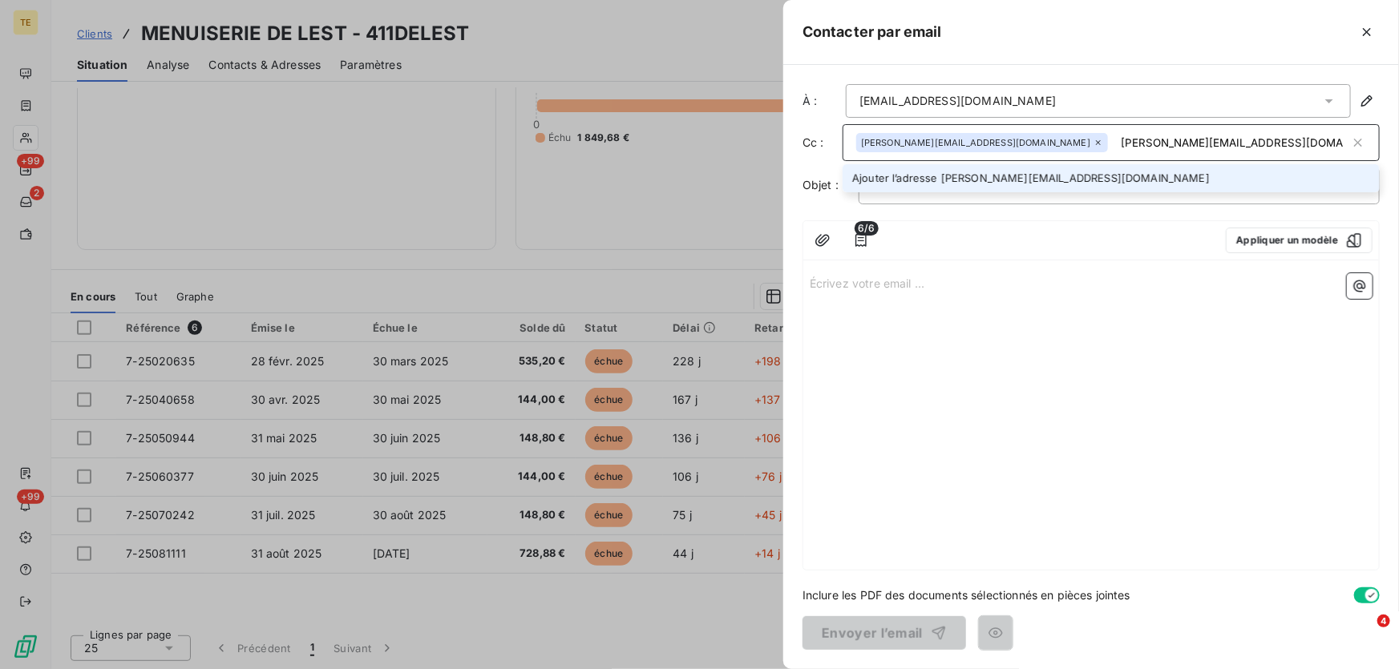
click at [1232, 143] on input "[PERSON_NAME][EMAIL_ADDRESS][DOMAIN_NAME]" at bounding box center [1232, 143] width 236 height 24
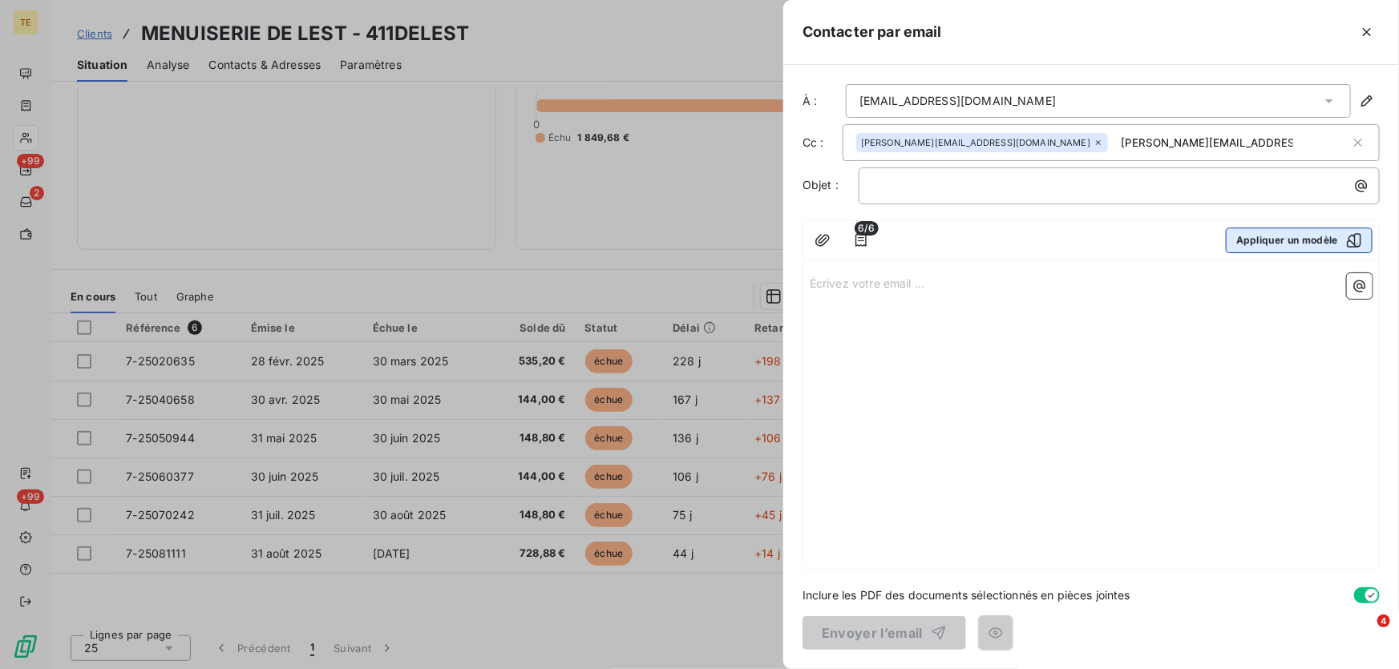
type input "[PERSON_NAME][EMAIL_ADDRESS][DOMAIN_NAME]"
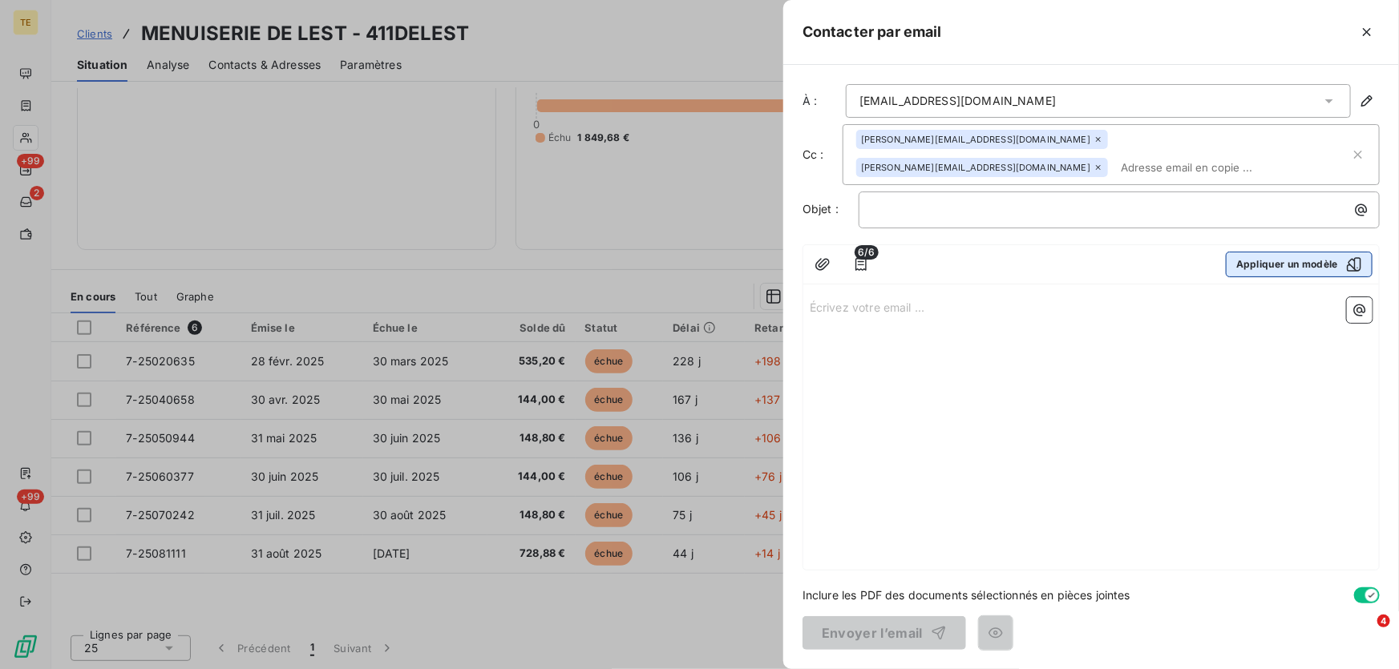
click at [1304, 252] on button "Appliquer un modèle" at bounding box center [1299, 265] width 147 height 26
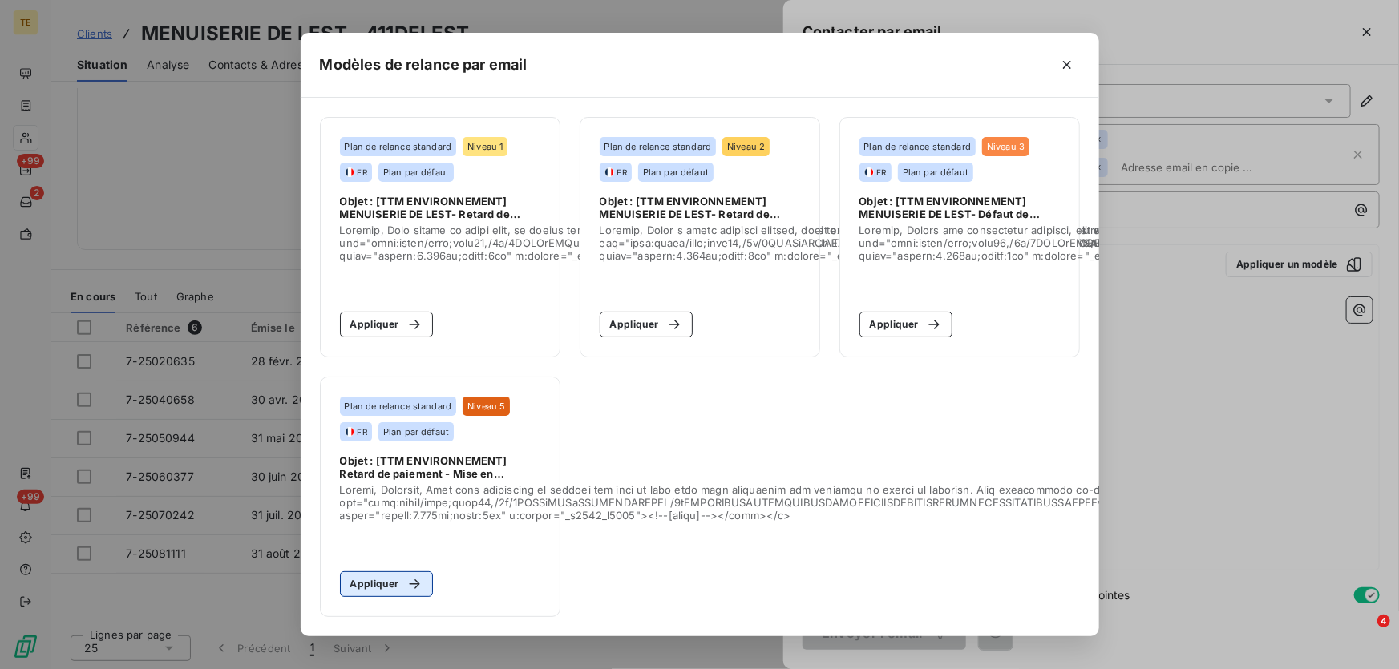
click at [384, 576] on button "Appliquer" at bounding box center [387, 585] width 94 height 26
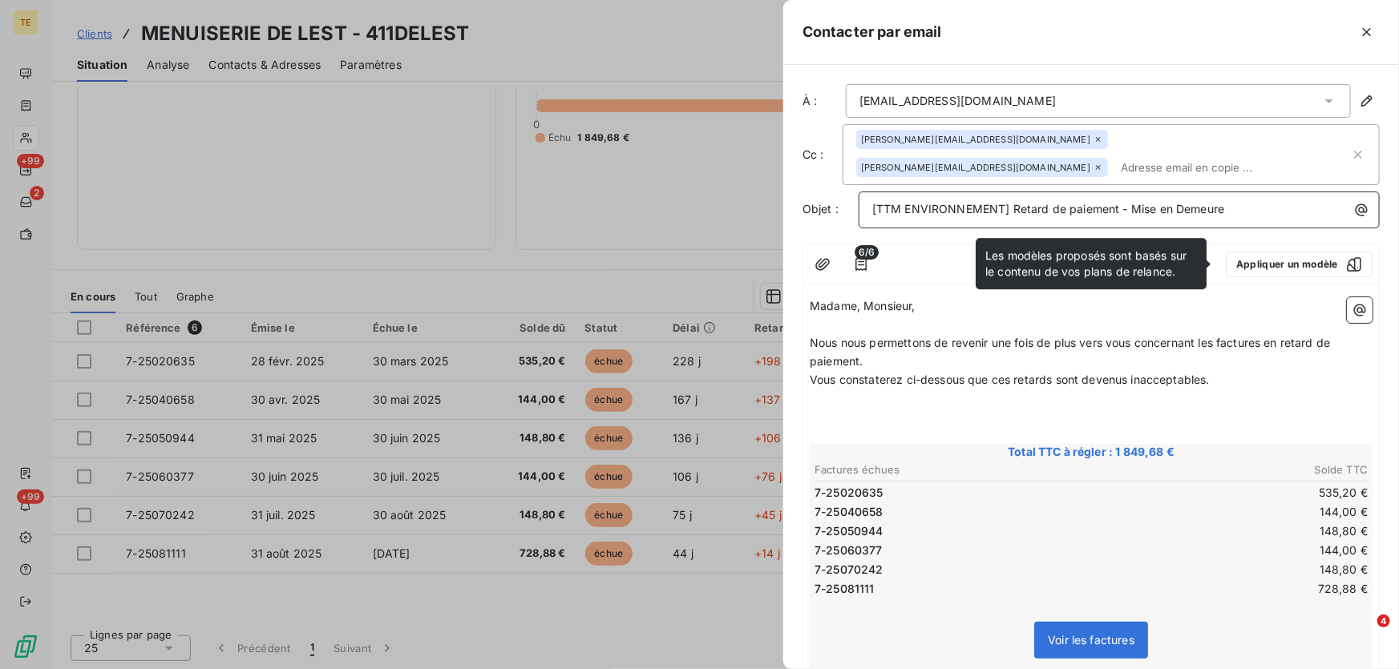
click at [892, 213] on span "[TTM ENVIRONNEMENT] Retard de paiement - Mise en Demeure" at bounding box center [1048, 209] width 352 height 14
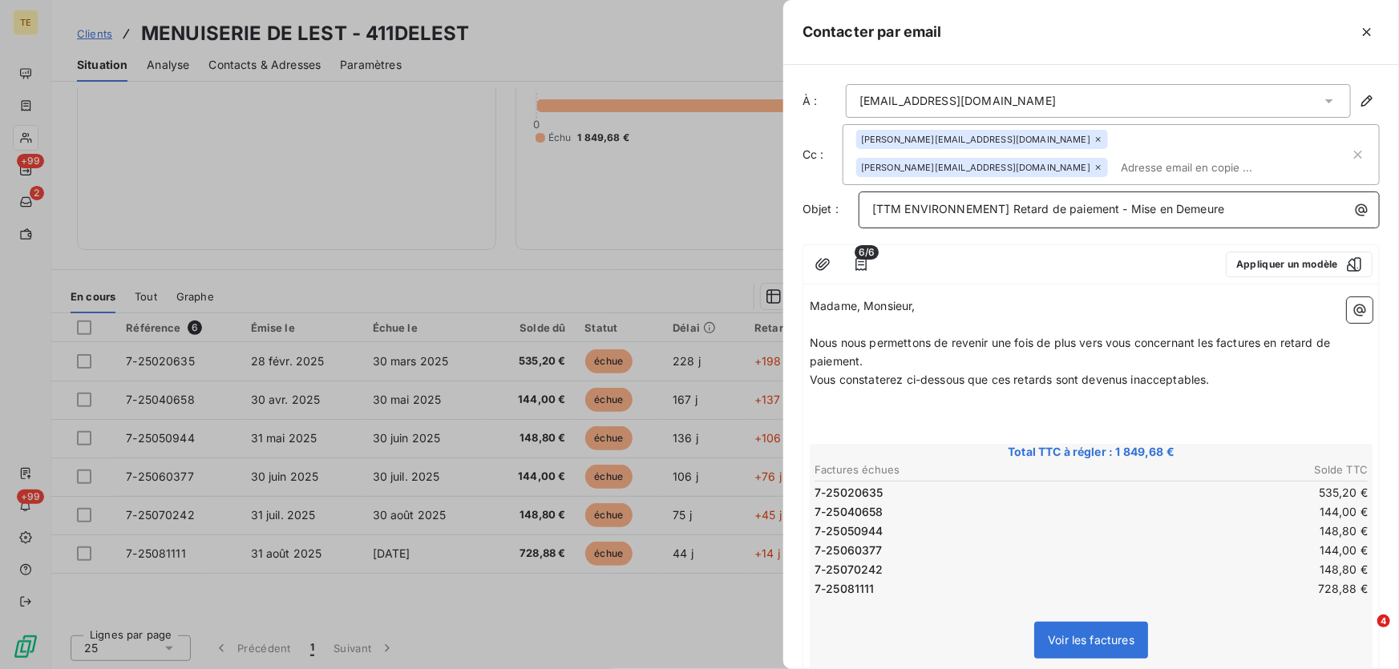
click at [1243, 209] on p "[TTM ENVIRONNEMENT] Retard de paiement - Mise en Demeure" at bounding box center [1123, 209] width 502 height 18
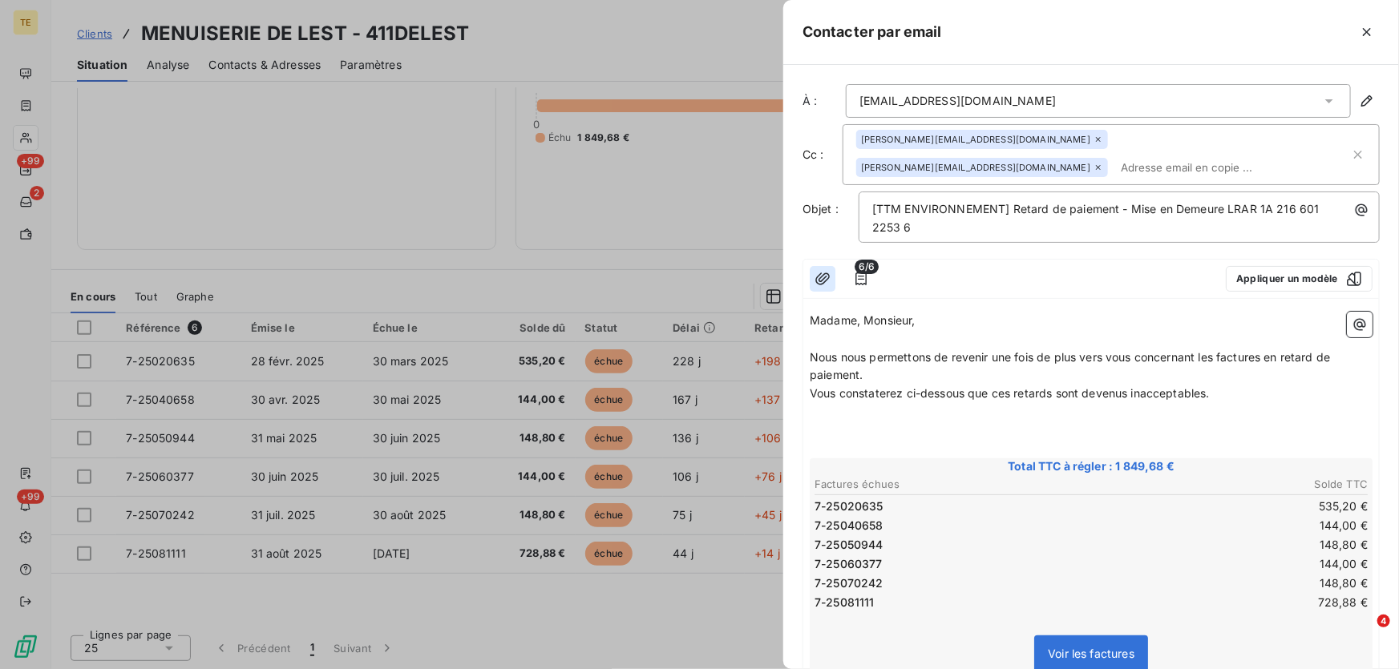
click at [823, 276] on icon "button" at bounding box center [823, 279] width 16 height 16
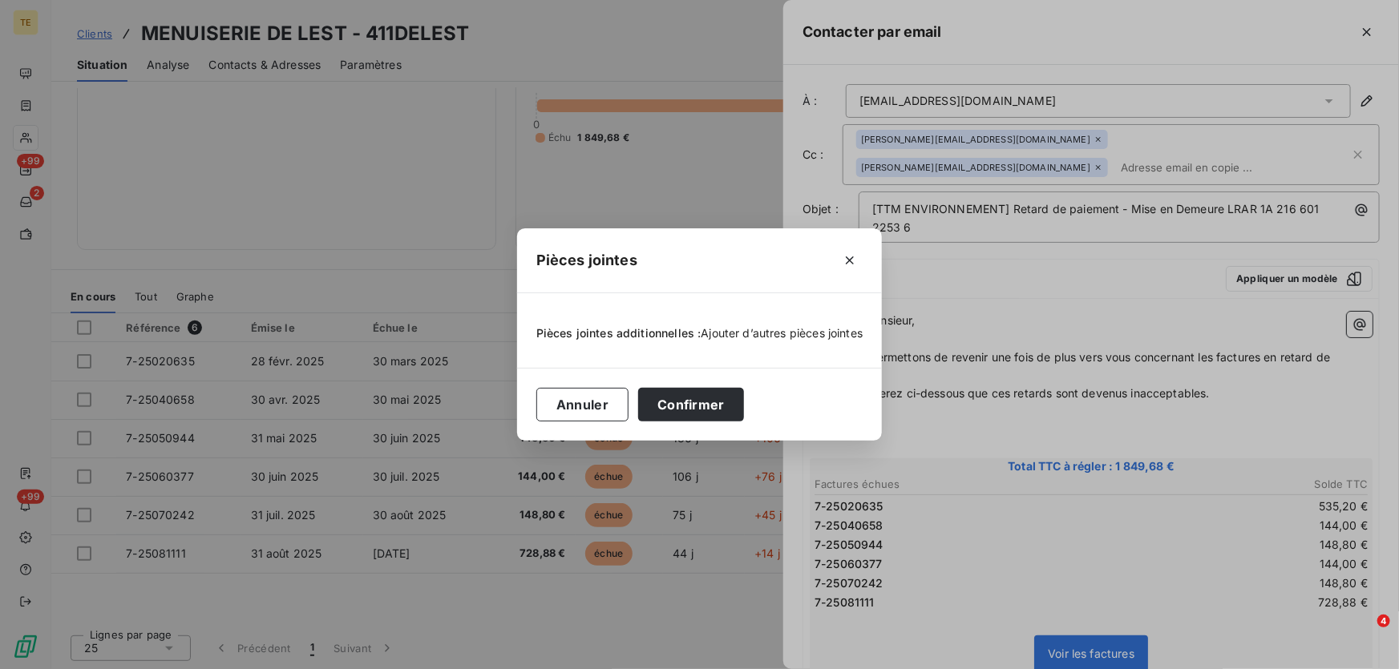
click at [727, 330] on span "Ajouter d’autres pièces jointes" at bounding box center [783, 333] width 162 height 14
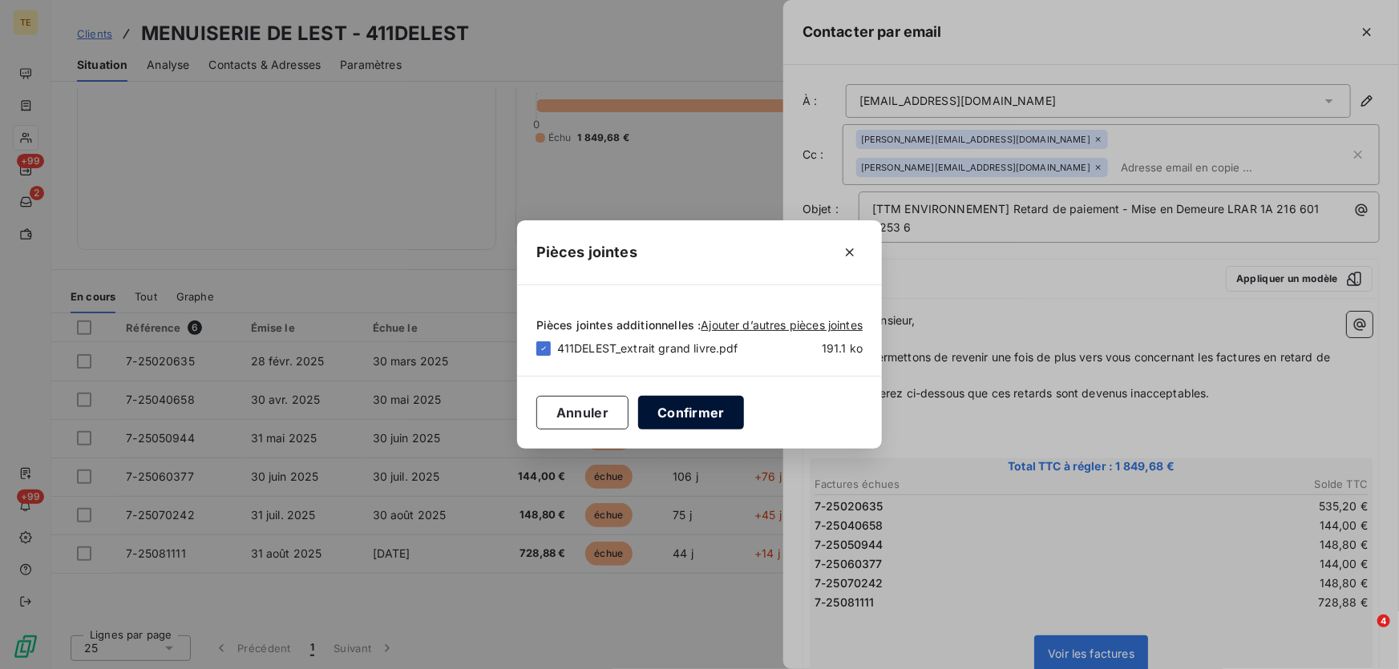
click at [677, 415] on button "Confirmer" at bounding box center [691, 413] width 106 height 34
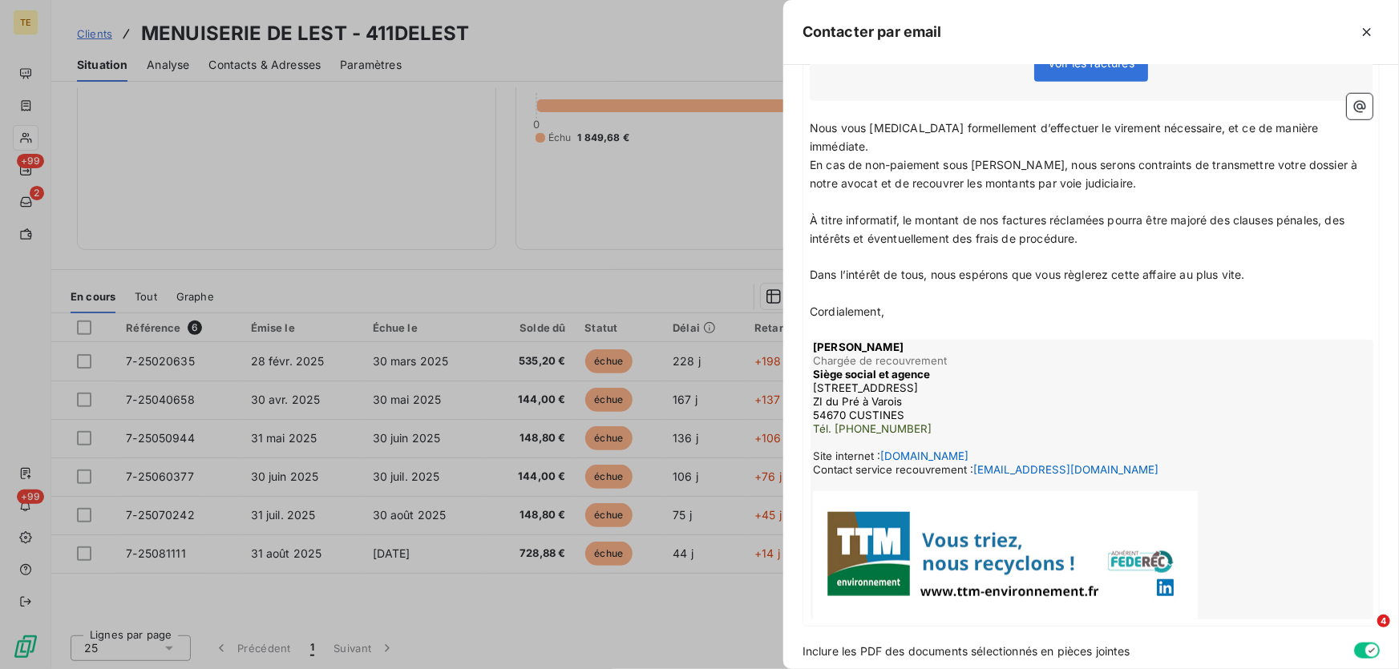
scroll to position [628, 0]
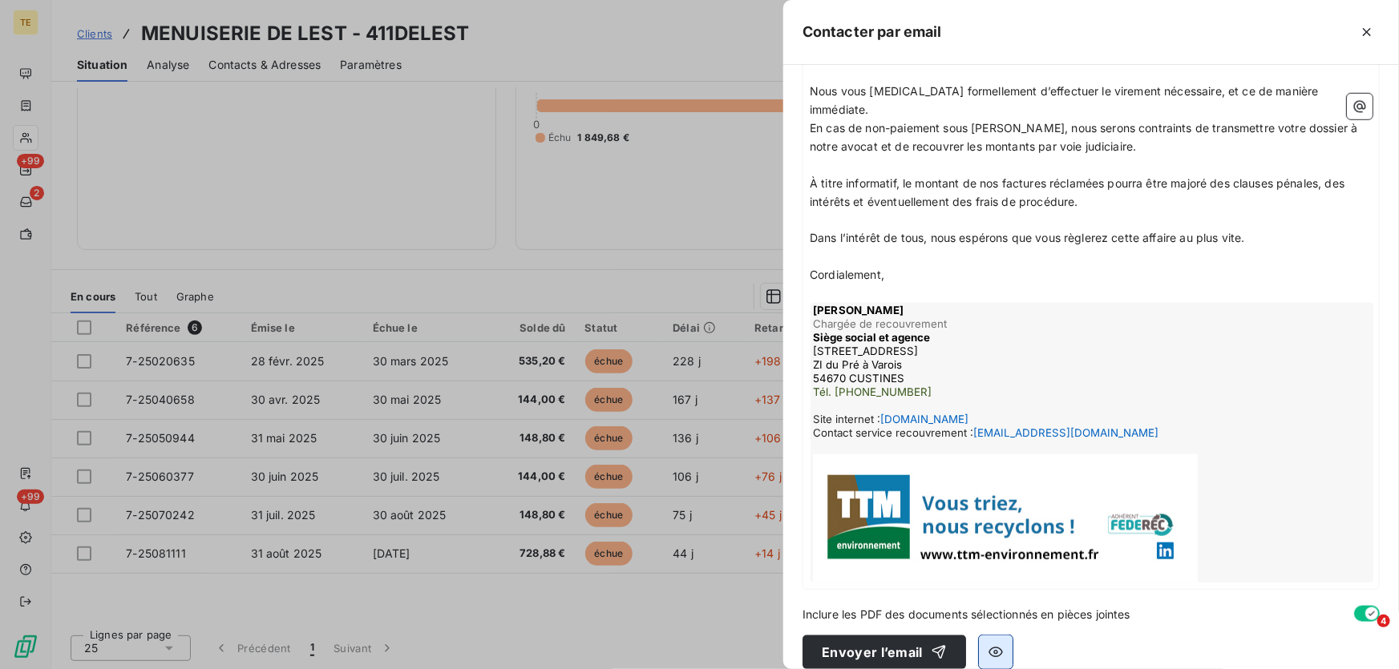
click at [994, 645] on icon "button" at bounding box center [996, 653] width 16 height 16
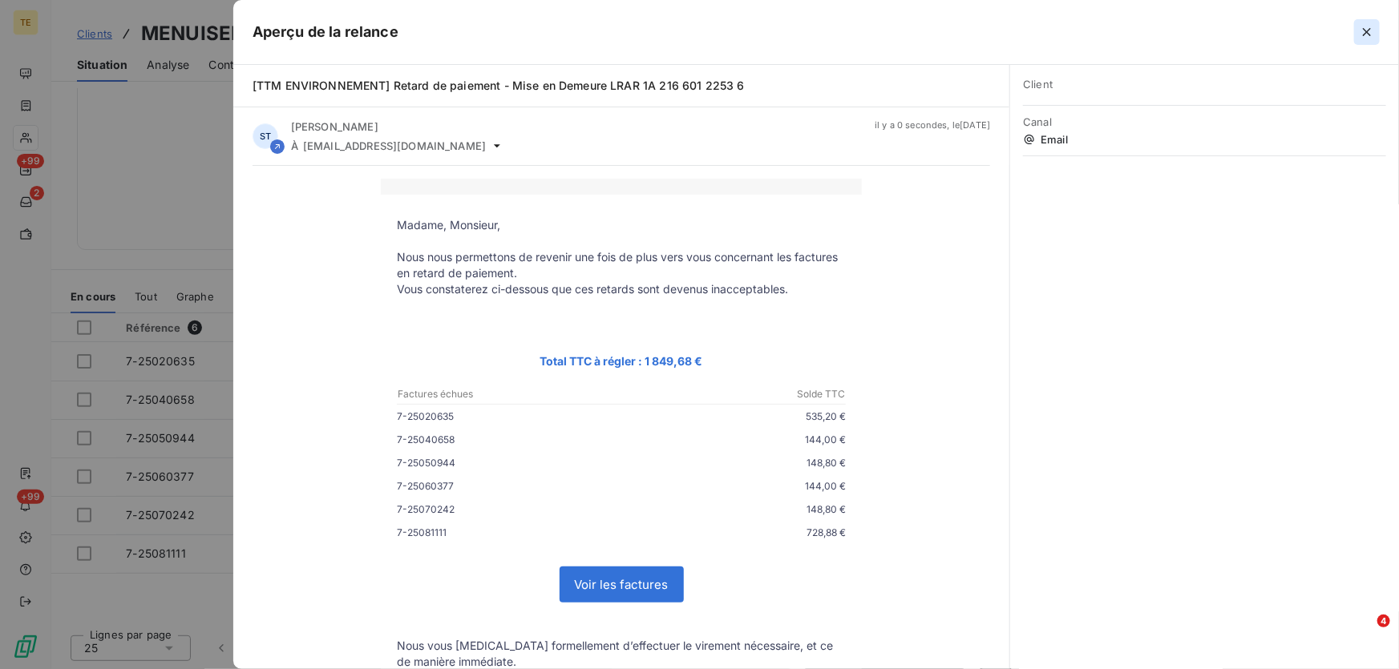
click at [1369, 36] on icon "button" at bounding box center [1367, 32] width 16 height 16
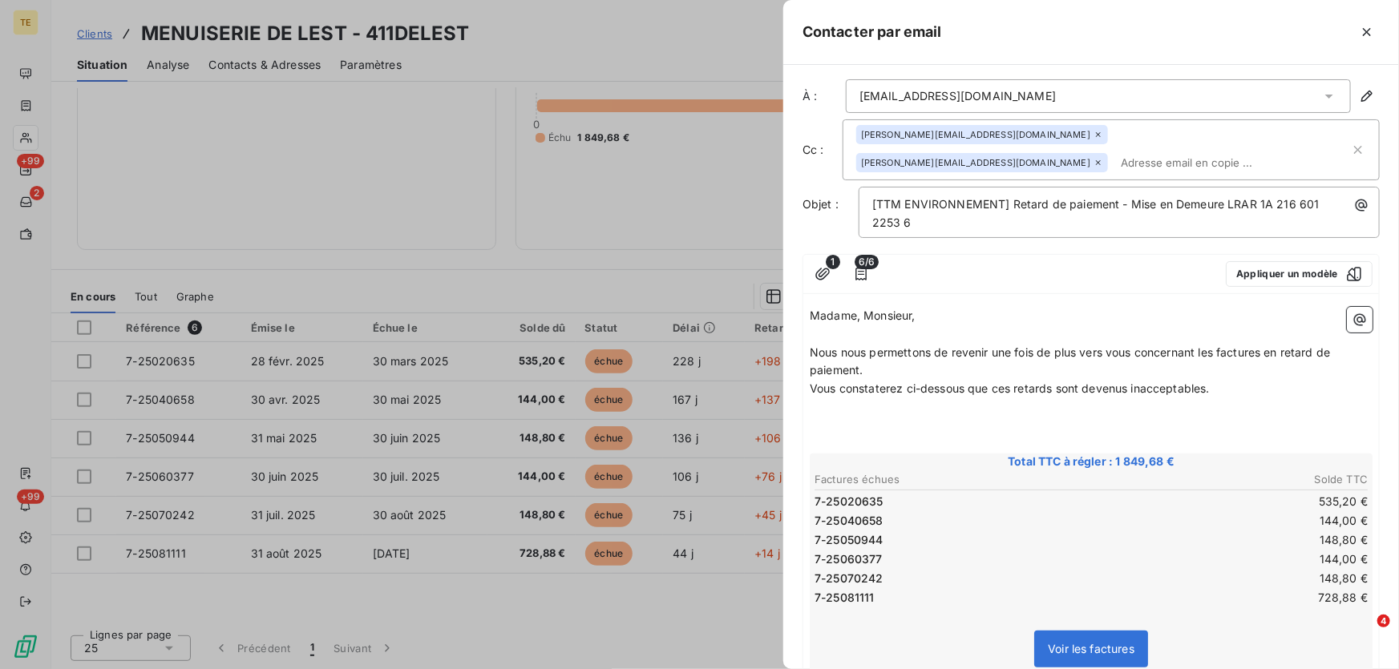
scroll to position [0, 0]
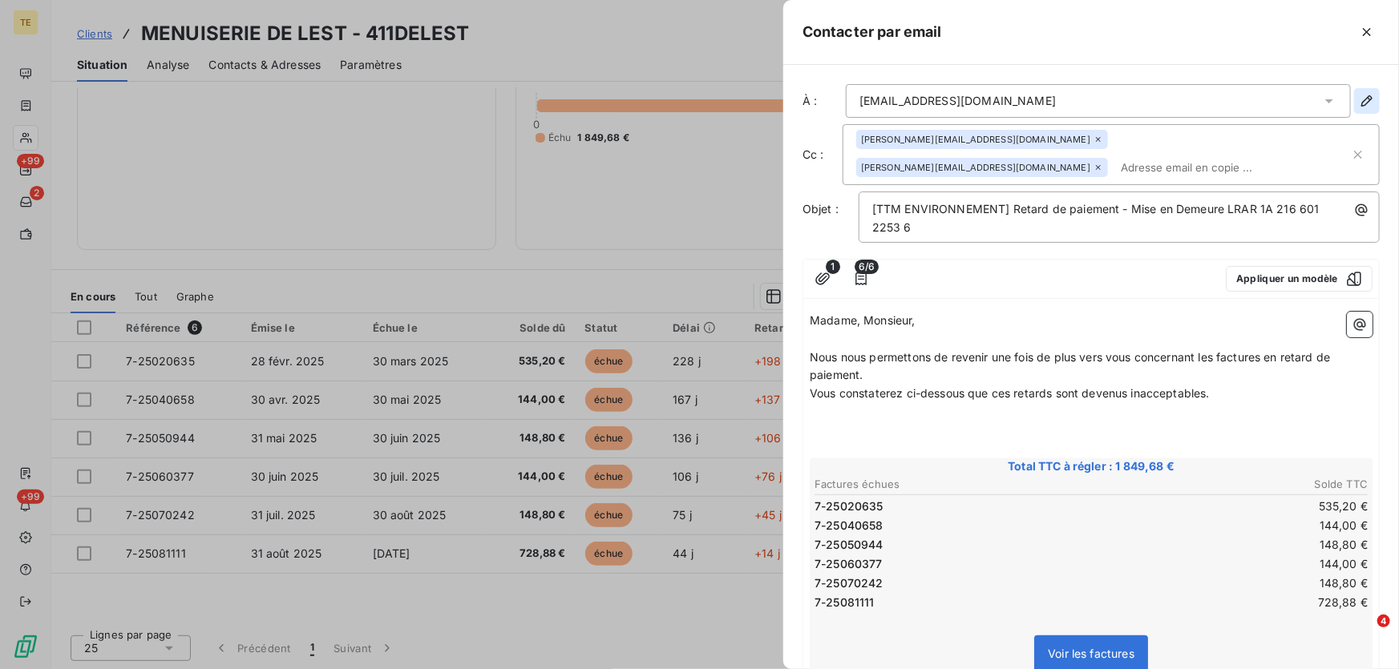
click at [1361, 98] on icon "button" at bounding box center [1366, 100] width 11 height 11
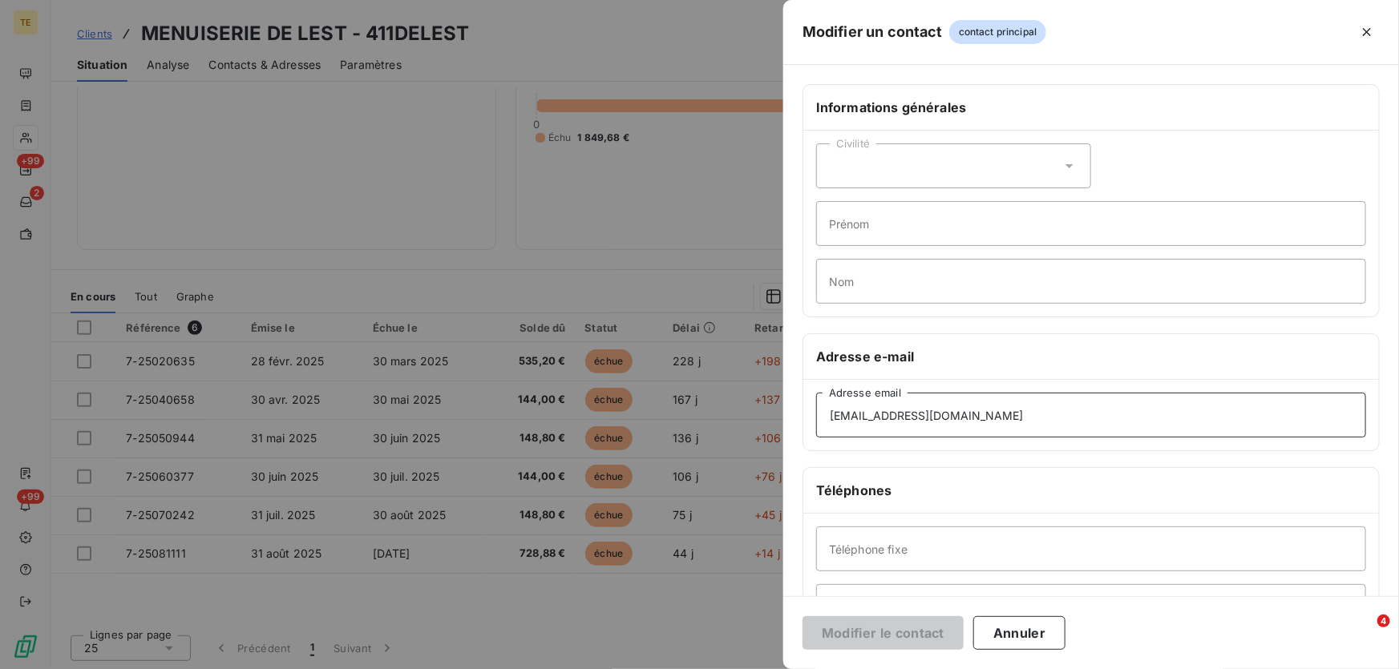
click at [998, 420] on input "[EMAIL_ADDRESS][DOMAIN_NAME]" at bounding box center [1091, 415] width 550 height 45
drag, startPoint x: 998, startPoint y: 420, endPoint x: 762, endPoint y: 420, distance: 236.5
click at [762, 669] on div "Modifier un contact contact principal Informations générales Civilité Prénom No…" at bounding box center [699, 669] width 1399 height 0
type input "[EMAIL_ADDRESS][DOMAIN_NAME]"
click at [896, 631] on button "Modifier le contact" at bounding box center [883, 634] width 161 height 34
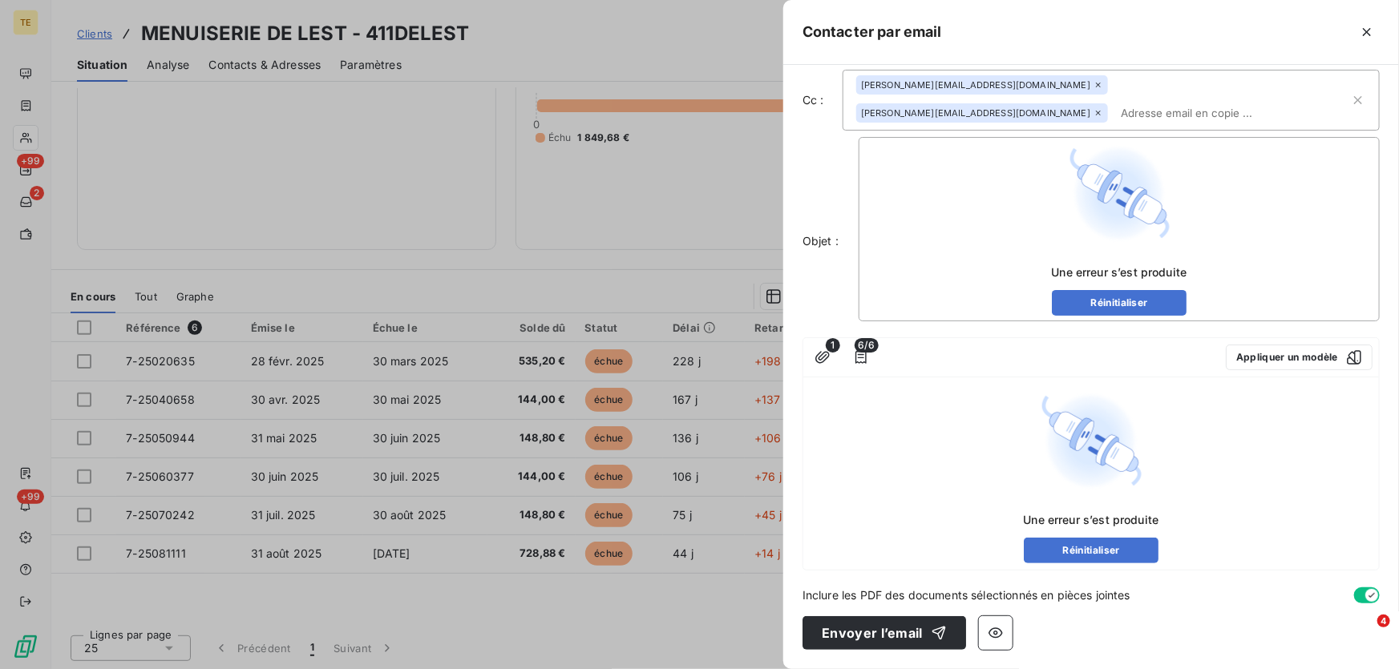
scroll to position [53, 0]
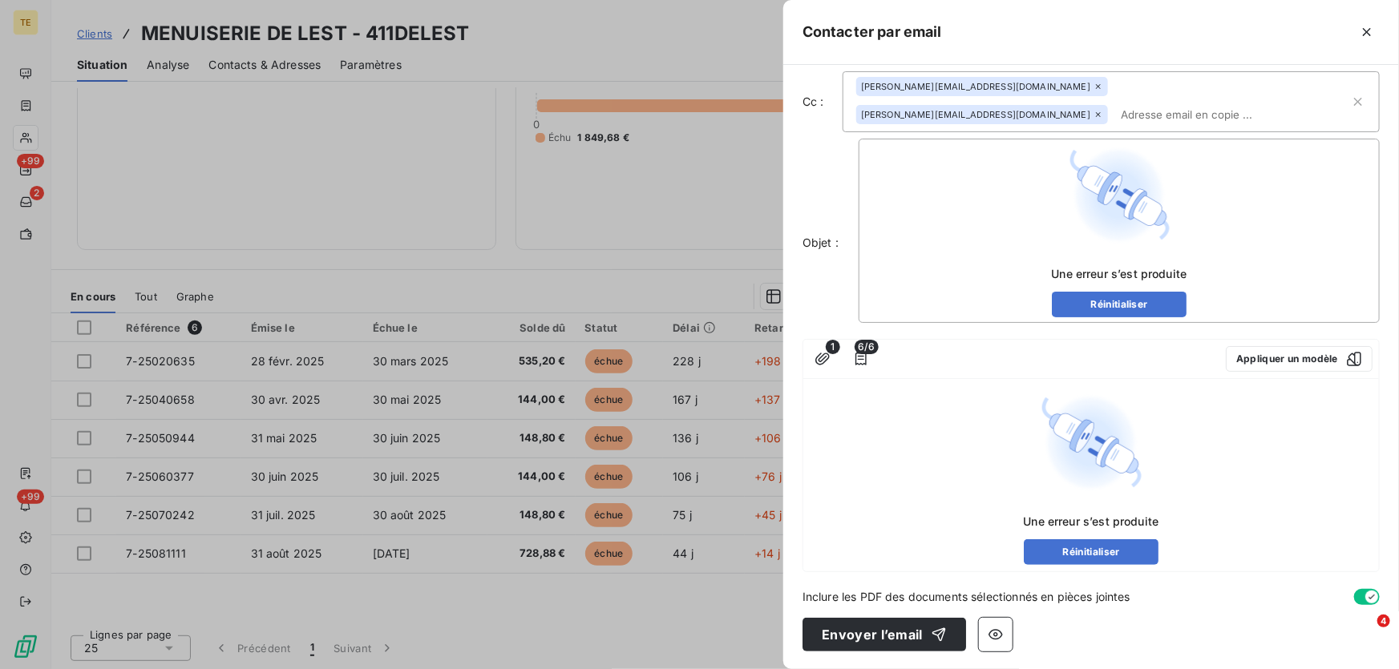
drag, startPoint x: 864, startPoint y: 640, endPoint x: 964, endPoint y: 472, distance: 195.2
click at [964, 472] on div "À : [EMAIL_ADDRESS][DOMAIN_NAME] Cc : [DOMAIN_NAME][EMAIL_ADDRESS][DOMAIN_NAME]…" at bounding box center [1091, 367] width 616 height 605
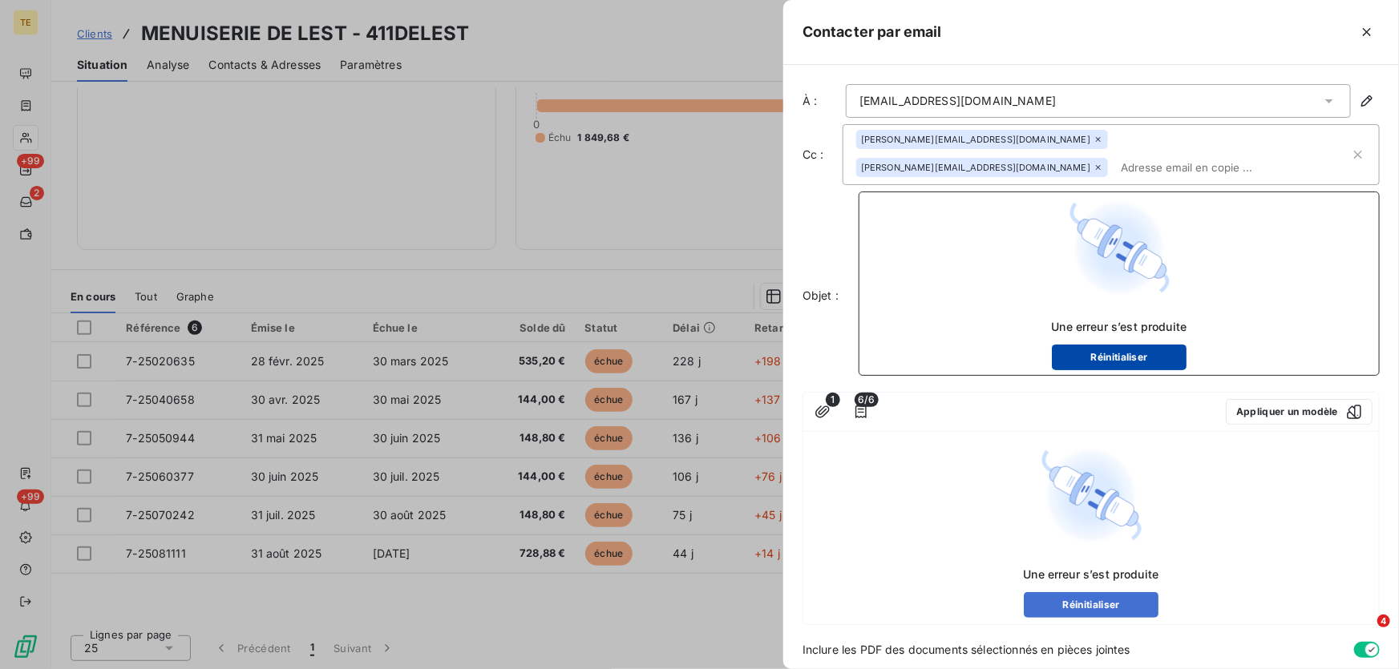
click at [1106, 355] on button "Réinitialiser" at bounding box center [1119, 358] width 135 height 26
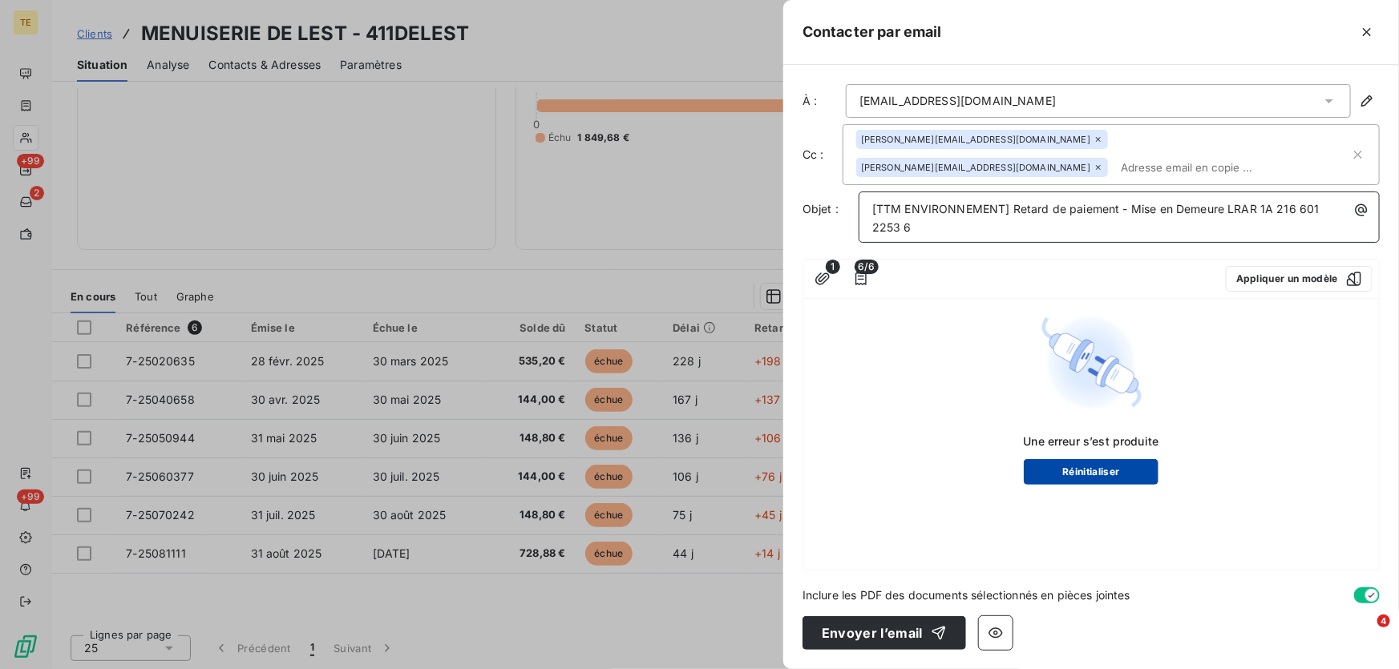
click at [1076, 459] on button "Réinitialiser" at bounding box center [1091, 472] width 135 height 26
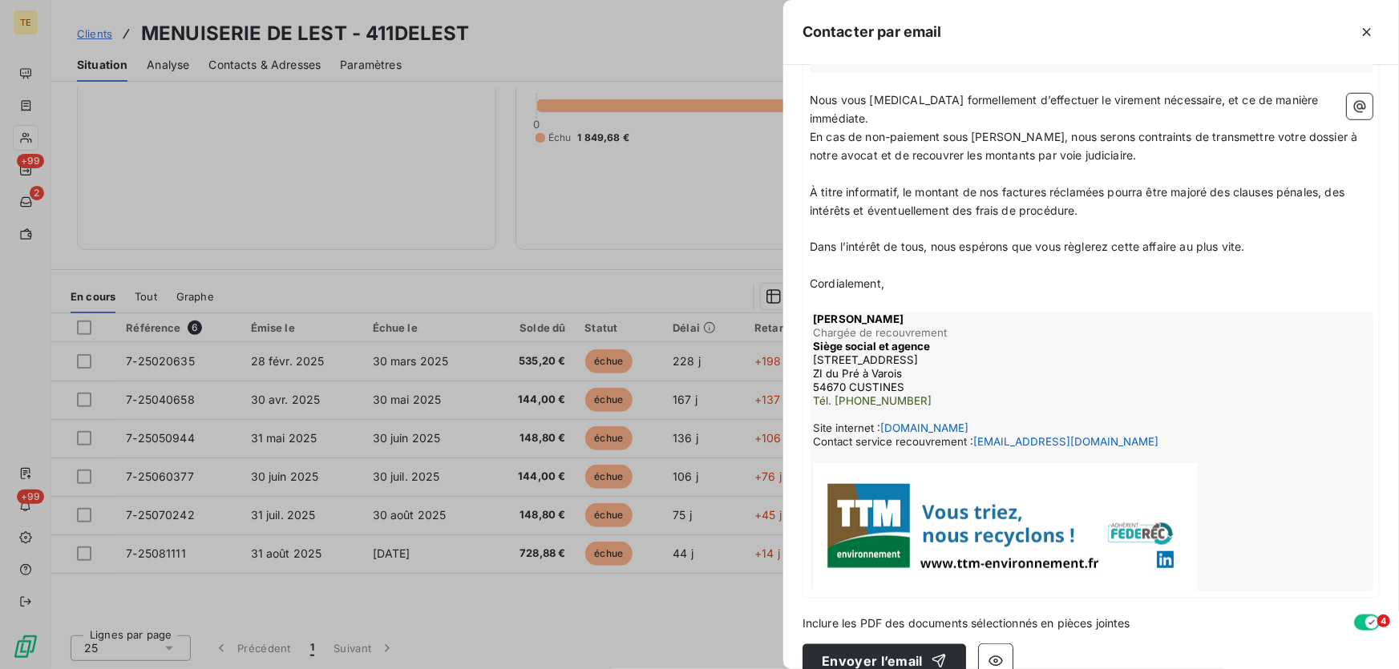
scroll to position [628, 0]
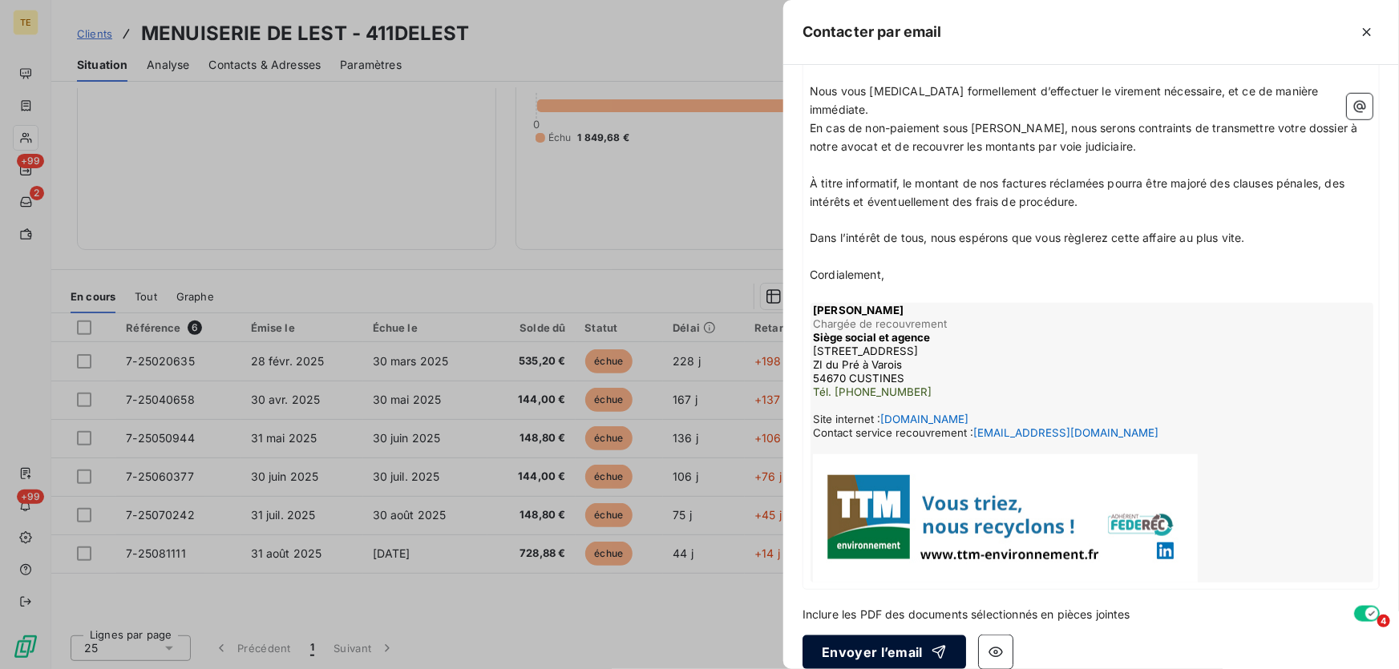
click at [875, 637] on button "Envoyer l’email" at bounding box center [885, 653] width 164 height 34
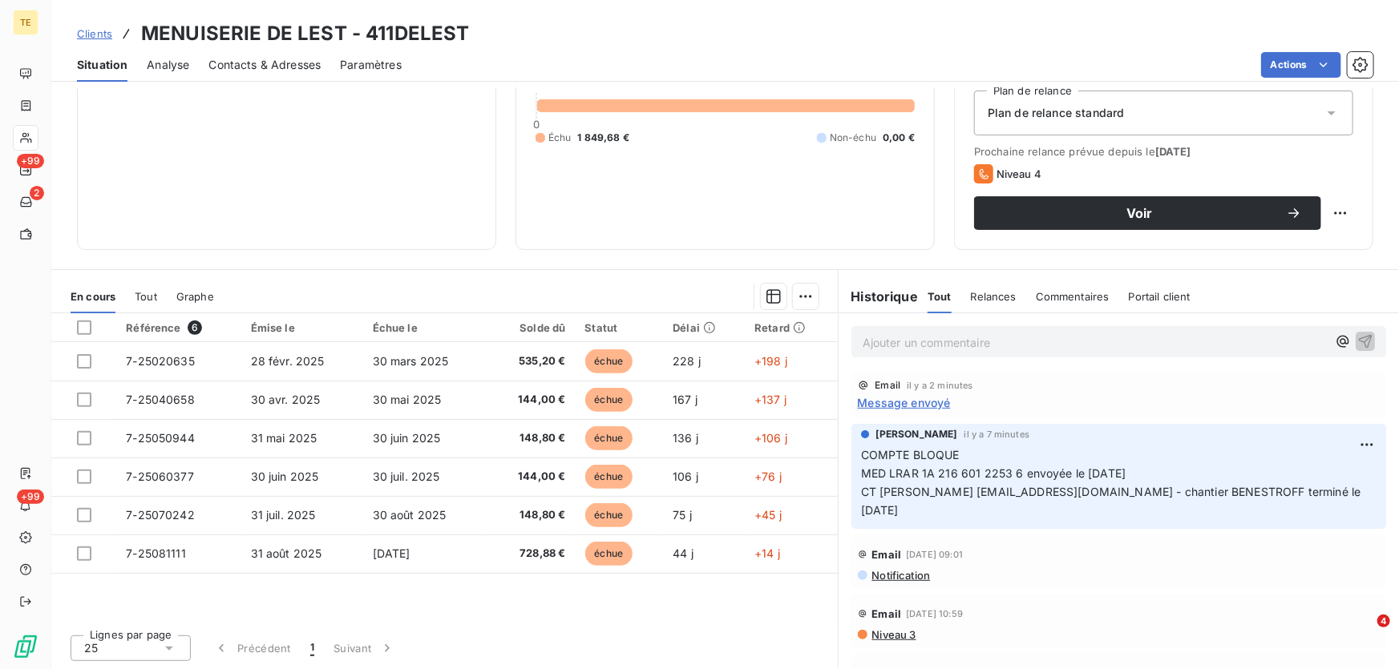
click at [897, 346] on p "Ajouter un commentaire ﻿" at bounding box center [1095, 343] width 464 height 20
click at [964, 495] on span "CT [PERSON_NAME] [EMAIL_ADDRESS][DOMAIN_NAME] - chantier BENESTROFF terminé le …" at bounding box center [1112, 501] width 503 height 32
click at [977, 508] on p "COMPTE BLOQUE MED LRAR 1A 216 601 2253 6 envoyée le [DATE] CT [PERSON_NAME] [EM…" at bounding box center [1119, 484] width 516 height 74
click at [1032, 512] on p "COMPTE BLOQUE MED LRAR 1A 216 601 2253 6 envoyée le [DATE] CT [PERSON_NAME] [EM…" at bounding box center [1119, 484] width 516 height 74
click at [1131, 465] on p "COMPTE BLOQUE MED LRAR 1A 216 601 2253 6 envoyée le [DATE] CT [PERSON_NAME] [EM…" at bounding box center [1119, 484] width 516 height 74
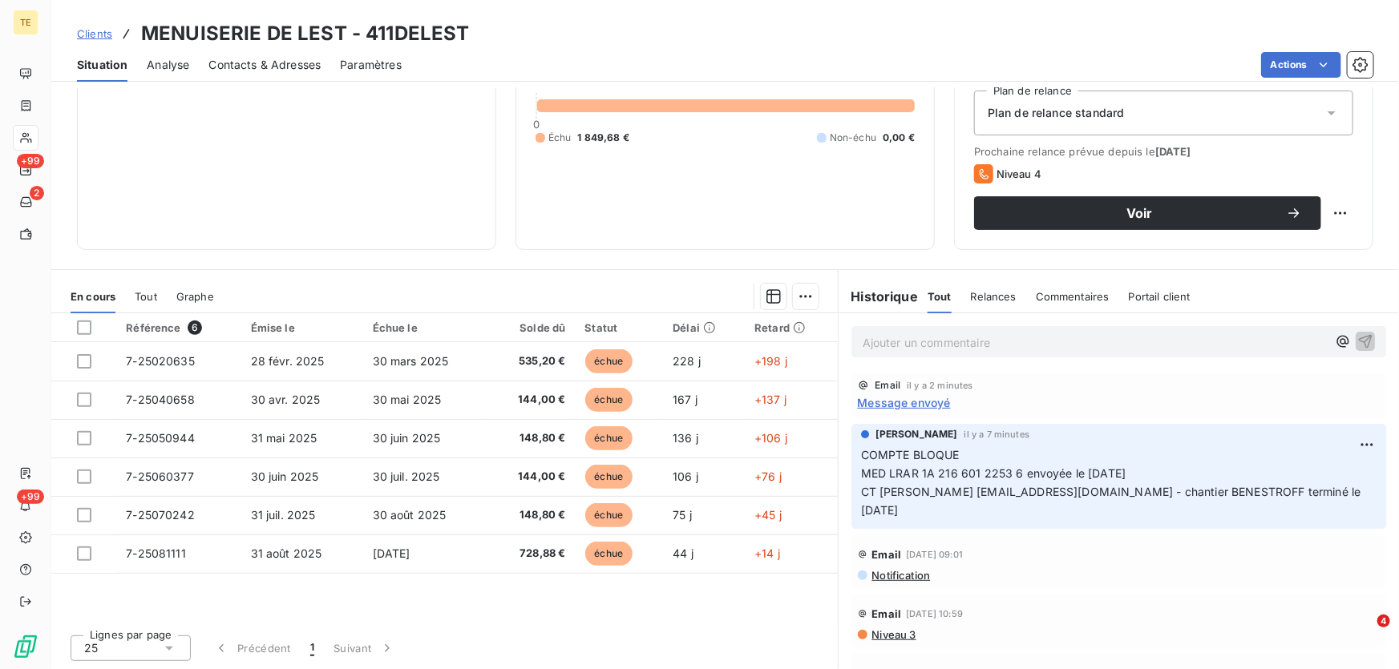
click at [1151, 473] on p "COMPTE BLOQUE MED LRAR 1A 216 601 2253 6 envoyée le [DATE] CT [PERSON_NAME] [EM…" at bounding box center [1119, 484] width 516 height 74
click at [884, 339] on p "Ajouter un commentaire ﻿" at bounding box center [1095, 343] width 464 height 20
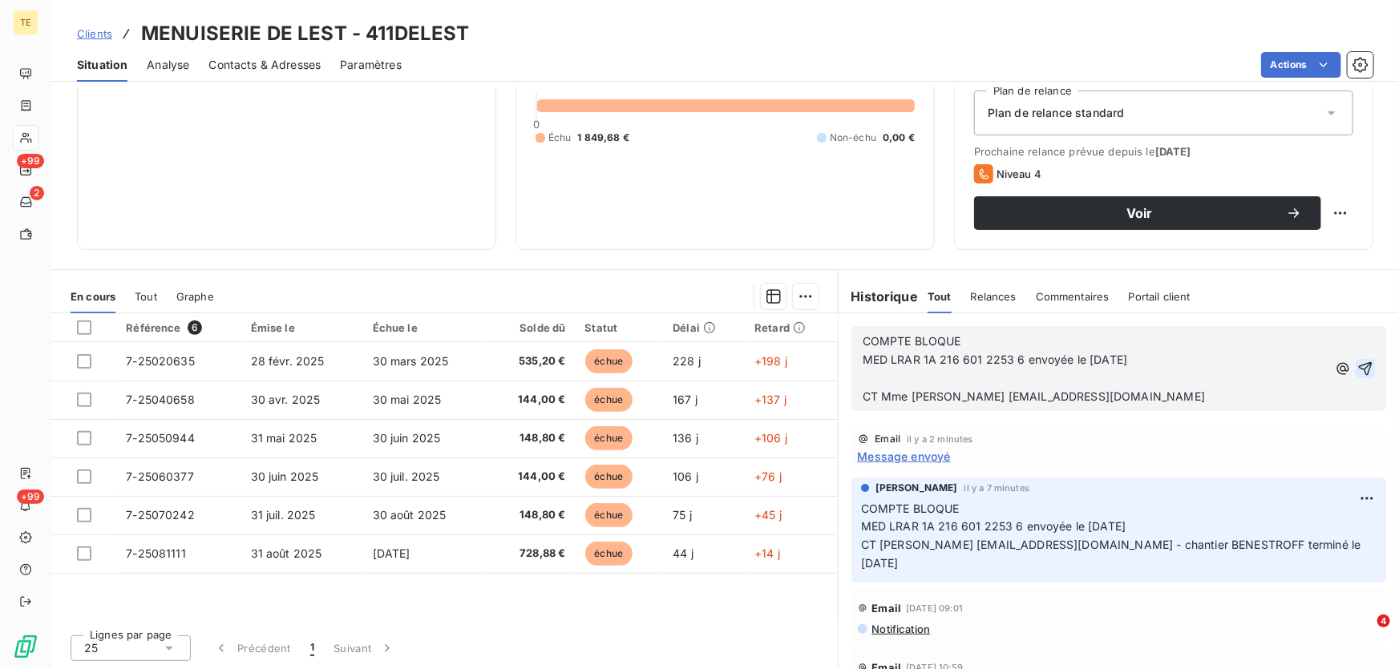
click at [898, 382] on p "﻿" at bounding box center [1095, 379] width 464 height 18
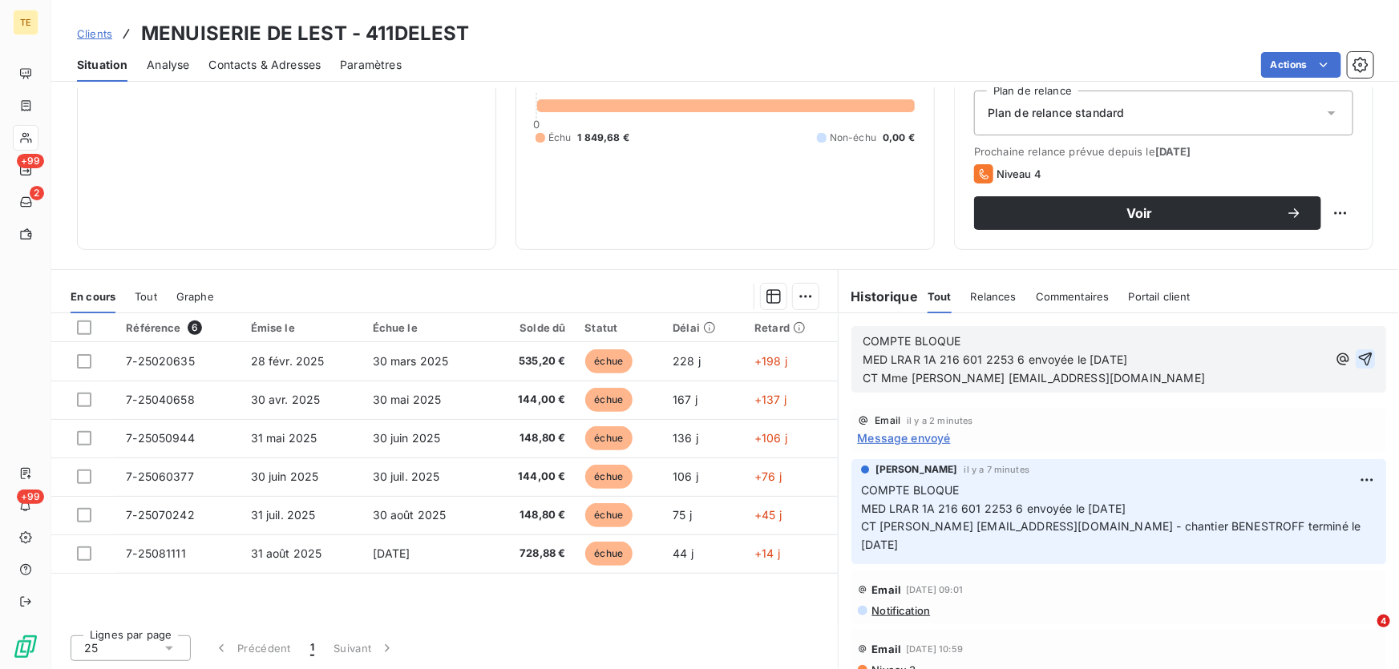
drag, startPoint x: 1219, startPoint y: 526, endPoint x: 1223, endPoint y: 545, distance: 19.7
click at [1223, 545] on p "COMPTE BLOQUE MED LRAR 1A 216 601 2253 6 envoyée le [DATE] CT [PERSON_NAME] [EM…" at bounding box center [1119, 519] width 516 height 74
copy span "chantier BENESTROFF terminé le [DATE]"
click at [1223, 376] on p "CT Mme [PERSON_NAME] [EMAIL_ADDRESS][DOMAIN_NAME]" at bounding box center [1095, 379] width 464 height 18
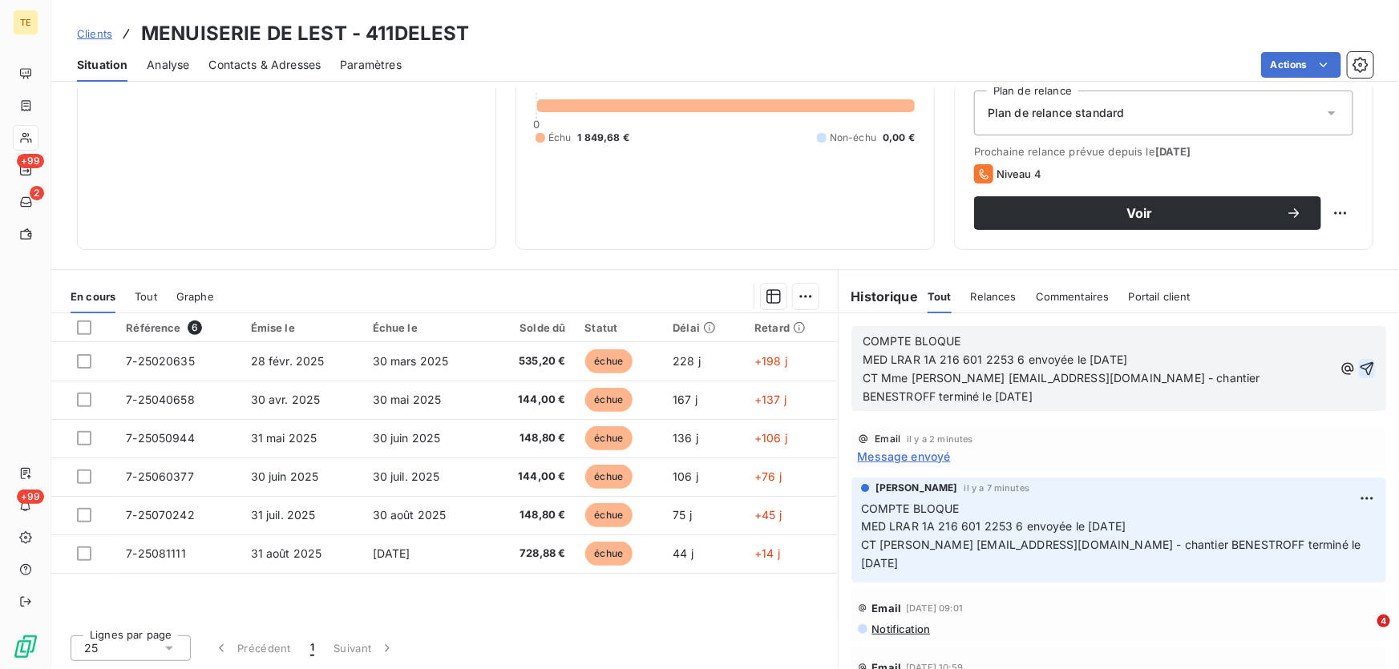
click at [1361, 367] on icon "button" at bounding box center [1368, 369] width 14 height 14
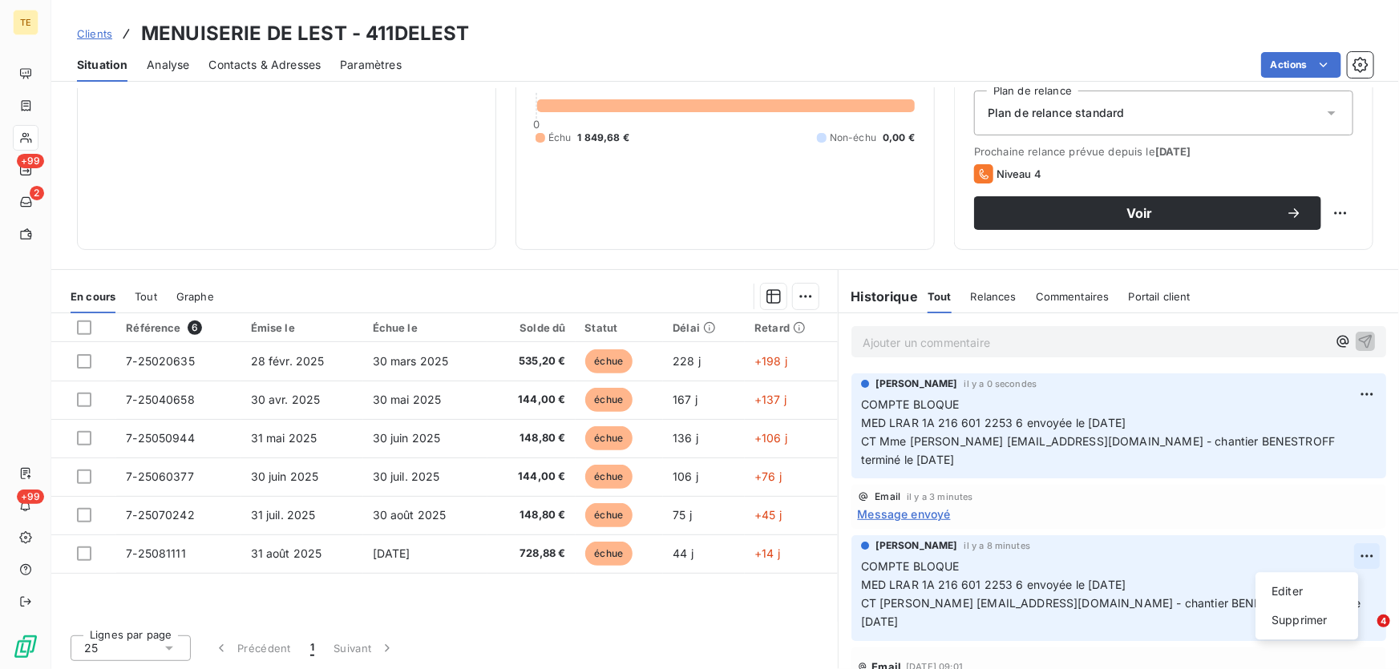
click at [1347, 558] on html "TE +99 2 +99 Clients MENUISERIE DE LEST - 411DELEST Situation Analyse Contacts …" at bounding box center [699, 334] width 1399 height 669
click at [1300, 621] on div "Supprimer" at bounding box center [1307, 622] width 90 height 26
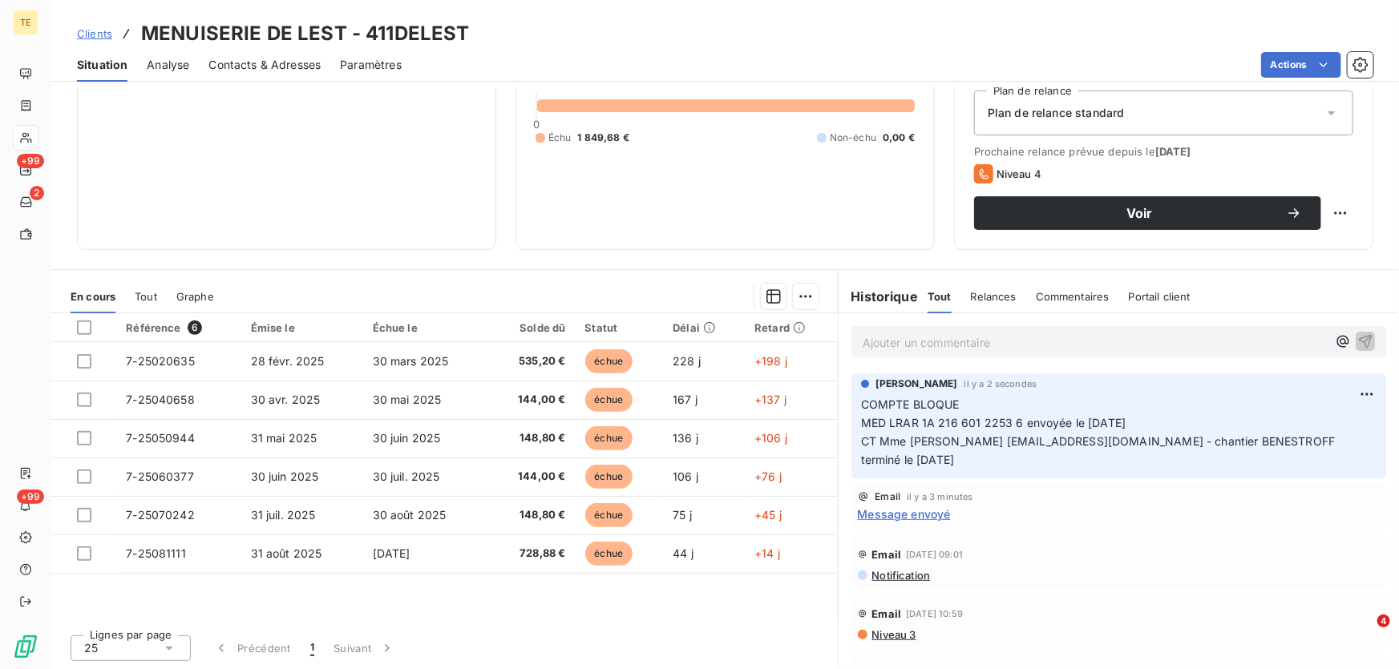
click at [1085, 563] on div "Email [DATE] 09:01" at bounding box center [1119, 555] width 522 height 26
click at [904, 338] on p "Ajouter un commentaire ﻿" at bounding box center [1095, 343] width 464 height 20
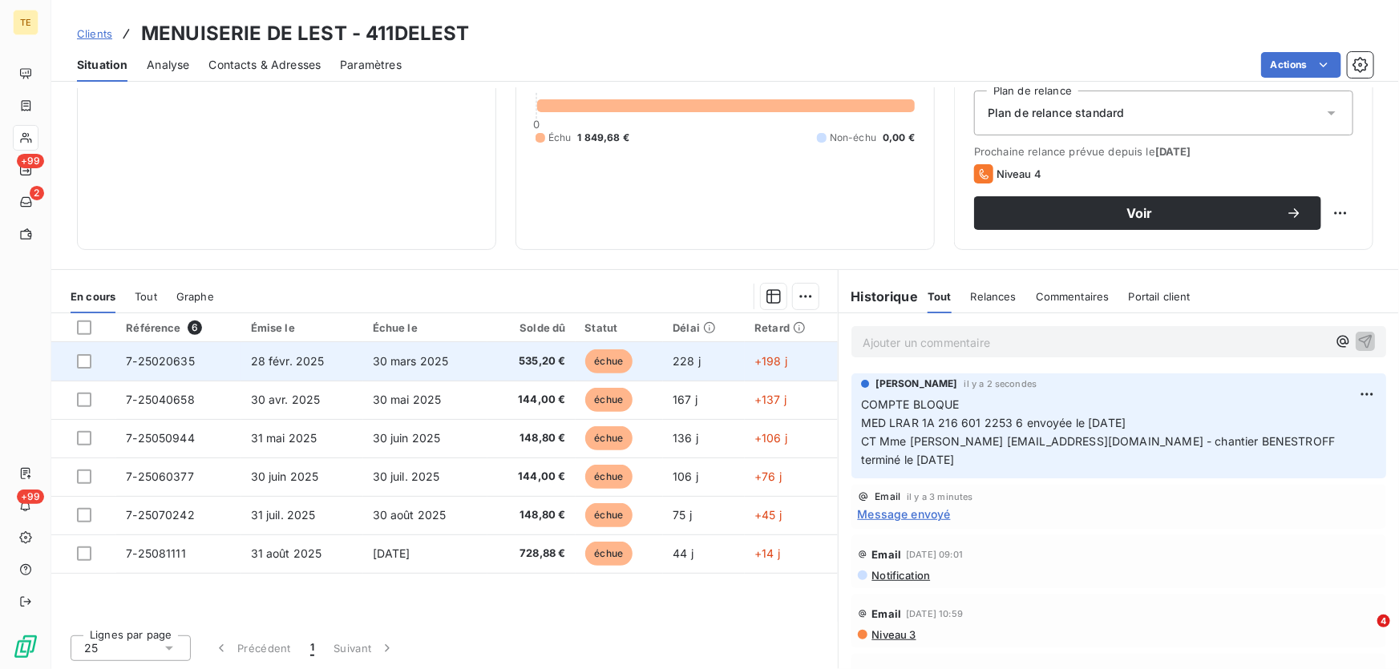
click at [173, 365] on span "7-25020635" at bounding box center [160, 361] width 69 height 14
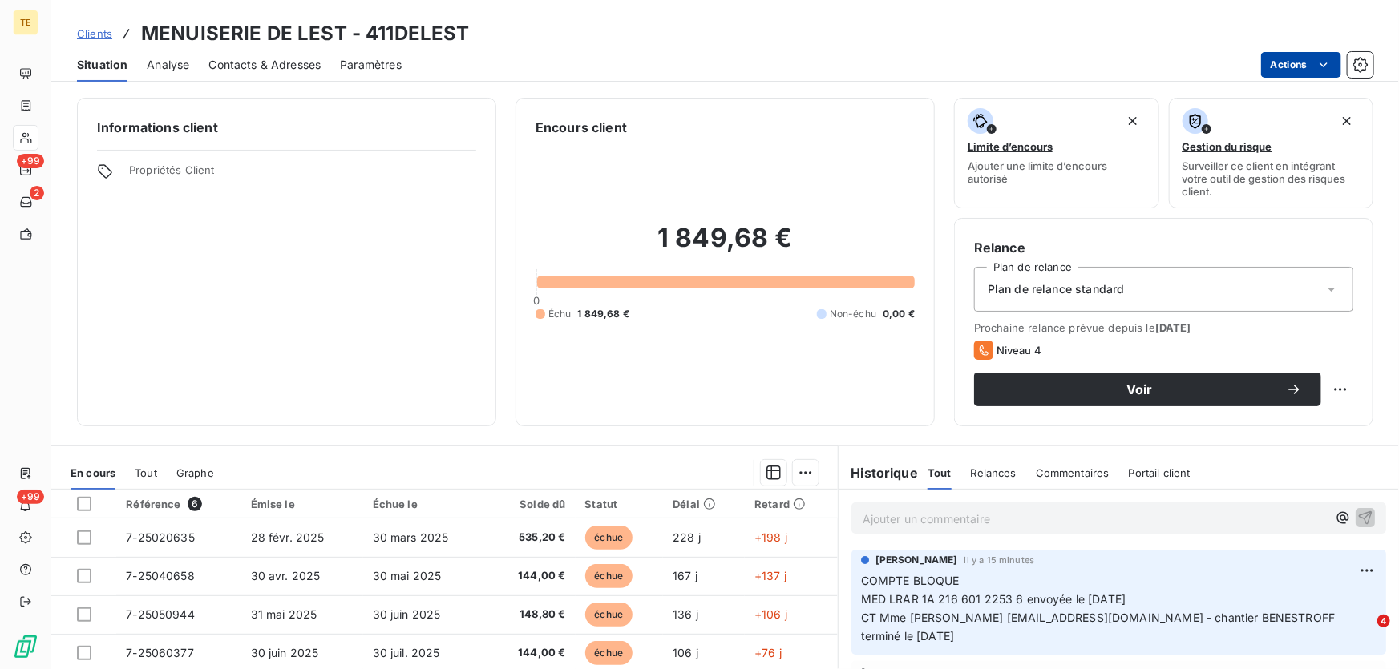
click at [1296, 67] on html "TE +99 2 +99 Clients MENUISERIE DE LEST - 411DELEST Situation Analyse Contacts …" at bounding box center [699, 334] width 1399 height 669
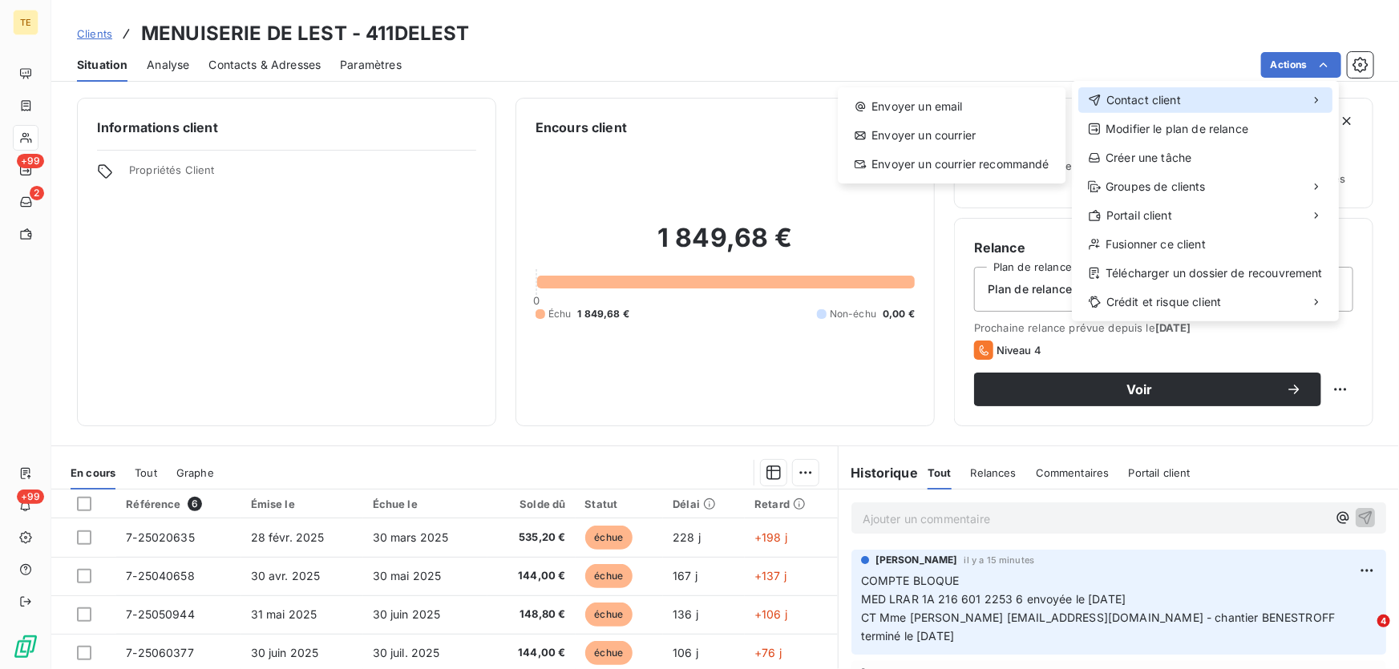
click at [1138, 97] on span "Contact client" at bounding box center [1143, 100] width 75 height 16
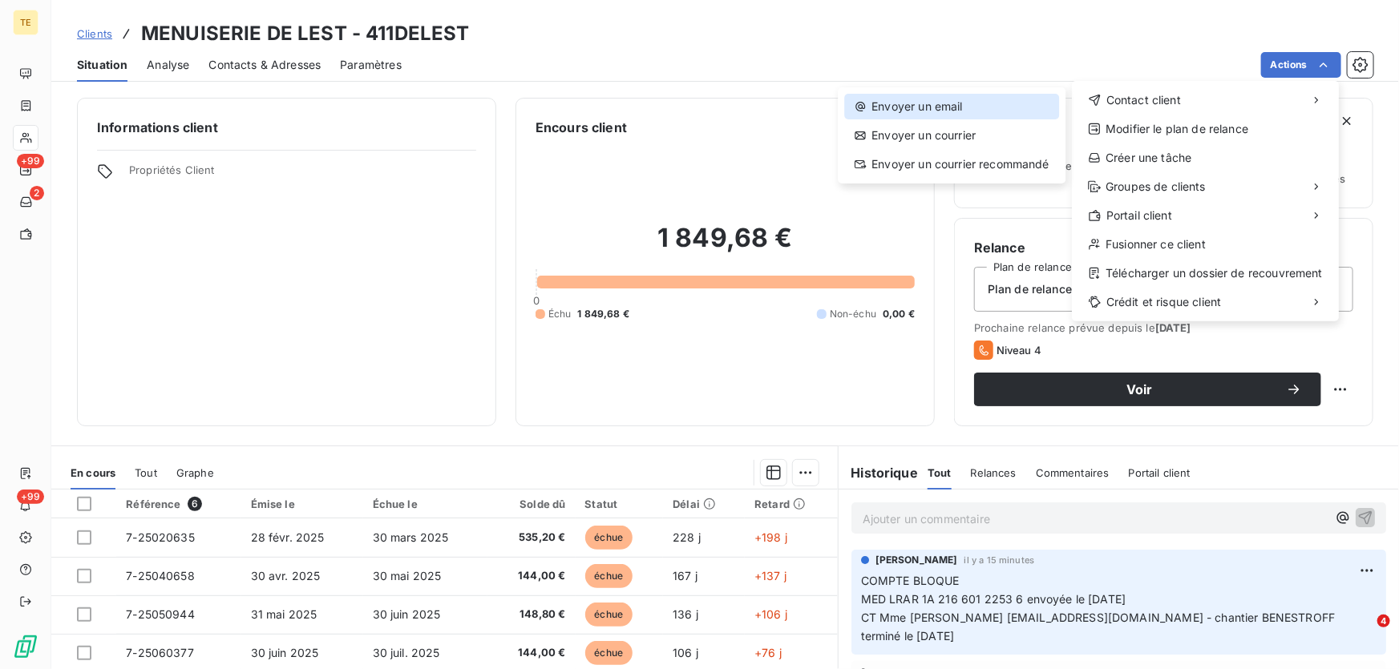
click at [945, 111] on div "Envoyer un email" at bounding box center [951, 107] width 215 height 26
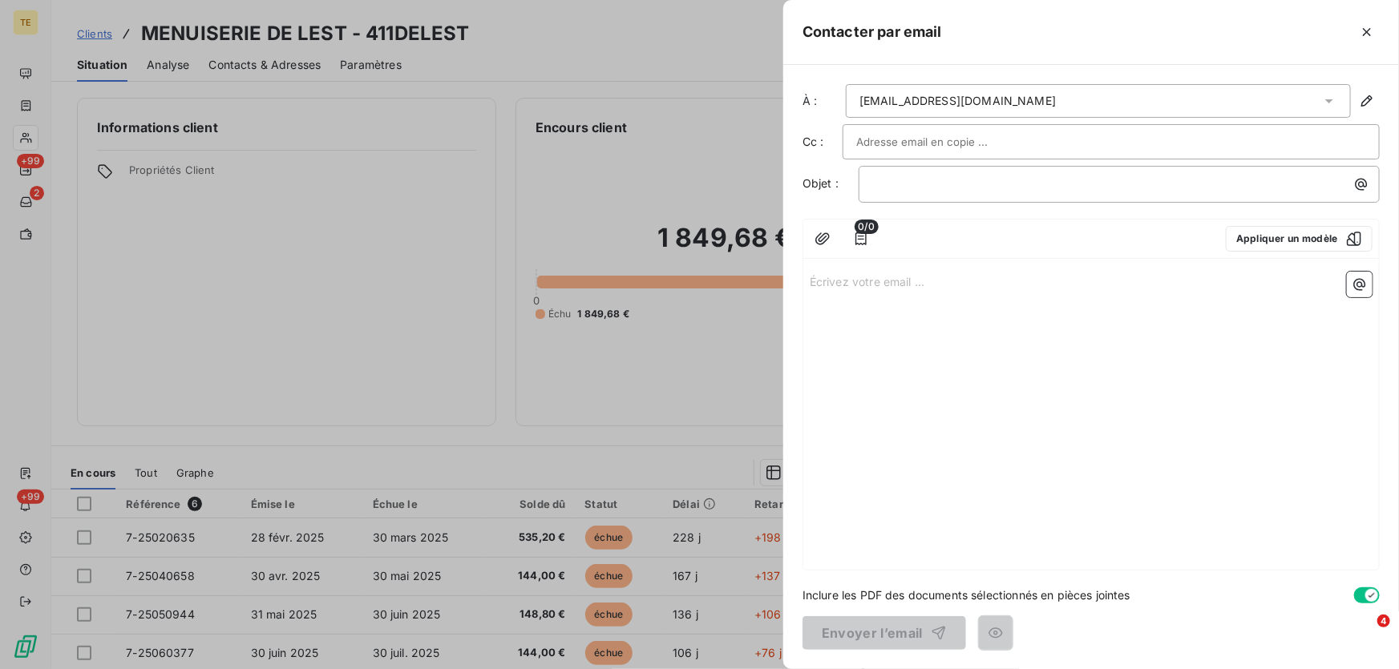
click at [842, 279] on p "Écrivez votre email ... ﻿" at bounding box center [1091, 281] width 563 height 18
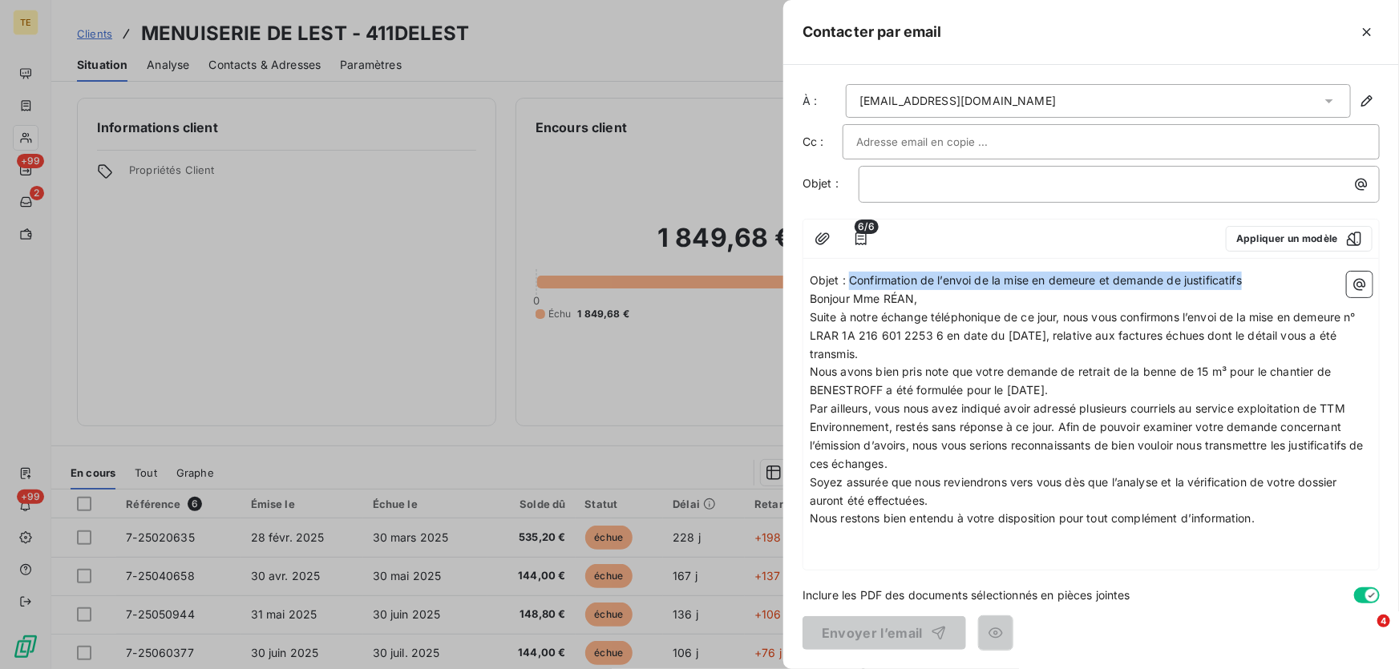
drag, startPoint x: 1256, startPoint y: 284, endPoint x: 850, endPoint y: 275, distance: 405.8
click at [850, 275] on p "Objet : Confirmation de l’envoi de la mise en demeure et demande de justificati…" at bounding box center [1091, 281] width 563 height 18
click at [876, 182] on p "﻿" at bounding box center [1123, 184] width 502 height 18
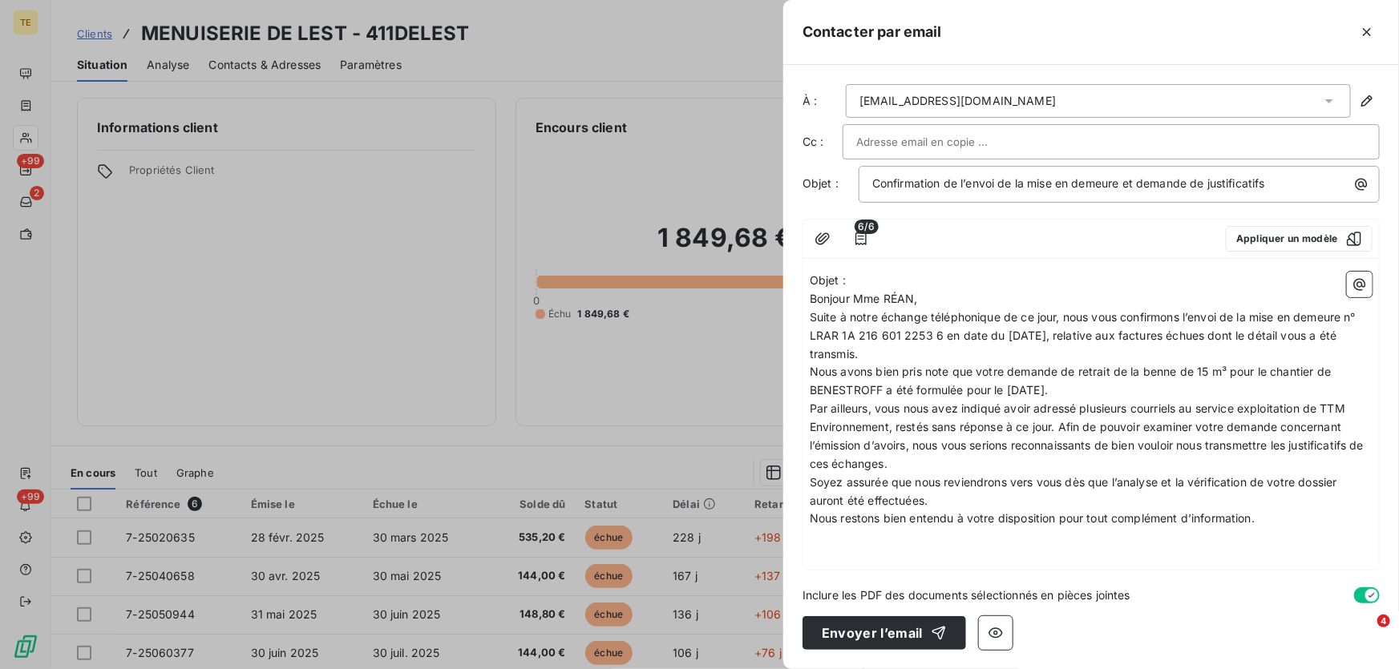
click at [1057, 231] on div at bounding box center [1050, 239] width 326 height 26
click at [1081, 182] on span "Confirmation de l’envoi de la mise en demeure et demande de justificatifs" at bounding box center [1068, 183] width 393 height 14
click at [1035, 183] on span "Confirmation de l’envoi de la mise en Demeure et demande de justificatifs" at bounding box center [1069, 183] width 394 height 14
click at [1288, 184] on p "Confirmation de l’envoi de la Mise en Demeure et demande de justificatifs" at bounding box center [1123, 184] width 502 height 18
click at [1145, 180] on span "Confirmation de l’envoi de la Mise en Demeure et demande de justificatifs" at bounding box center [1069, 183] width 394 height 14
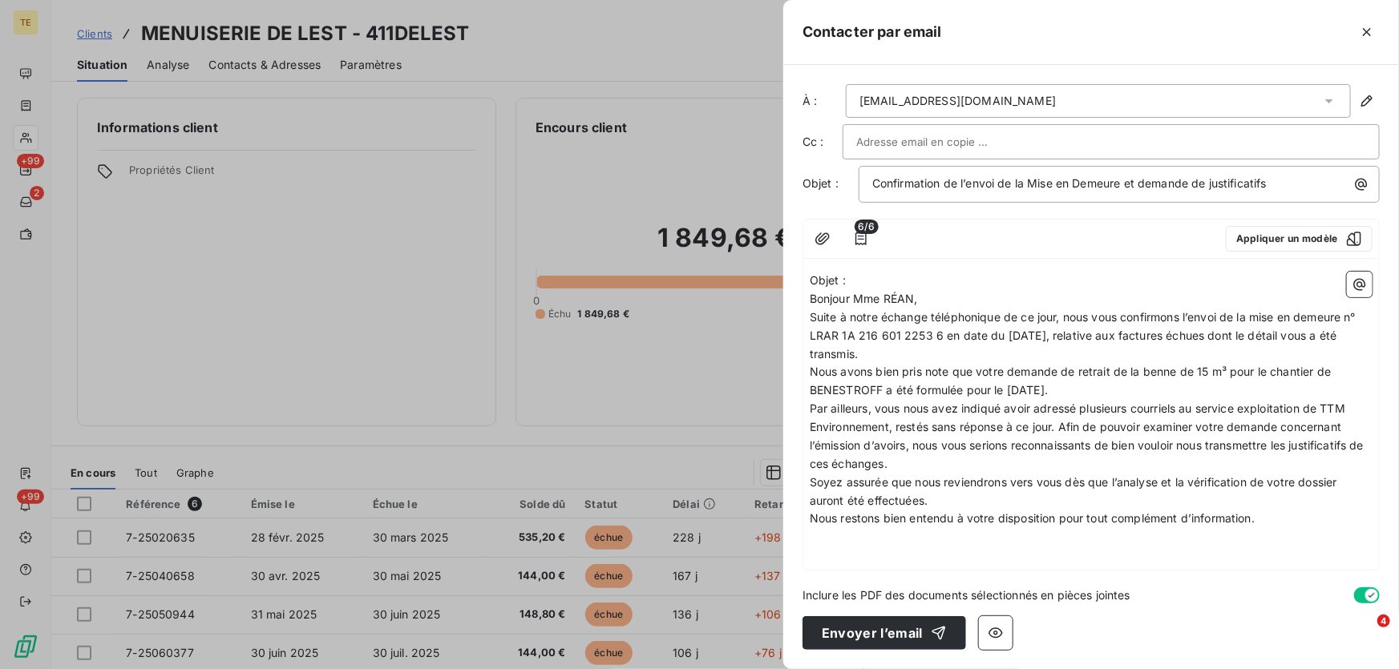
drag, startPoint x: 866, startPoint y: 281, endPoint x: 743, endPoint y: 276, distance: 122.8
click at [743, 669] on div "Contacter par email À : [EMAIL_ADDRESS][DOMAIN_NAME] Cc : Objet : Confirmation …" at bounding box center [699, 669] width 1399 height 0
click at [936, 293] on p "Bonjour Mme RÉAN," at bounding box center [1091, 299] width 563 height 18
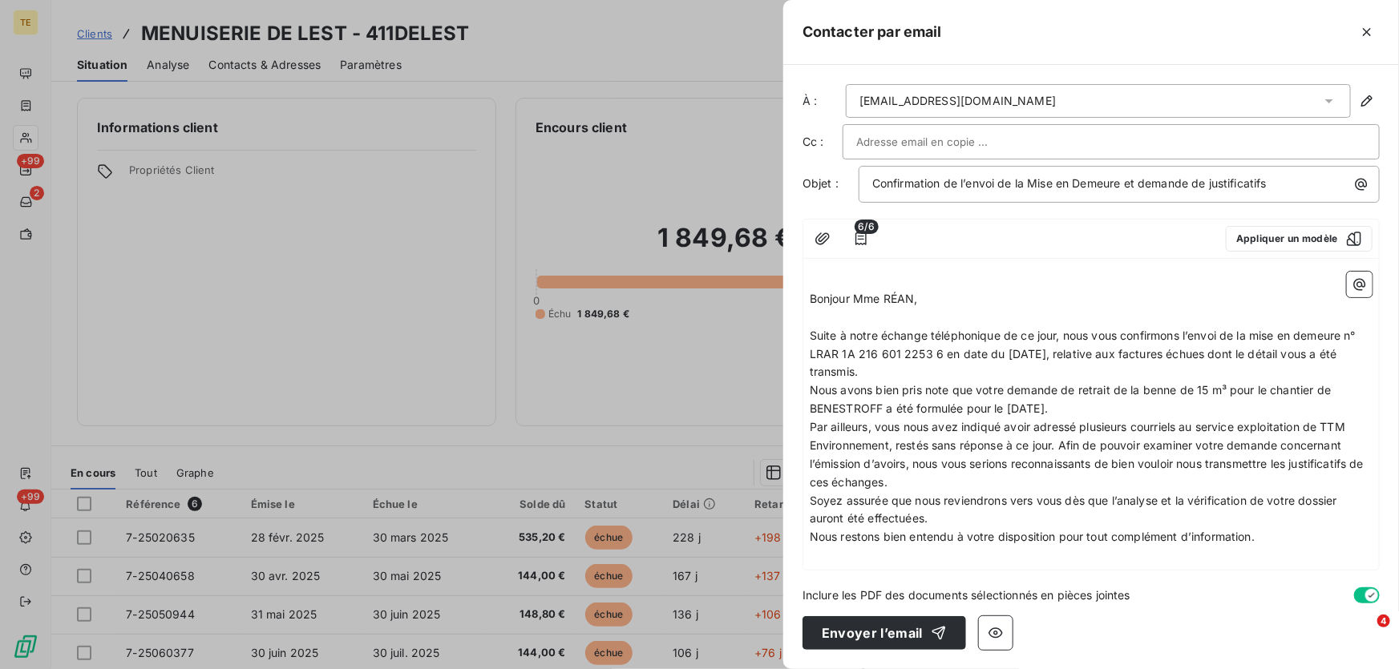
click at [908, 376] on p "Suite à notre échange téléphonique de ce jour, nous vous confirmons l’envoi de …" at bounding box center [1091, 354] width 563 height 55
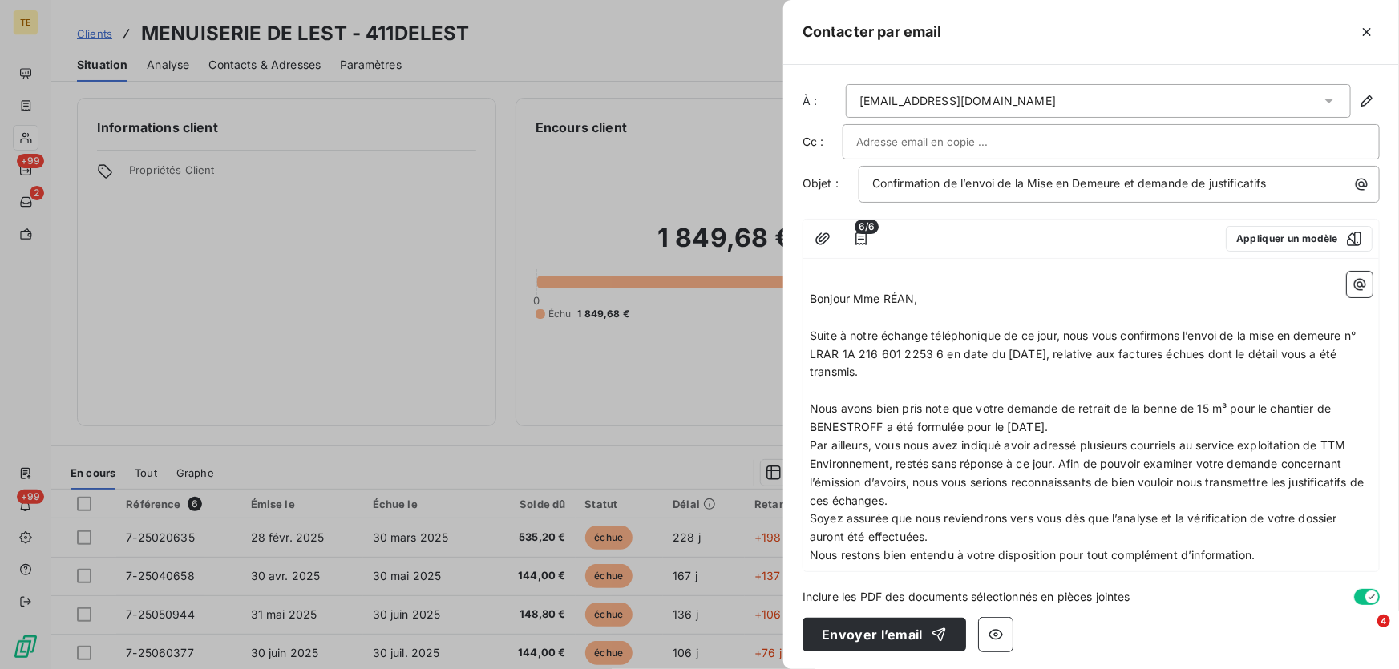
click at [1146, 423] on p "Nous avons bien pris note que votre demande de retrait de la benne de 15 m³ pou…" at bounding box center [1091, 418] width 563 height 37
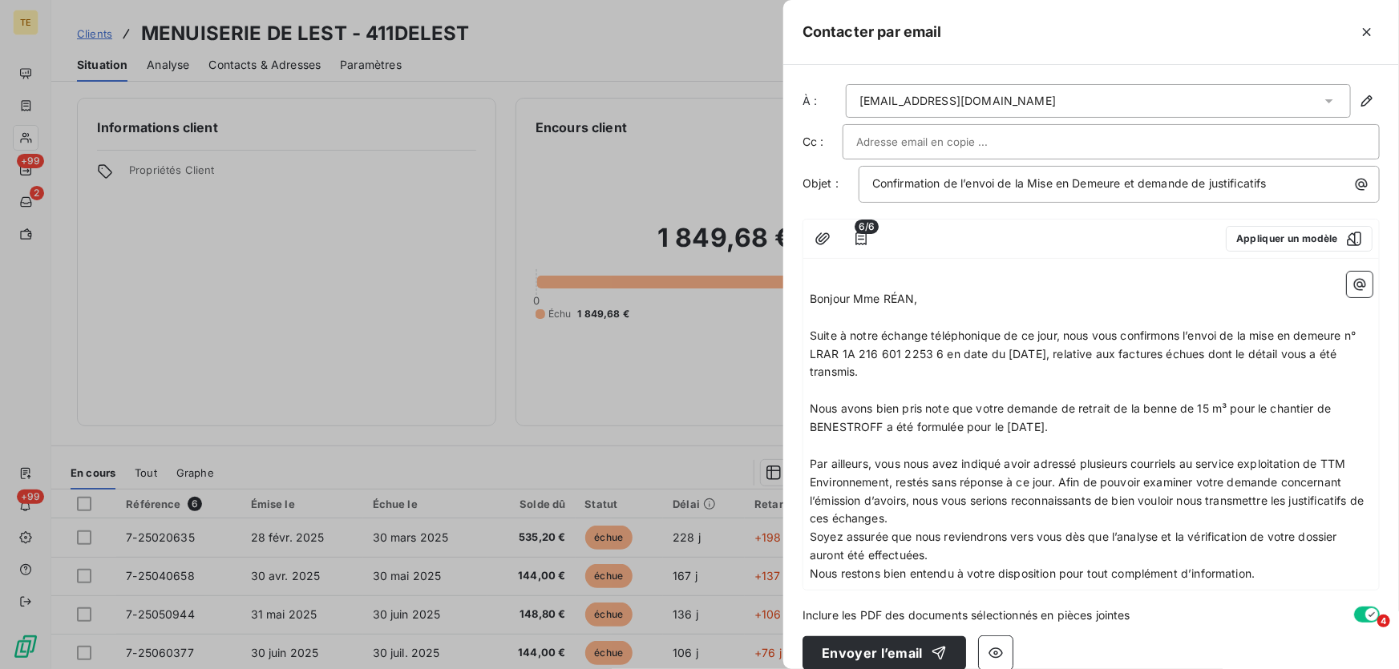
click at [1182, 462] on span "Par ailleurs, vous nous avez indiqué avoir adressé plusieurs courriels au servi…" at bounding box center [1088, 491] width 557 height 69
click at [924, 516] on p "Par ailleurs, vous nous avez indiqué avoir adressé plusieurs courriels au servi…" at bounding box center [1091, 492] width 563 height 74
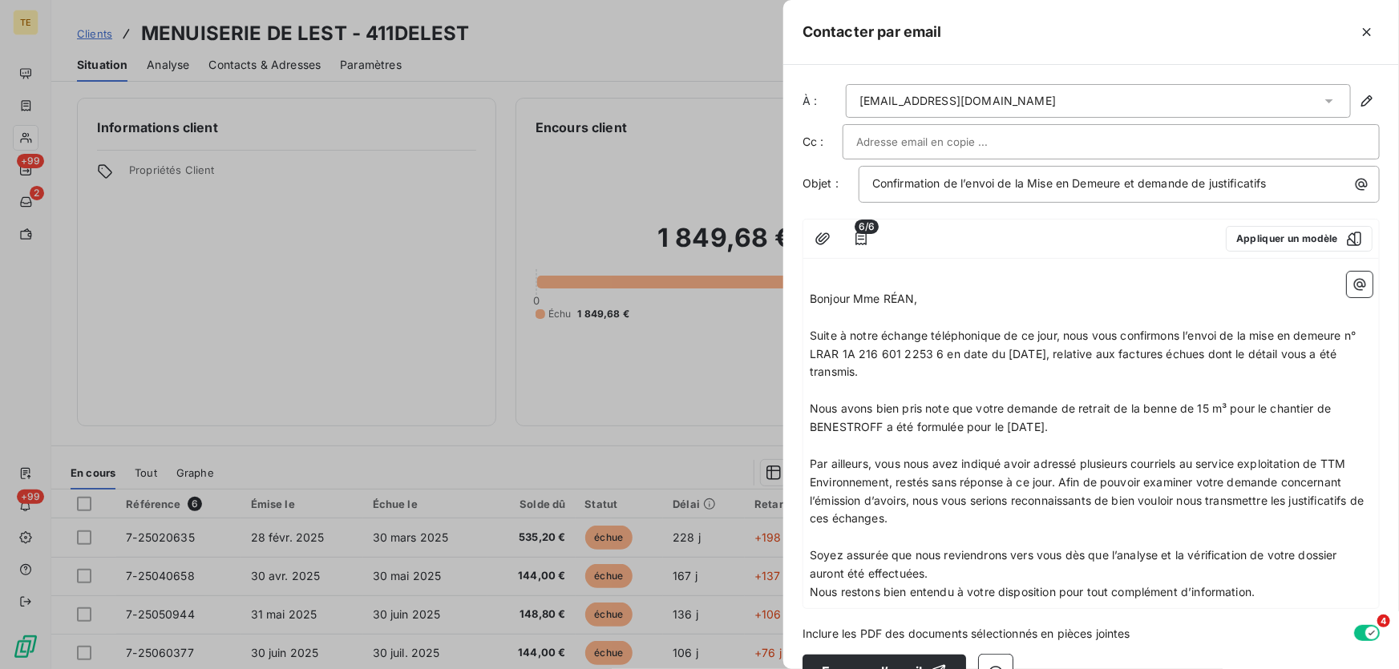
click at [1082, 548] on span "Soyez assurée que nous reviendrons vers vous dès que l’analyse et la vérificati…" at bounding box center [1075, 564] width 531 height 32
click at [962, 576] on p "Soyez assurée que nous reviendrons vers vous dès que l’analyse et la vérificati…" at bounding box center [1091, 565] width 563 height 37
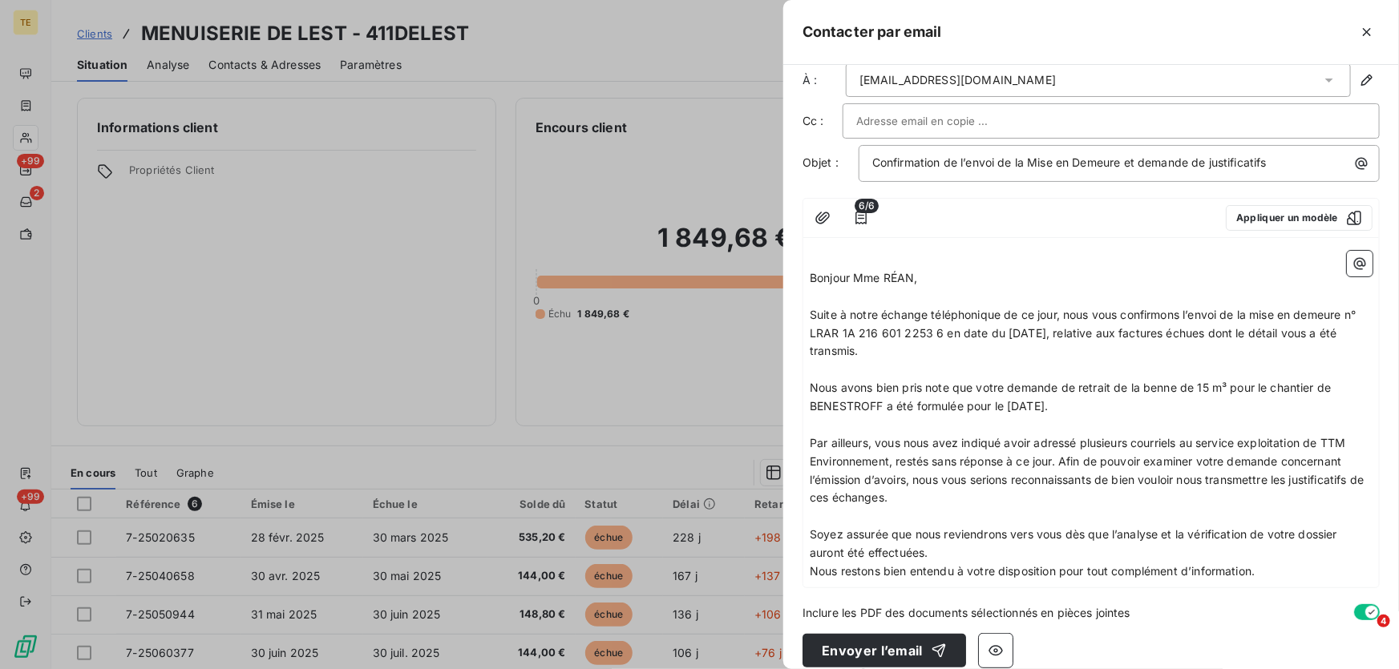
scroll to position [37, 0]
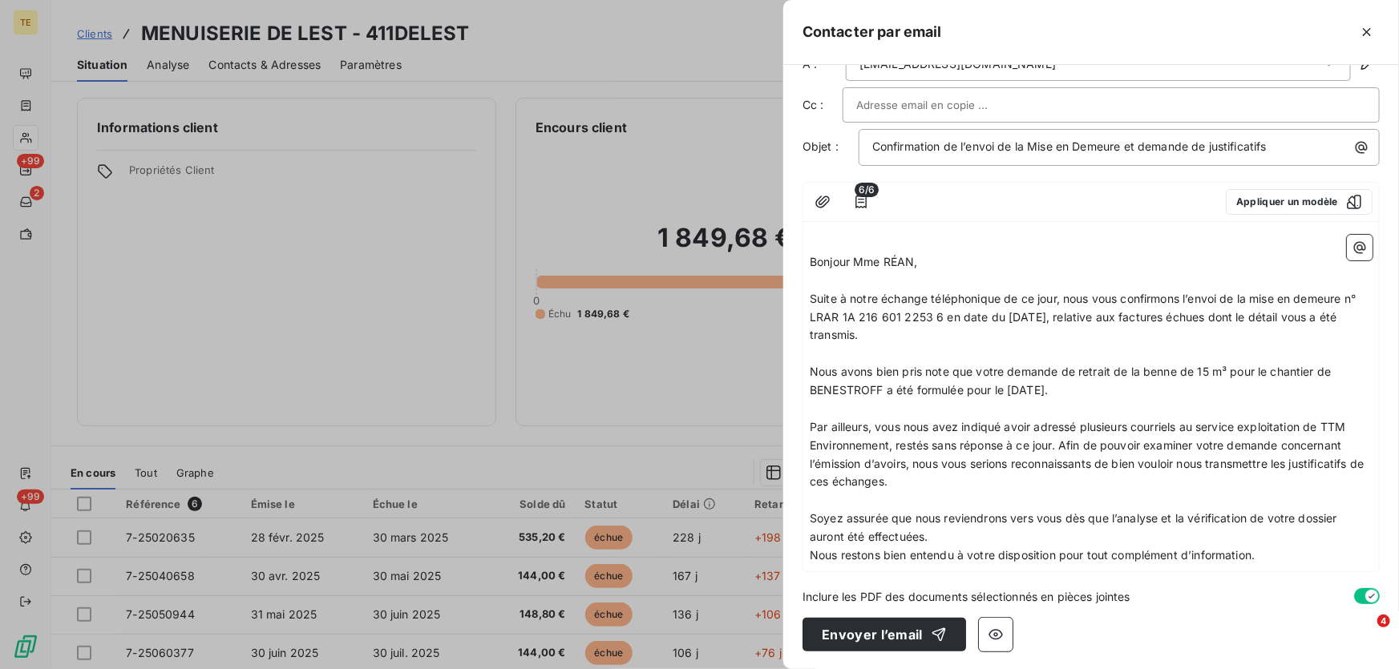
click at [960, 540] on p "Soyez assurée que nous reviendrons vers vous dès que l’analyse et la vérificati…" at bounding box center [1091, 528] width 563 height 37
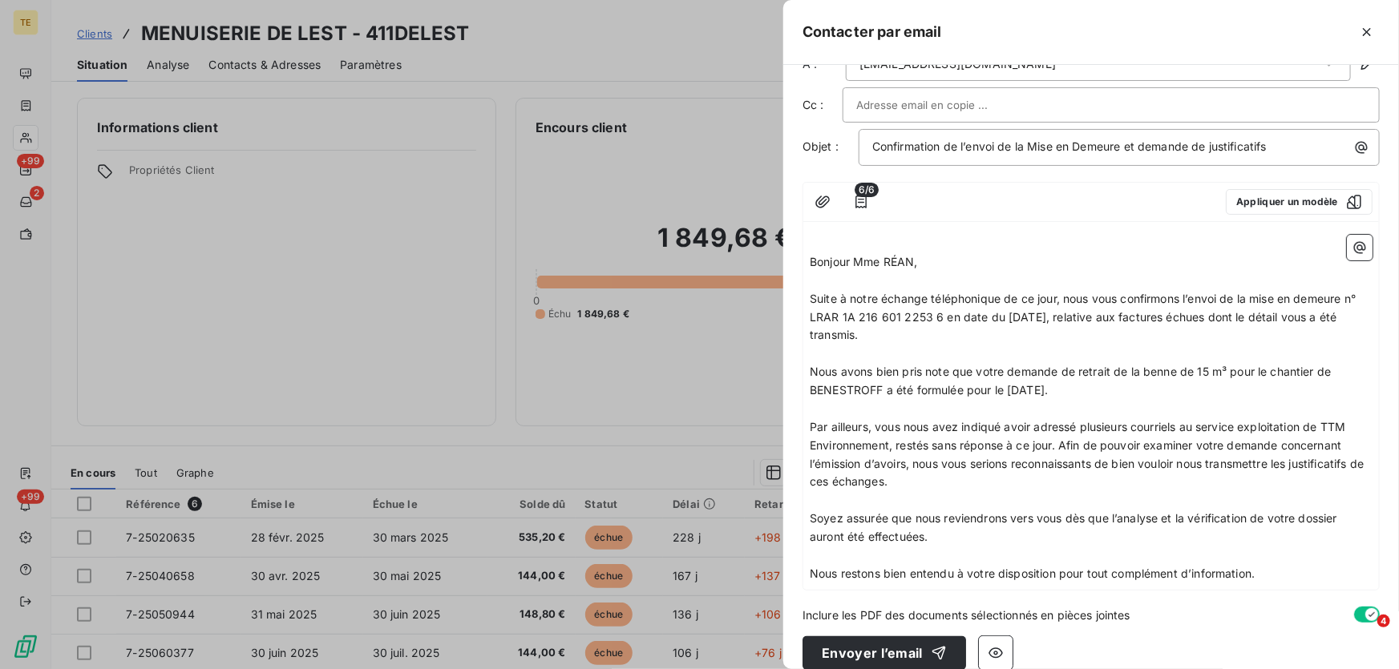
scroll to position [55, 0]
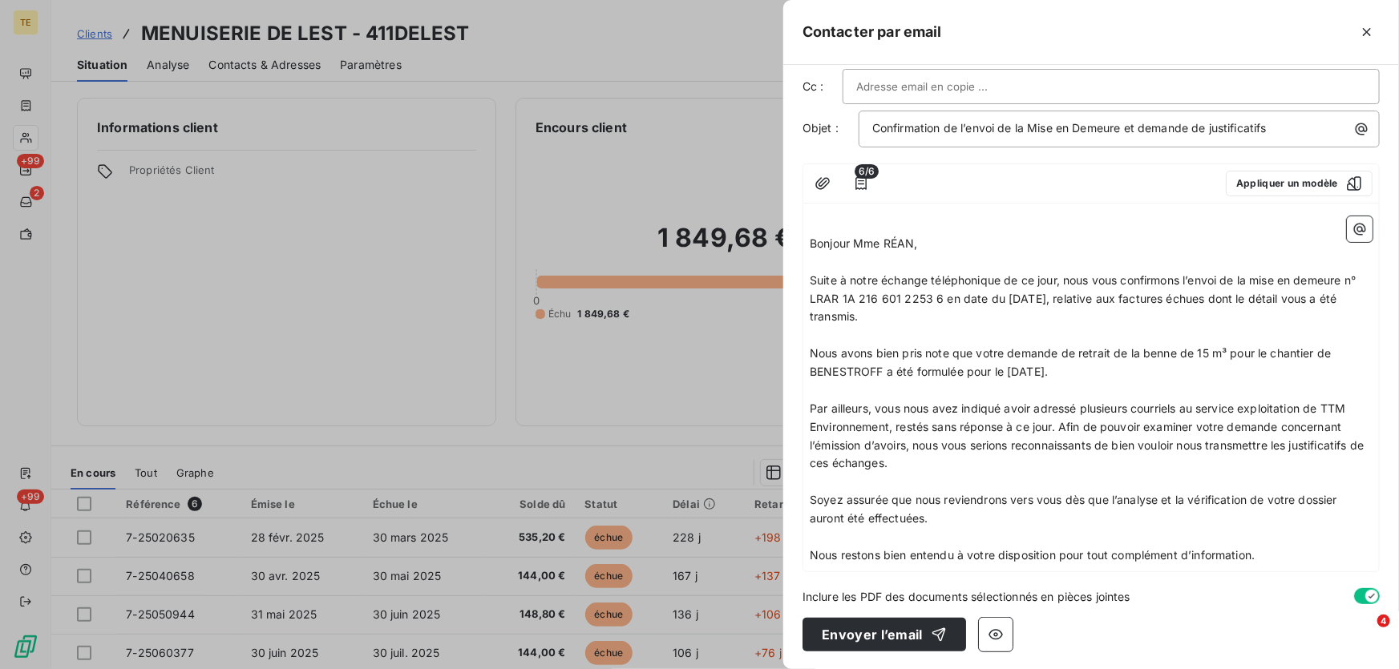
click at [1283, 558] on p "Nous restons bien entendu à votre disposition pour tout complément d’informatio…" at bounding box center [1091, 556] width 563 height 18
click at [1283, 560] on p "Nous restons bien entendu à votre disposition pour tout complément d’informatio…" at bounding box center [1091, 556] width 563 height 18
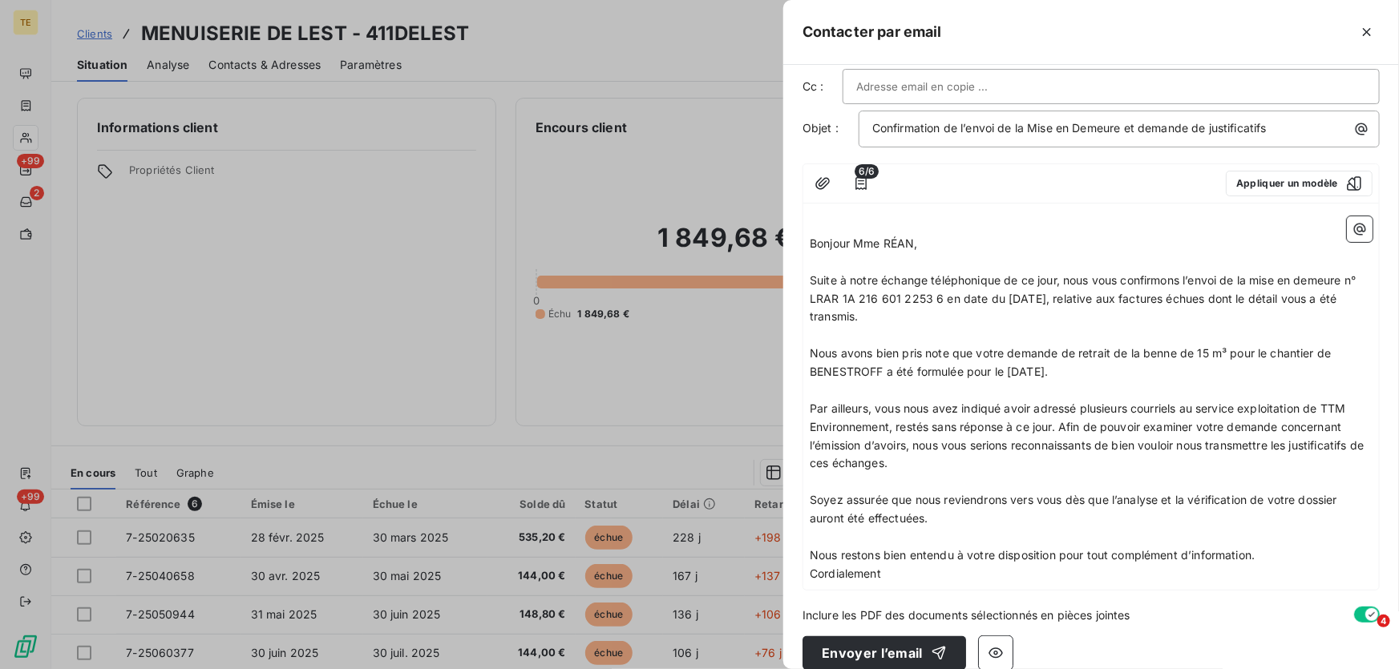
click at [811, 572] on span "Cordialement" at bounding box center [845, 574] width 71 height 14
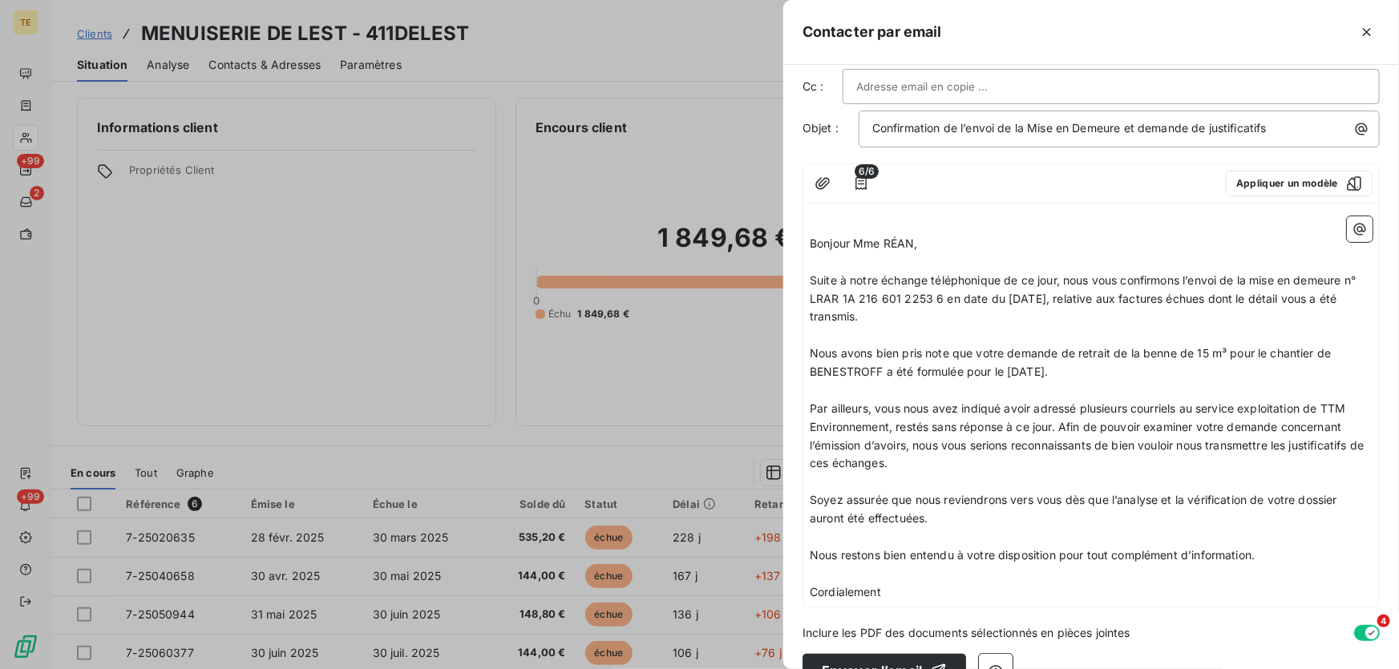
scroll to position [92, 0]
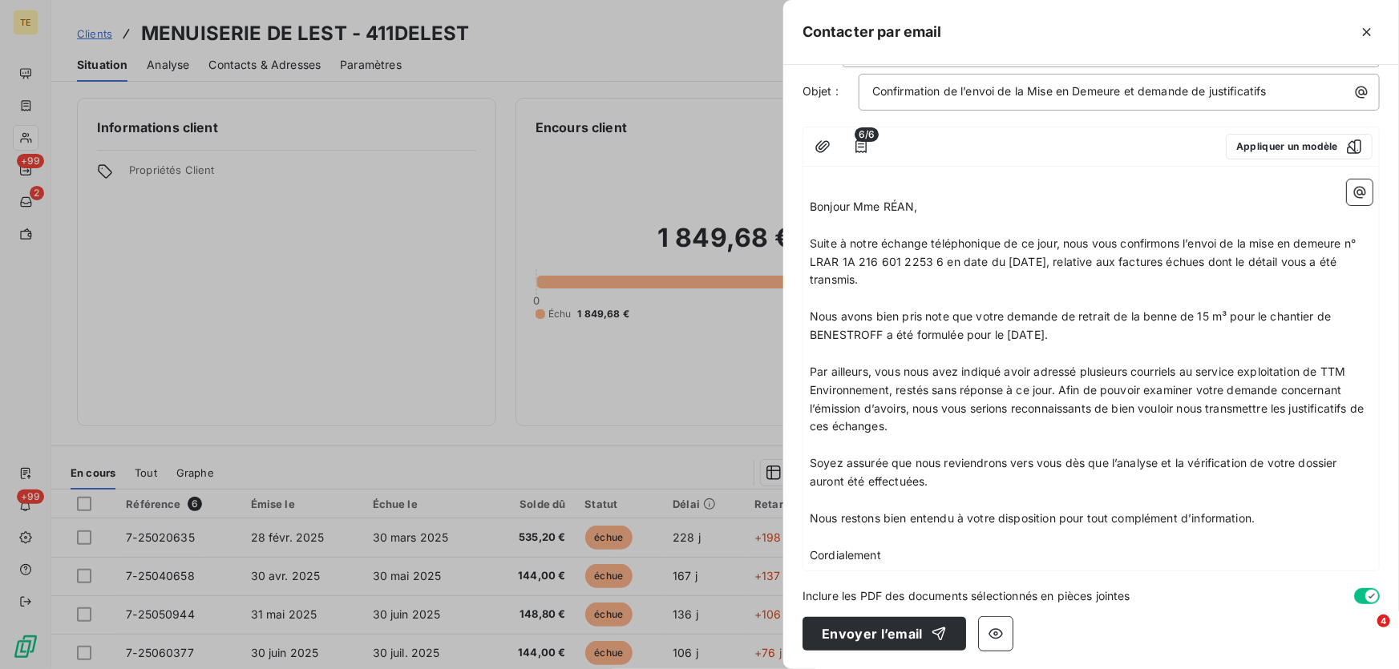
click at [896, 554] on p "Cordialement" at bounding box center [1091, 556] width 563 height 18
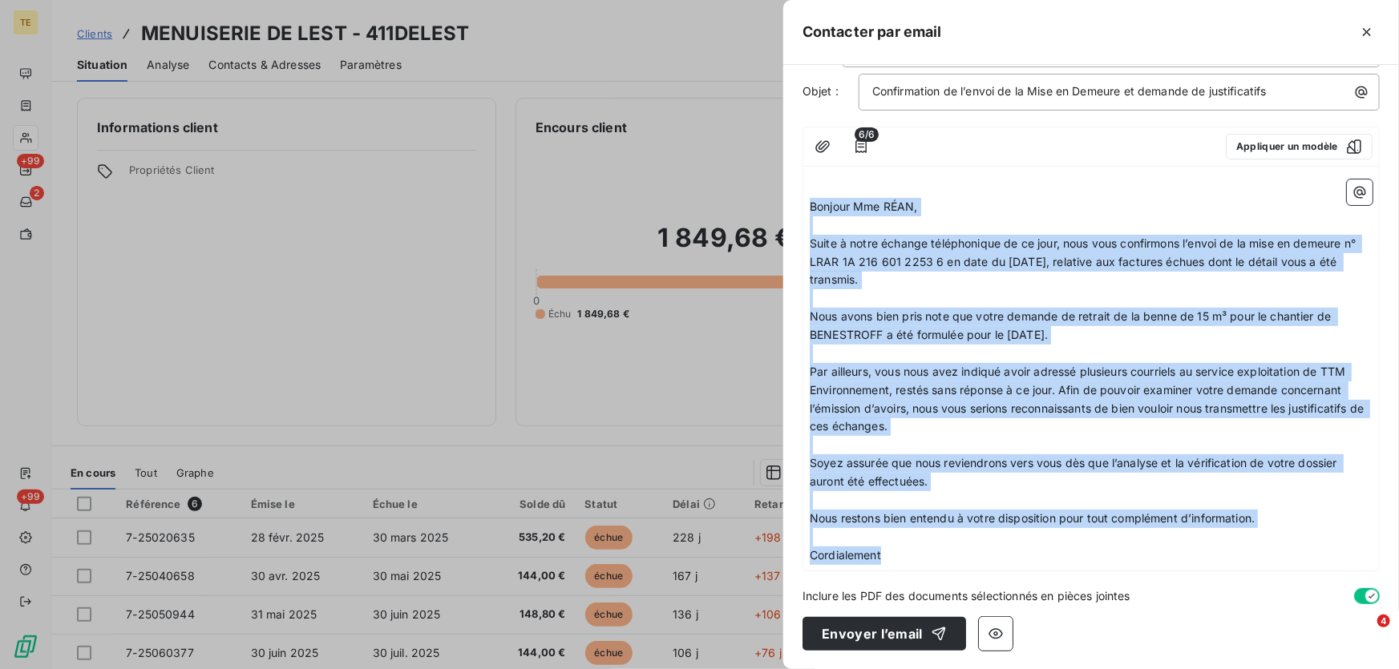
drag, startPoint x: 810, startPoint y: 204, endPoint x: 989, endPoint y: 548, distance: 388.4
click at [986, 552] on div "﻿ Bonjour Mme RÉAN, ﻿ Suite à notre échange téléphonique de ce jour, nous vous …" at bounding box center [1091, 372] width 563 height 385
copy div "Bonjour Mme RÉAN, ﻿ Suite à notre échange téléphonique de ce jour, nous vous co…"
